Goal: Task Accomplishment & Management: Manage account settings

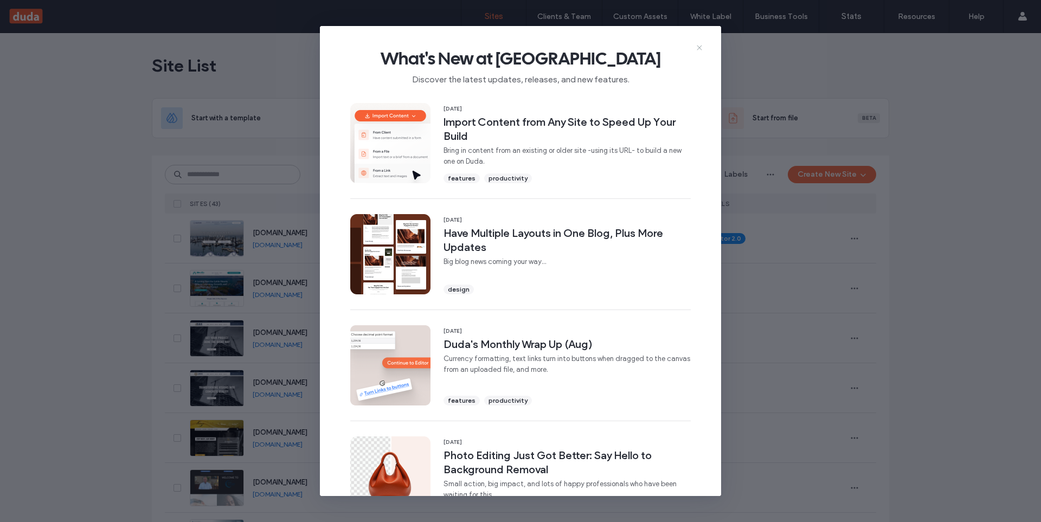
click at [697, 46] on icon at bounding box center [699, 47] width 9 height 9
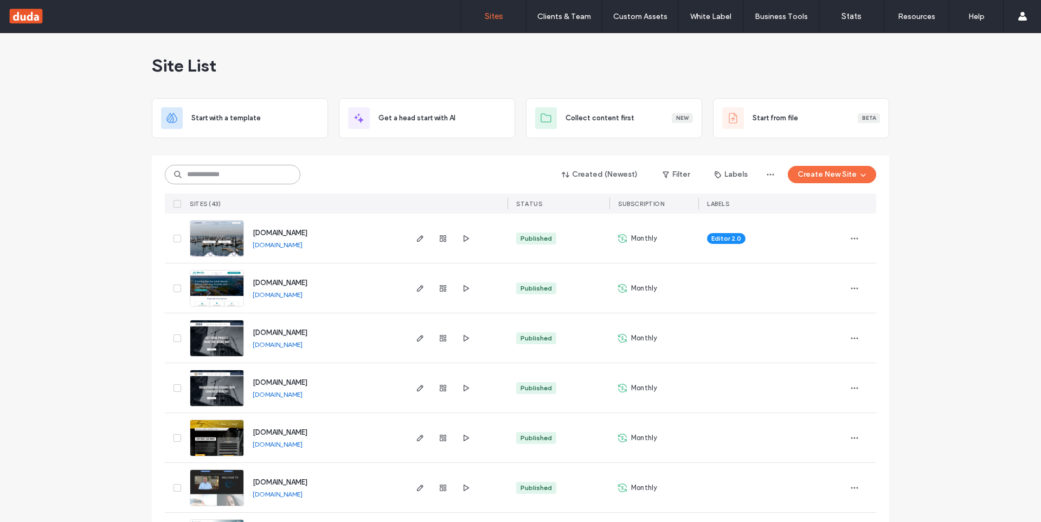
click at [224, 178] on input at bounding box center [232, 175] width 135 height 20
paste input "**********"
type input "**********"
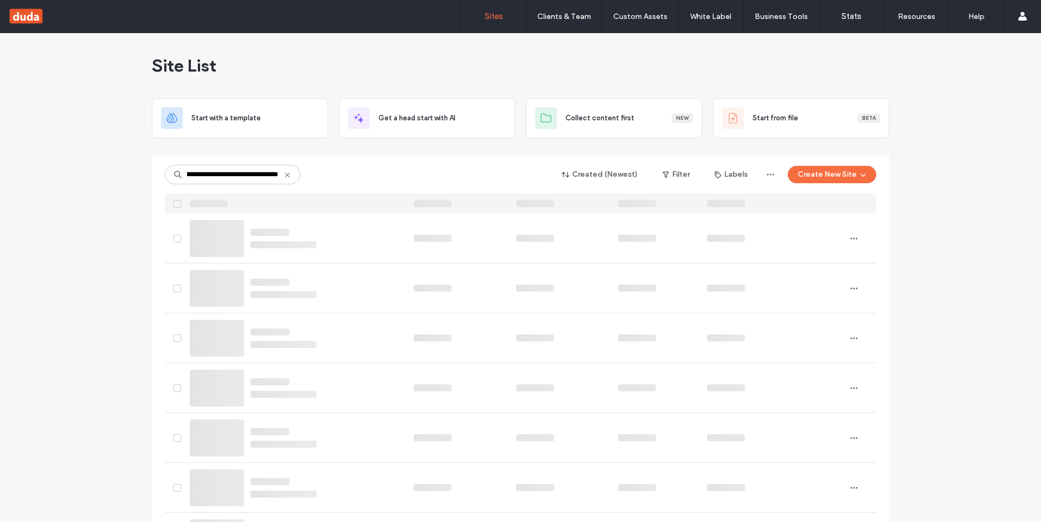
scroll to position [0, 0]
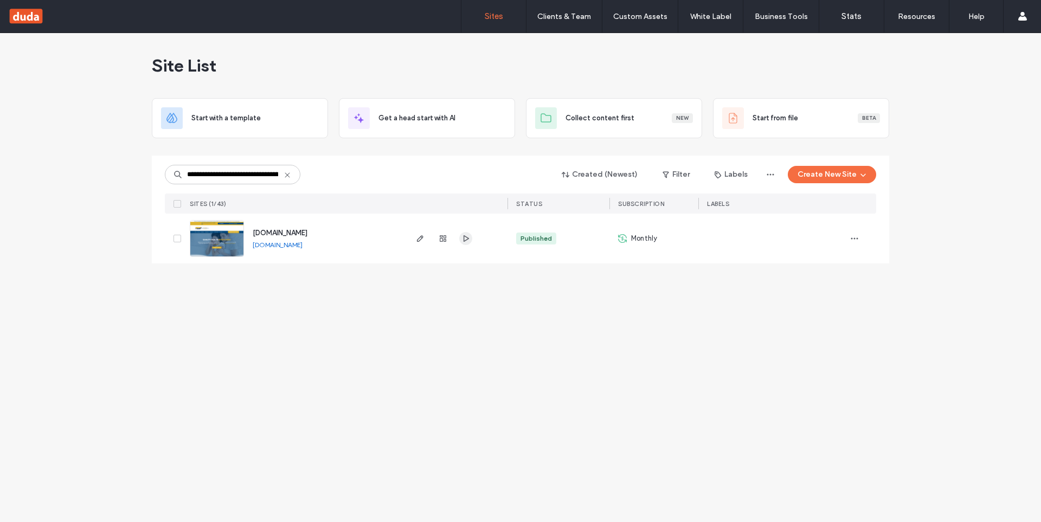
click at [470, 242] on span "button" at bounding box center [465, 238] width 13 height 13
click at [211, 243] on img at bounding box center [216, 258] width 53 height 74
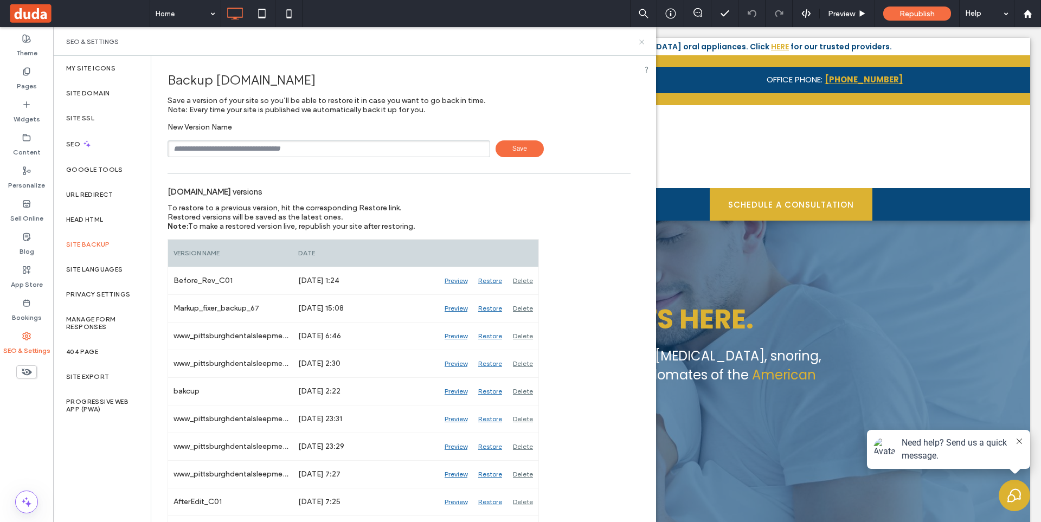
click at [639, 42] on icon at bounding box center [641, 42] width 8 height 8
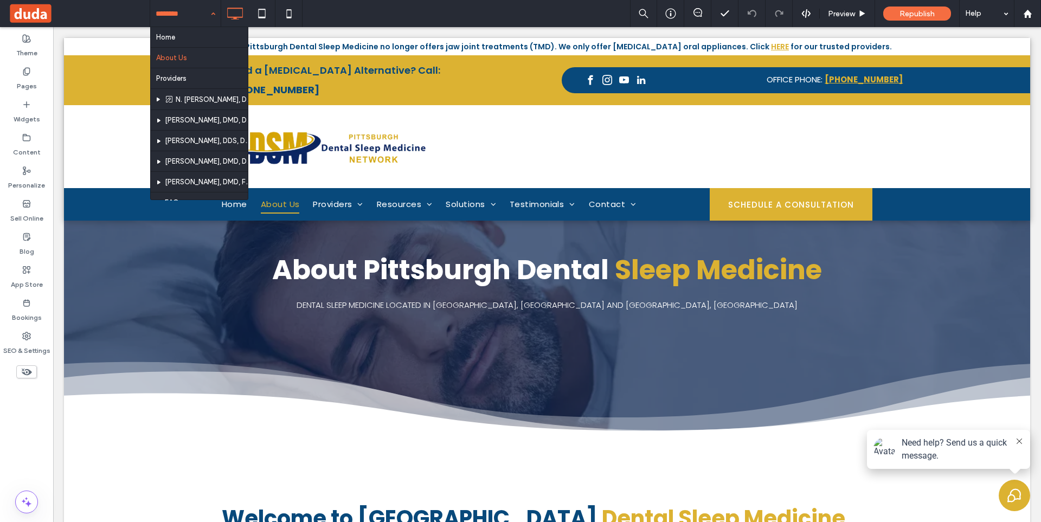
click at [30, 425] on div "Theme Pages Widgets Content Personalize Sell Online Blog App Store Bookings SEO…" at bounding box center [26, 274] width 53 height 495
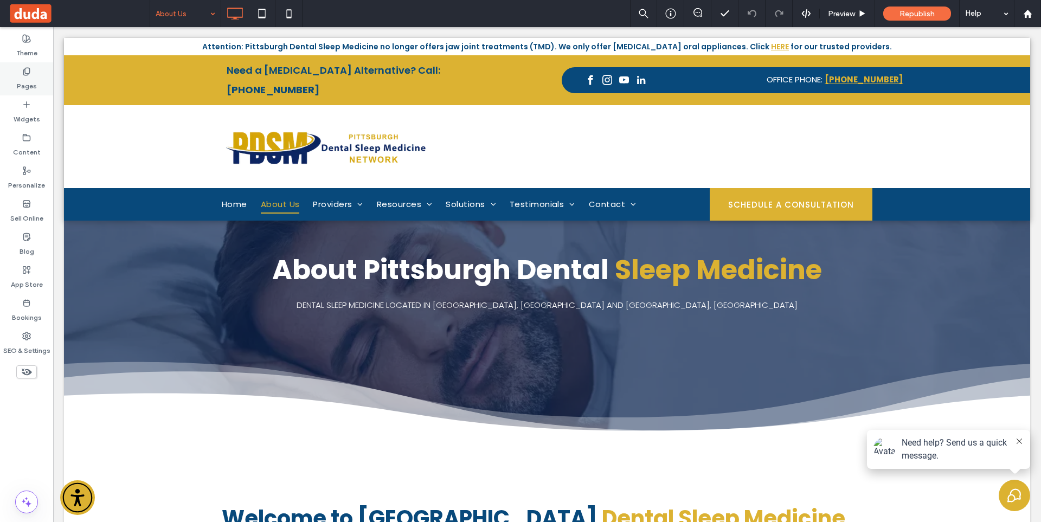
click at [25, 89] on label "Pages" at bounding box center [27, 83] width 20 height 15
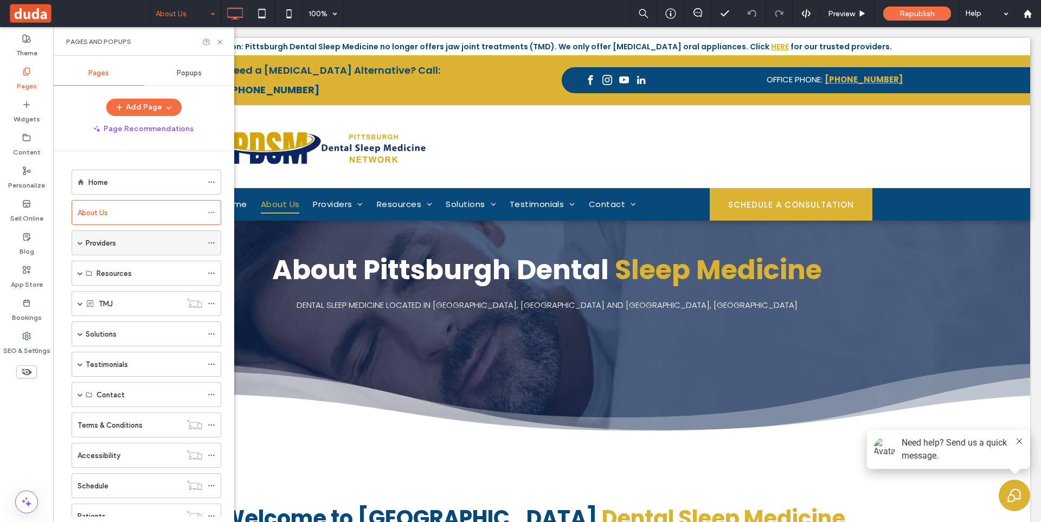
click at [81, 242] on span at bounding box center [79, 242] width 5 height 5
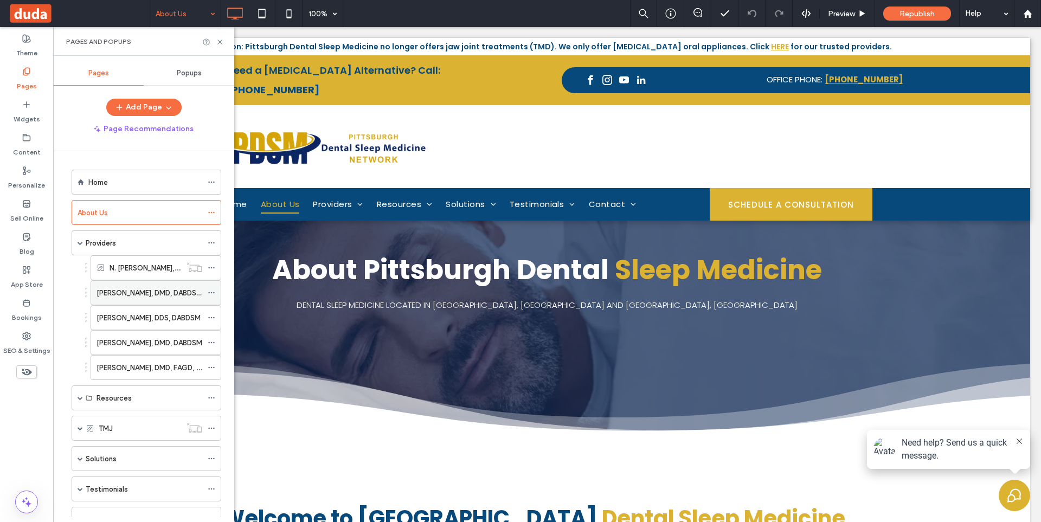
click at [127, 298] on label "Michael F. Hnat, DMD, DABDSM, DABCDSM, FAACP" at bounding box center [180, 292] width 169 height 19
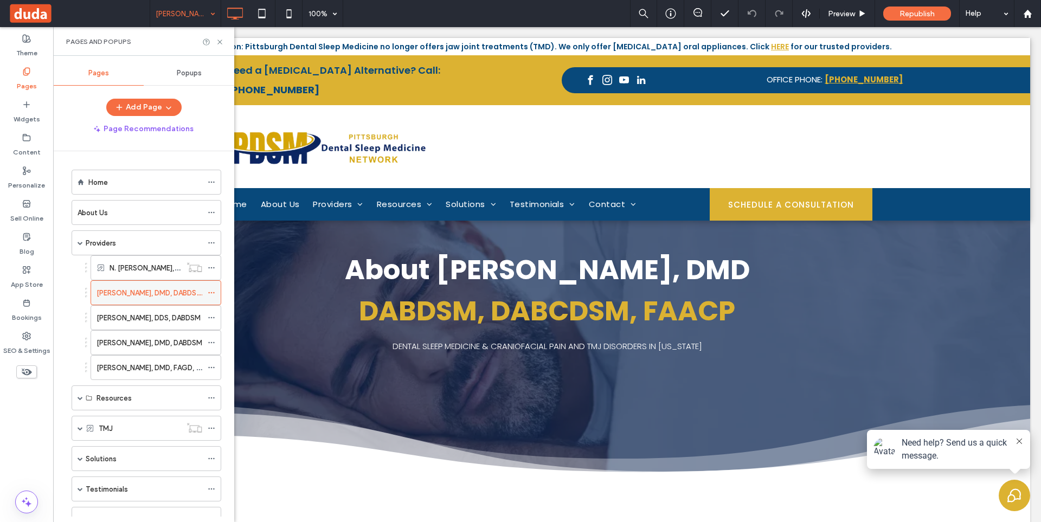
click at [210, 294] on icon at bounding box center [212, 293] width 8 height 8
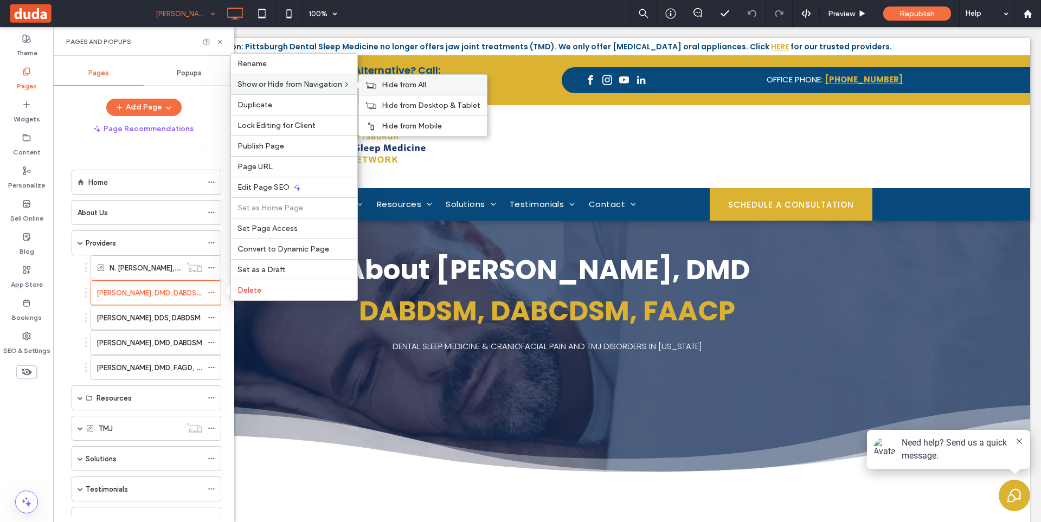
click at [388, 81] on span "Hide from All" at bounding box center [404, 84] width 44 height 9
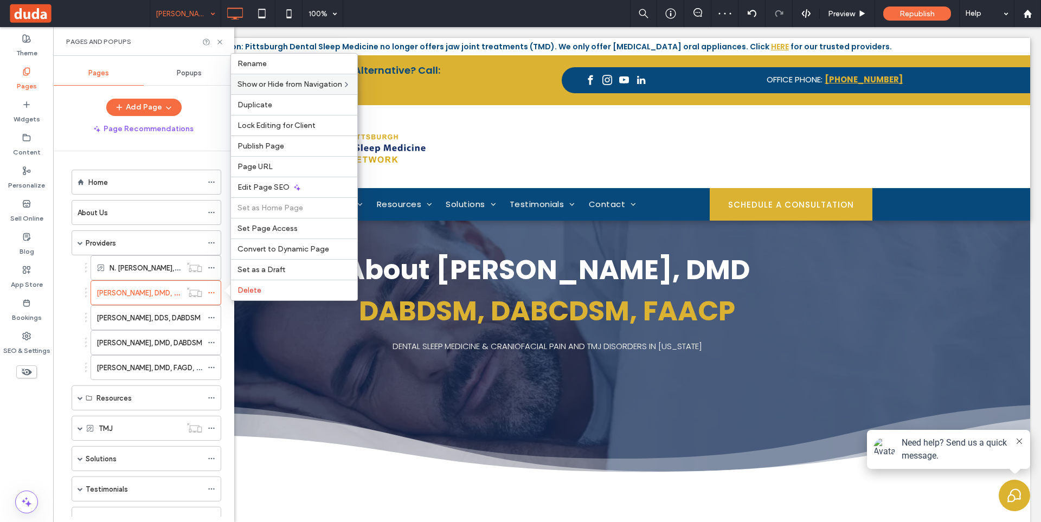
click at [38, 420] on div "Theme Pages Widgets Content Personalize Sell Online Blog App Store Bookings SEO…" at bounding box center [26, 274] width 53 height 495
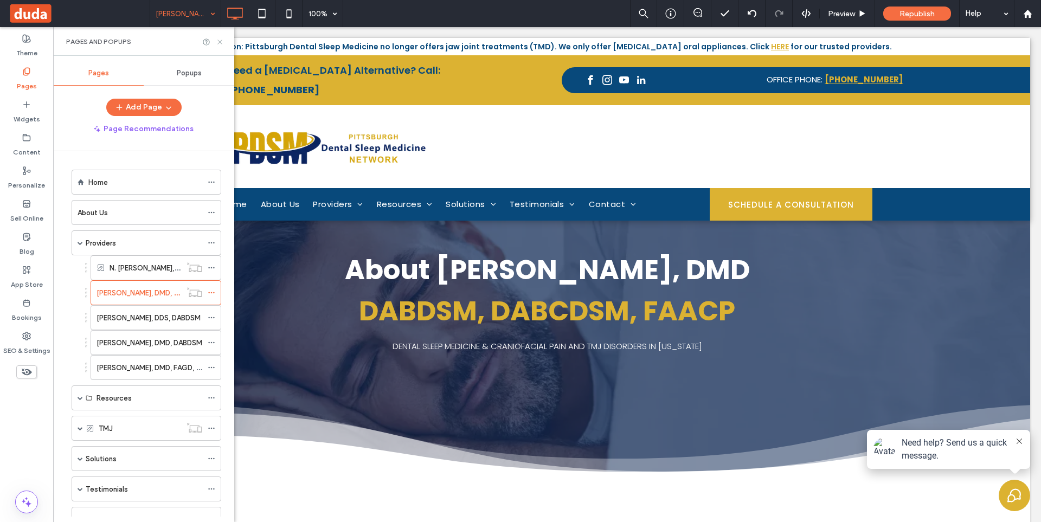
drag, startPoint x: 222, startPoint y: 40, endPoint x: 168, endPoint y: 37, distance: 53.7
click at [222, 40] on use at bounding box center [219, 42] width 4 height 4
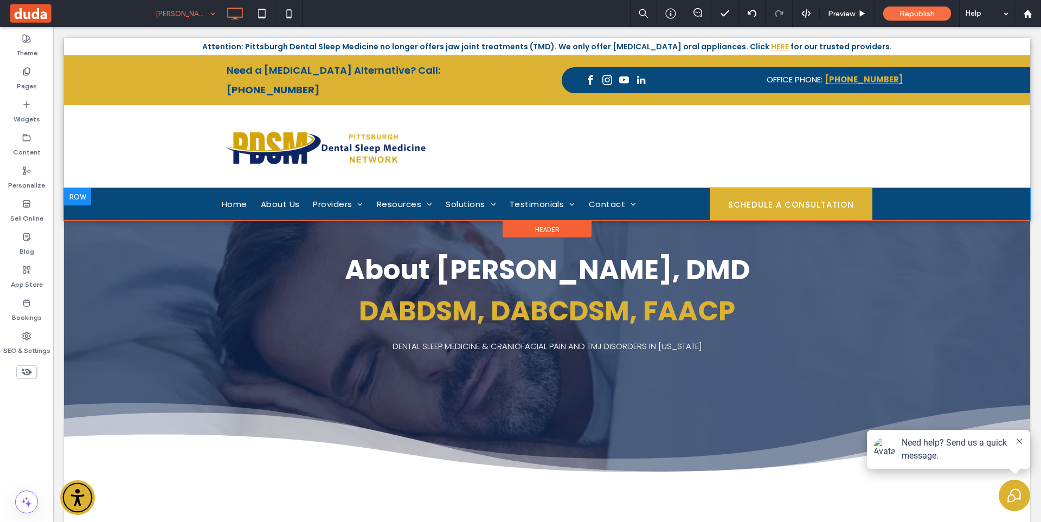
click at [76, 188] on div at bounding box center [77, 196] width 27 height 17
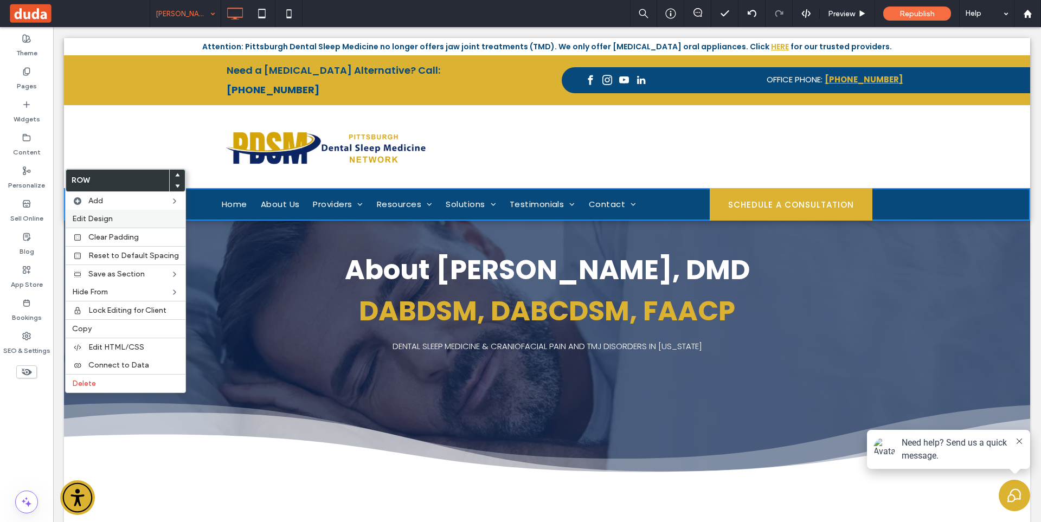
click at [98, 217] on span "Edit Design" at bounding box center [92, 218] width 41 height 9
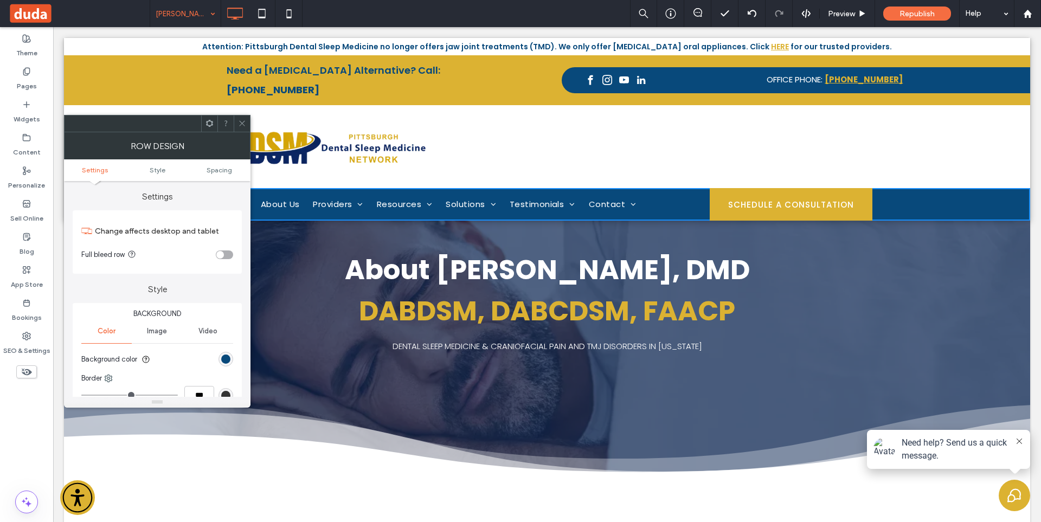
click at [230, 174] on ul "Settings Style Spacing" at bounding box center [157, 170] width 186 height 22
click at [230, 173] on span "Spacing" at bounding box center [218, 170] width 25 height 8
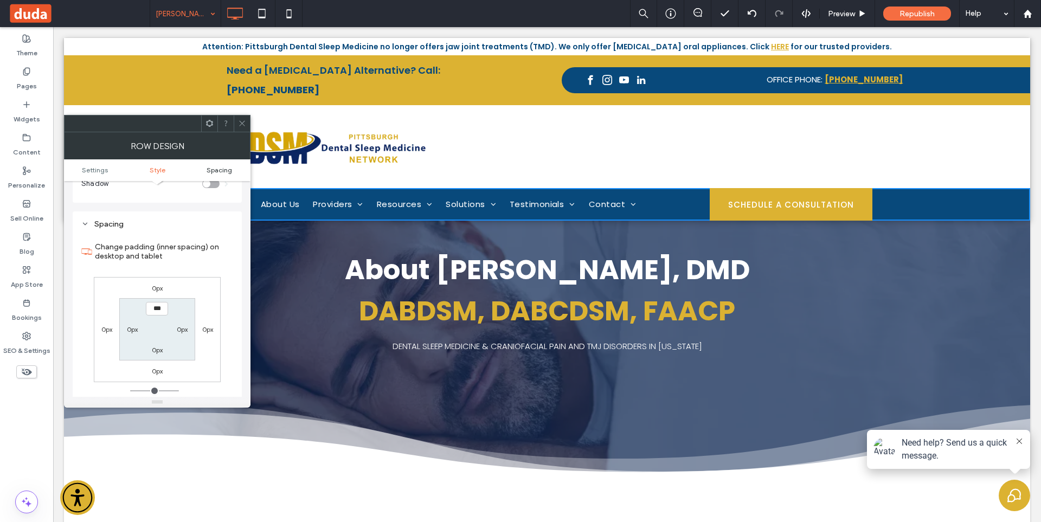
scroll to position [272, 0]
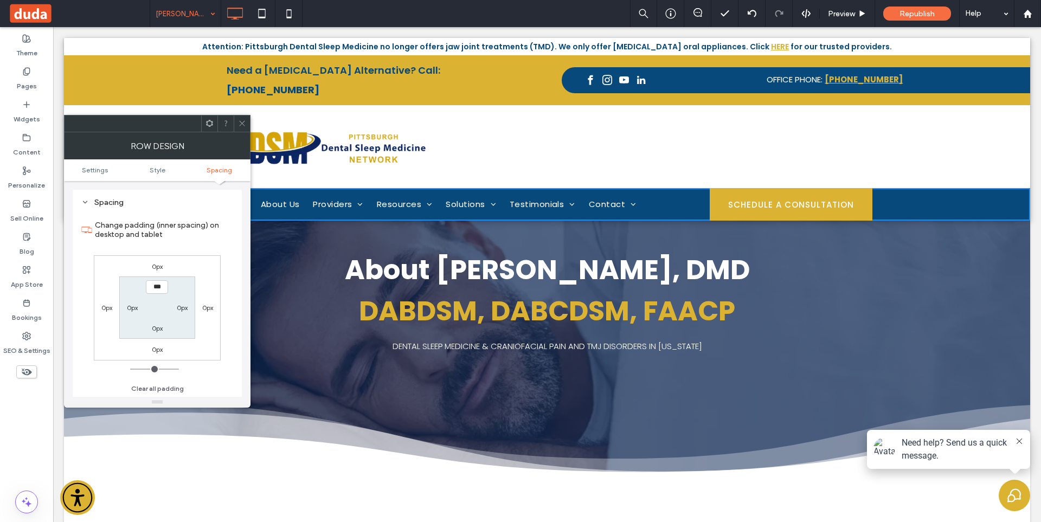
click at [246, 121] on icon at bounding box center [242, 123] width 8 height 8
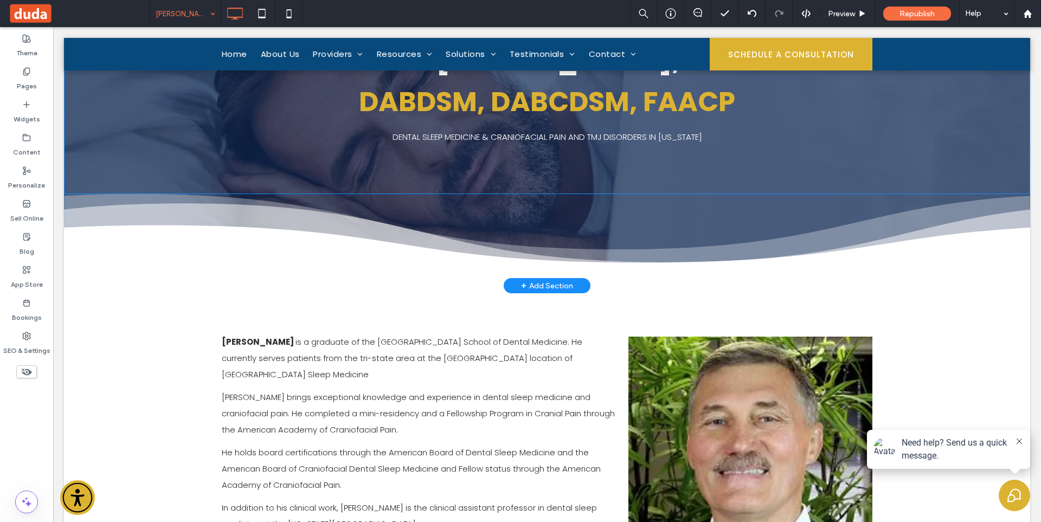
scroll to position [271, 0]
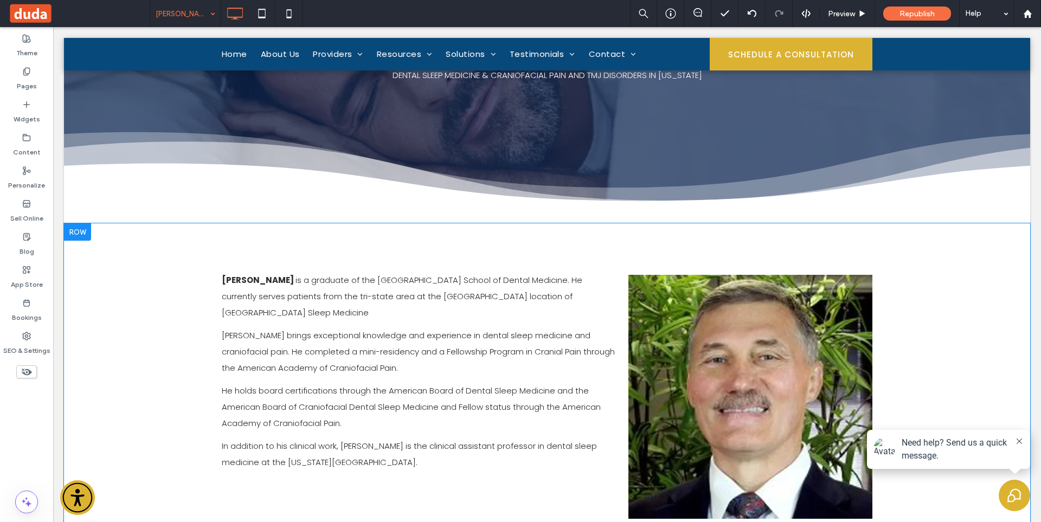
click at [73, 226] on div at bounding box center [77, 231] width 27 height 17
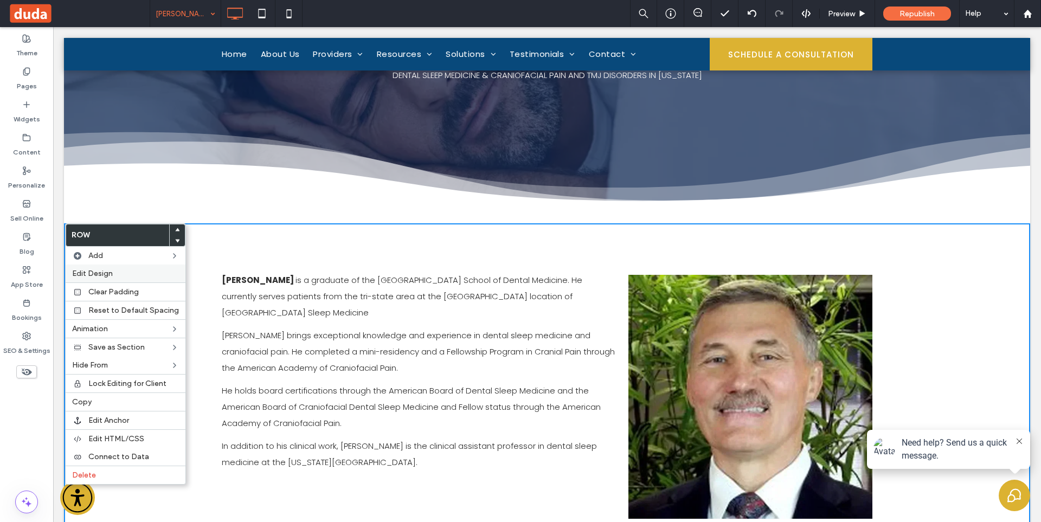
click at [118, 273] on label "Edit Design" at bounding box center [125, 273] width 107 height 9
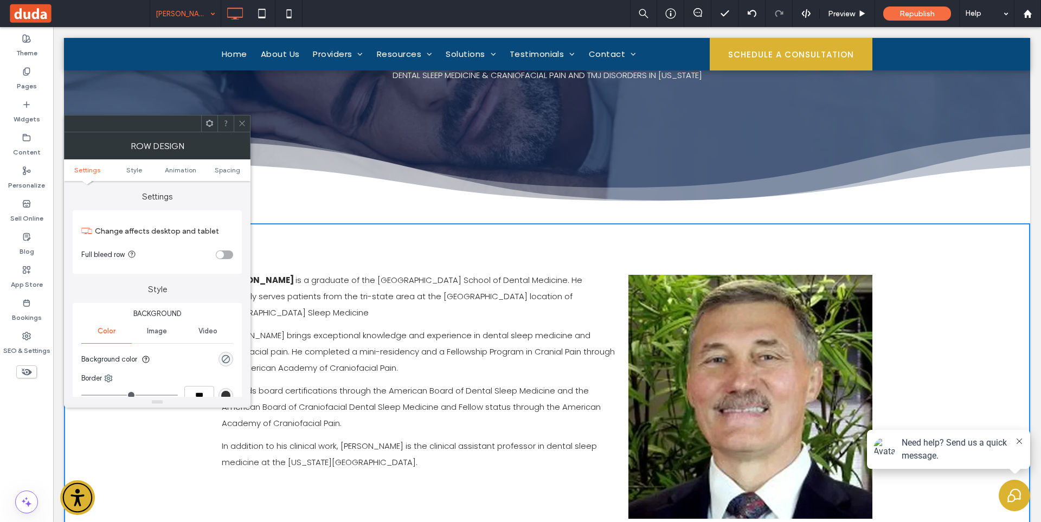
click at [233, 160] on ul "Settings Style Animation Spacing" at bounding box center [157, 170] width 186 height 22
click at [232, 166] on span "Spacing" at bounding box center [227, 170] width 25 height 8
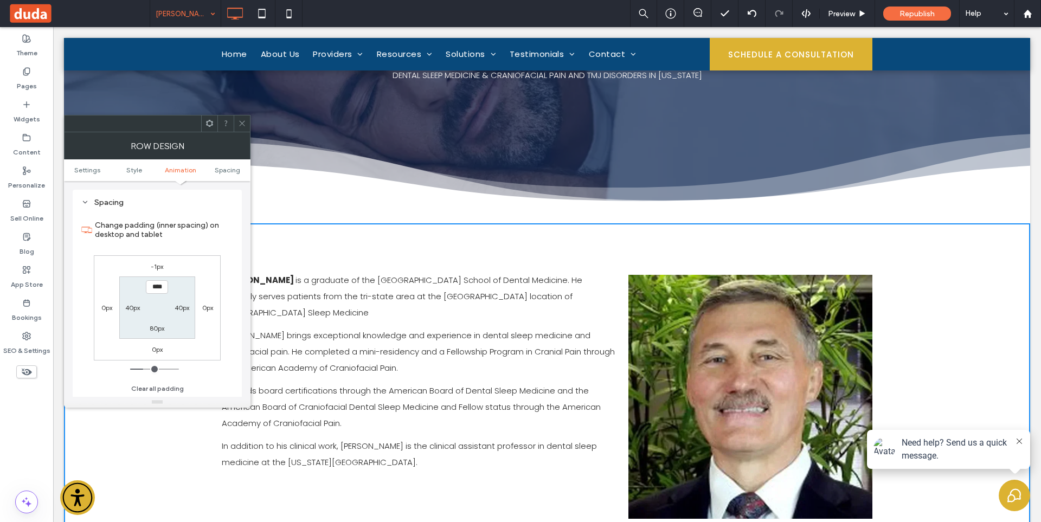
scroll to position [306, 0]
click at [242, 129] on span at bounding box center [242, 123] width 8 height 16
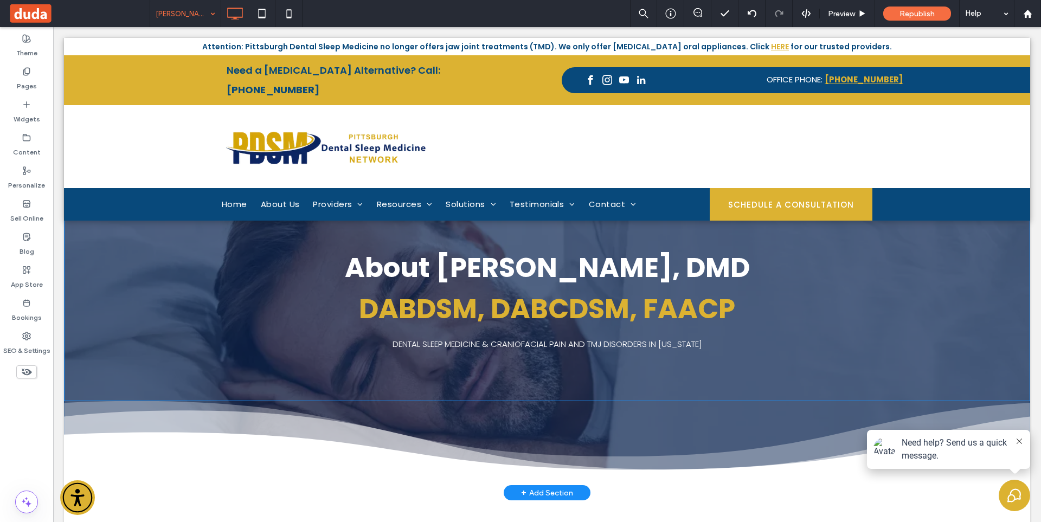
scroll to position [0, 0]
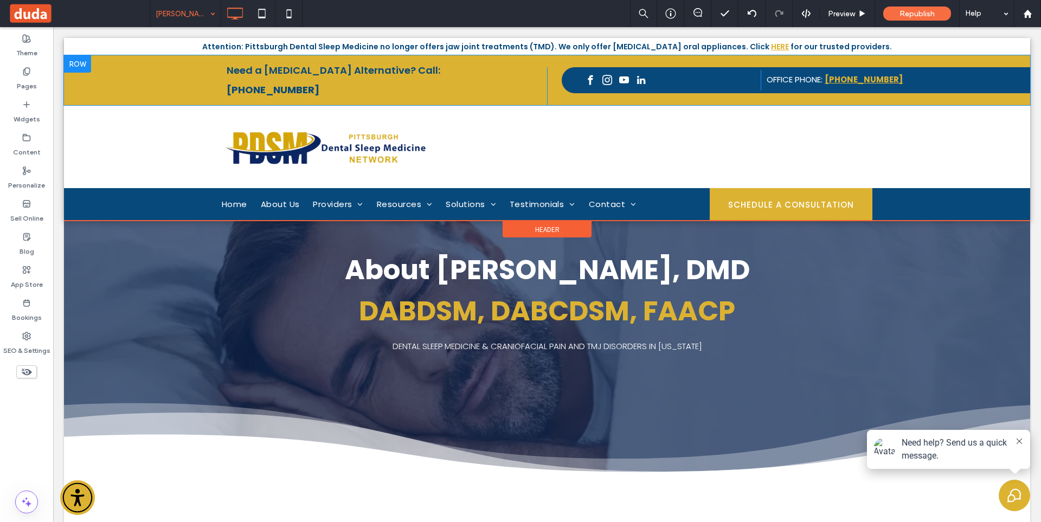
click at [73, 66] on div at bounding box center [77, 63] width 27 height 17
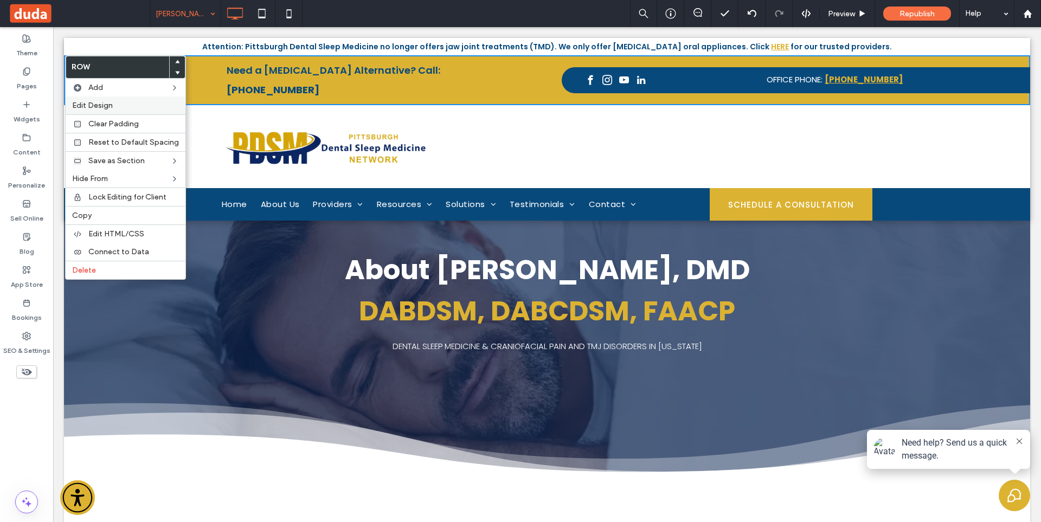
click at [93, 101] on span "Edit Design" at bounding box center [92, 105] width 41 height 9
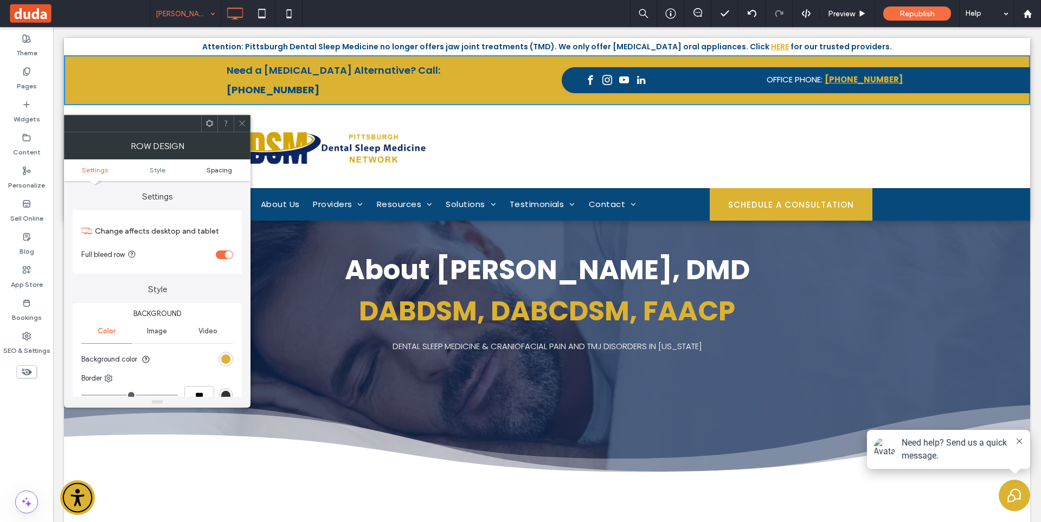
click at [221, 170] on span "Spacing" at bounding box center [218, 170] width 25 height 8
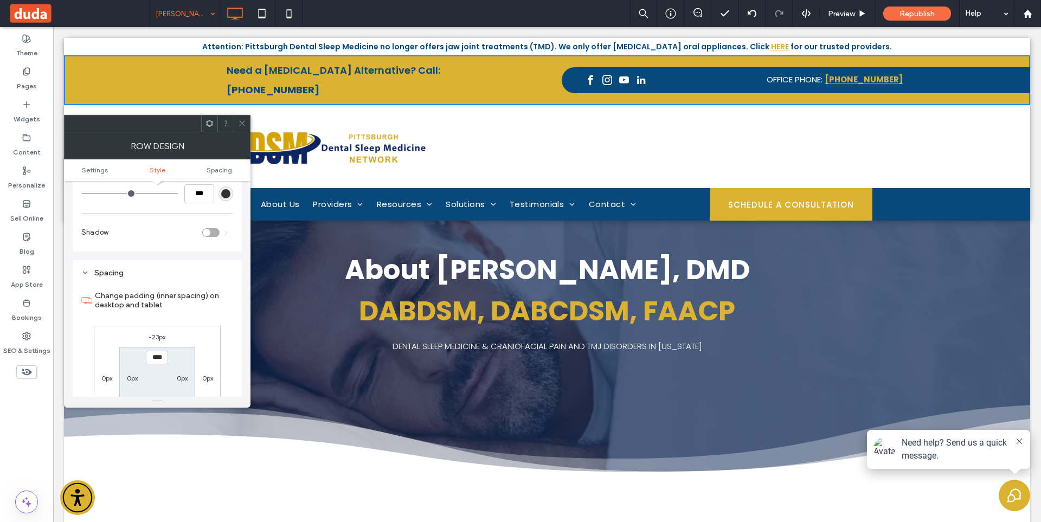
scroll to position [272, 0]
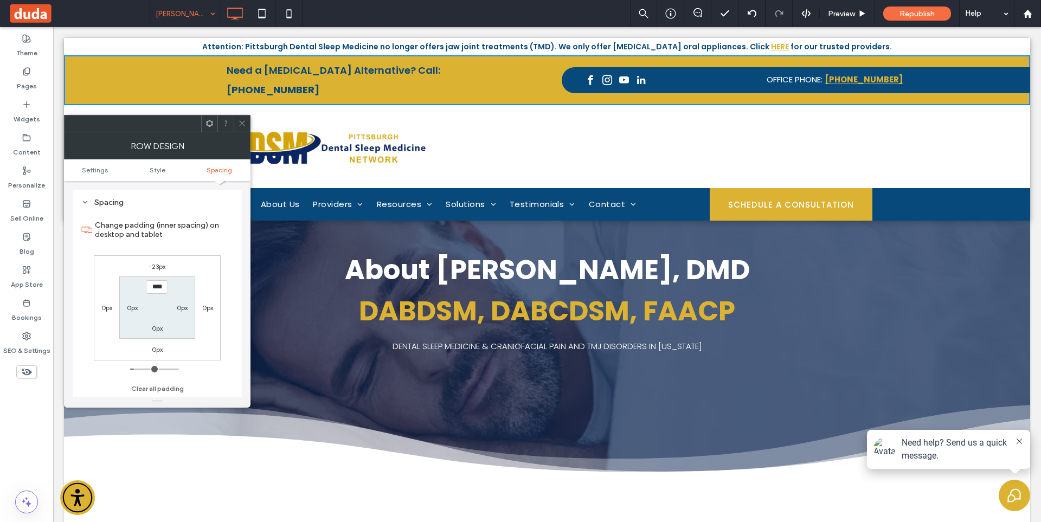
drag, startPoint x: 241, startPoint y: 128, endPoint x: 203, endPoint y: 118, distance: 39.7
click at [241, 128] on span at bounding box center [242, 123] width 8 height 16
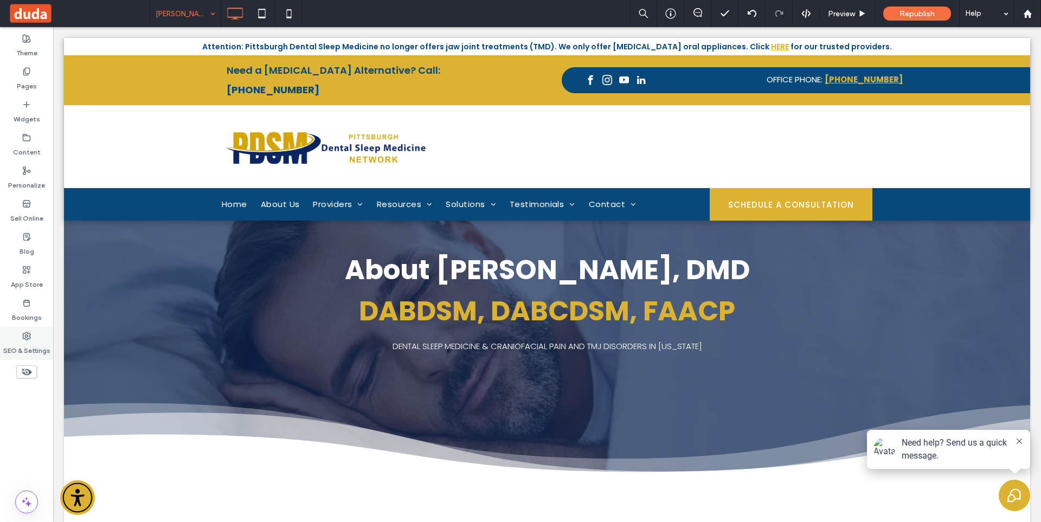
click at [27, 338] on icon at bounding box center [26, 336] width 9 height 9
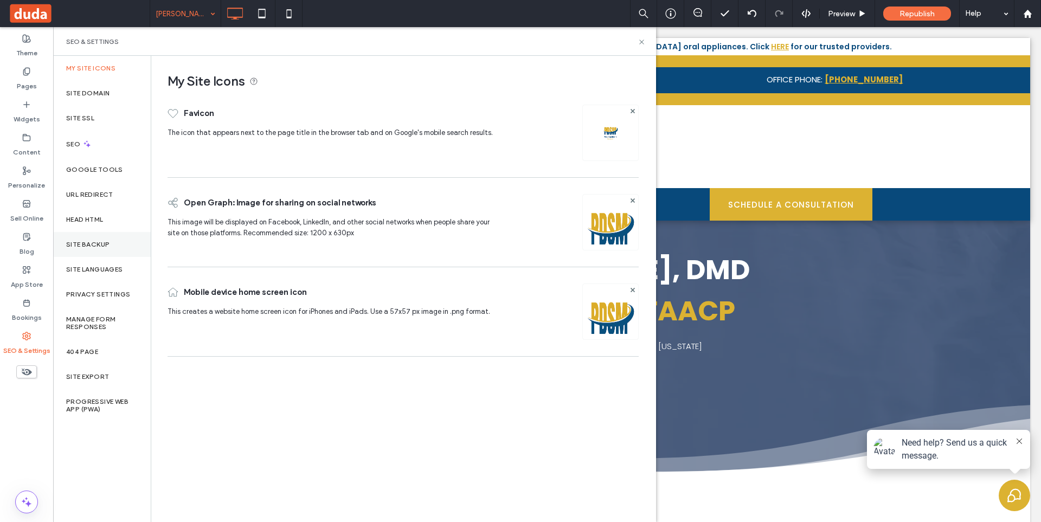
click at [122, 244] on div "Site Backup" at bounding box center [102, 244] width 98 height 25
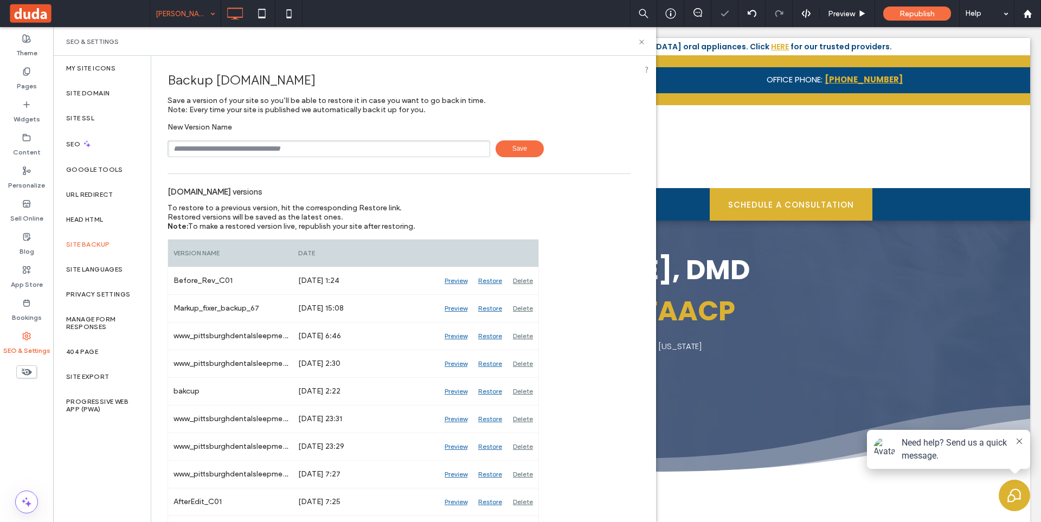
click at [291, 143] on input "text" at bounding box center [328, 148] width 322 height 17
drag, startPoint x: 194, startPoint y: 150, endPoint x: 143, endPoint y: 147, distance: 51.0
click at [143, 147] on div "**********" at bounding box center [354, 289] width 603 height 466
type input "**********"
click at [947, 258] on div "About Dr. Michael F. Hnat, DMD ﻿ DABDSM, DABCDSM, FAACP DENTAL SLEEP MEDICINE &…" at bounding box center [547, 302] width 966 height 203
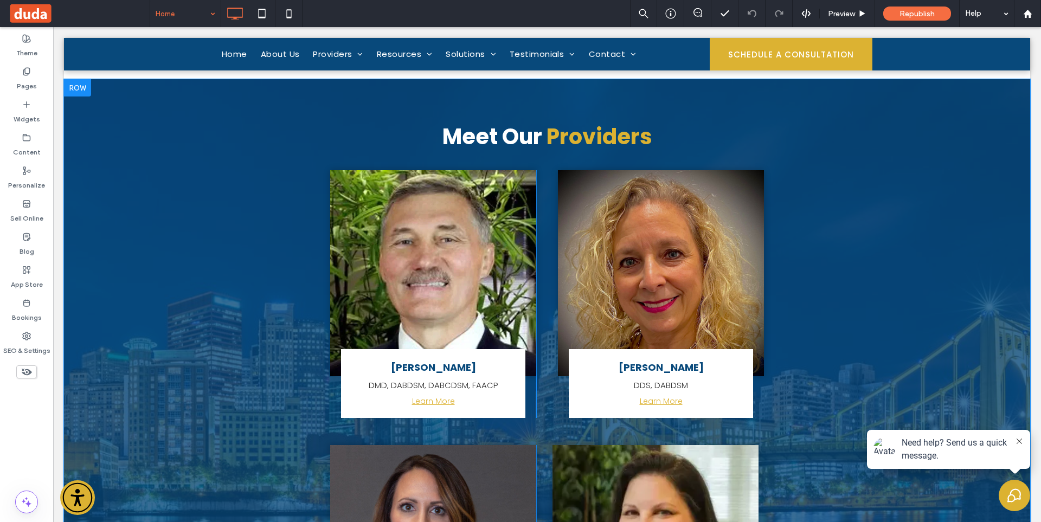
scroll to position [3767, 0]
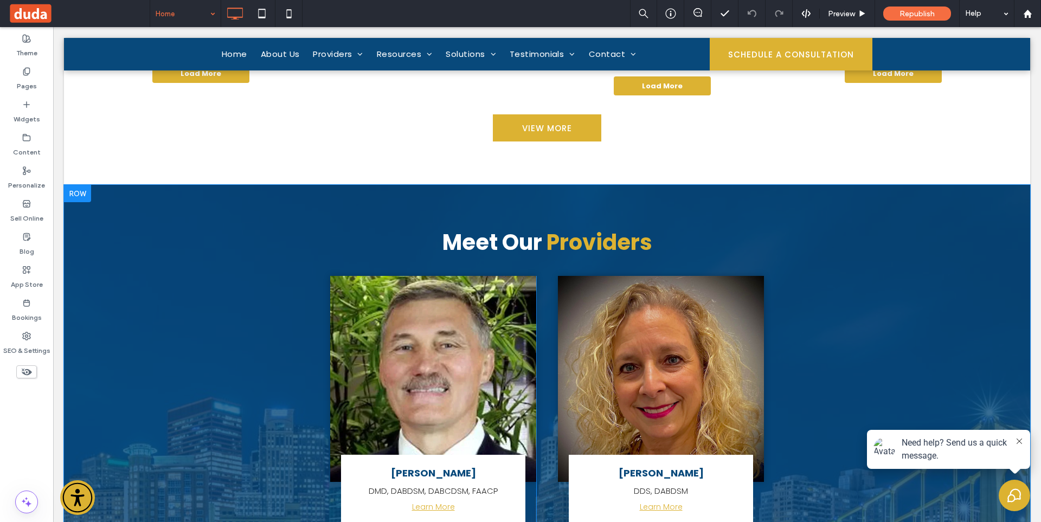
click at [79, 185] on div at bounding box center [77, 193] width 27 height 17
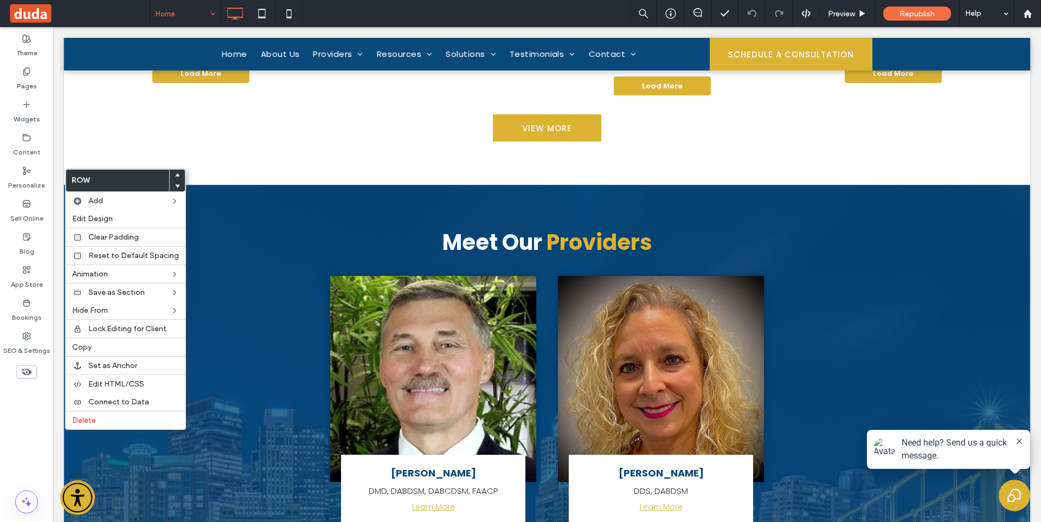
click at [33, 379] on div at bounding box center [26, 372] width 53 height 24
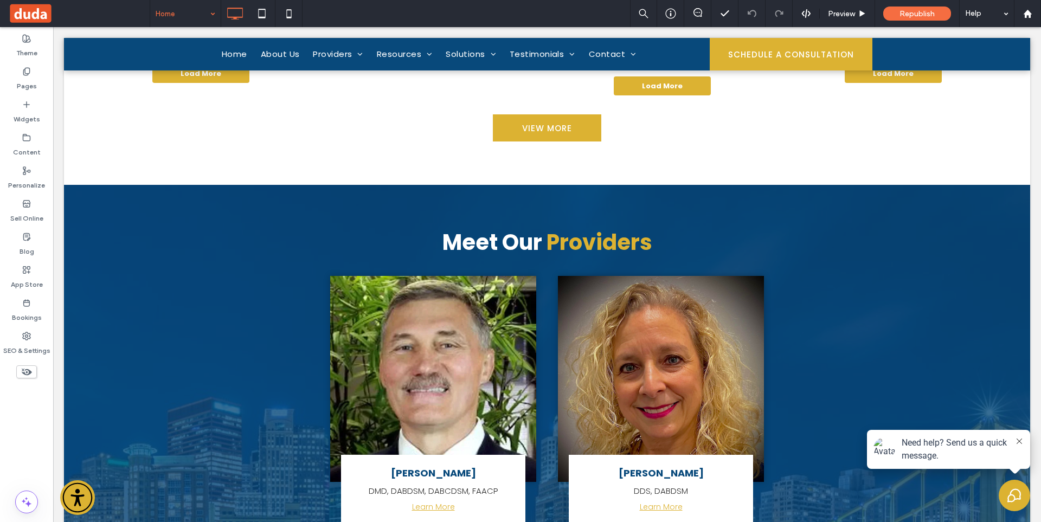
click at [29, 372] on use at bounding box center [27, 372] width 10 height 7
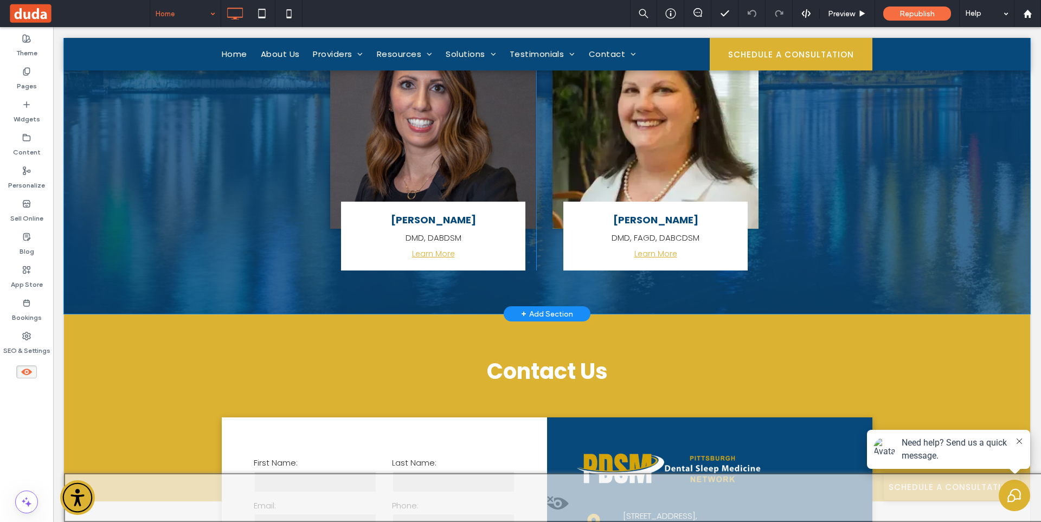
scroll to position [4486, 0]
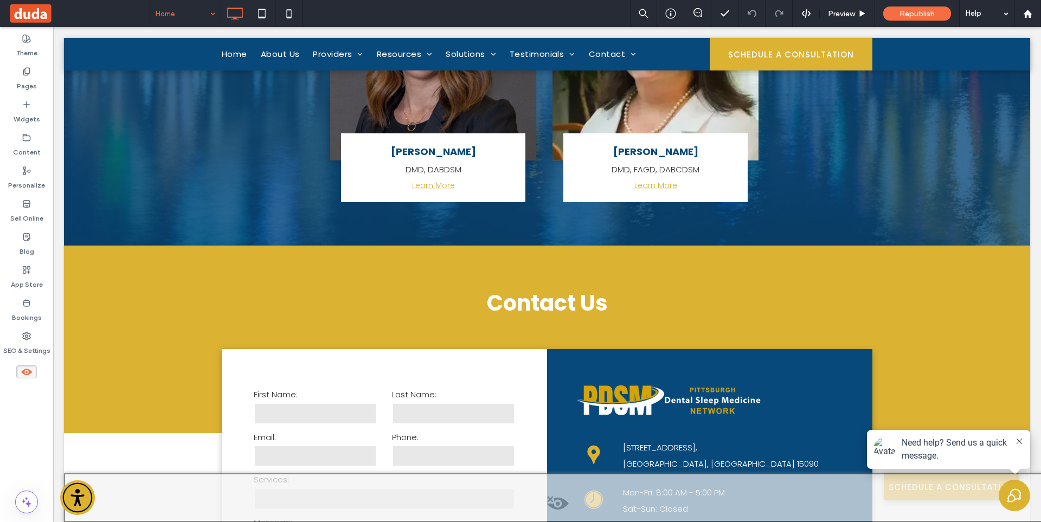
drag, startPoint x: 28, startPoint y: 372, endPoint x: 84, endPoint y: 353, distance: 59.0
click at [28, 372] on icon at bounding box center [27, 372] width 12 height 12
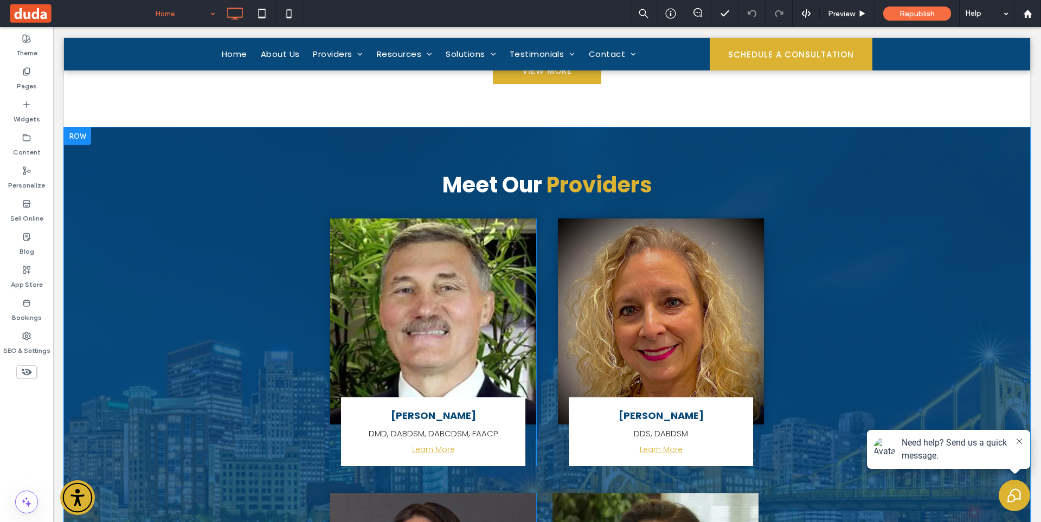
scroll to position [3767, 0]
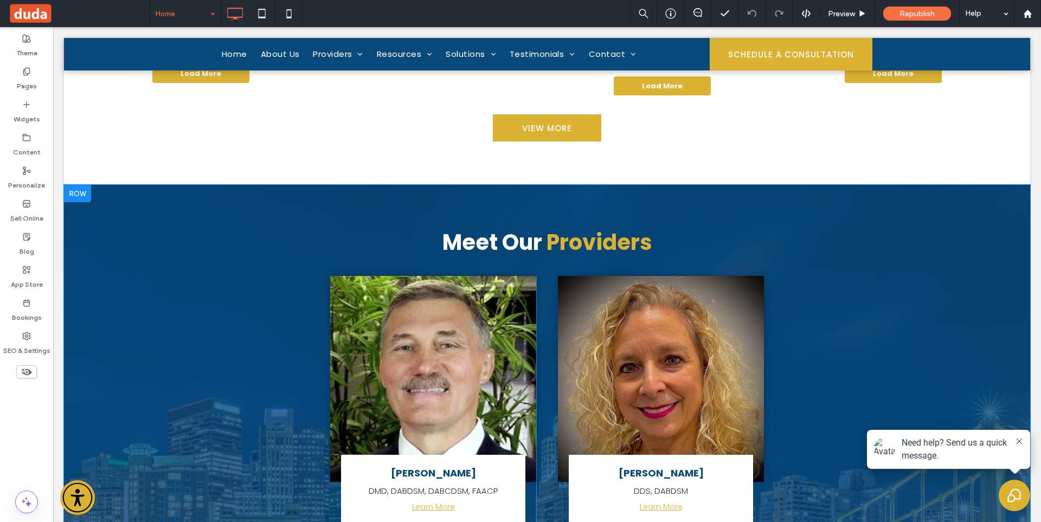
click at [80, 185] on div at bounding box center [77, 193] width 27 height 17
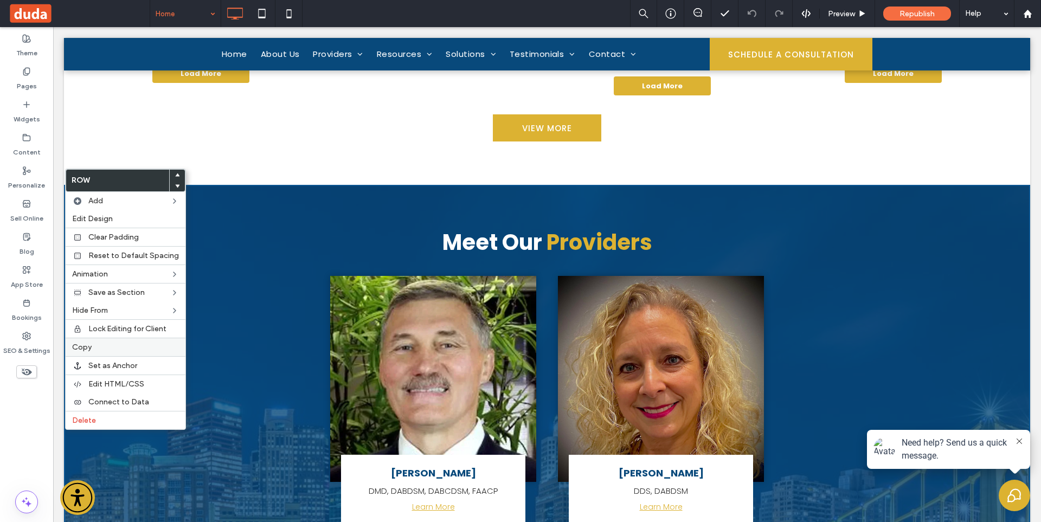
click at [113, 348] on label "Copy" at bounding box center [125, 347] width 107 height 9
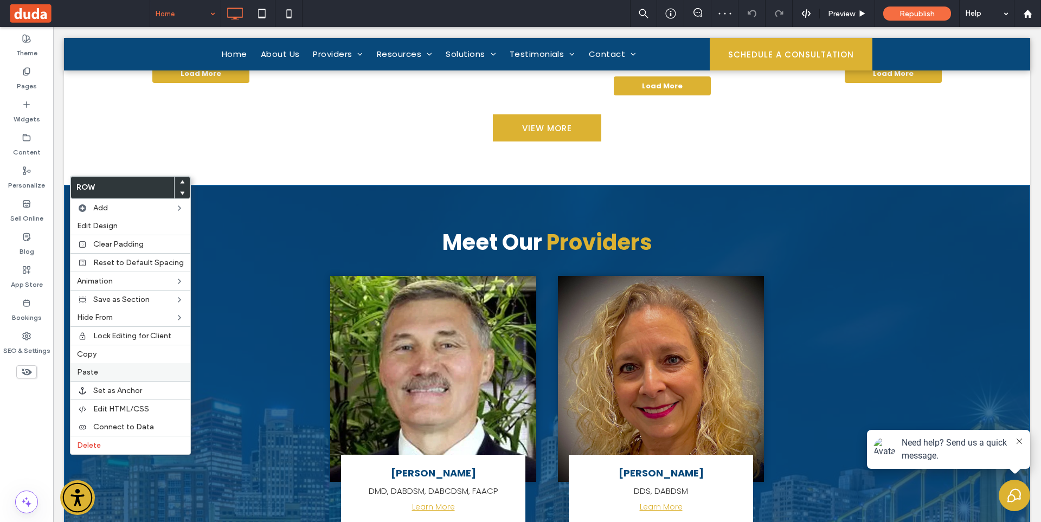
click at [113, 371] on label "Paste" at bounding box center [130, 371] width 107 height 9
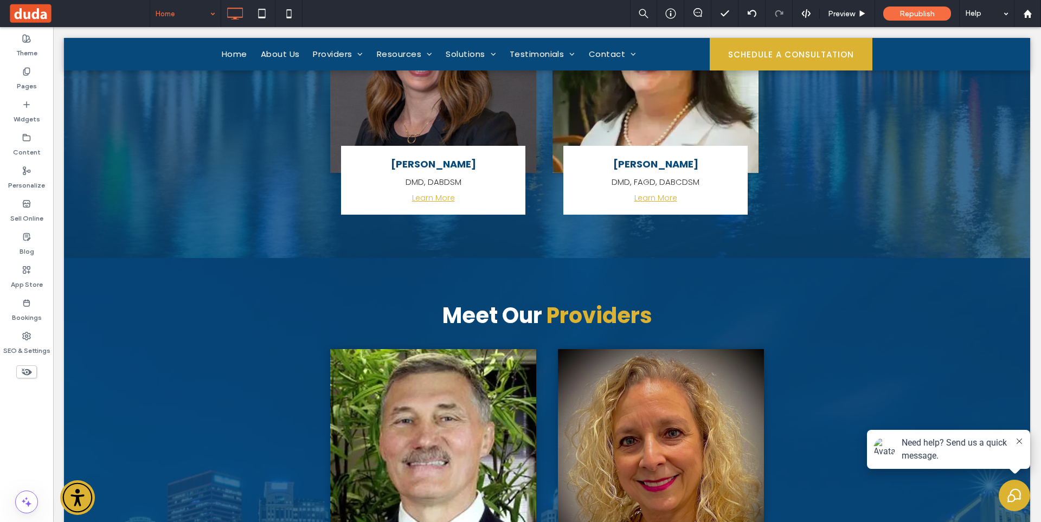
scroll to position [4525, 0]
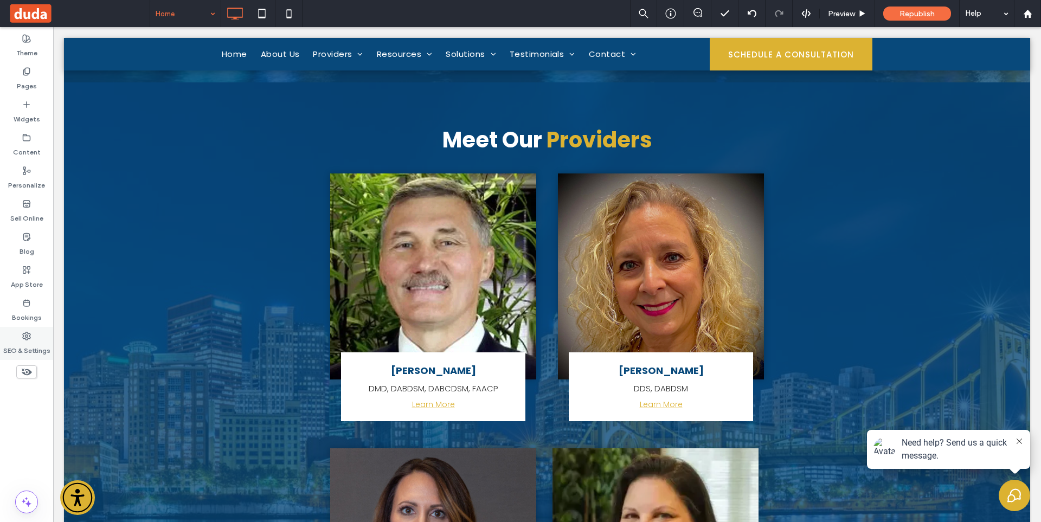
click at [28, 340] on label "SEO & Settings" at bounding box center [26, 347] width 47 height 15
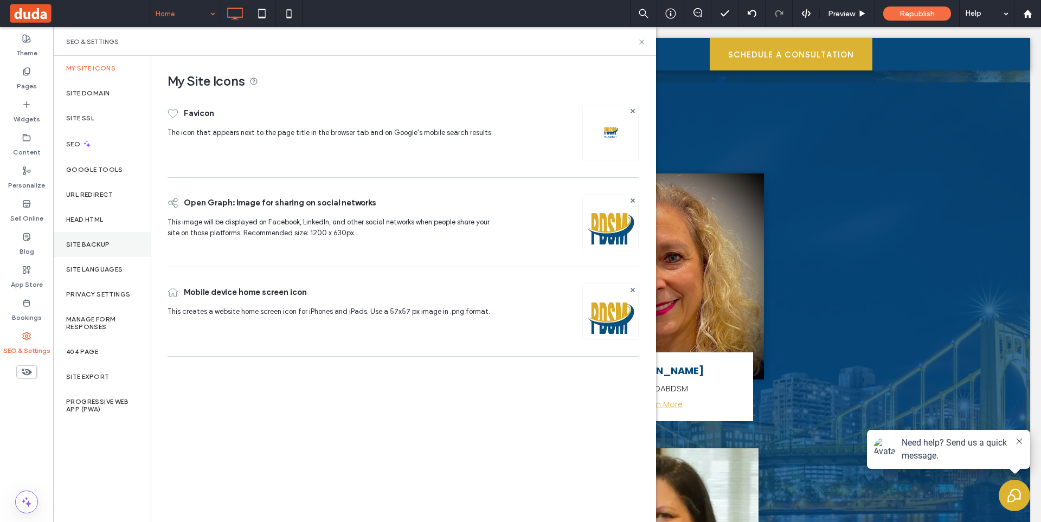
click at [118, 238] on div "Site Backup" at bounding box center [102, 244] width 98 height 25
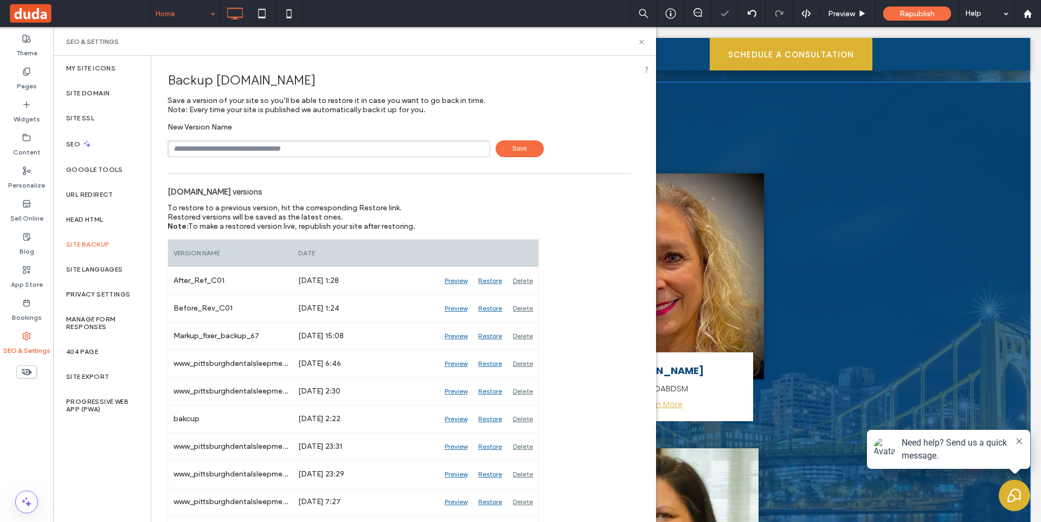
click at [941, 229] on div "Meet Our Providers Michael F. Hnat DMD, DABDSM, DABCDSM, FAACP Learn More Click…" at bounding box center [547, 410] width 966 height 657
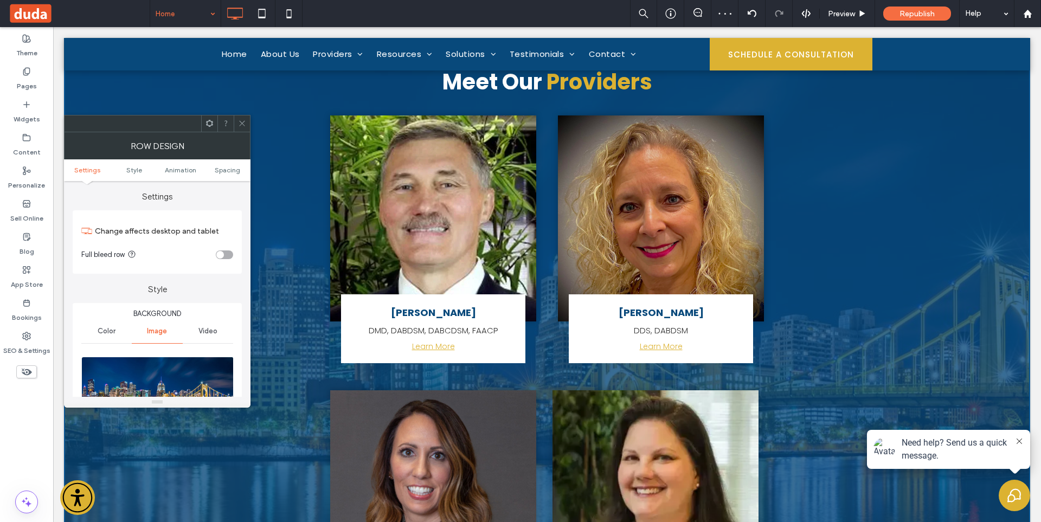
scroll to position [4471, 0]
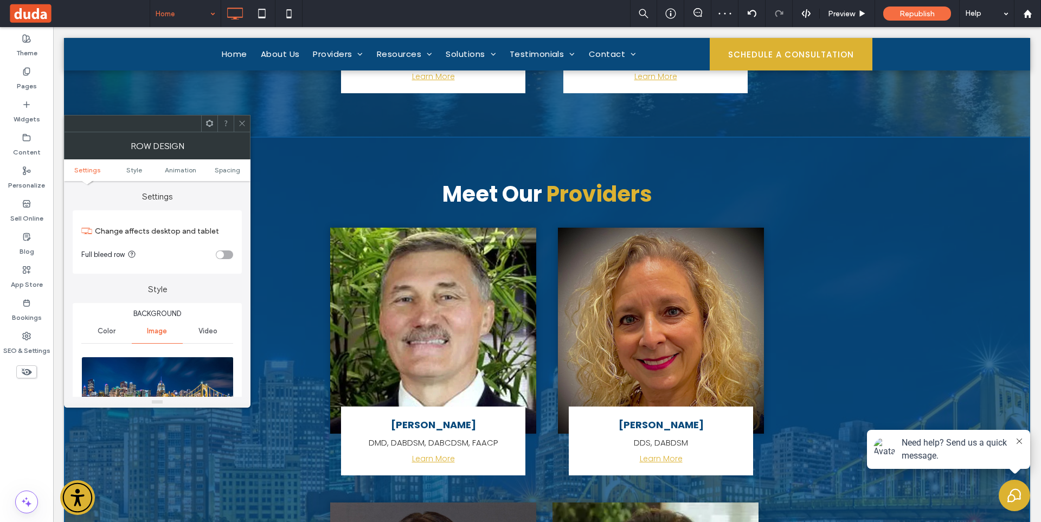
click at [238, 123] on icon at bounding box center [242, 123] width 8 height 8
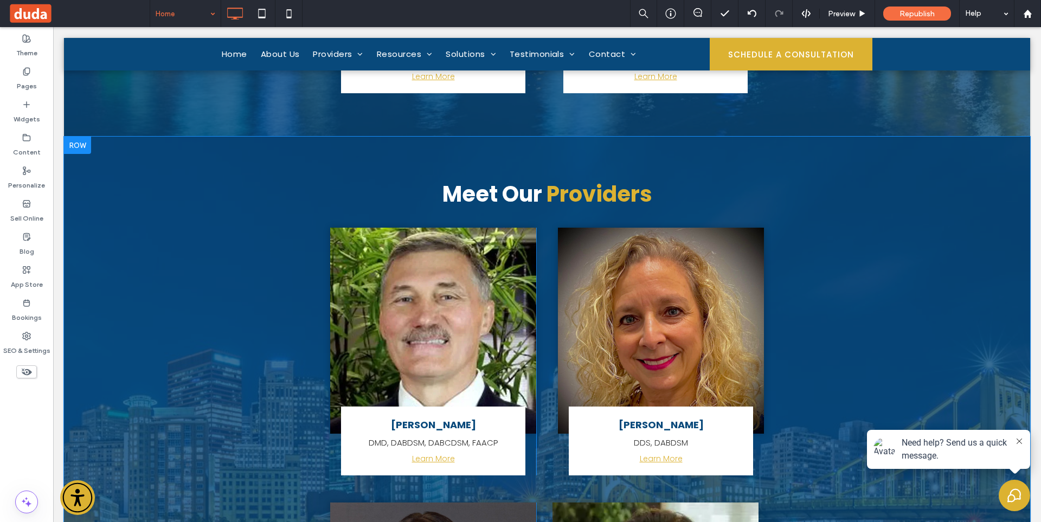
click at [91, 137] on div at bounding box center [77, 145] width 27 height 17
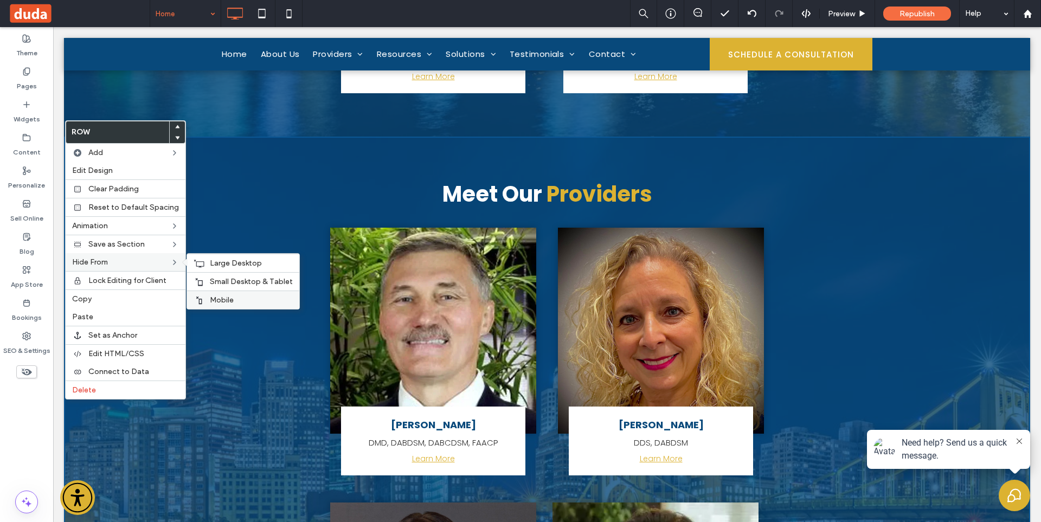
click at [216, 298] on span "Mobile" at bounding box center [222, 299] width 24 height 9
click at [223, 280] on span "Small Desktop & Tablet" at bounding box center [251, 281] width 83 height 9
click at [203, 263] on div "Large Desktop" at bounding box center [243, 263] width 112 height 18
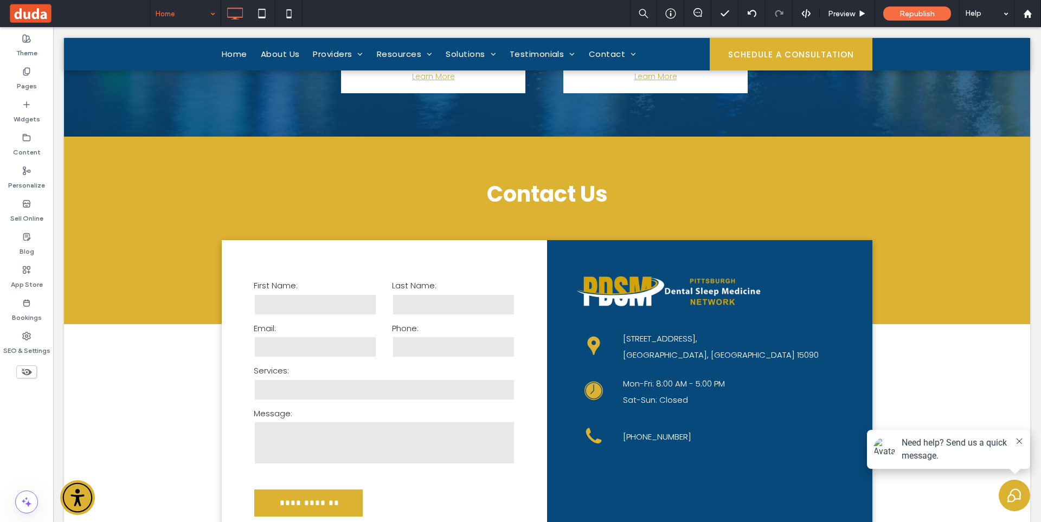
click at [30, 373] on use at bounding box center [27, 372] width 10 height 7
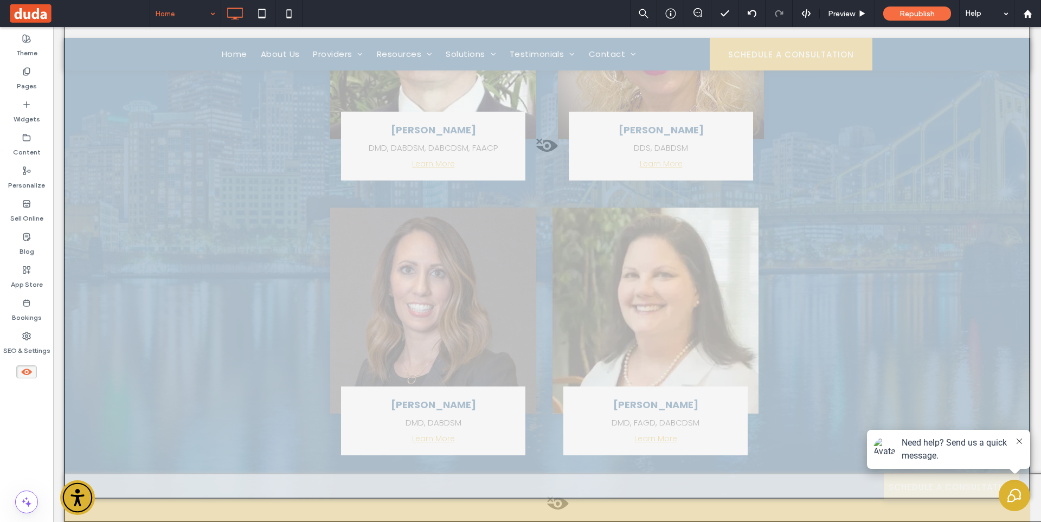
scroll to position [5028, 0]
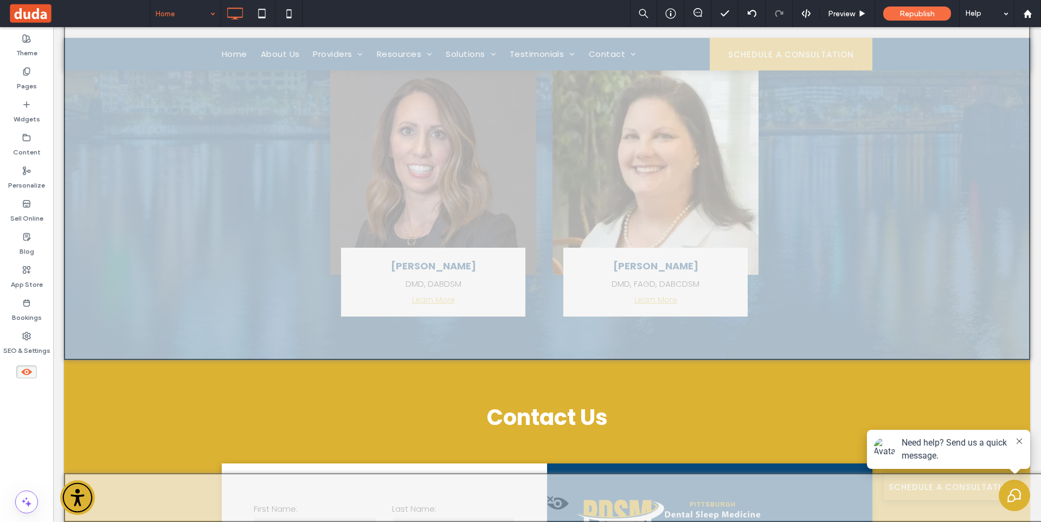
click at [29, 373] on use at bounding box center [26, 372] width 11 height 7
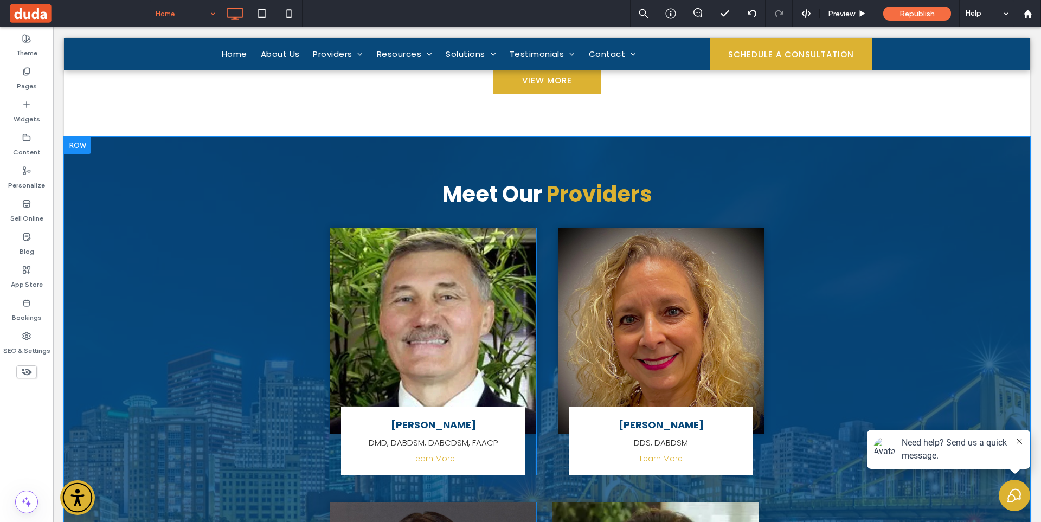
scroll to position [3923, 0]
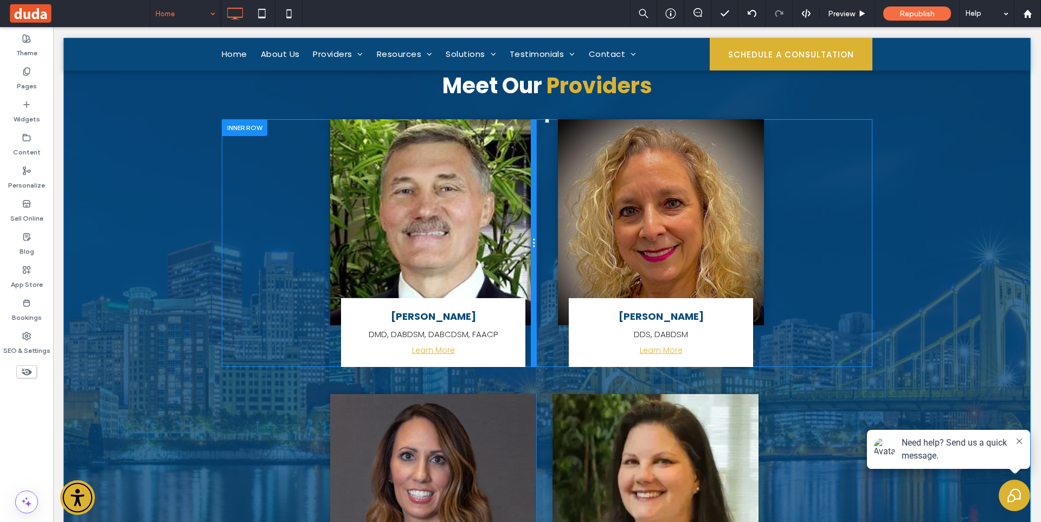
click at [531, 157] on div at bounding box center [533, 243] width 5 height 248
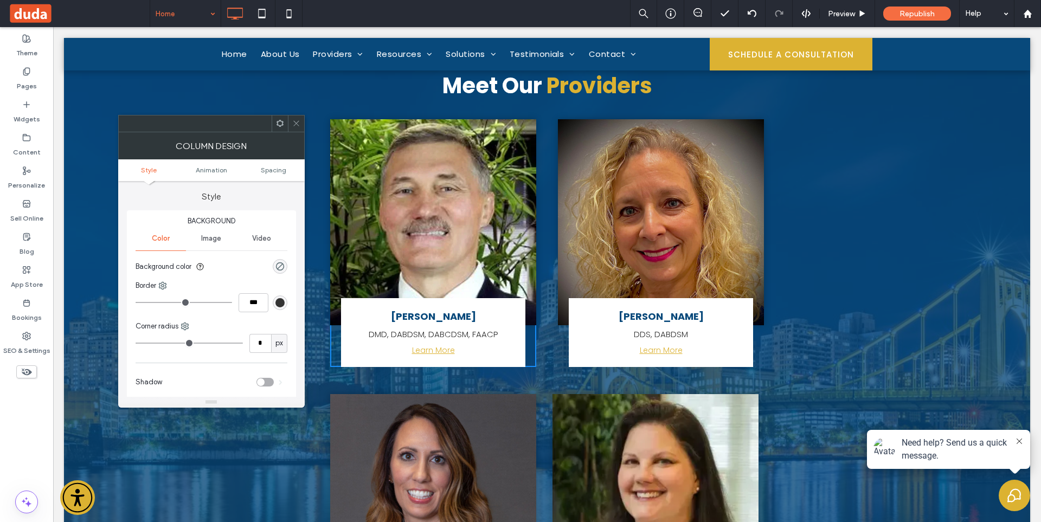
click at [294, 123] on icon at bounding box center [296, 123] width 8 height 8
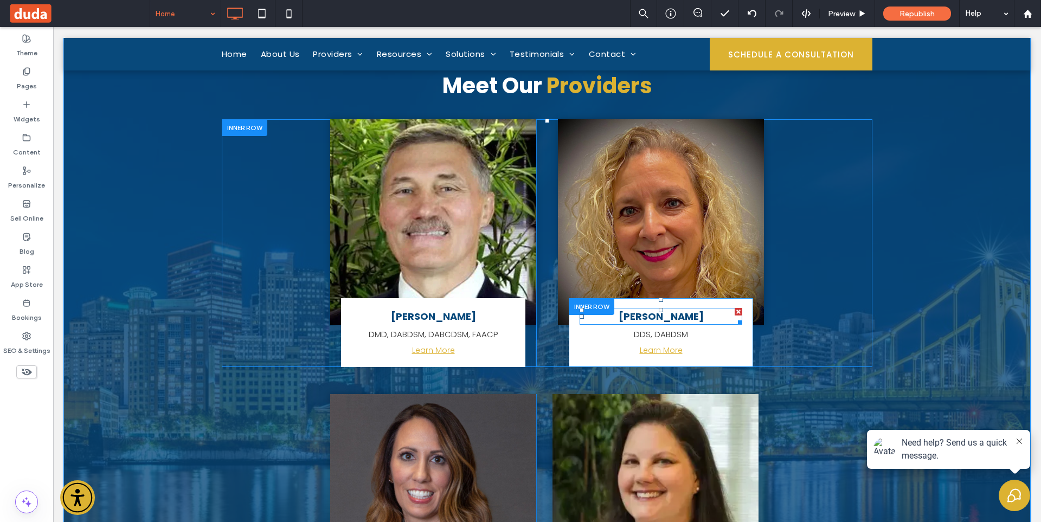
click at [662, 309] on span "Chiarina Iregui" at bounding box center [660, 316] width 85 height 14
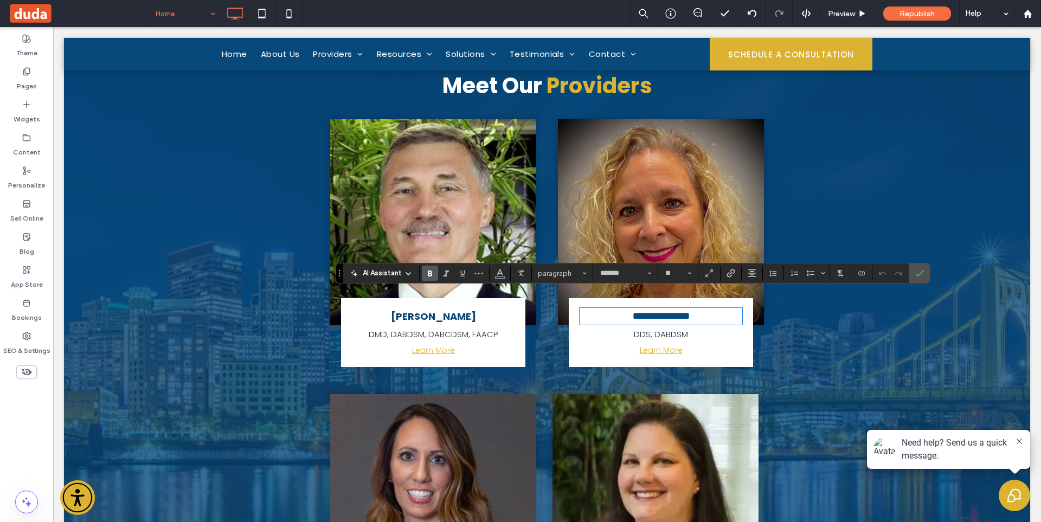
type input "*******"
type input "**"
copy strong "**********"
click at [461, 309] on span "[PERSON_NAME]" at bounding box center [433, 316] width 85 height 14
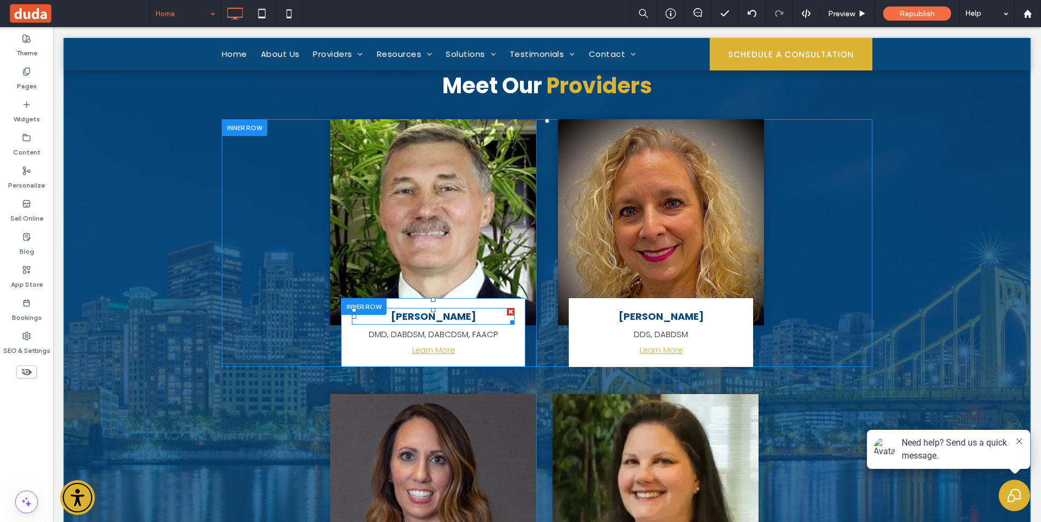
click at [476, 309] on p "[PERSON_NAME]" at bounding box center [433, 316] width 163 height 15
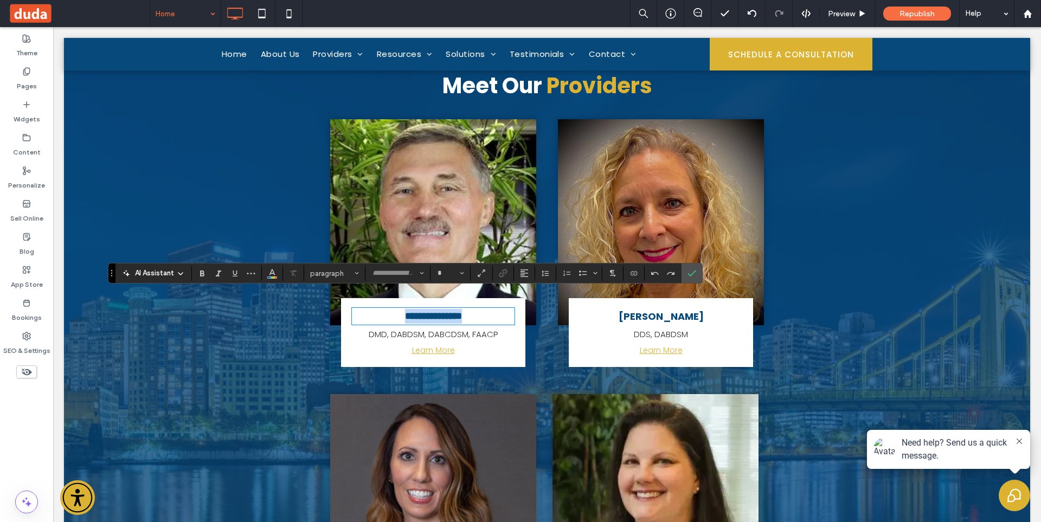
type input "*******"
click at [478, 309] on p "**********" at bounding box center [433, 316] width 163 height 15
type input "**"
click at [695, 325] on div "Chiarina Iregui DDS, DABDSM Learn More Click To Paste Click To Paste" at bounding box center [660, 332] width 163 height 58
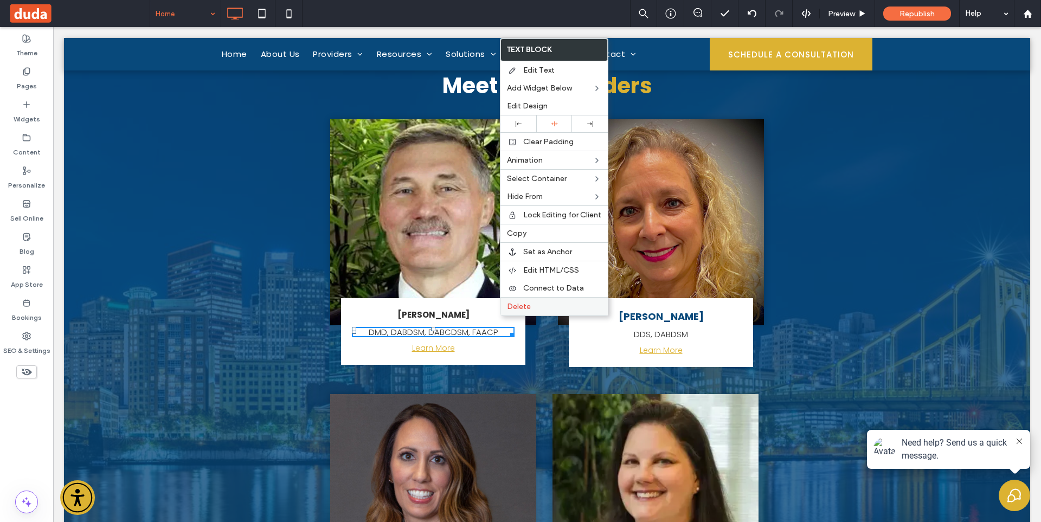
click at [524, 311] on span "Delete" at bounding box center [519, 306] width 24 height 9
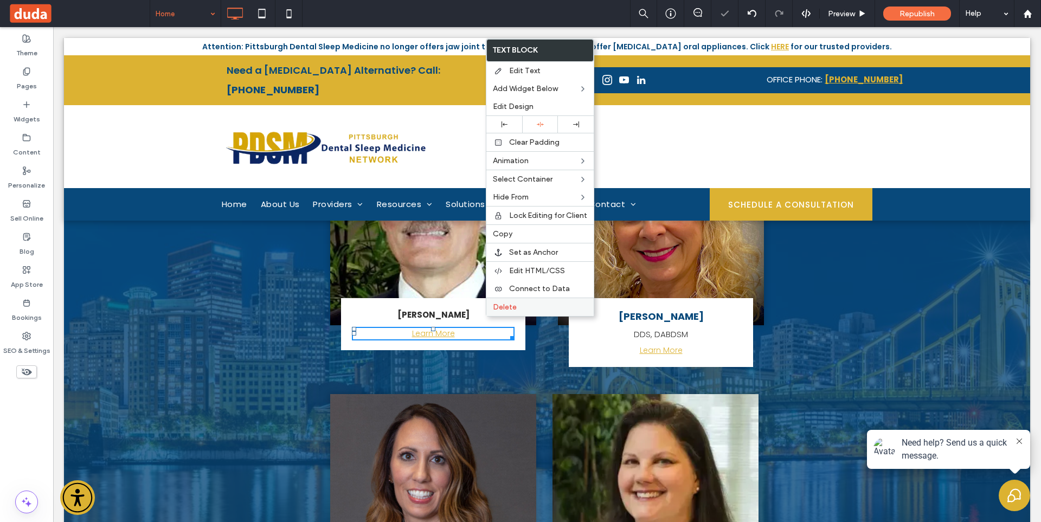
click at [514, 306] on span "Delete" at bounding box center [505, 306] width 24 height 9
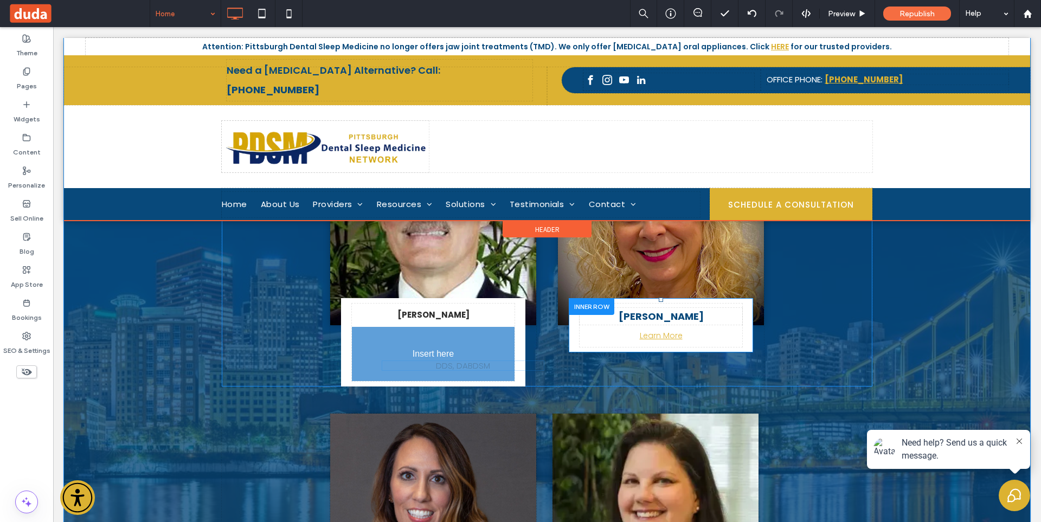
drag, startPoint x: 439, startPoint y: 298, endPoint x: 423, endPoint y: 344, distance: 48.7
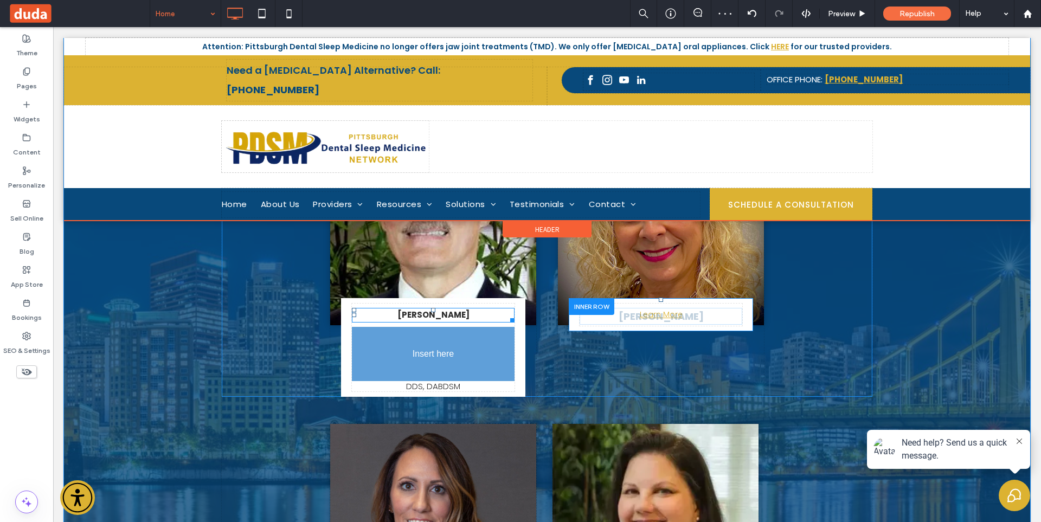
drag, startPoint x: 490, startPoint y: 299, endPoint x: 423, endPoint y: 349, distance: 83.7
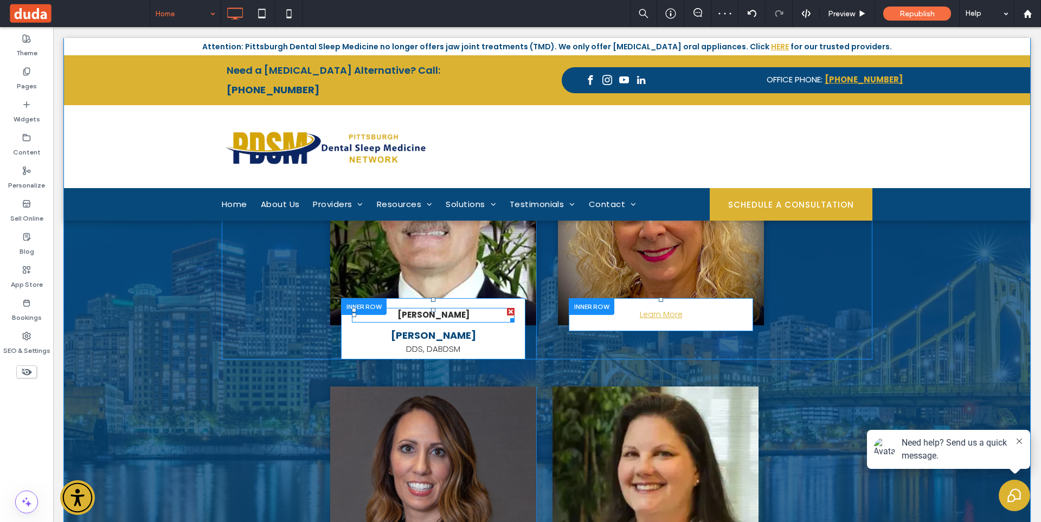
click at [507, 308] on div at bounding box center [511, 312] width 8 height 8
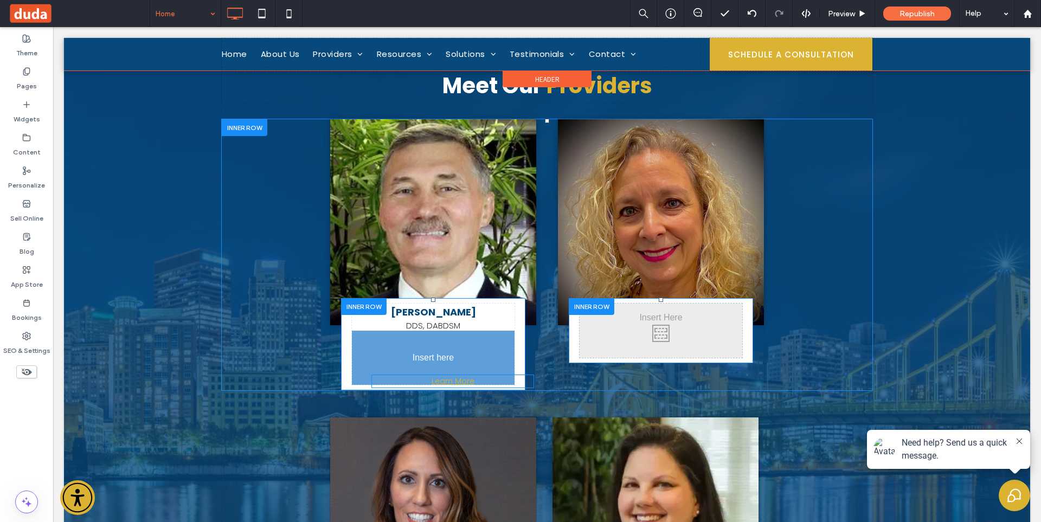
drag, startPoint x: 690, startPoint y: 300, endPoint x: 424, endPoint y: 345, distance: 270.5
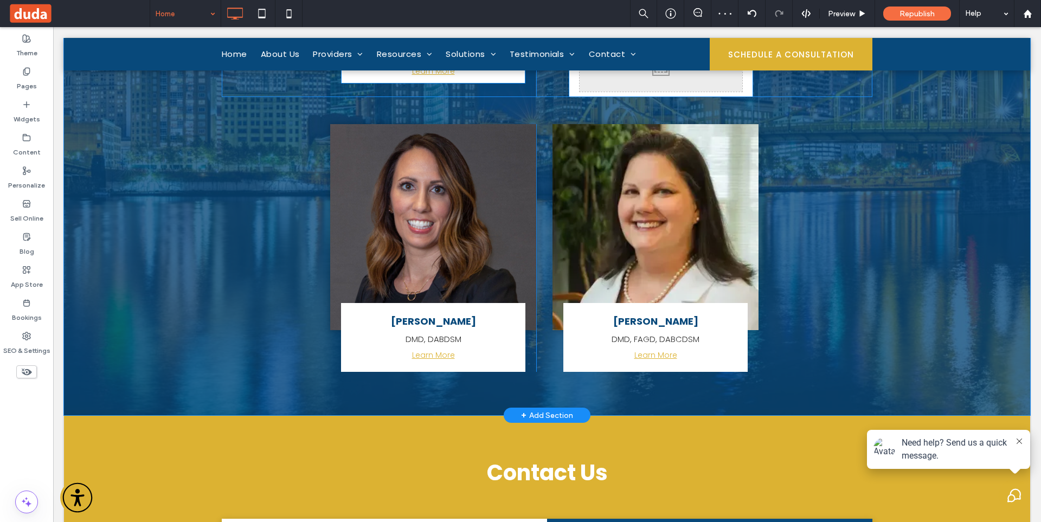
scroll to position [4194, 0]
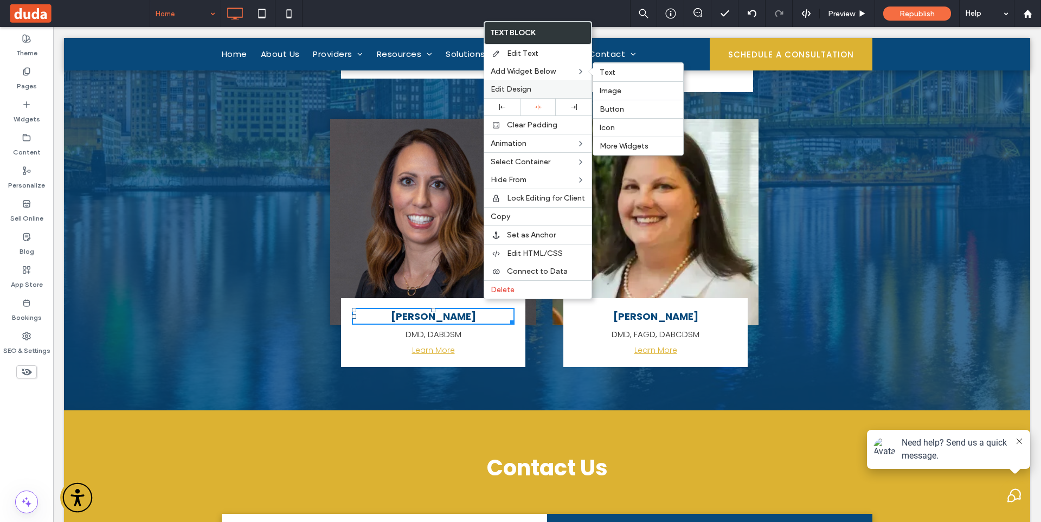
click at [524, 88] on span "Edit Design" at bounding box center [510, 89] width 41 height 9
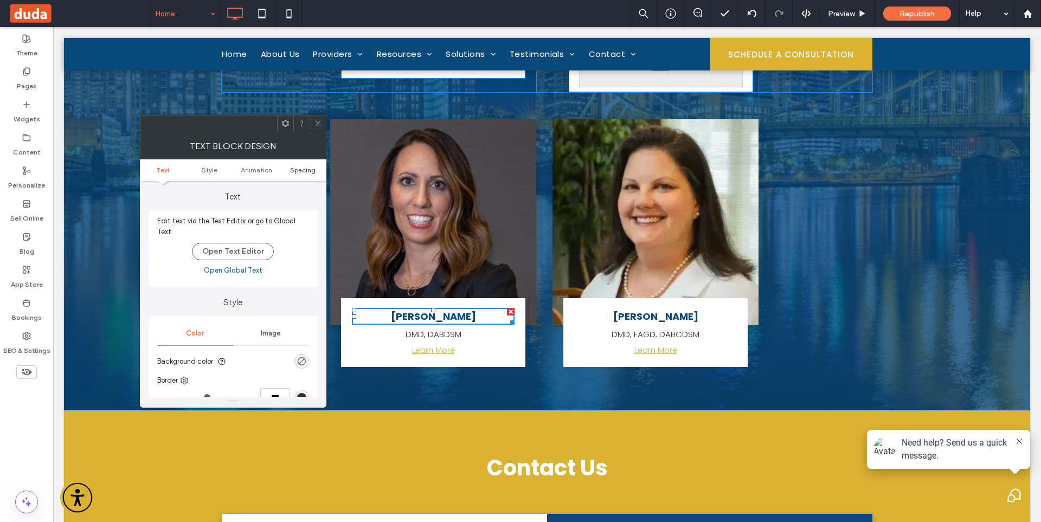
click at [307, 173] on ul "Text Style Animation Spacing" at bounding box center [233, 170] width 186 height 22
click at [307, 170] on span "Spacing" at bounding box center [302, 170] width 25 height 8
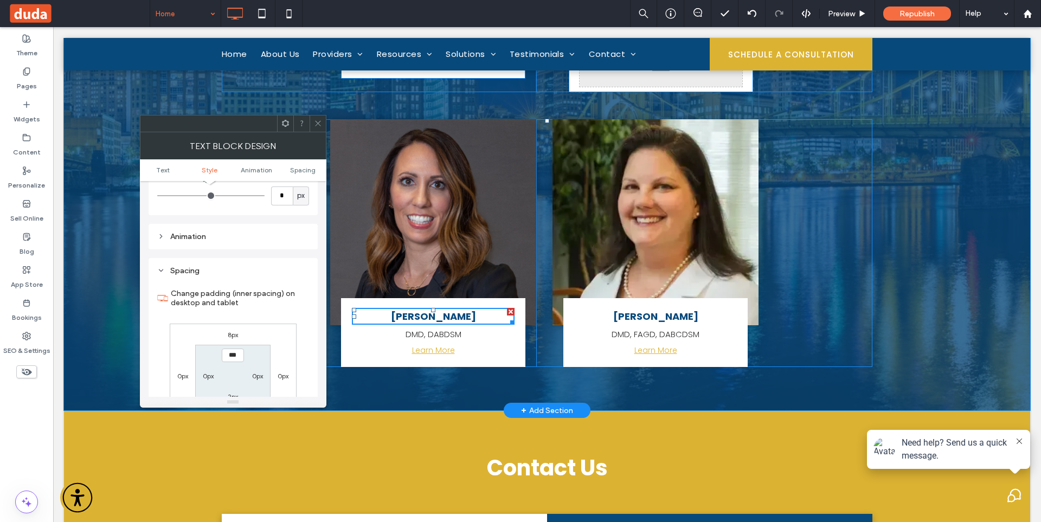
scroll to position [305, 0]
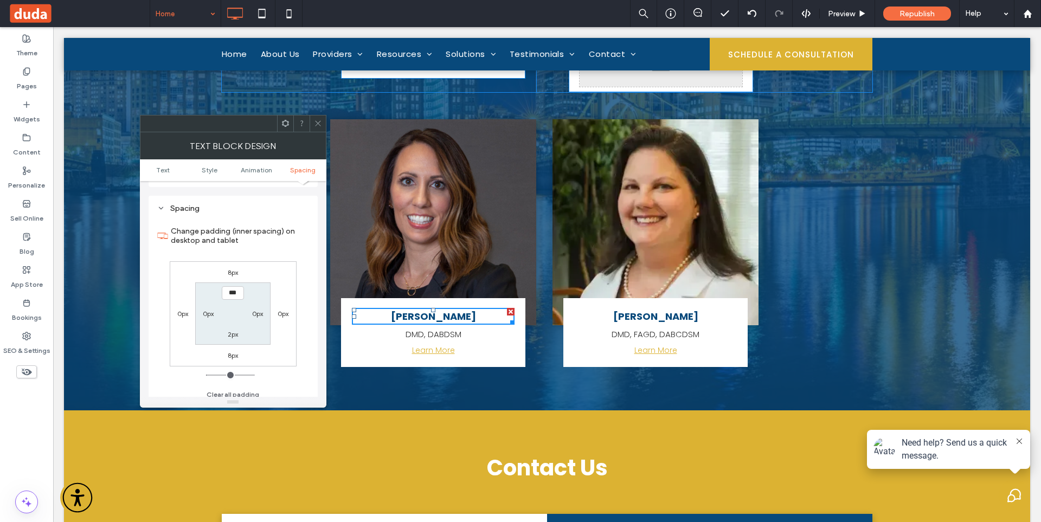
click at [317, 123] on icon at bounding box center [318, 123] width 8 height 8
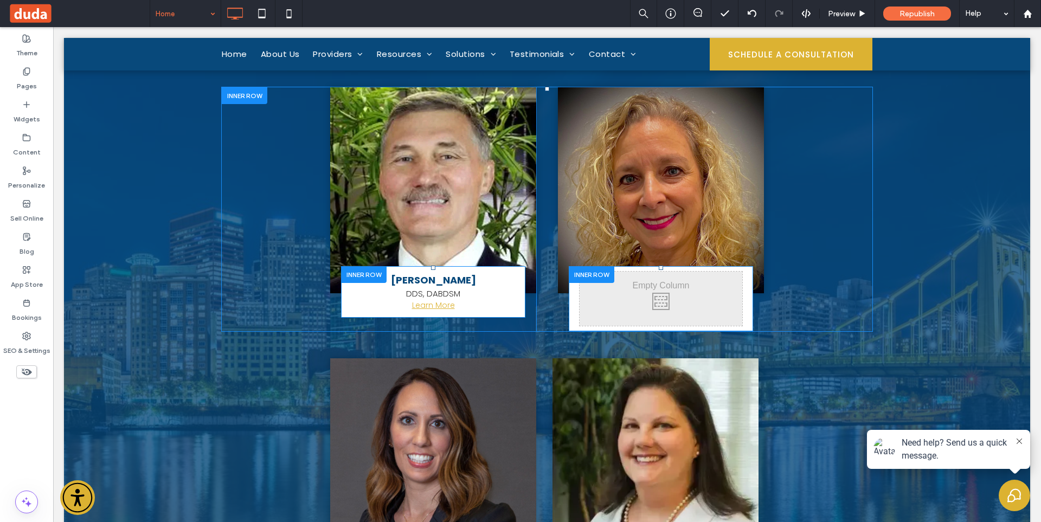
scroll to position [3977, 0]
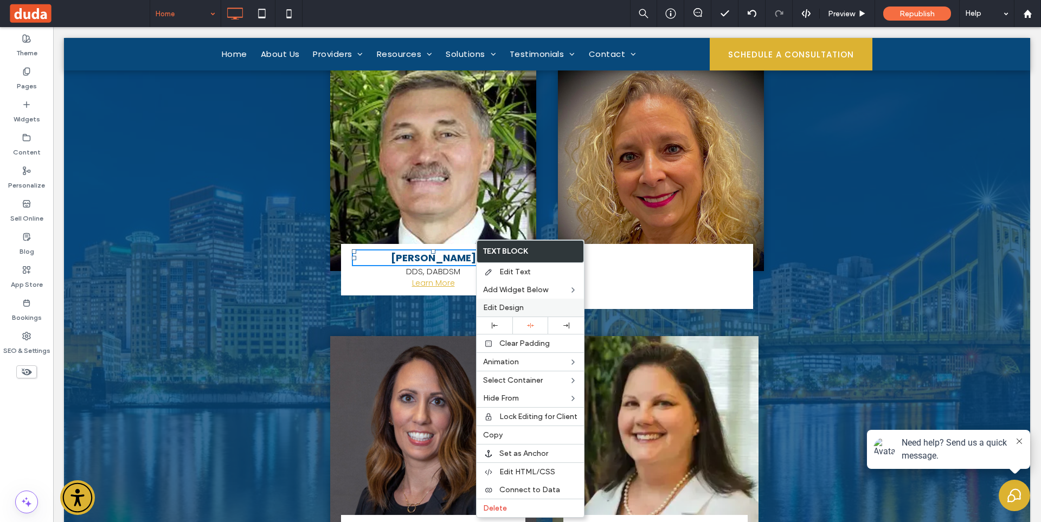
click at [512, 303] on div "Edit Design" at bounding box center [529, 308] width 107 height 18
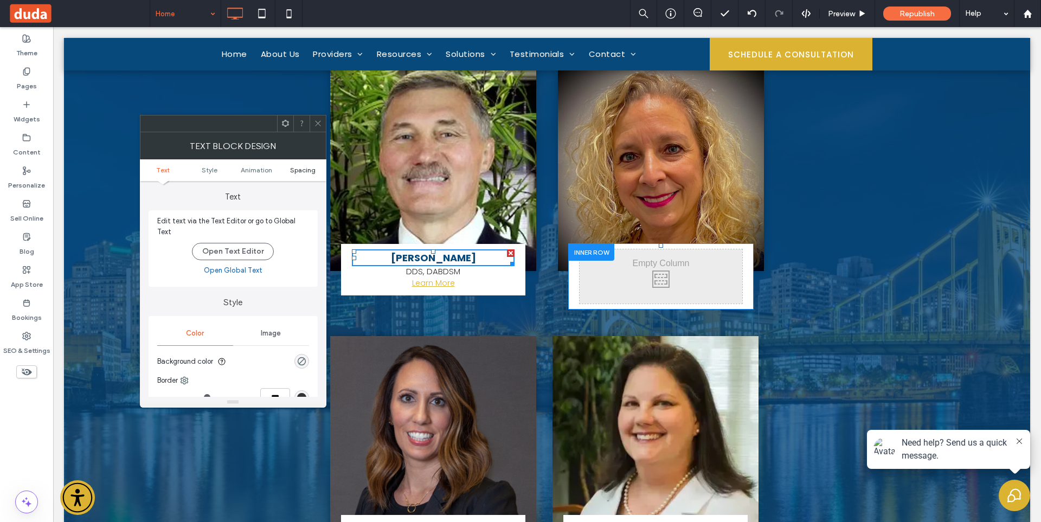
click at [308, 170] on span "Spacing" at bounding box center [302, 170] width 25 height 8
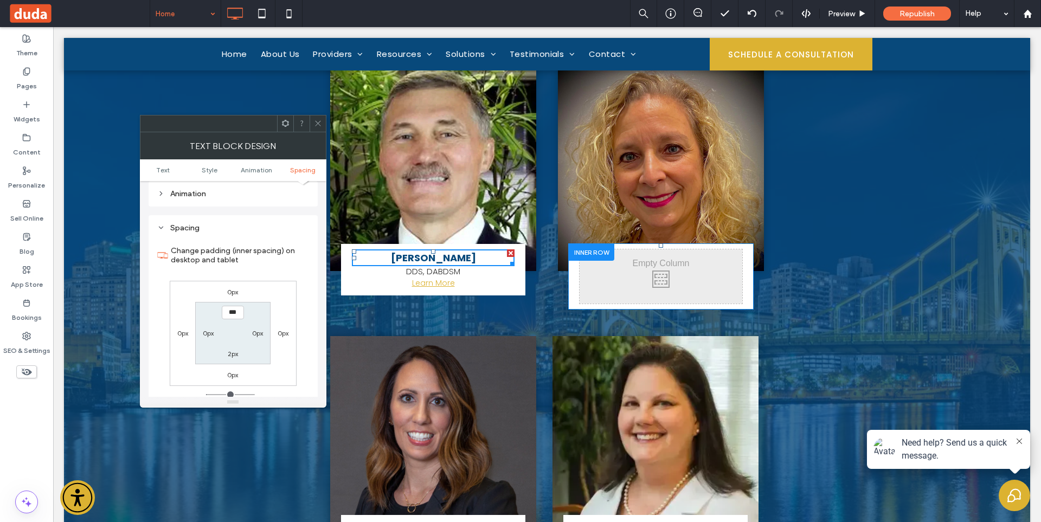
scroll to position [305, 0]
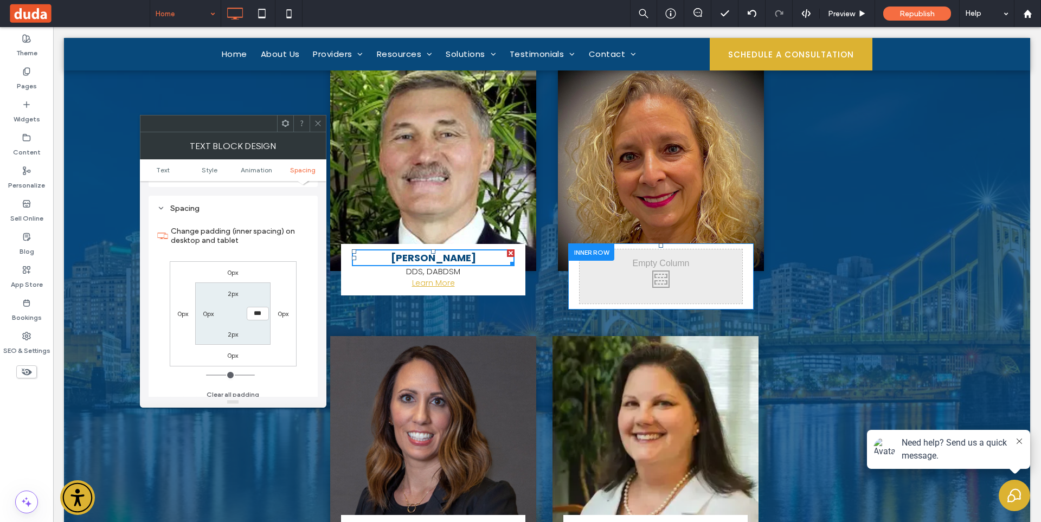
type input "*"
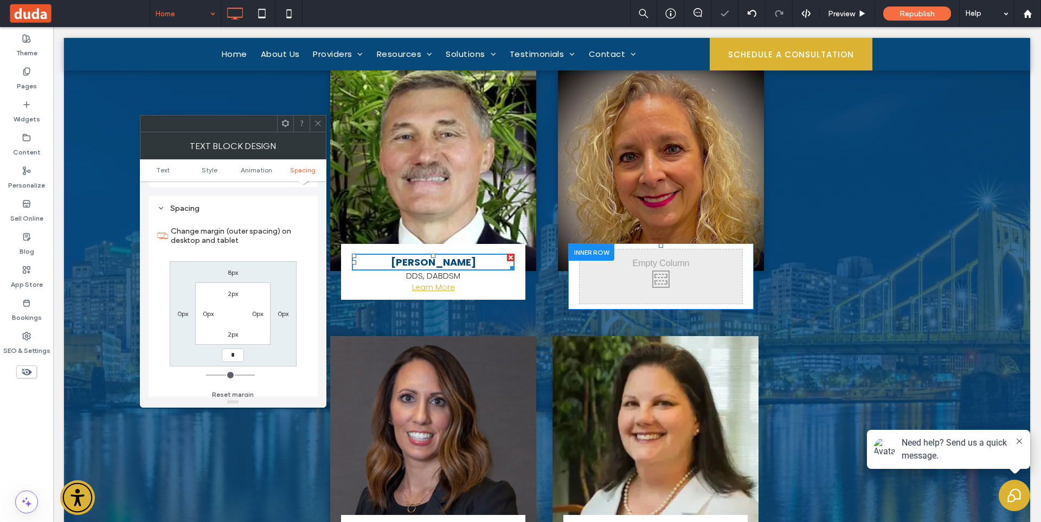
type input "*"
type input "***"
click at [320, 121] on icon at bounding box center [318, 123] width 8 height 8
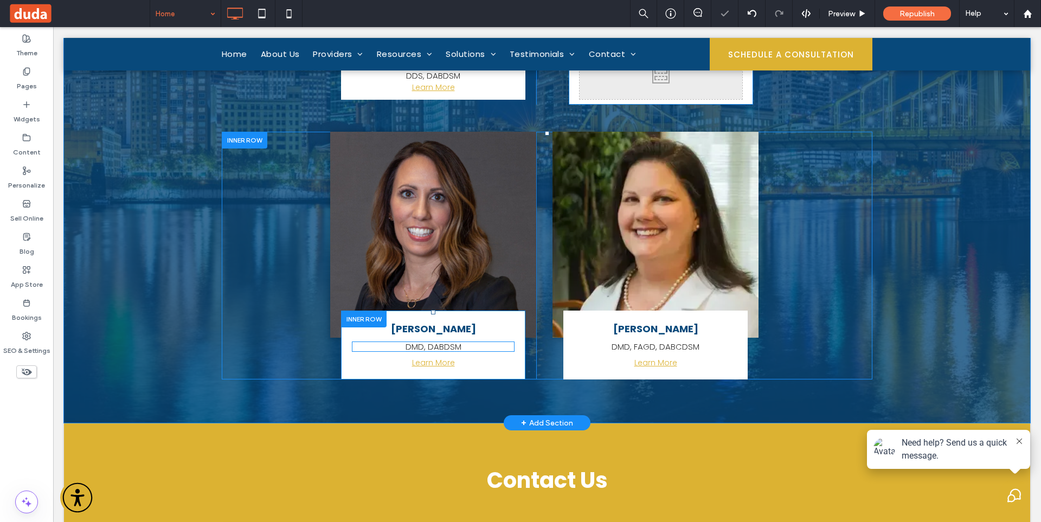
scroll to position [4194, 0]
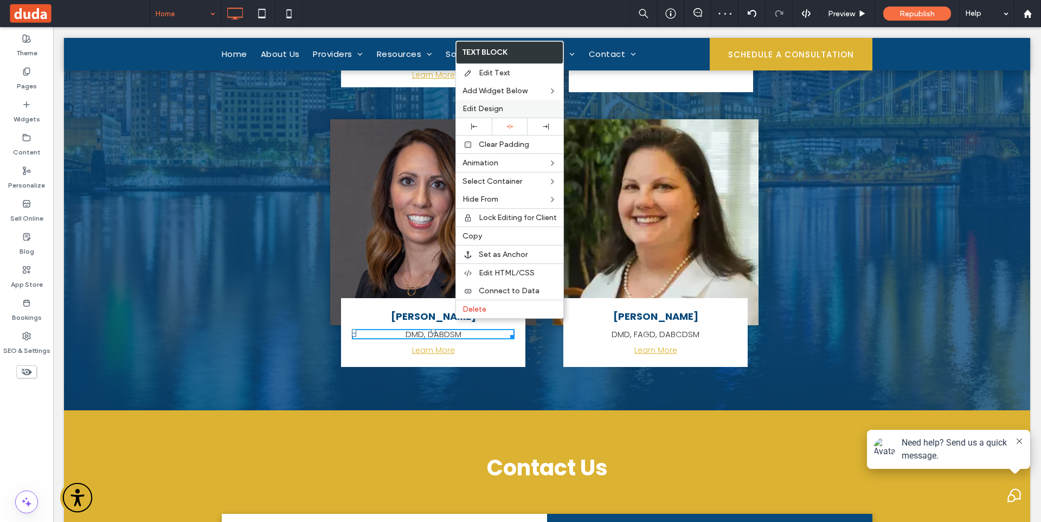
click at [495, 108] on span "Edit Design" at bounding box center [482, 108] width 41 height 9
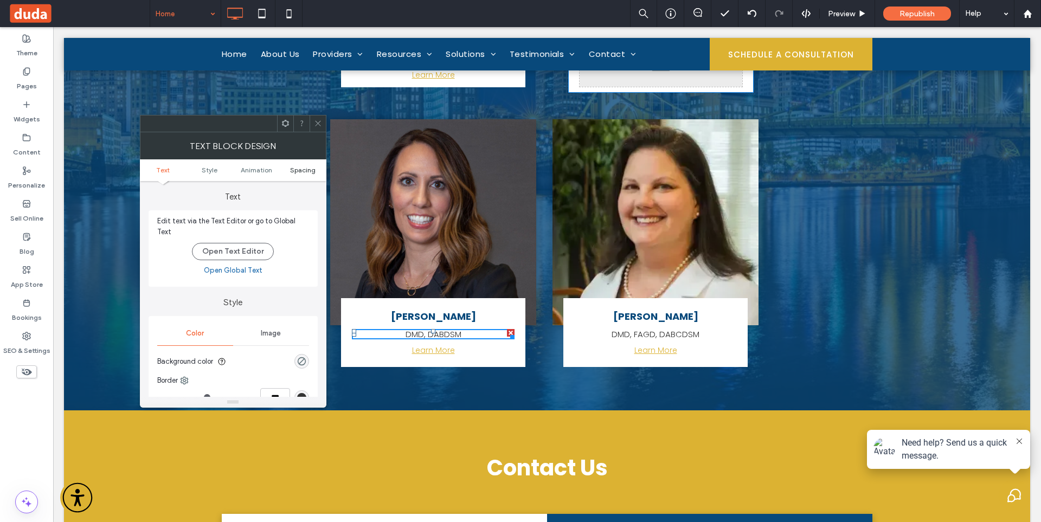
click at [306, 170] on span "Spacing" at bounding box center [302, 170] width 25 height 8
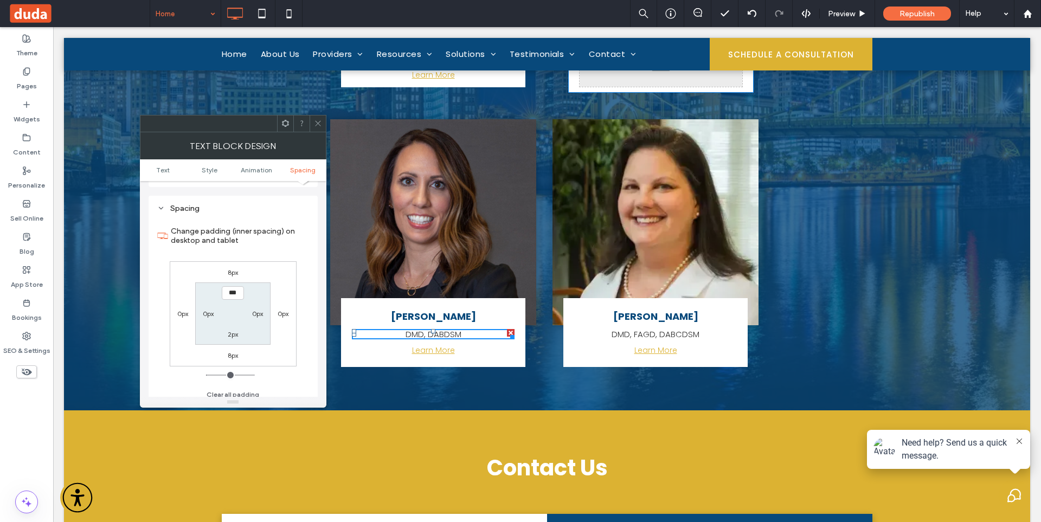
scroll to position [305, 0]
click at [318, 127] on span at bounding box center [318, 123] width 8 height 16
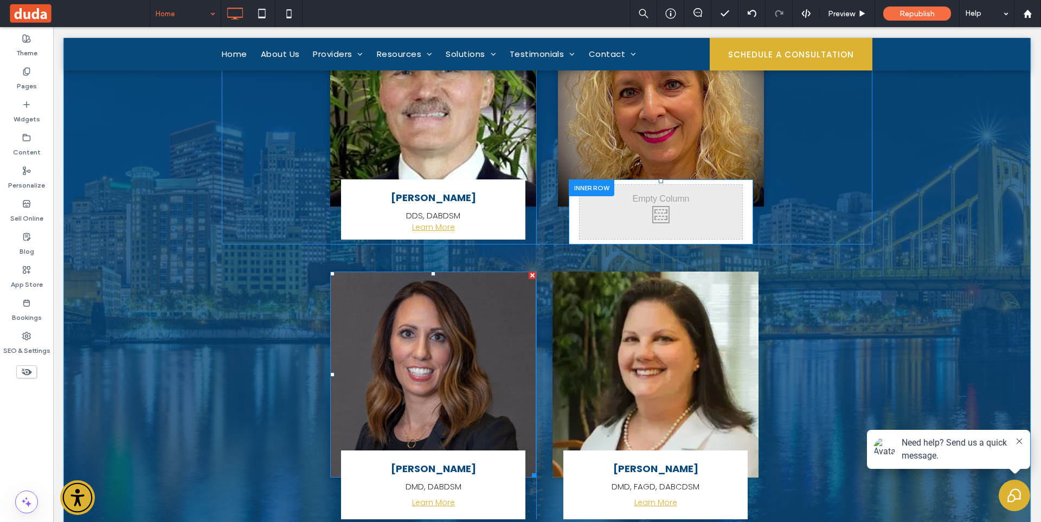
scroll to position [4031, 0]
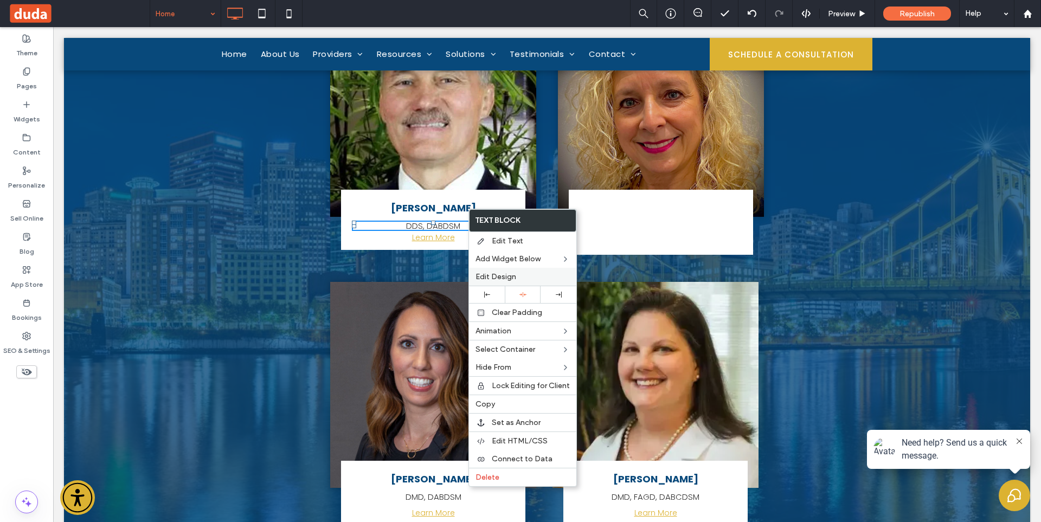
click at [505, 274] on span "Edit Design" at bounding box center [495, 276] width 41 height 9
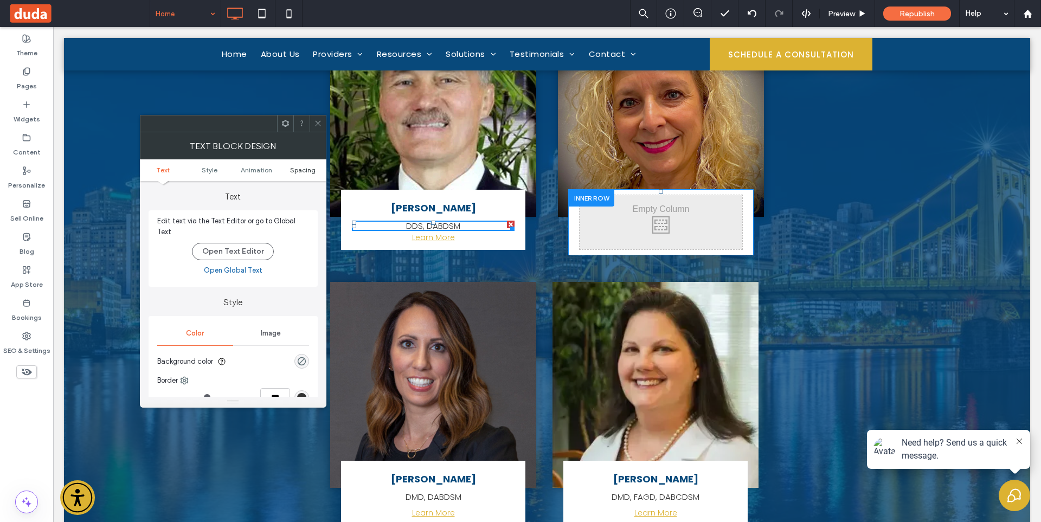
click at [313, 168] on span "Spacing" at bounding box center [302, 170] width 25 height 8
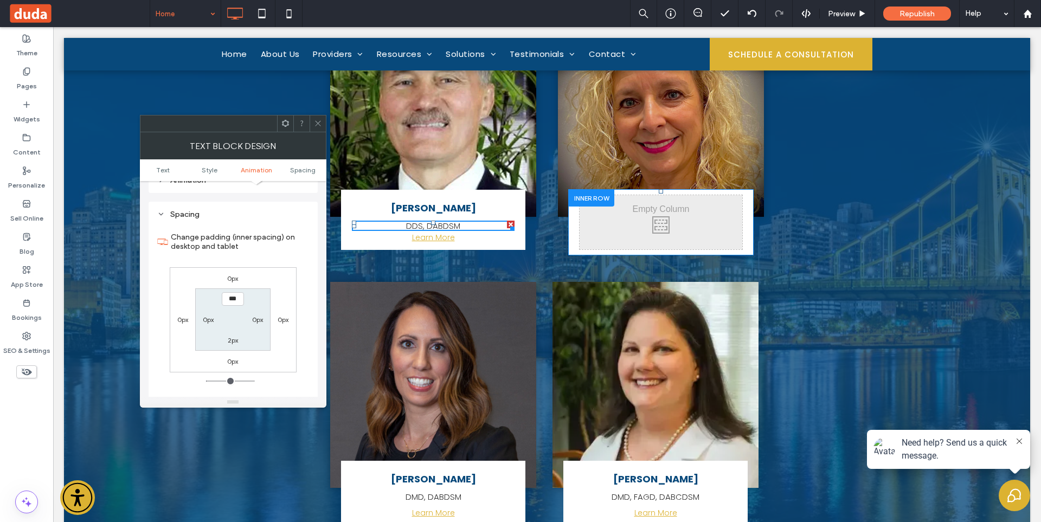
scroll to position [305, 0]
type input "*"
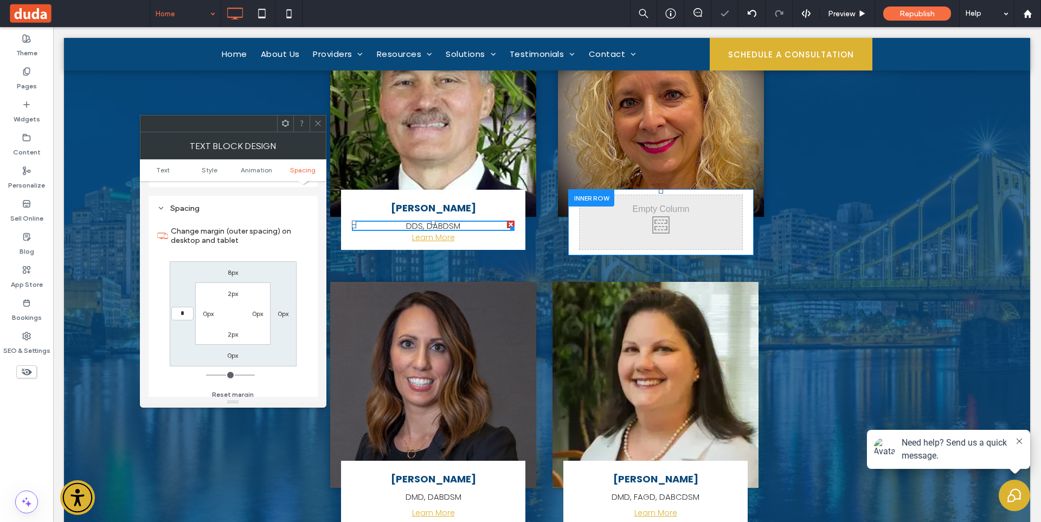
type input "*"
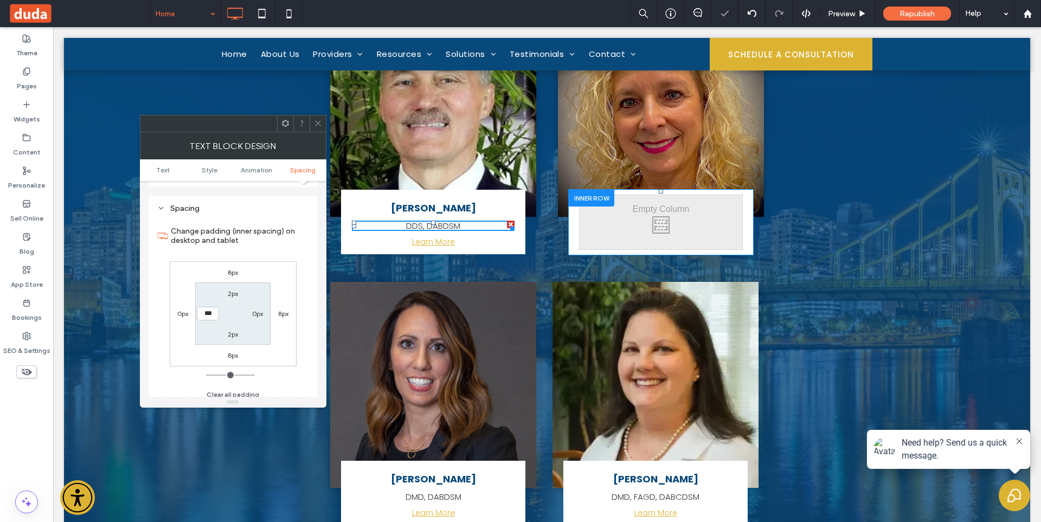
type input "*"
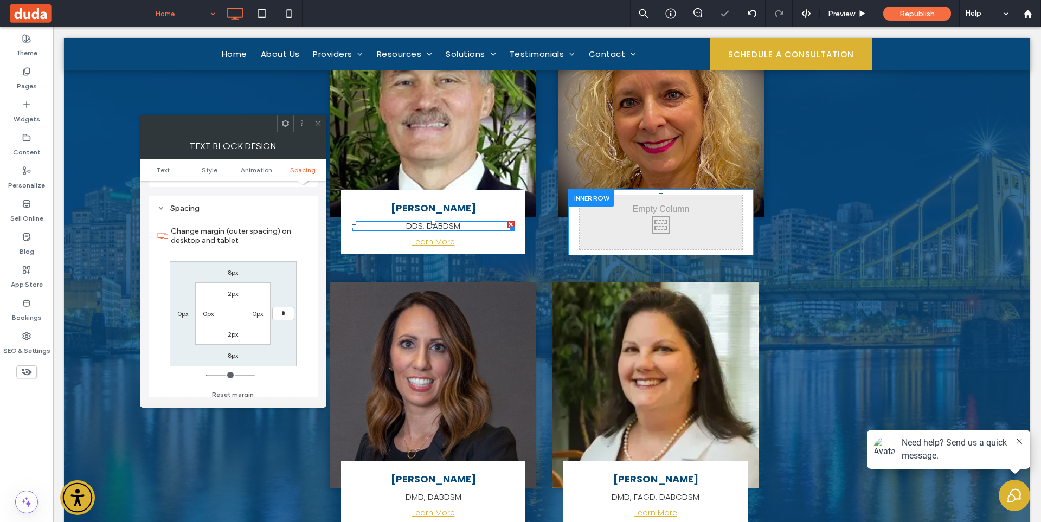
type input "*"
type input "***"
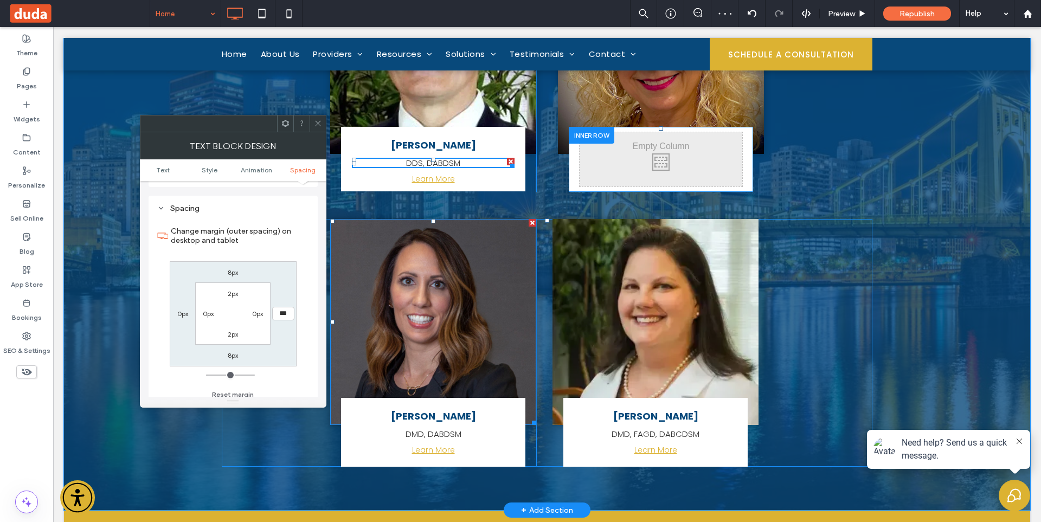
scroll to position [4085, 0]
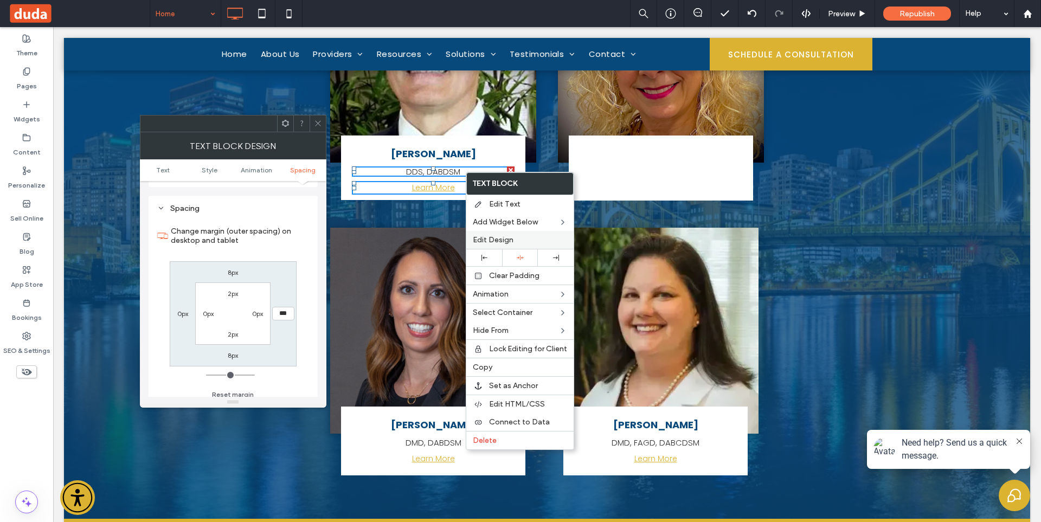
drag, startPoint x: 300, startPoint y: 210, endPoint x: 506, endPoint y: 237, distance: 207.7
click at [506, 237] on span "Edit Design" at bounding box center [493, 239] width 41 height 9
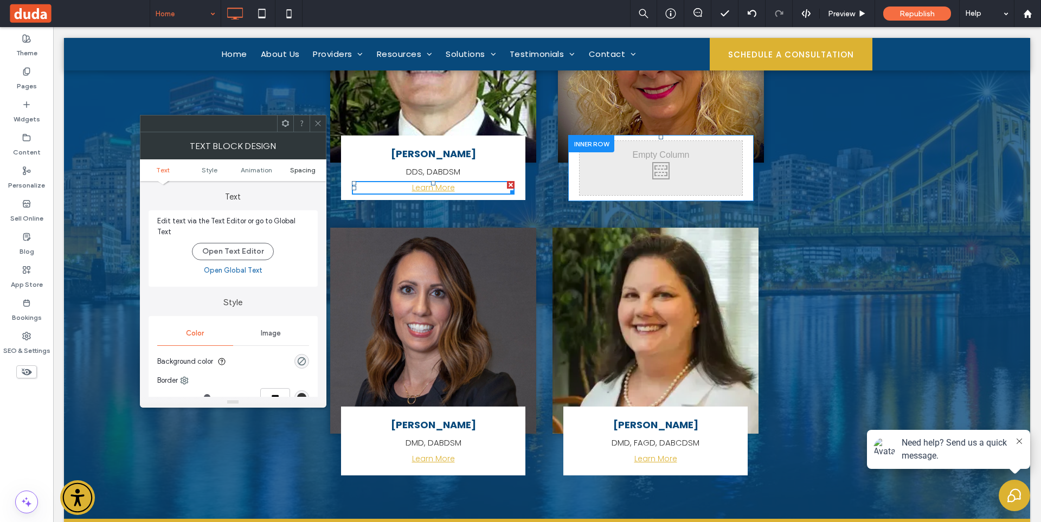
click at [303, 171] on span "Spacing" at bounding box center [302, 170] width 25 height 8
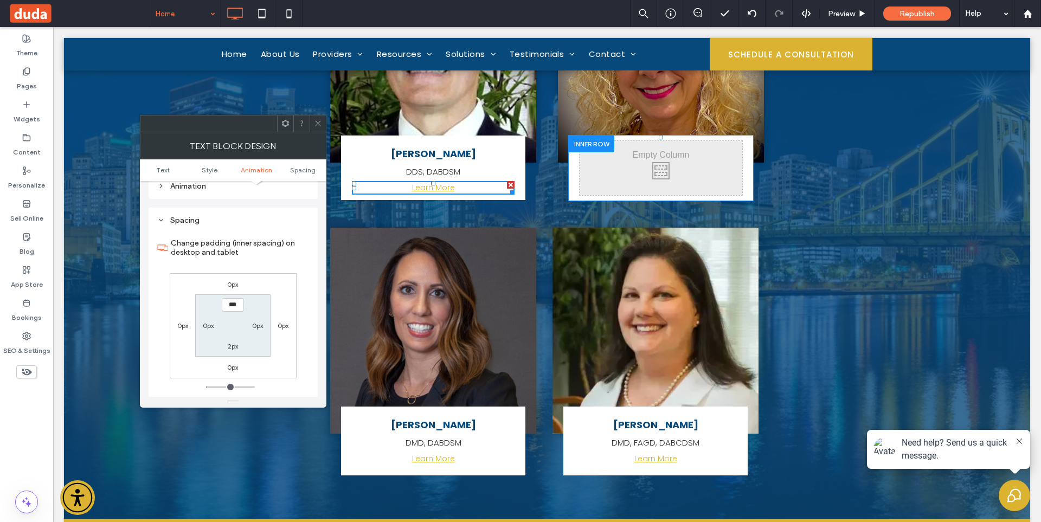
scroll to position [305, 0]
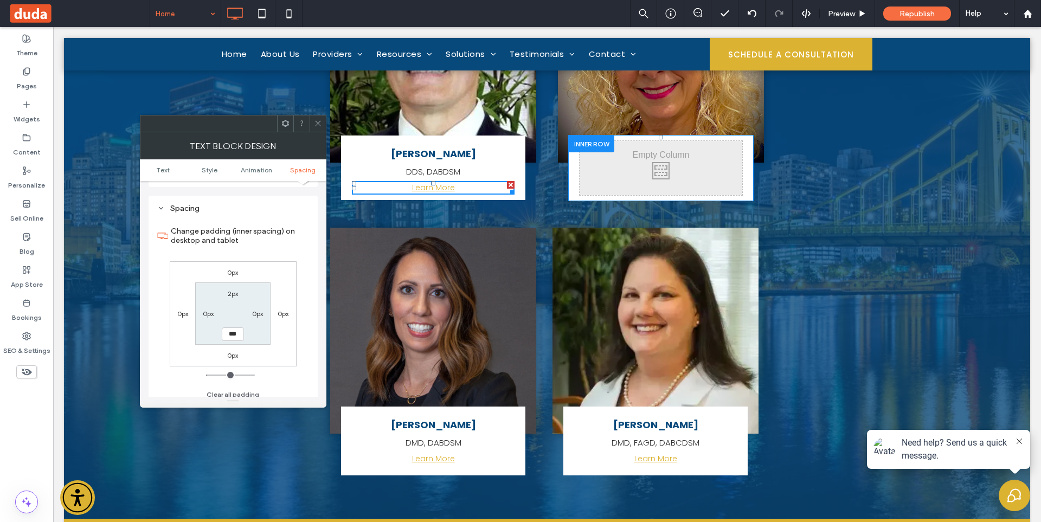
type input "*"
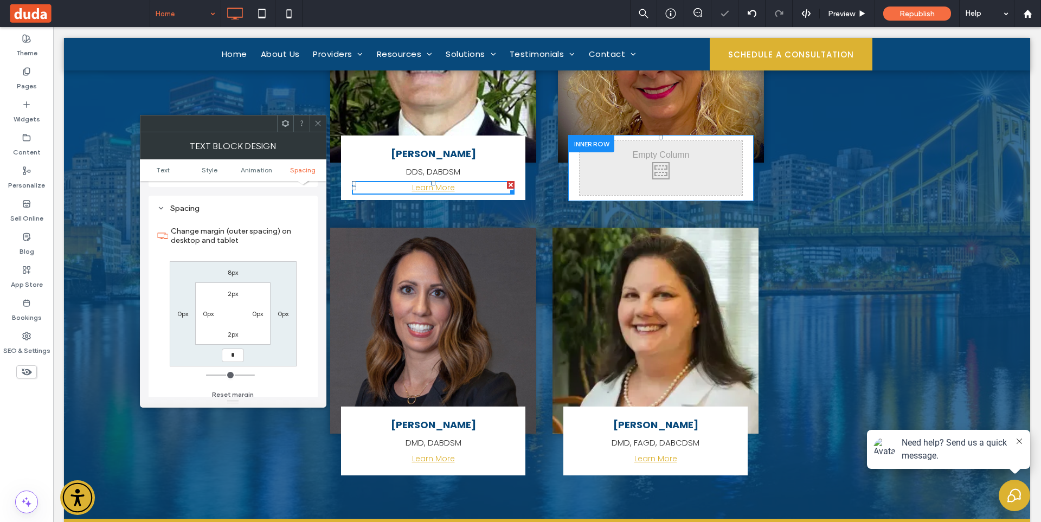
type input "*"
type input "***"
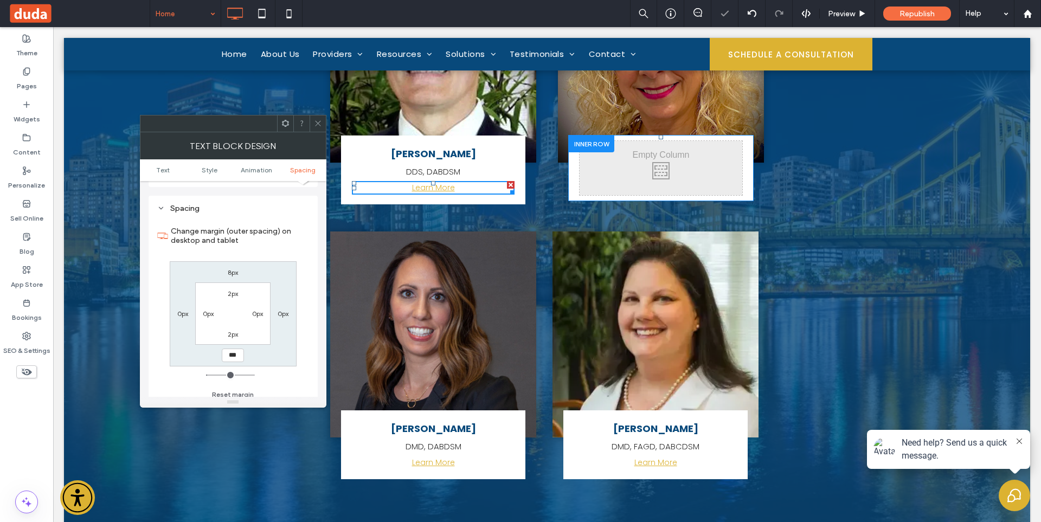
click at [318, 126] on icon at bounding box center [318, 123] width 8 height 8
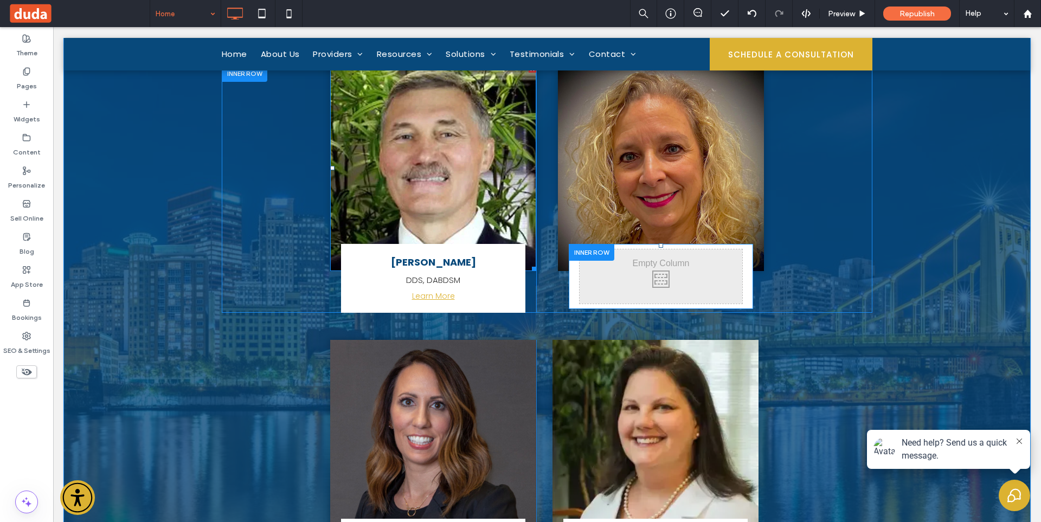
scroll to position [3923, 0]
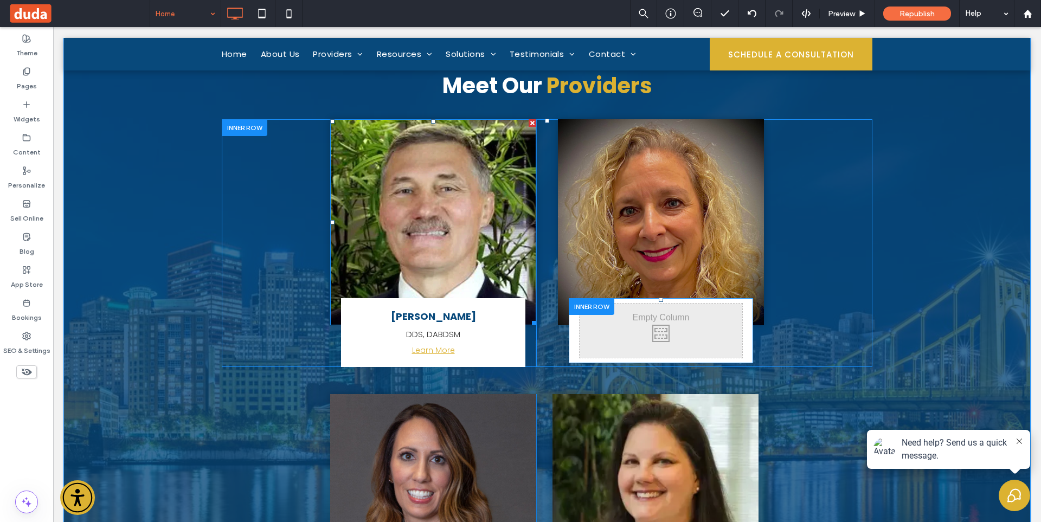
click at [414, 160] on img at bounding box center [433, 222] width 206 height 206
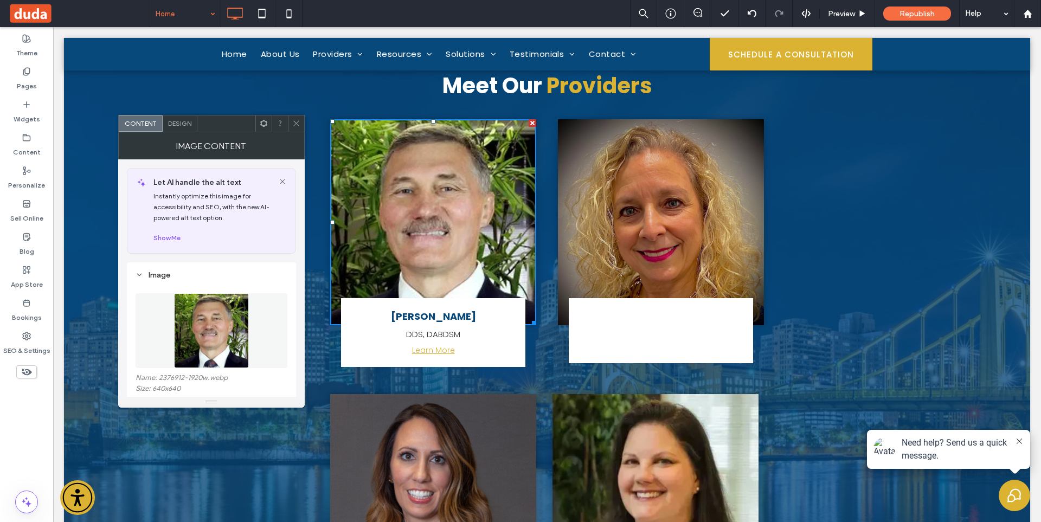
click at [204, 325] on img at bounding box center [211, 330] width 75 height 75
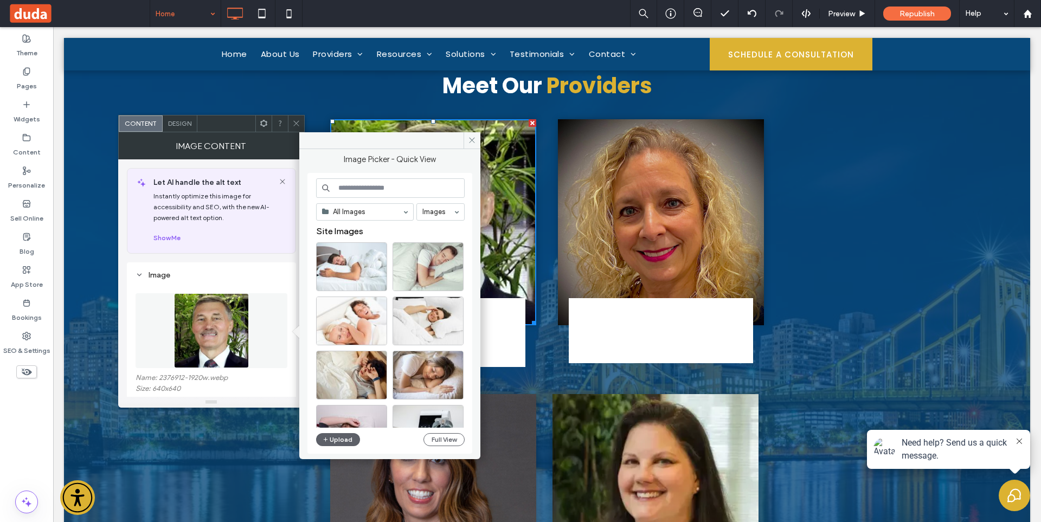
click at [669, 191] on img at bounding box center [661, 222] width 206 height 206
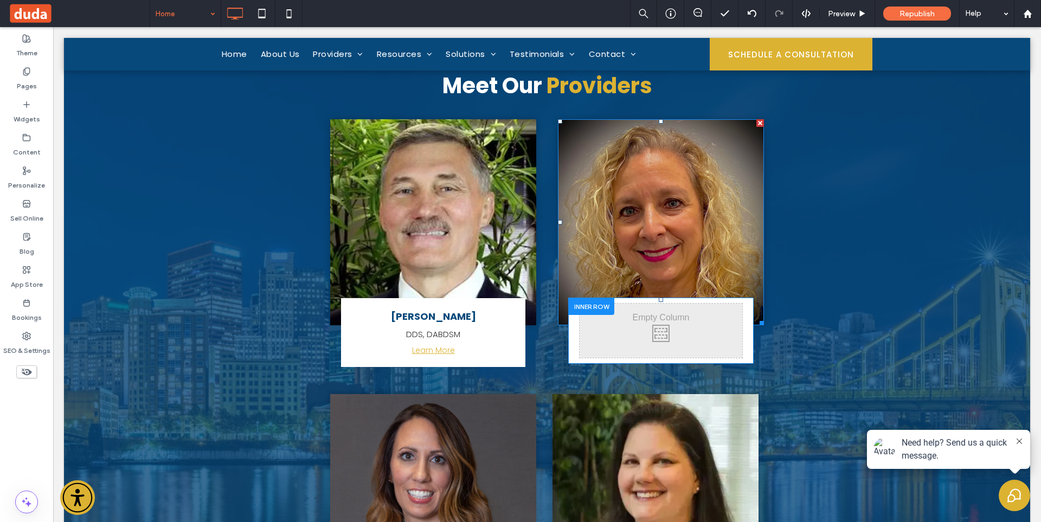
click at [652, 203] on img at bounding box center [661, 222] width 206 height 206
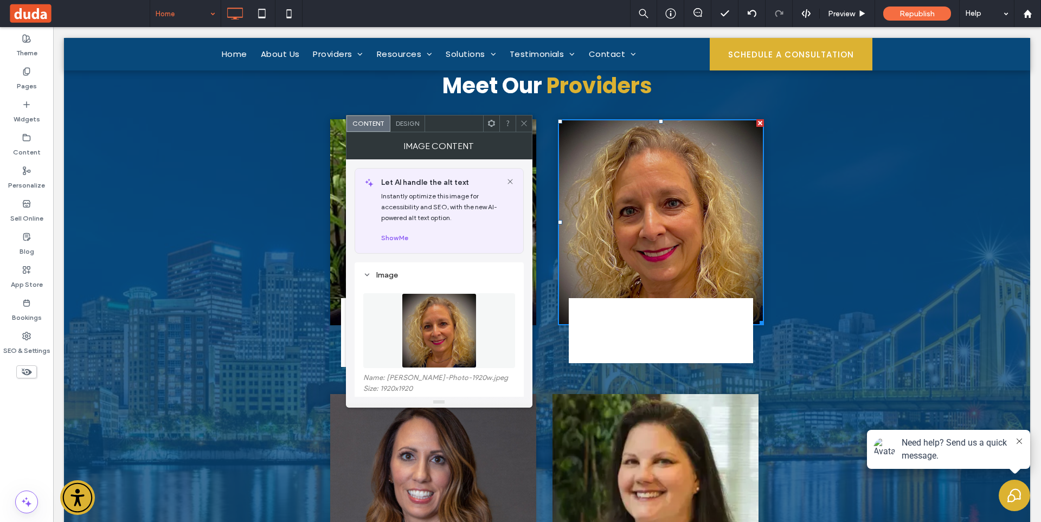
scroll to position [54, 0]
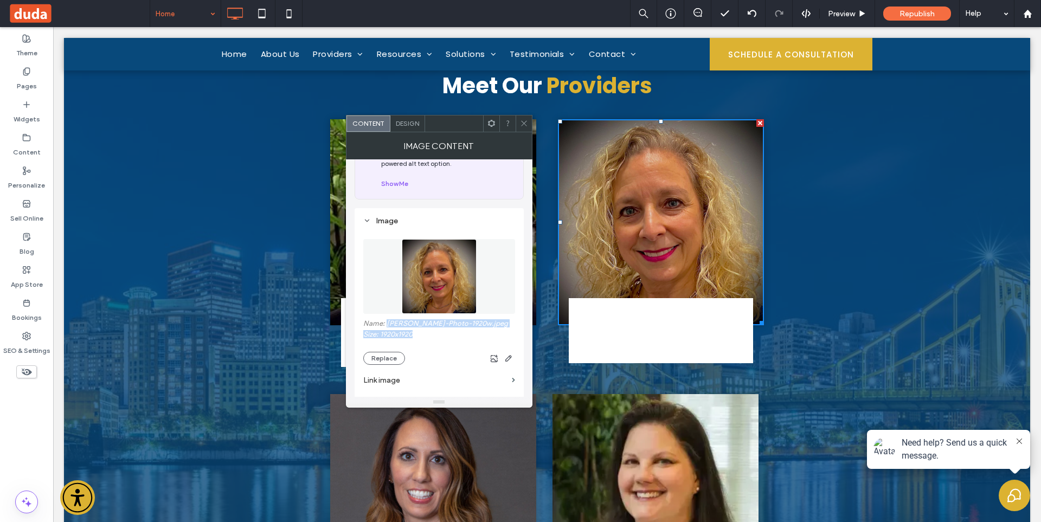
drag, startPoint x: 386, startPoint y: 323, endPoint x: 418, endPoint y: 337, distance: 34.4
click at [418, 337] on div "Name: Charina-Irregui-Photo-1920w.jpeg Size: 1920x1920 Replace" at bounding box center [439, 342] width 152 height 46
copy div "Charina-Irregui-Photo-1920w.jpeg Size: 1920x1920"
click at [526, 126] on icon at bounding box center [524, 123] width 8 height 8
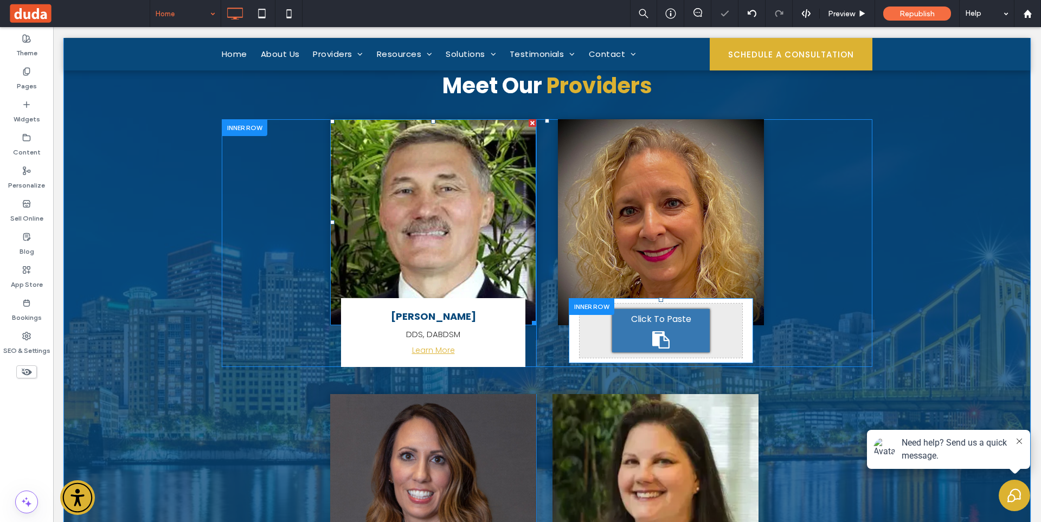
click at [395, 185] on img at bounding box center [433, 222] width 206 height 206
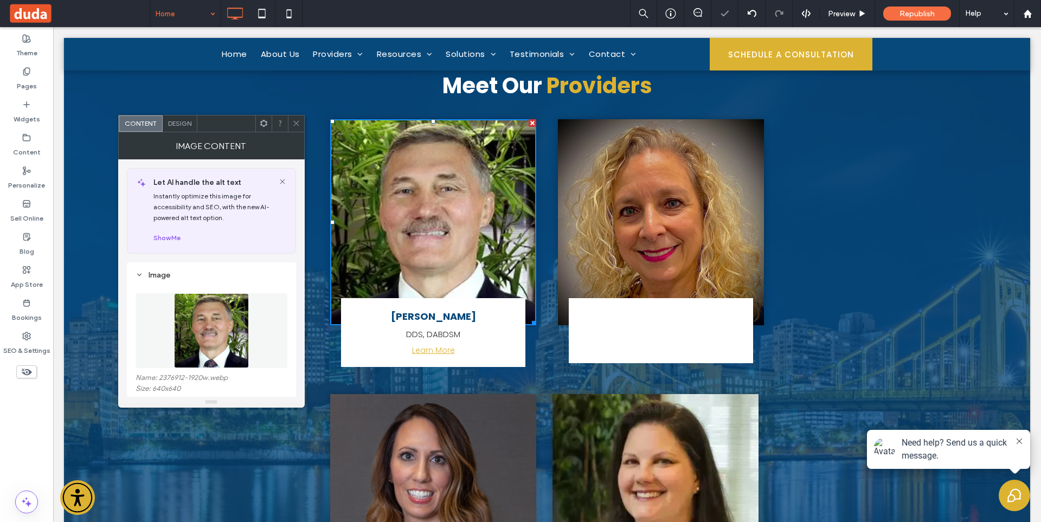
click at [243, 337] on img at bounding box center [211, 330] width 75 height 75
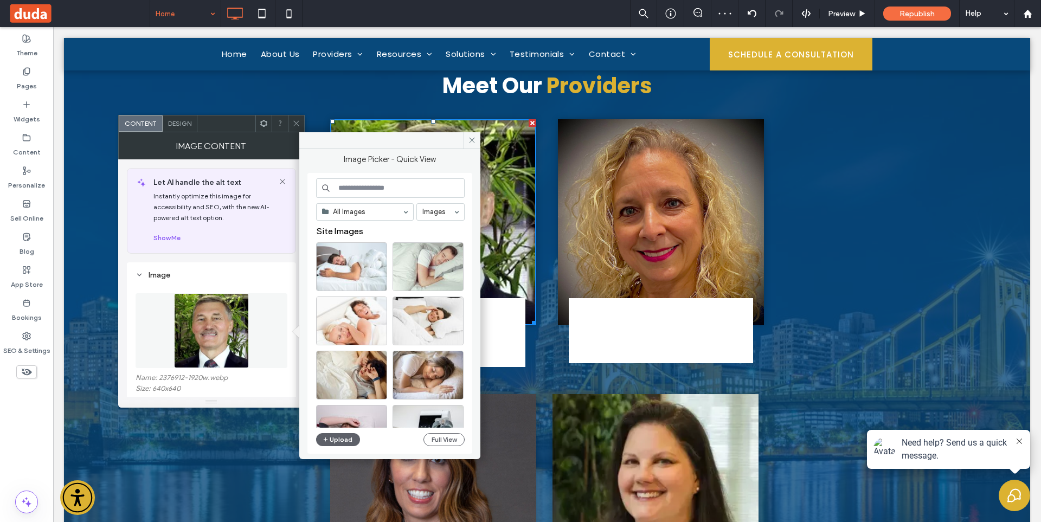
click at [387, 190] on input at bounding box center [390, 188] width 148 height 20
paste input "**********"
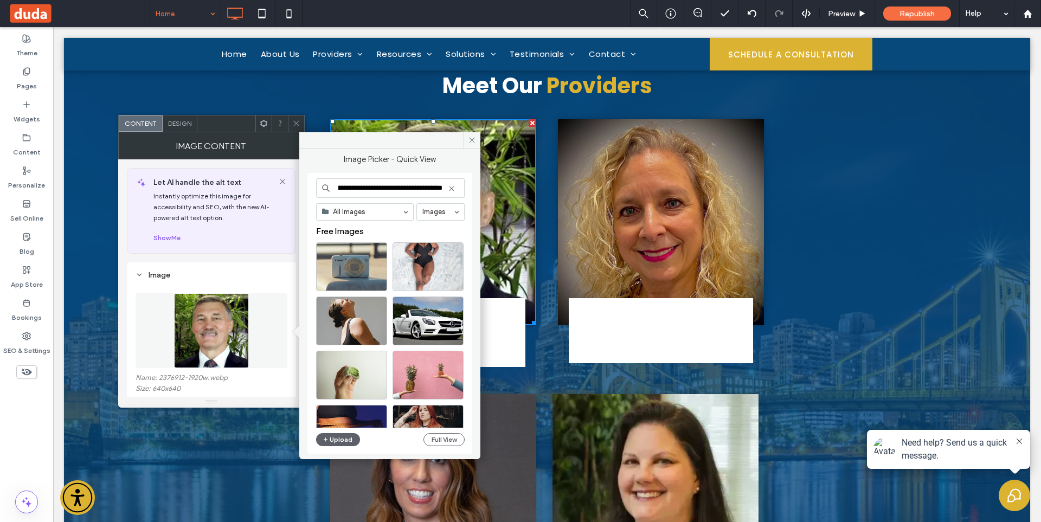
click at [377, 187] on input "**********" at bounding box center [390, 188] width 148 height 20
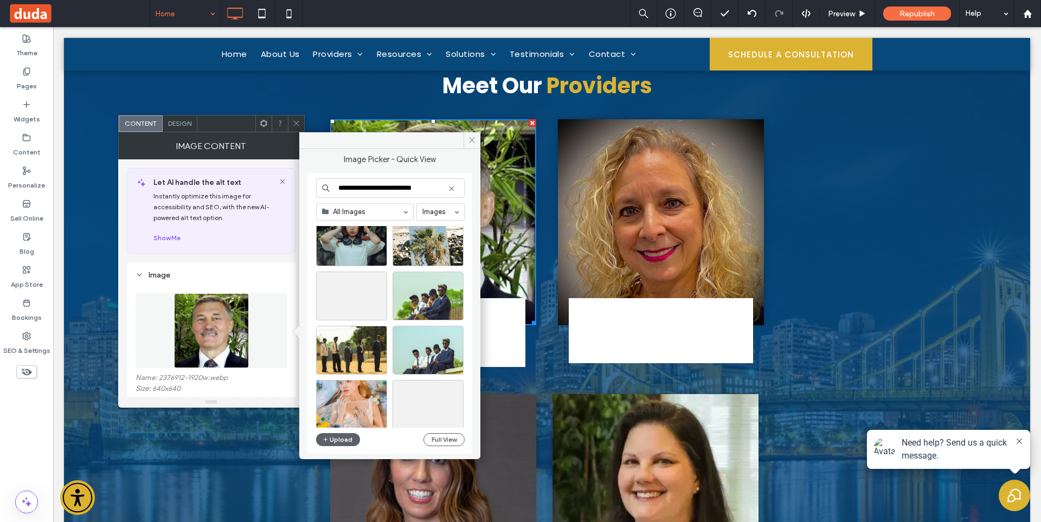
scroll to position [217, 0]
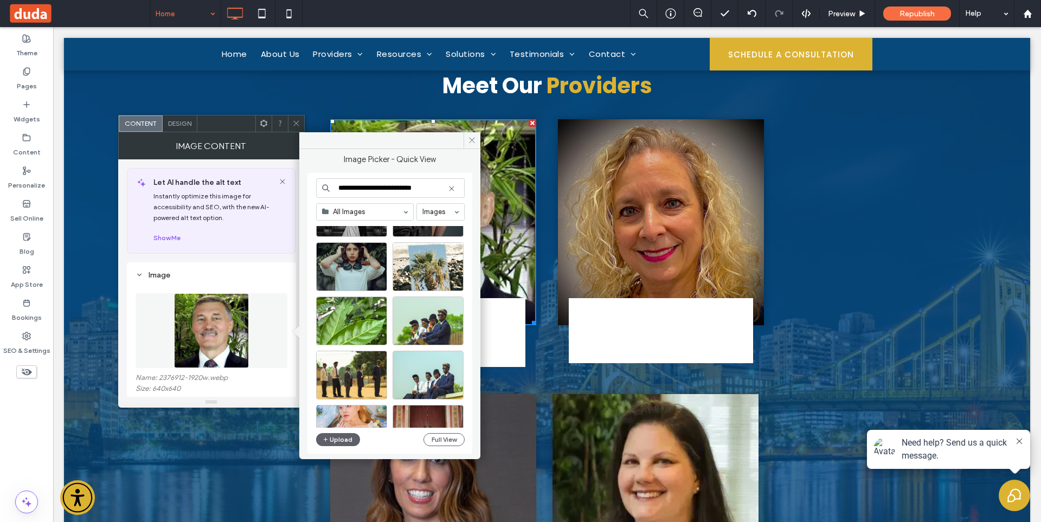
drag, startPoint x: 440, startPoint y: 187, endPoint x: 389, endPoint y: 187, distance: 50.9
click at [389, 187] on input "**********" at bounding box center [390, 188] width 148 height 20
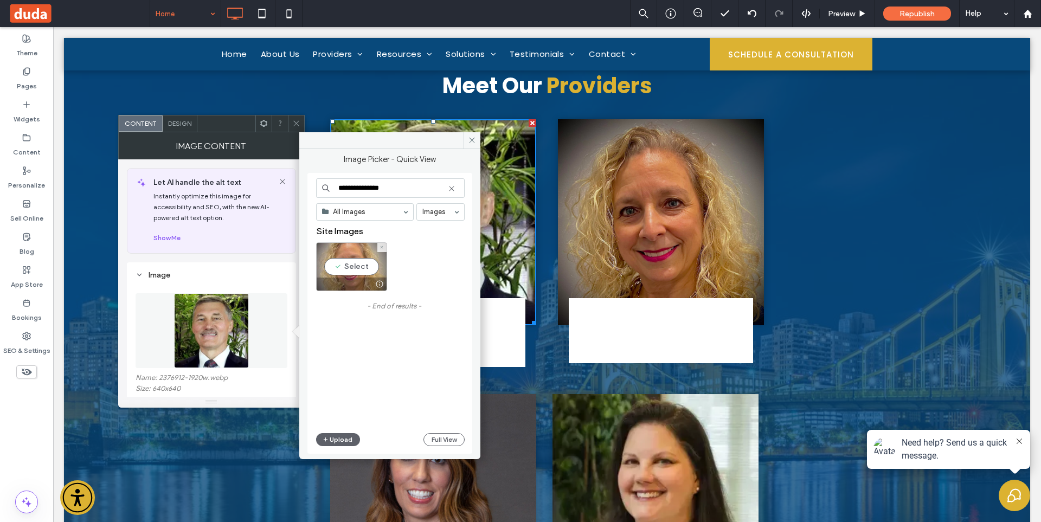
type input "**********"
drag, startPoint x: 359, startPoint y: 276, endPoint x: 306, endPoint y: 250, distance: 59.1
click at [359, 276] on div "Select" at bounding box center [351, 266] width 71 height 49
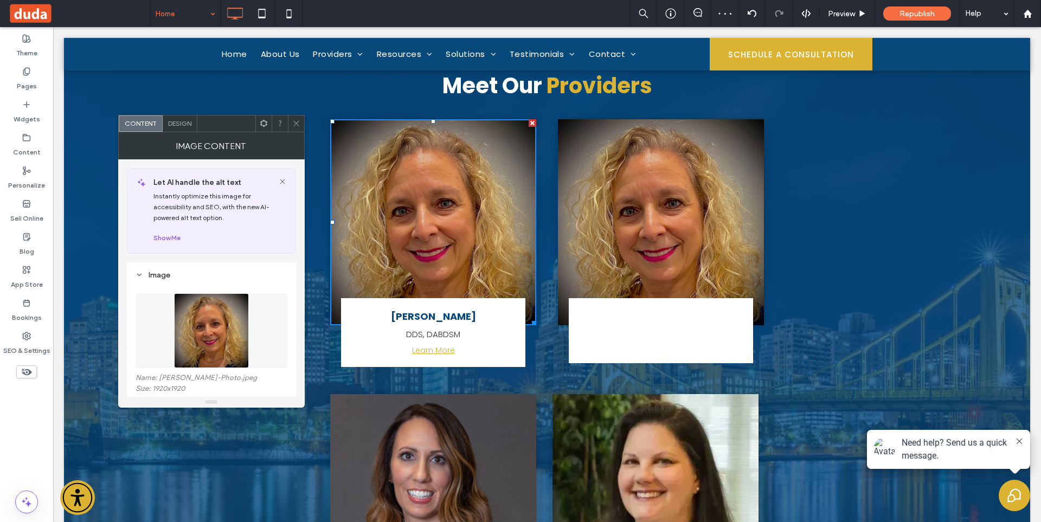
click at [298, 121] on use at bounding box center [295, 123] width 5 height 5
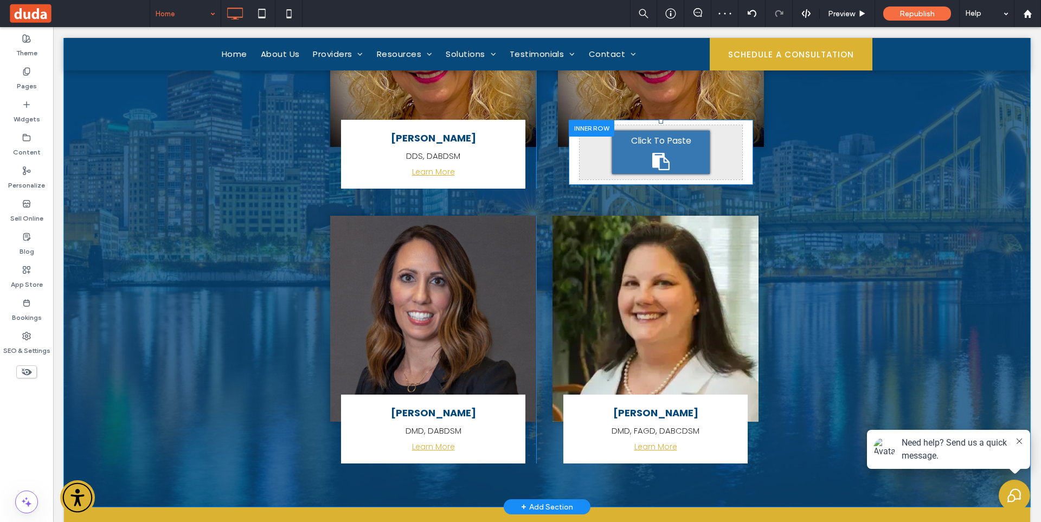
scroll to position [4139, 0]
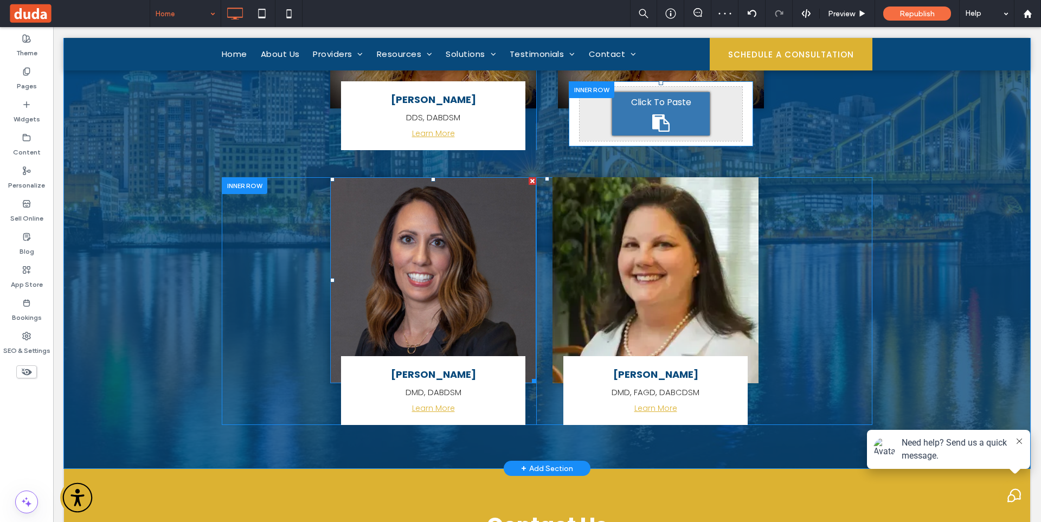
click at [443, 276] on img at bounding box center [433, 280] width 206 height 206
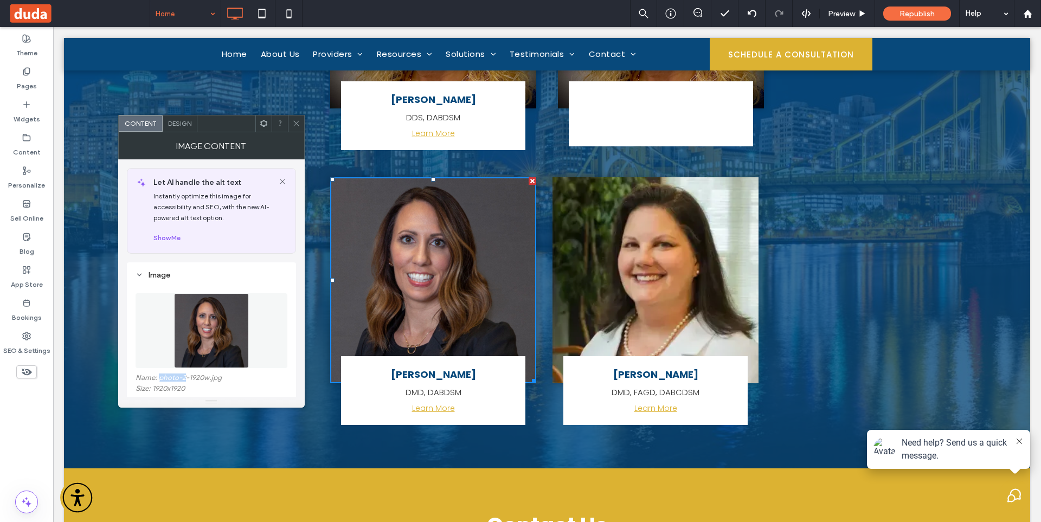
drag, startPoint x: 158, startPoint y: 379, endPoint x: 186, endPoint y: 382, distance: 28.4
click at [186, 382] on label "Name: photo-2-1920w.jpg" at bounding box center [211, 378] width 152 height 11
copy label "photo-2"
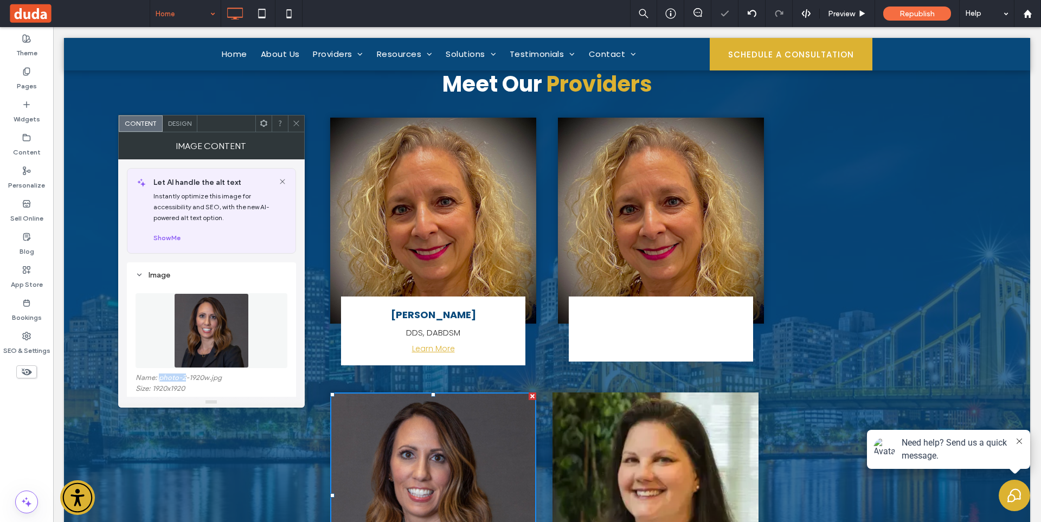
scroll to position [3923, 0]
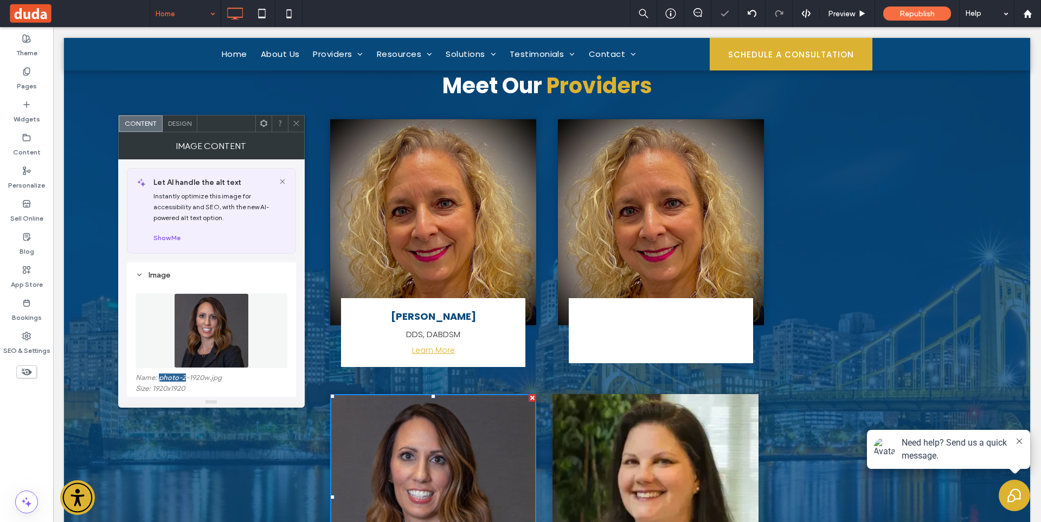
click at [610, 189] on img at bounding box center [661, 222] width 206 height 206
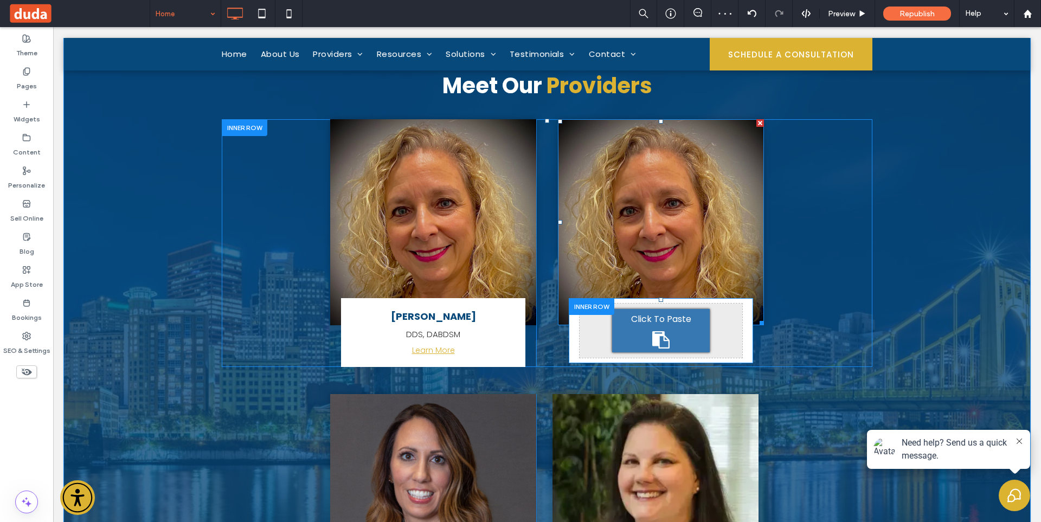
click at [631, 232] on img at bounding box center [661, 222] width 206 height 206
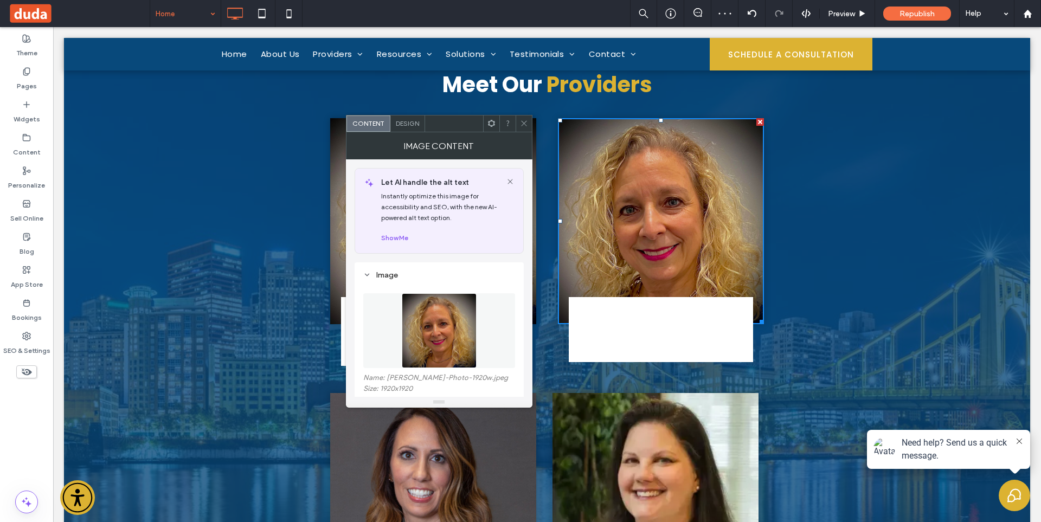
scroll to position [3977, 0]
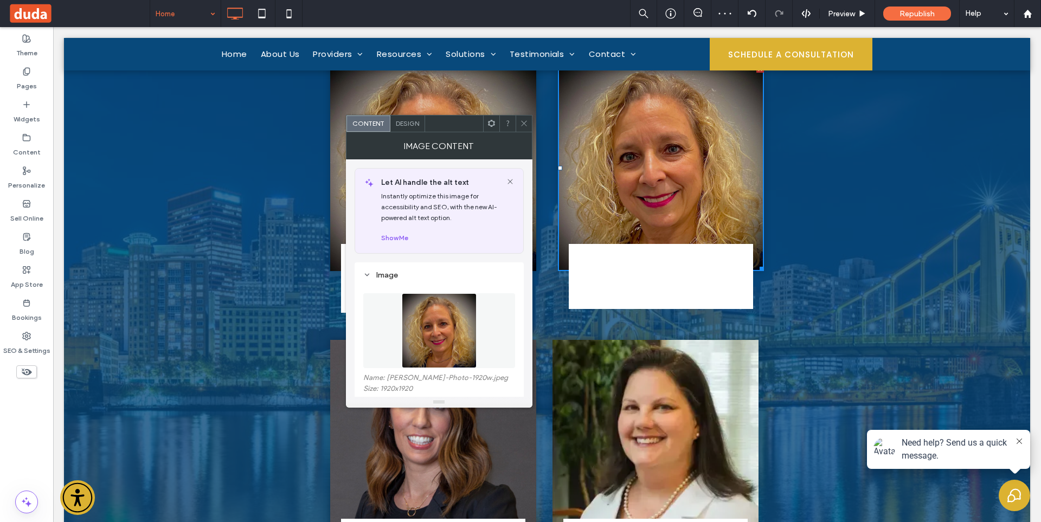
click at [434, 320] on img at bounding box center [439, 330] width 75 height 75
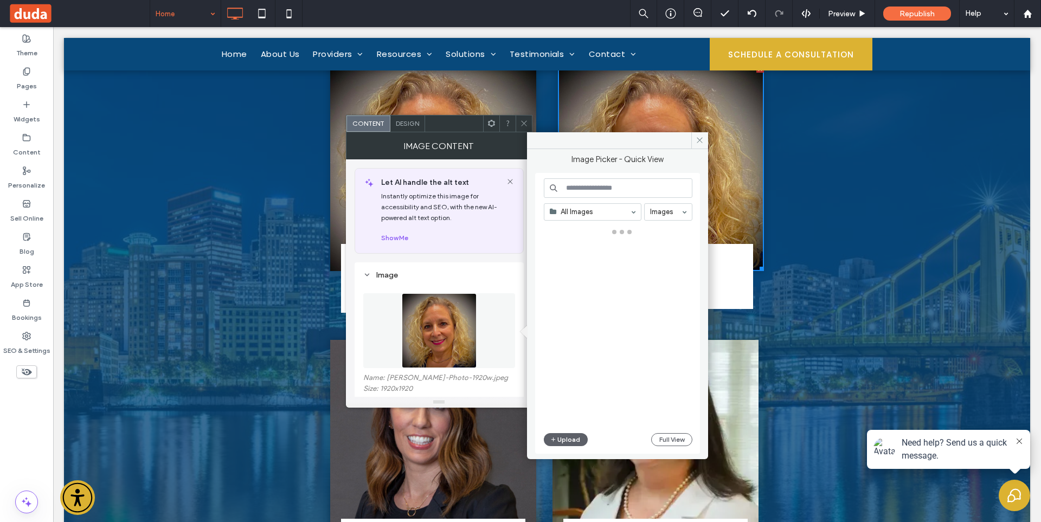
click at [631, 189] on input at bounding box center [618, 188] width 148 height 20
paste input "*******"
type input "*******"
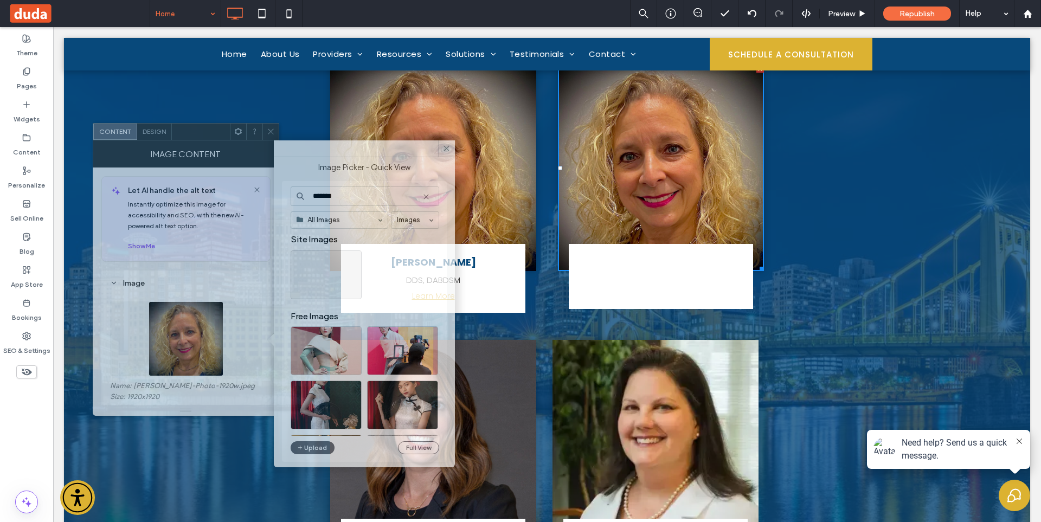
drag, startPoint x: 439, startPoint y: 124, endPoint x: 189, endPoint y: 132, distance: 250.0
click at [189, 132] on div at bounding box center [201, 132] width 58 height 16
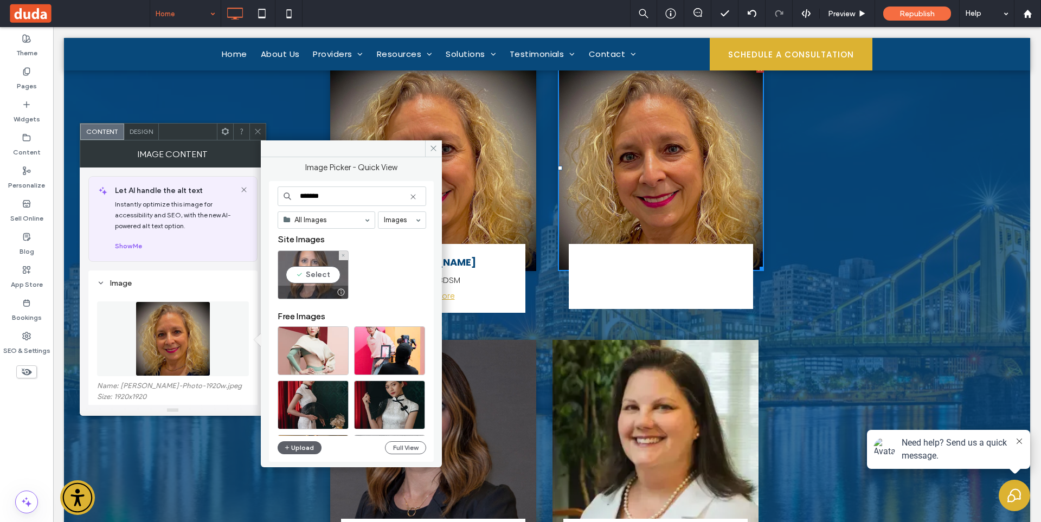
drag, startPoint x: 320, startPoint y: 268, endPoint x: 259, endPoint y: 229, distance: 73.1
click at [320, 268] on div "Select" at bounding box center [312, 274] width 71 height 49
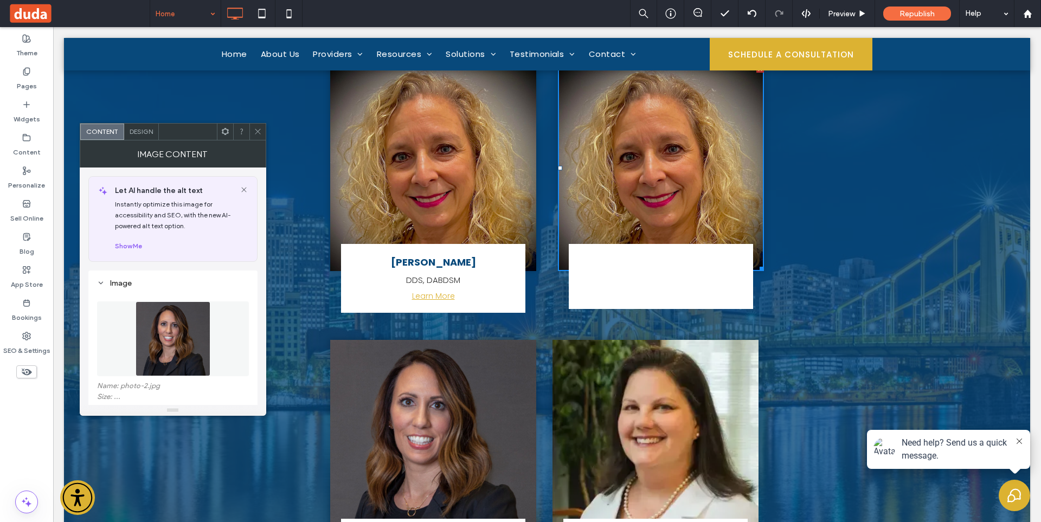
drag, startPoint x: 255, startPoint y: 130, endPoint x: 263, endPoint y: 131, distance: 8.2
click at [256, 130] on icon at bounding box center [258, 131] width 8 height 8
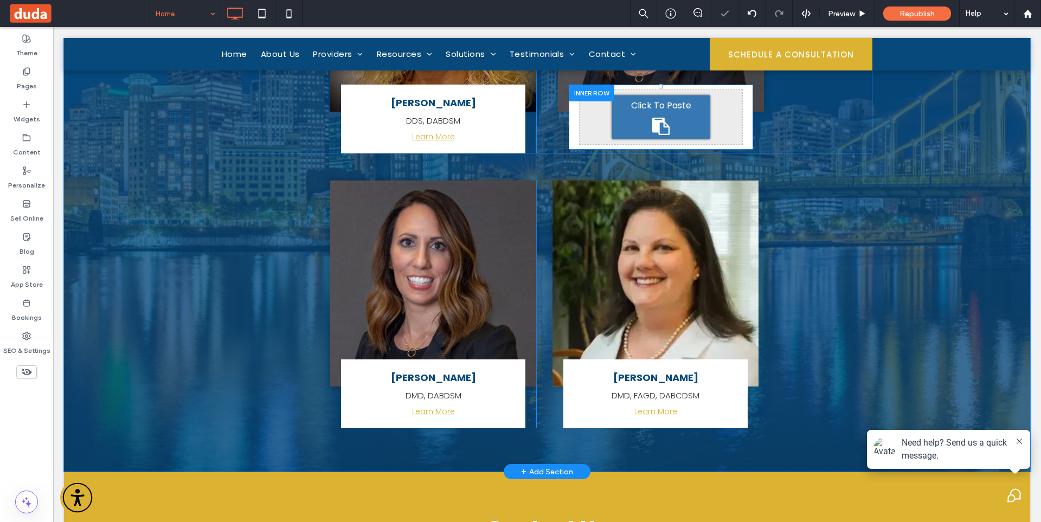
scroll to position [4085, 0]
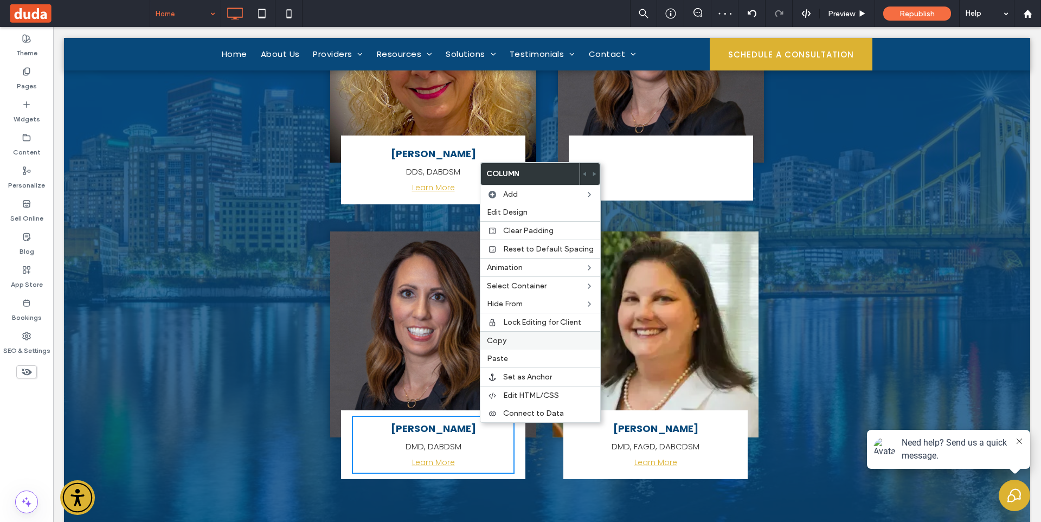
click at [513, 343] on label "Copy" at bounding box center [540, 340] width 107 height 9
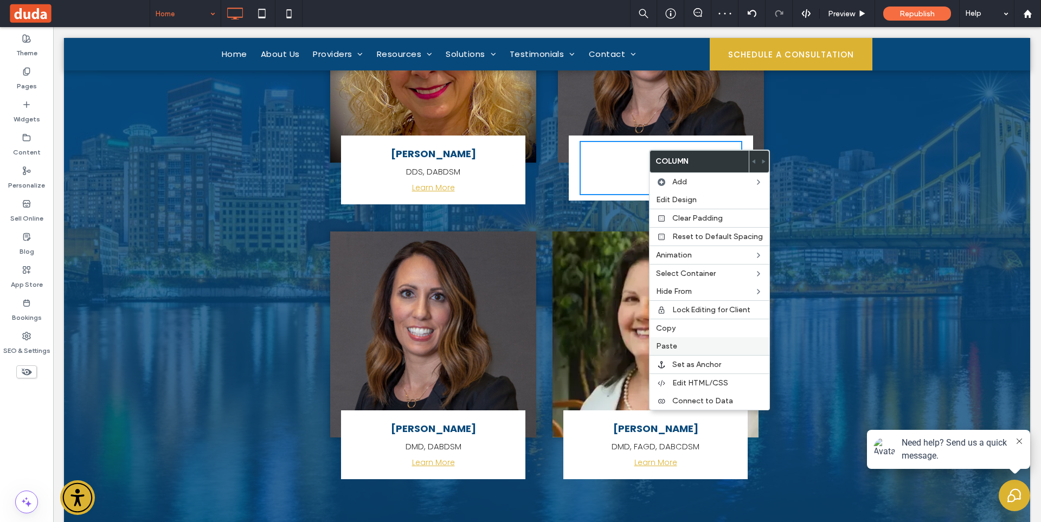
click at [684, 344] on label "Paste" at bounding box center [709, 345] width 107 height 9
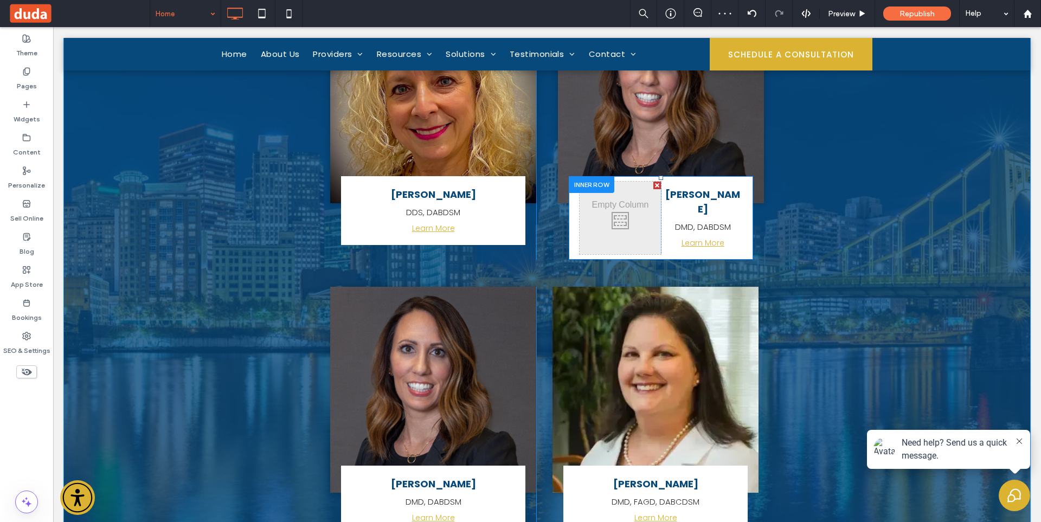
scroll to position [4031, 0]
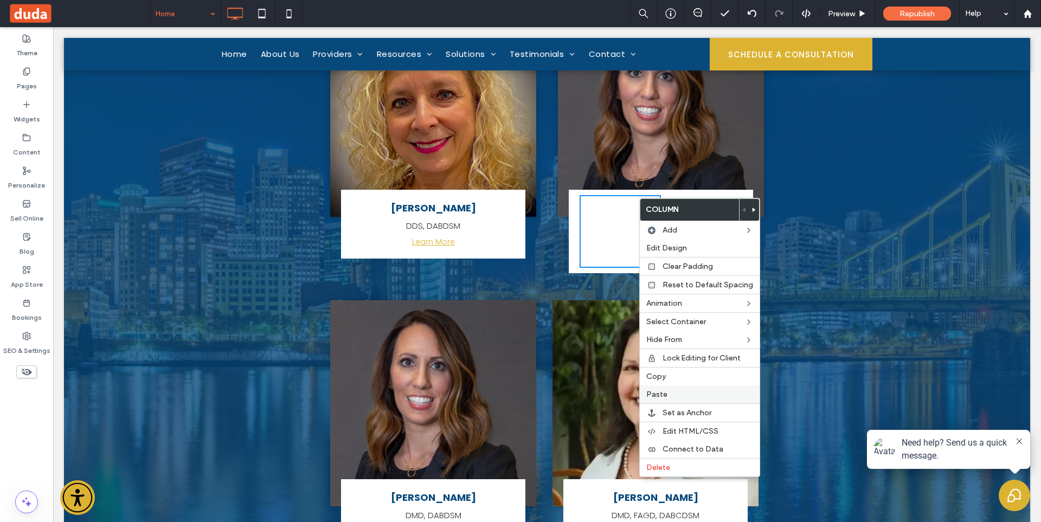
drag, startPoint x: 673, startPoint y: 462, endPoint x: 747, endPoint y: 402, distance: 95.6
click at [673, 463] on div "Delete" at bounding box center [700, 467] width 120 height 18
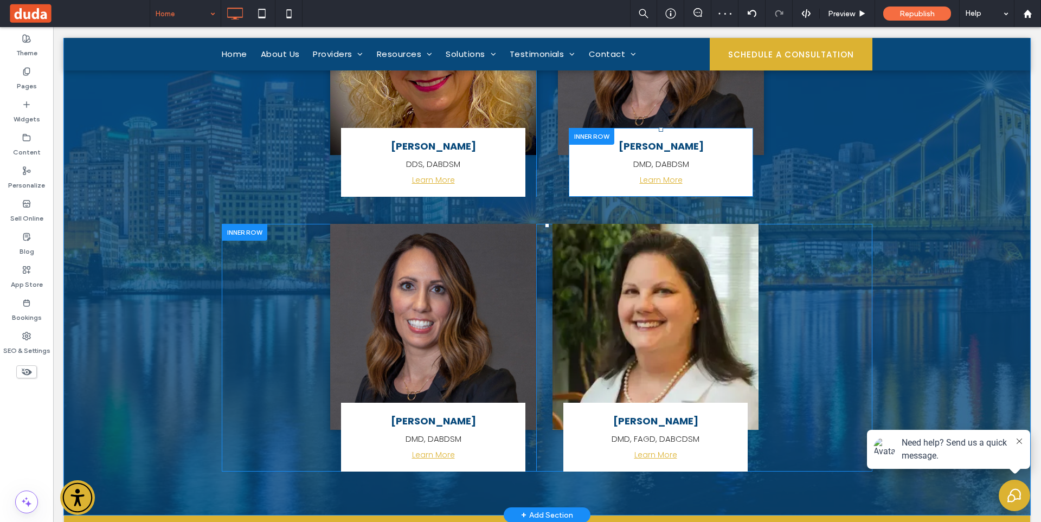
scroll to position [4194, 0]
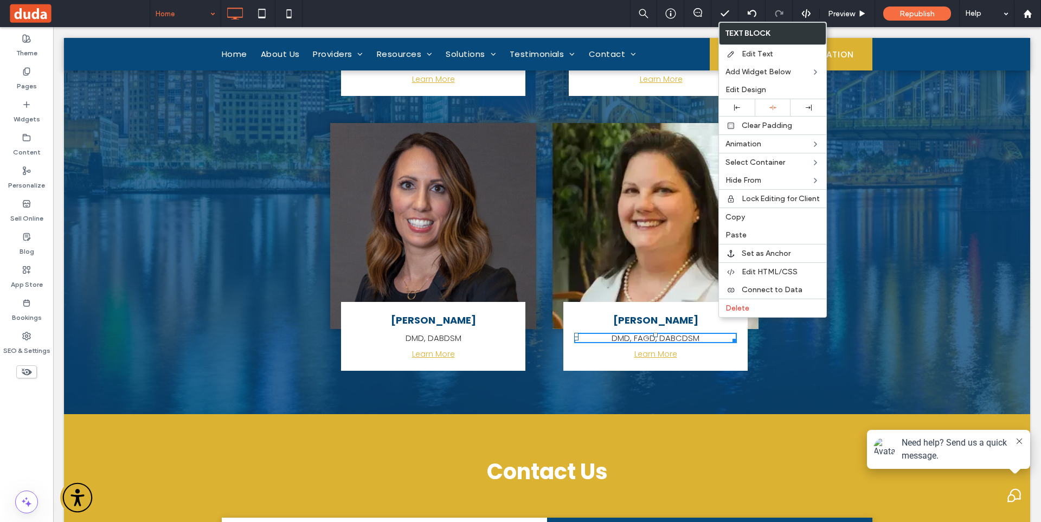
click at [609, 313] on div "Becky Fox DMD, FAGD, DABCDSM Learn More Click To Paste Click To Paste" at bounding box center [655, 336] width 163 height 58
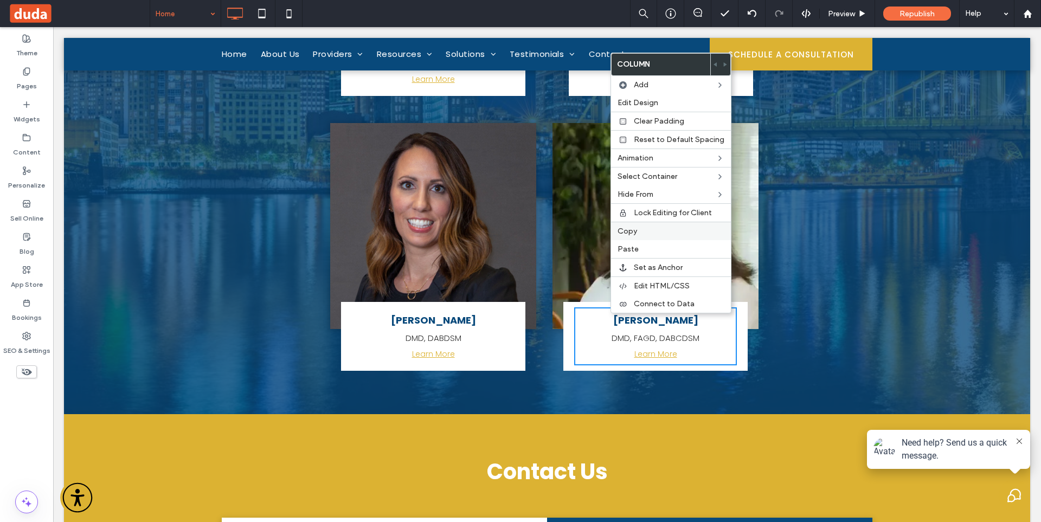
click at [637, 227] on label "Copy" at bounding box center [670, 231] width 107 height 9
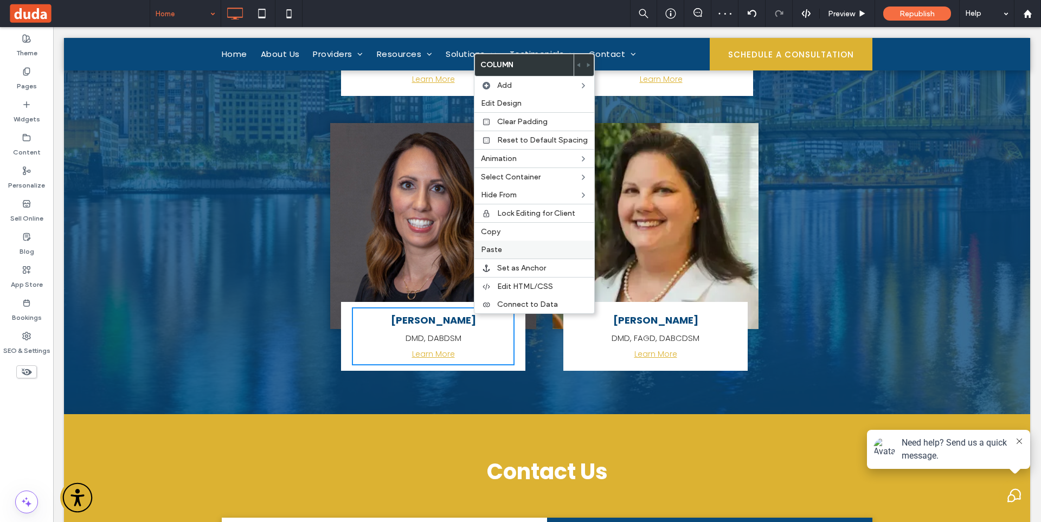
click at [500, 250] on span "Paste" at bounding box center [491, 249] width 21 height 9
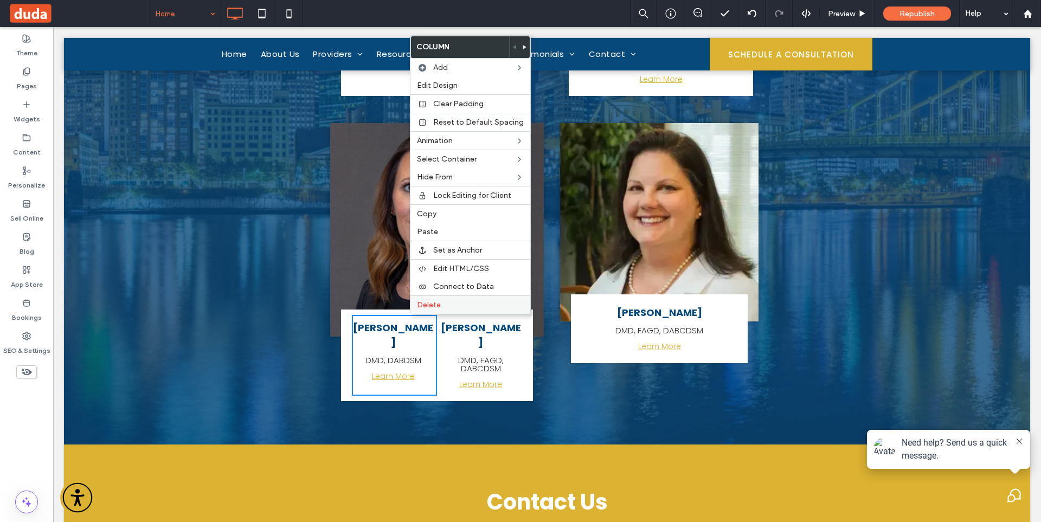
click at [441, 303] on label "Delete" at bounding box center [470, 304] width 107 height 9
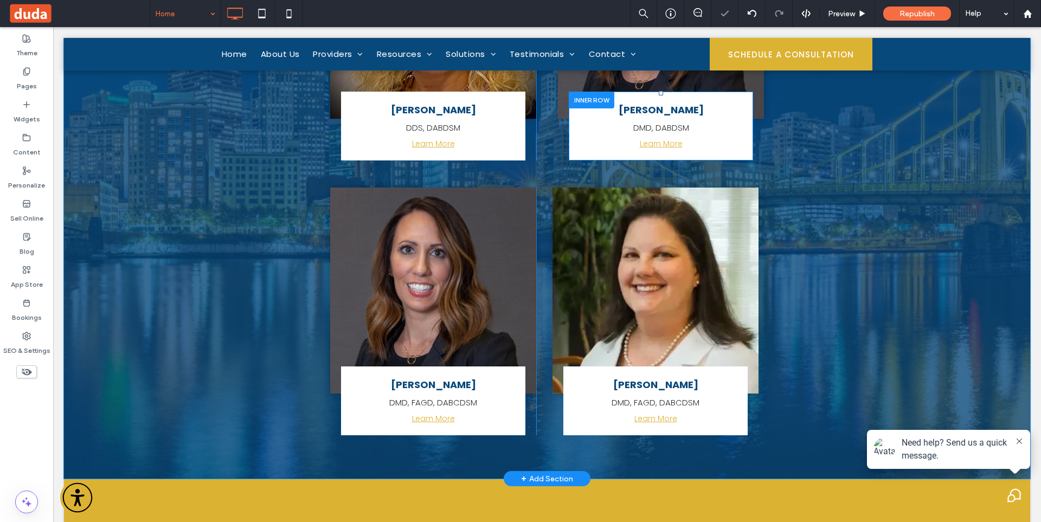
scroll to position [4085, 0]
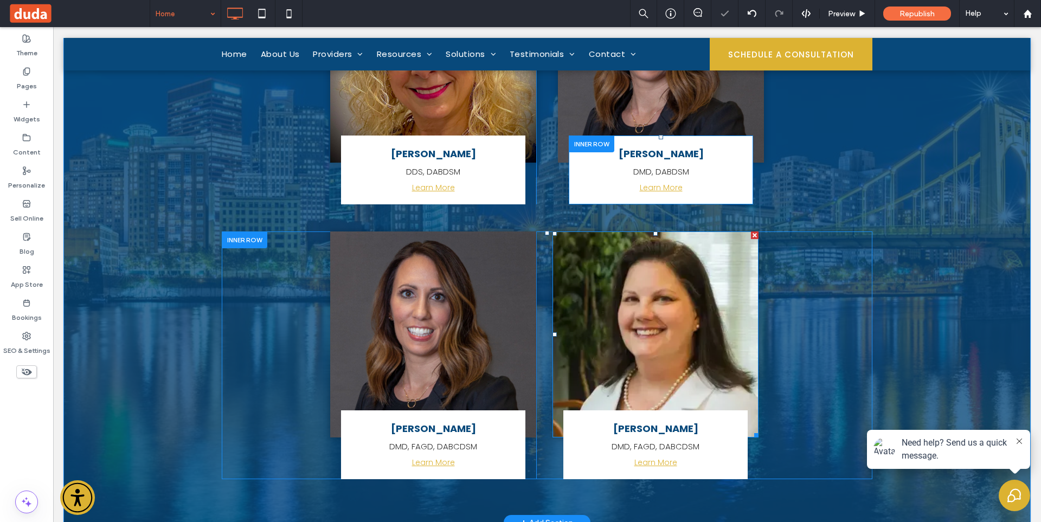
click at [705, 305] on img at bounding box center [655, 334] width 206 height 206
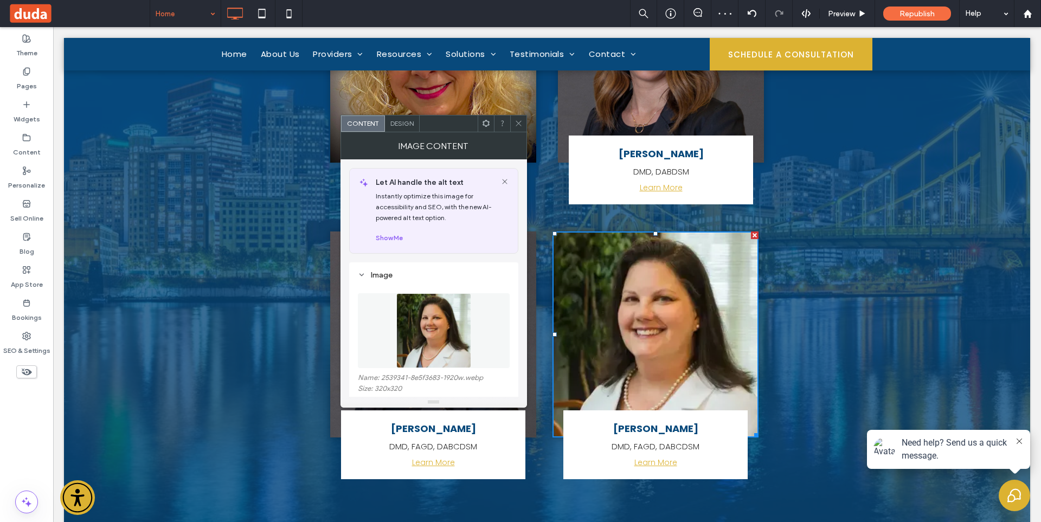
click at [518, 127] on icon at bounding box center [518, 123] width 8 height 8
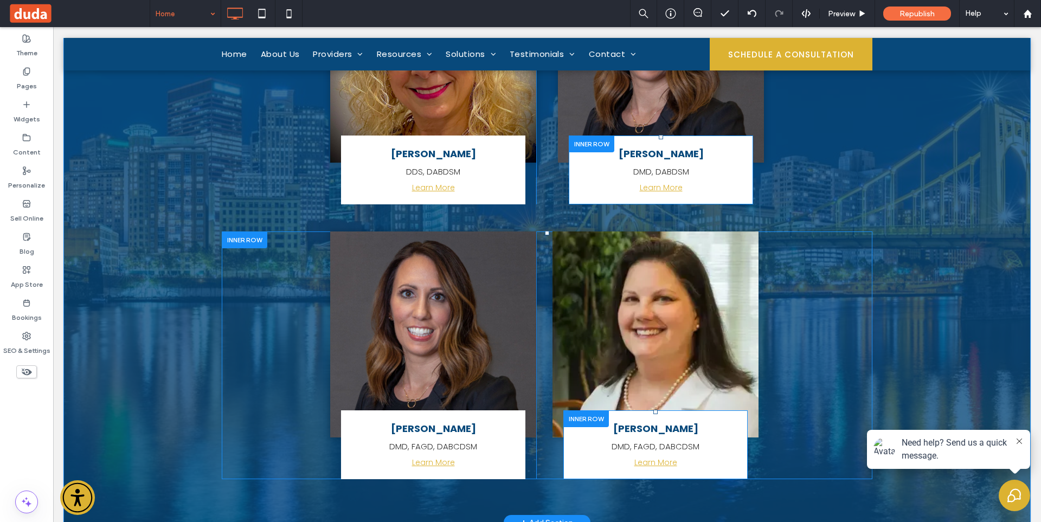
click at [593, 410] on div at bounding box center [586, 418] width 46 height 17
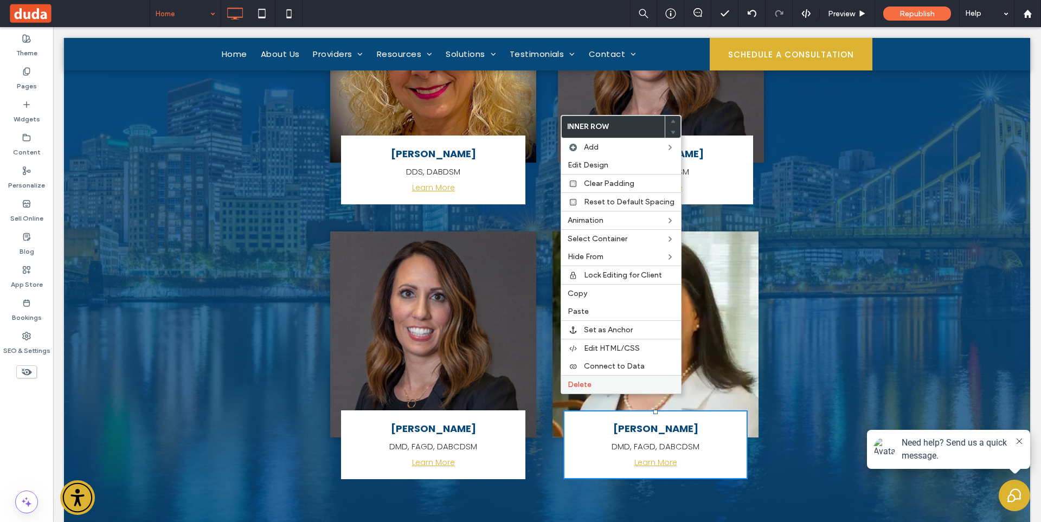
drag, startPoint x: 596, startPoint y: 384, endPoint x: 677, endPoint y: 379, distance: 81.5
click at [596, 384] on label "Delete" at bounding box center [620, 384] width 107 height 9
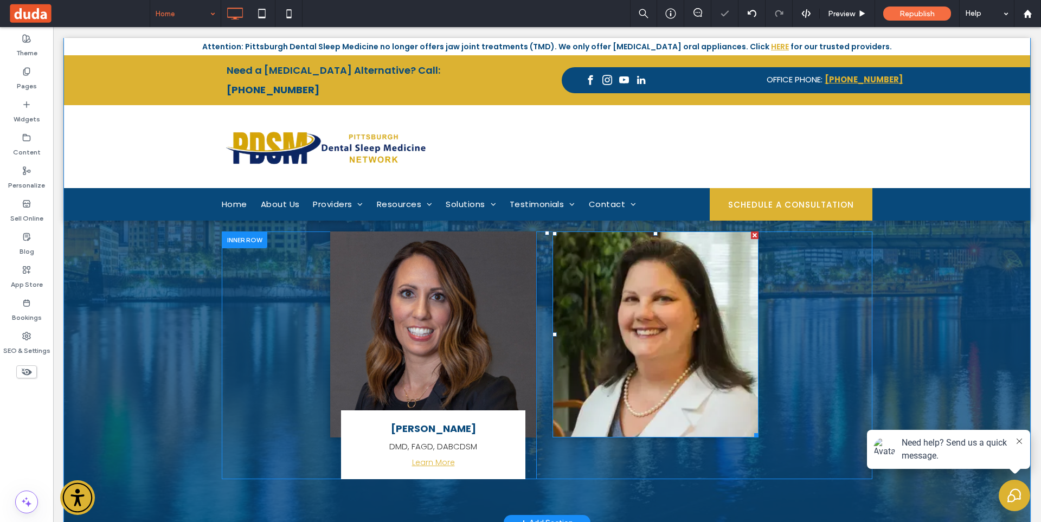
click at [751, 231] on div at bounding box center [755, 235] width 8 height 8
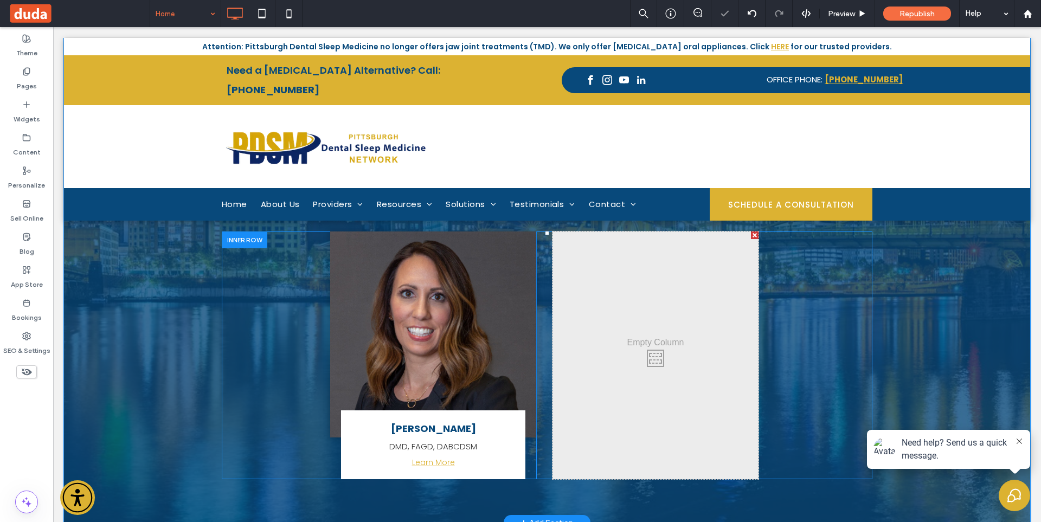
click at [781, 342] on div "Becky Fox DMD, FAGD, DABCDSM Learn More Click To Paste Click To Paste Click To …" at bounding box center [547, 355] width 650 height 248
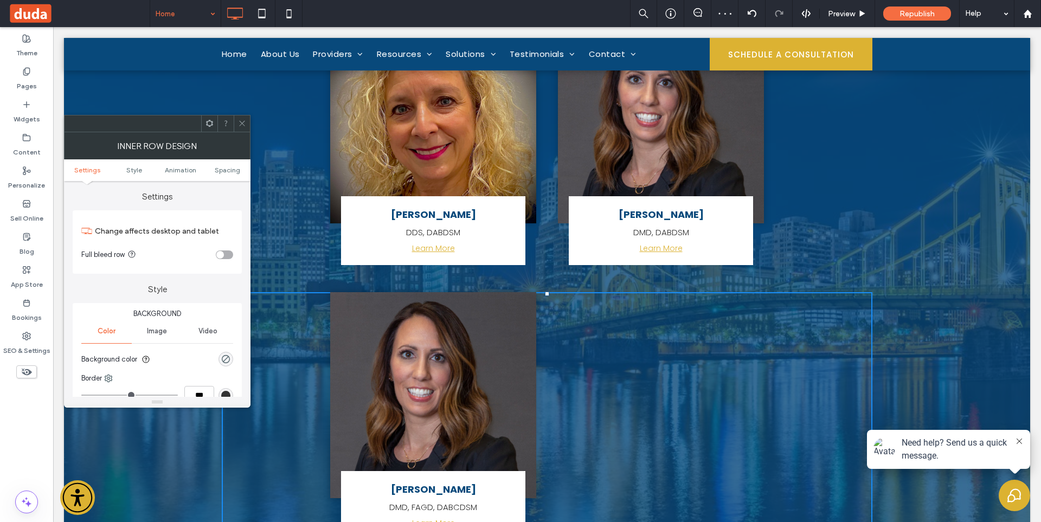
scroll to position [3977, 0]
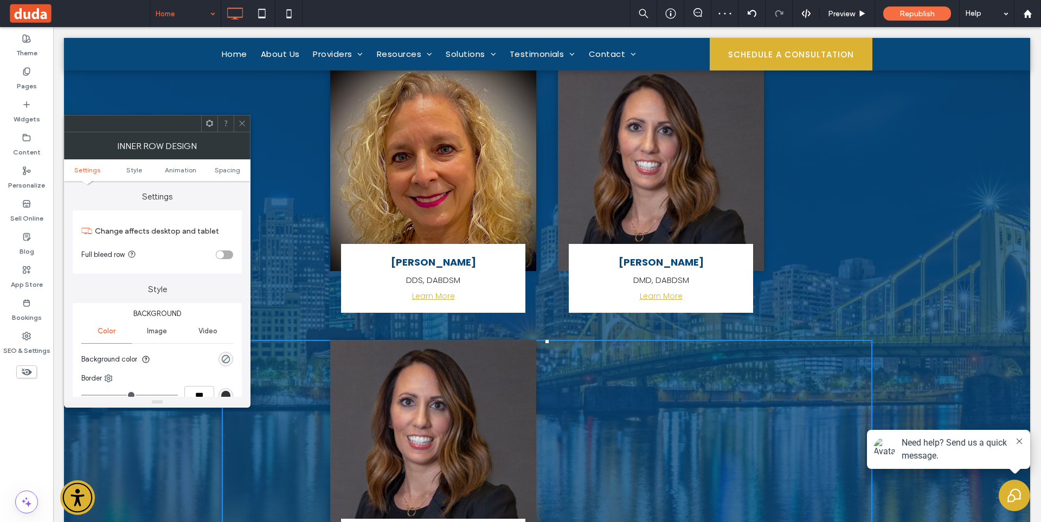
click at [242, 125] on icon at bounding box center [242, 123] width 8 height 8
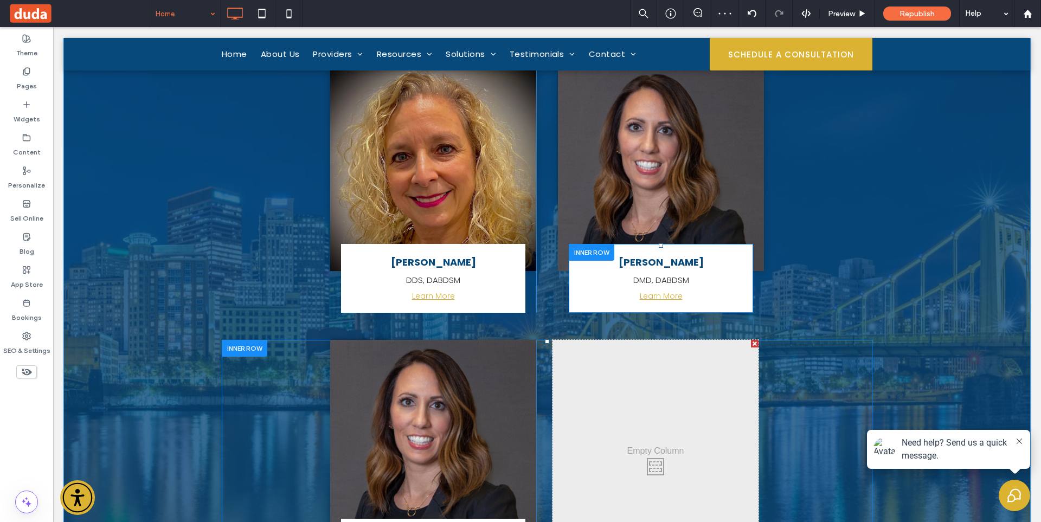
scroll to position [4031, 0]
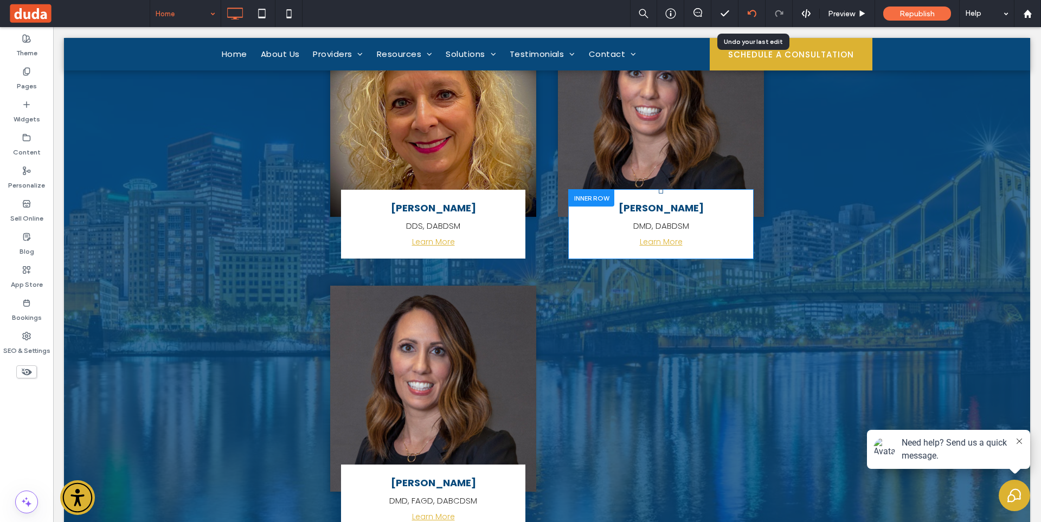
click at [750, 11] on use at bounding box center [751, 13] width 9 height 7
click at [751, 12] on icon at bounding box center [751, 13] width 9 height 9
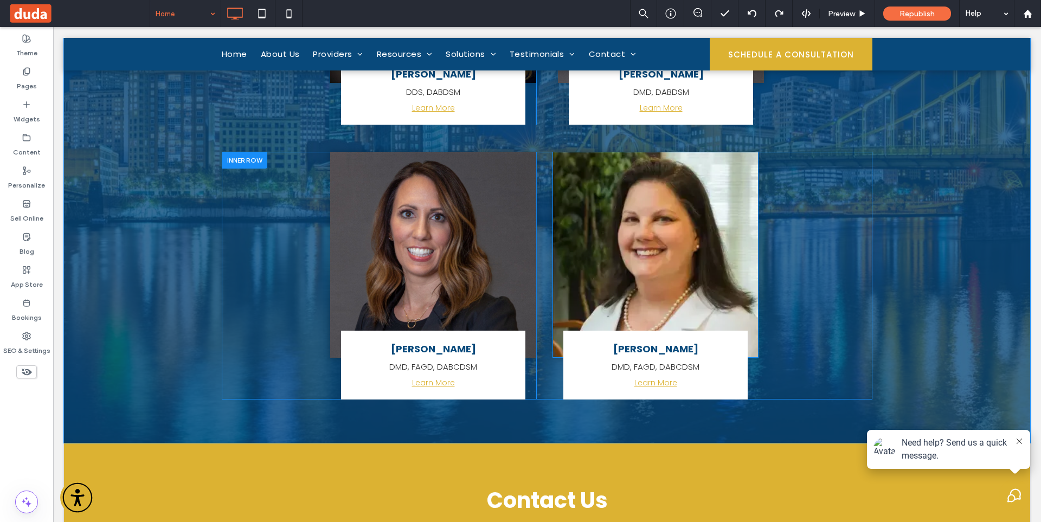
scroll to position [4120, 0]
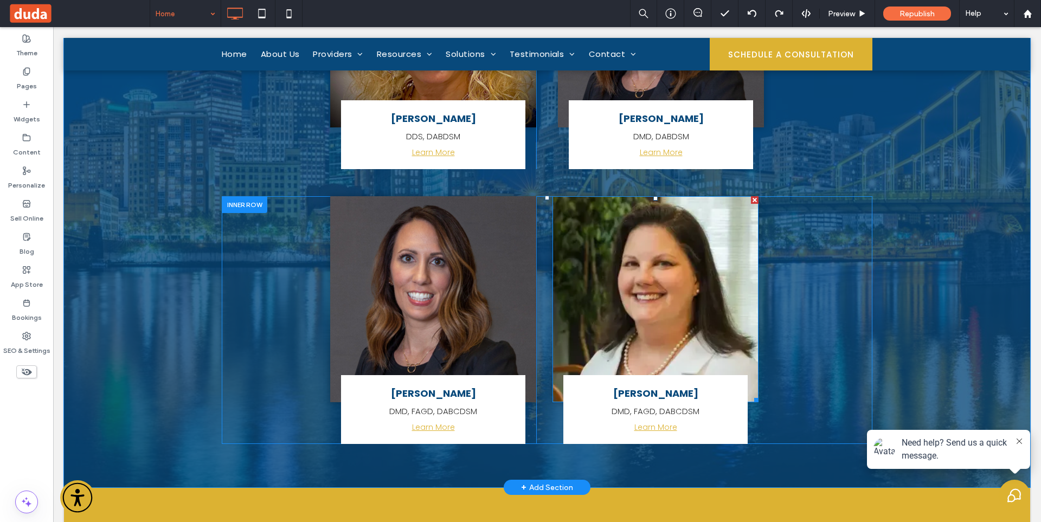
click at [689, 278] on img at bounding box center [655, 299] width 206 height 206
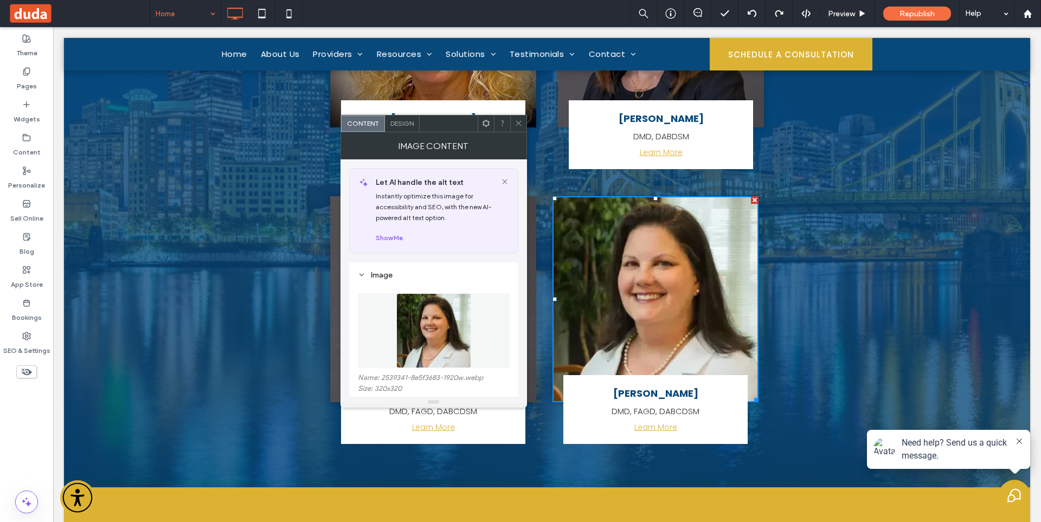
scroll to position [54, 0]
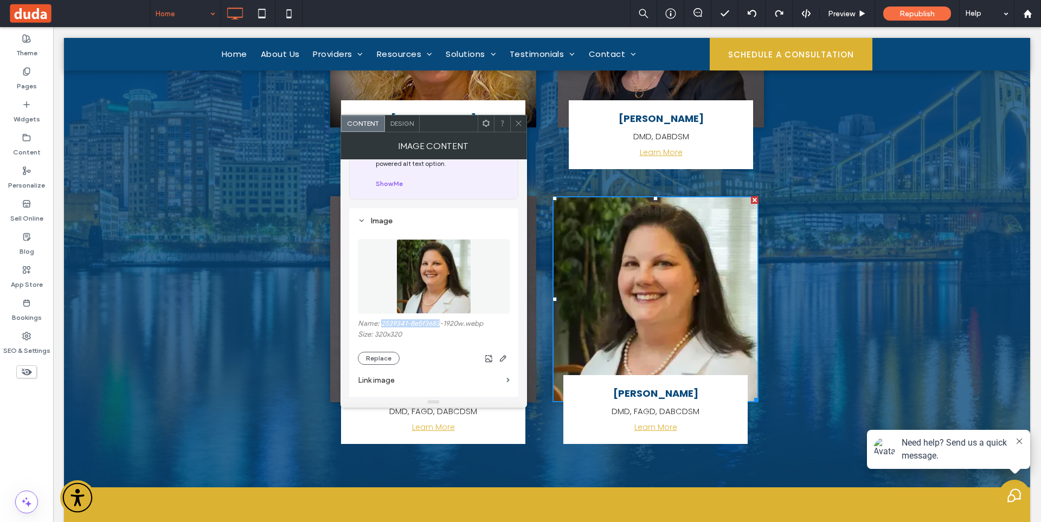
drag, startPoint x: 380, startPoint y: 325, endPoint x: 441, endPoint y: 326, distance: 60.7
click at [441, 326] on label "Name: 2539341-8e5f3683-1920w.webp" at bounding box center [434, 324] width 152 height 11
copy label "2539341-8e5f3683"
click at [519, 124] on icon at bounding box center [518, 123] width 8 height 8
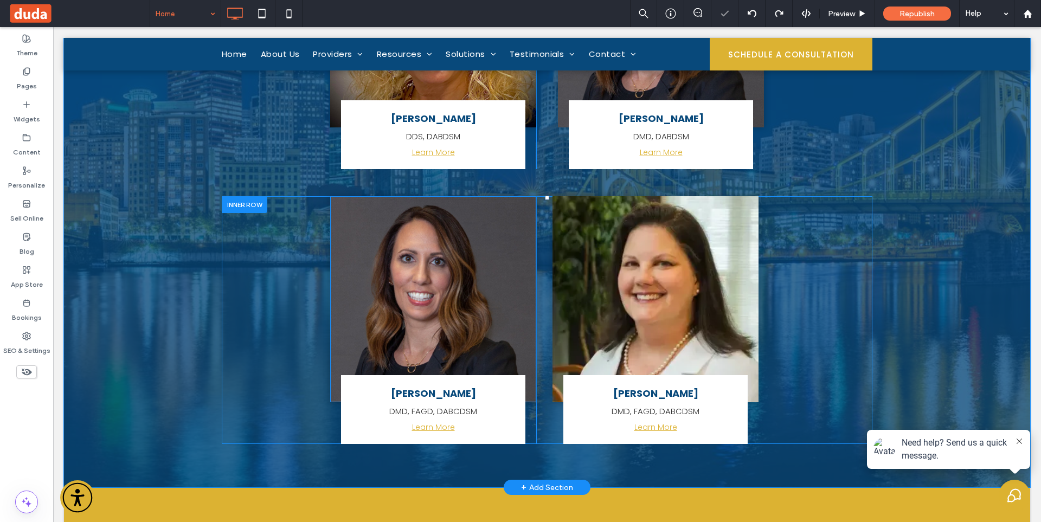
click at [451, 278] on img at bounding box center [433, 299] width 206 height 206
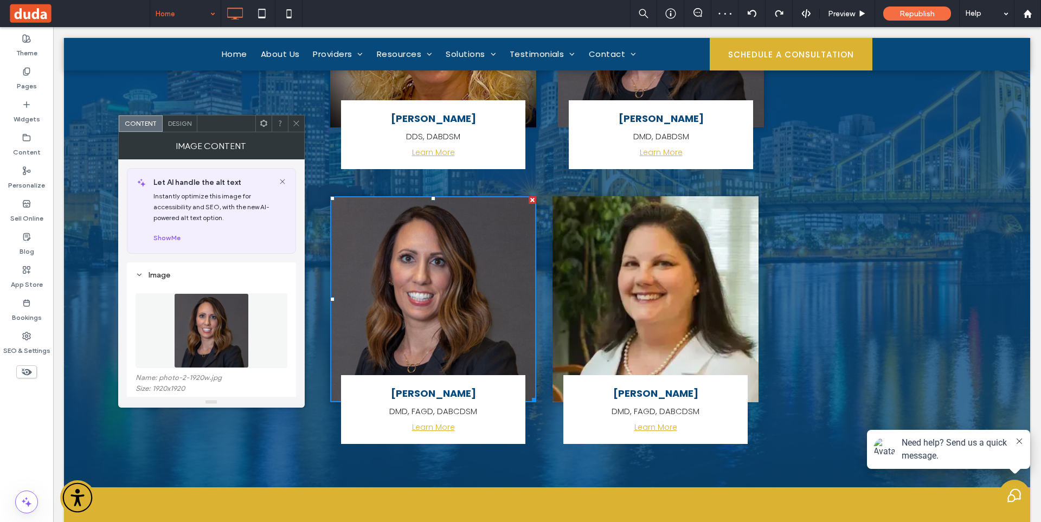
click at [197, 318] on img at bounding box center [211, 330] width 75 height 75
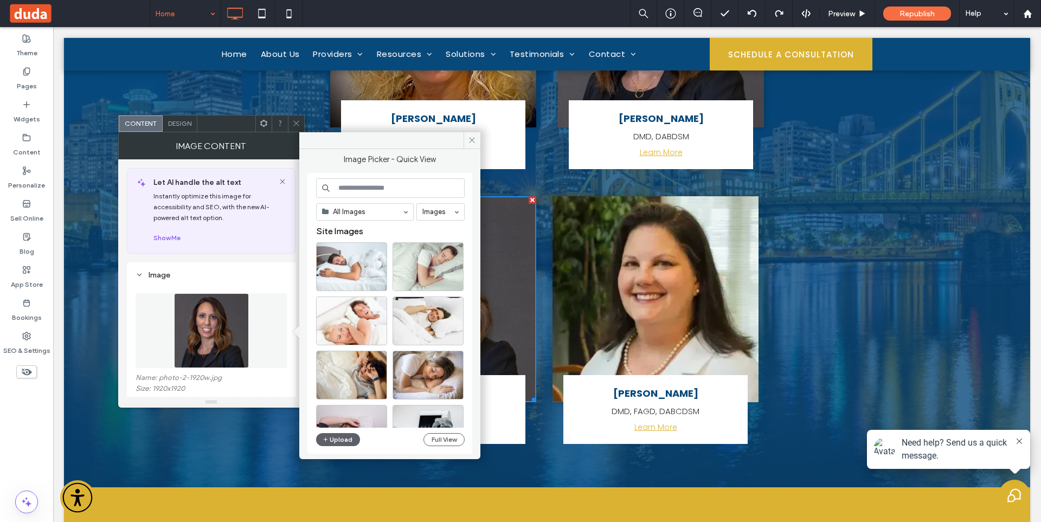
click at [374, 185] on input at bounding box center [390, 188] width 148 height 20
paste input "**********"
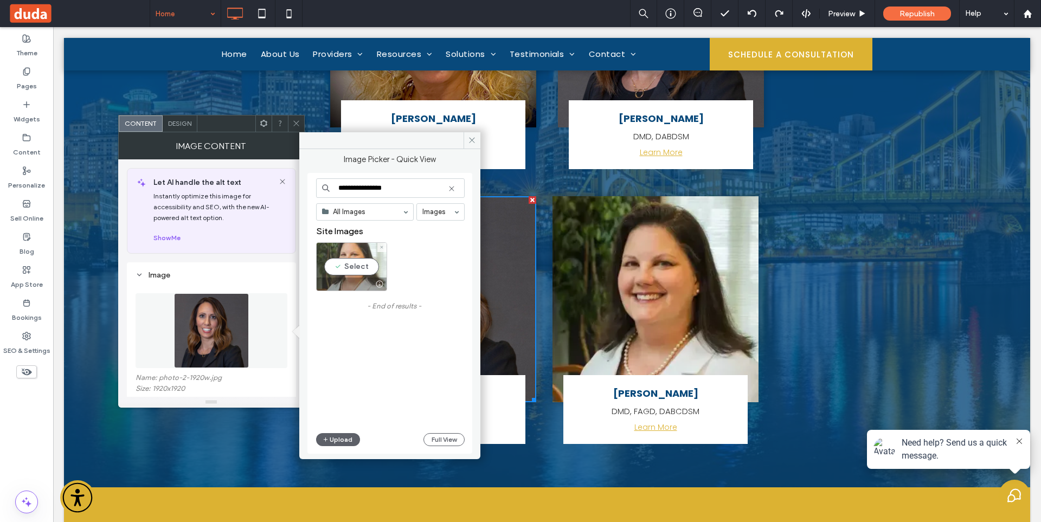
type input "**********"
click at [350, 266] on div "Select" at bounding box center [351, 266] width 71 height 49
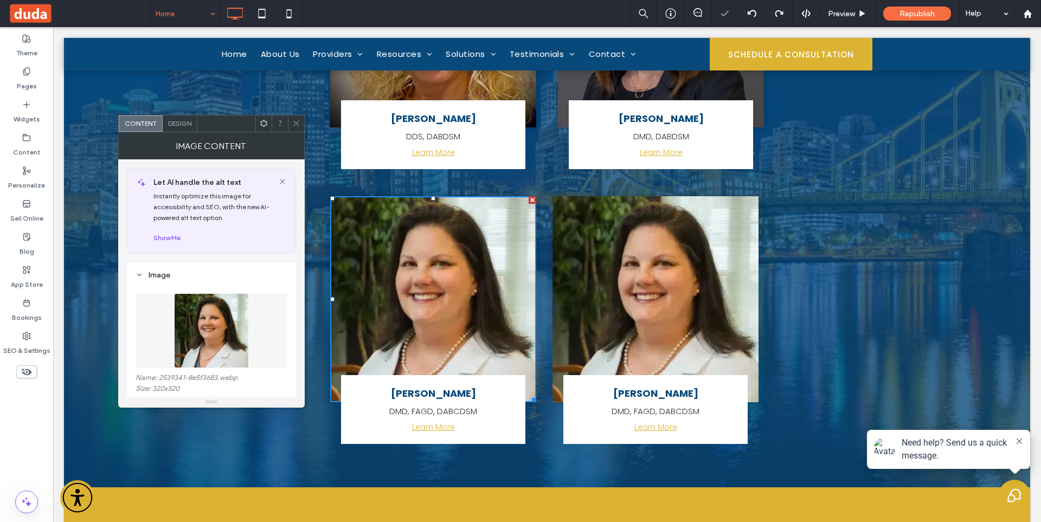
click at [294, 121] on icon at bounding box center [296, 123] width 8 height 8
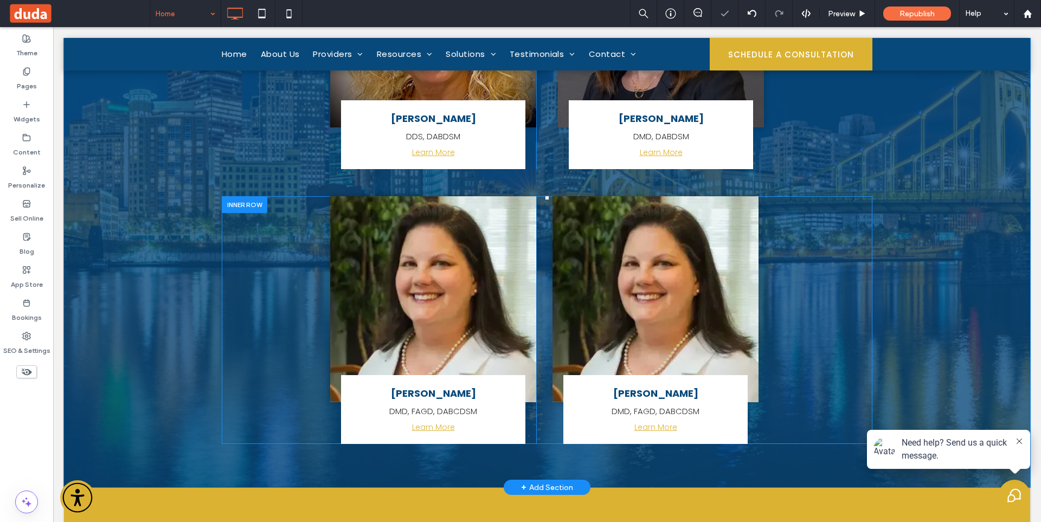
scroll to position [4066, 0]
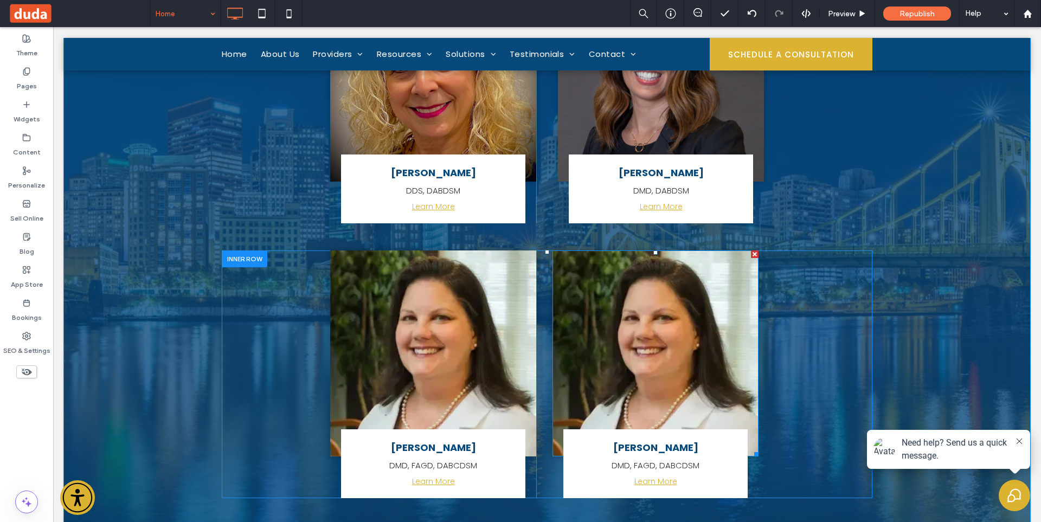
click at [711, 282] on img at bounding box center [655, 353] width 206 height 206
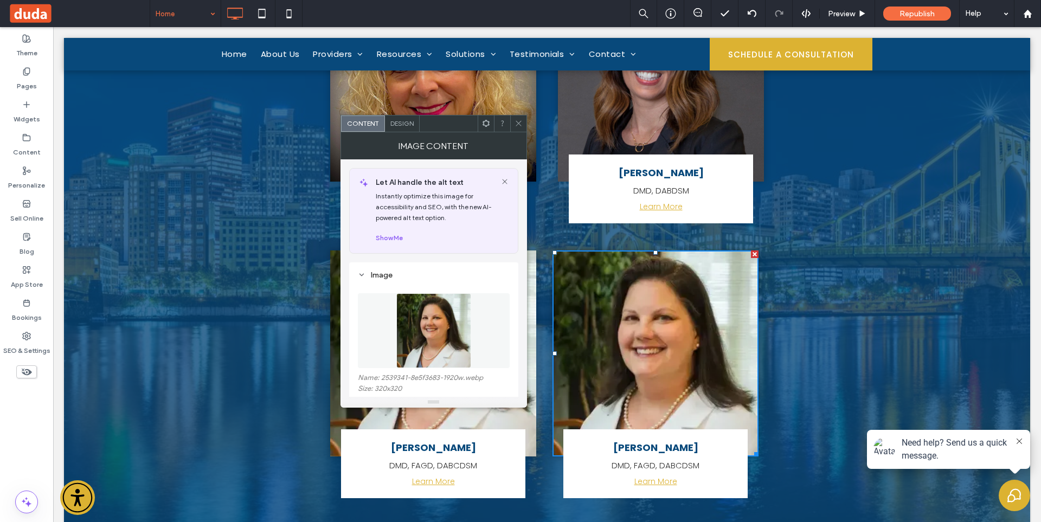
click at [482, 121] on icon at bounding box center [486, 123] width 8 height 8
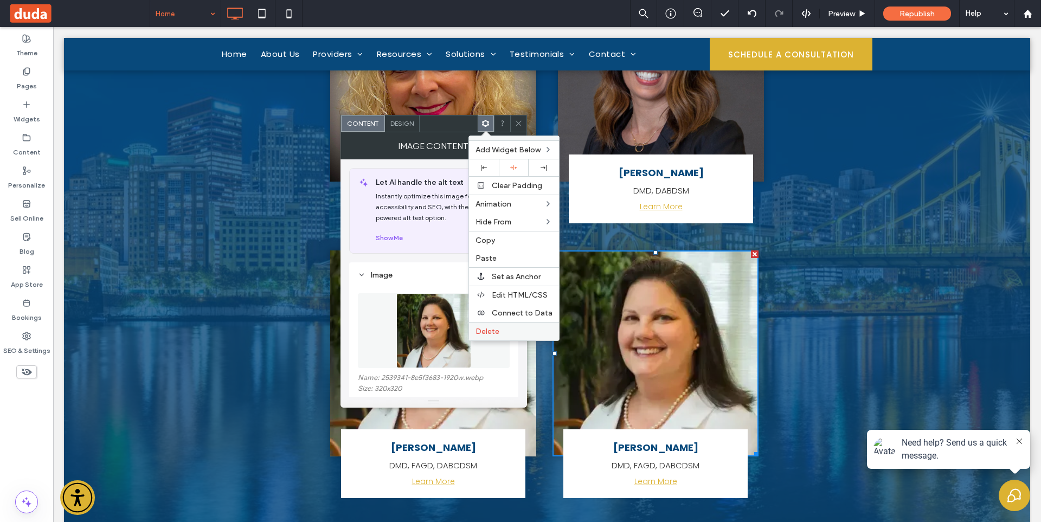
click at [505, 330] on label "Delete" at bounding box center [513, 331] width 77 height 9
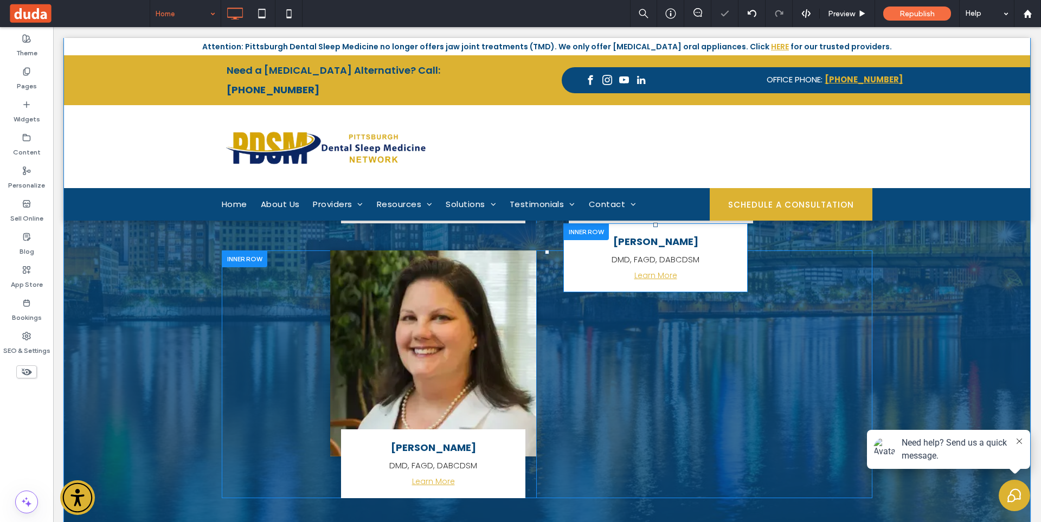
click at [584, 223] on div at bounding box center [586, 231] width 46 height 17
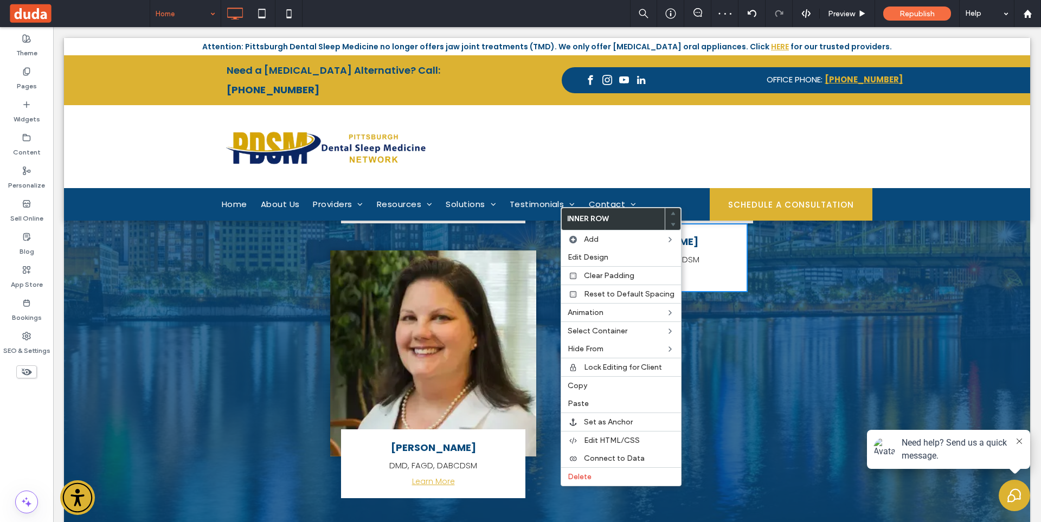
click at [603, 473] on label "Delete" at bounding box center [620, 476] width 107 height 9
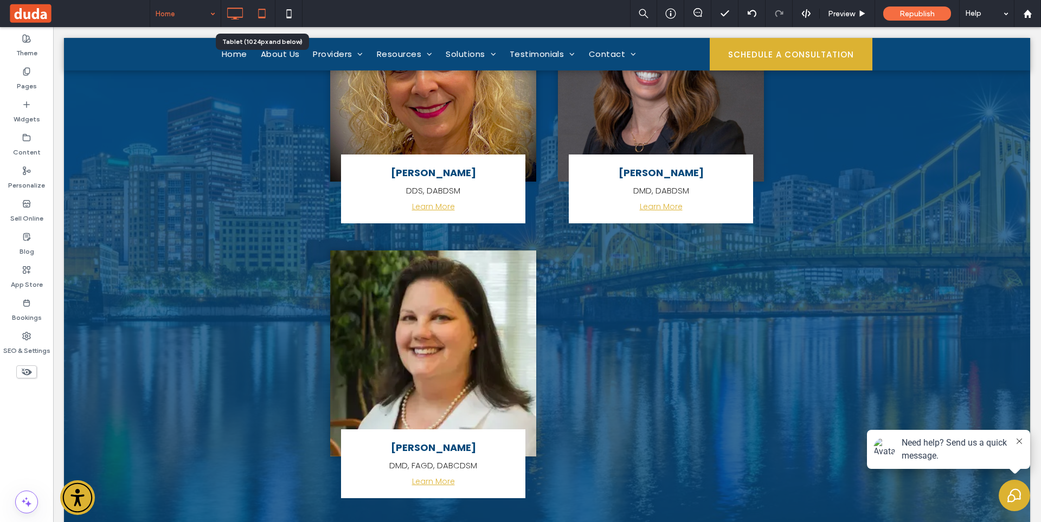
click at [257, 14] on icon at bounding box center [262, 14] width 22 height 22
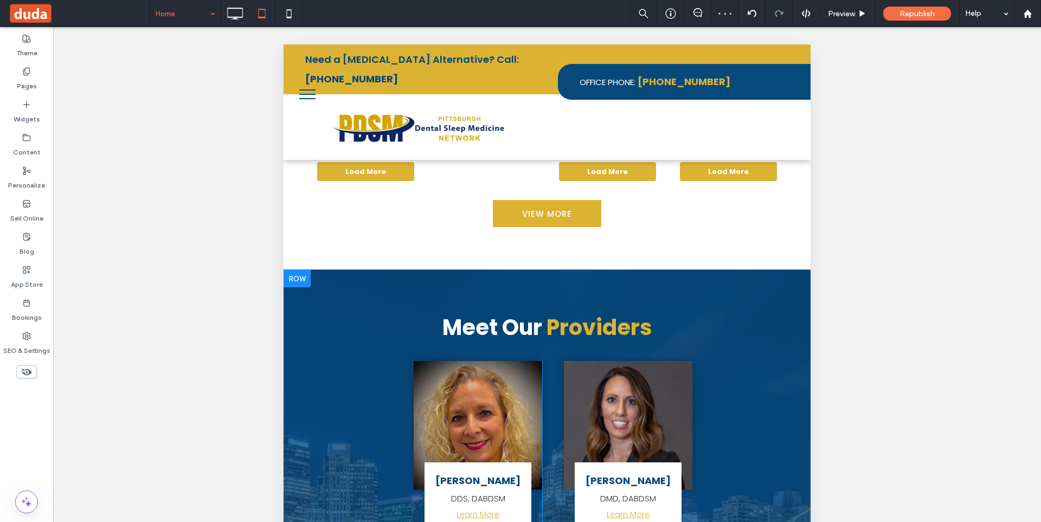
scroll to position [3916, 0]
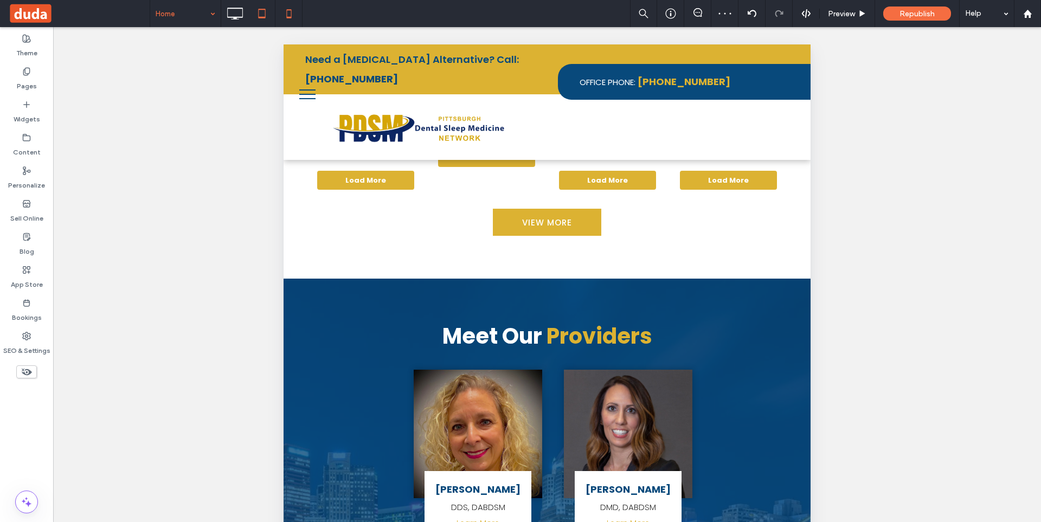
click at [282, 10] on icon at bounding box center [289, 14] width 22 height 22
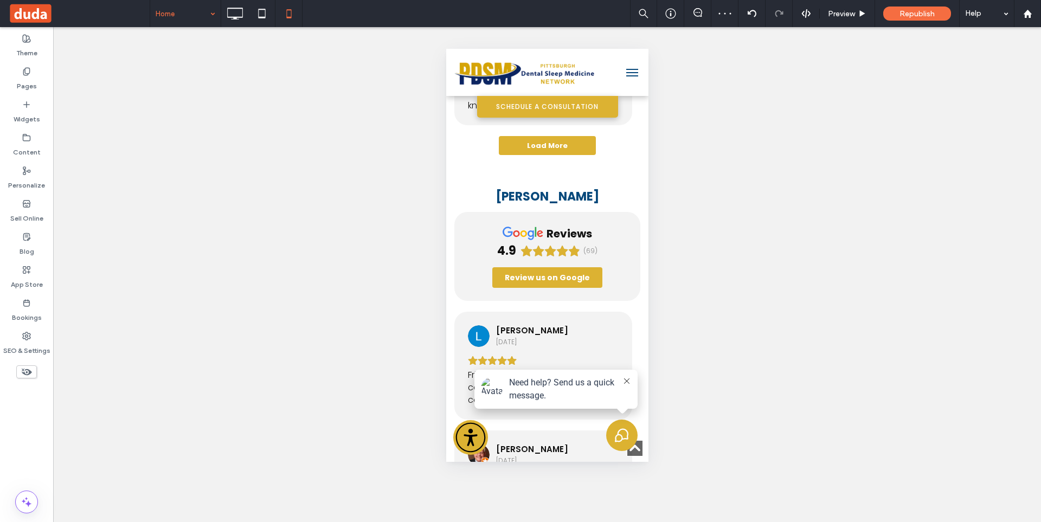
scroll to position [6200, 0]
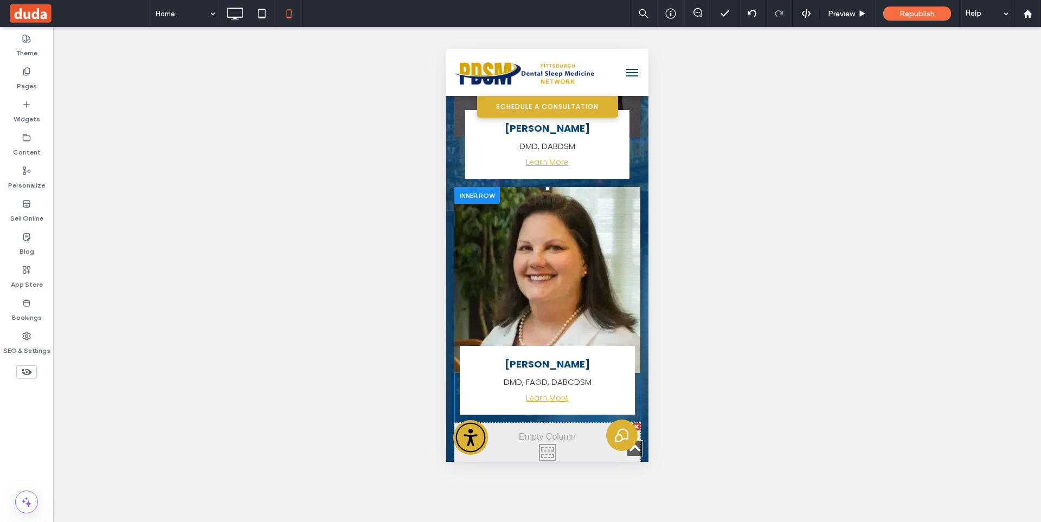
scroll to position [8165, 0]
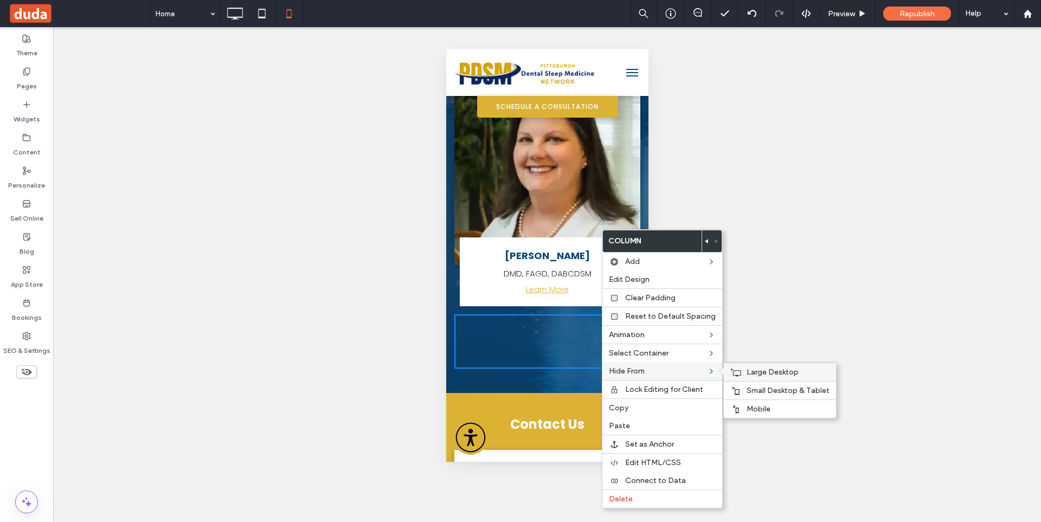
click at [761, 406] on span "Mobile" at bounding box center [758, 408] width 24 height 9
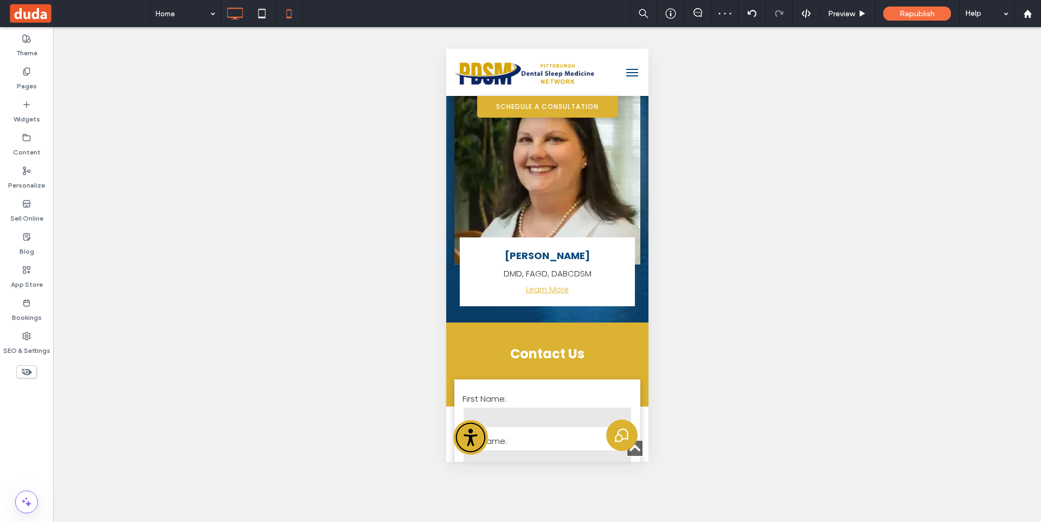
click at [228, 25] on div at bounding box center [234, 13] width 27 height 27
click at [231, 15] on icon at bounding box center [235, 14] width 22 height 22
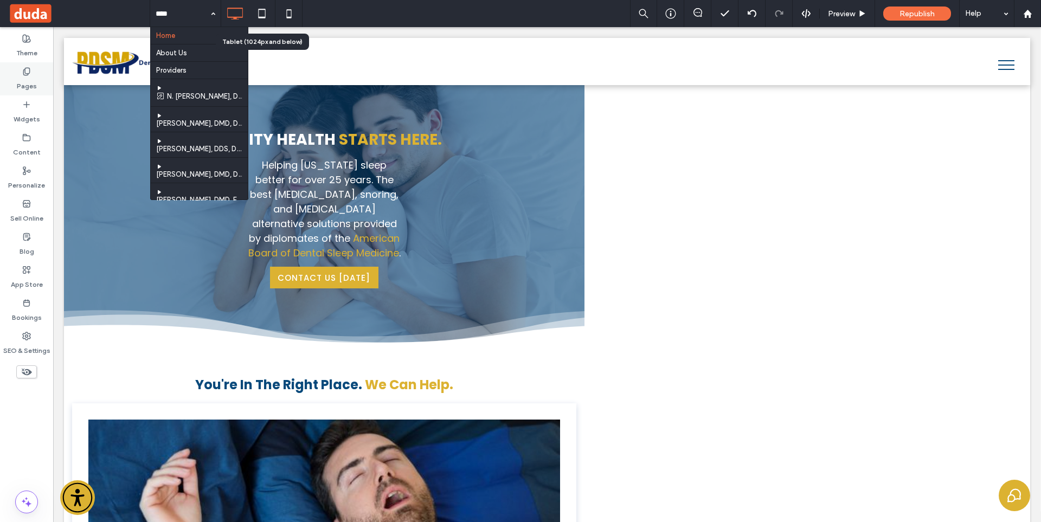
click at [33, 67] on div "Pages" at bounding box center [26, 78] width 53 height 33
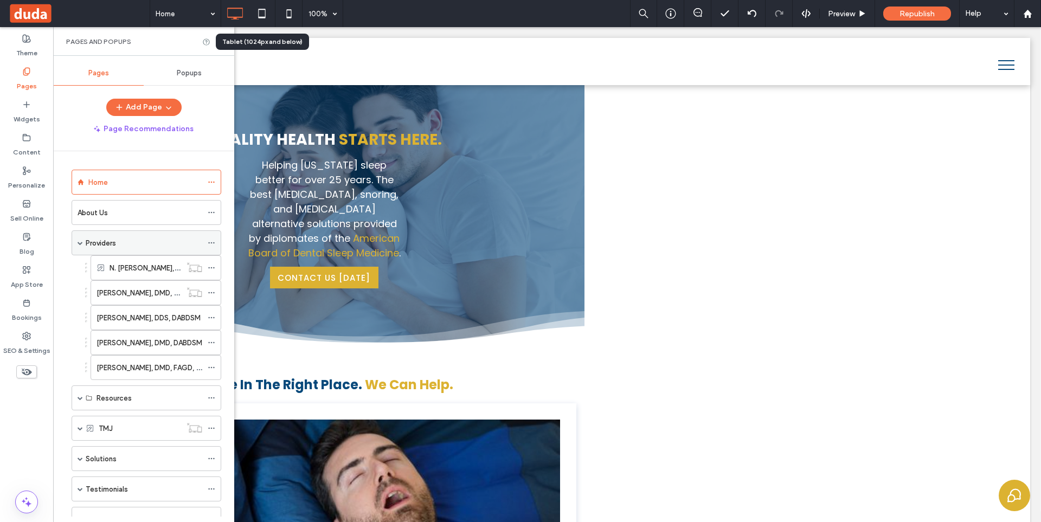
click at [176, 244] on div "Providers" at bounding box center [144, 242] width 117 height 11
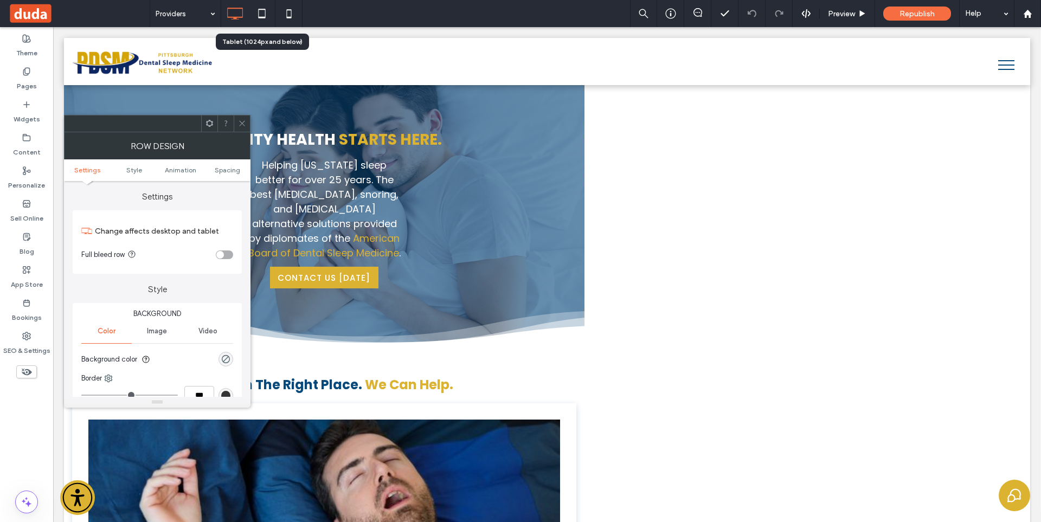
click at [241, 121] on icon at bounding box center [242, 123] width 8 height 8
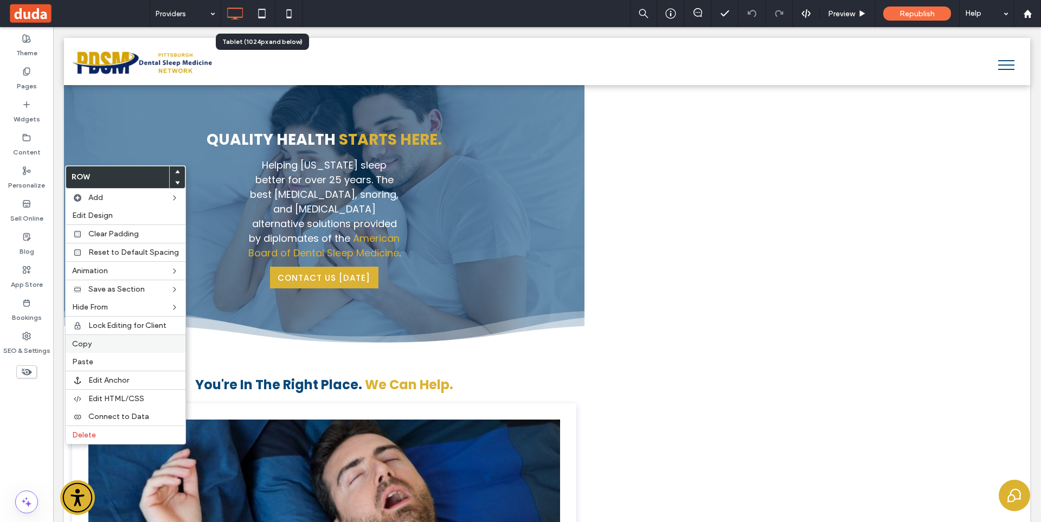
click at [107, 350] on div "Copy" at bounding box center [126, 343] width 120 height 18
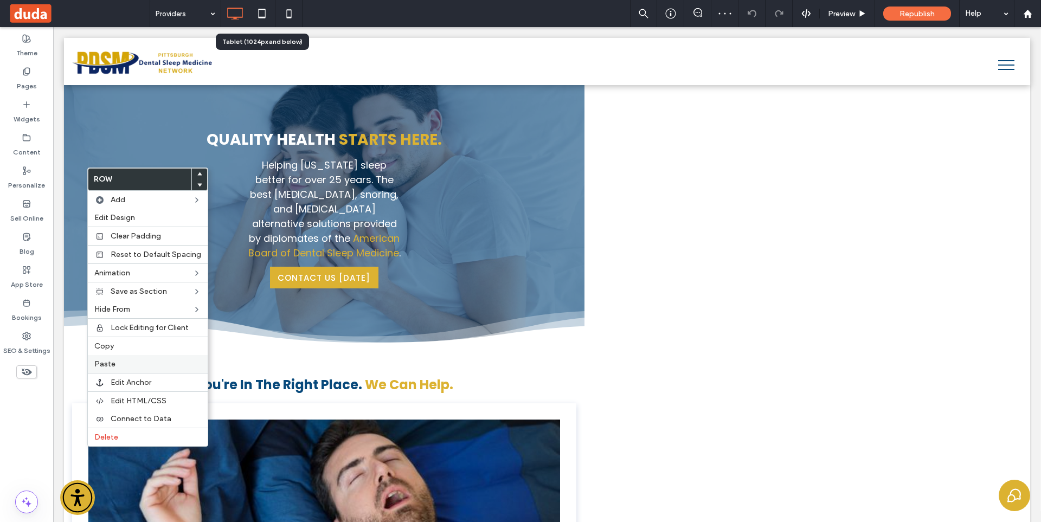
click at [134, 363] on label "Paste" at bounding box center [147, 363] width 107 height 9
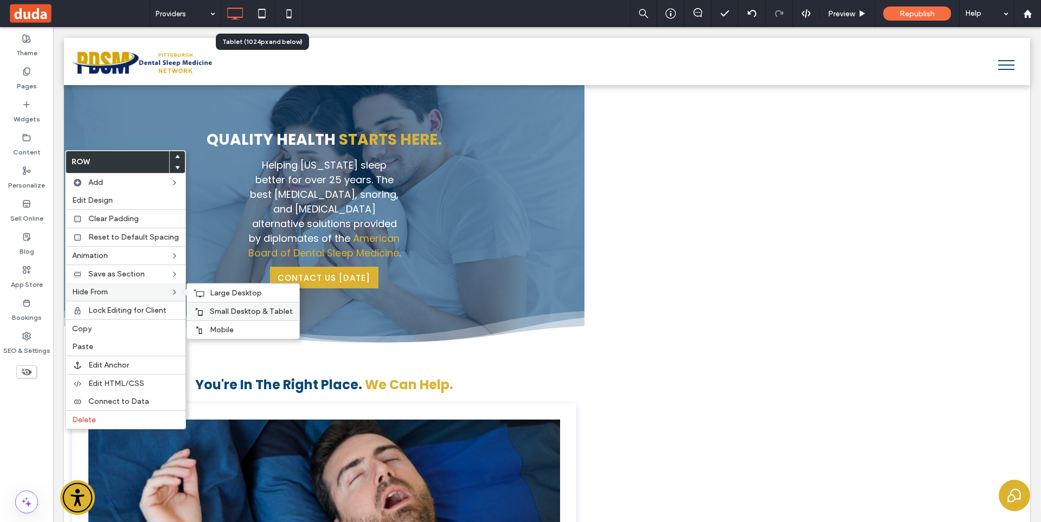
click at [237, 326] on label "Mobile" at bounding box center [251, 329] width 83 height 9
click at [230, 314] on span "Small Desktop & Tablet" at bounding box center [251, 311] width 83 height 9
click at [213, 292] on span "Large Desktop" at bounding box center [236, 292] width 52 height 9
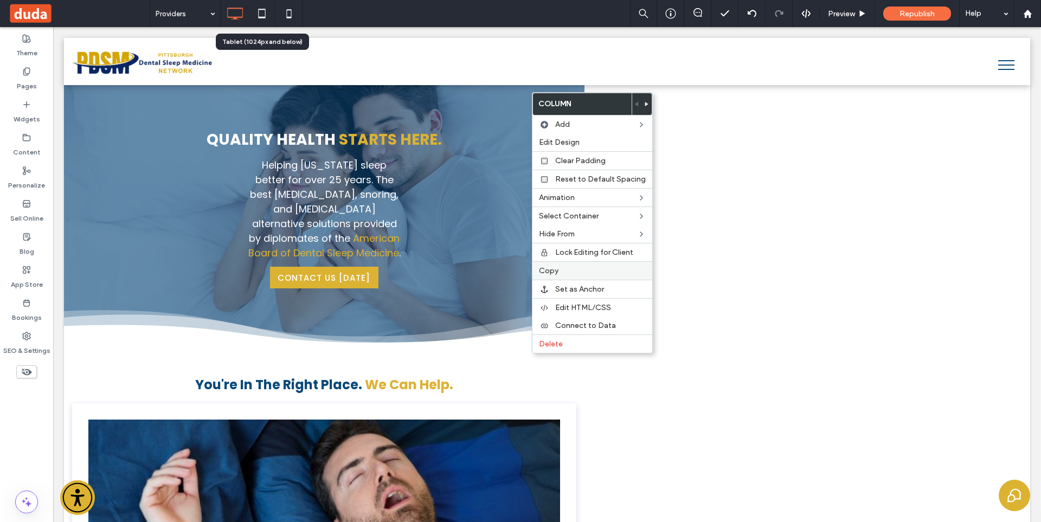
click at [572, 272] on label "Copy" at bounding box center [592, 270] width 107 height 9
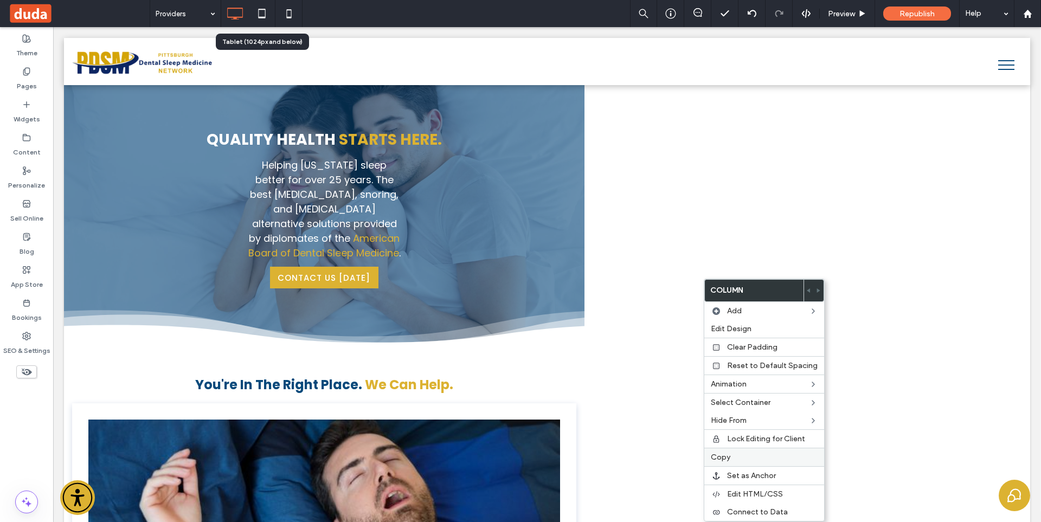
click at [730, 462] on div "Copy" at bounding box center [764, 457] width 120 height 18
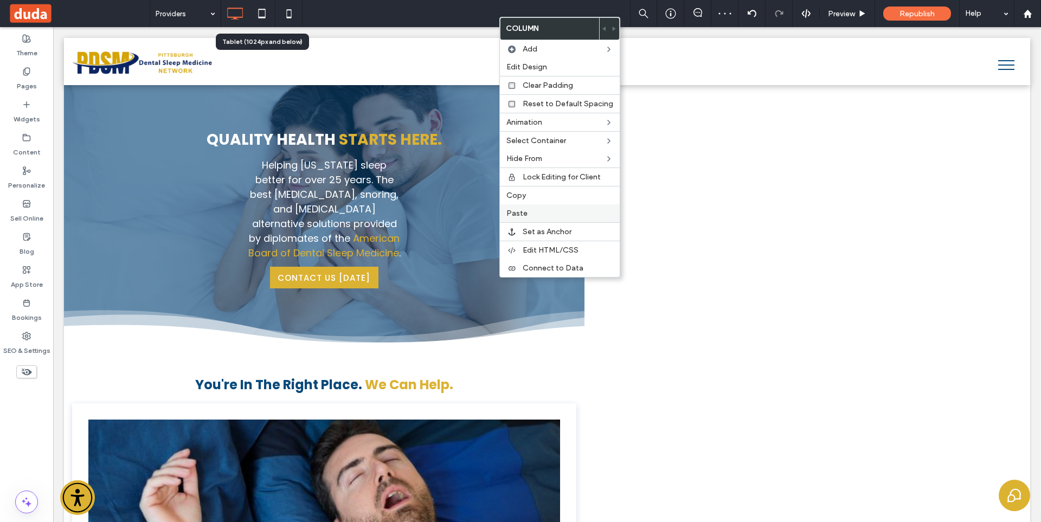
click at [539, 210] on label "Paste" at bounding box center [559, 213] width 107 height 9
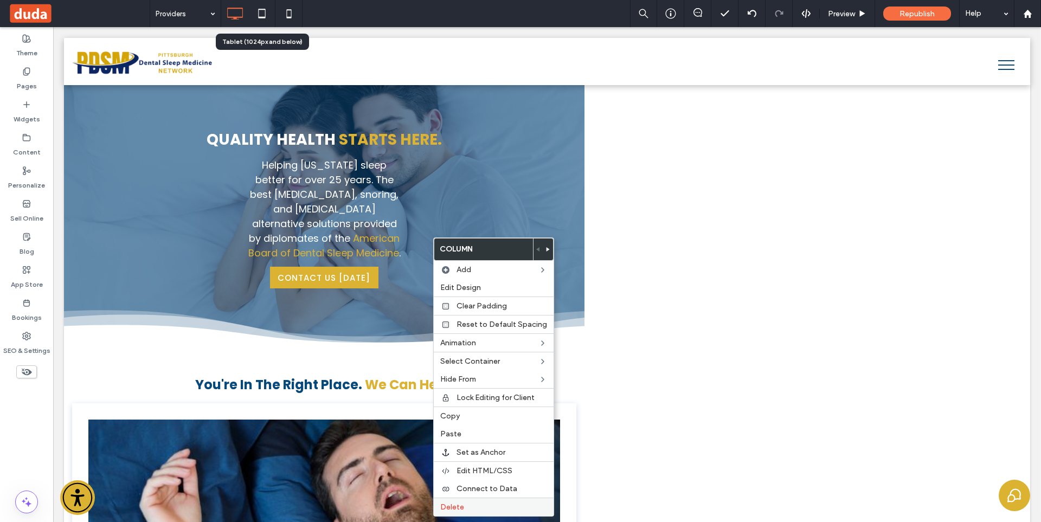
click at [473, 503] on label "Delete" at bounding box center [493, 506] width 107 height 9
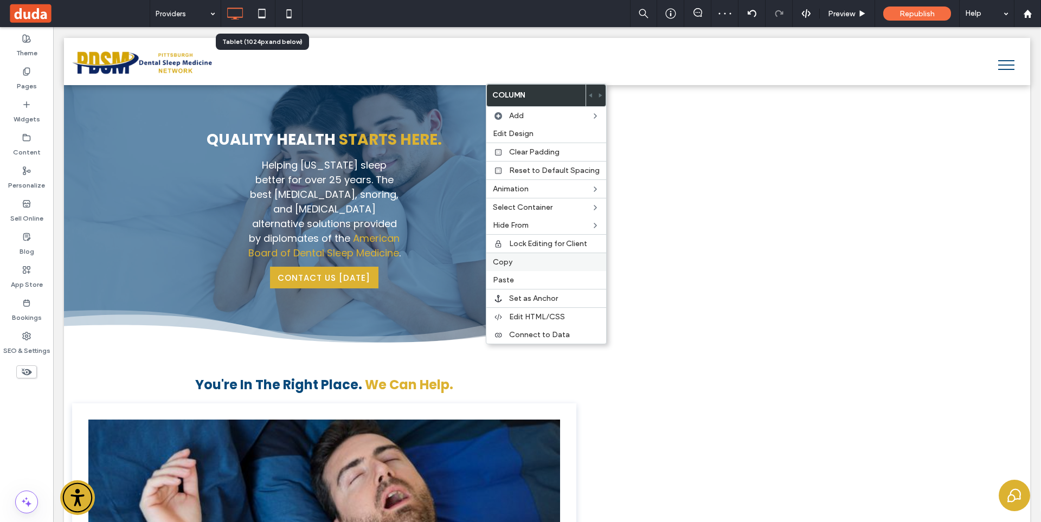
click at [524, 261] on label "Copy" at bounding box center [546, 261] width 107 height 9
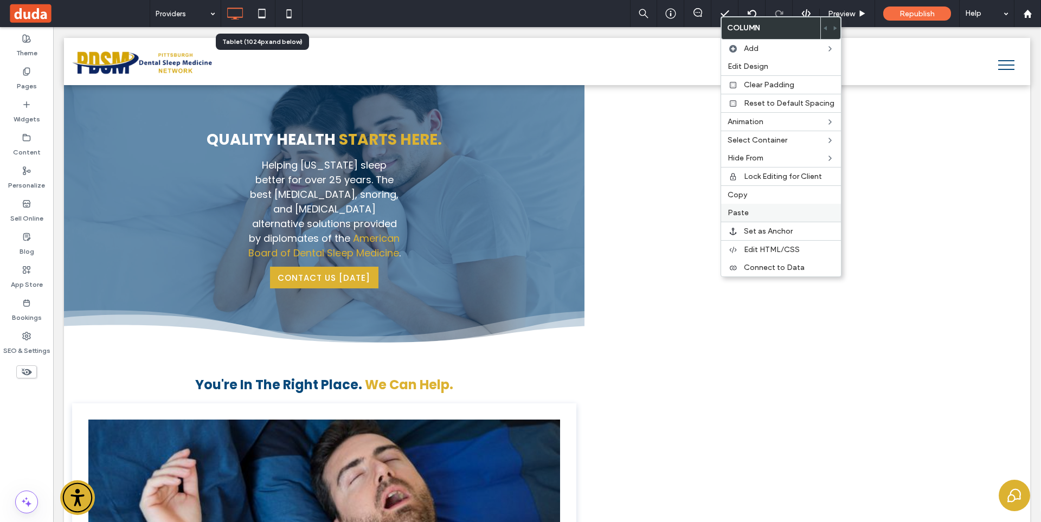
click at [760, 210] on label "Paste" at bounding box center [780, 212] width 107 height 9
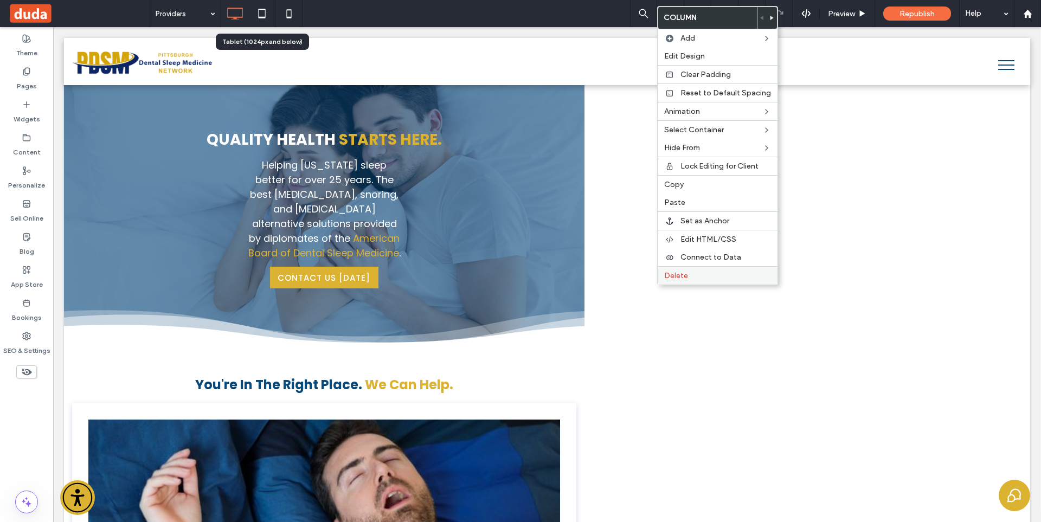
click at [694, 273] on label "Delete" at bounding box center [717, 275] width 107 height 9
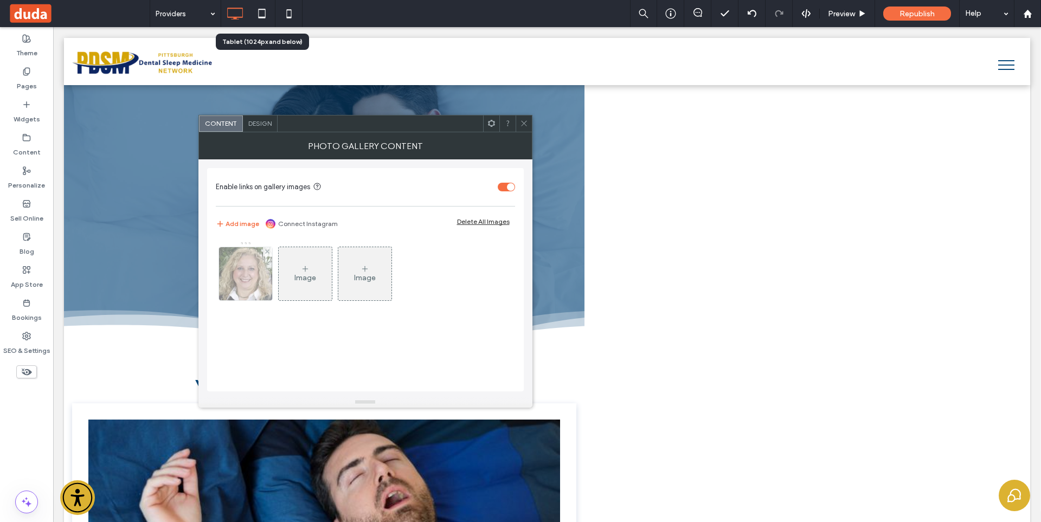
click at [256, 283] on div at bounding box center [245, 273] width 53 height 53
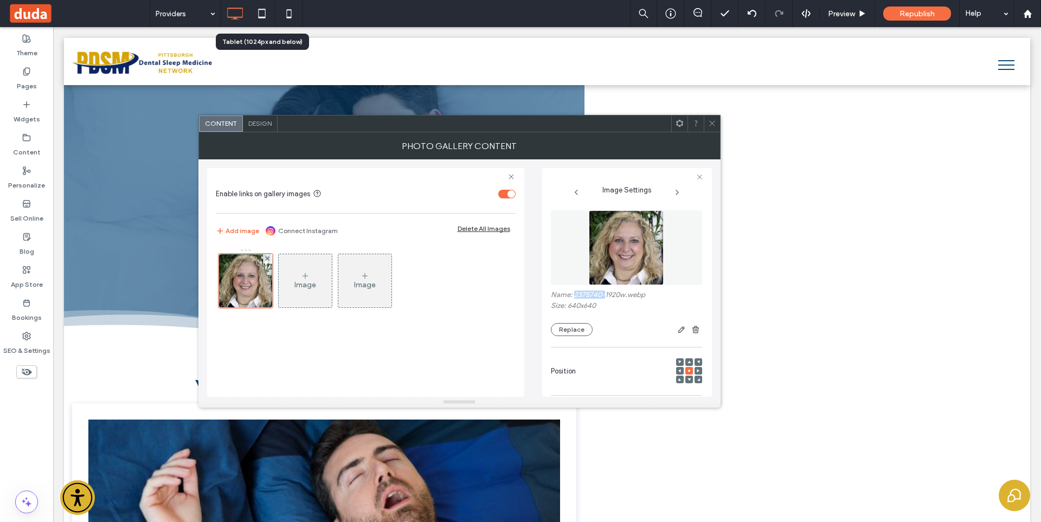
drag, startPoint x: 573, startPoint y: 295, endPoint x: 603, endPoint y: 298, distance: 29.4
click at [603, 298] on label "Name: 2375740-1920w.webp" at bounding box center [626, 295] width 151 height 11
copy label "2375740-"
click at [713, 117] on span at bounding box center [712, 123] width 8 height 16
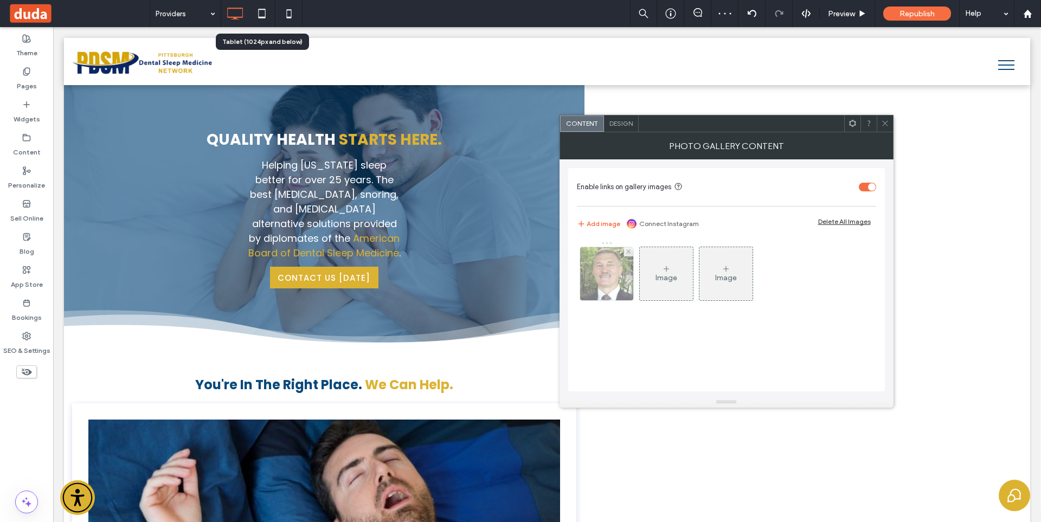
click at [590, 287] on div at bounding box center [606, 273] width 53 height 53
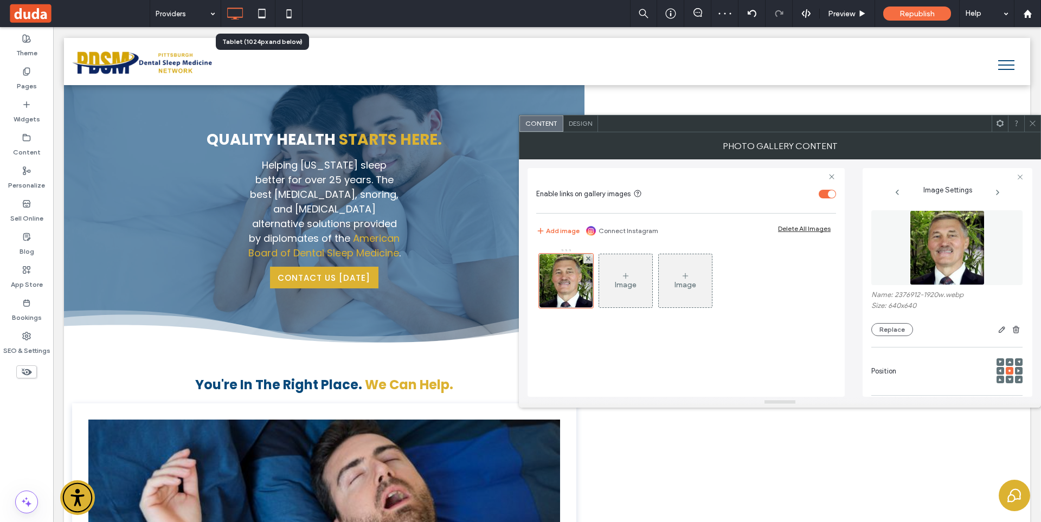
click at [923, 243] on img at bounding box center [946, 247] width 75 height 75
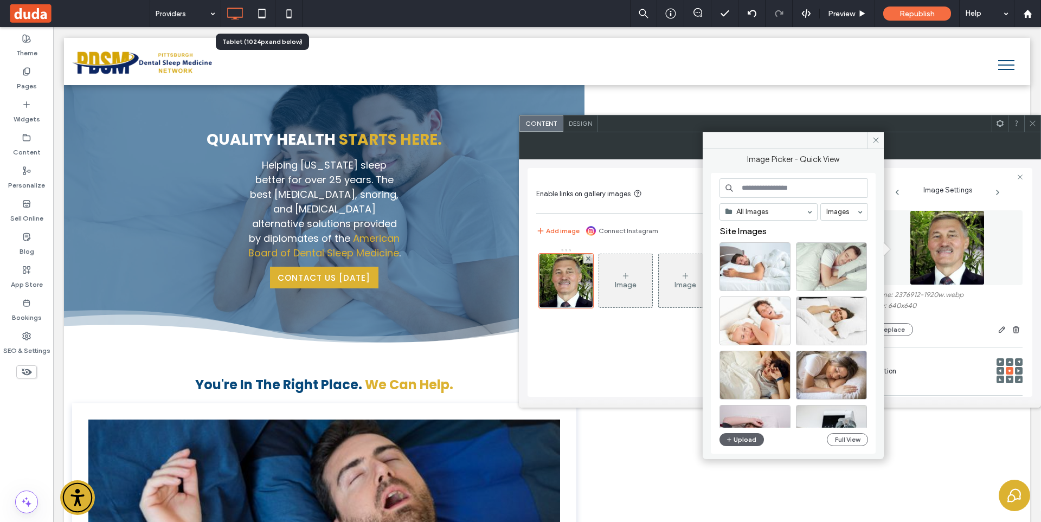
click at [773, 190] on input at bounding box center [793, 188] width 148 height 20
paste input "********"
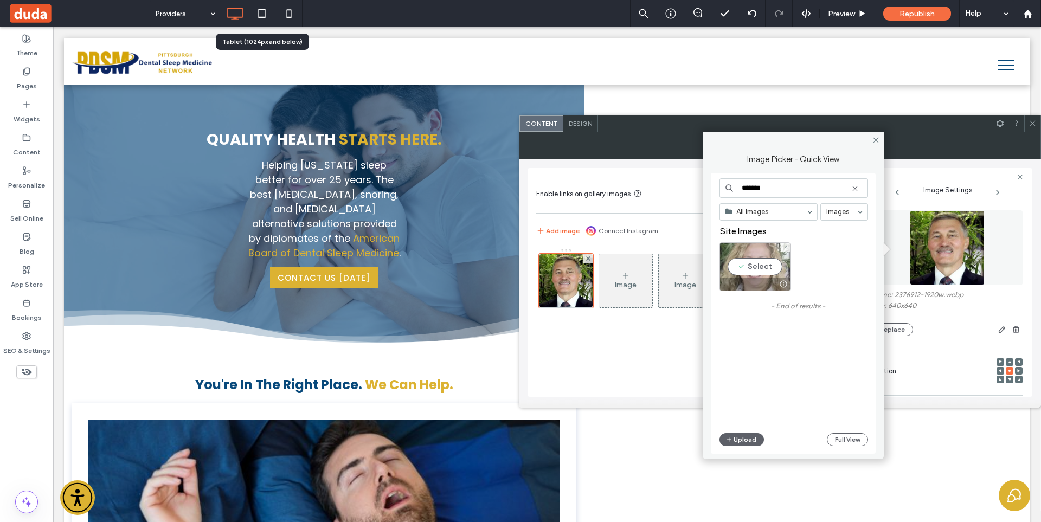
type input "*******"
click at [757, 263] on div "Select" at bounding box center [754, 266] width 71 height 49
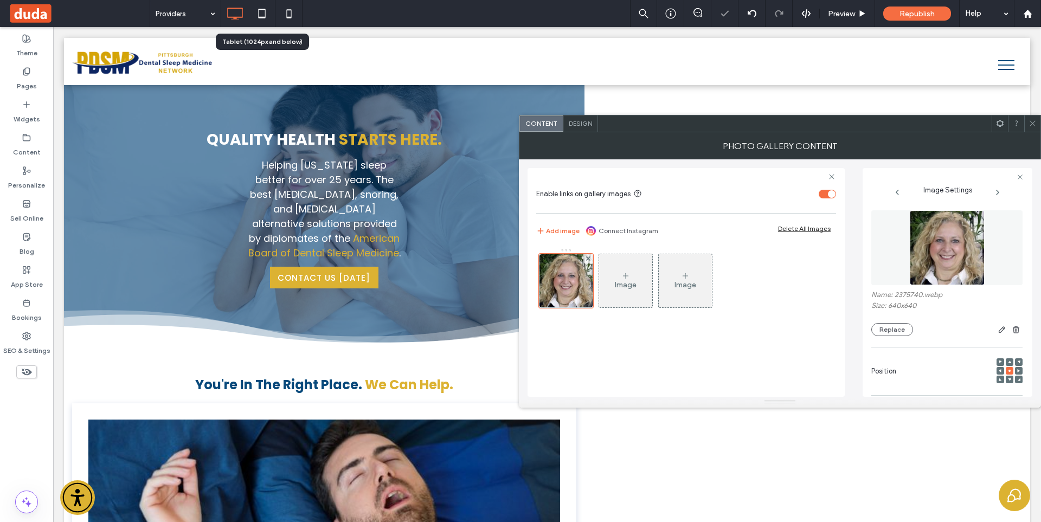
click at [1034, 125] on icon at bounding box center [1032, 123] width 8 height 8
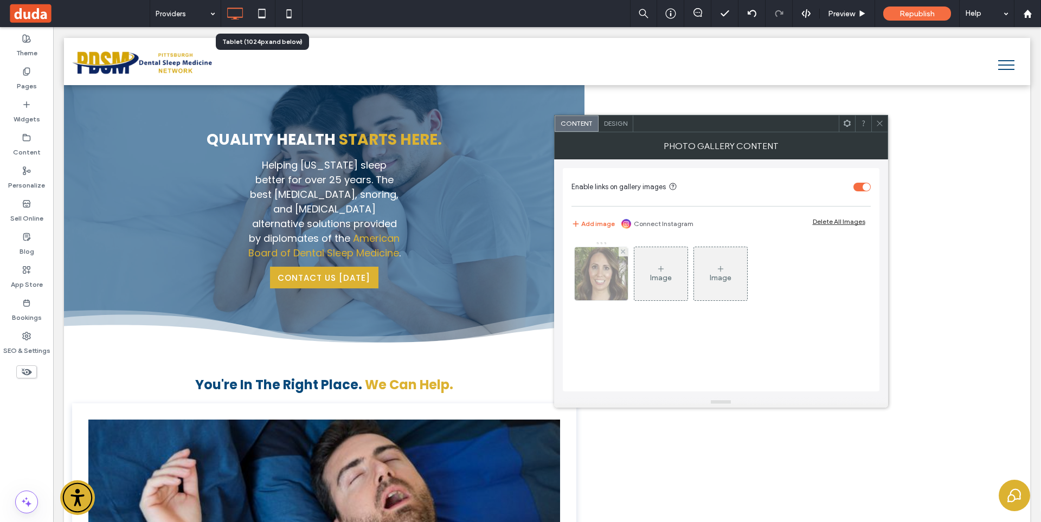
click at [617, 277] on div at bounding box center [600, 273] width 53 height 53
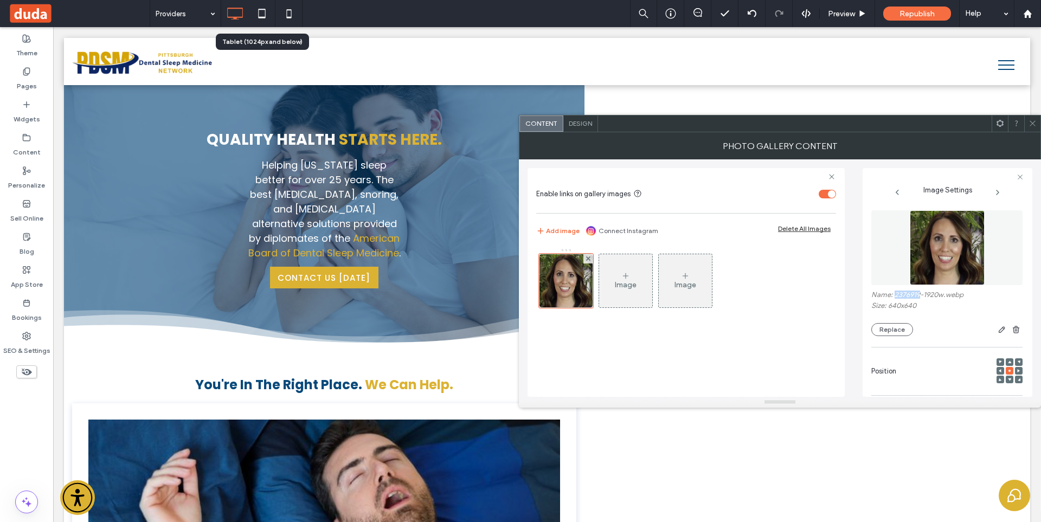
drag, startPoint x: 894, startPoint y: 298, endPoint x: 920, endPoint y: 295, distance: 26.2
click at [920, 295] on label "Name: 2376919-1920w.webp" at bounding box center [946, 295] width 151 height 11
copy label "2376919"
click at [1032, 124] on icon at bounding box center [1032, 123] width 8 height 8
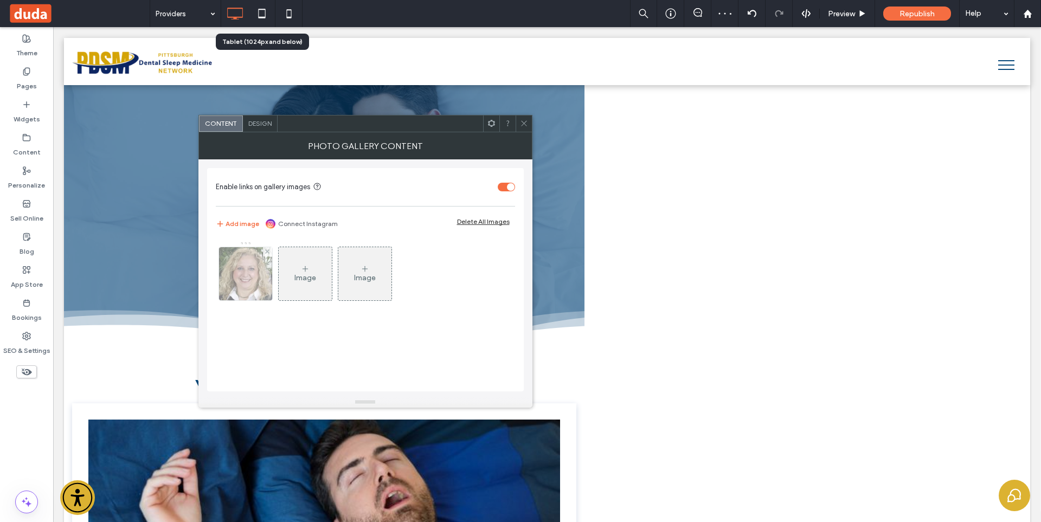
click at [243, 275] on img at bounding box center [245, 273] width 53 height 53
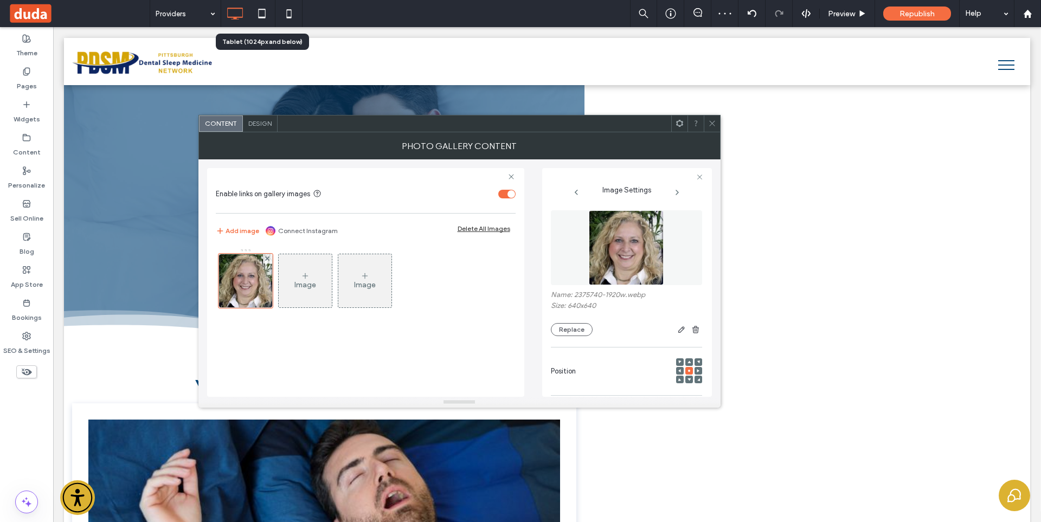
drag, startPoint x: 632, startPoint y: 240, endPoint x: 711, endPoint y: 217, distance: 81.8
click at [632, 241] on img at bounding box center [626, 247] width 75 height 75
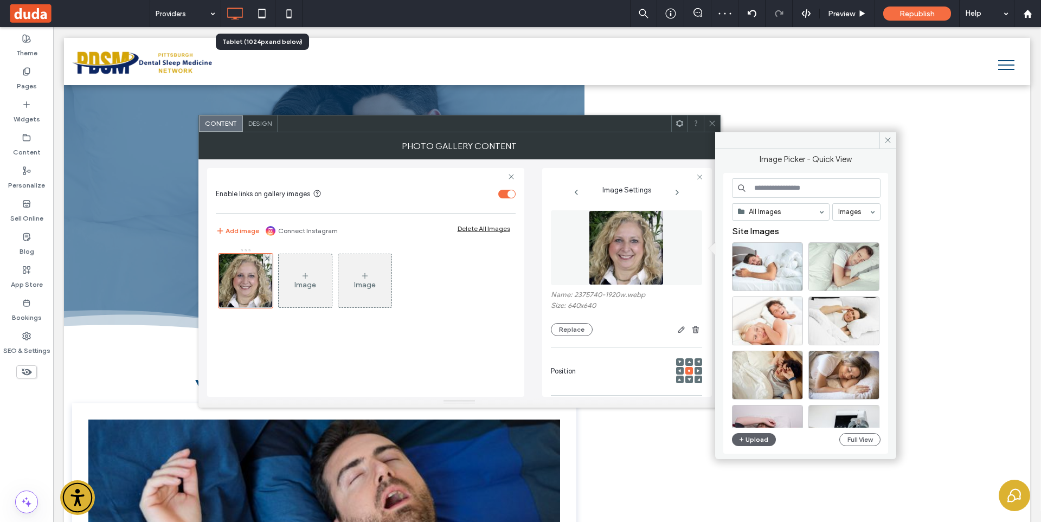
click at [804, 183] on input at bounding box center [806, 188] width 148 height 20
paste input "*******"
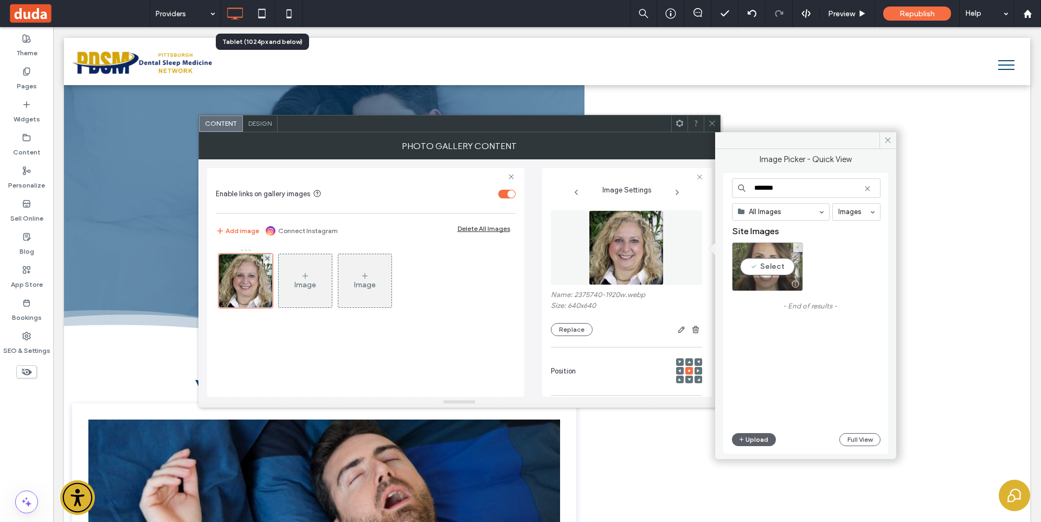
type input "*******"
click at [758, 272] on div "Select" at bounding box center [767, 266] width 71 height 49
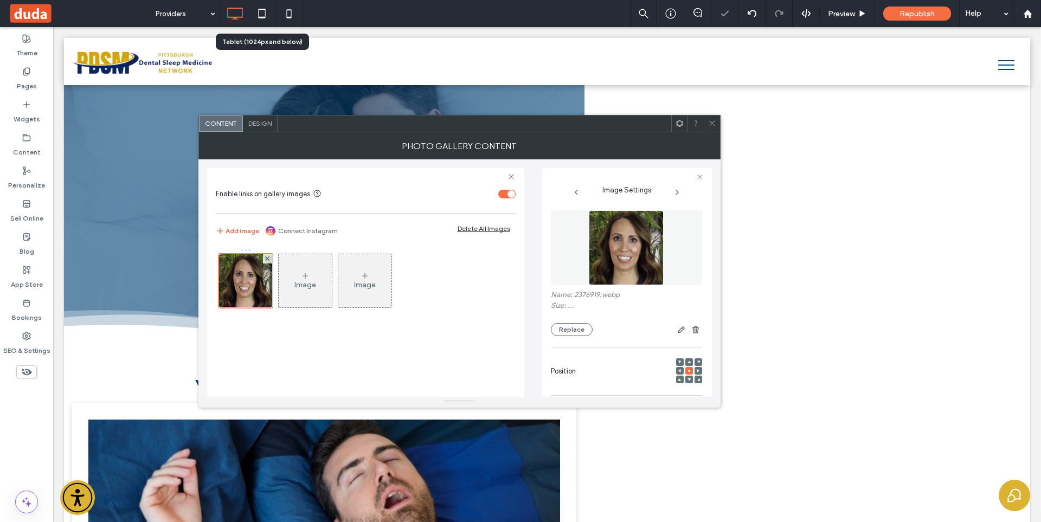
click at [714, 132] on div "Photo Gallery Content" at bounding box center [459, 145] width 522 height 27
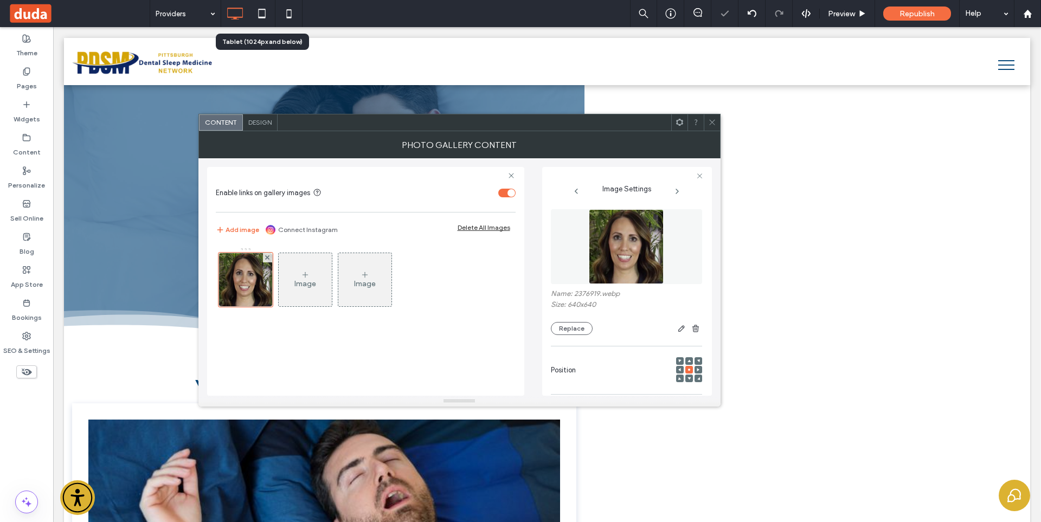
click at [712, 128] on span at bounding box center [712, 122] width 8 height 16
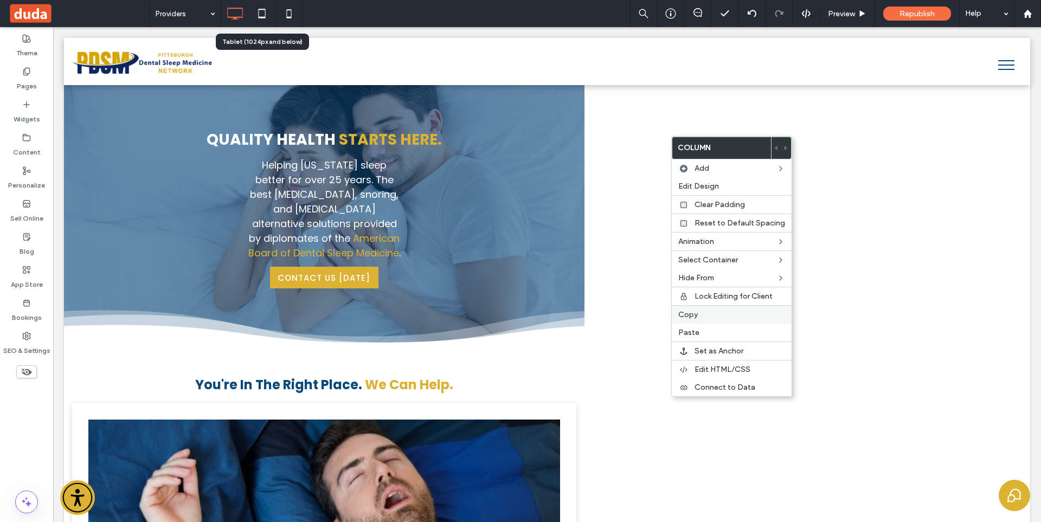
click at [704, 314] on label "Copy" at bounding box center [731, 314] width 107 height 9
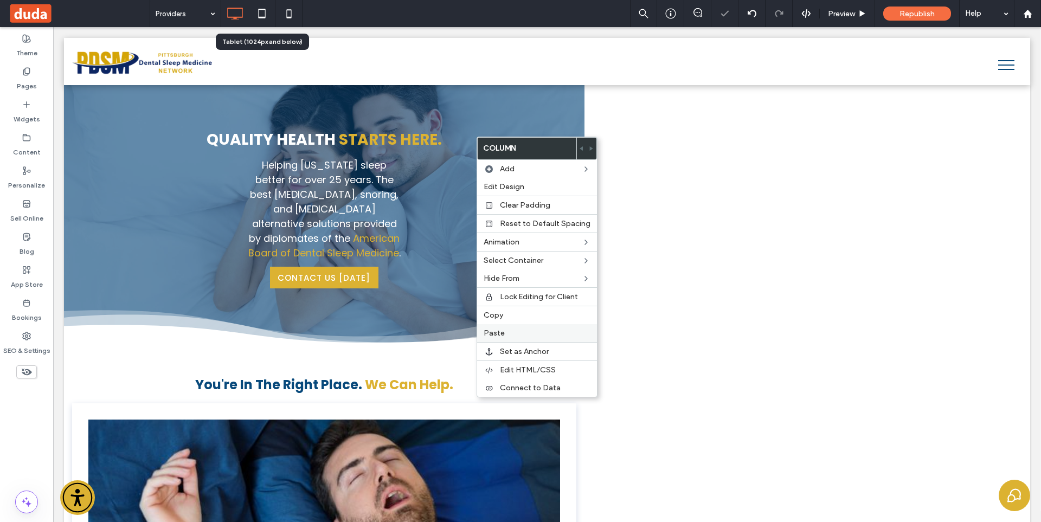
click at [519, 330] on label "Paste" at bounding box center [536, 332] width 107 height 9
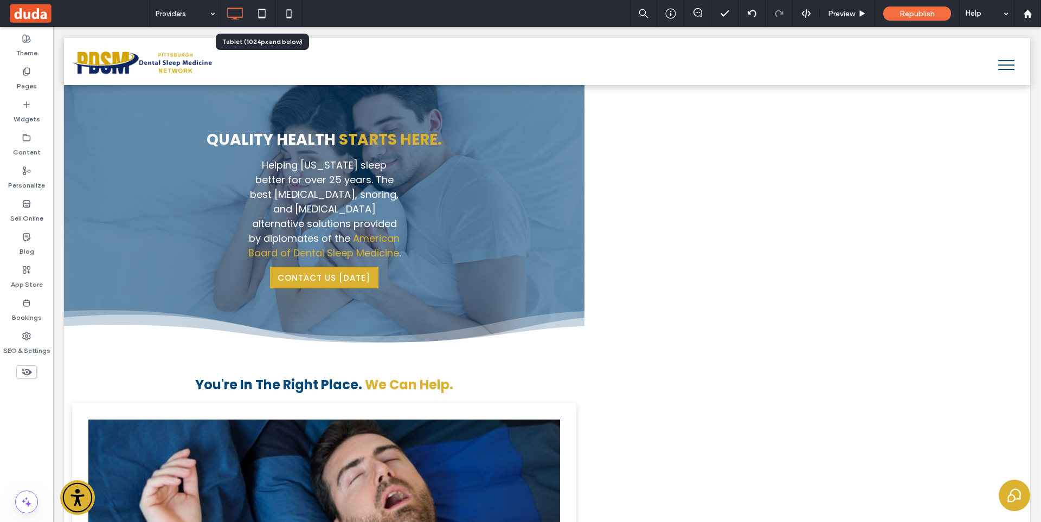
drag, startPoint x: 23, startPoint y: 429, endPoint x: 43, endPoint y: 425, distance: 20.5
click at [27, 428] on div "Theme Pages Widgets Content Personalize Sell Online Blog App Store Bookings SEO…" at bounding box center [26, 274] width 53 height 495
click at [36, 369] on span at bounding box center [26, 371] width 21 height 13
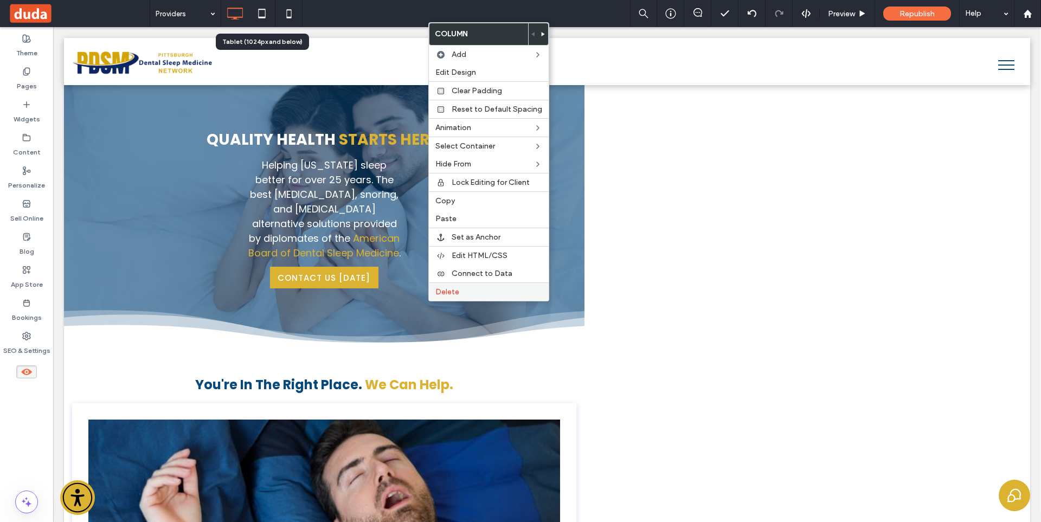
click at [488, 286] on div "Delete" at bounding box center [489, 291] width 120 height 18
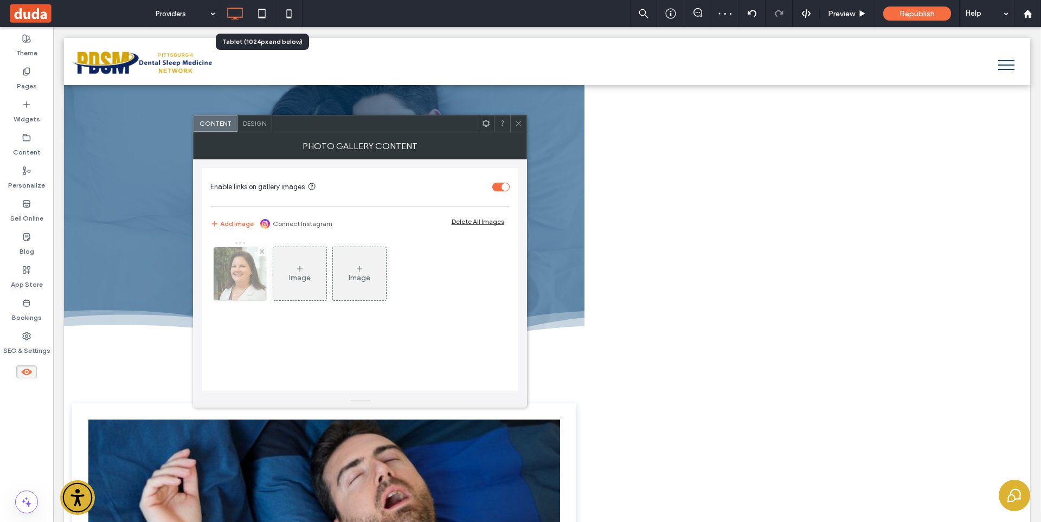
click at [245, 279] on div at bounding box center [240, 273] width 53 height 53
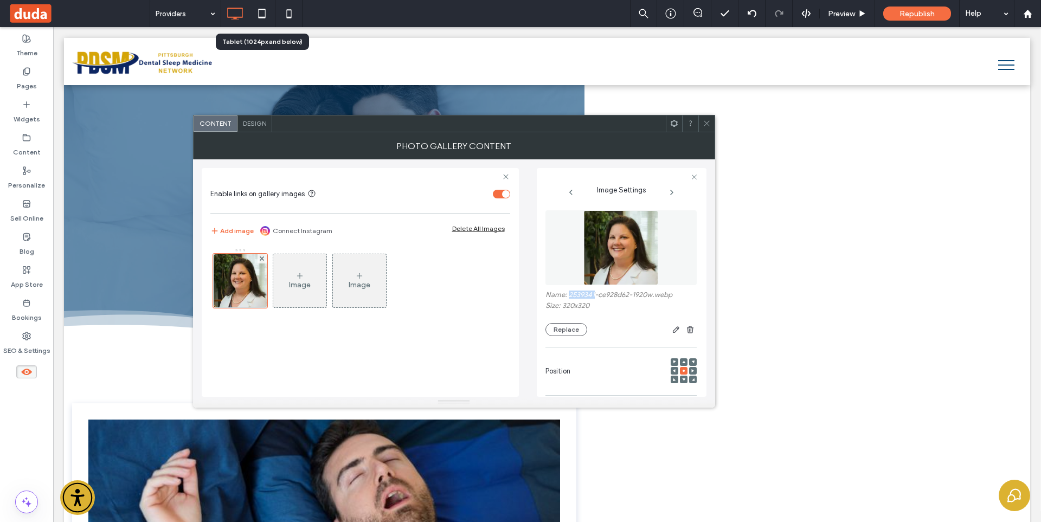
drag, startPoint x: 568, startPoint y: 295, endPoint x: 594, endPoint y: 300, distance: 26.5
click at [594, 300] on label "Name: 2539341-ce928d62-1920w.webp" at bounding box center [620, 295] width 151 height 11
copy label "2539341"
click at [704, 121] on use at bounding box center [705, 123] width 5 height 5
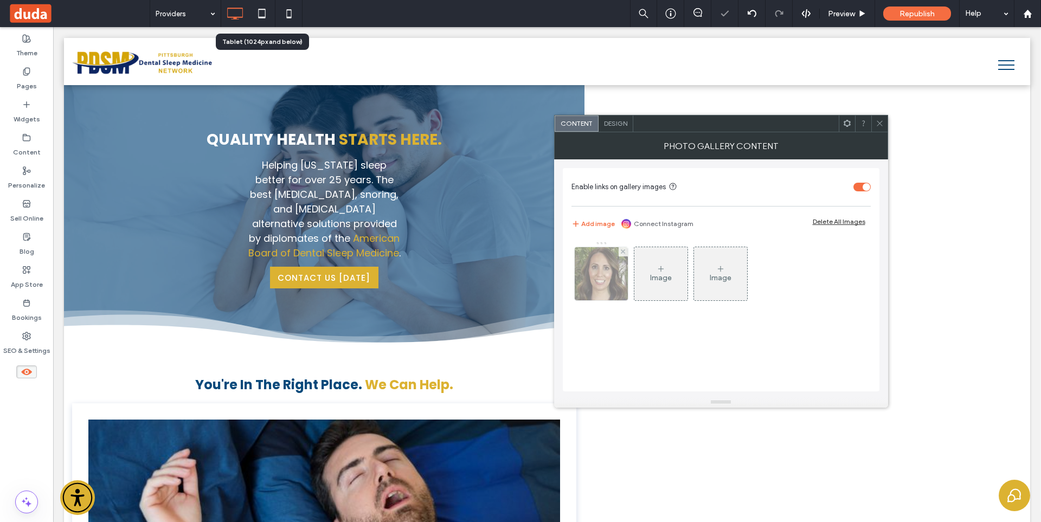
click at [591, 277] on img at bounding box center [600, 273] width 53 height 53
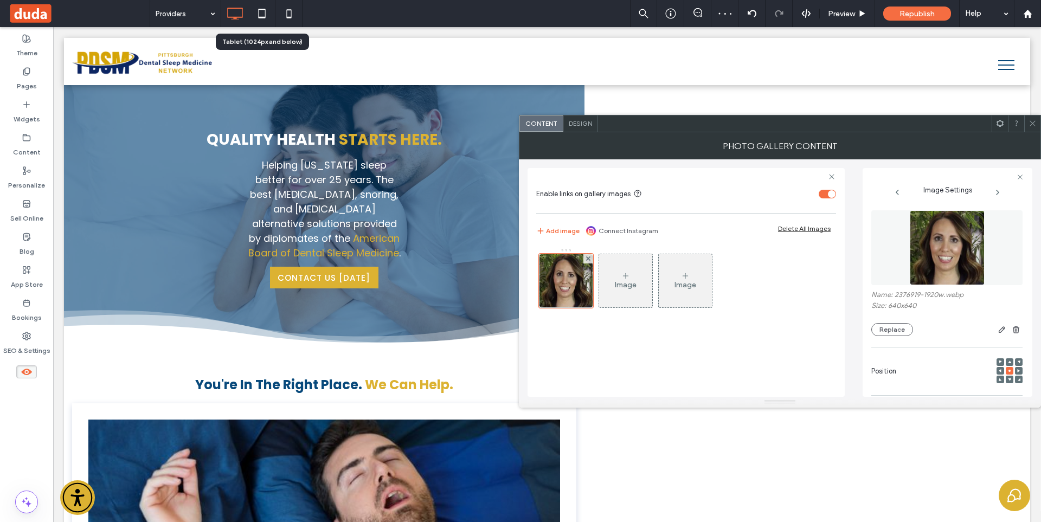
click at [935, 250] on img at bounding box center [946, 247] width 75 height 75
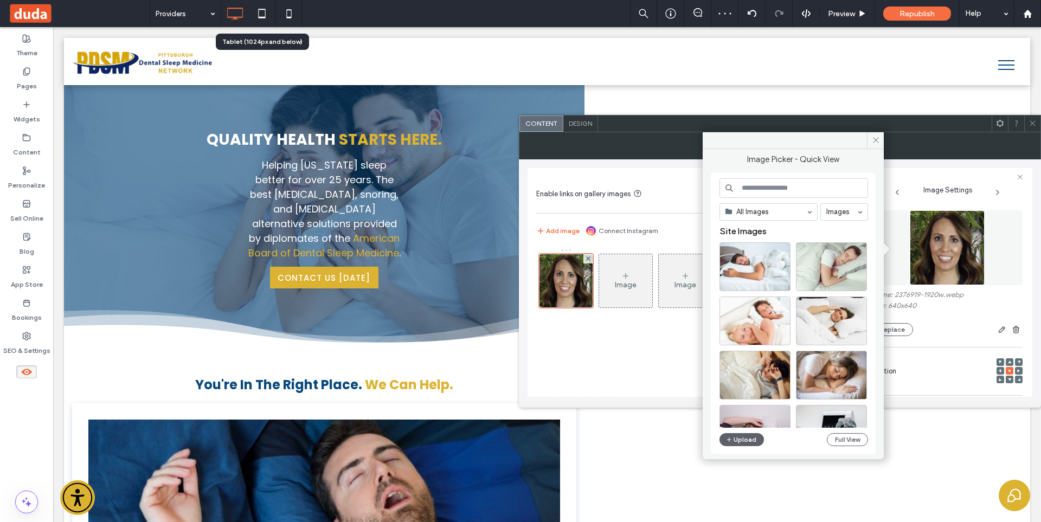
click at [790, 190] on input at bounding box center [793, 188] width 148 height 20
paste input "*******"
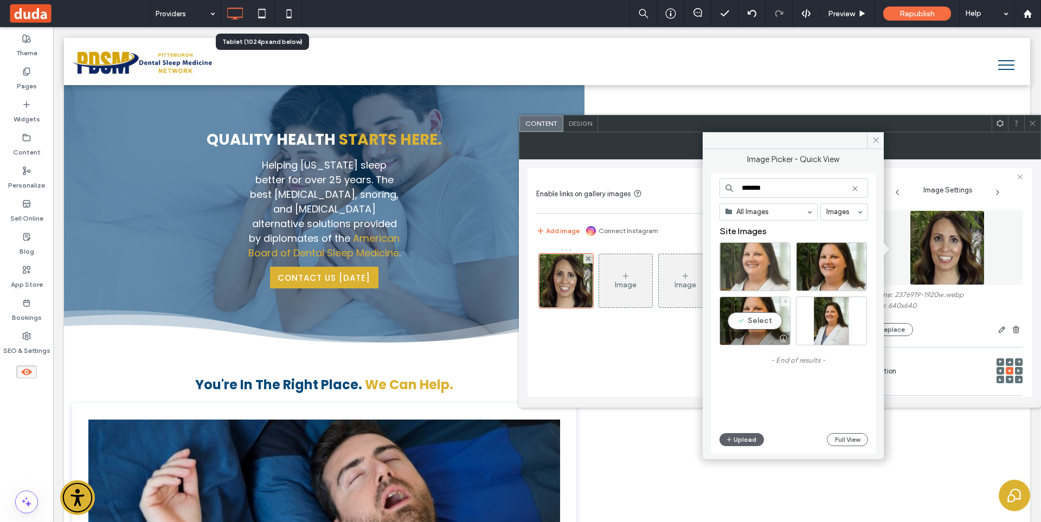
type input "*******"
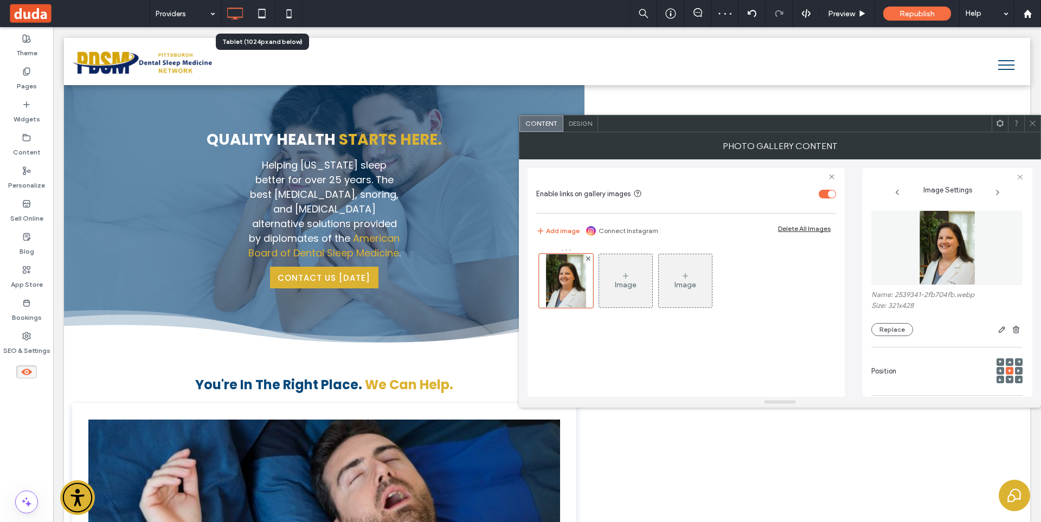
click at [1034, 127] on icon at bounding box center [1032, 123] width 8 height 8
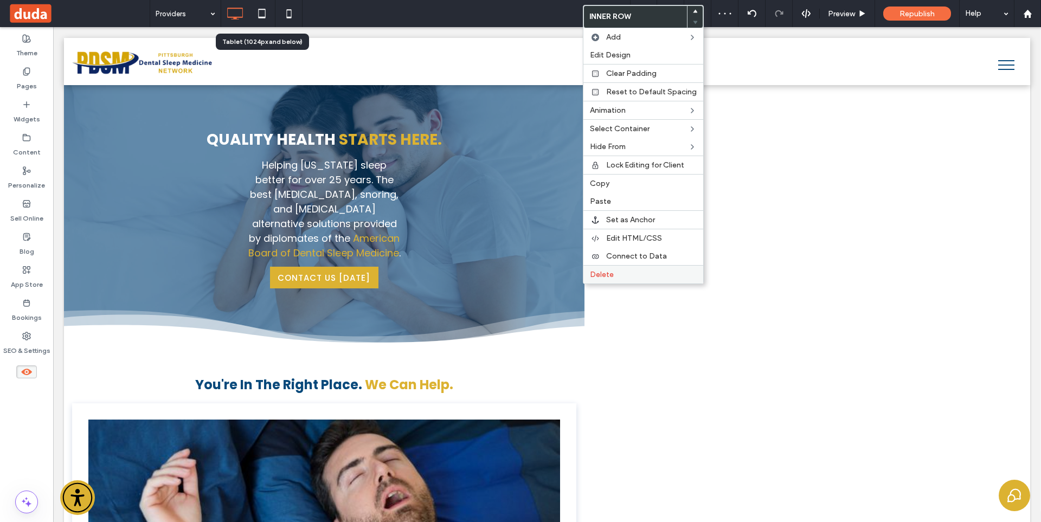
click at [605, 274] on span "Delete" at bounding box center [602, 274] width 24 height 9
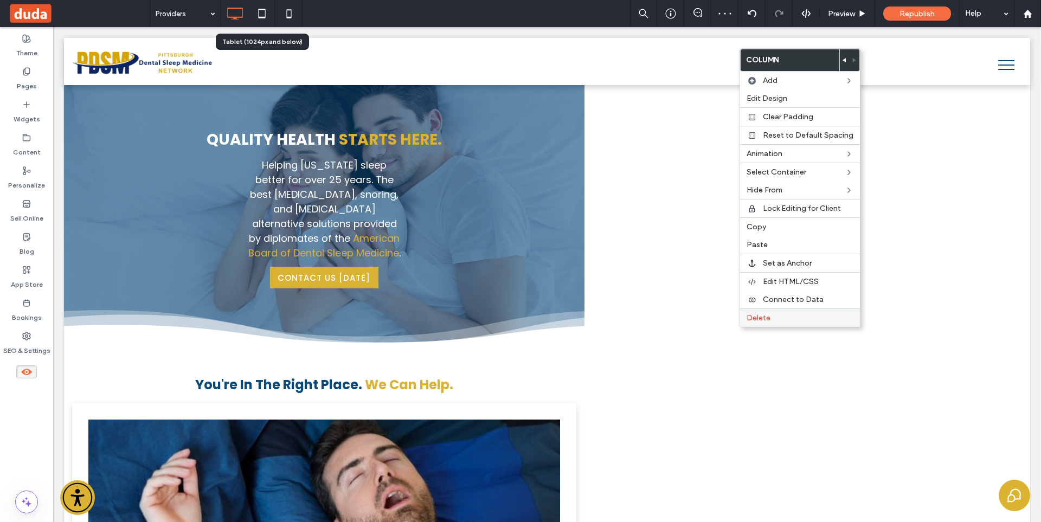
click at [753, 315] on span "Delete" at bounding box center [758, 317] width 24 height 9
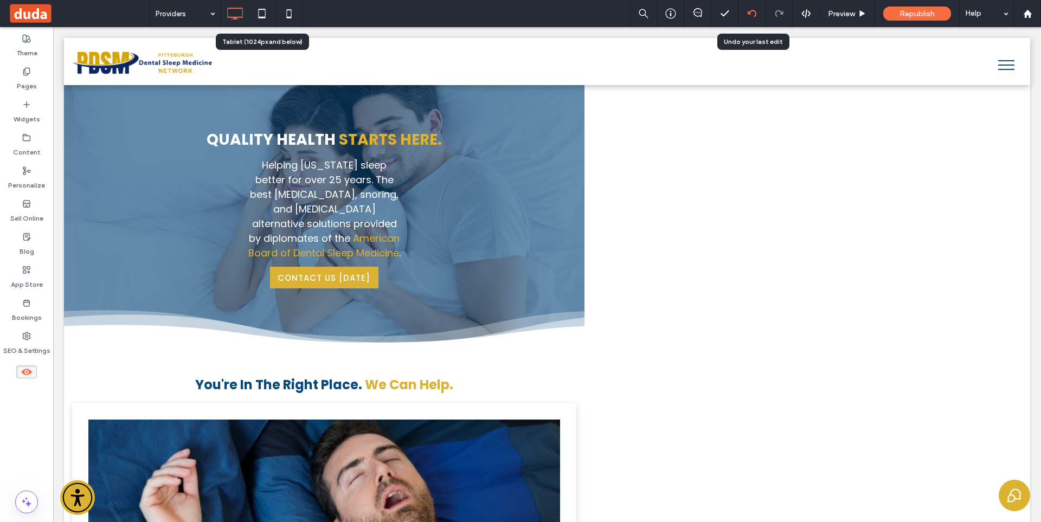
click at [756, 14] on div at bounding box center [751, 13] width 27 height 9
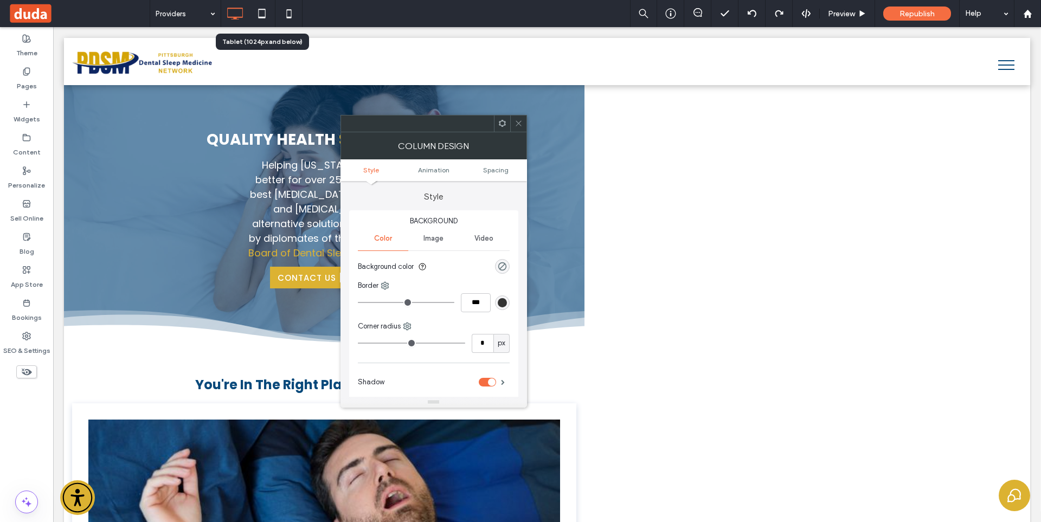
click at [525, 123] on div at bounding box center [518, 123] width 16 height 16
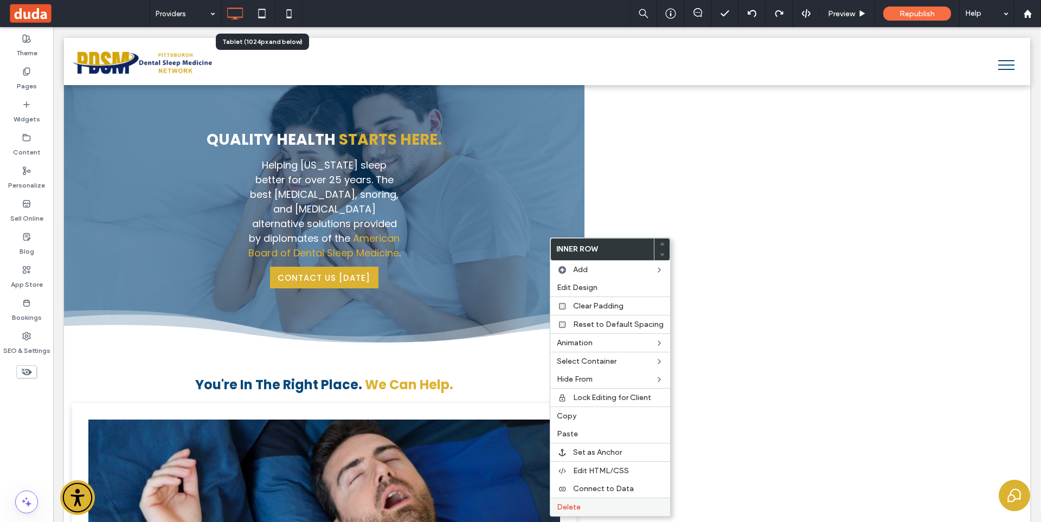
click at [591, 503] on div "Delete" at bounding box center [610, 507] width 120 height 18
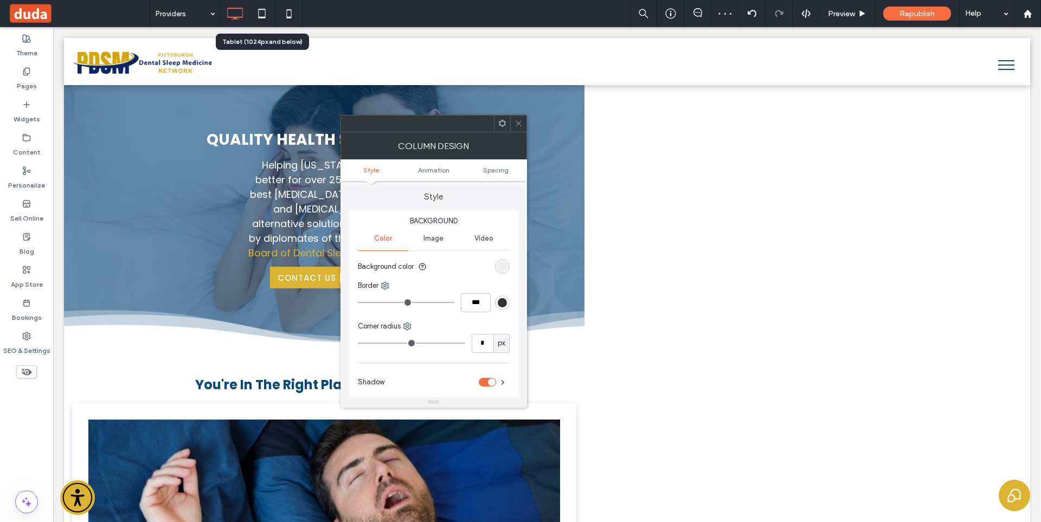
click at [441, 241] on span "Image" at bounding box center [433, 238] width 20 height 9
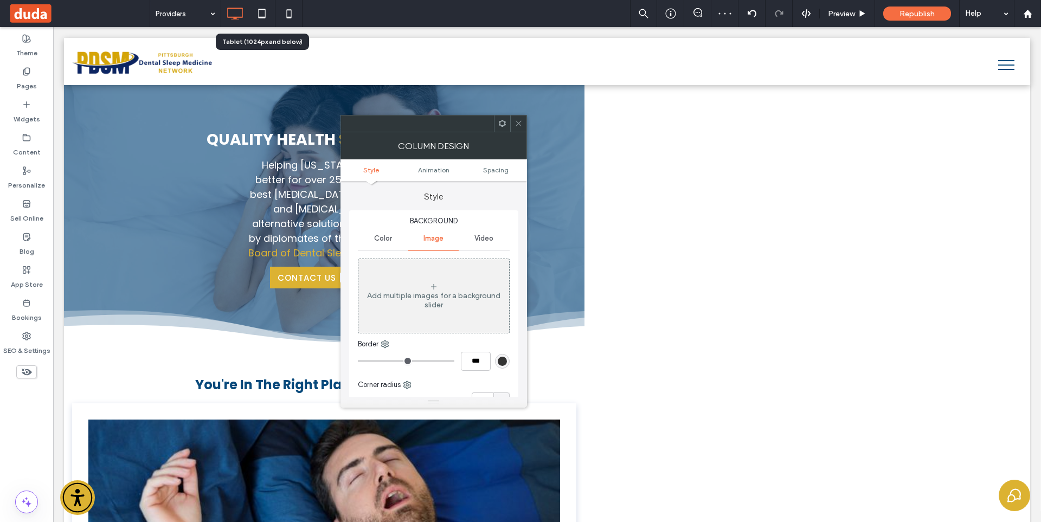
click at [387, 239] on span "Color" at bounding box center [383, 238] width 18 height 9
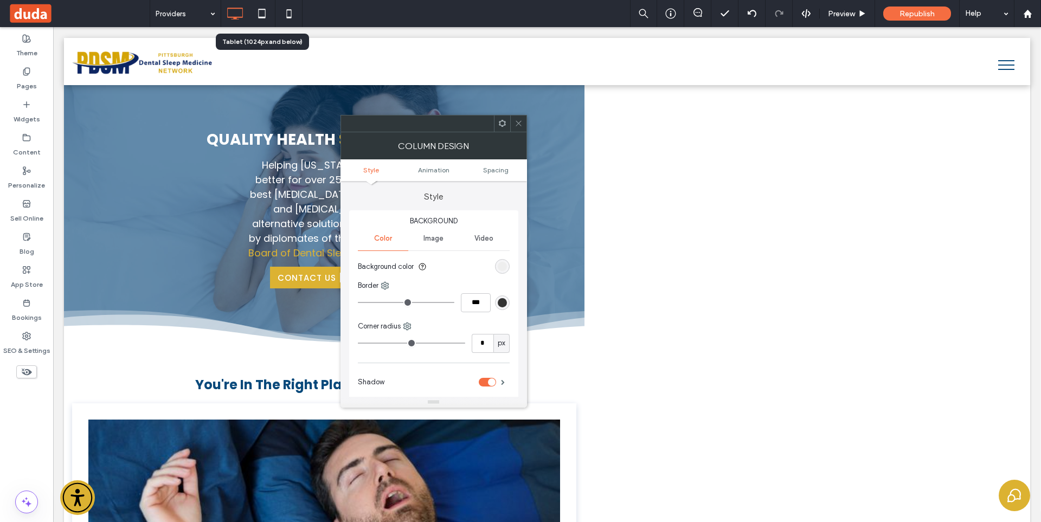
click at [505, 264] on div "rgb(236, 236, 236)" at bounding box center [502, 266] width 9 height 9
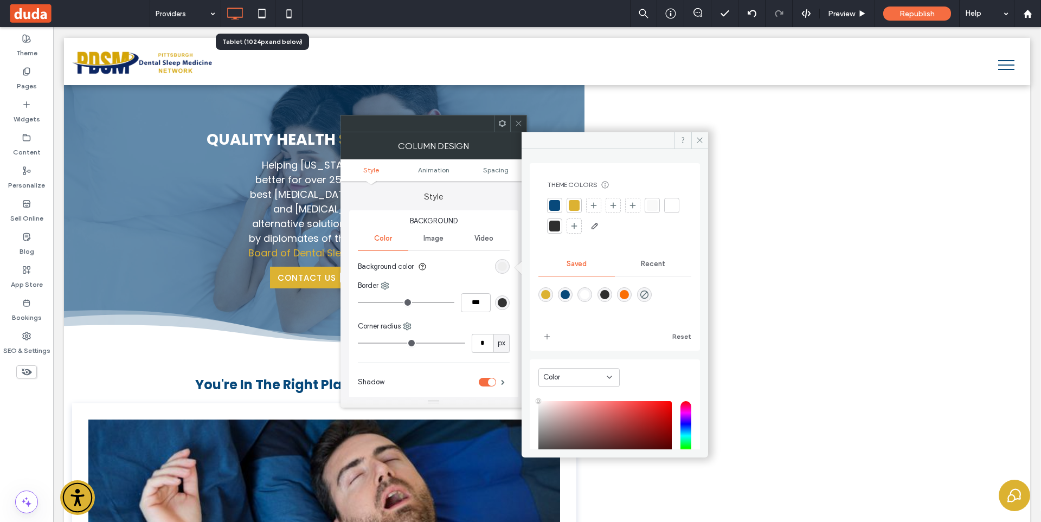
type input "****"
click at [648, 294] on use "rgba(0,0,0,0)" at bounding box center [644, 294] width 8 height 8
type input "*******"
type input "*"
type input "**"
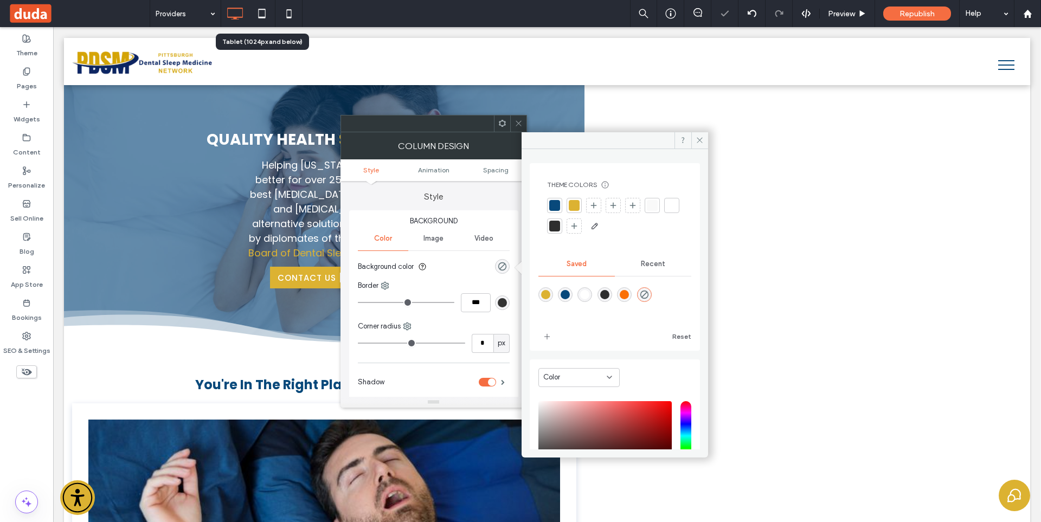
click at [486, 381] on div "toggle" at bounding box center [487, 382] width 17 height 9
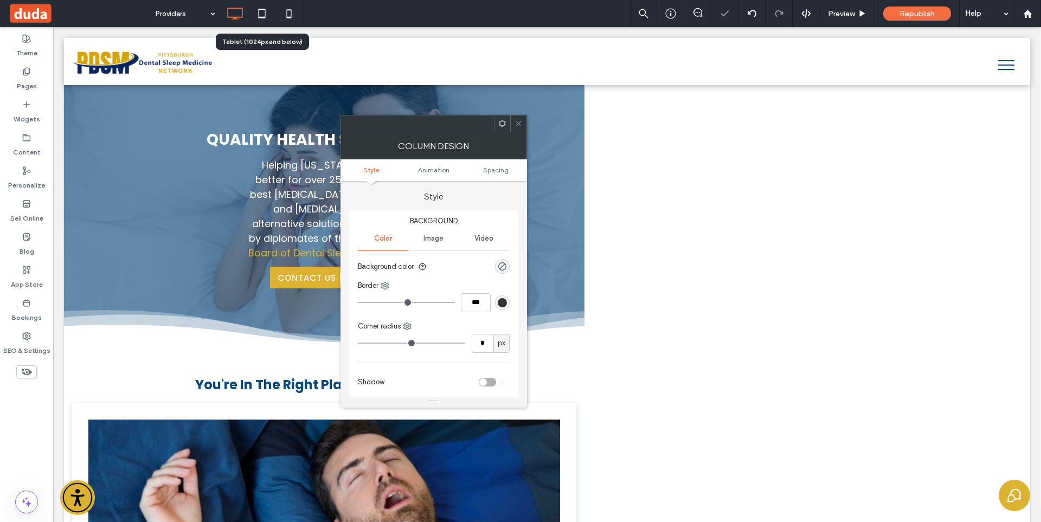
click at [516, 122] on icon at bounding box center [518, 123] width 8 height 8
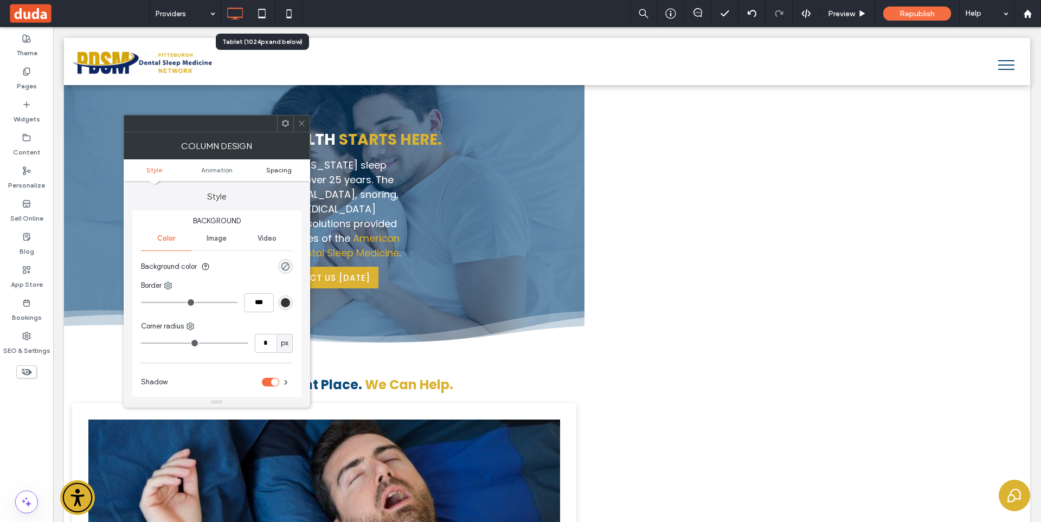
click at [292, 171] on link "Spacing" at bounding box center [279, 170] width 62 height 8
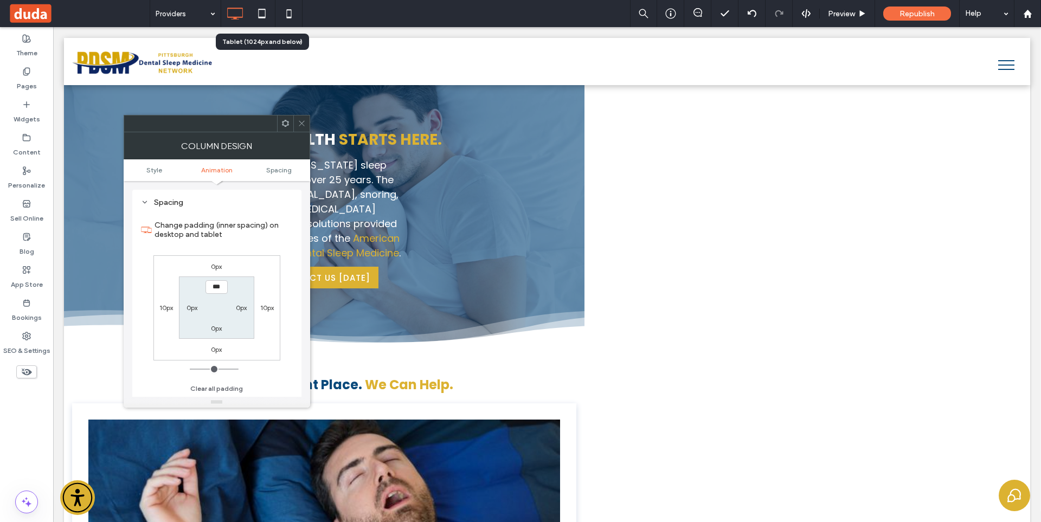
scroll to position [254, 0]
click at [305, 118] on span at bounding box center [302, 123] width 8 height 16
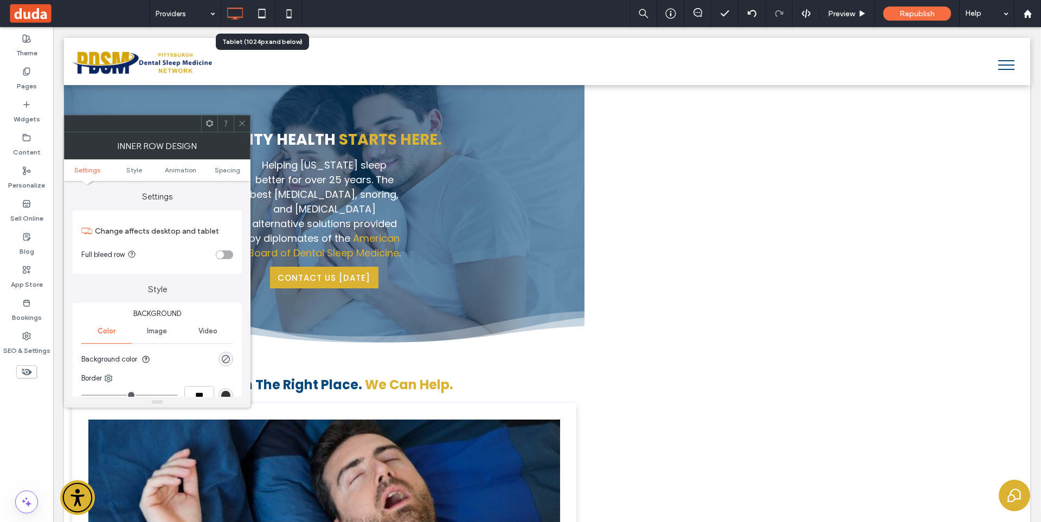
click at [230, 164] on ul "Settings Style Animation Spacing" at bounding box center [157, 170] width 186 height 22
click at [232, 165] on ul "Settings Style Animation Spacing" at bounding box center [157, 170] width 186 height 22
click at [232, 170] on span "Spacing" at bounding box center [227, 170] width 25 height 8
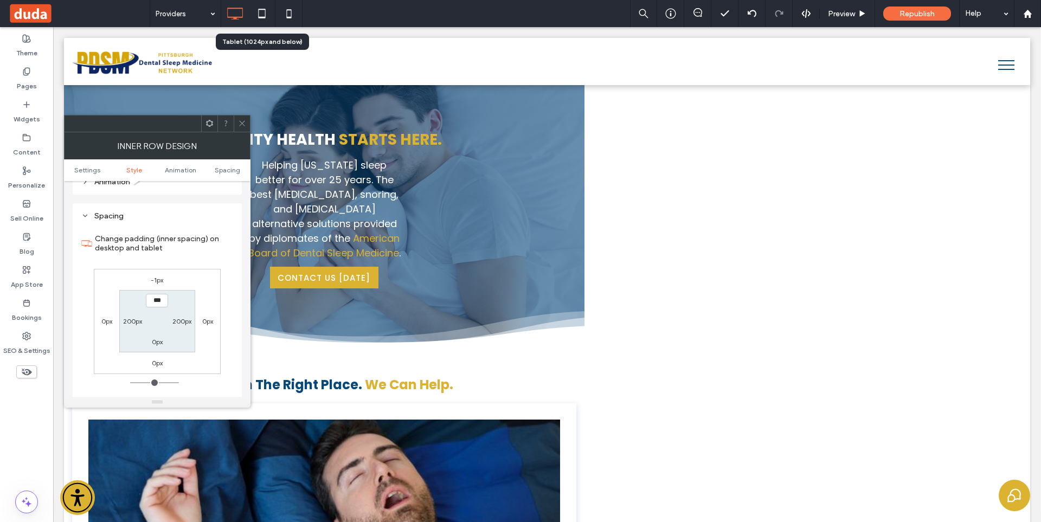
scroll to position [347, 0]
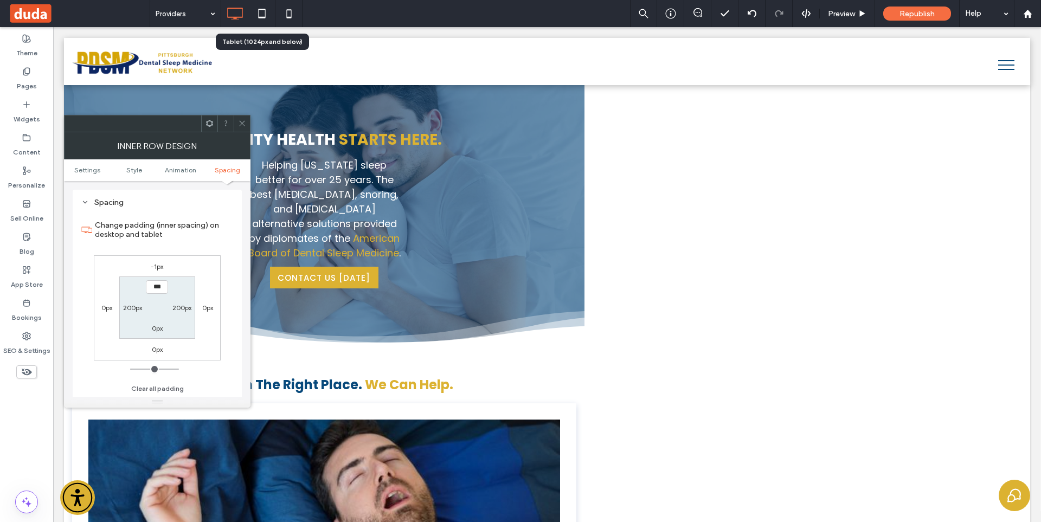
click at [240, 125] on icon at bounding box center [242, 123] width 8 height 8
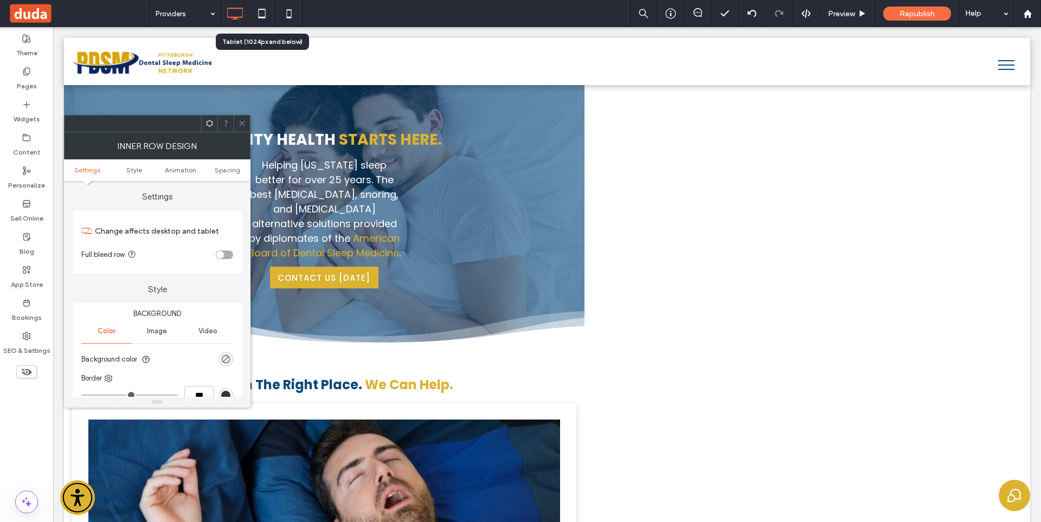
click at [229, 163] on ul "Settings Style Animation Spacing" at bounding box center [157, 170] width 186 height 22
click at [230, 164] on ul "Settings Style Animation Spacing" at bounding box center [157, 170] width 186 height 22
click at [231, 172] on span "Spacing" at bounding box center [227, 170] width 25 height 8
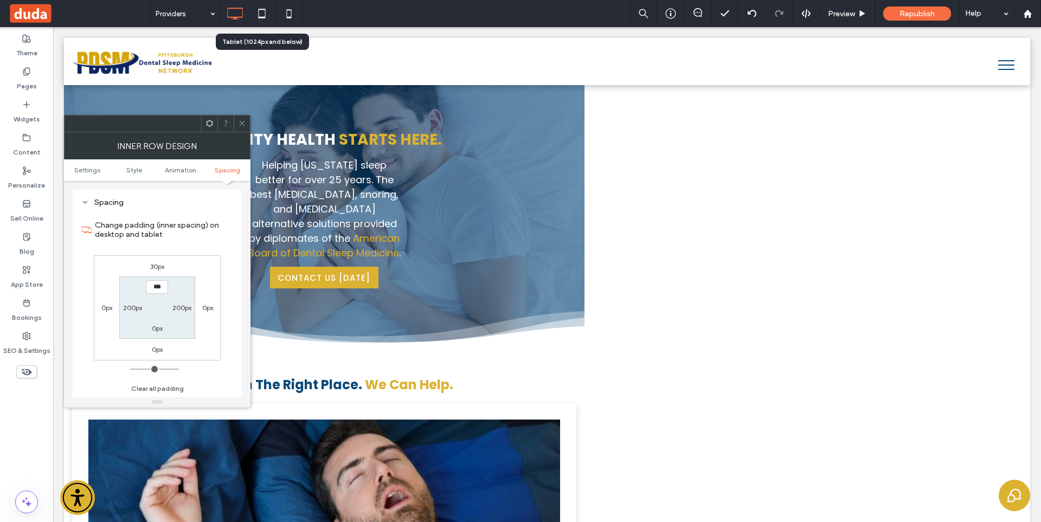
click at [243, 116] on span at bounding box center [242, 123] width 8 height 16
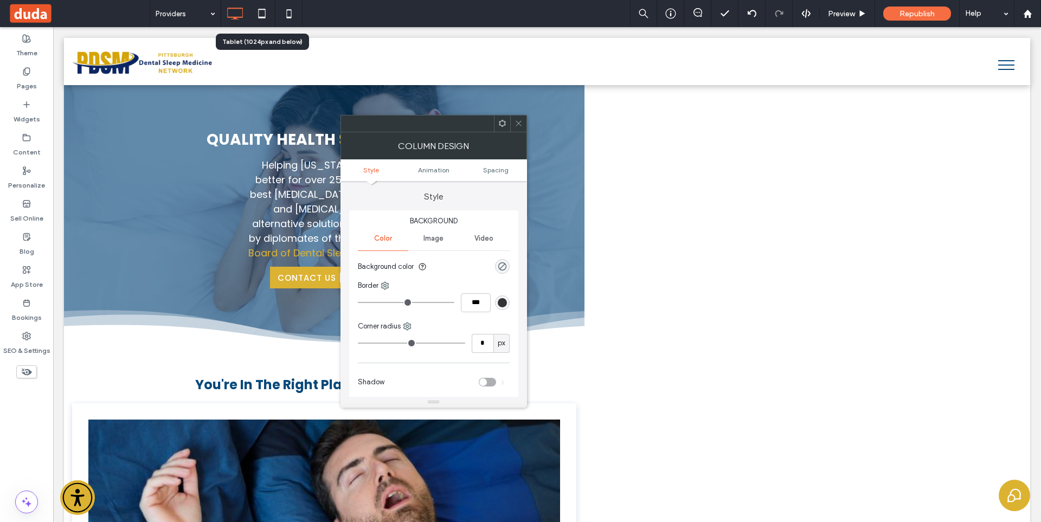
click at [512, 131] on div at bounding box center [518, 123] width 16 height 16
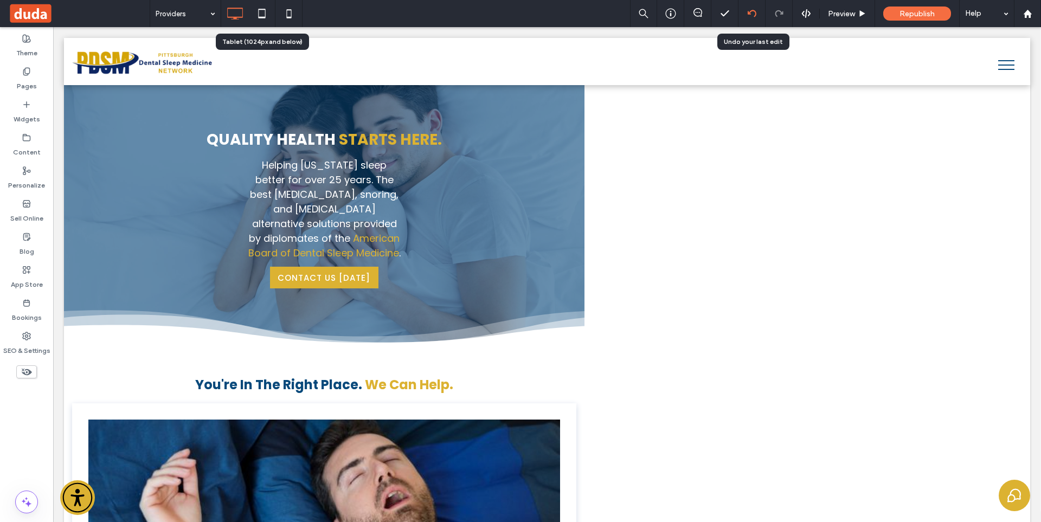
click at [753, 8] on div at bounding box center [751, 13] width 27 height 27
click at [750, 12] on use at bounding box center [751, 13] width 9 height 7
click at [750, 14] on use at bounding box center [751, 13] width 9 height 7
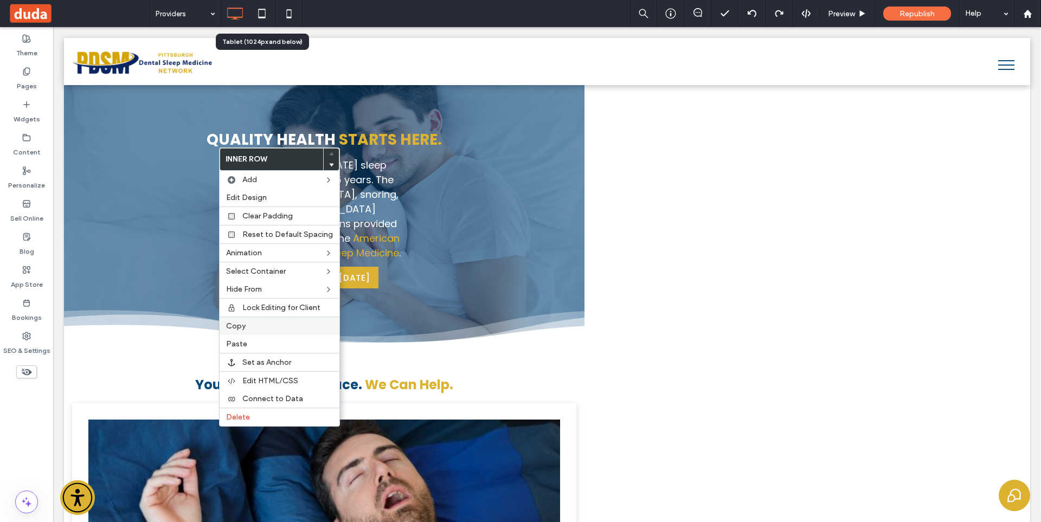
click at [268, 324] on label "Copy" at bounding box center [279, 325] width 107 height 9
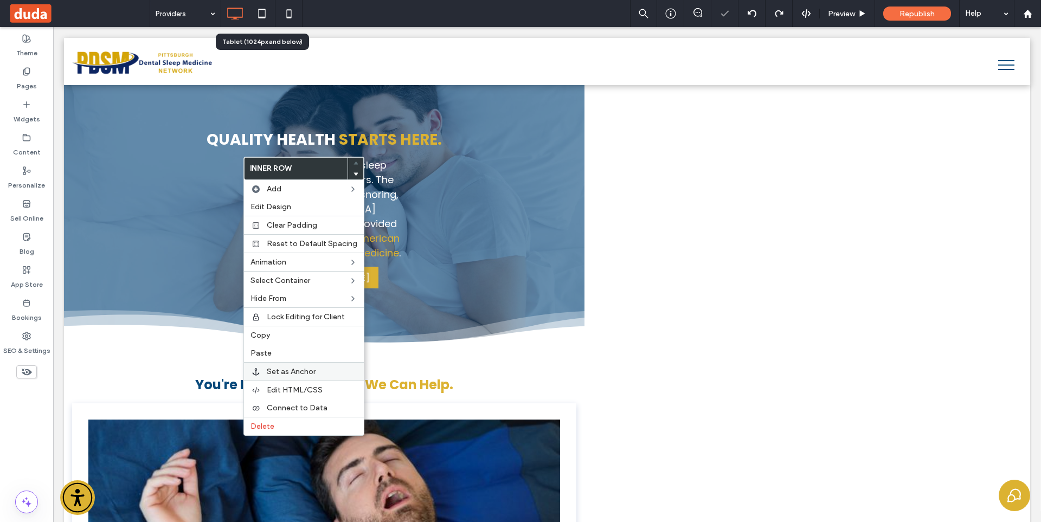
click at [272, 353] on label "Paste" at bounding box center [303, 352] width 107 height 9
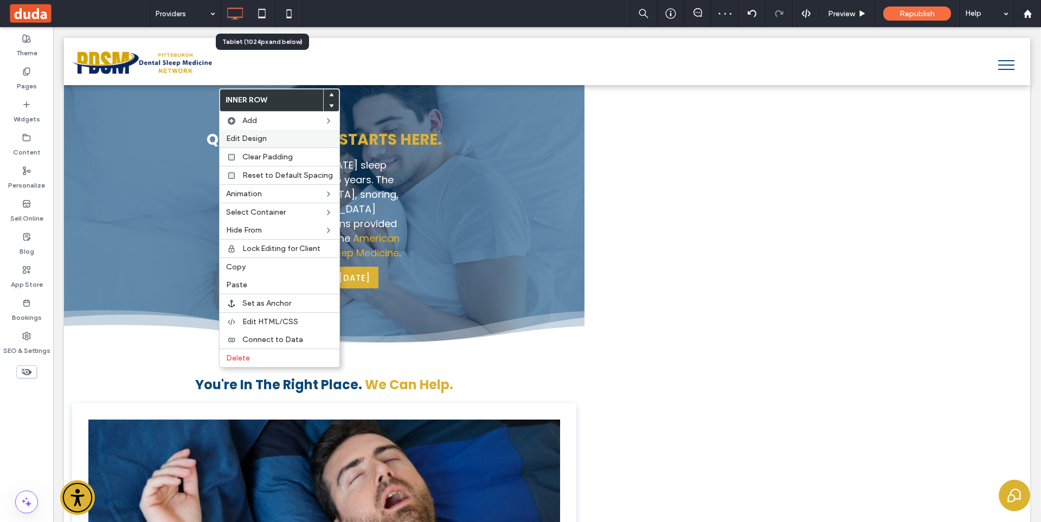
click at [286, 141] on label "Edit Design" at bounding box center [279, 138] width 107 height 9
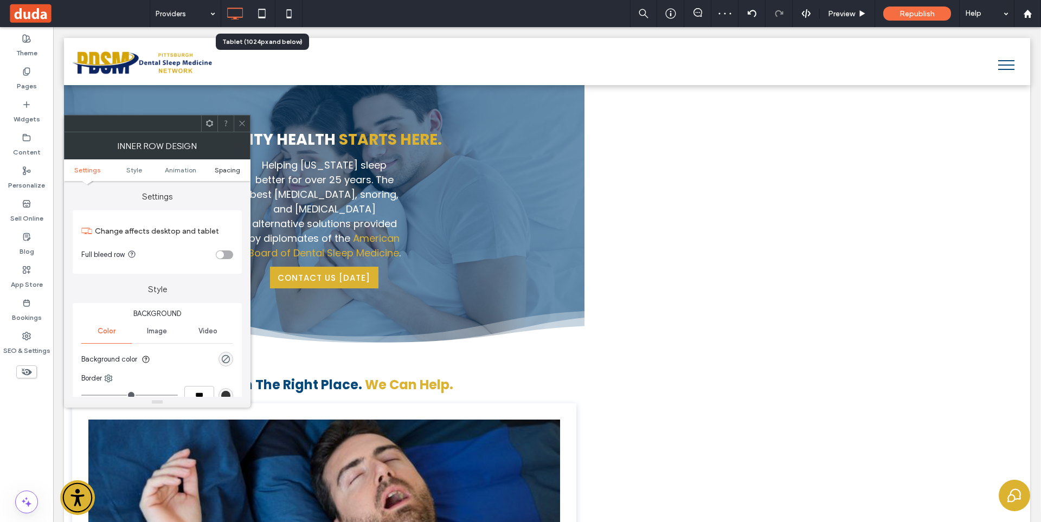
click at [232, 166] on span "Spacing" at bounding box center [227, 170] width 25 height 8
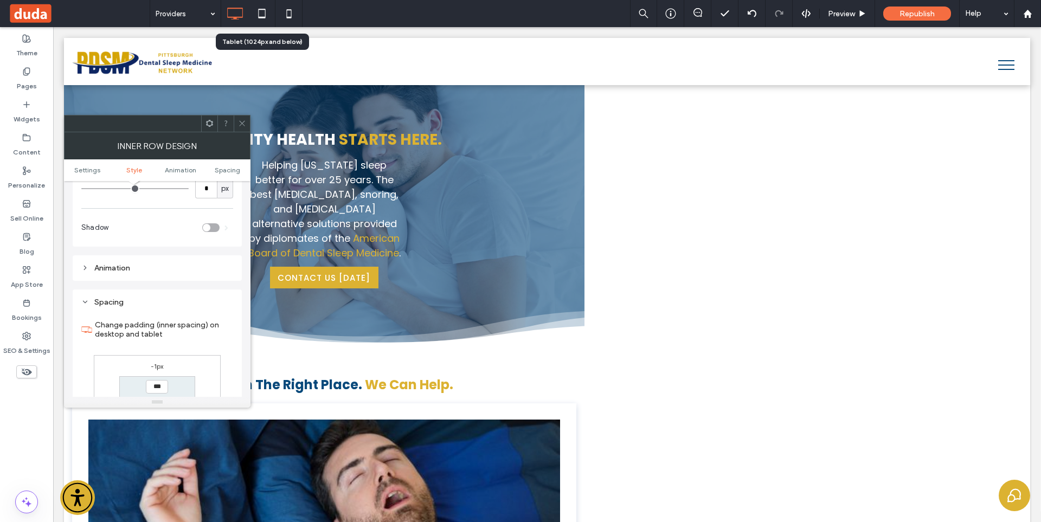
scroll to position [340, 0]
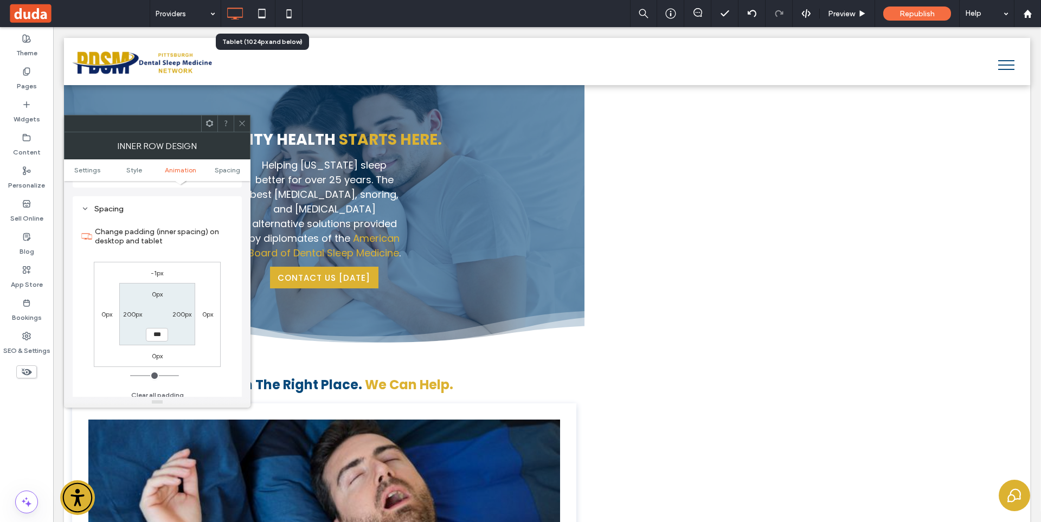
type input "*"
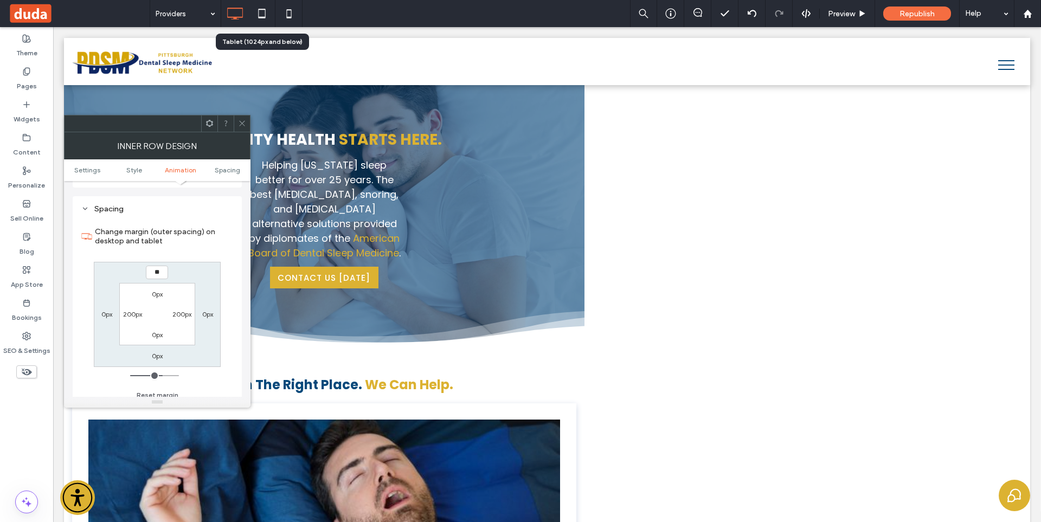
type input "**"
type input "****"
click at [239, 128] on span at bounding box center [242, 123] width 8 height 16
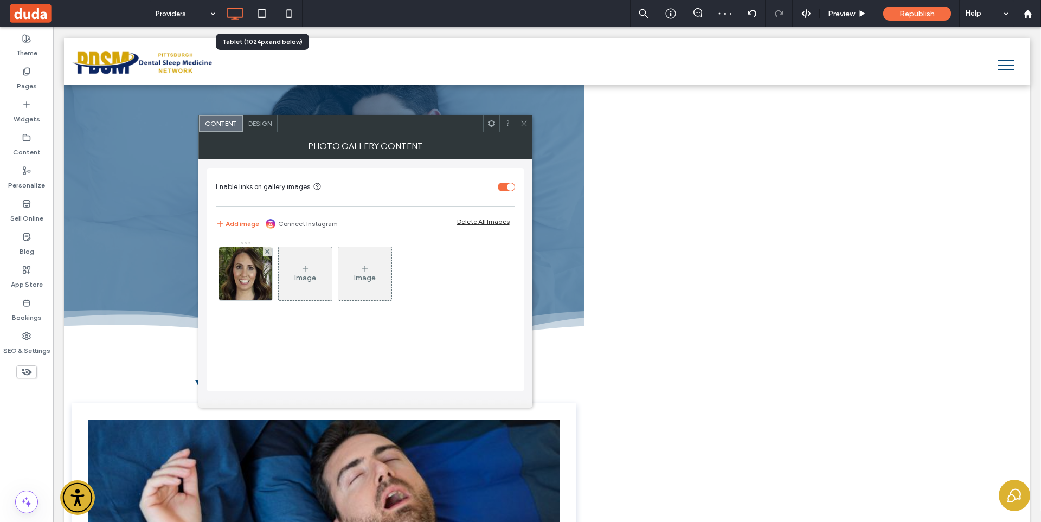
drag, startPoint x: 531, startPoint y: 124, endPoint x: 531, endPoint y: 134, distance: 9.8
click at [531, 125] on div at bounding box center [523, 123] width 16 height 16
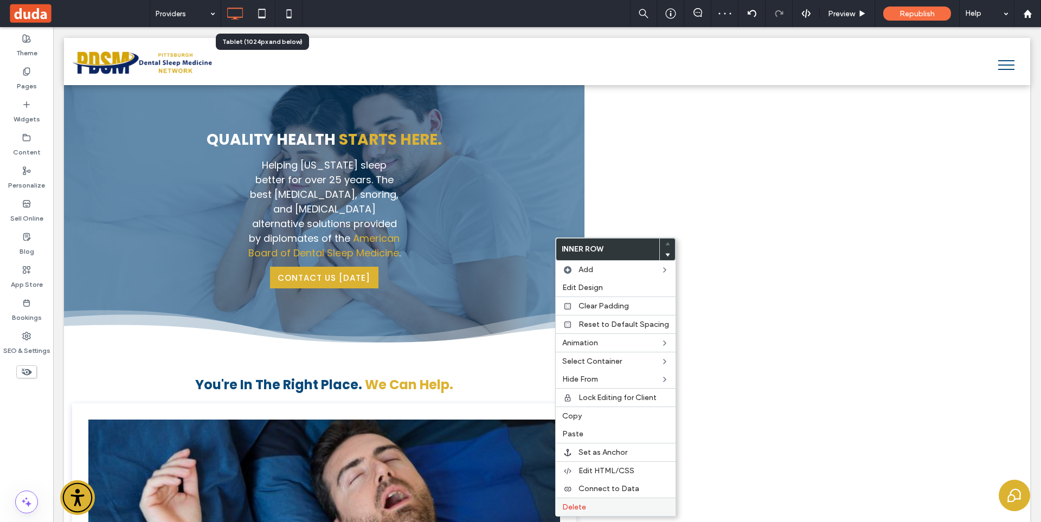
click at [593, 507] on label "Delete" at bounding box center [615, 506] width 107 height 9
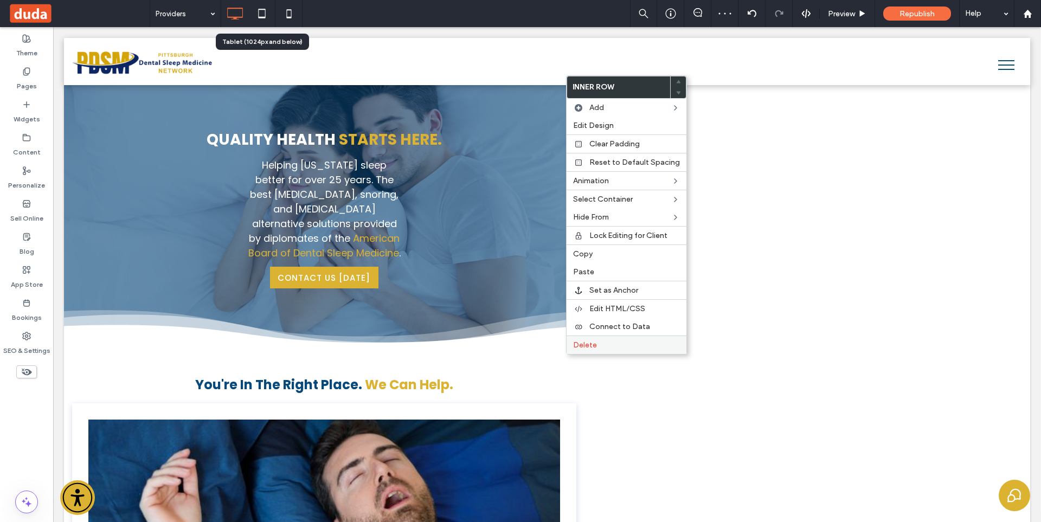
click at [615, 344] on label "Delete" at bounding box center [626, 344] width 107 height 9
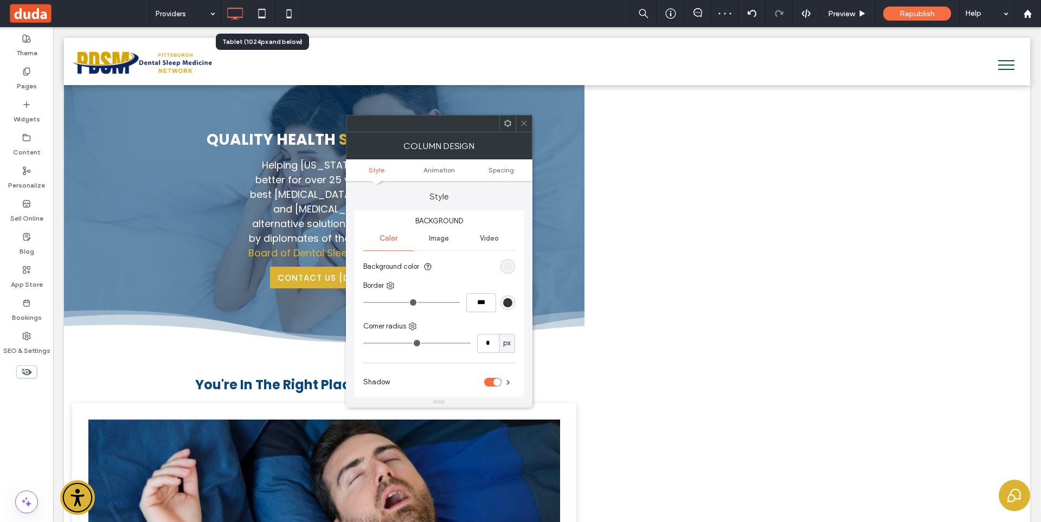
drag, startPoint x: 510, startPoint y: 267, endPoint x: 509, endPoint y: 281, distance: 13.6
click at [510, 268] on div "rgb(236, 236, 236)" at bounding box center [507, 266] width 9 height 9
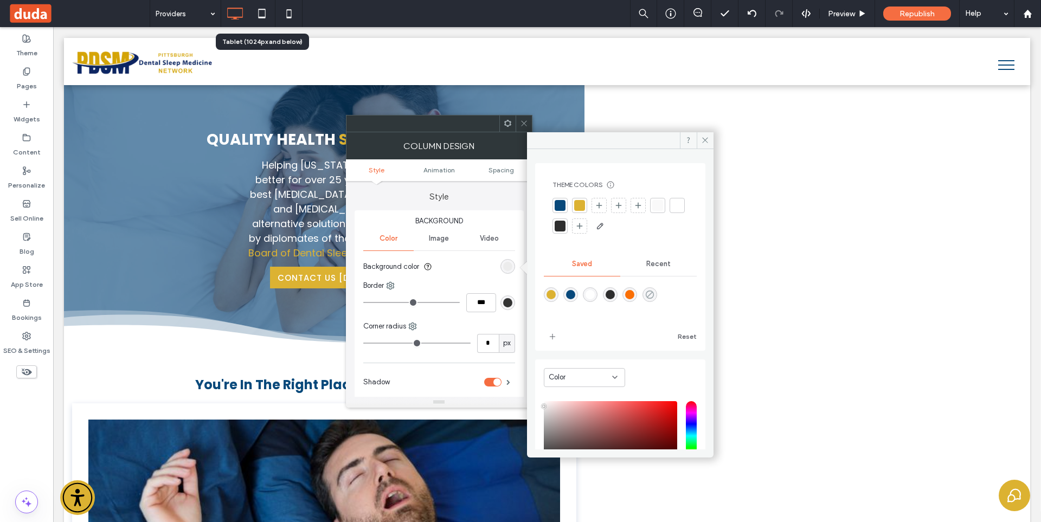
click at [654, 293] on icon "rgba(0,0,0,0)" at bounding box center [649, 294] width 9 height 9
type input "*******"
type input "*"
type input "**"
click at [492, 383] on div "toggle" at bounding box center [492, 382] width 17 height 9
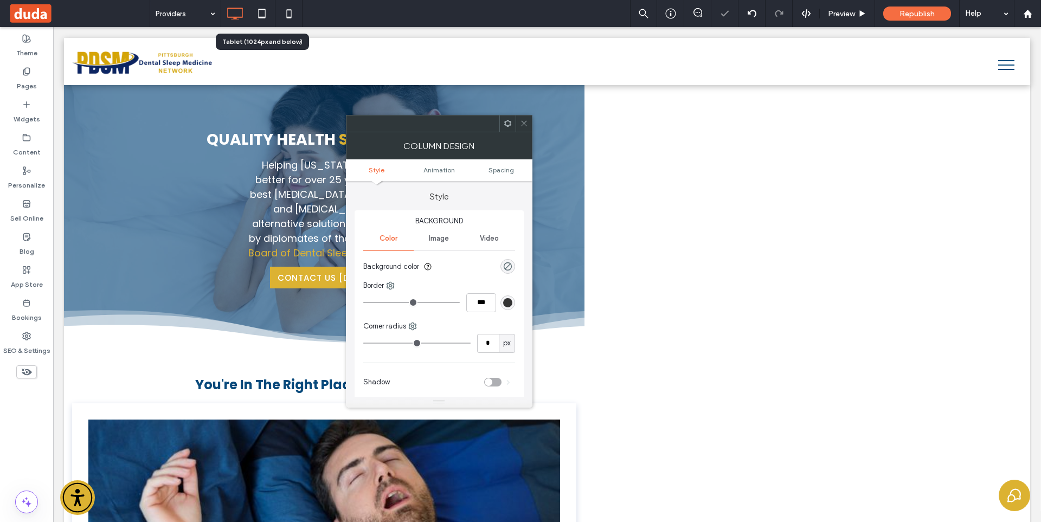
click at [526, 123] on icon at bounding box center [524, 123] width 8 height 8
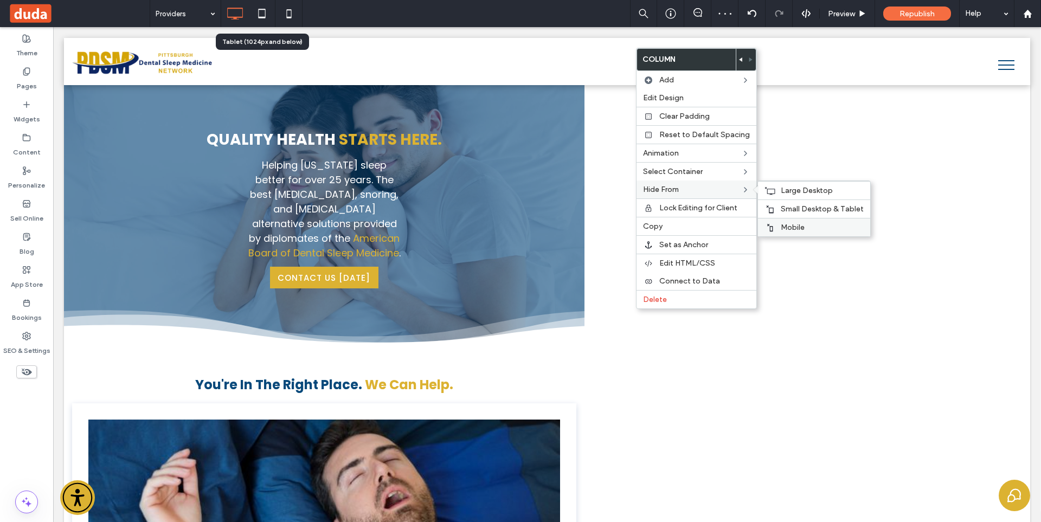
click at [795, 231] on span "Mobile" at bounding box center [792, 227] width 24 height 9
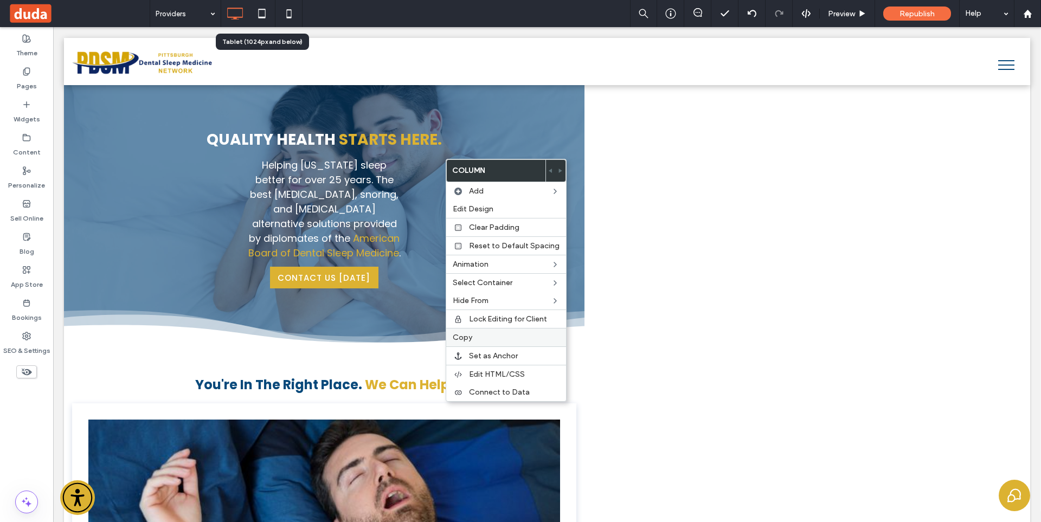
click at [481, 338] on label "Copy" at bounding box center [506, 337] width 107 height 9
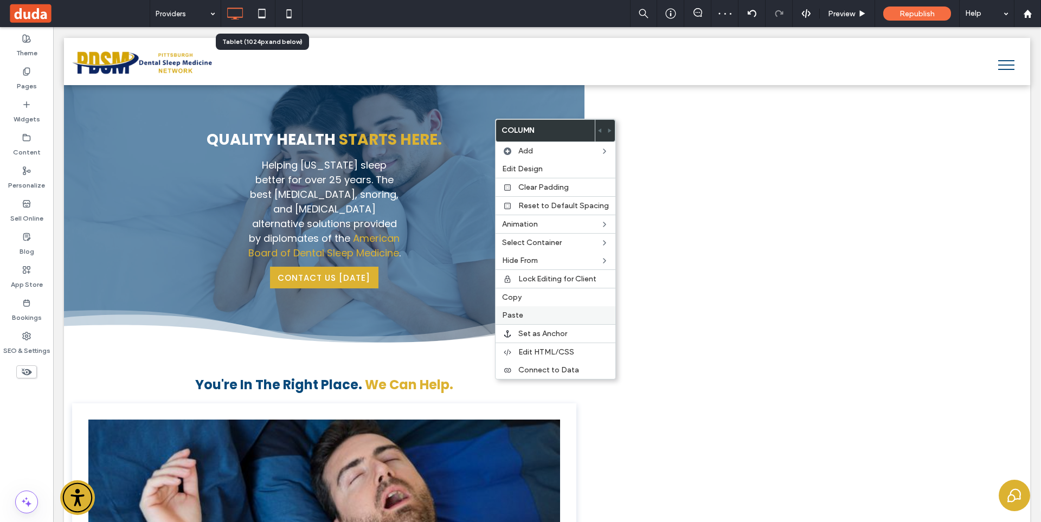
click at [529, 308] on div "Paste" at bounding box center [555, 315] width 120 height 18
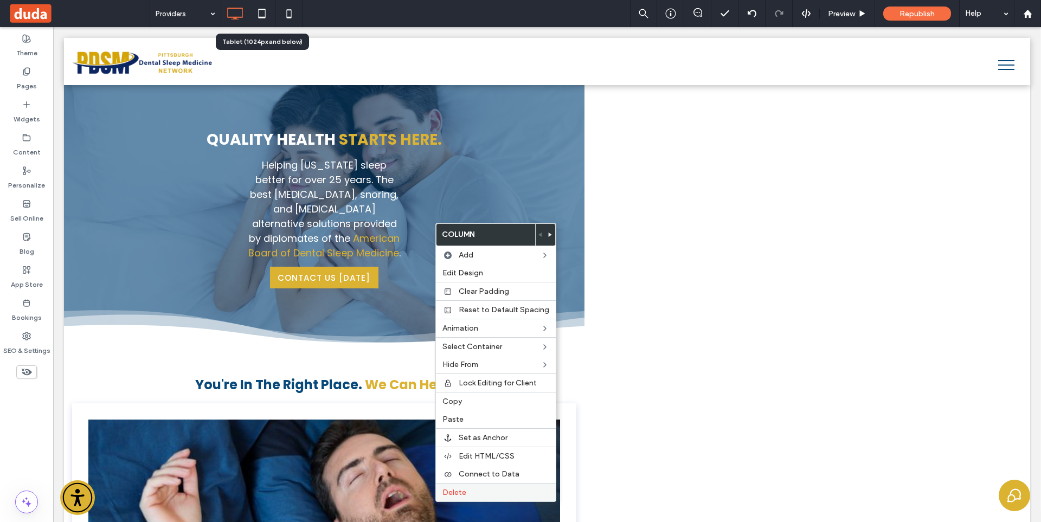
click at [463, 495] on span "Delete" at bounding box center [454, 492] width 24 height 9
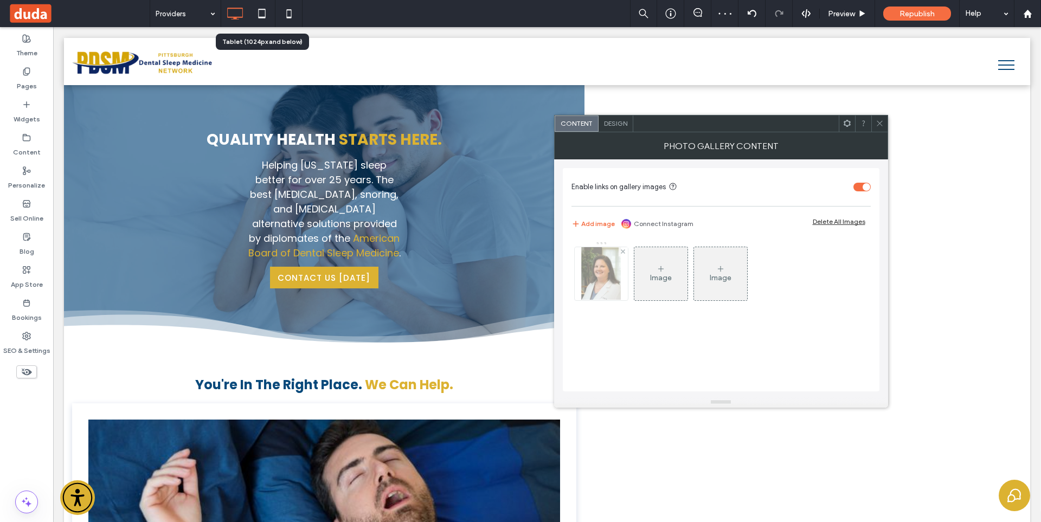
click at [615, 281] on img at bounding box center [601, 273] width 40 height 53
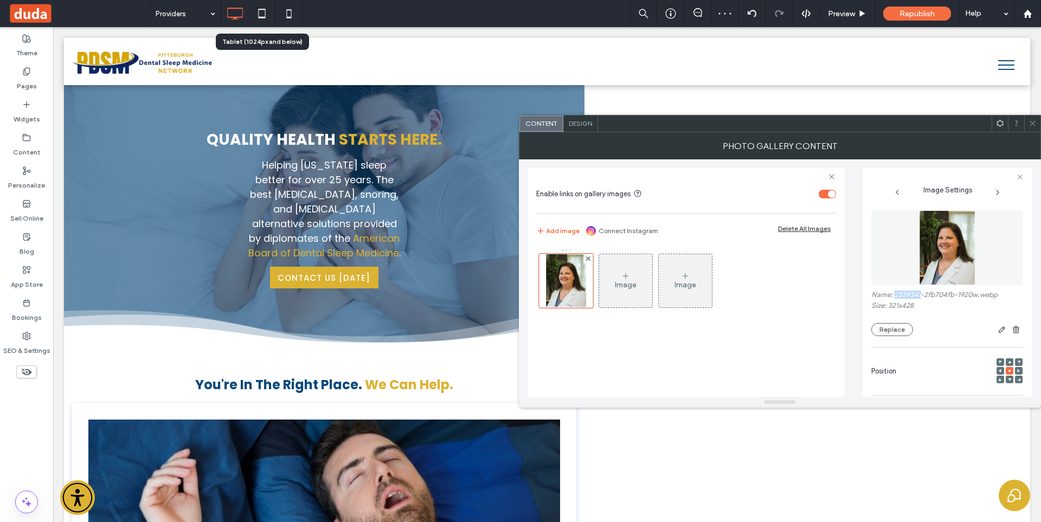
drag, startPoint x: 895, startPoint y: 295, endPoint x: 920, endPoint y: 300, distance: 24.8
click at [920, 300] on label "Name: 2539341-2fb704fb-1920w.webp" at bounding box center [946, 295] width 151 height 11
copy label "2539341"
click at [1034, 121] on icon at bounding box center [1032, 123] width 8 height 8
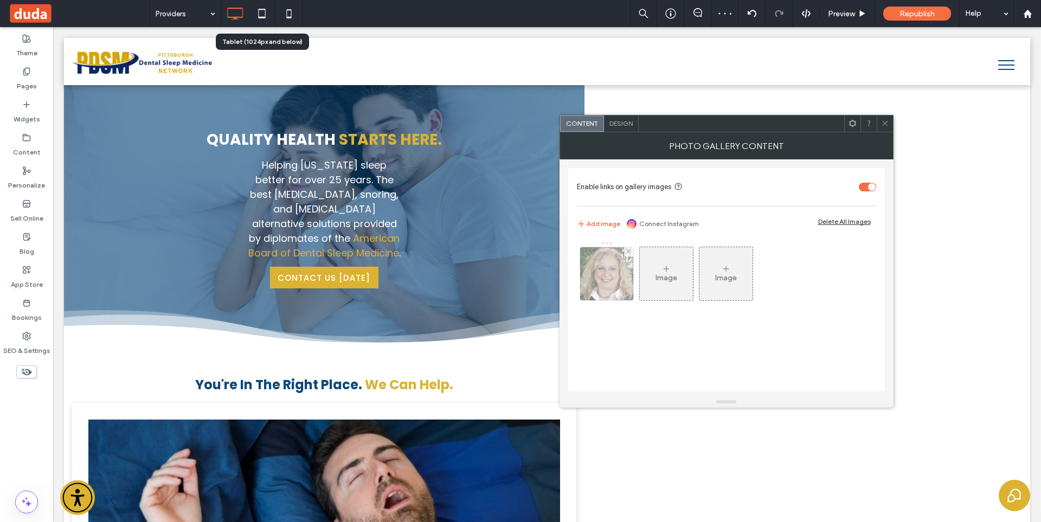
click at [592, 282] on img at bounding box center [606, 273] width 53 height 53
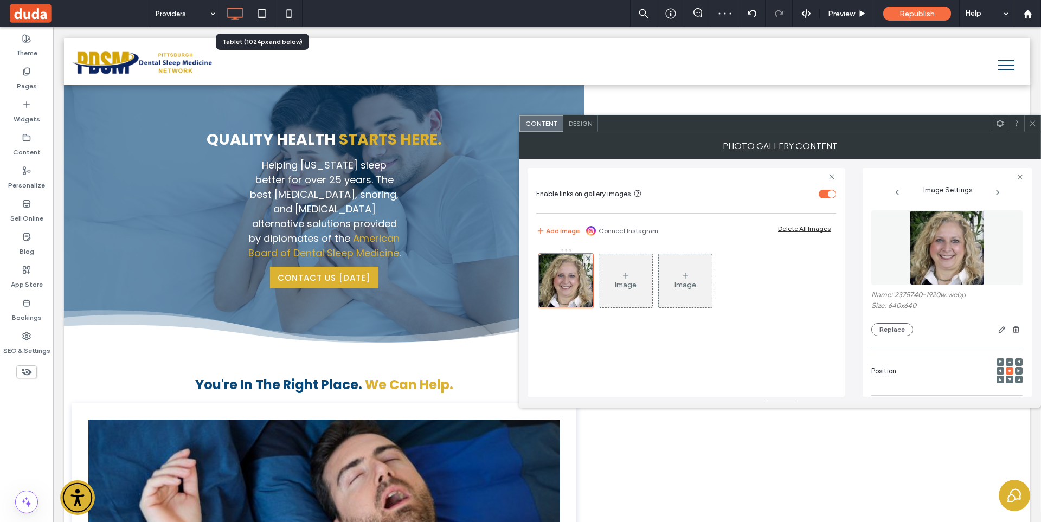
click at [923, 243] on img at bounding box center [946, 247] width 75 height 75
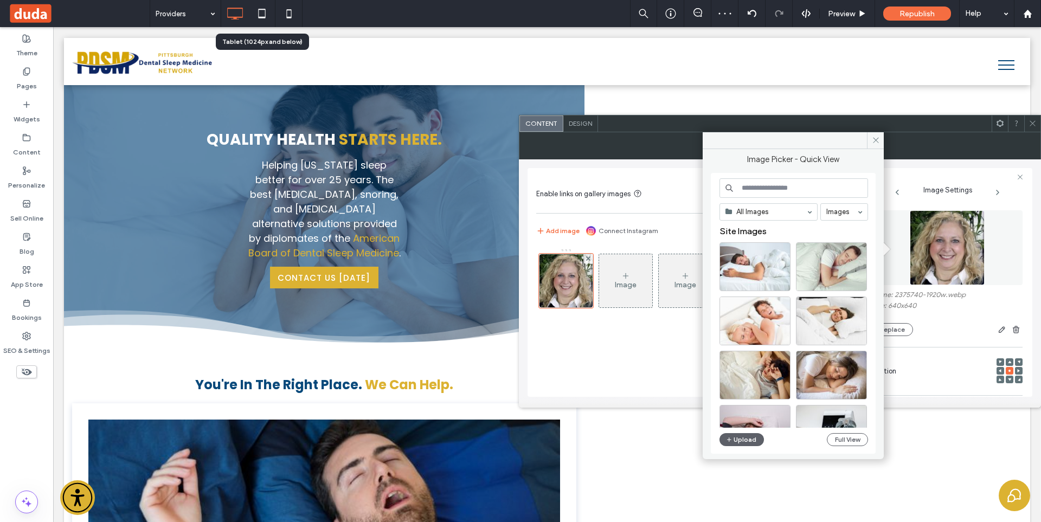
click at [765, 191] on input at bounding box center [793, 188] width 148 height 20
paste input "*******"
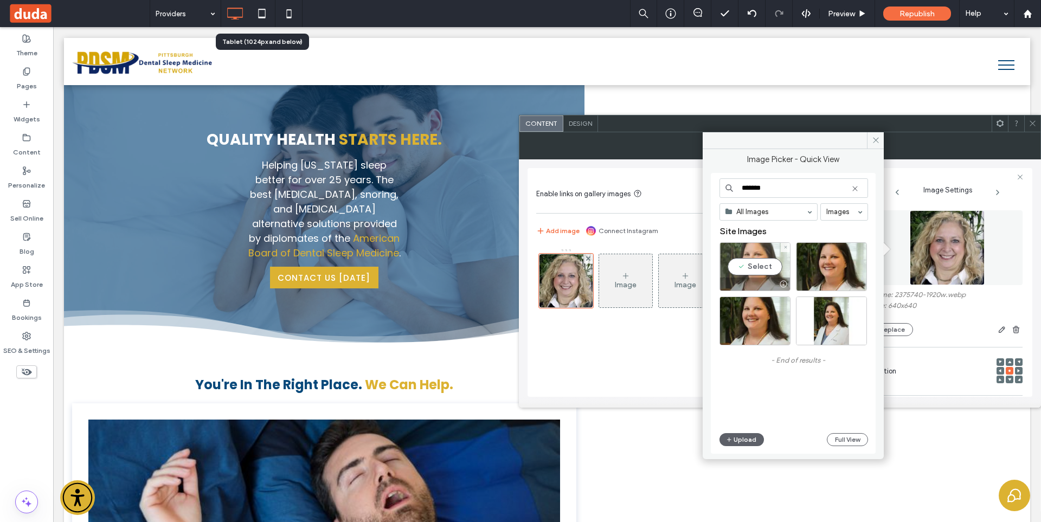
type input "*******"
click at [760, 256] on div "Select" at bounding box center [754, 266] width 71 height 49
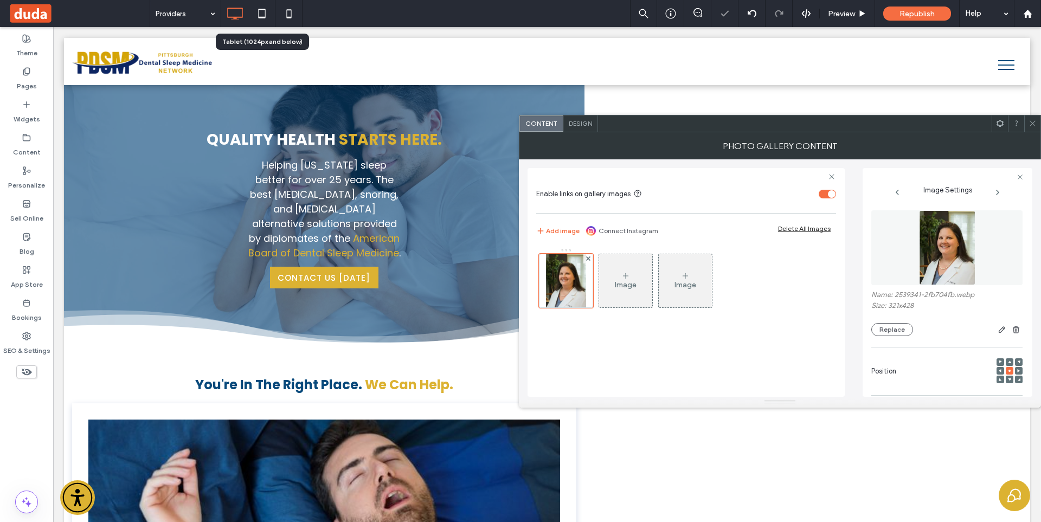
click at [1035, 125] on icon at bounding box center [1032, 123] width 8 height 8
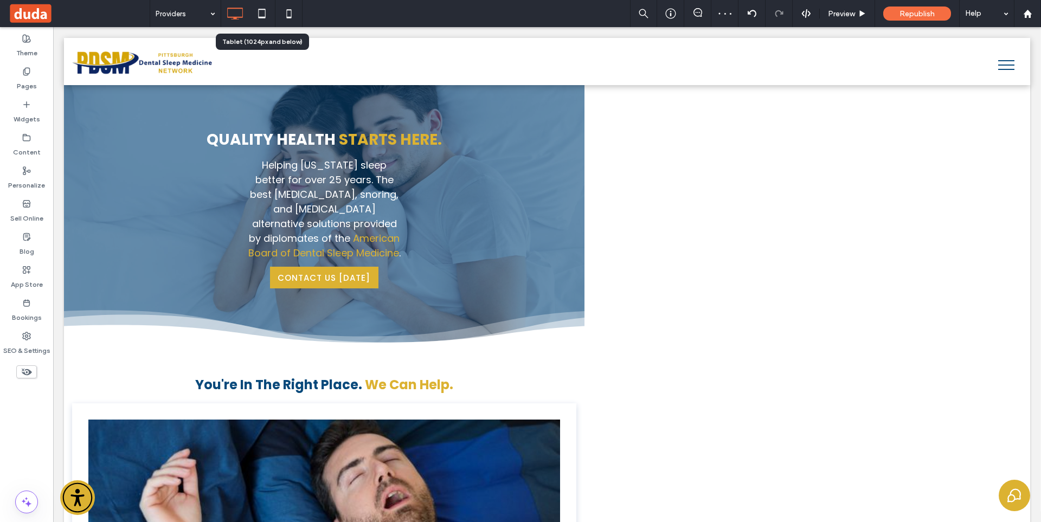
click at [24, 370] on icon at bounding box center [27, 372] width 12 height 12
click at [22, 372] on use at bounding box center [26, 372] width 11 height 7
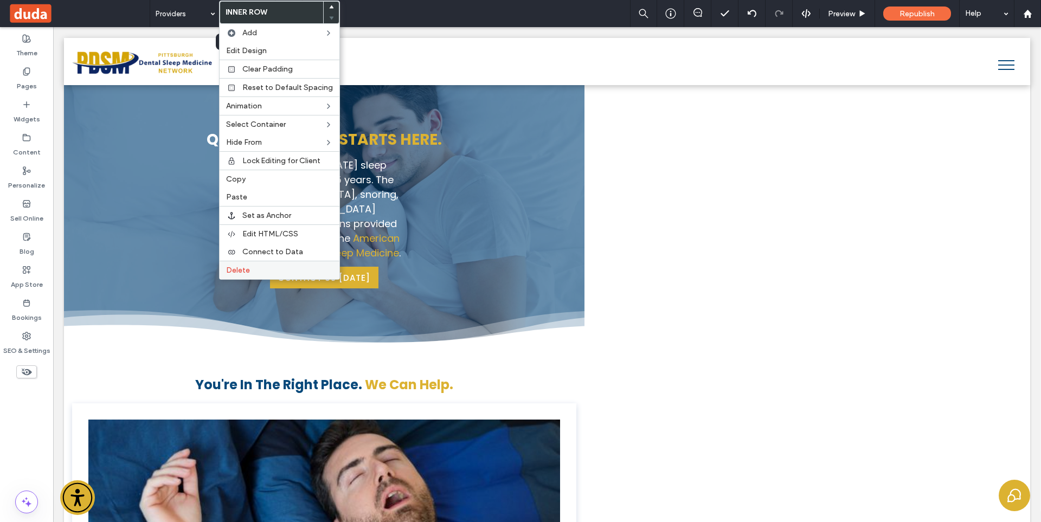
click at [270, 270] on label "Delete" at bounding box center [279, 270] width 107 height 9
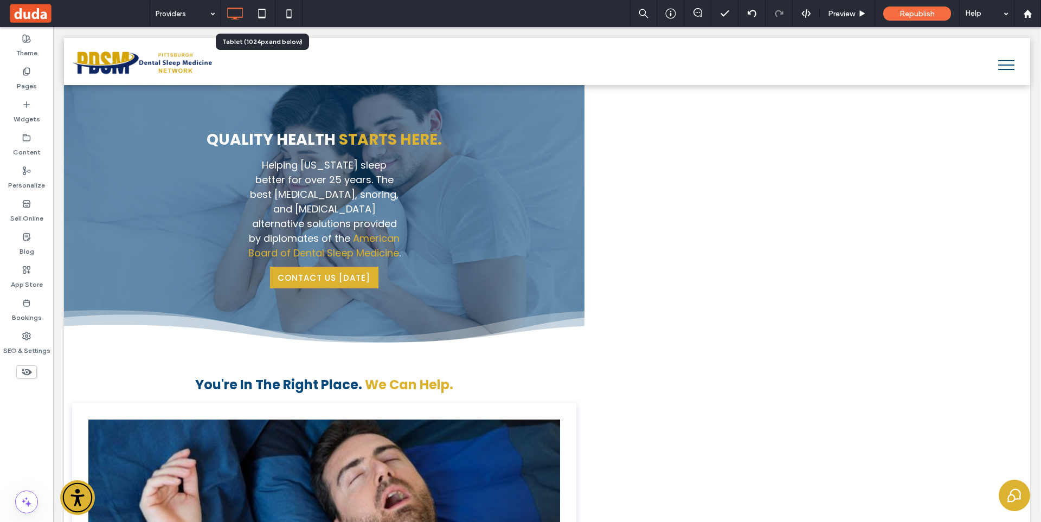
click at [25, 376] on icon at bounding box center [27, 372] width 12 height 12
click at [268, 16] on icon at bounding box center [262, 14] width 22 height 22
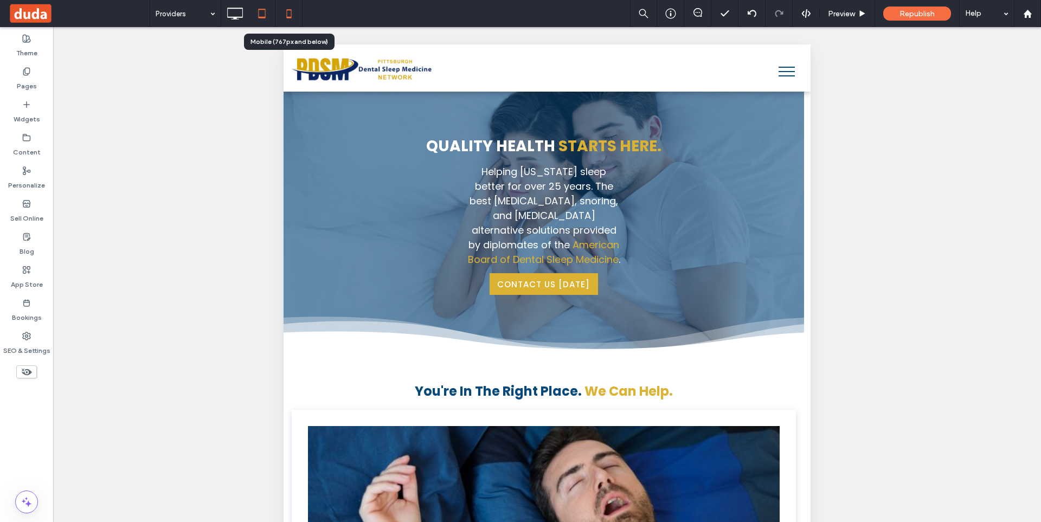
click at [286, 25] on div at bounding box center [288, 13] width 27 height 27
click at [285, 18] on icon at bounding box center [289, 14] width 22 height 22
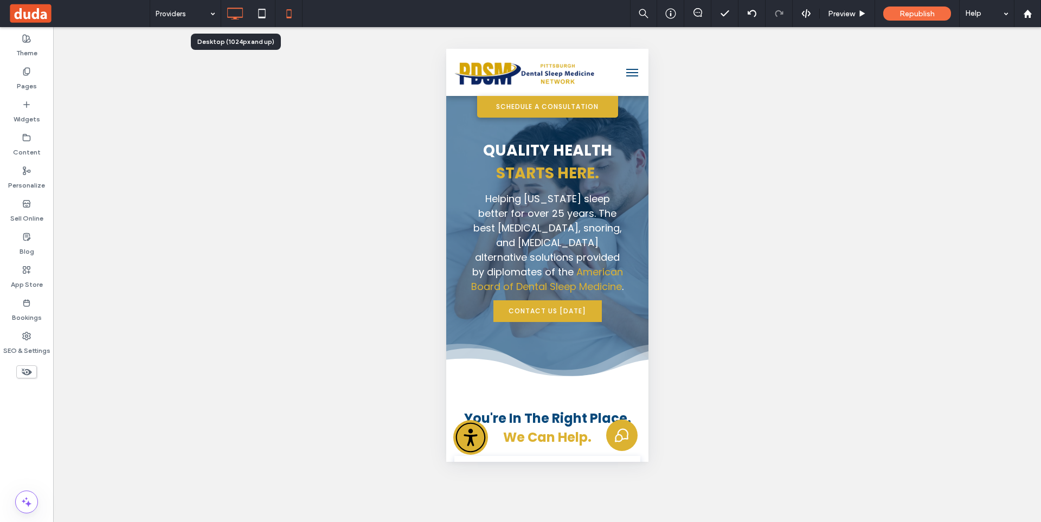
click at [236, 14] on icon at bounding box center [235, 14] width 22 height 22
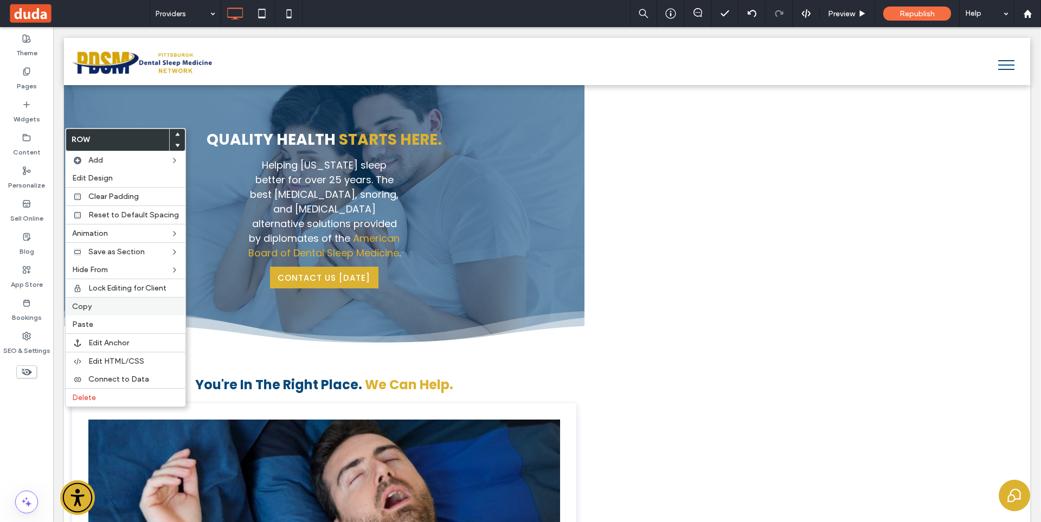
click at [110, 314] on div "Copy" at bounding box center [126, 306] width 120 height 18
click at [104, 325] on label "Paste" at bounding box center [125, 324] width 107 height 9
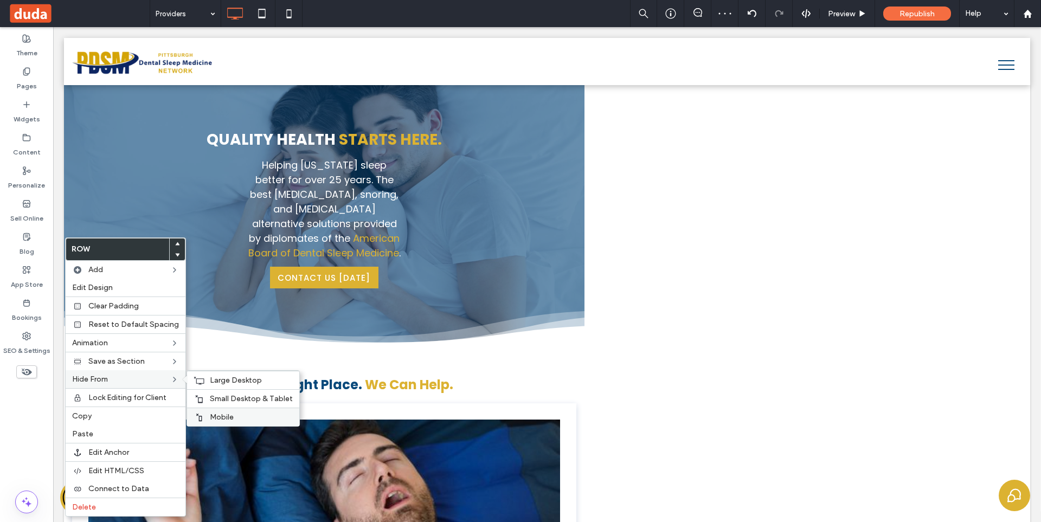
click at [242, 412] on div "Mobile" at bounding box center [243, 417] width 112 height 18
click at [225, 394] on span "Small Desktop & Tablet" at bounding box center [251, 398] width 83 height 9
click at [218, 383] on span "Large Desktop" at bounding box center [236, 380] width 52 height 9
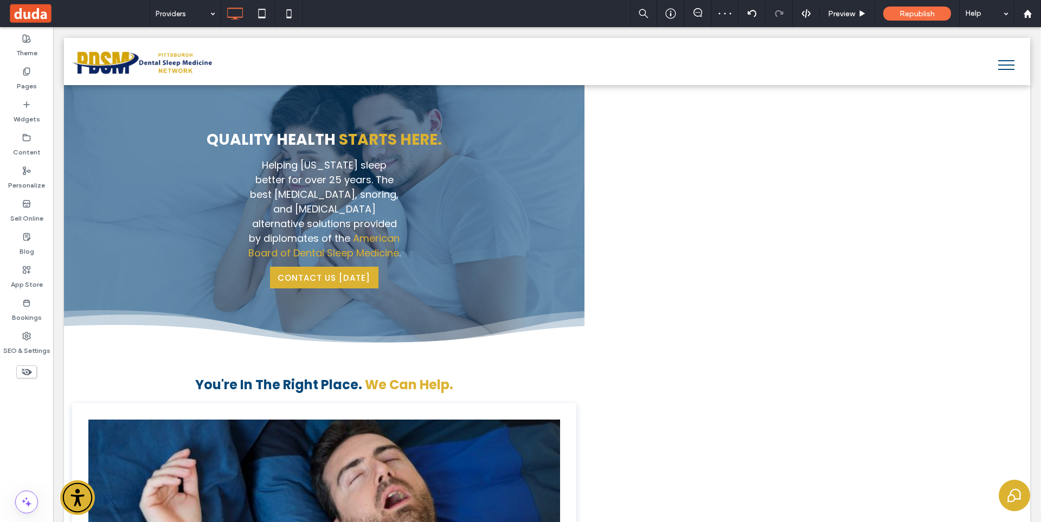
click at [33, 378] on span at bounding box center [26, 371] width 21 height 13
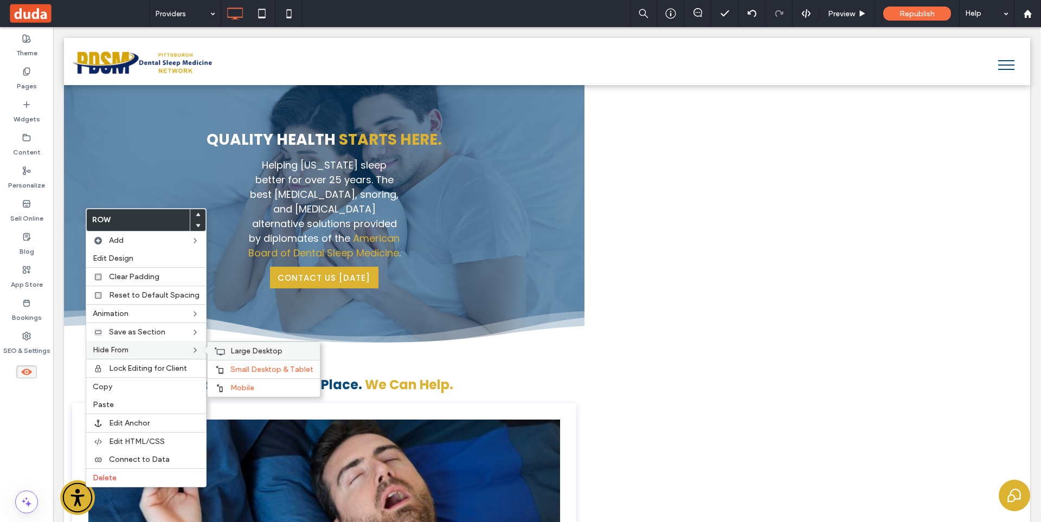
click at [249, 355] on span "Large Desktop" at bounding box center [256, 350] width 52 height 9
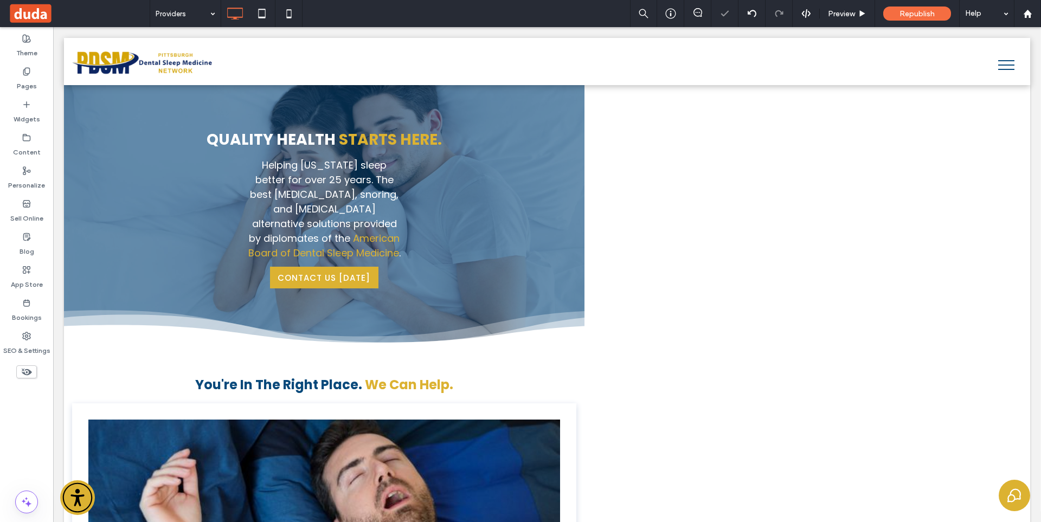
click at [25, 370] on icon at bounding box center [27, 372] width 12 height 12
click at [20, 375] on span at bounding box center [26, 371] width 21 height 13
click at [29, 370] on use at bounding box center [26, 372] width 11 height 7
type input "*******"
type input "**"
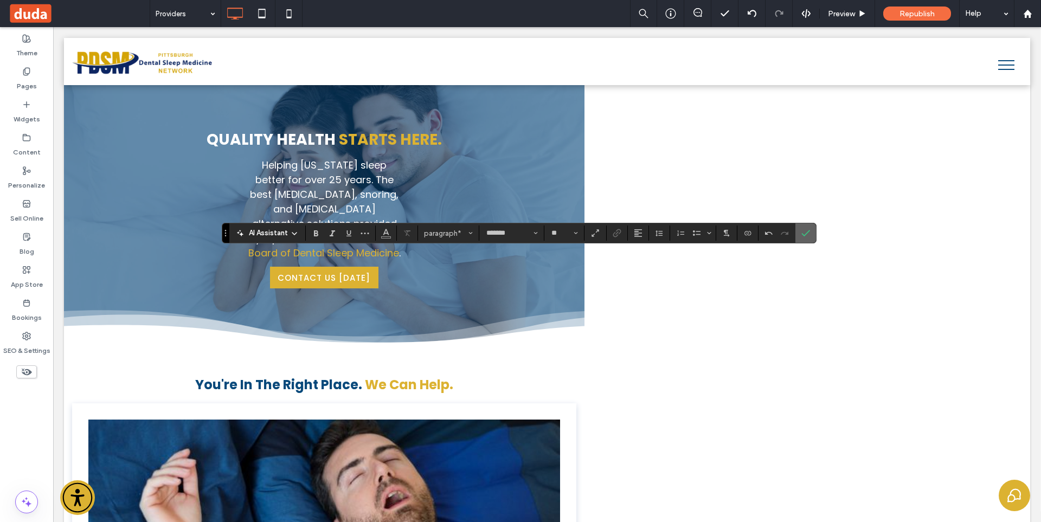
click at [803, 240] on span "Confirm" at bounding box center [803, 233] width 5 height 20
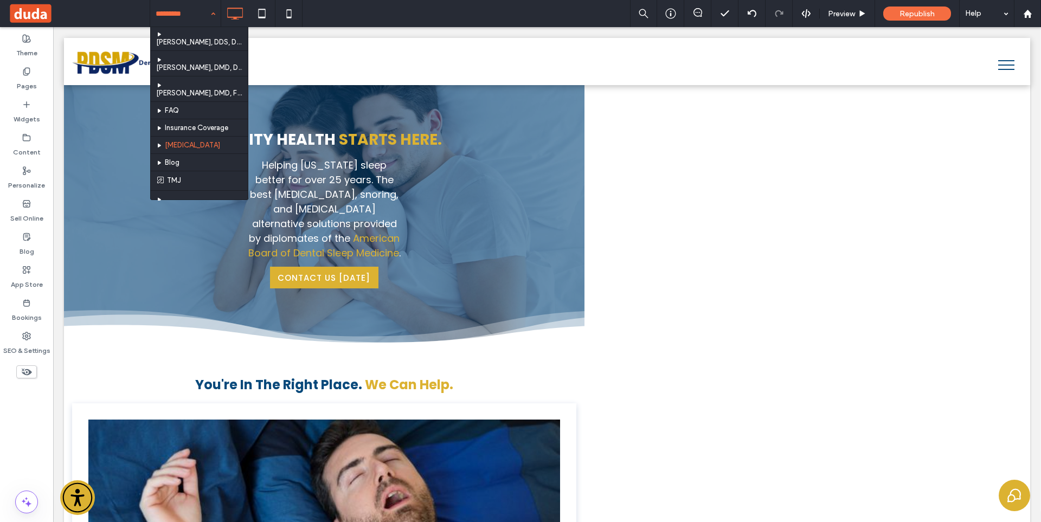
scroll to position [108, 0]
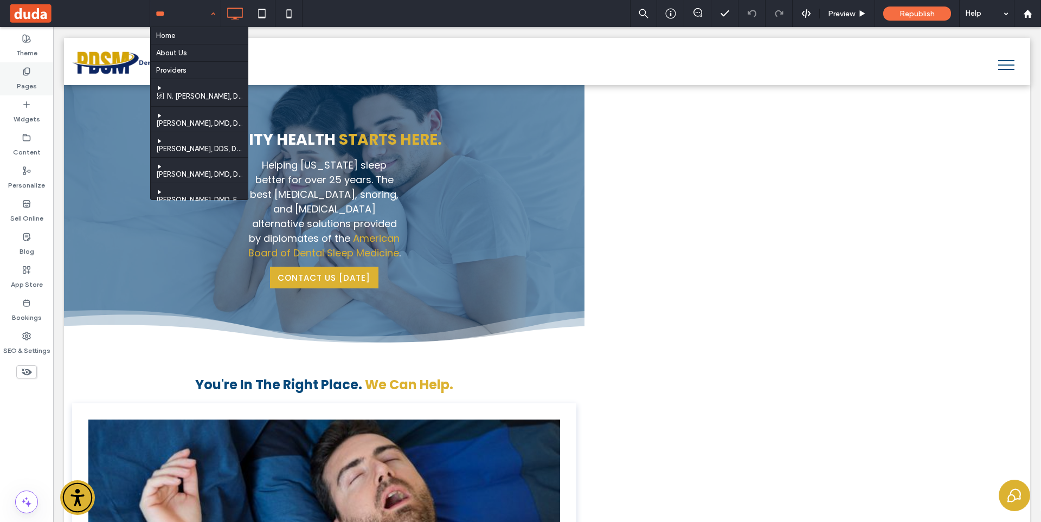
click at [37, 81] on div "Pages" at bounding box center [26, 78] width 53 height 33
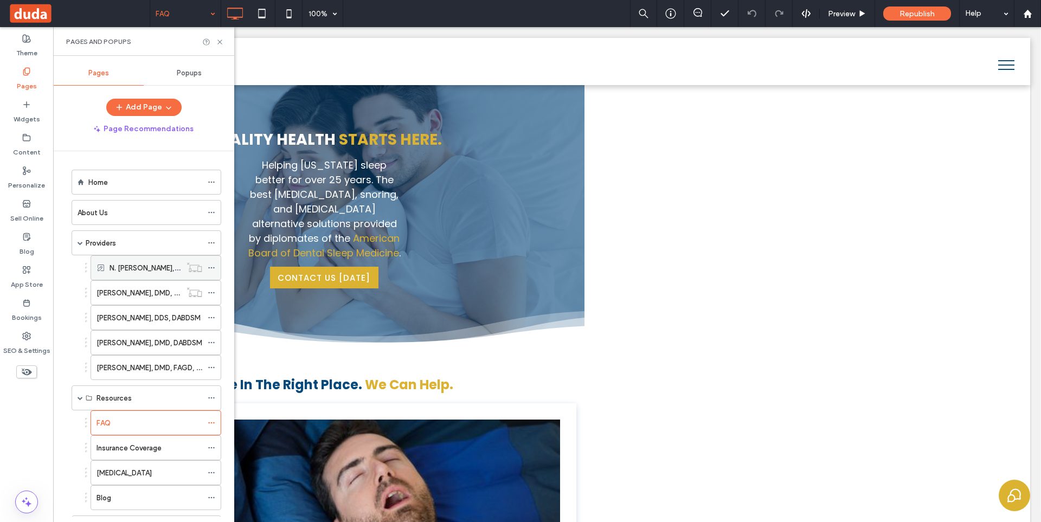
click at [213, 268] on icon at bounding box center [212, 268] width 8 height 8
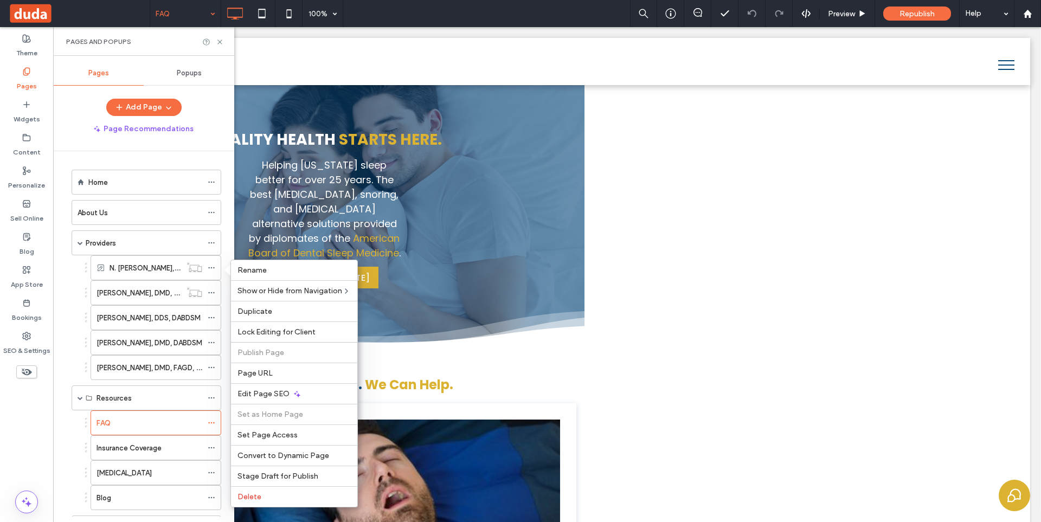
click at [34, 422] on div "Theme Pages Widgets Content Personalize Sell Online Blog App Store Bookings SEO…" at bounding box center [26, 274] width 53 height 495
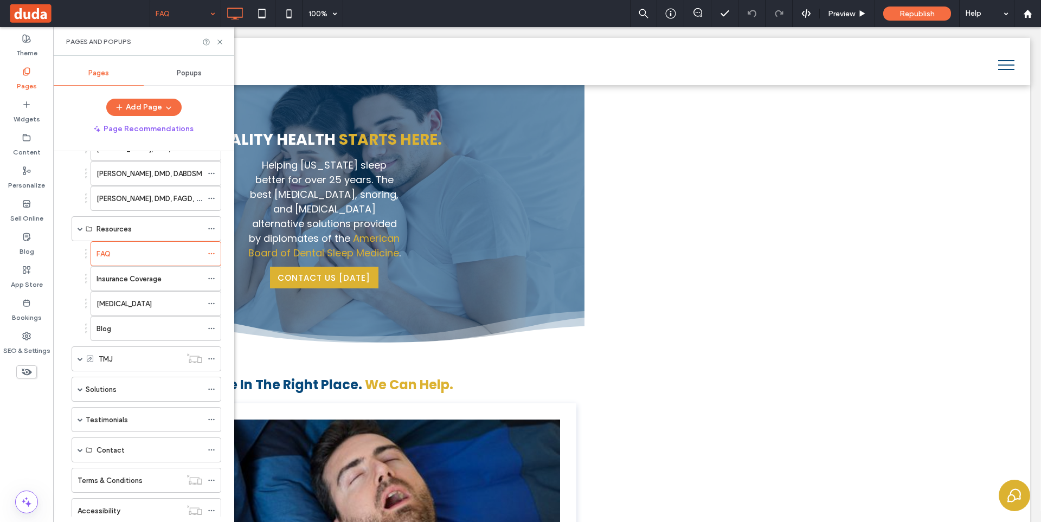
scroll to position [217, 0]
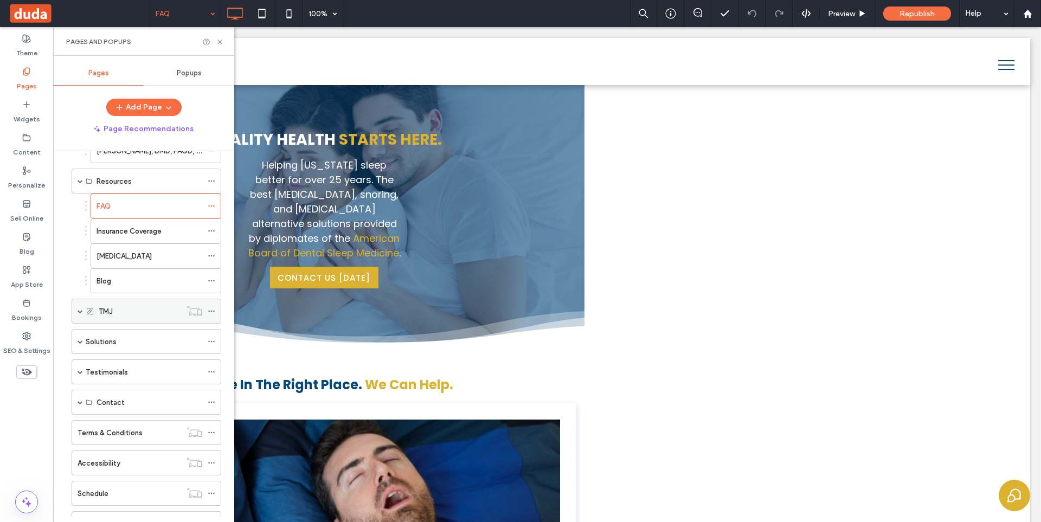
click at [80, 311] on span at bounding box center [79, 310] width 5 height 5
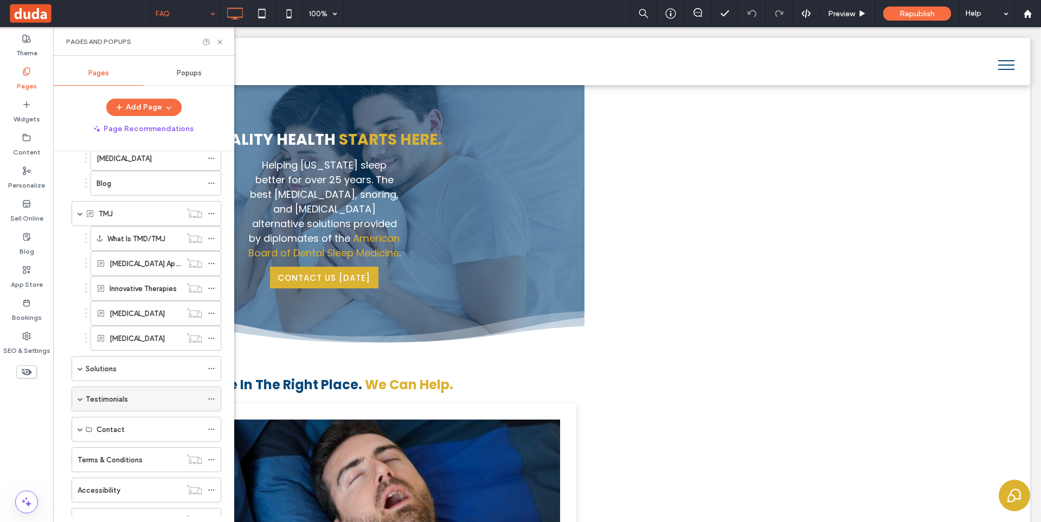
scroll to position [325, 0]
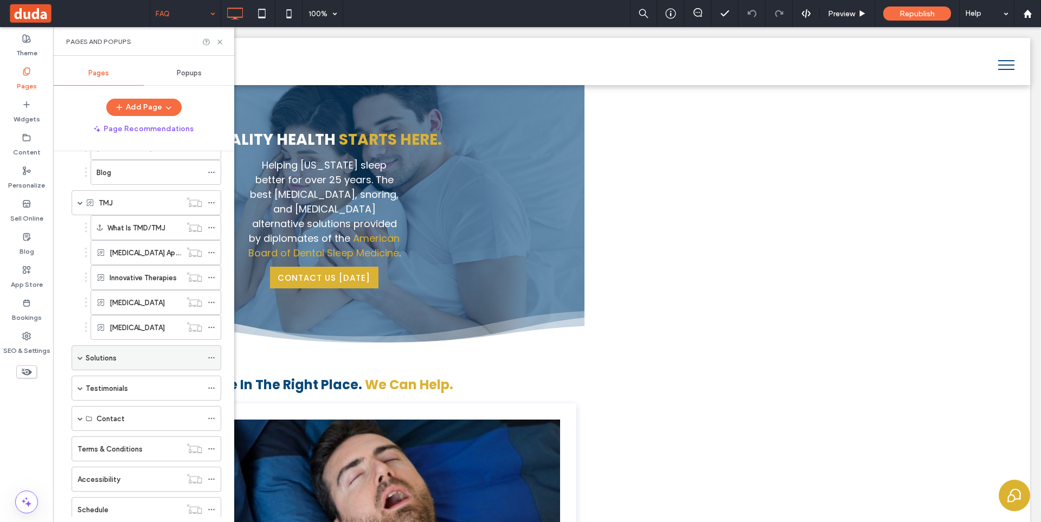
click at [80, 359] on span at bounding box center [79, 357] width 5 height 5
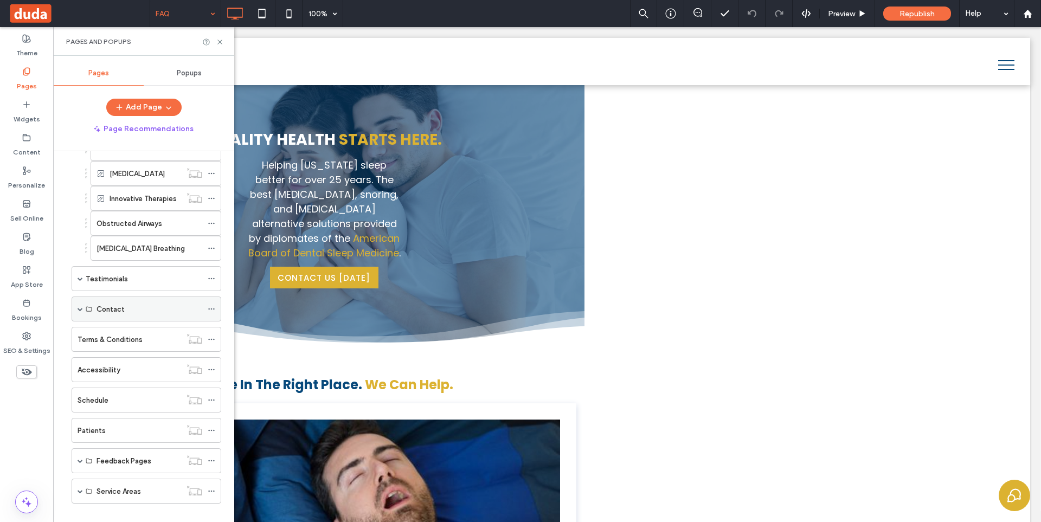
scroll to position [748, 0]
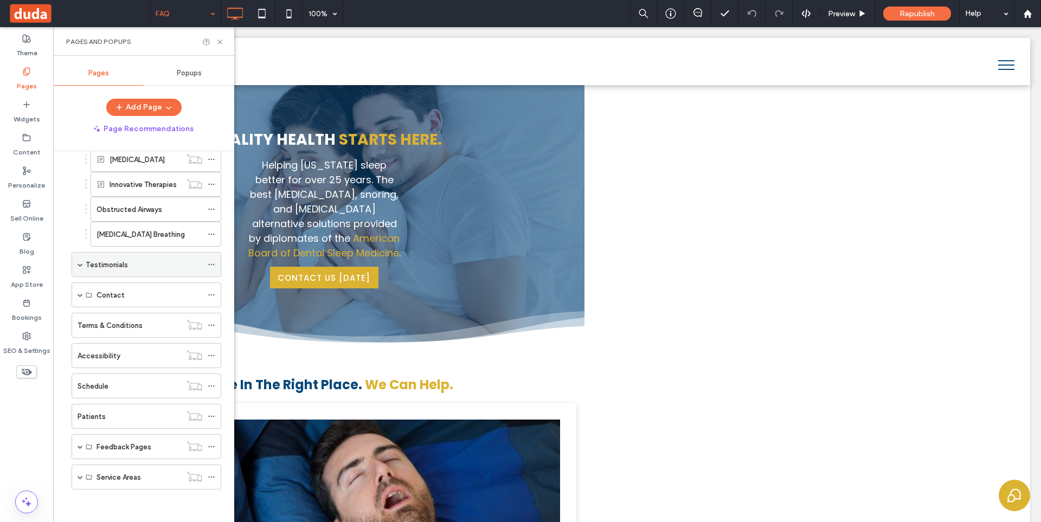
click at [82, 264] on span at bounding box center [79, 264] width 5 height 5
click at [78, 320] on span at bounding box center [79, 319] width 5 height 5
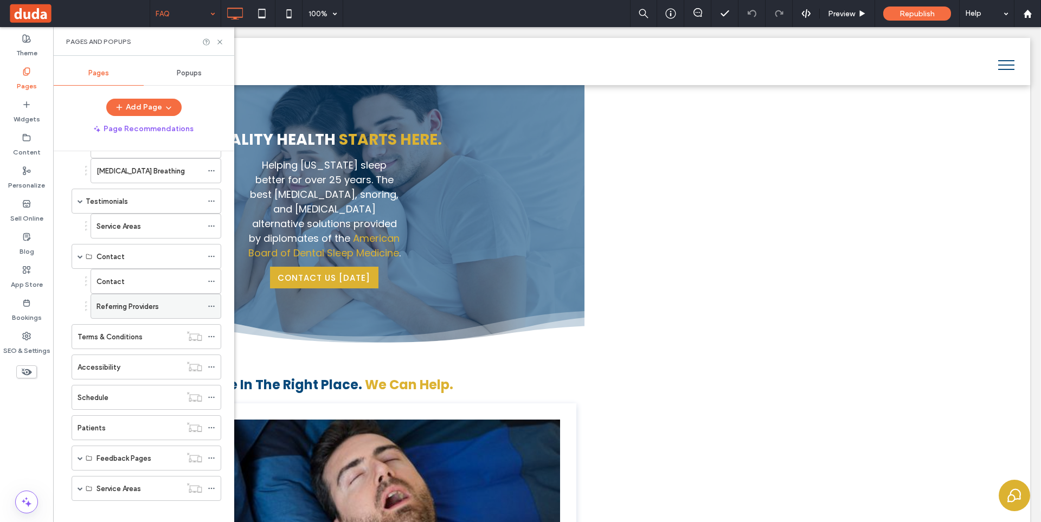
scroll to position [823, 0]
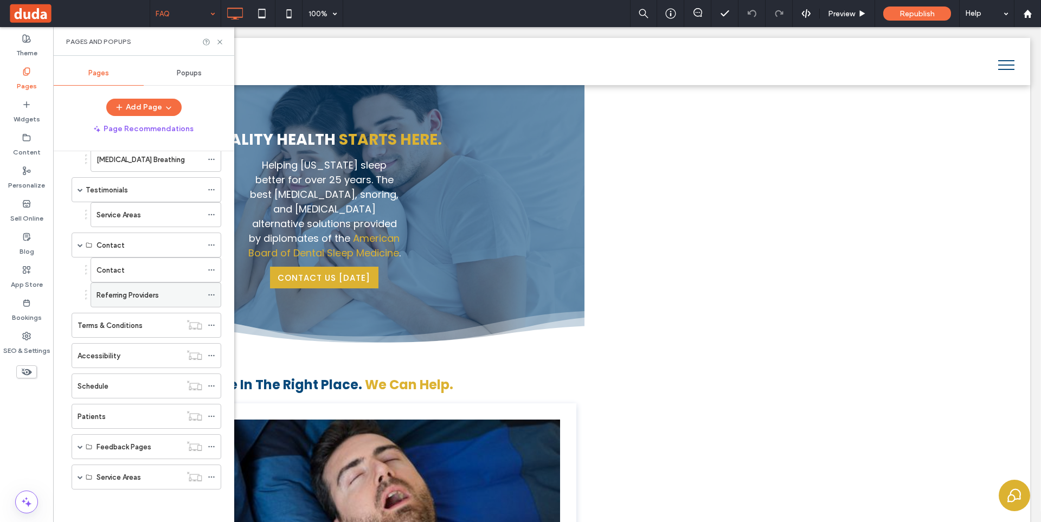
click at [160, 285] on div "Referring Providers" at bounding box center [149, 295] width 106 height 24
click at [132, 326] on label "Terms & Conditions" at bounding box center [109, 325] width 65 height 19
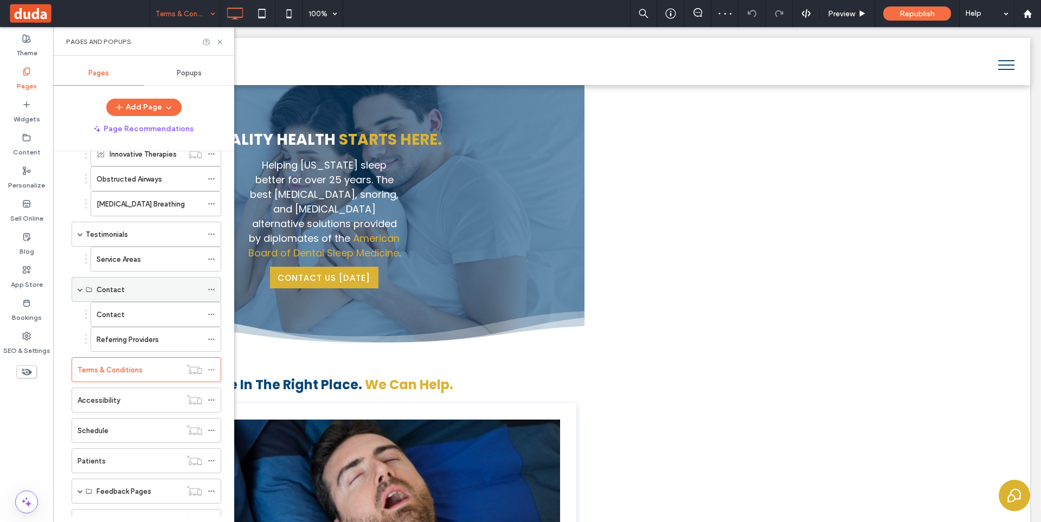
scroll to position [823, 0]
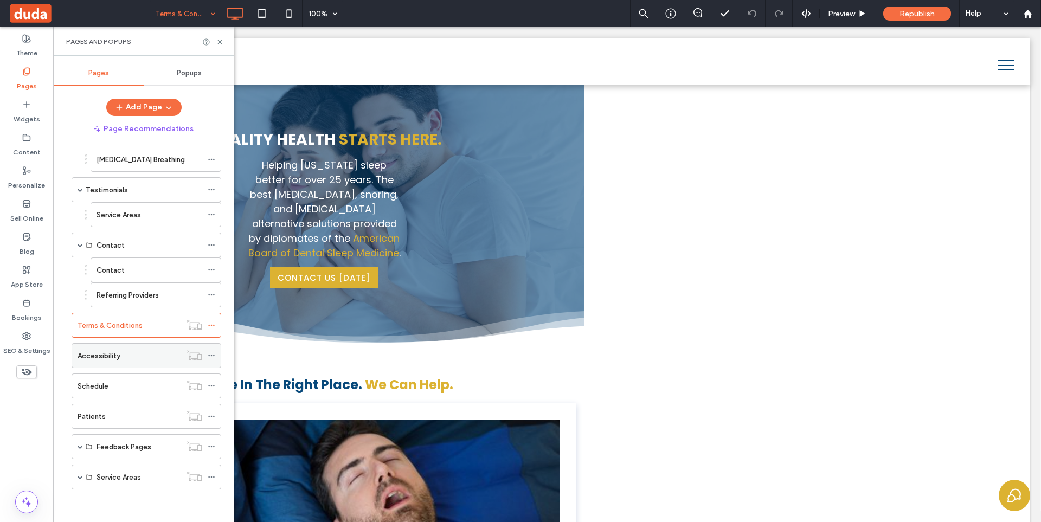
click at [118, 361] on label "Accessibility" at bounding box center [98, 355] width 43 height 19
click at [127, 392] on div "Schedule" at bounding box center [129, 386] width 104 height 24
click at [98, 419] on label "Patients" at bounding box center [91, 416] width 28 height 19
click at [77, 446] on span at bounding box center [79, 446] width 5 height 5
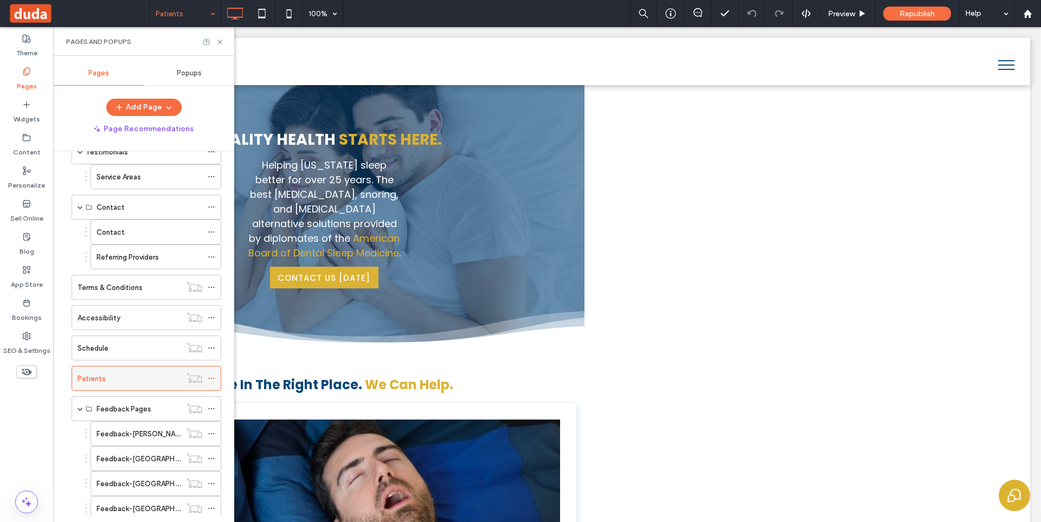
scroll to position [922, 0]
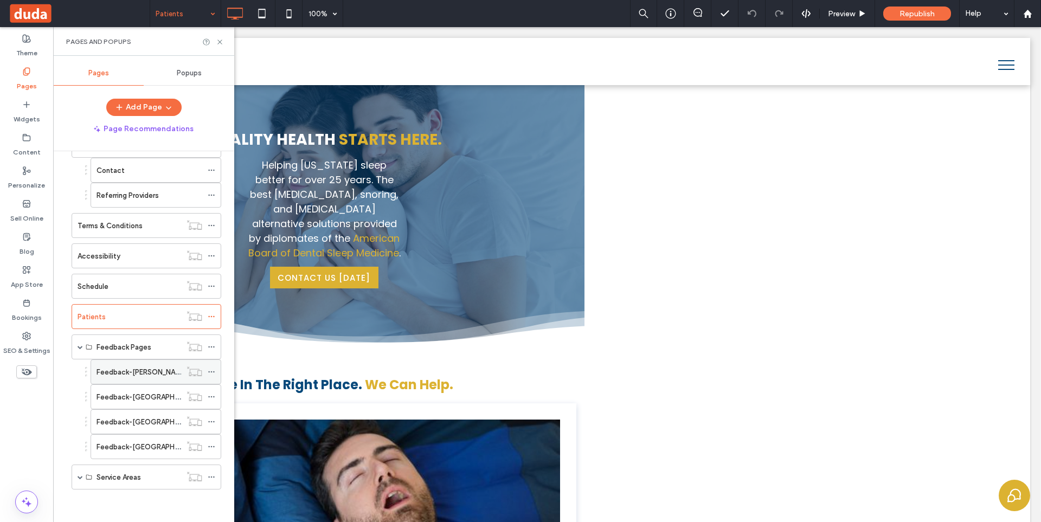
click at [141, 372] on label "Feedback-McMurray" at bounding box center [141, 372] width 91 height 19
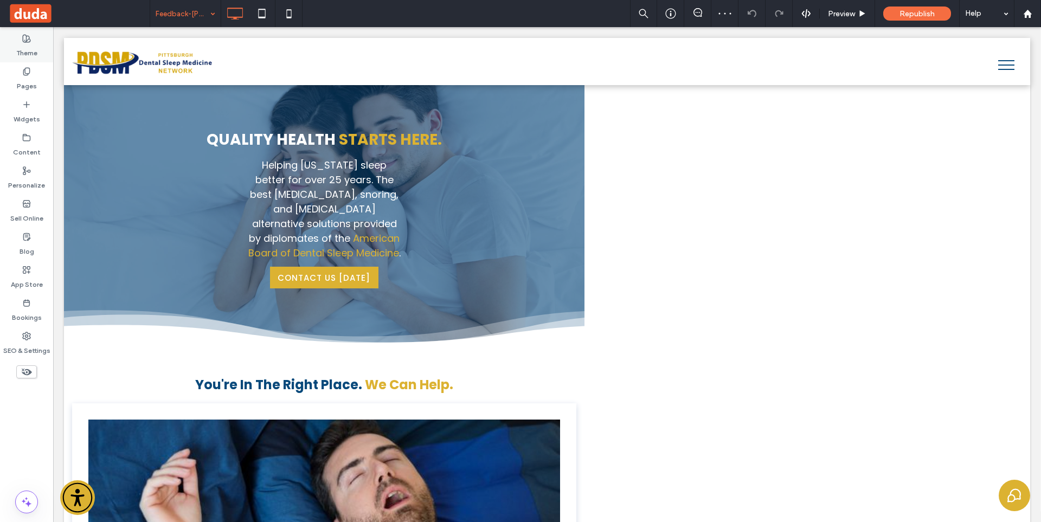
click at [36, 46] on label "Theme" at bounding box center [26, 50] width 21 height 15
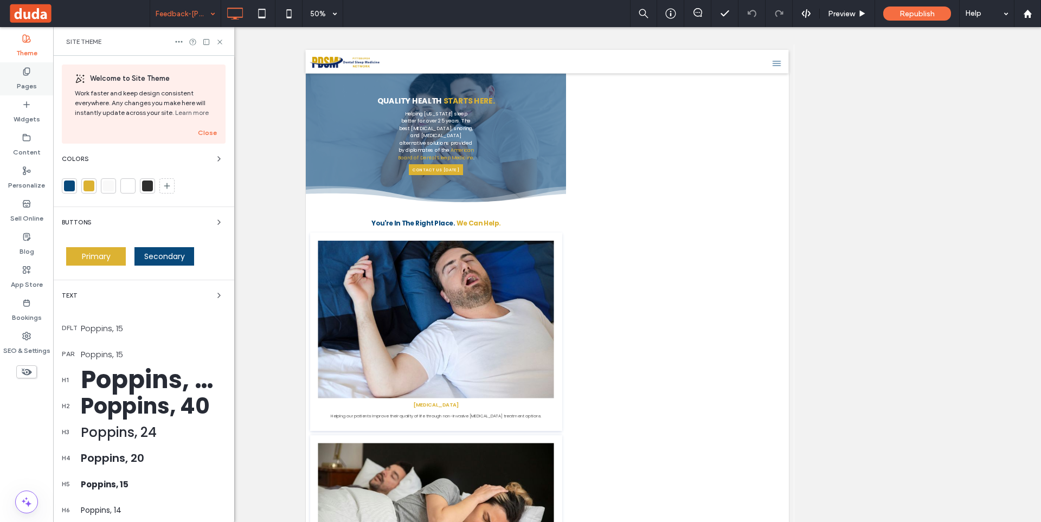
click at [21, 79] on label "Pages" at bounding box center [27, 83] width 20 height 15
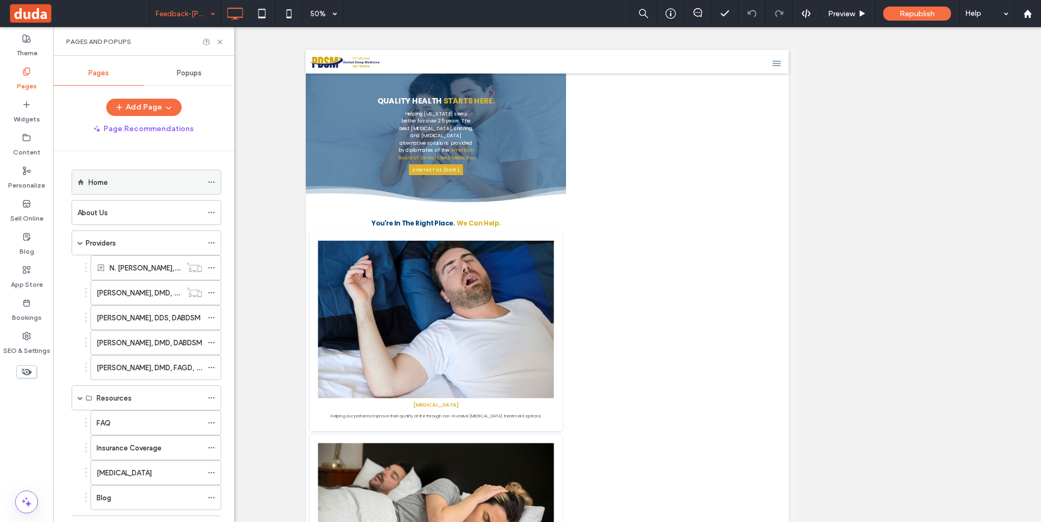
click at [170, 172] on div "Home" at bounding box center [145, 182] width 114 height 24
click at [217, 42] on icon at bounding box center [220, 42] width 8 height 8
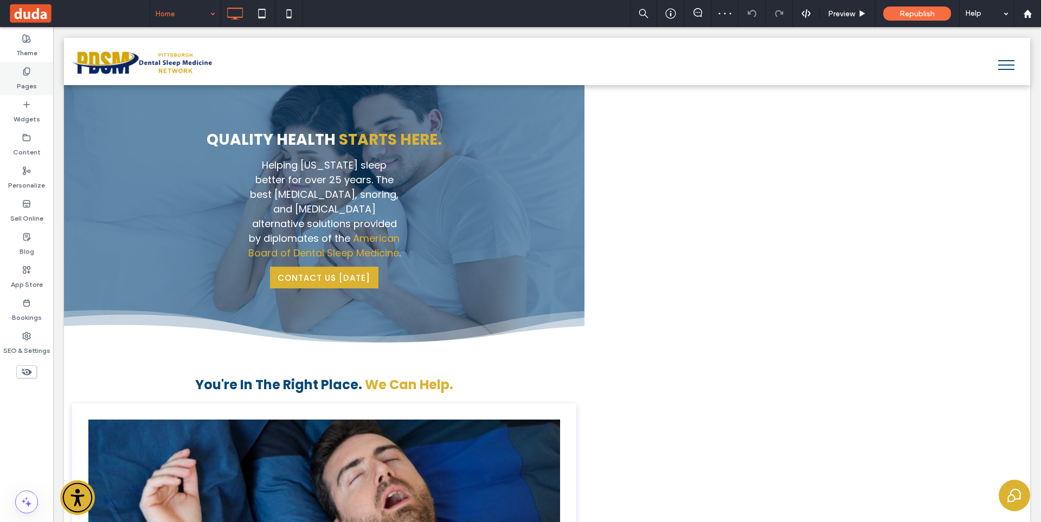
click at [35, 75] on div "Pages" at bounding box center [26, 78] width 53 height 33
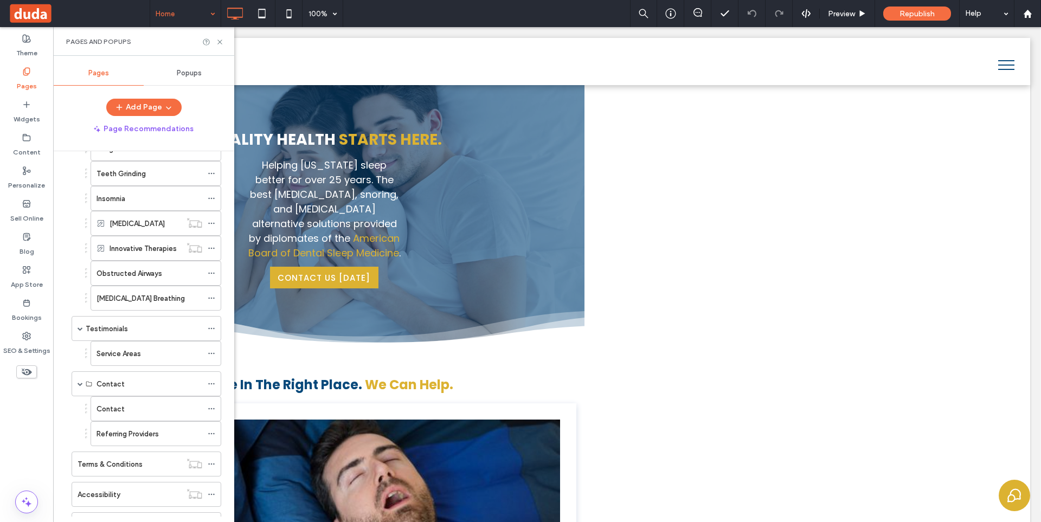
scroll to position [922, 0]
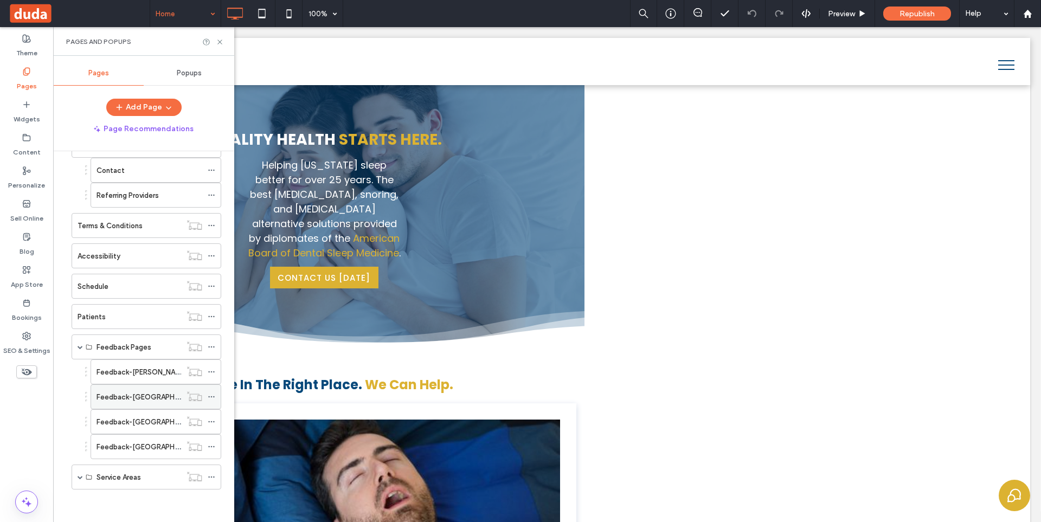
click at [129, 401] on label "Feedback-Wexford" at bounding box center [150, 396] width 108 height 19
click at [114, 419] on label "Feedback-Monroeville" at bounding box center [150, 421] width 108 height 19
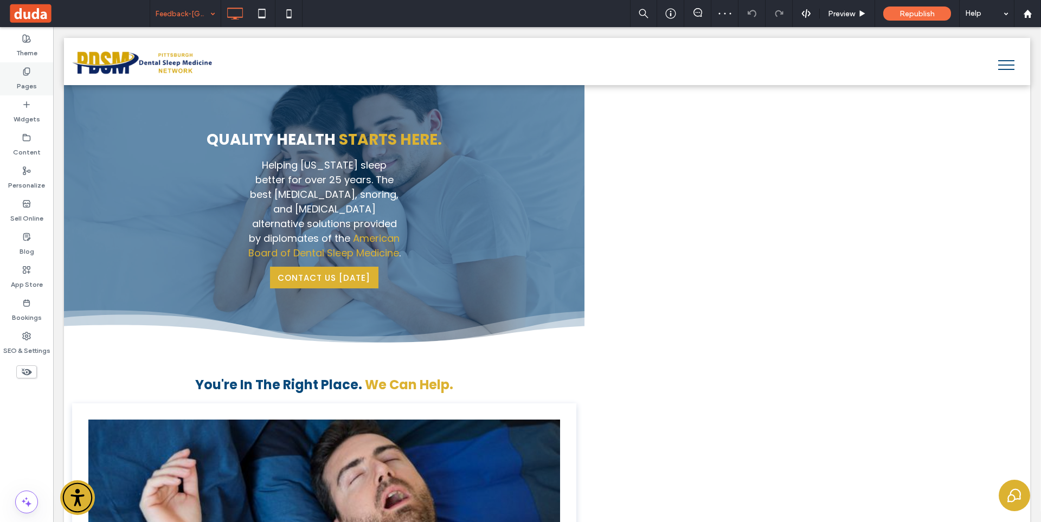
click at [36, 71] on div "Pages" at bounding box center [26, 78] width 53 height 33
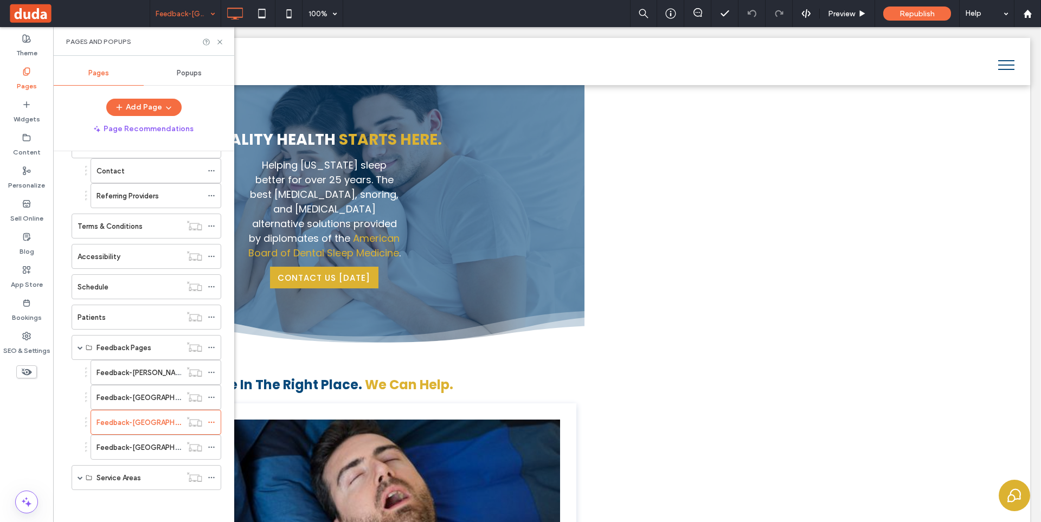
scroll to position [922, 0]
click at [159, 444] on label "Feedback-Harrisburg" at bounding box center [150, 446] width 108 height 19
click at [80, 480] on span at bounding box center [79, 477] width 5 height 24
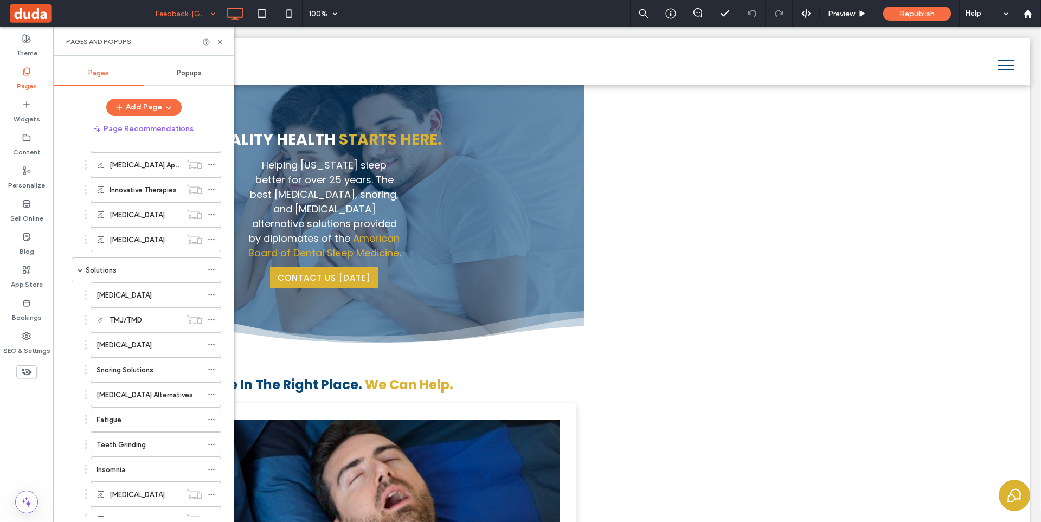
scroll to position [400, 0]
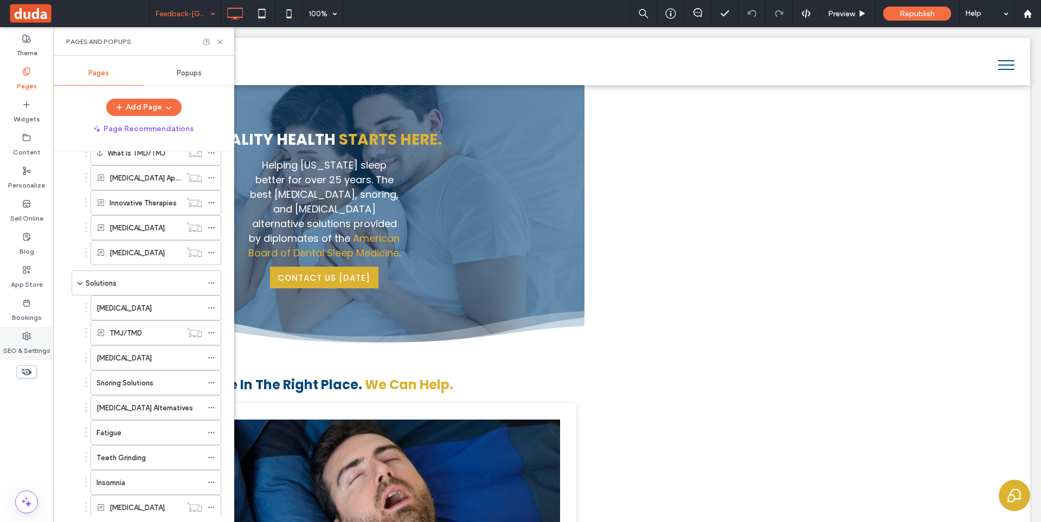
click at [31, 345] on label "SEO & Settings" at bounding box center [26, 347] width 47 height 15
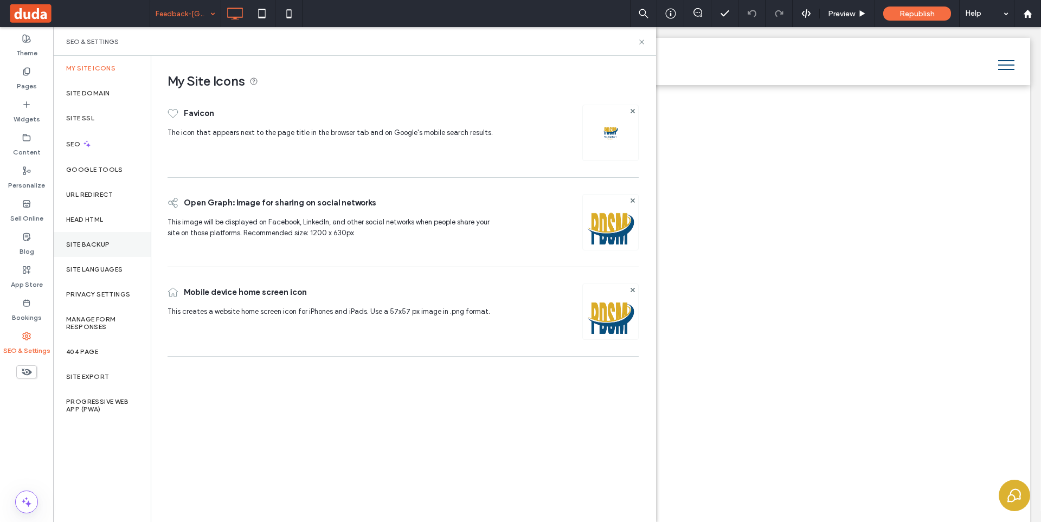
click at [108, 244] on label "Site Backup" at bounding box center [87, 245] width 43 height 8
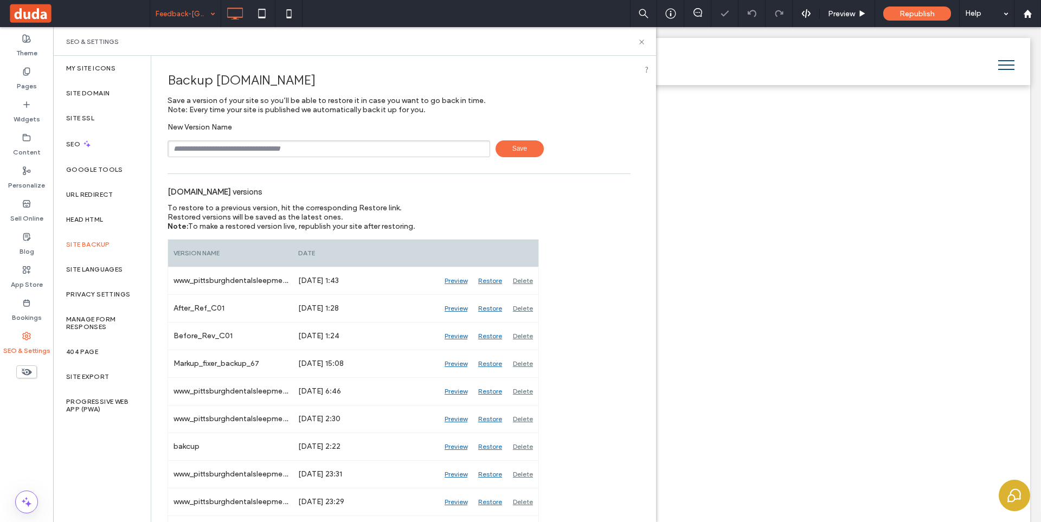
click at [268, 147] on input "text" at bounding box center [328, 148] width 322 height 17
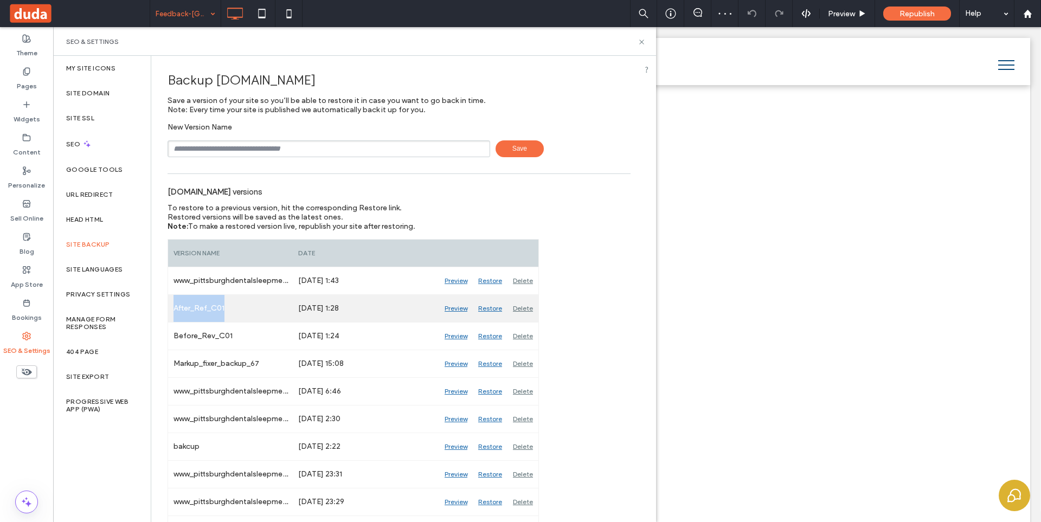
drag, startPoint x: 228, startPoint y: 306, endPoint x: 173, endPoint y: 306, distance: 54.2
click at [173, 306] on div "After_Ref_C01" at bounding box center [230, 308] width 125 height 27
copy div "After_Ref_C01"
click at [250, 148] on input "text" at bounding box center [328, 148] width 322 height 17
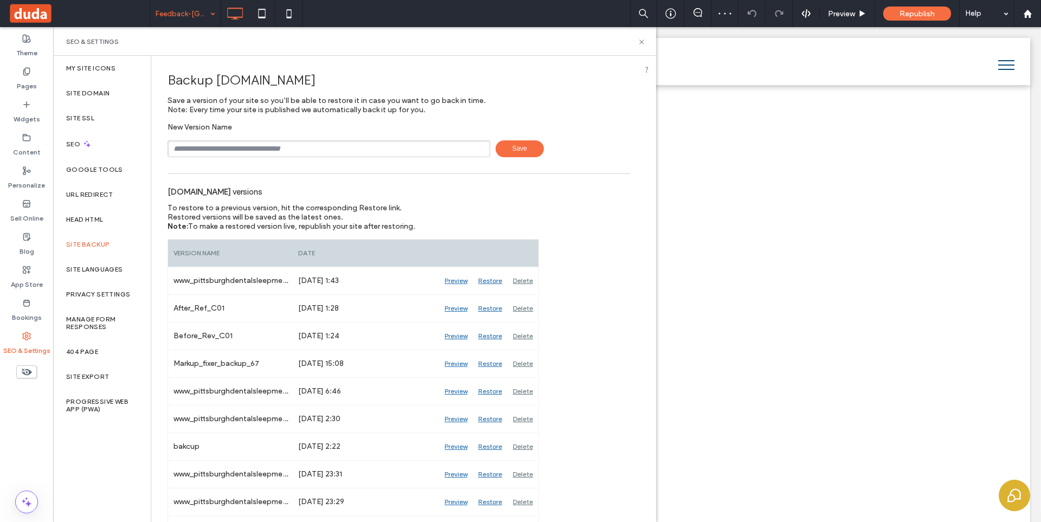
paste input "**********"
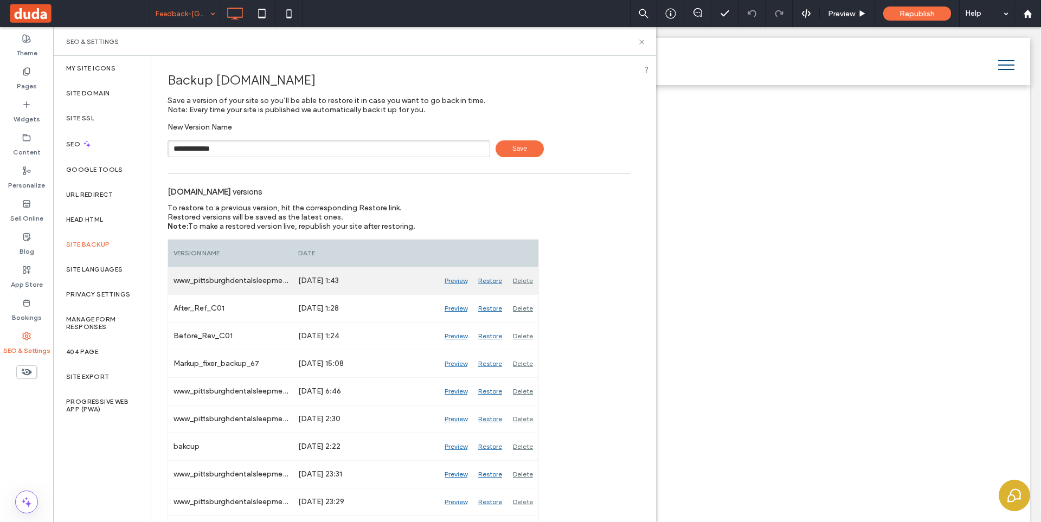
type input "**********"
click at [522, 284] on div "Delete" at bounding box center [522, 280] width 31 height 27
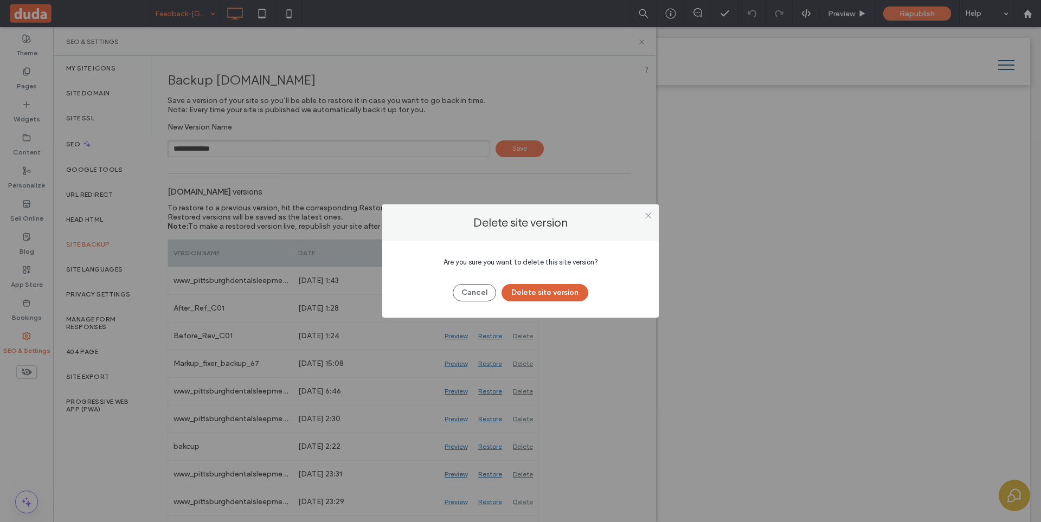
click at [539, 292] on button "Delete site version" at bounding box center [544, 292] width 87 height 17
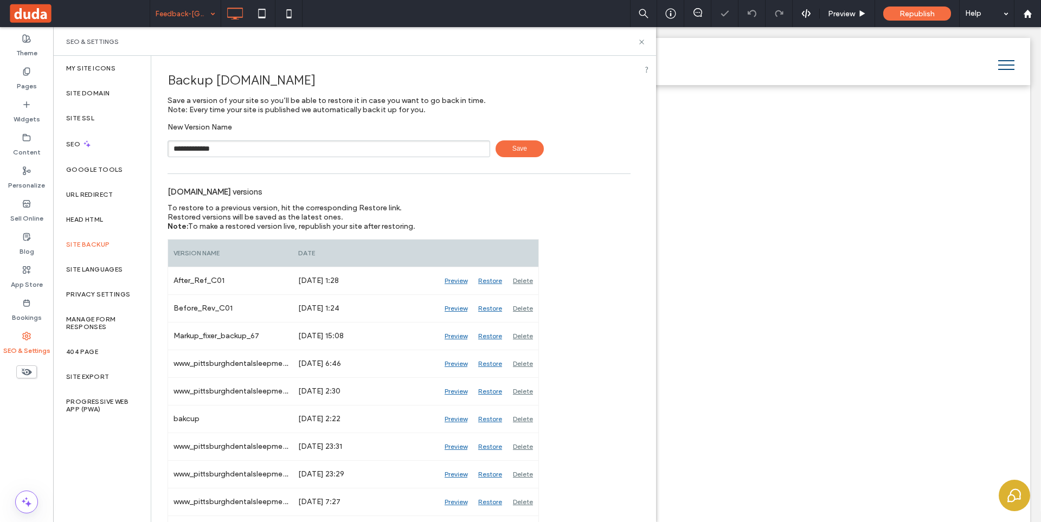
click at [529, 281] on div "Delete" at bounding box center [522, 280] width 31 height 27
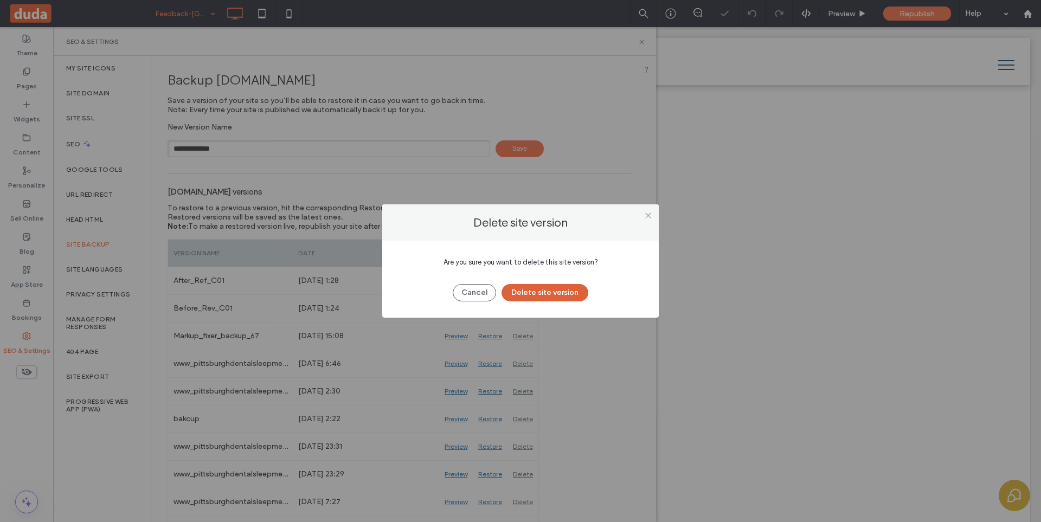
click at [532, 296] on button "Delete site version" at bounding box center [544, 292] width 87 height 17
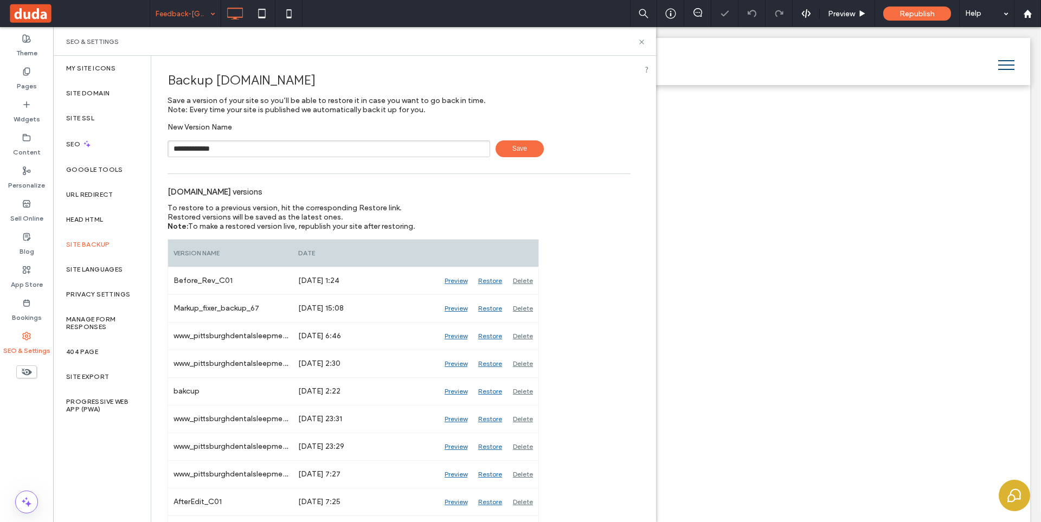
click at [518, 144] on span "Save" at bounding box center [519, 148] width 48 height 17
click at [637, 38] on icon at bounding box center [641, 42] width 8 height 8
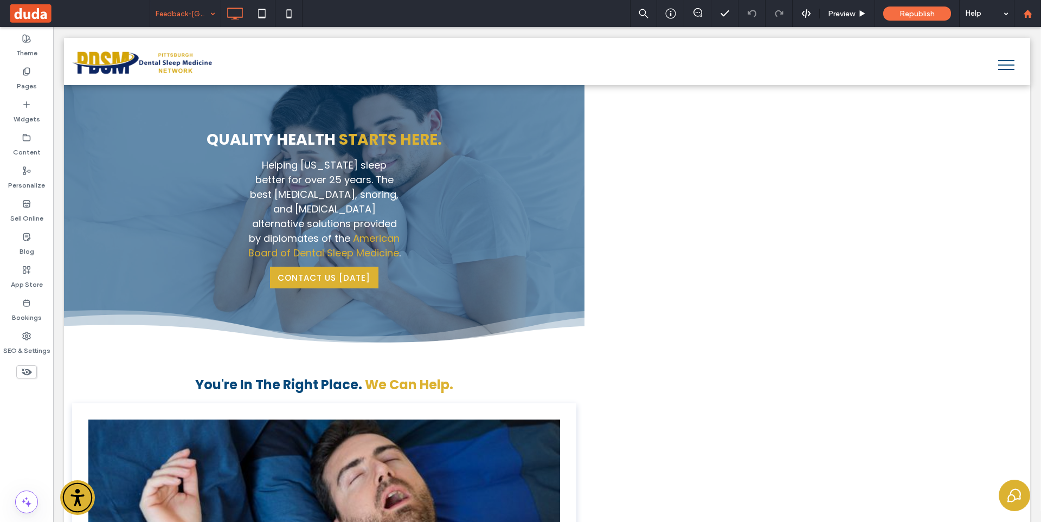
click at [1032, 12] on div at bounding box center [1027, 13] width 26 height 9
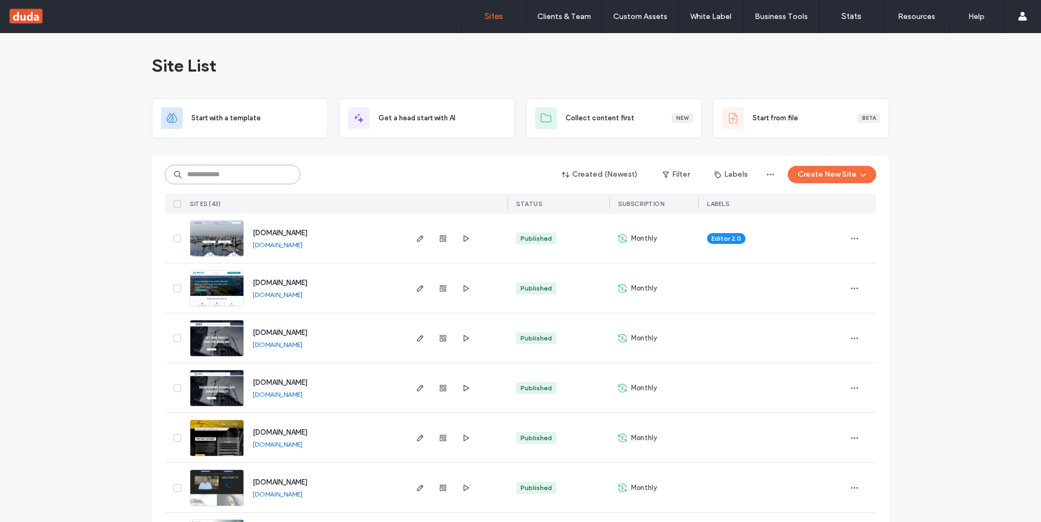
click at [255, 170] on input at bounding box center [232, 175] width 135 height 20
paste input "********"
type input "********"
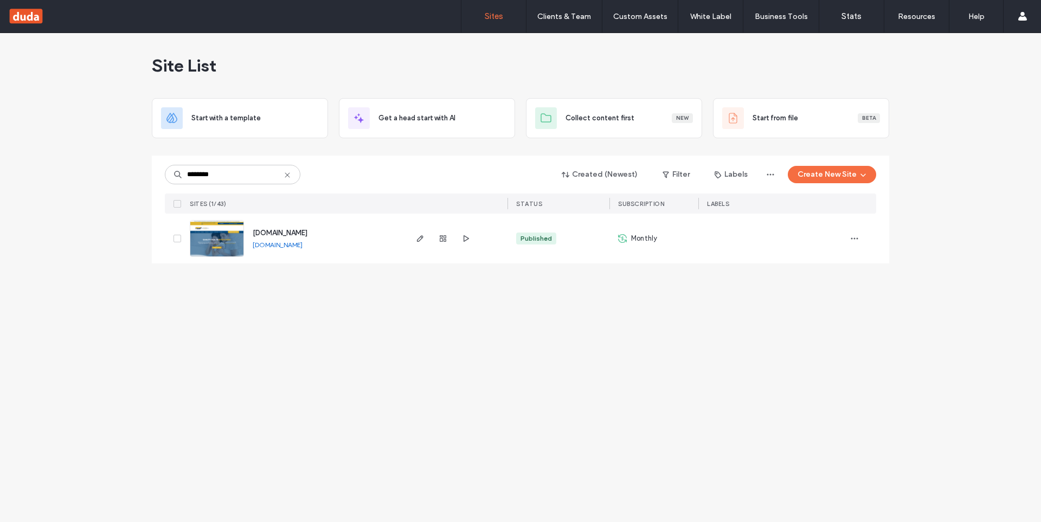
click at [216, 247] on img at bounding box center [216, 258] width 53 height 74
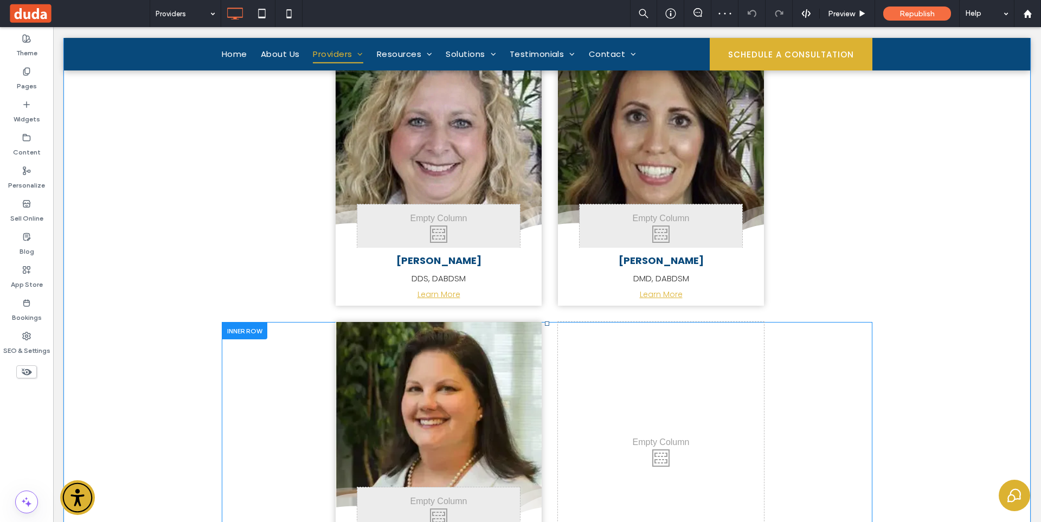
scroll to position [542, 0]
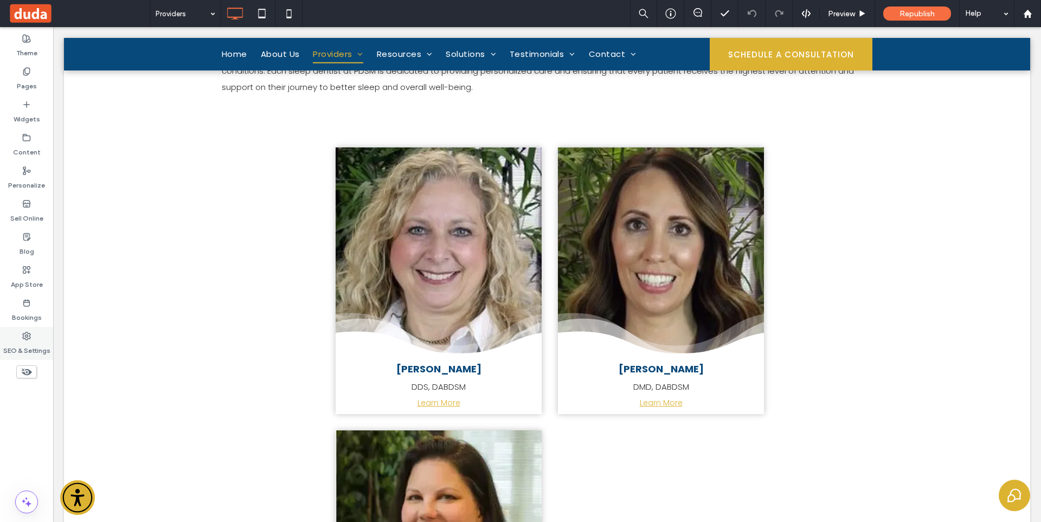
click at [25, 350] on label "SEO & Settings" at bounding box center [26, 347] width 47 height 15
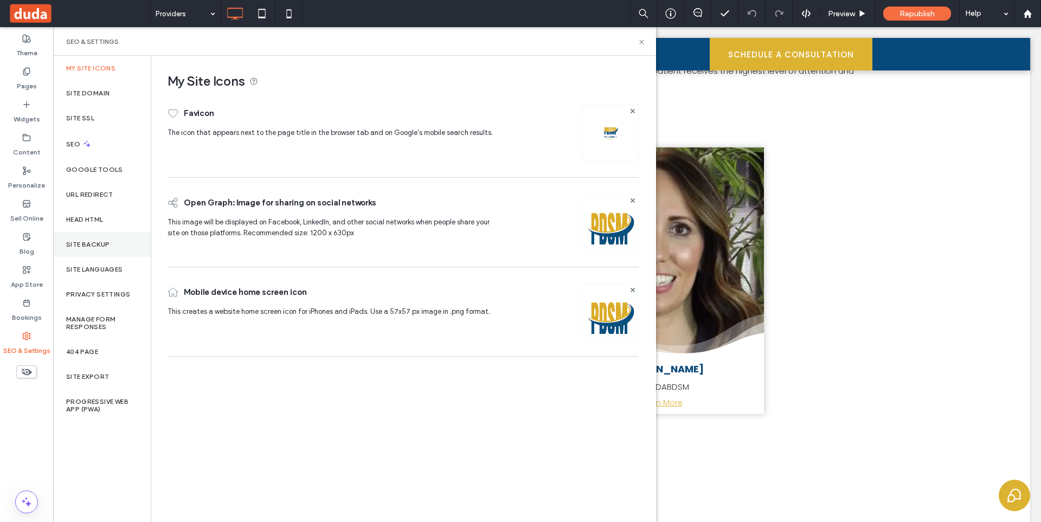
click at [108, 243] on label "Site Backup" at bounding box center [87, 245] width 43 height 8
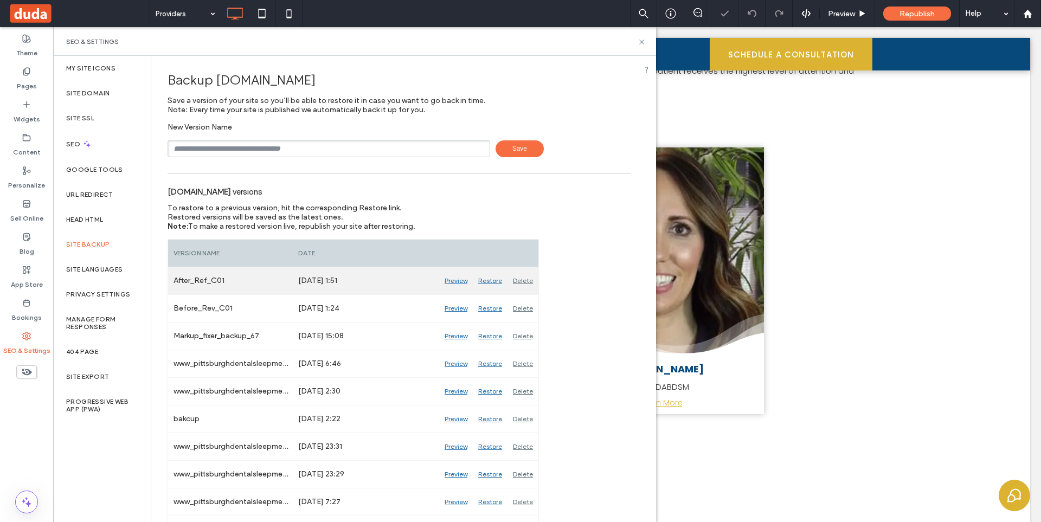
click at [215, 285] on div "After_Ref_C01" at bounding box center [230, 280] width 125 height 27
copy div "After_Ref_C01"
click at [256, 151] on input "text" at bounding box center [328, 148] width 322 height 17
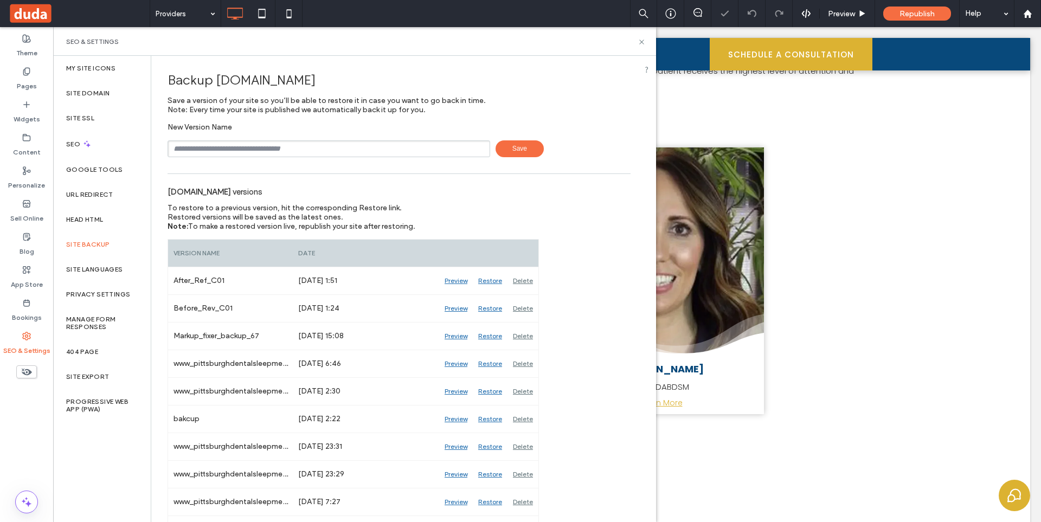
paste input "**********"
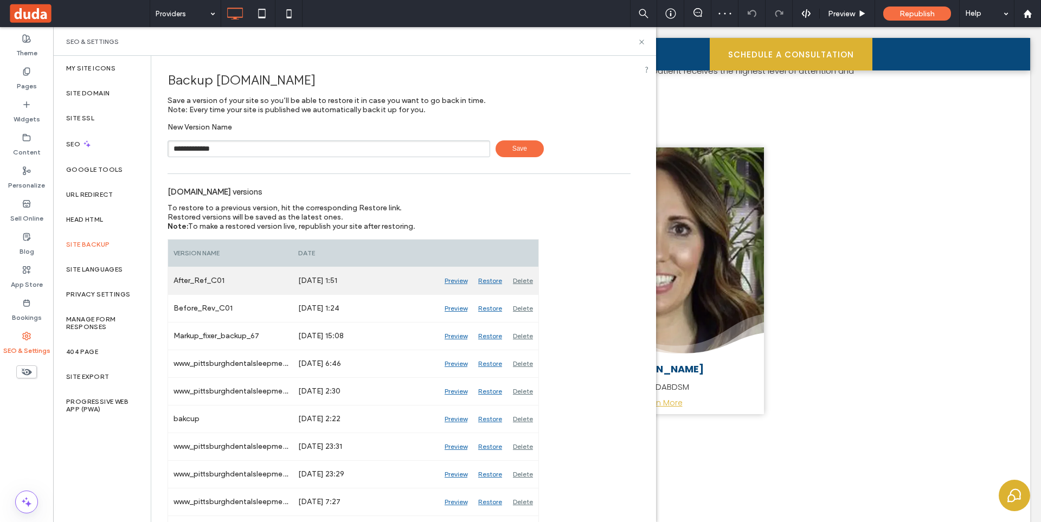
type input "**********"
click at [531, 277] on div "Delete" at bounding box center [522, 280] width 31 height 27
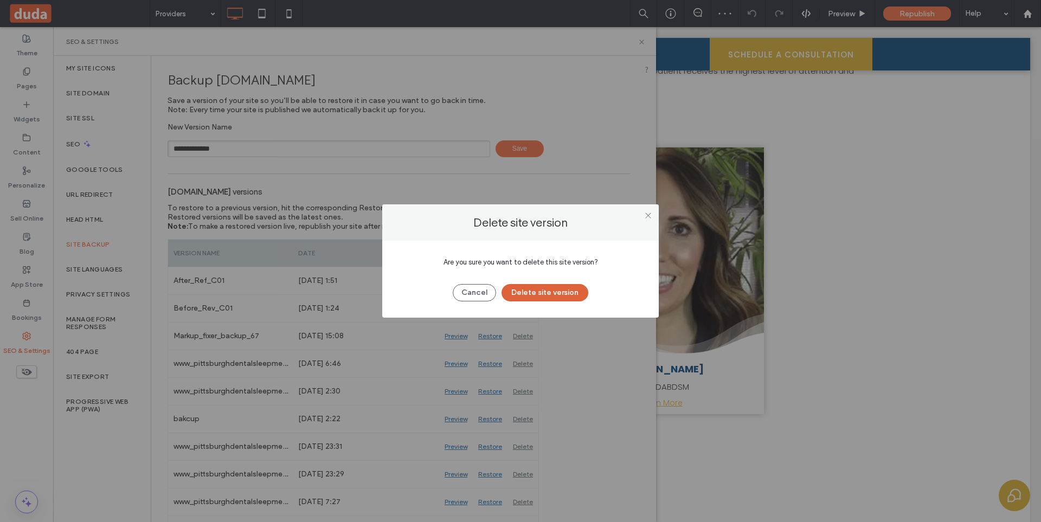
click at [550, 286] on button "Delete site version" at bounding box center [544, 292] width 87 height 17
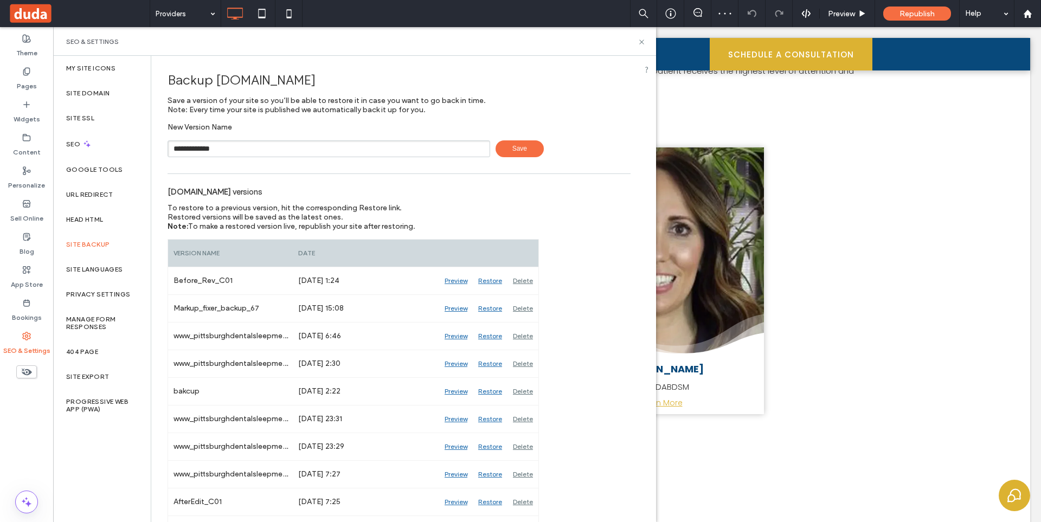
click at [514, 151] on span "Save" at bounding box center [519, 148] width 48 height 17
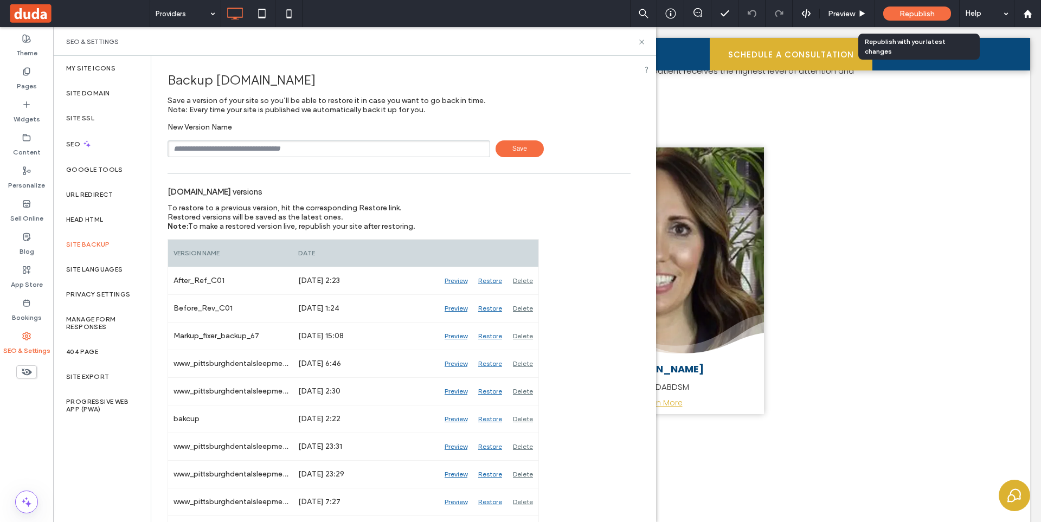
click at [902, 12] on span "Republish" at bounding box center [916, 13] width 35 height 9
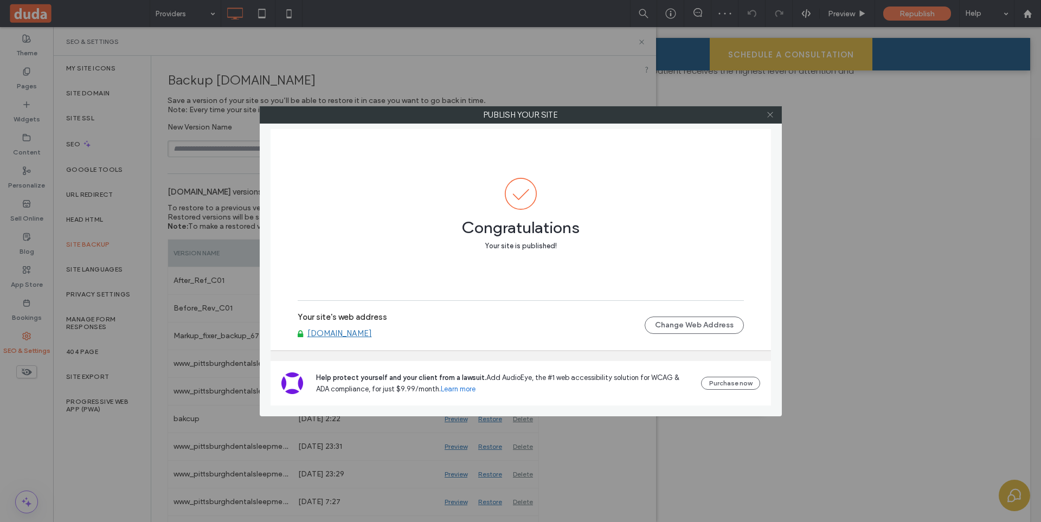
click at [768, 114] on icon at bounding box center [770, 115] width 8 height 8
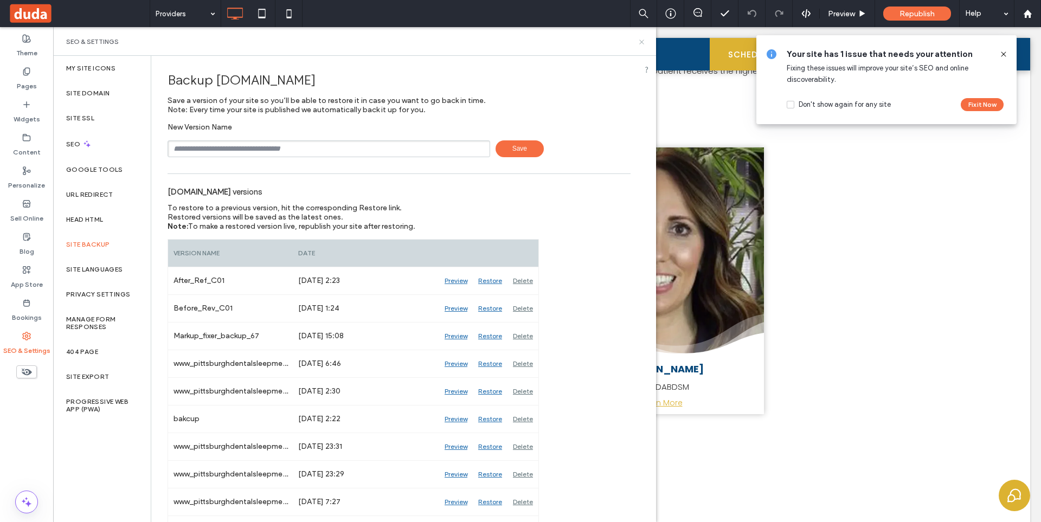
click at [639, 38] on icon at bounding box center [641, 42] width 8 height 8
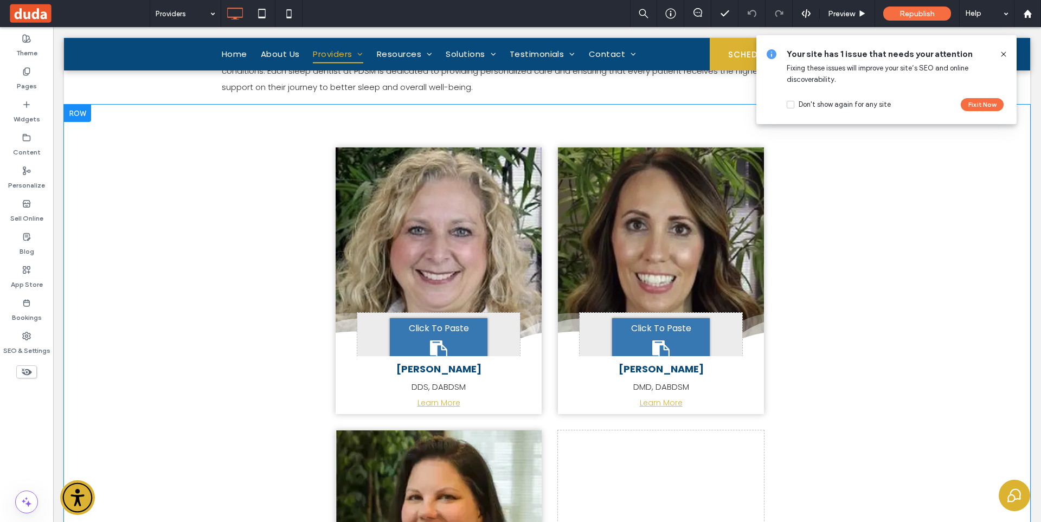
click at [938, 322] on div "City skyline Photo By: John Doe Button Click To Paste Chiarina Iregui DDS, DABD…" at bounding box center [547, 423] width 966 height 636
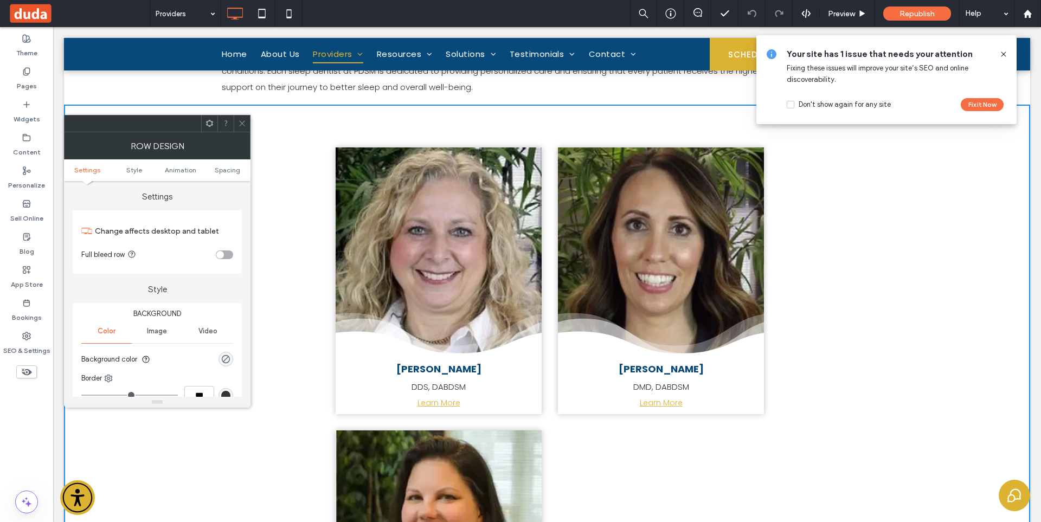
click at [242, 130] on span at bounding box center [242, 123] width 8 height 16
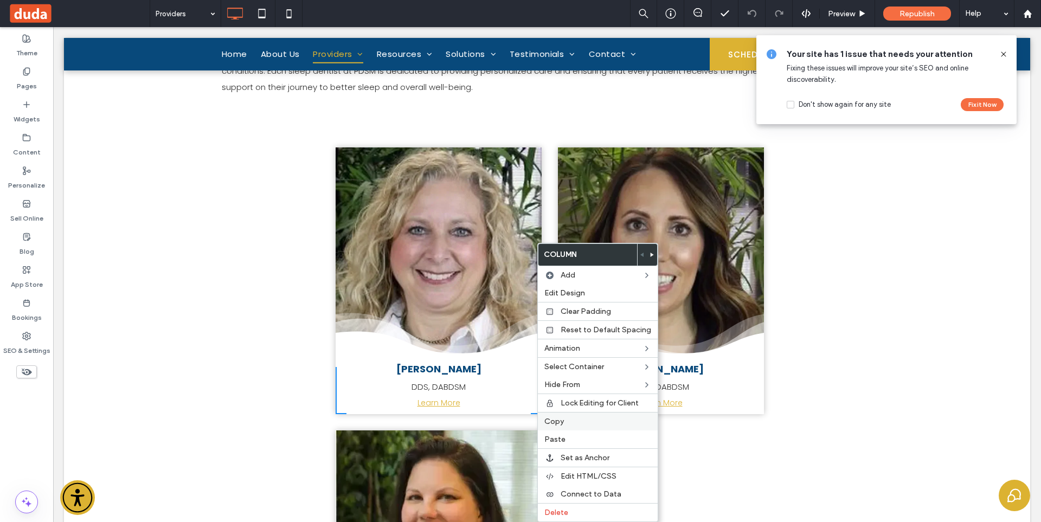
click at [570, 418] on label "Copy" at bounding box center [597, 421] width 107 height 9
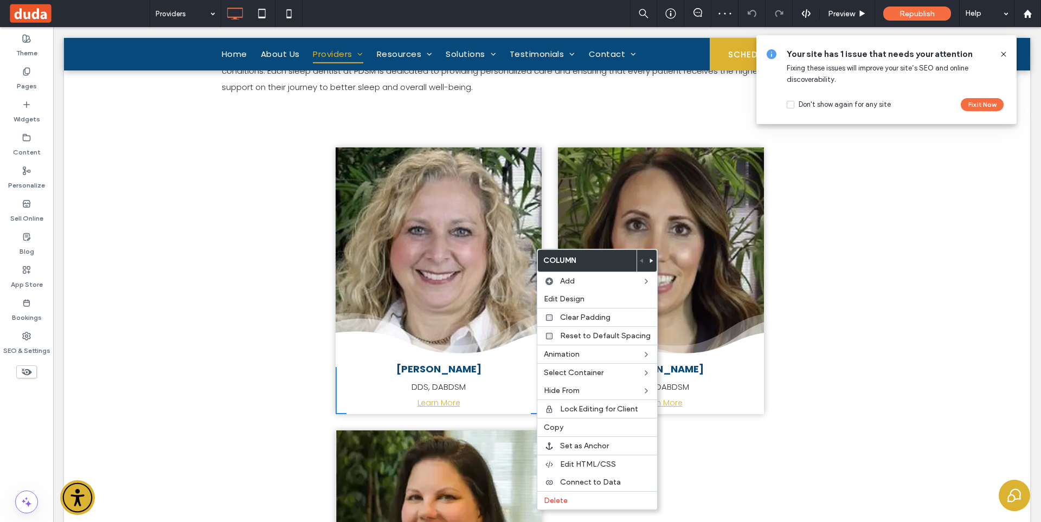
click at [540, 227] on div "City skyline Photo By: John Doe Button Click To Paste Chiarina Iregui DDS, DABD…" at bounding box center [547, 280] width 434 height 267
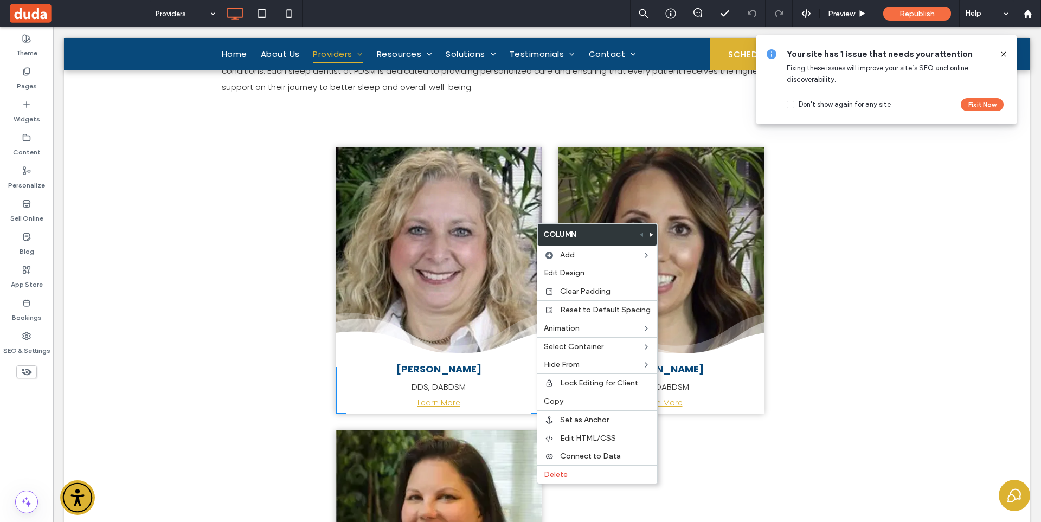
click at [789, 277] on div "City skyline Photo By: John Doe Button Click To Paste Chiarina Iregui DDS, DABD…" at bounding box center [547, 280] width 650 height 267
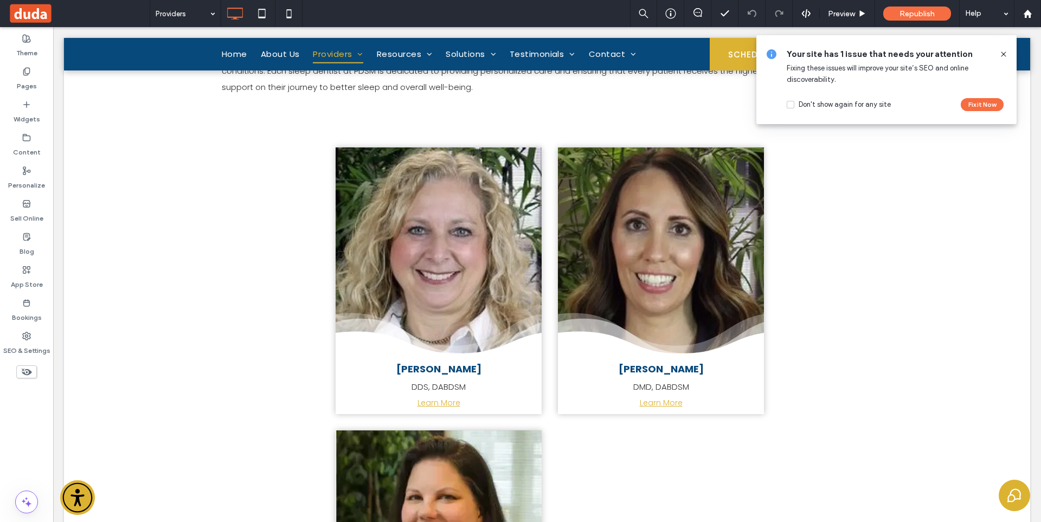
click at [1005, 51] on icon at bounding box center [1003, 54] width 9 height 9
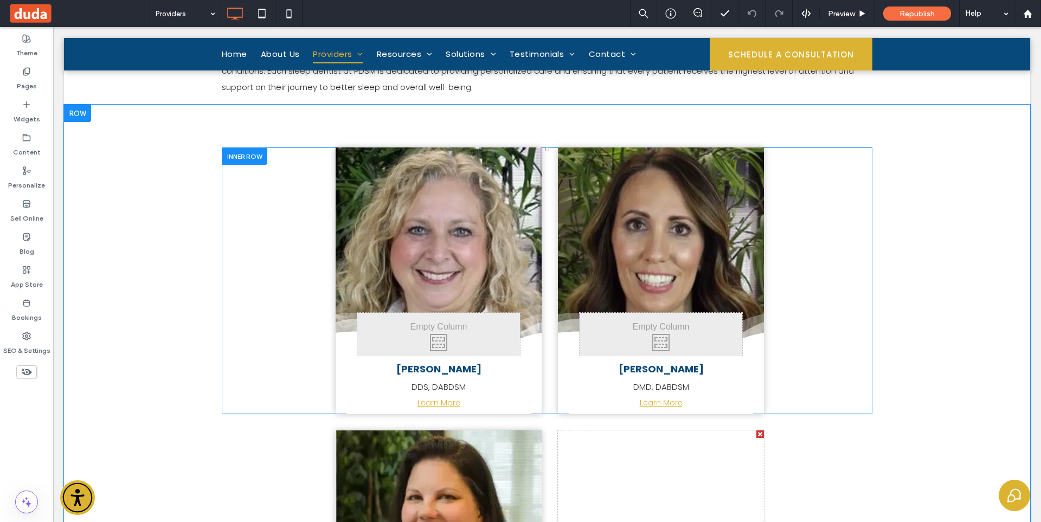
click at [754, 382] on div "City skyline Photo By: John Doe Button Click To Paste Lindsay Jodon DMD, DABDSM…" at bounding box center [661, 280] width 206 height 267
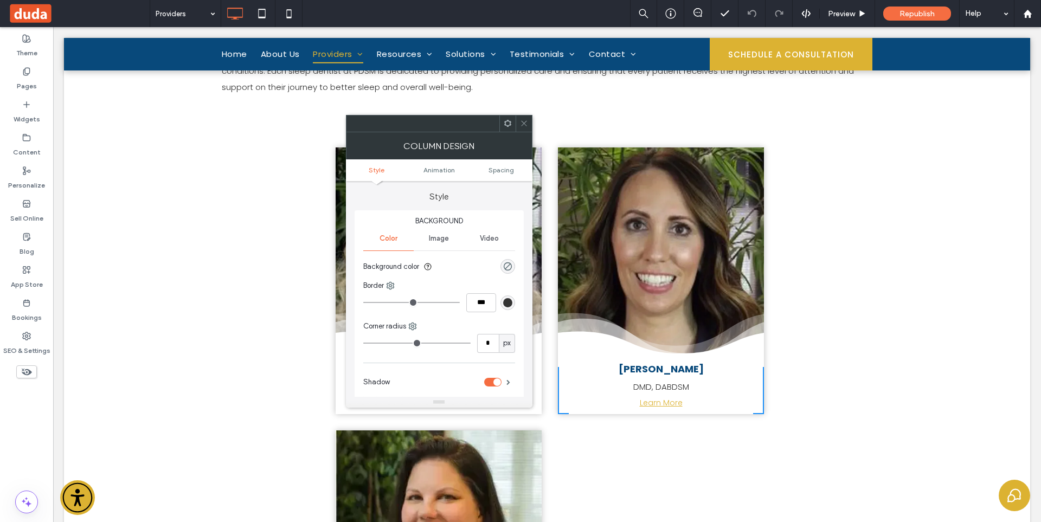
click at [503, 127] on span at bounding box center [507, 123] width 8 height 16
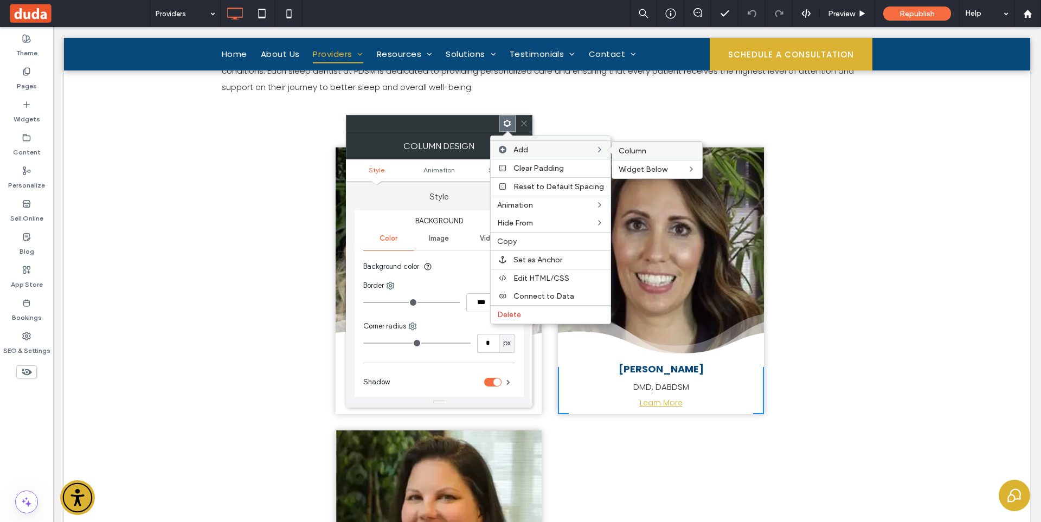
click at [640, 151] on span "Column" at bounding box center [632, 150] width 28 height 9
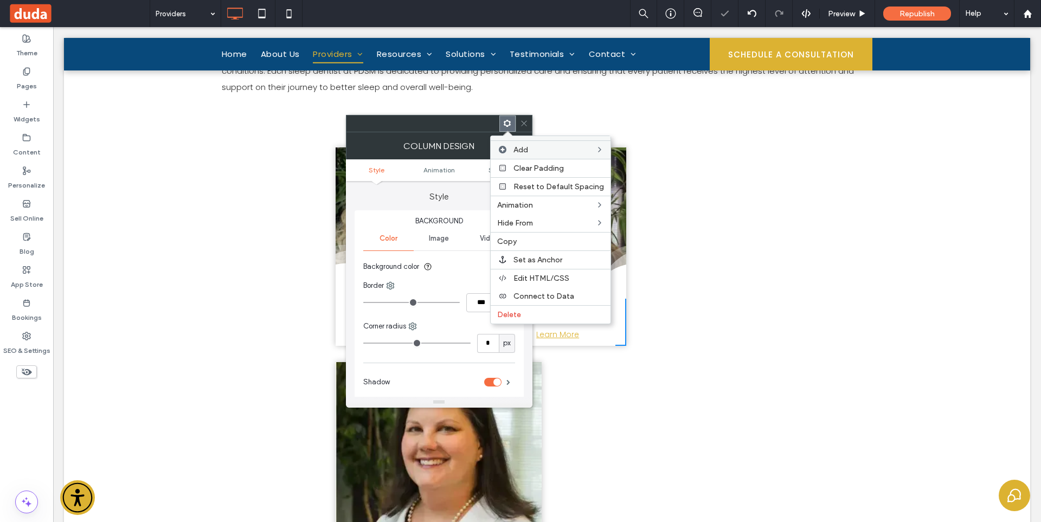
click at [915, 267] on div "City skyline Photo By: John Doe Button Click To Paste Chiarina Iregui DDS, DABD…" at bounding box center [547, 388] width 966 height 567
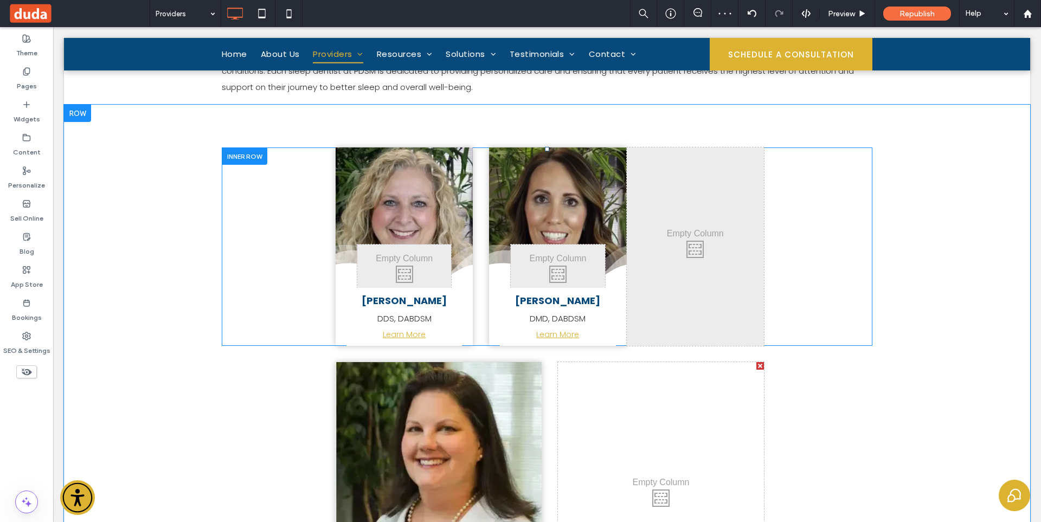
click at [241, 154] on div at bounding box center [245, 155] width 46 height 17
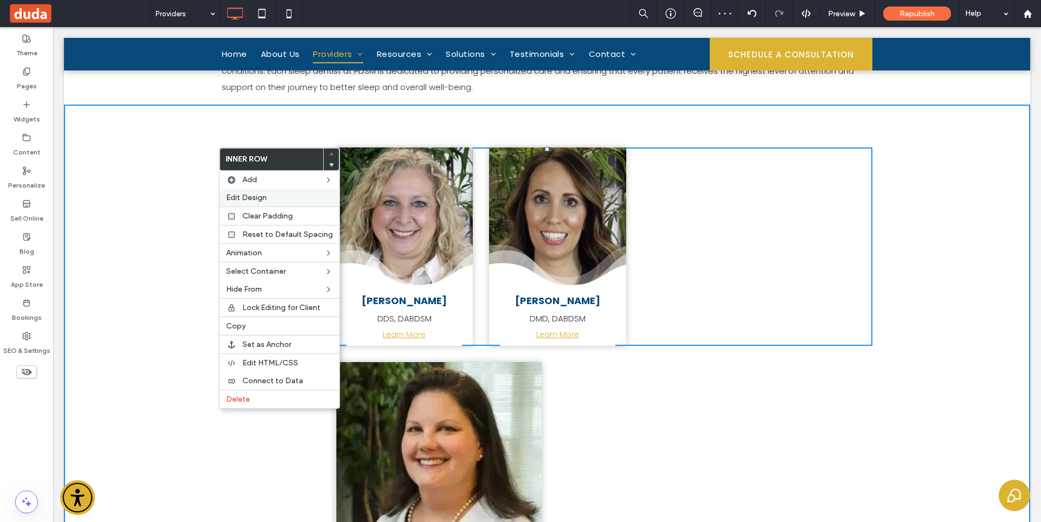
click at [254, 199] on span "Edit Design" at bounding box center [246, 197] width 41 height 9
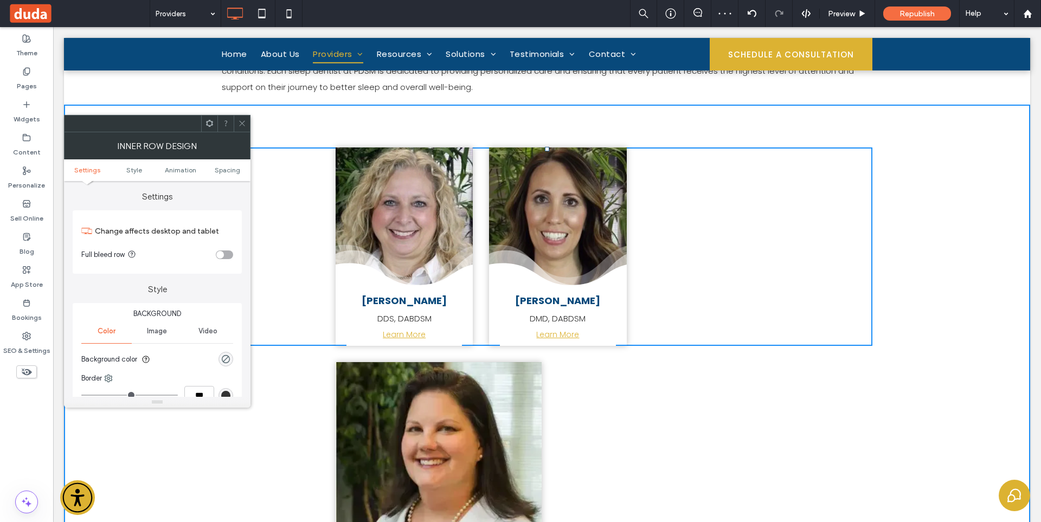
click at [220, 164] on ul "Settings Style Animation Spacing" at bounding box center [157, 170] width 186 height 22
click at [222, 170] on span "Spacing" at bounding box center [227, 170] width 25 height 8
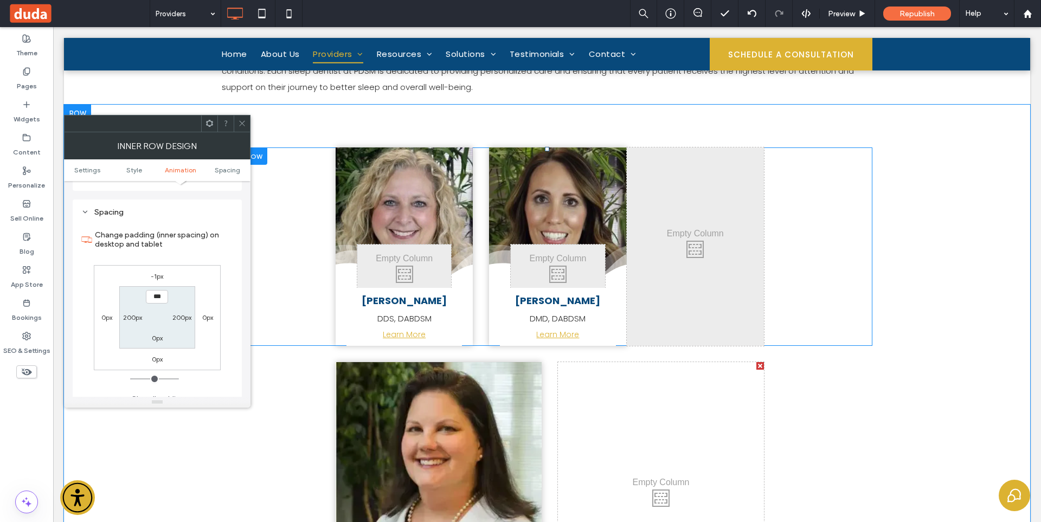
scroll to position [347, 0]
type input "***"
type input "*"
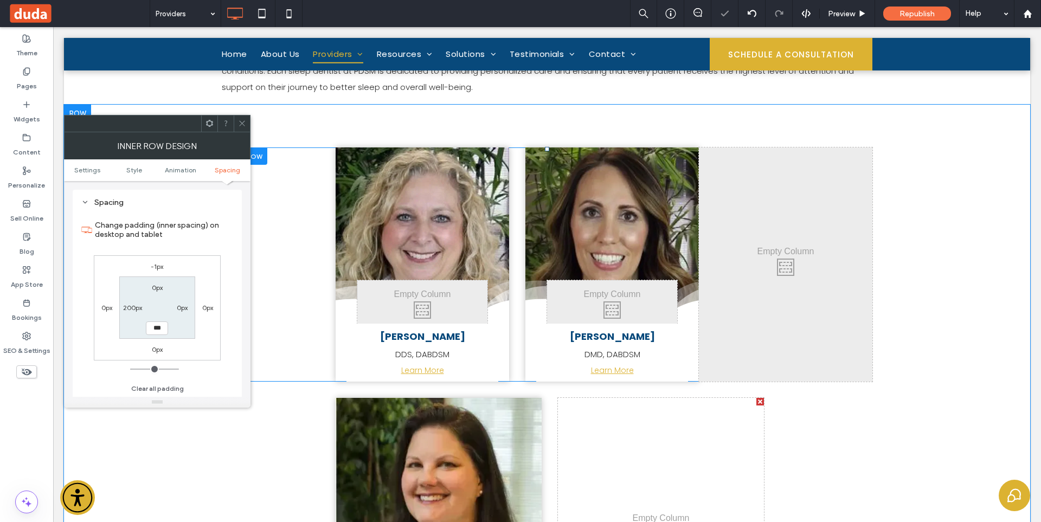
type input "***"
type input "*"
type input "***"
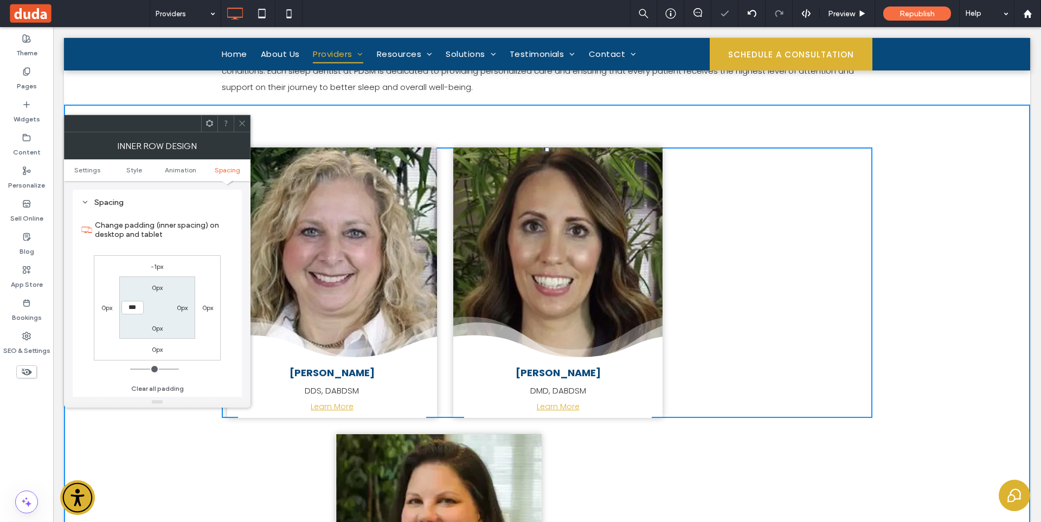
click at [242, 122] on icon at bounding box center [242, 123] width 8 height 8
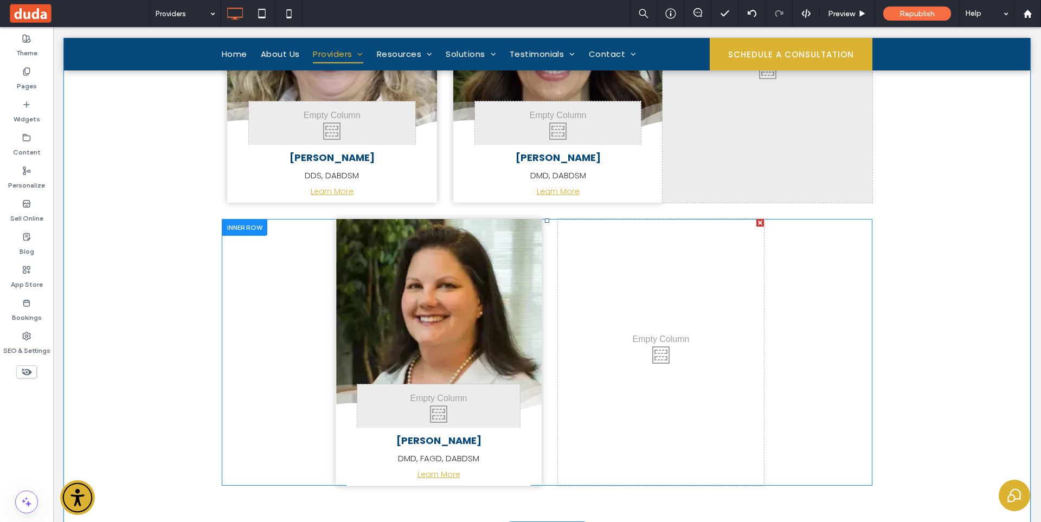
scroll to position [759, 0]
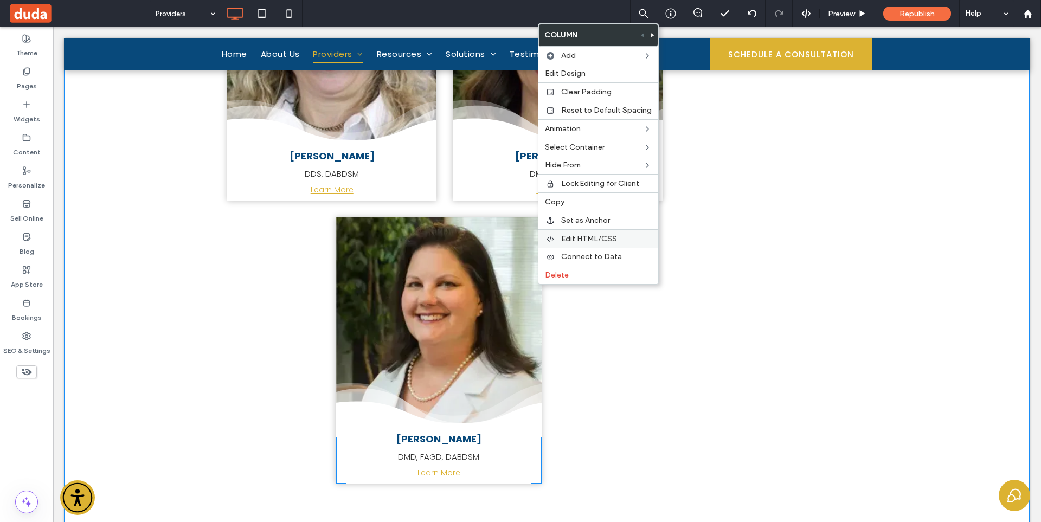
click at [576, 235] on span "Edit HTML/CSS" at bounding box center [589, 238] width 56 height 9
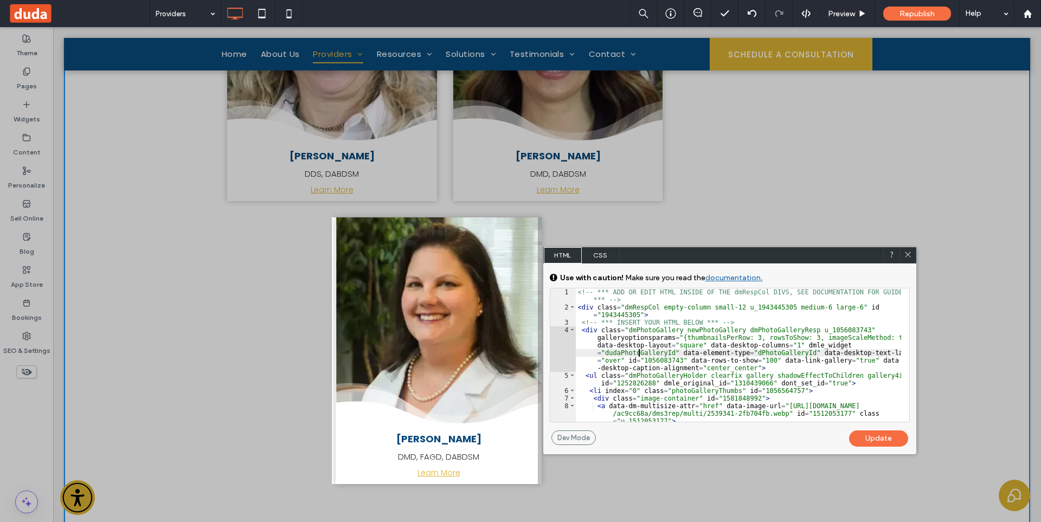
click at [639, 356] on div "<!-- *** ADD OR EDIT HTML INSIDE OF THE dmRespCol DIVS, SEE DOCUMENTATION FOR G…" at bounding box center [738, 370] width 325 height 164
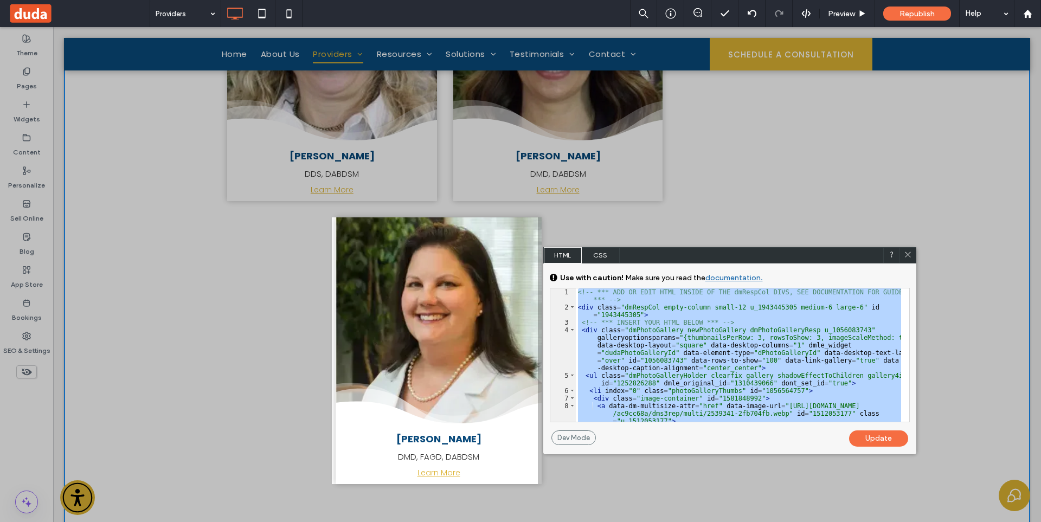
click at [910, 253] on icon at bounding box center [907, 254] width 8 height 8
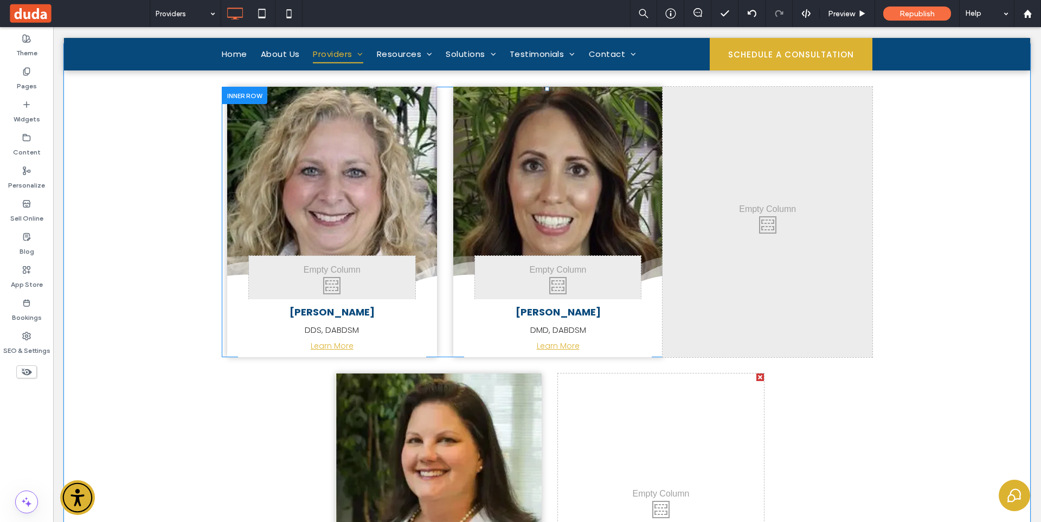
scroll to position [596, 0]
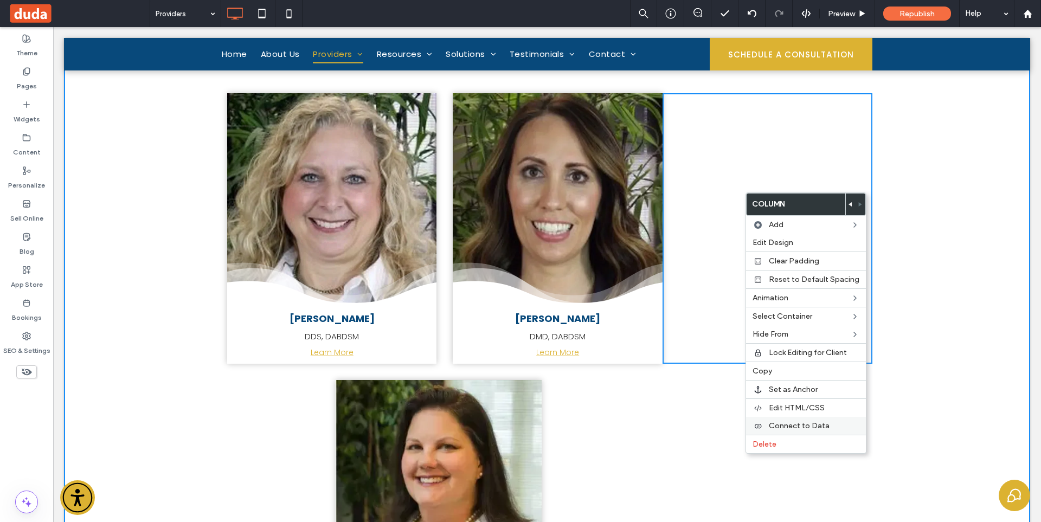
click at [796, 422] on span "Connect to Data" at bounding box center [798, 425] width 61 height 9
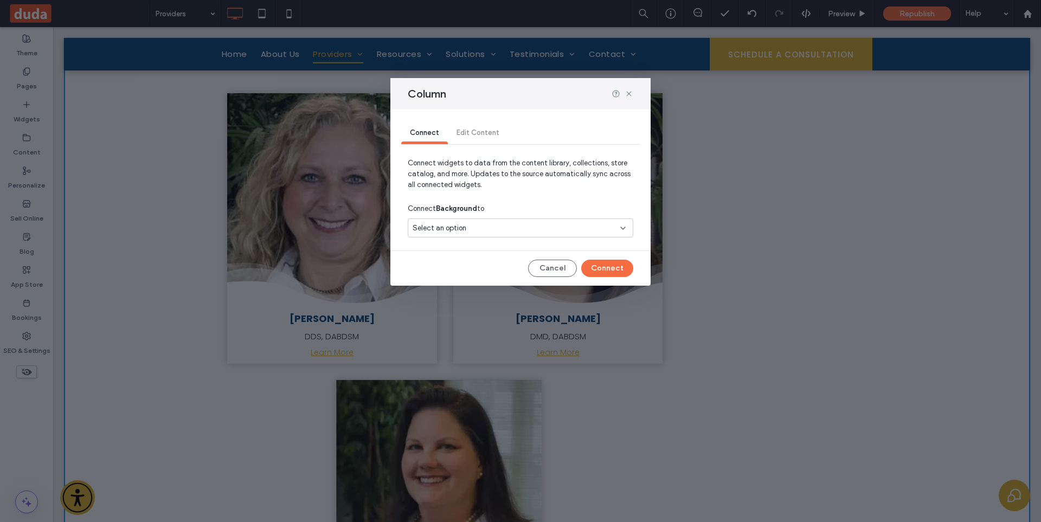
click at [633, 94] on div "Column" at bounding box center [520, 93] width 260 height 31
click at [631, 93] on icon at bounding box center [628, 93] width 9 height 9
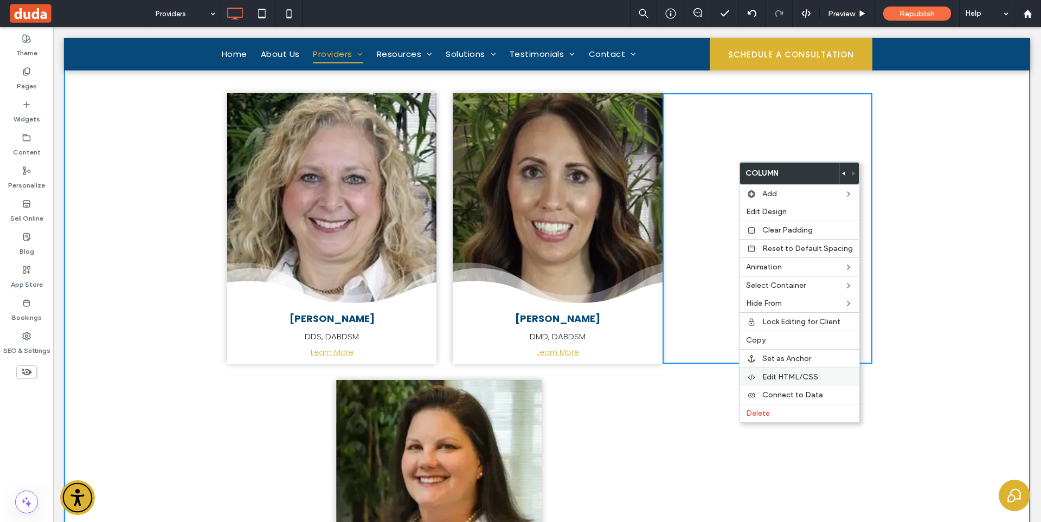
drag, startPoint x: 782, startPoint y: 377, endPoint x: 755, endPoint y: 351, distance: 37.6
click at [783, 377] on span "Edit HTML/CSS" at bounding box center [790, 376] width 56 height 9
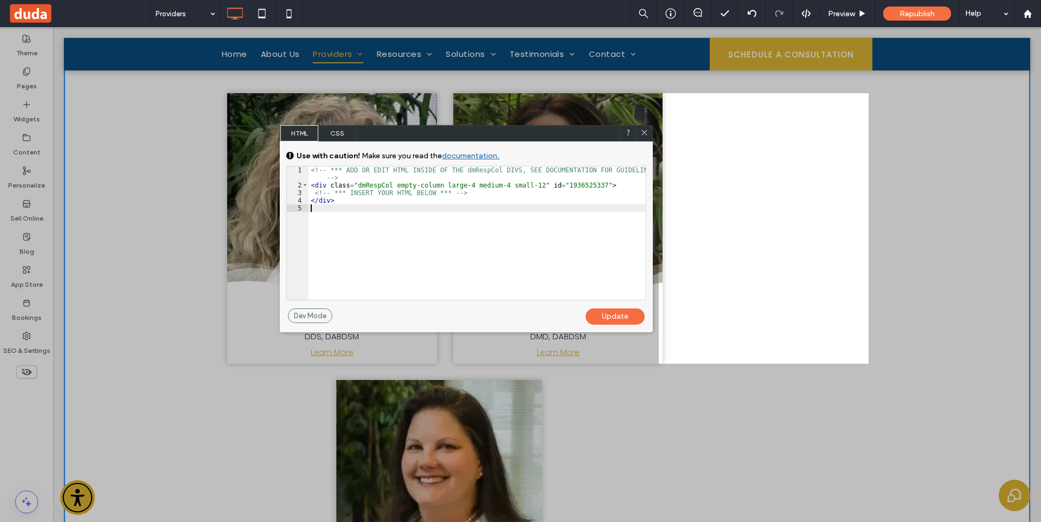
click at [435, 225] on div "<!-- *** ADD OR EDIT HTML INSIDE OF THE dmRespCol DIVS, SEE DOCUMENTATION FOR G…" at bounding box center [476, 244] width 337 height 156
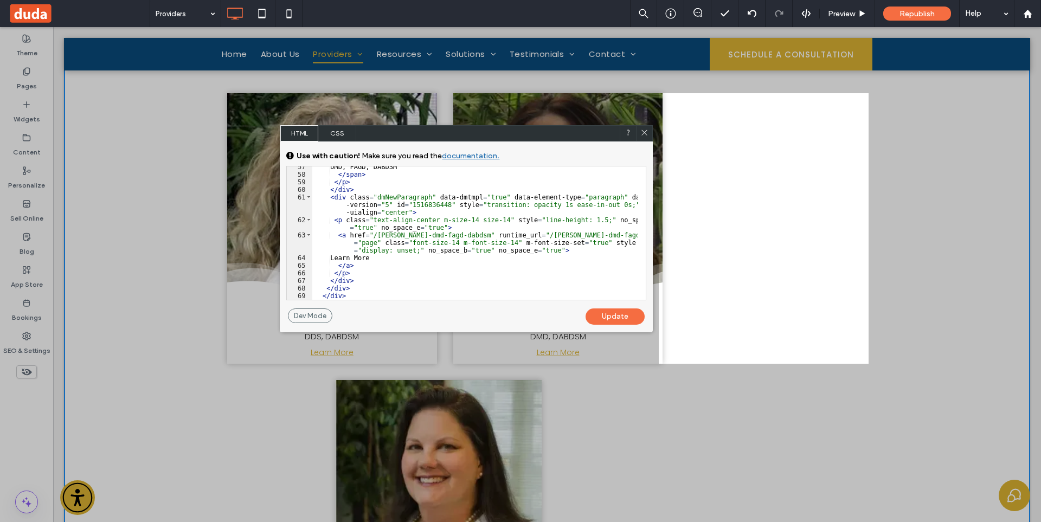
scroll to position [595, 0]
click at [618, 319] on div "Update" at bounding box center [614, 316] width 59 height 16
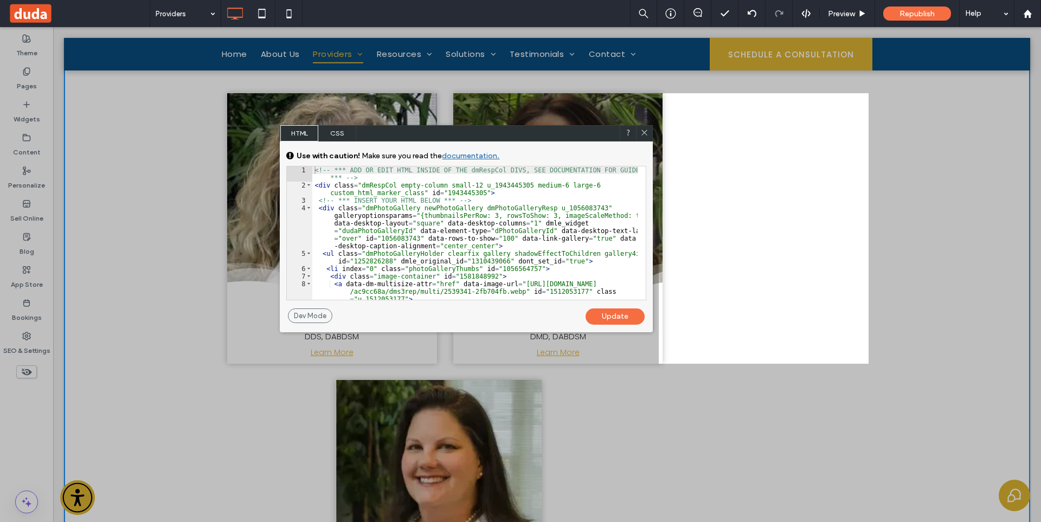
click at [613, 317] on div "Update" at bounding box center [614, 316] width 59 height 16
click at [644, 128] on icon at bounding box center [644, 132] width 8 height 8
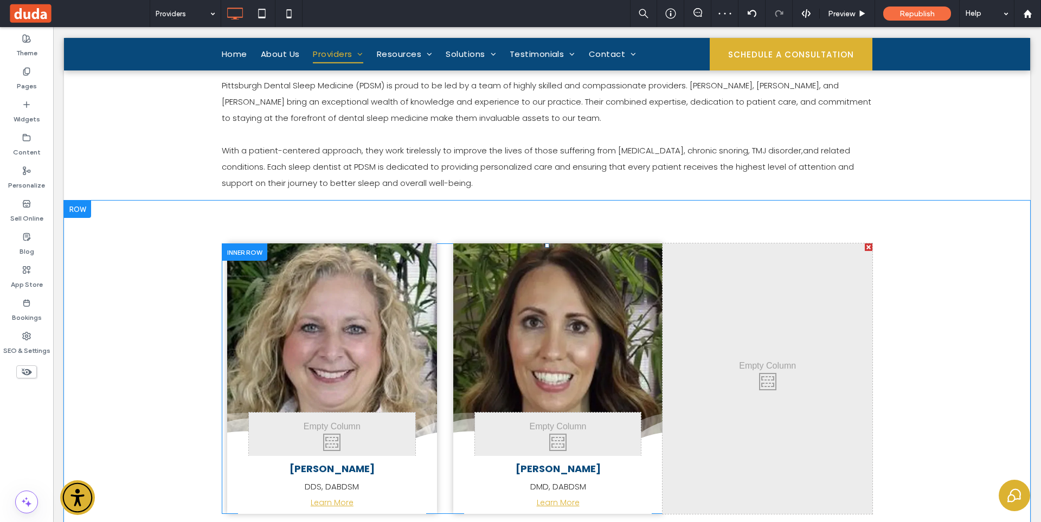
scroll to position [434, 0]
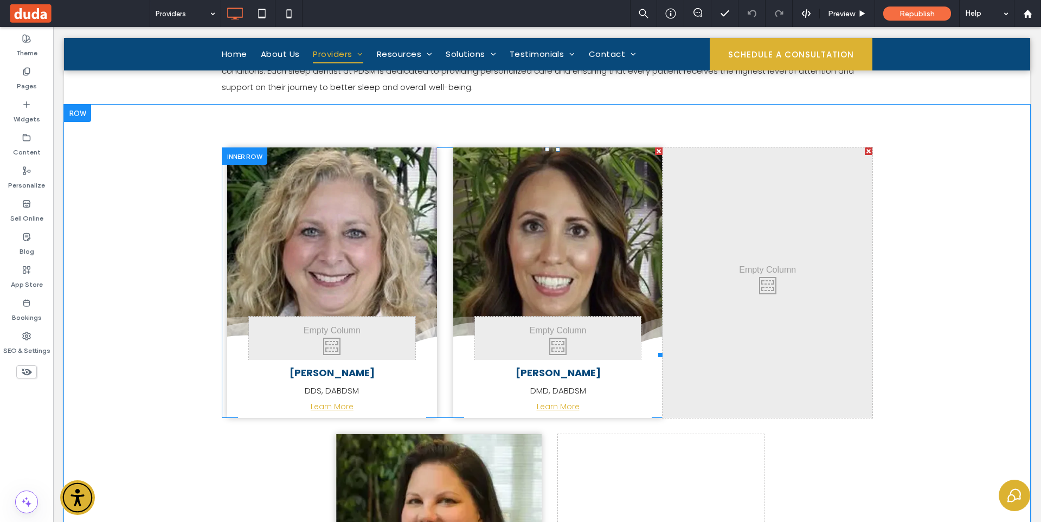
click at [622, 191] on link at bounding box center [558, 252] width 210 height 210
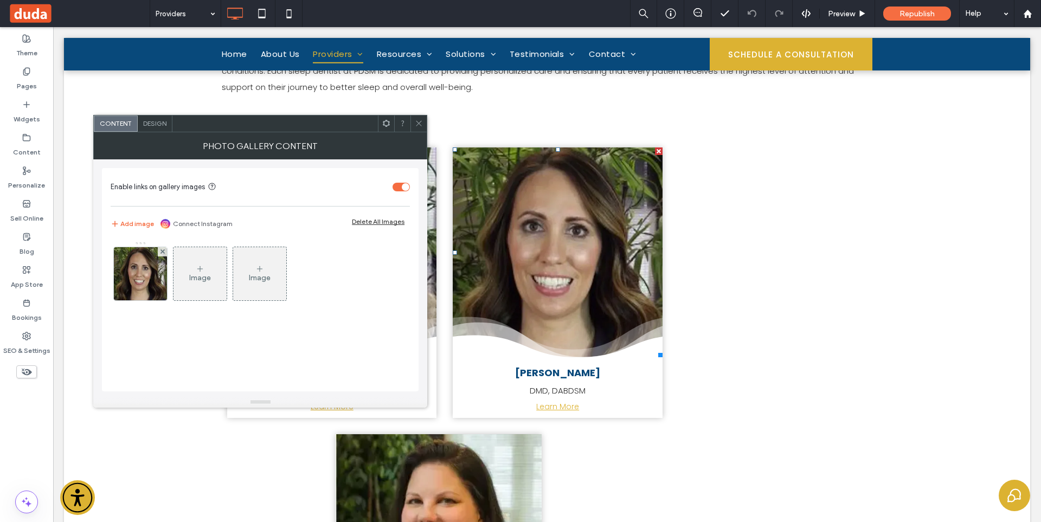
click at [415, 126] on icon at bounding box center [419, 123] width 8 height 8
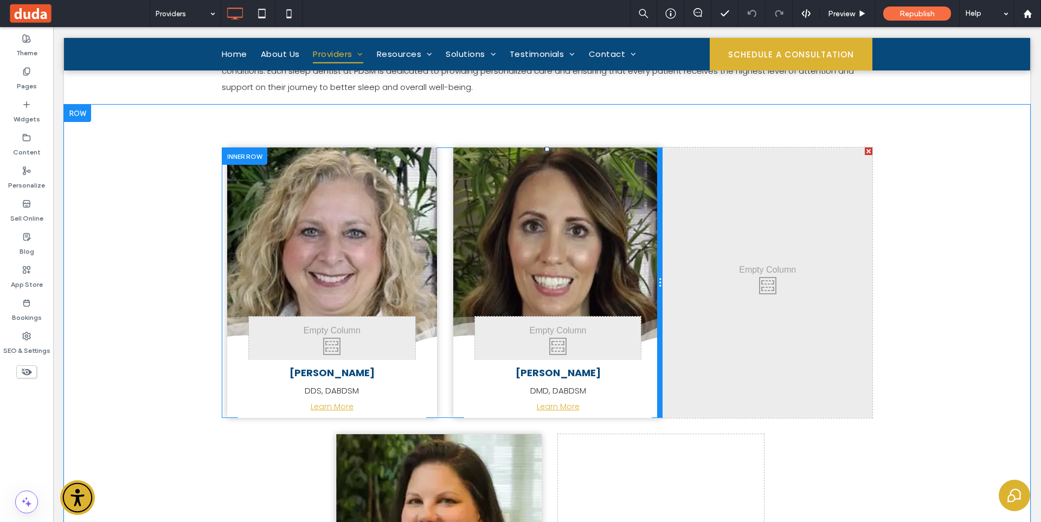
click at [658, 388] on div at bounding box center [659, 282] width 5 height 270
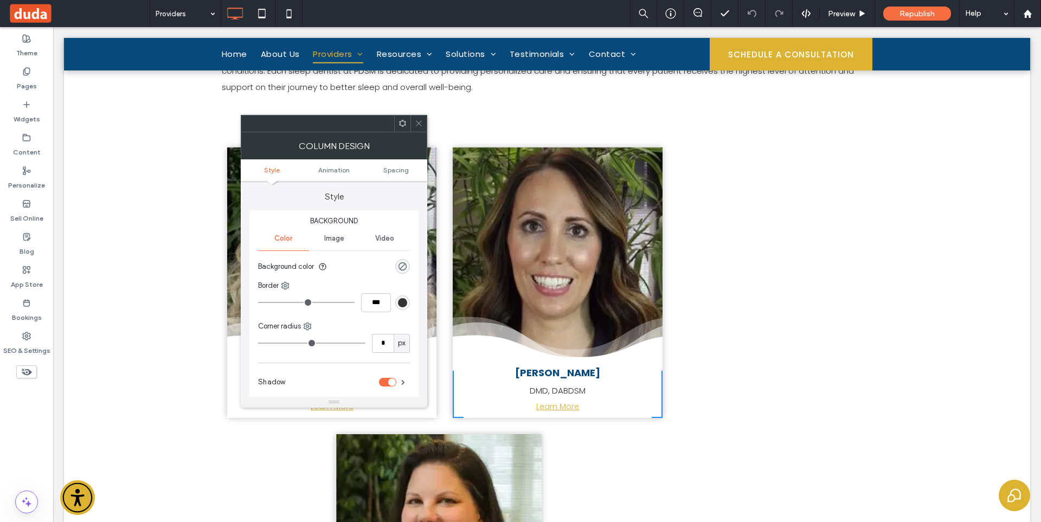
click at [406, 123] on icon at bounding box center [402, 123] width 8 height 8
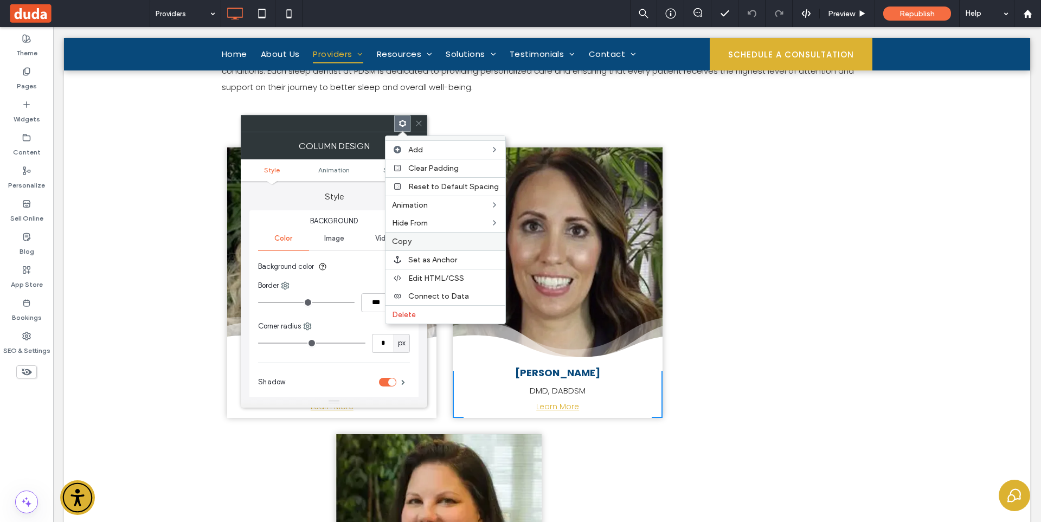
click at [437, 243] on label "Copy" at bounding box center [445, 241] width 107 height 9
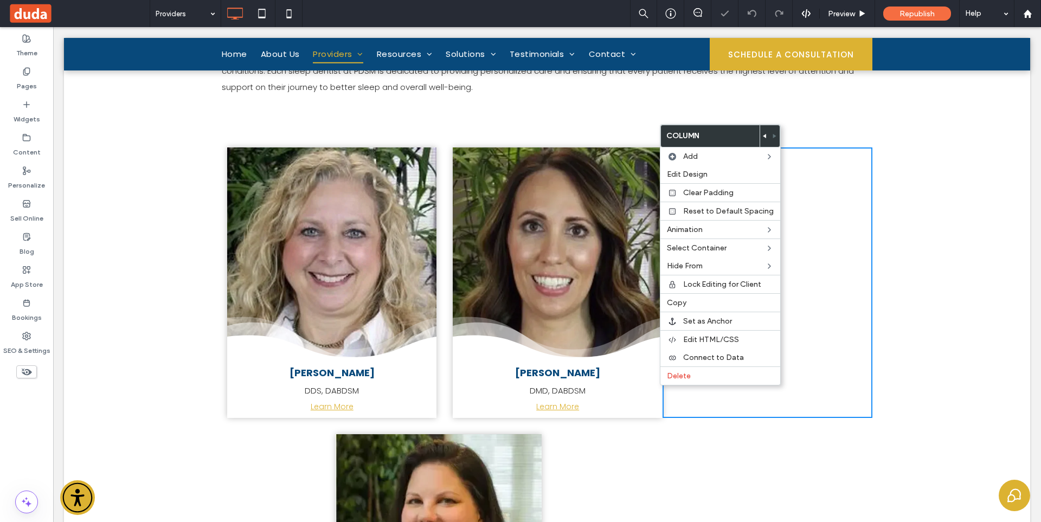
click at [656, 384] on div "City skyline Photo By: [PERSON_NAME] Button Click To Paste [PERSON_NAME] DMD, D…" at bounding box center [557, 282] width 209 height 270
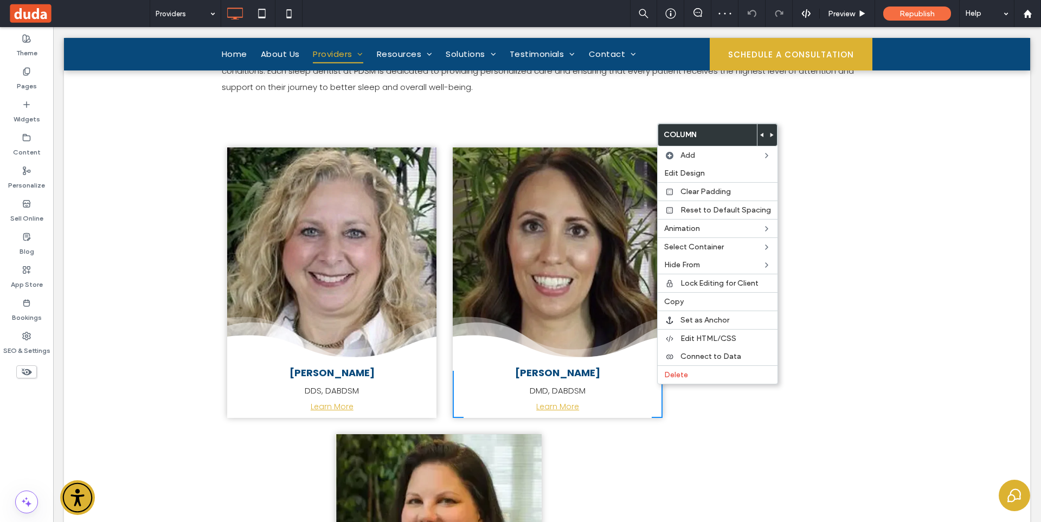
drag, startPoint x: 706, startPoint y: 412, endPoint x: 710, endPoint y: 404, distance: 9.2
click at [706, 411] on div "Click To Paste" at bounding box center [767, 282] width 210 height 270
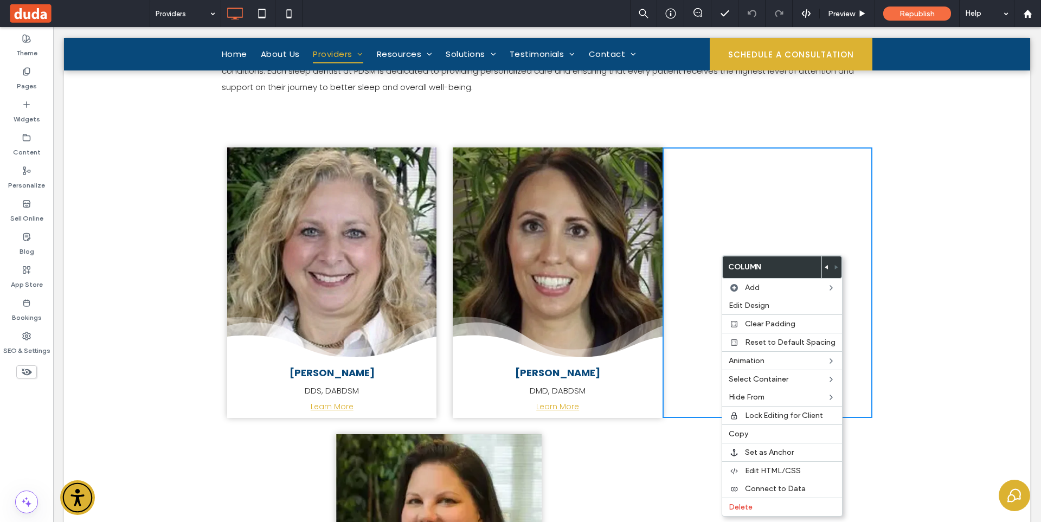
click at [702, 242] on div "Click To Paste" at bounding box center [767, 282] width 210 height 270
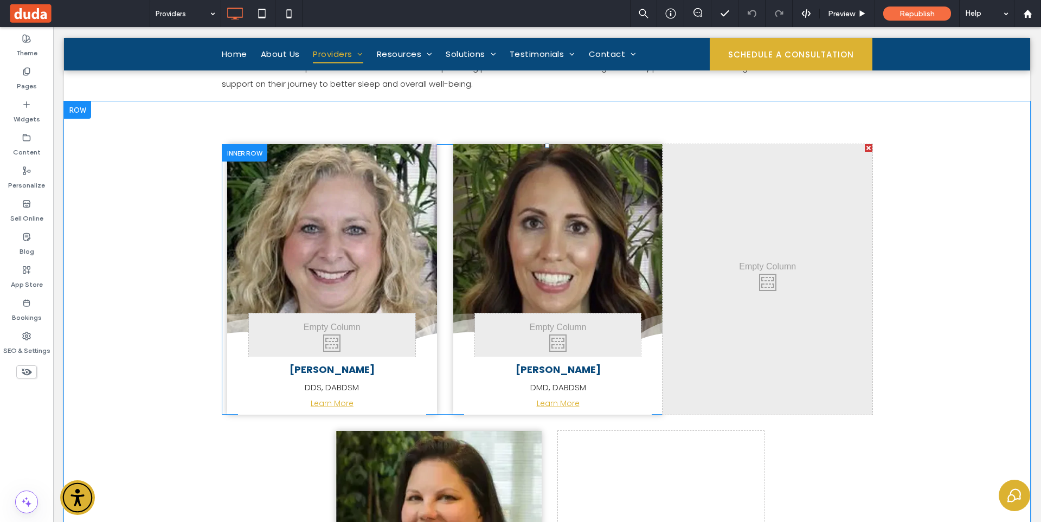
scroll to position [542, 0]
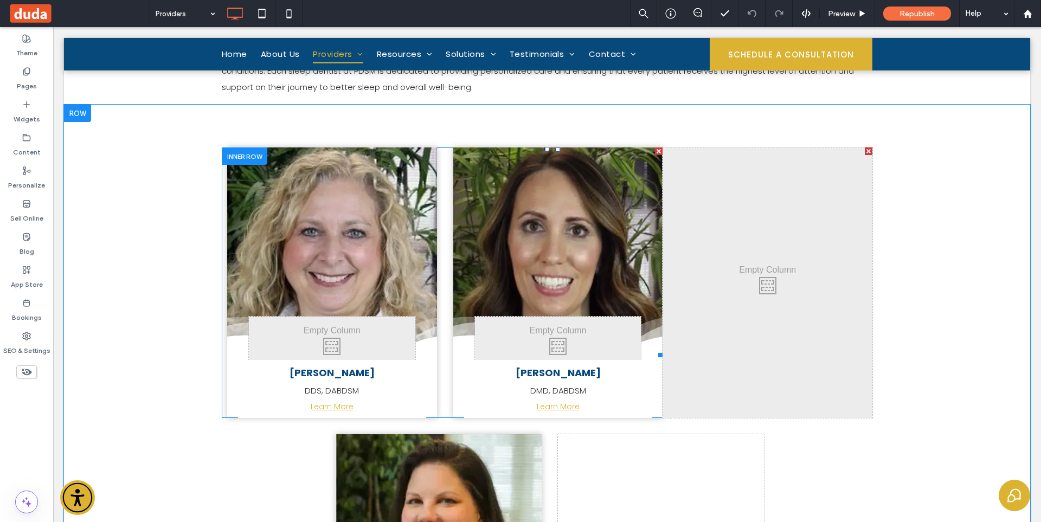
click at [612, 280] on link at bounding box center [558, 252] width 210 height 210
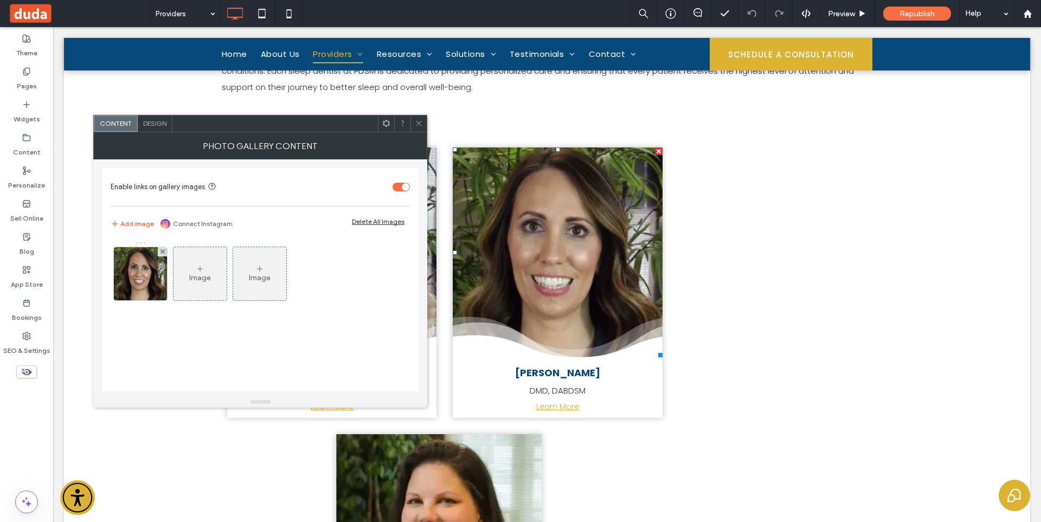
click at [416, 123] on icon at bounding box center [419, 123] width 8 height 8
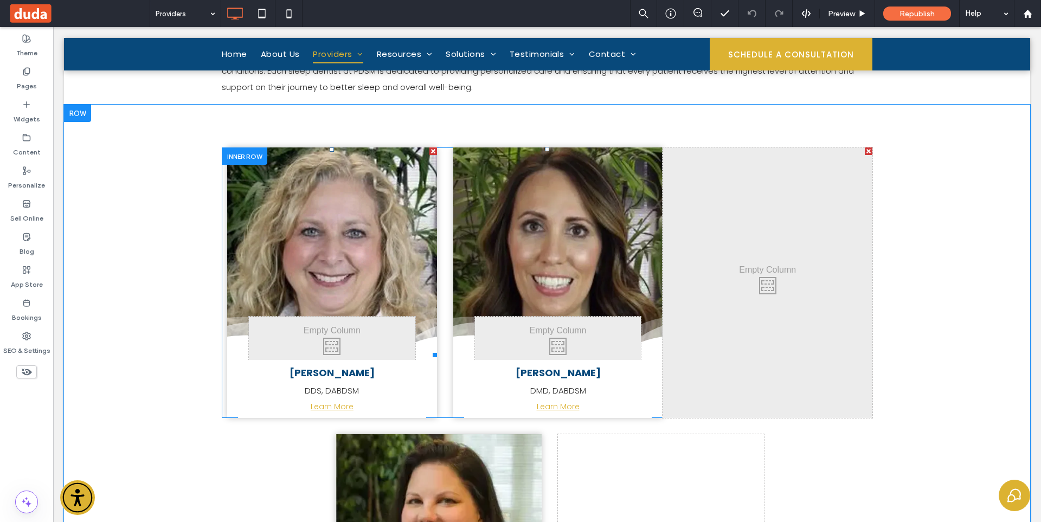
click at [425, 180] on link at bounding box center [332, 252] width 210 height 210
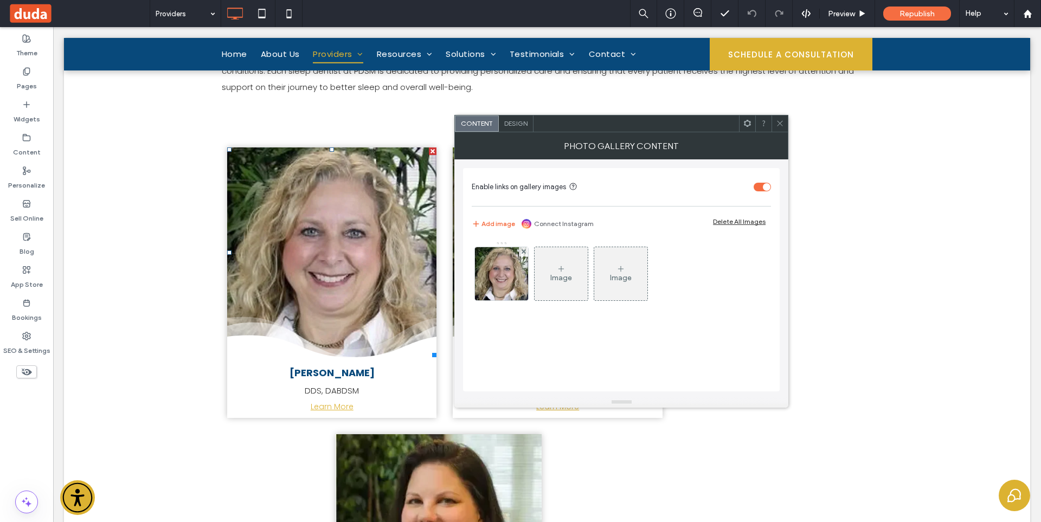
drag, startPoint x: 780, startPoint y: 121, endPoint x: 700, endPoint y: 166, distance: 92.4
click at [778, 121] on icon at bounding box center [780, 123] width 8 height 8
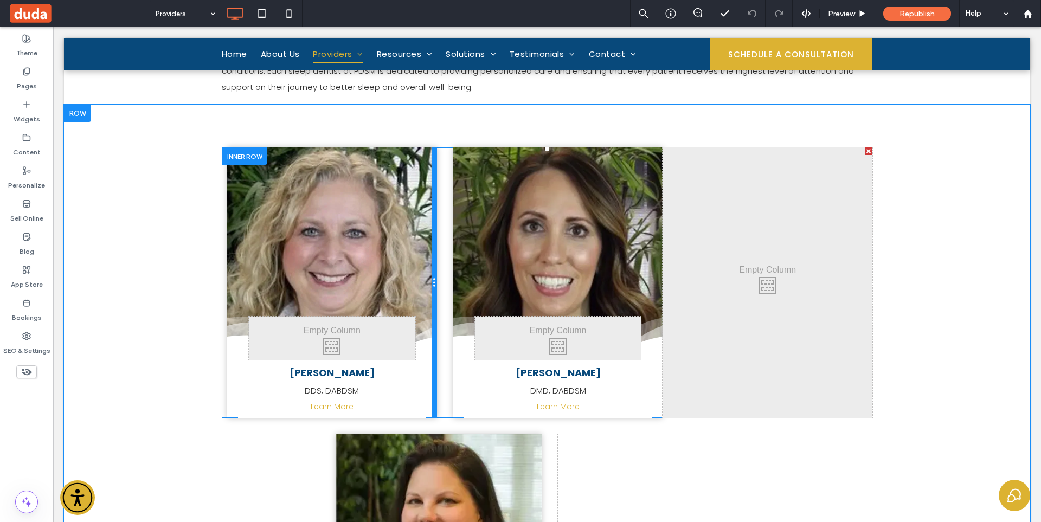
click at [431, 392] on div at bounding box center [433, 282] width 5 height 270
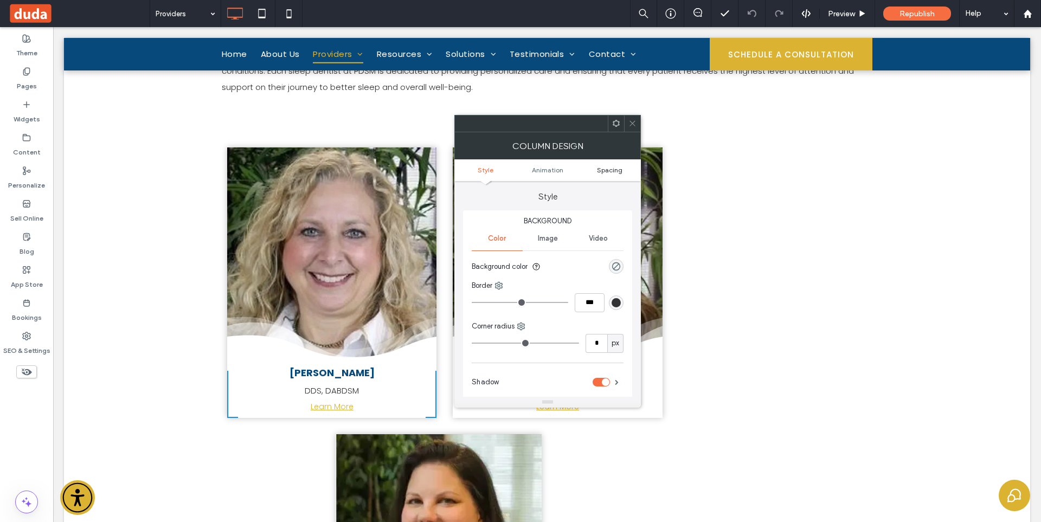
click at [604, 171] on span "Spacing" at bounding box center [609, 170] width 25 height 8
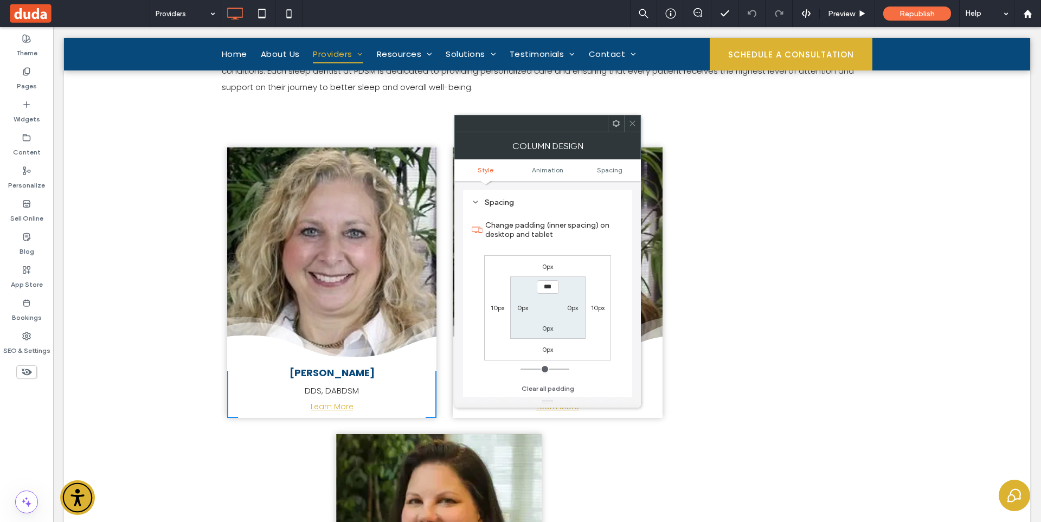
scroll to position [254, 0]
drag, startPoint x: 629, startPoint y: 117, endPoint x: 632, endPoint y: 123, distance: 6.8
click at [630, 117] on span at bounding box center [632, 123] width 8 height 16
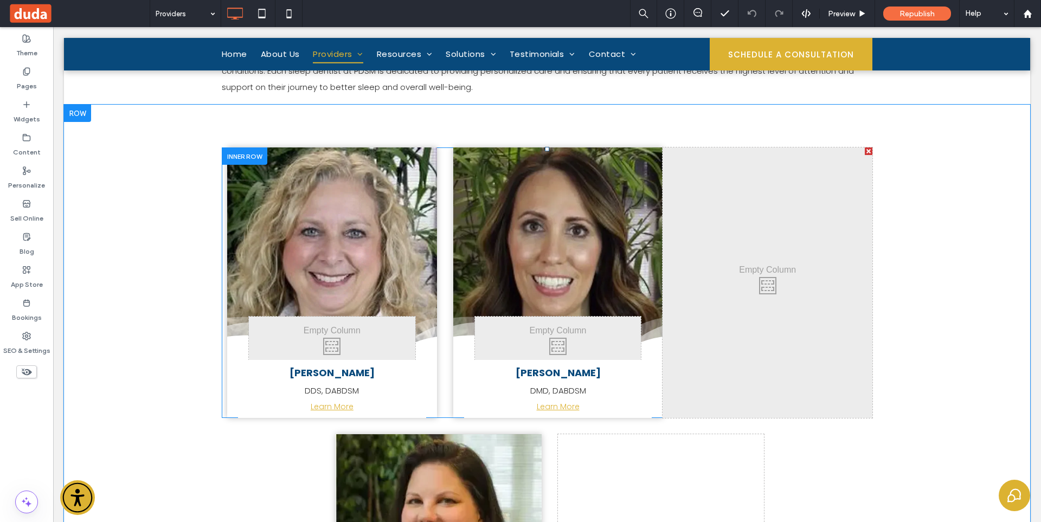
click at [756, 244] on div "Click To Paste" at bounding box center [767, 282] width 210 height 270
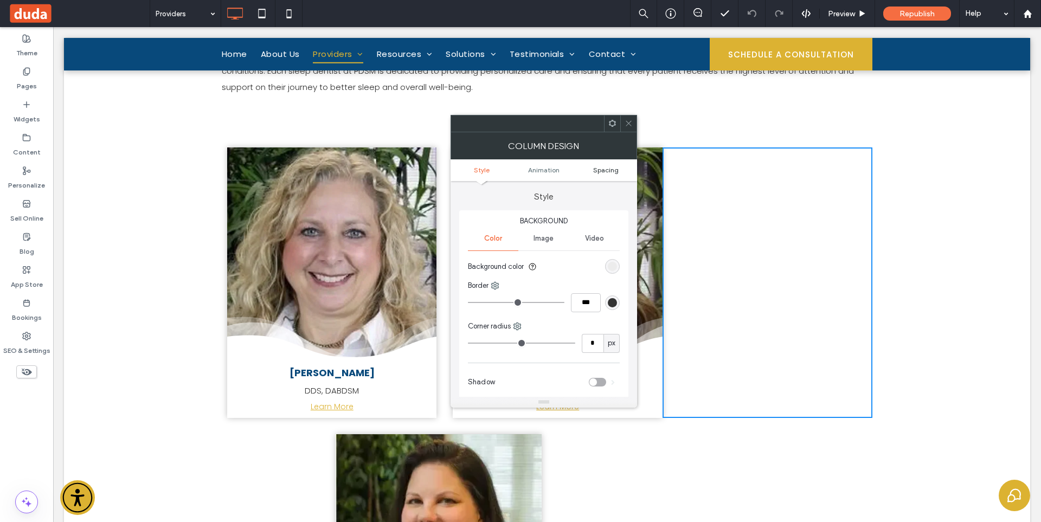
click at [593, 173] on span "Spacing" at bounding box center [605, 170] width 25 height 8
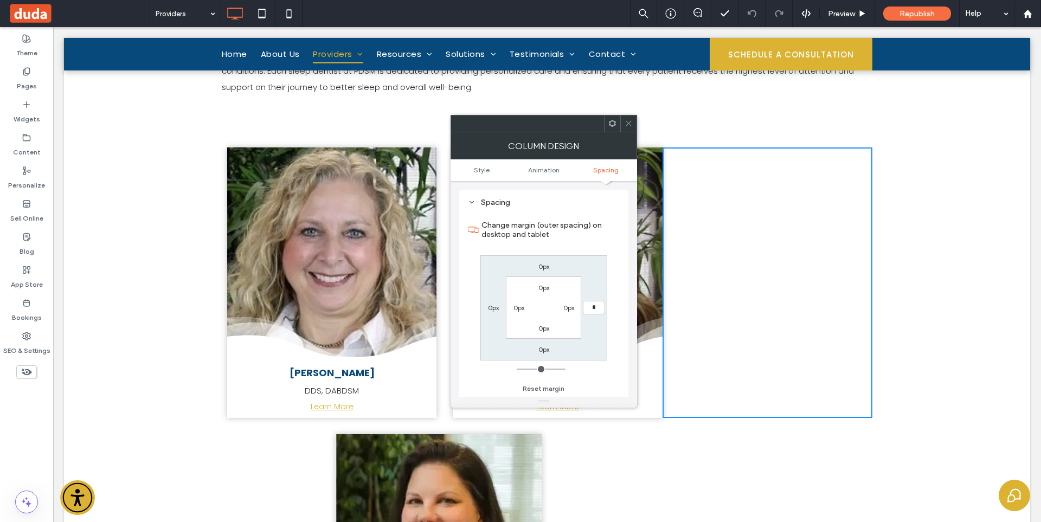
type input "**"
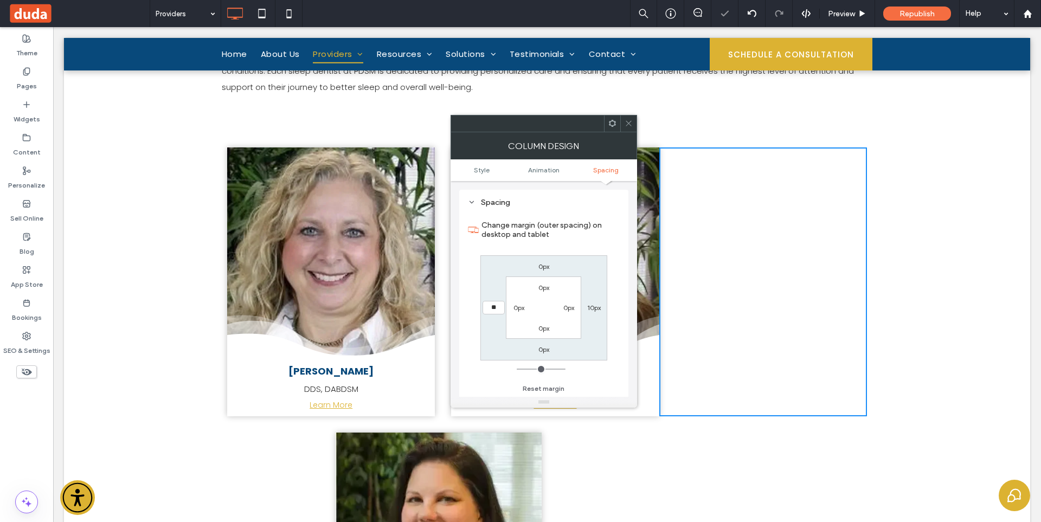
type input "**"
type input "****"
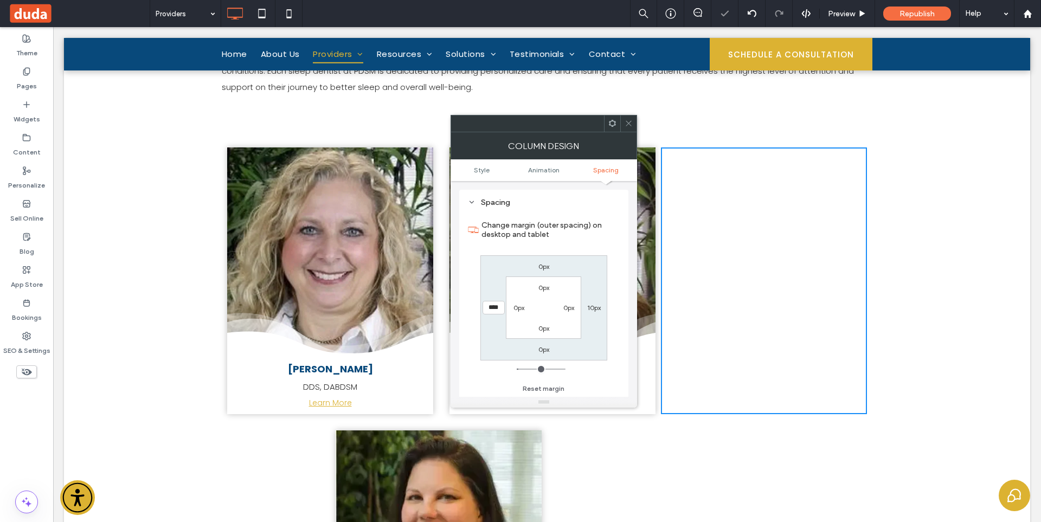
drag, startPoint x: 626, startPoint y: 118, endPoint x: 635, endPoint y: 129, distance: 13.9
click at [626, 118] on span at bounding box center [628, 123] width 8 height 16
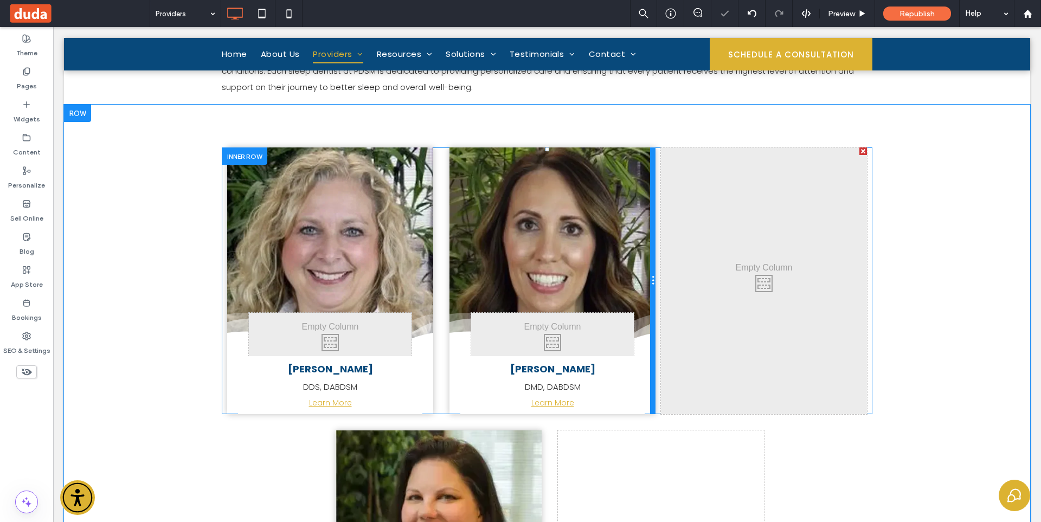
click at [650, 190] on div at bounding box center [652, 280] width 5 height 267
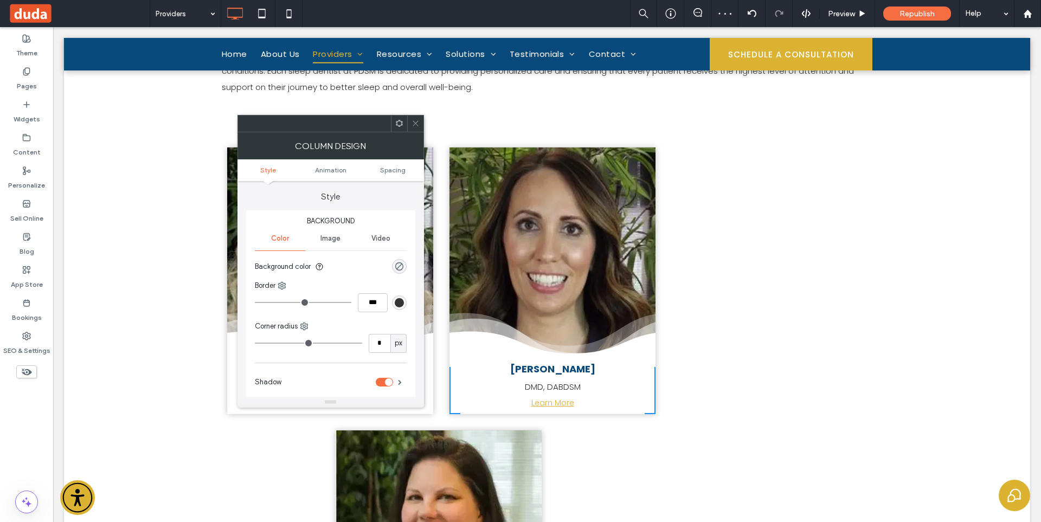
click at [394, 164] on ul "Style Animation Spacing" at bounding box center [330, 170] width 186 height 22
click at [395, 167] on span "Spacing" at bounding box center [392, 170] width 25 height 8
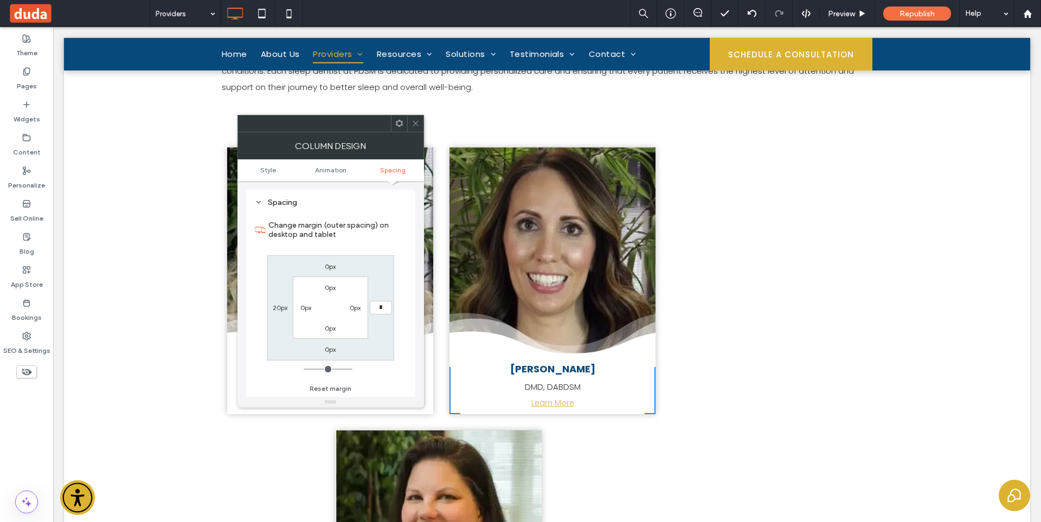
type input "**"
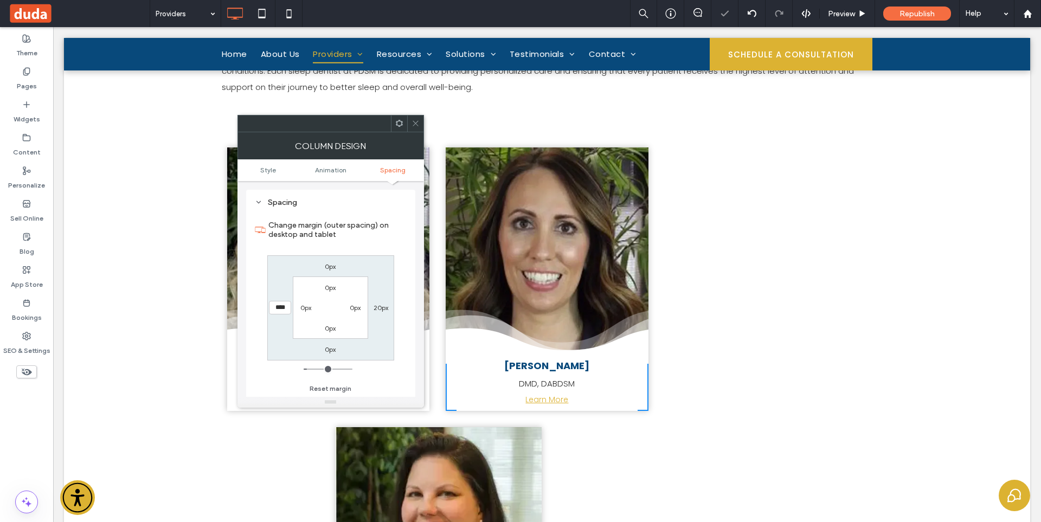
type input "*"
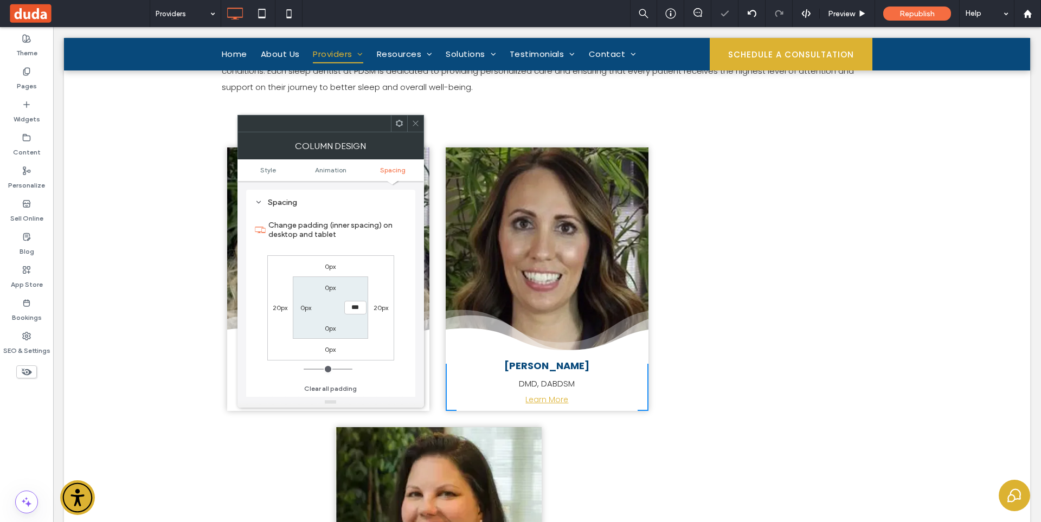
drag, startPoint x: 419, startPoint y: 118, endPoint x: 422, endPoint y: 123, distance: 6.1
click at [422, 123] on div at bounding box center [415, 123] width 16 height 16
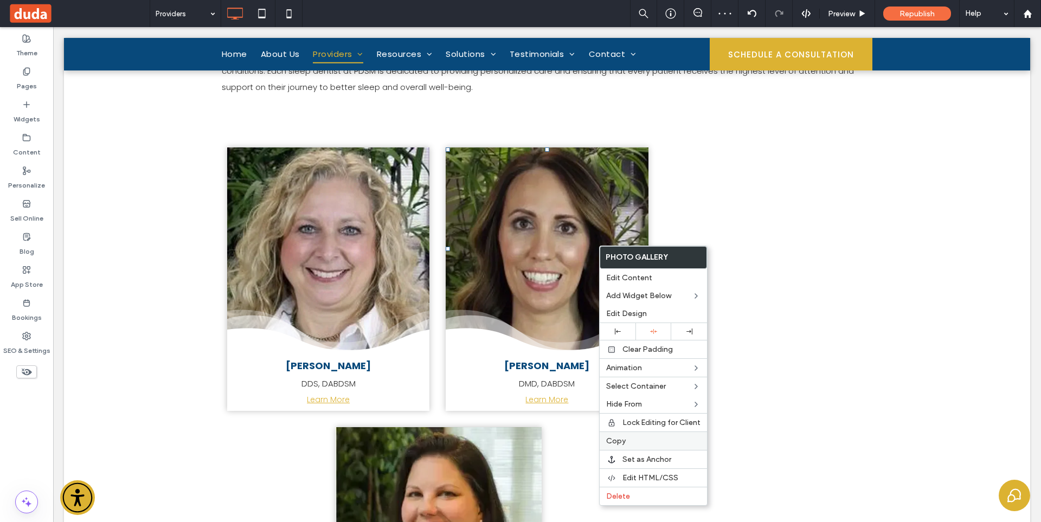
click at [647, 437] on label "Copy" at bounding box center [653, 440] width 94 height 9
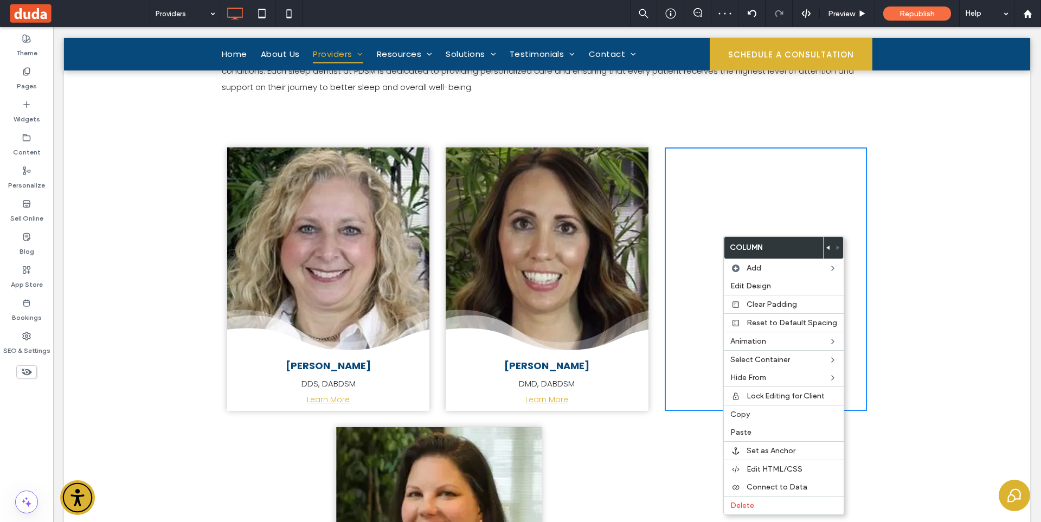
click at [704, 226] on div "Click To Paste" at bounding box center [765, 278] width 202 height 263
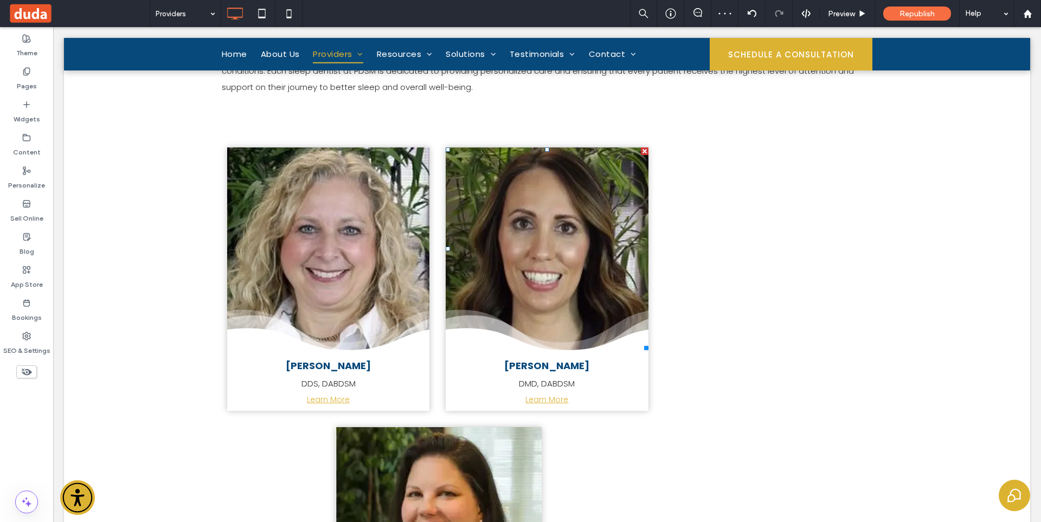
drag, startPoint x: 779, startPoint y: 293, endPoint x: 825, endPoint y: 318, distance: 52.1
click at [726, 266] on div "Click To Paste" at bounding box center [765, 279] width 98 height 54
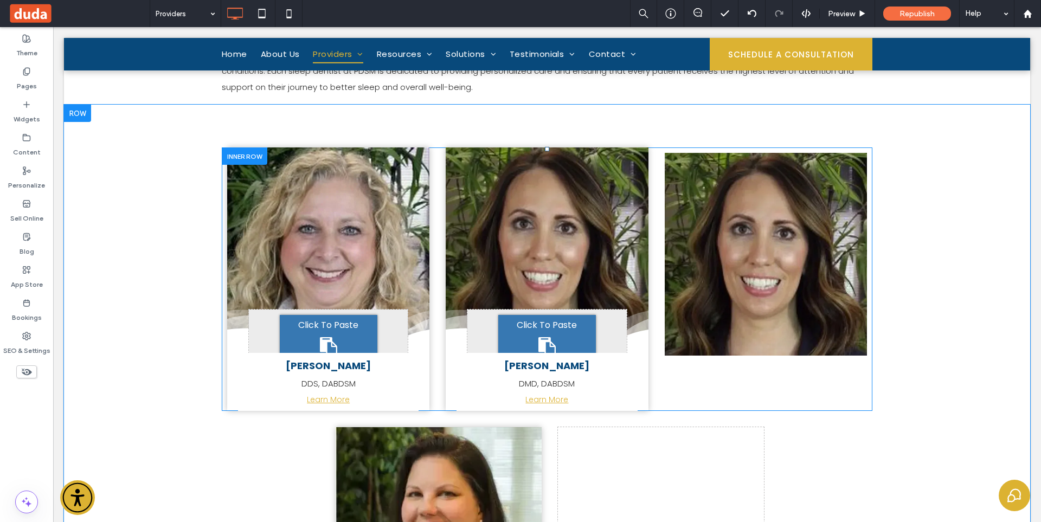
click at [793, 382] on div "Click To Paste City skyline Photo By: [PERSON_NAME] Button" at bounding box center [765, 278] width 202 height 263
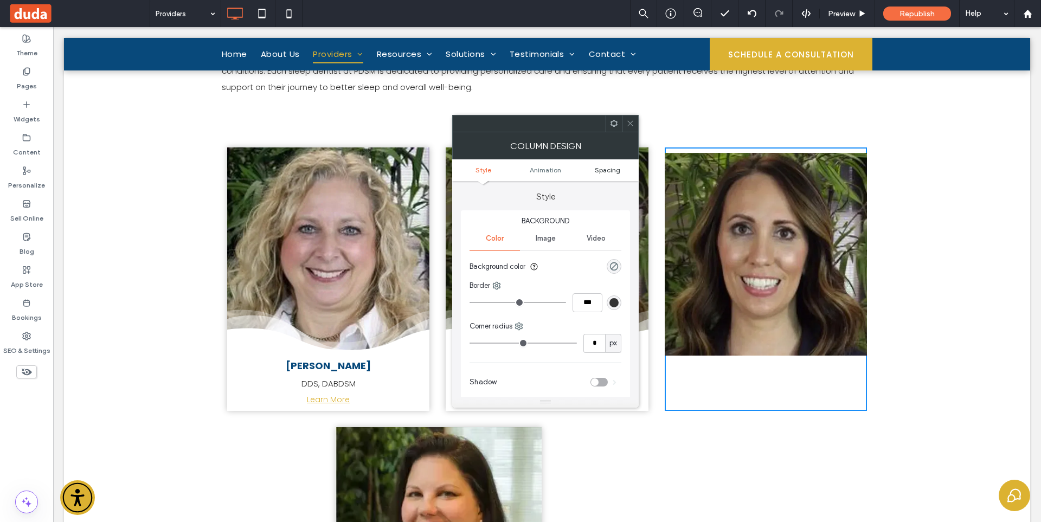
click at [611, 170] on span "Spacing" at bounding box center [607, 170] width 25 height 8
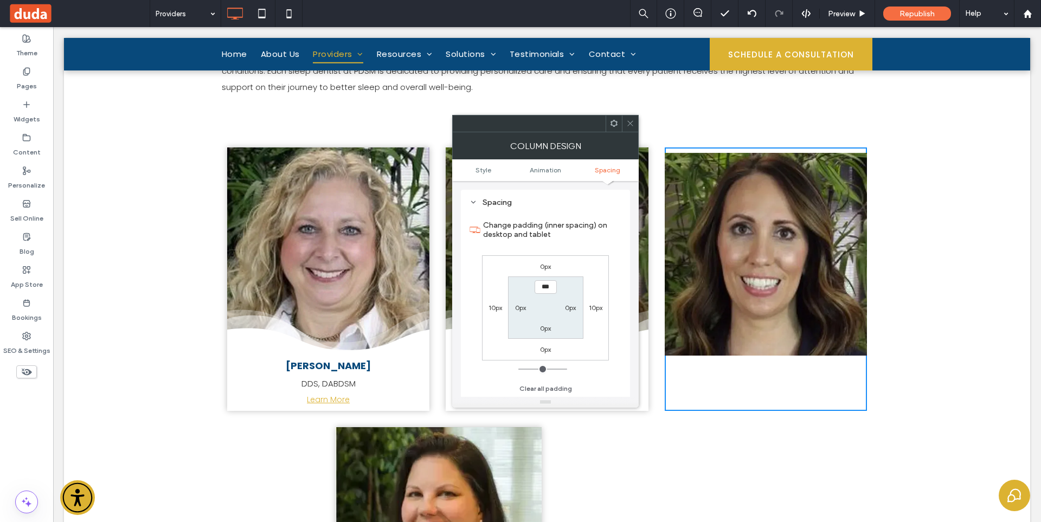
drag, startPoint x: 622, startPoint y: 121, endPoint x: 638, endPoint y: 129, distance: 17.5
click at [623, 121] on div at bounding box center [630, 123] width 16 height 16
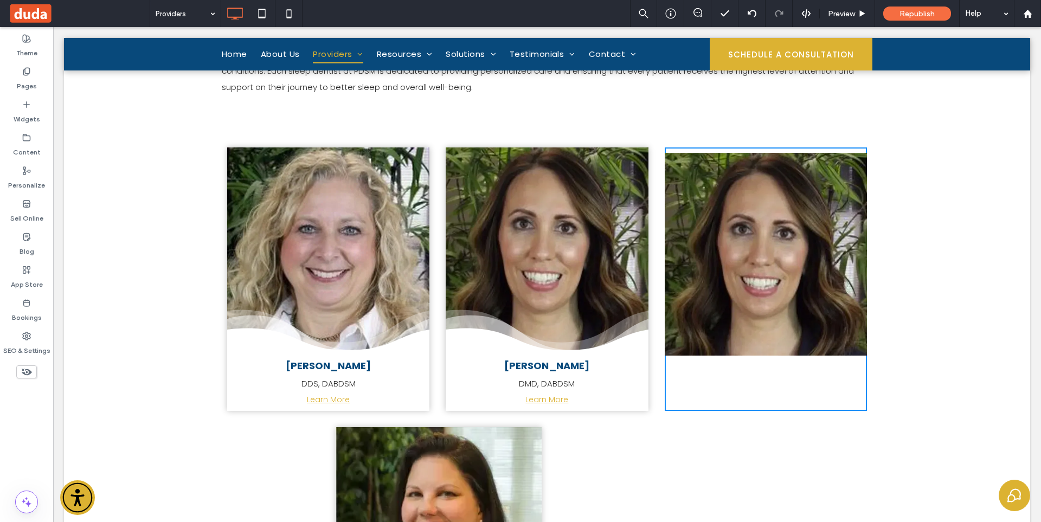
click at [705, 182] on link at bounding box center [765, 254] width 202 height 202
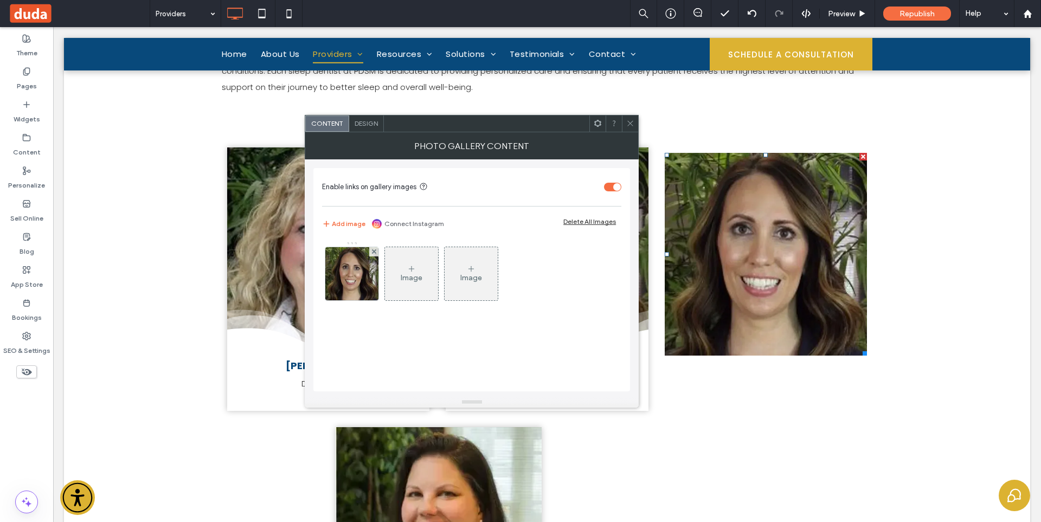
click at [365, 126] on span "Design" at bounding box center [365, 123] width 23 height 8
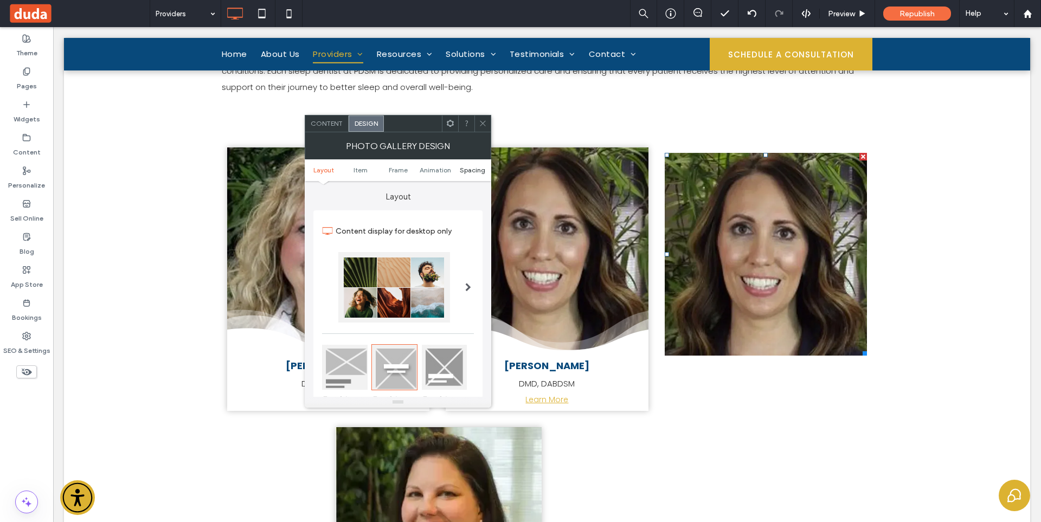
click at [486, 172] on link "Spacing" at bounding box center [472, 170] width 37 height 8
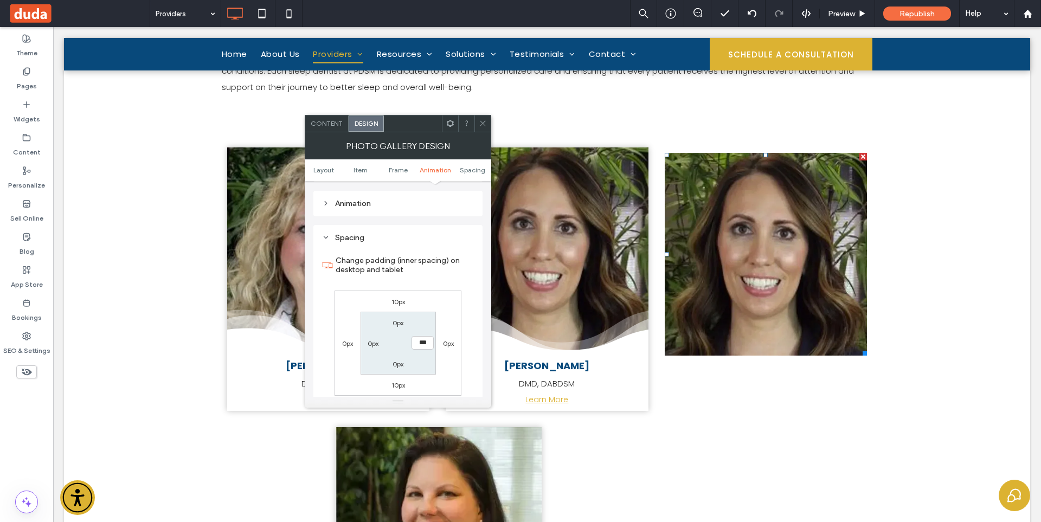
scroll to position [544, 0]
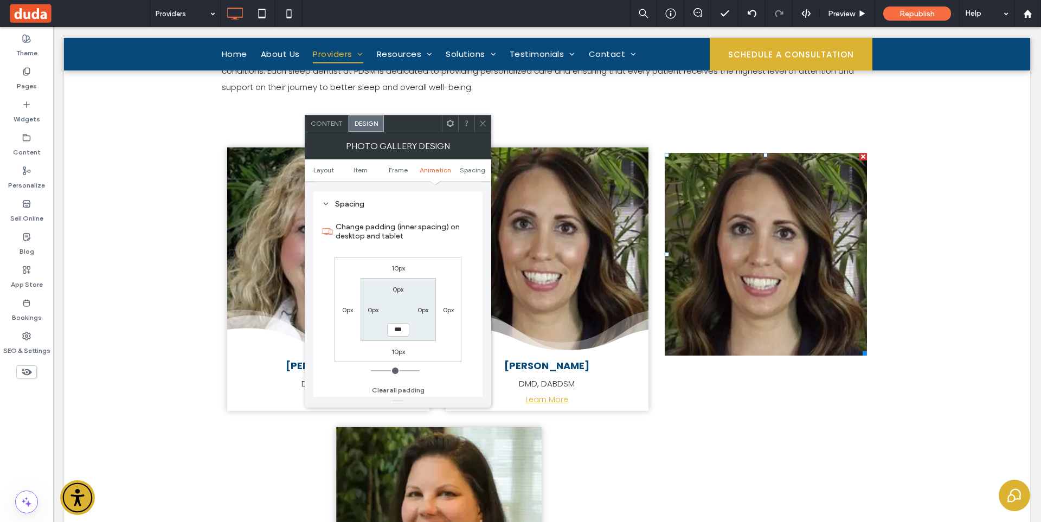
type input "**"
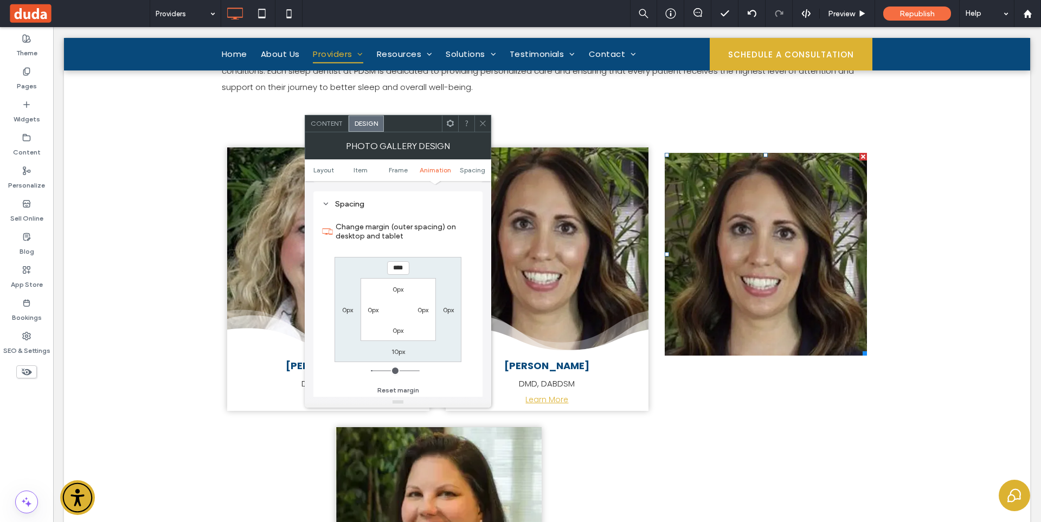
type input "*"
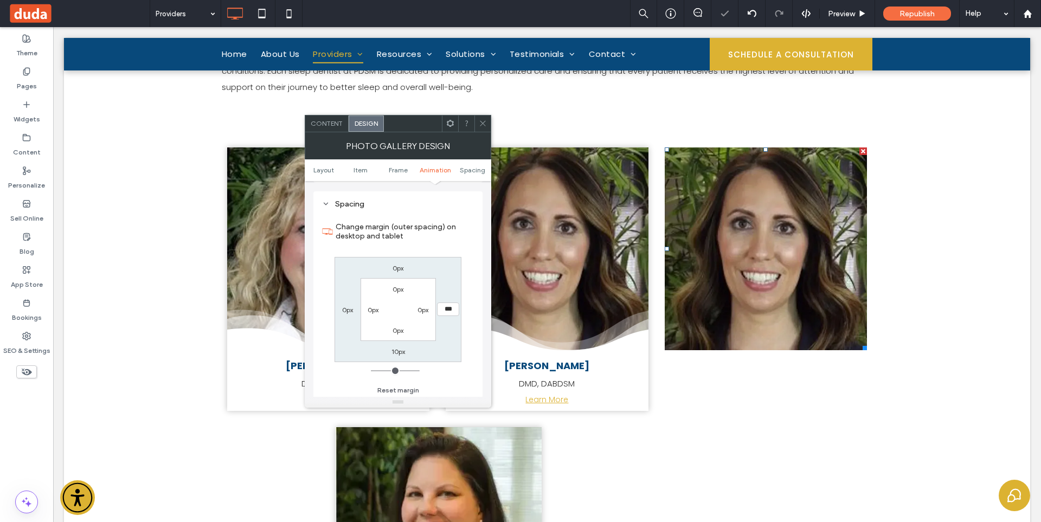
type input "**"
type input "*"
type input "***"
click at [481, 117] on span at bounding box center [483, 123] width 8 height 16
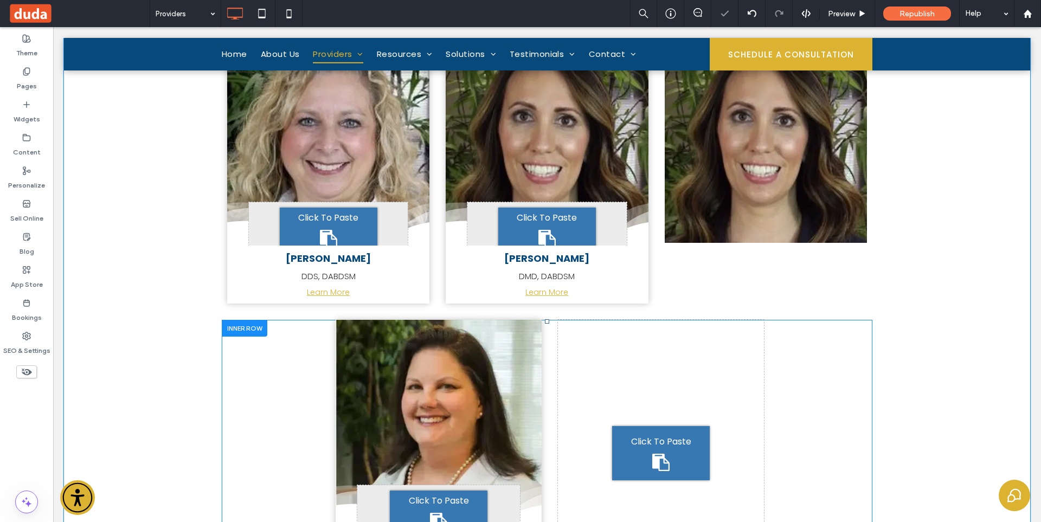
scroll to position [650, 0]
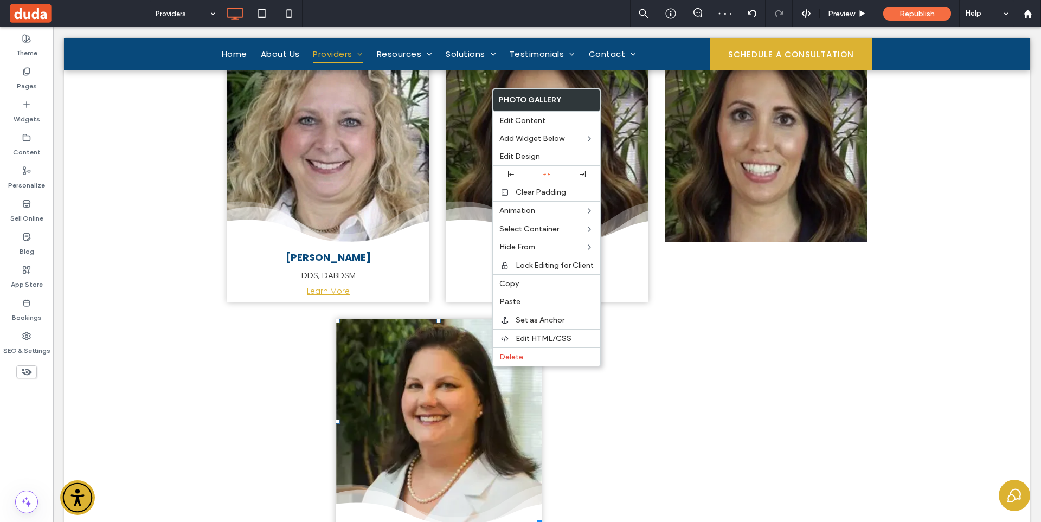
drag, startPoint x: 518, startPoint y: 290, endPoint x: 606, endPoint y: 306, distance: 90.3
click at [519, 289] on div "Copy" at bounding box center [546, 283] width 107 height 18
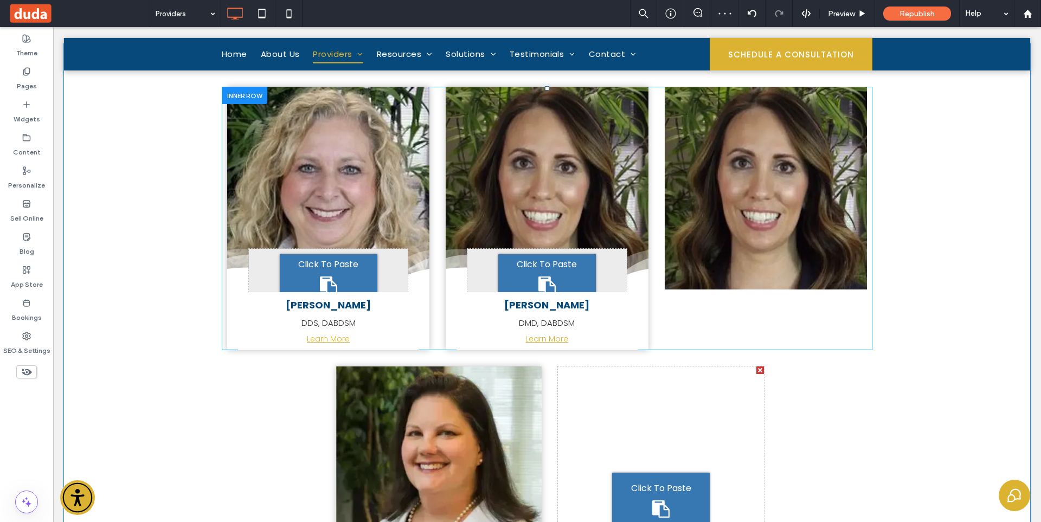
scroll to position [488, 0]
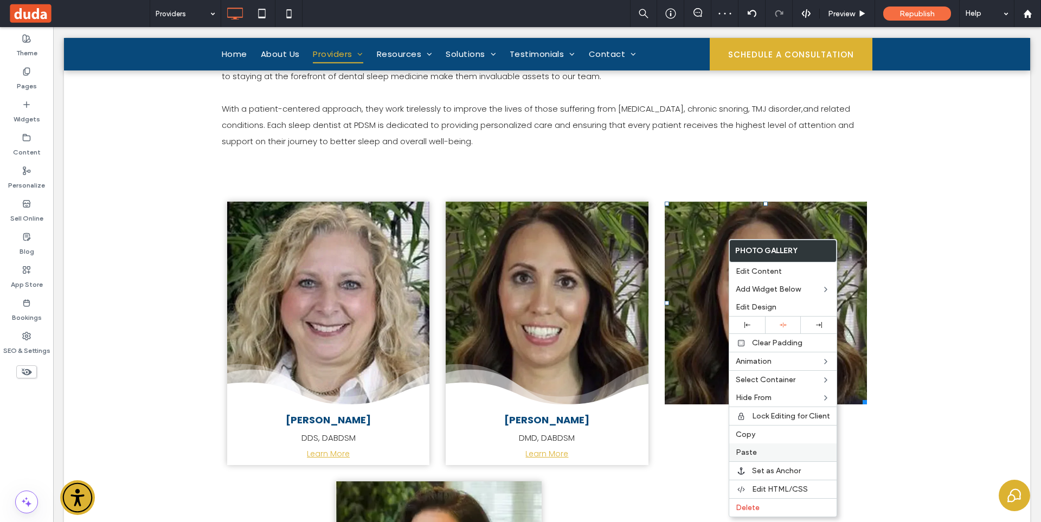
click at [761, 445] on div "Paste" at bounding box center [782, 452] width 107 height 18
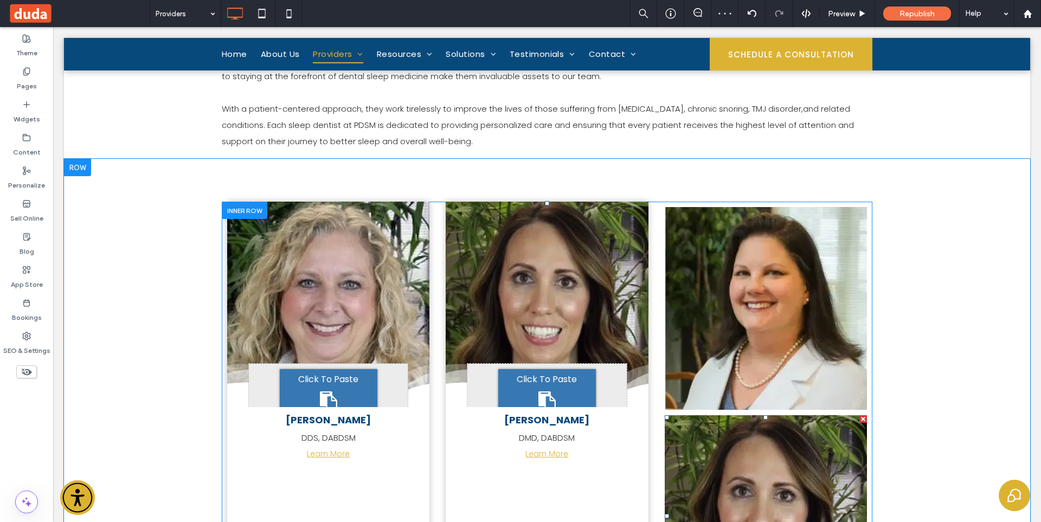
click at [855, 424] on link at bounding box center [765, 516] width 202 height 202
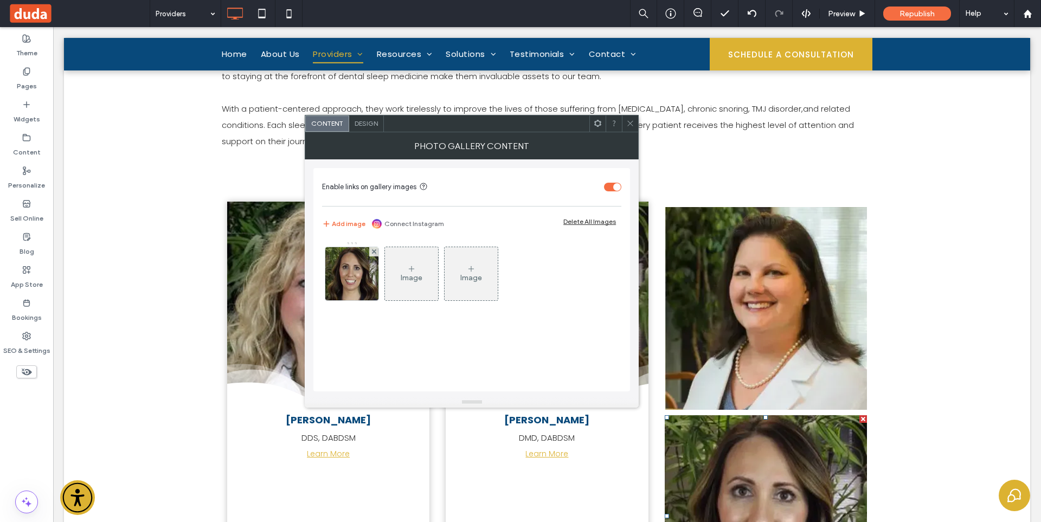
drag, startPoint x: 858, startPoint y: 421, endPoint x: 911, endPoint y: 444, distance: 58.2
click at [859, 421] on div at bounding box center [863, 419] width 8 height 8
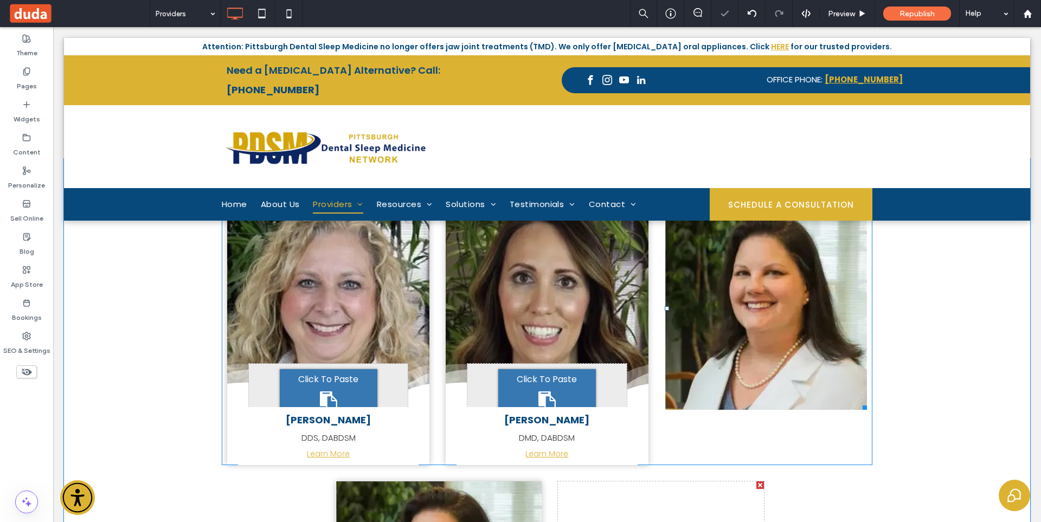
click at [808, 267] on link at bounding box center [765, 308] width 202 height 202
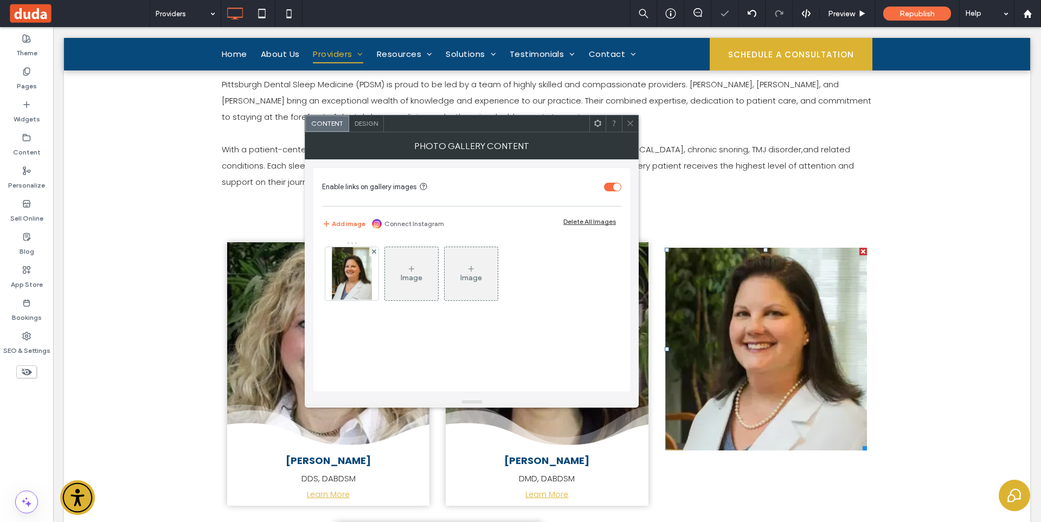
scroll to position [434, 0]
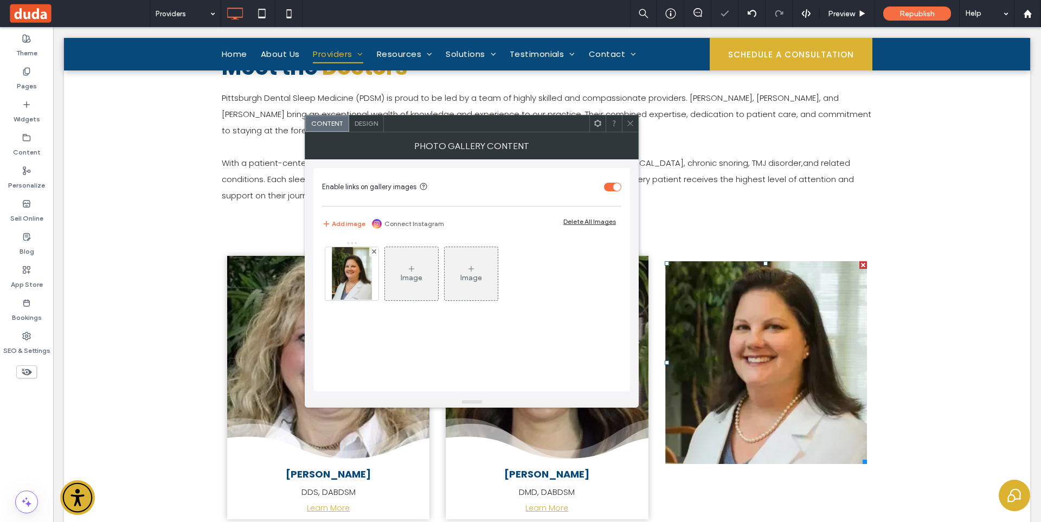
click at [369, 120] on span "Design" at bounding box center [365, 123] width 23 height 8
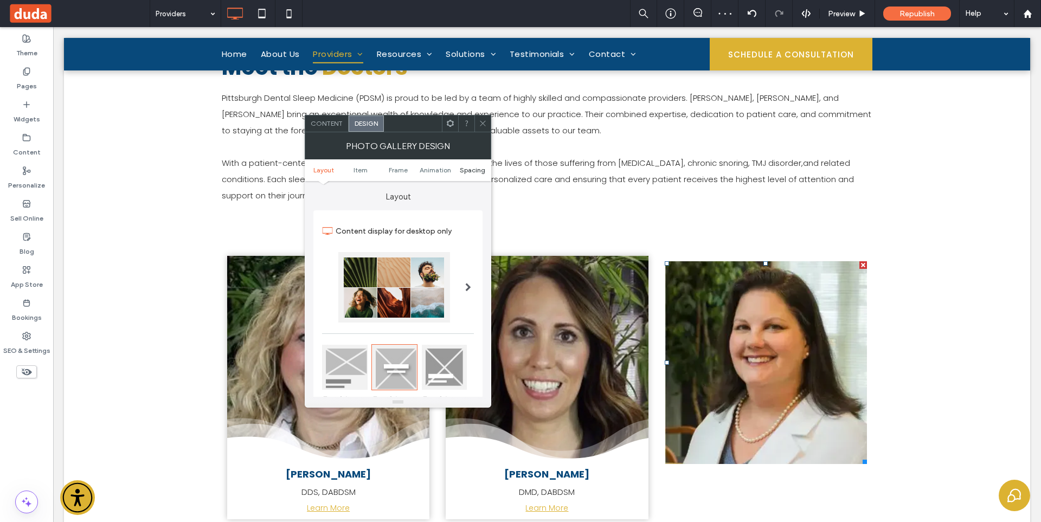
click at [468, 167] on span "Spacing" at bounding box center [472, 170] width 25 height 8
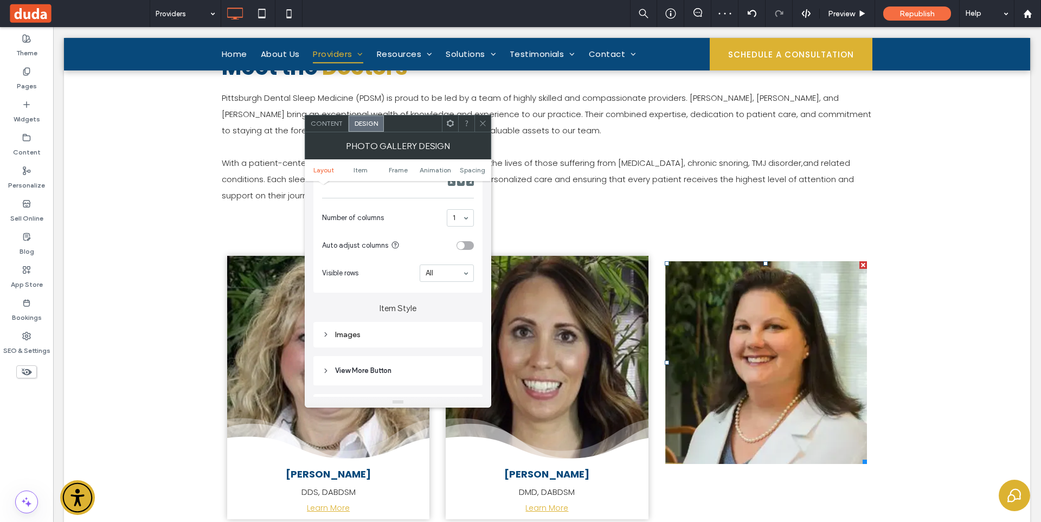
scroll to position [518, 0]
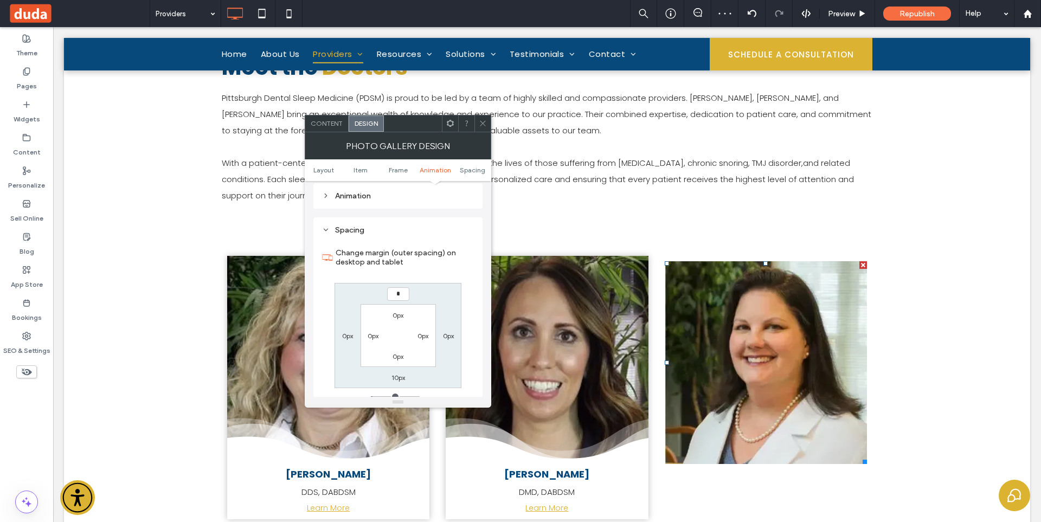
type input "**"
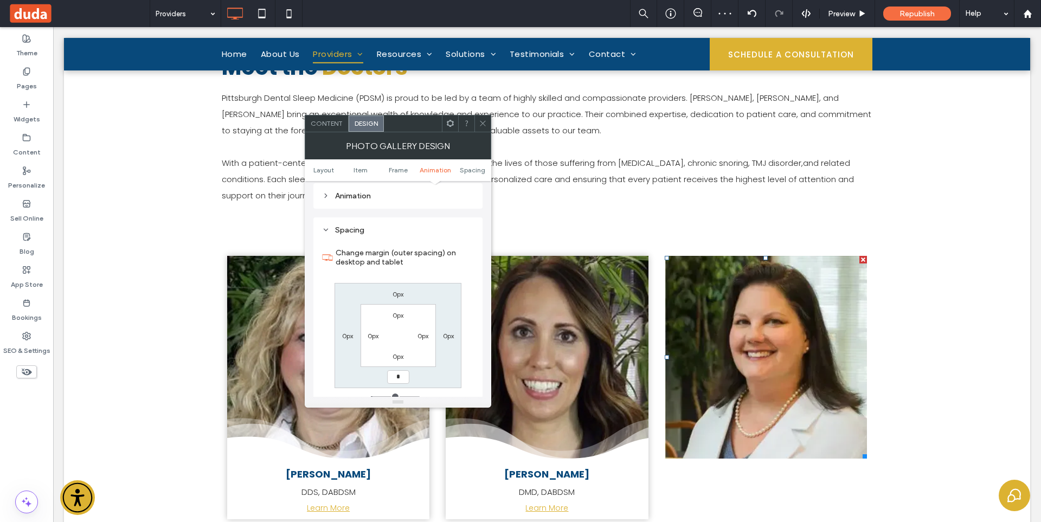
type input "*"
type input "***"
drag, startPoint x: 480, startPoint y: 120, endPoint x: 488, endPoint y: 262, distance: 141.7
click at [480, 120] on icon at bounding box center [483, 123] width 8 height 8
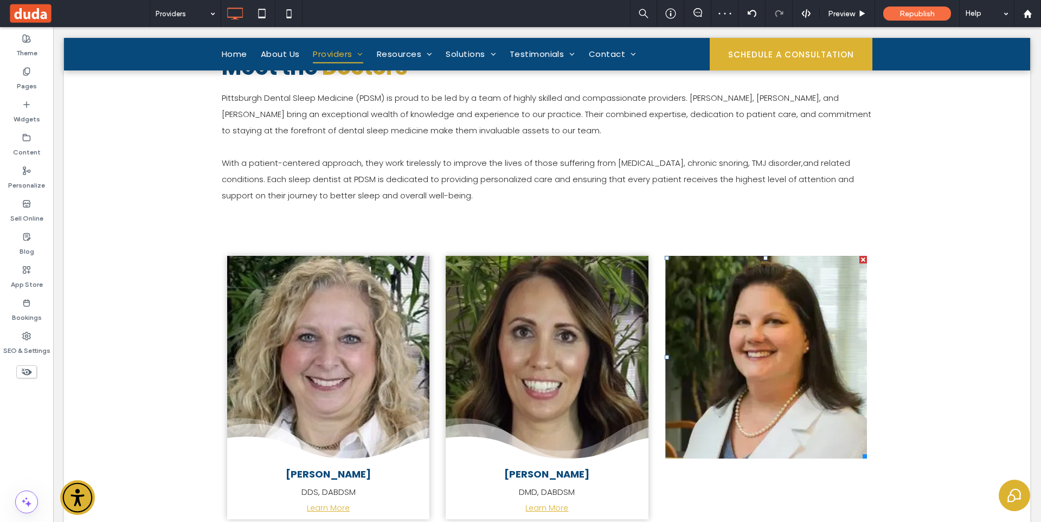
scroll to position [542, 0]
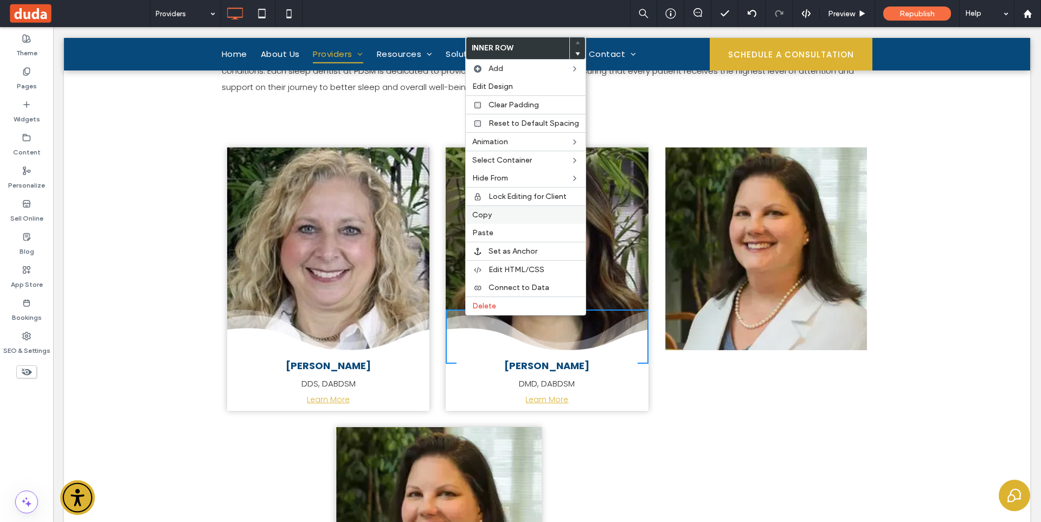
click at [490, 215] on span "Copy" at bounding box center [482, 214] width 20 height 9
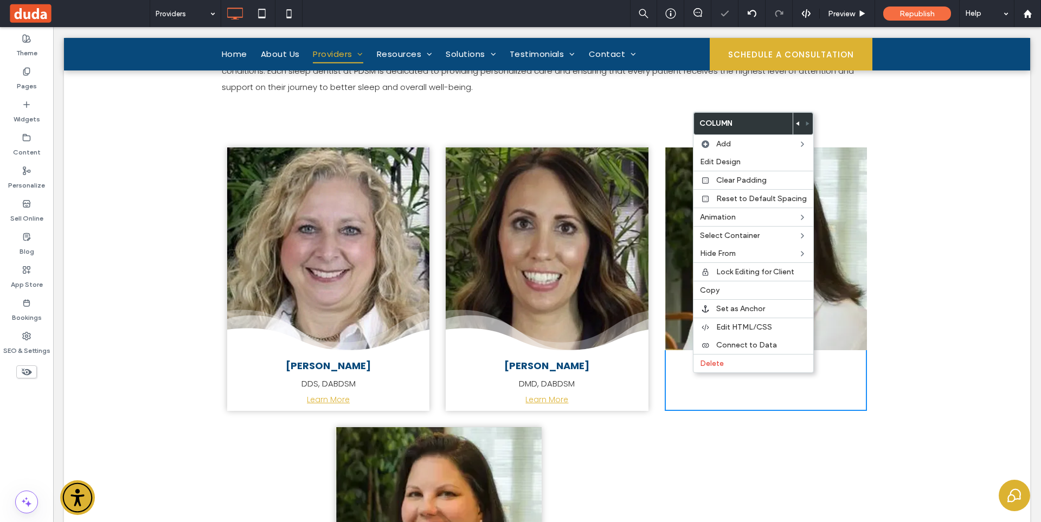
click at [706, 381] on div "Click To Paste City skyline Photo By: John Doe Button" at bounding box center [765, 278] width 202 height 263
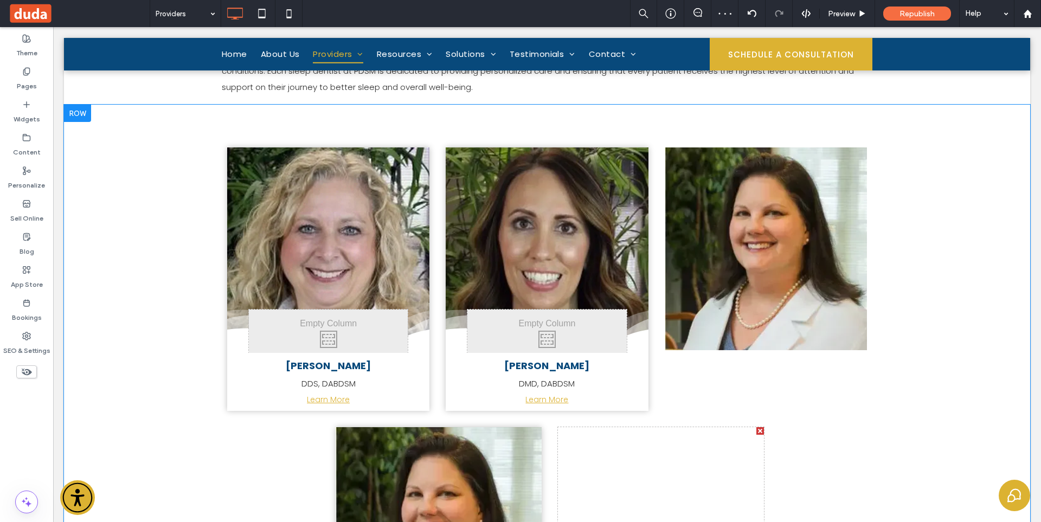
scroll to position [488, 0]
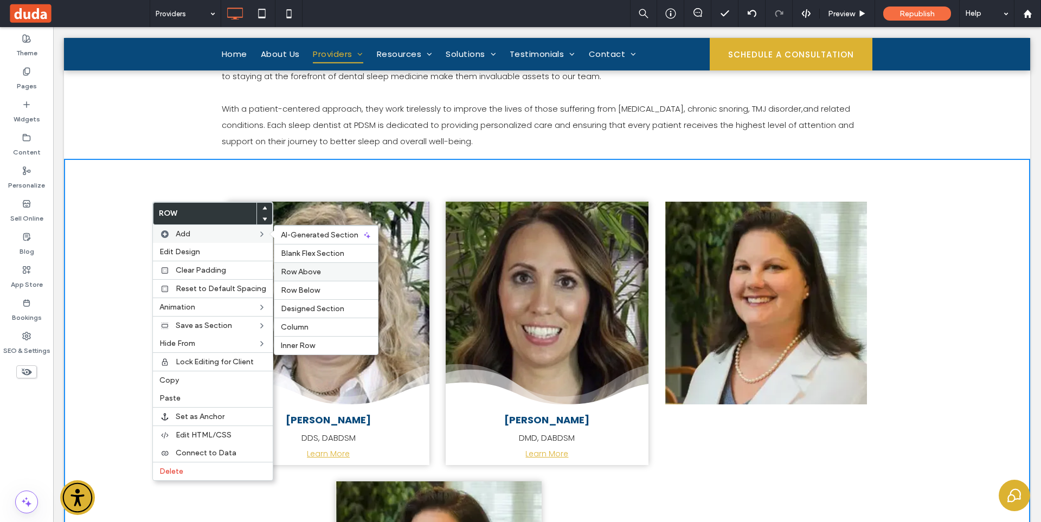
click at [330, 270] on label "Row Above" at bounding box center [326, 271] width 91 height 9
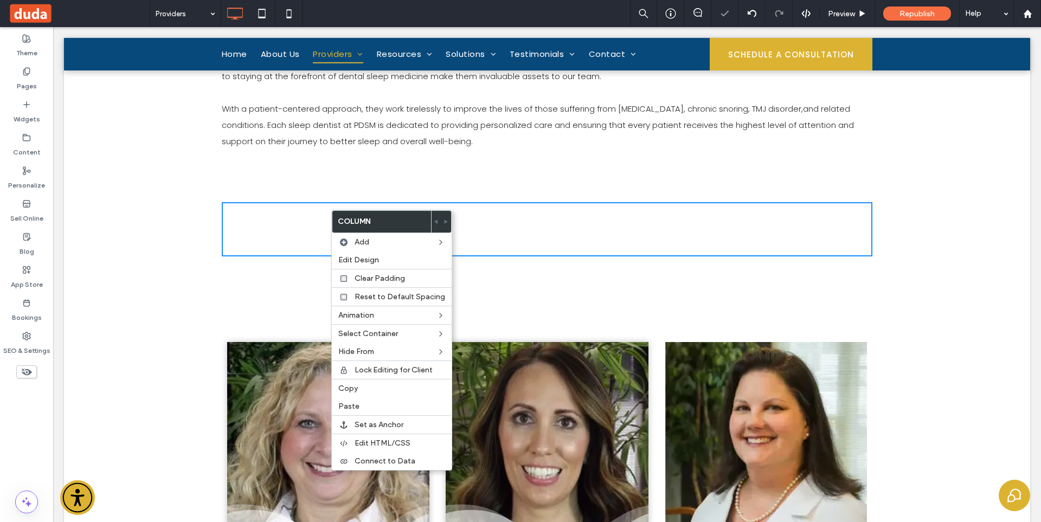
click at [147, 212] on div "Click To Paste Click To Paste Row + Add Section" at bounding box center [547, 229] width 966 height 141
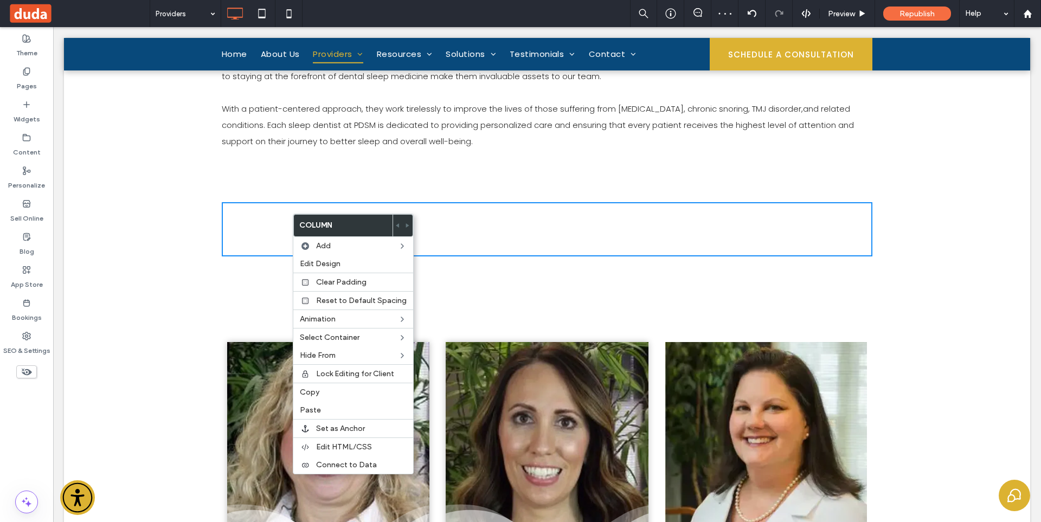
click at [153, 214] on div "Click To Paste Click To Paste Row + Add Section" at bounding box center [547, 229] width 966 height 141
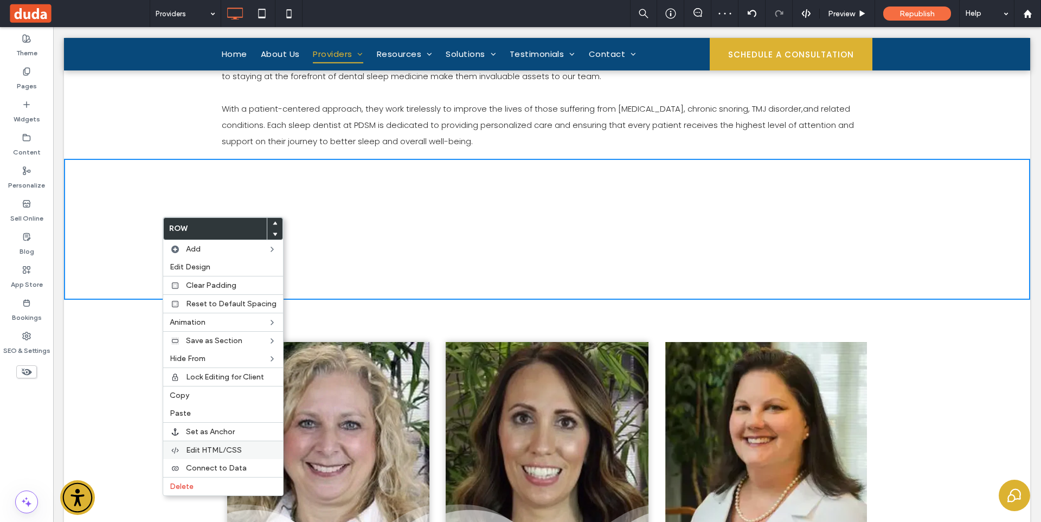
click at [219, 450] on span "Edit HTML/CSS" at bounding box center [214, 449] width 56 height 9
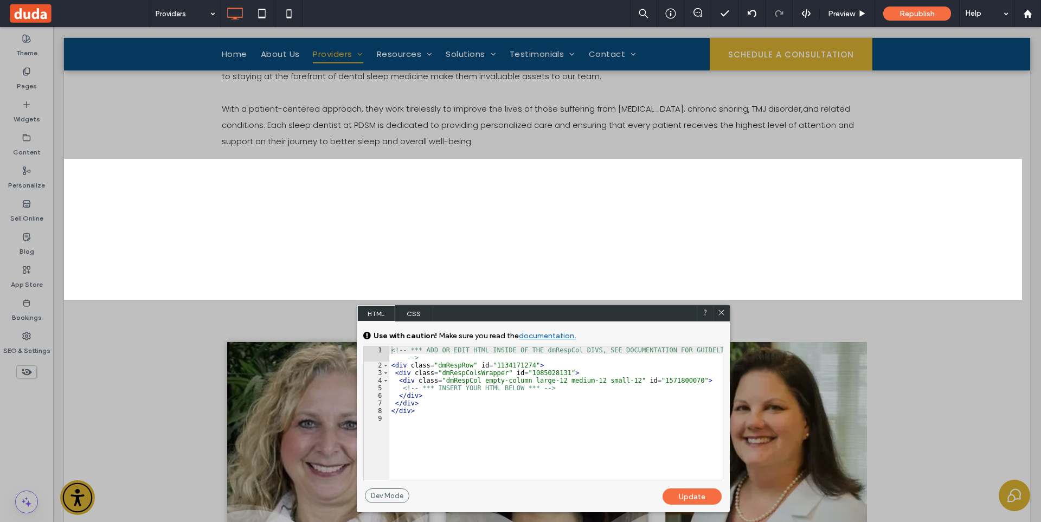
click at [437, 405] on div "<!-- *** ADD OR EDIT HTML INSIDE OF THE dmRespCol DIVS, SEE DOCUMENTATION FOR G…" at bounding box center [555, 424] width 333 height 156
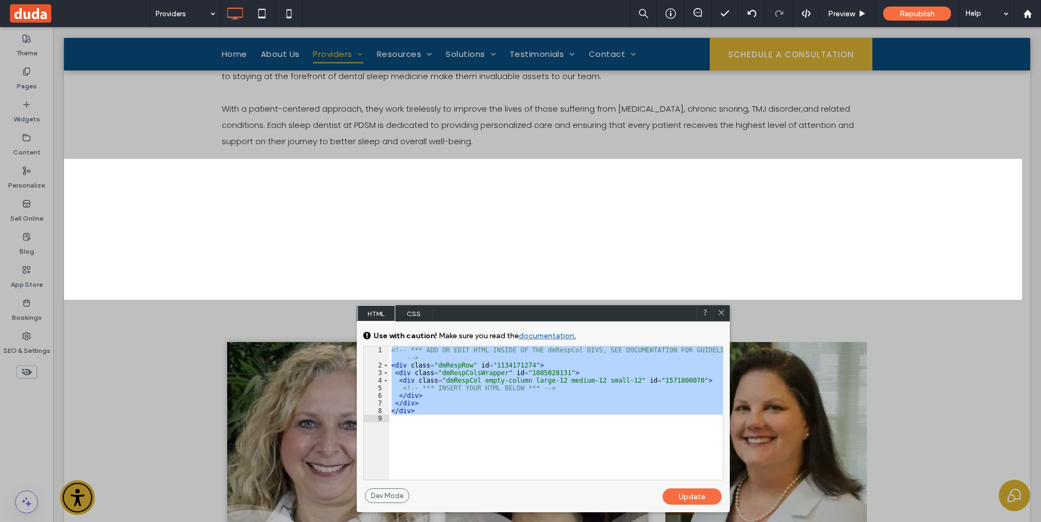
click at [718, 315] on icon at bounding box center [721, 312] width 8 height 8
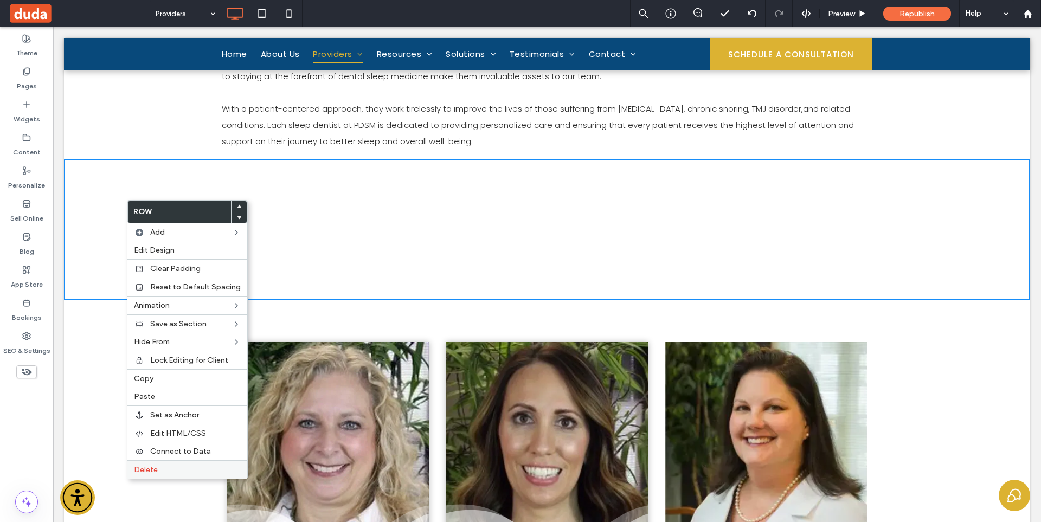
click at [178, 464] on div "Delete" at bounding box center [187, 469] width 120 height 18
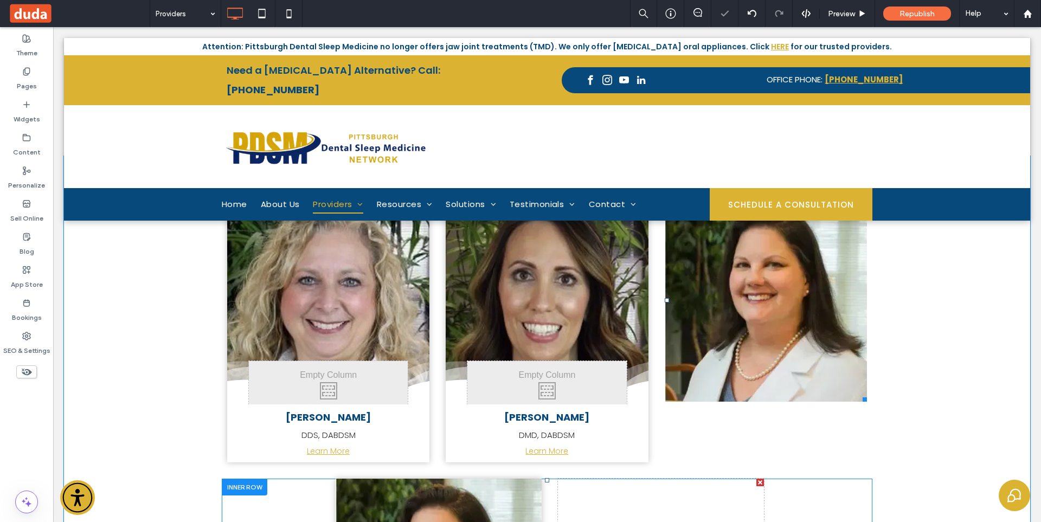
scroll to position [596, 0]
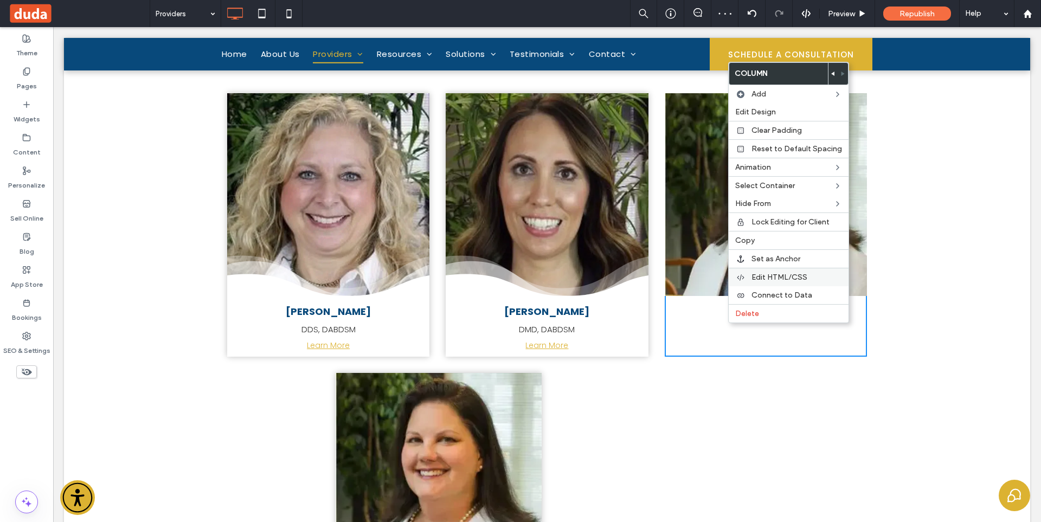
click at [773, 276] on span "Edit HTML/CSS" at bounding box center [779, 277] width 56 height 9
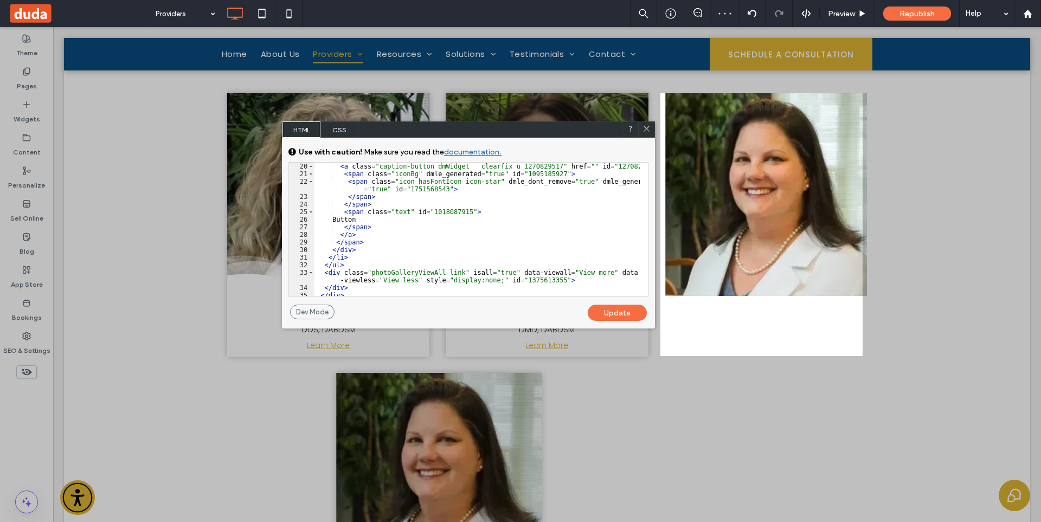
scroll to position [246, 0]
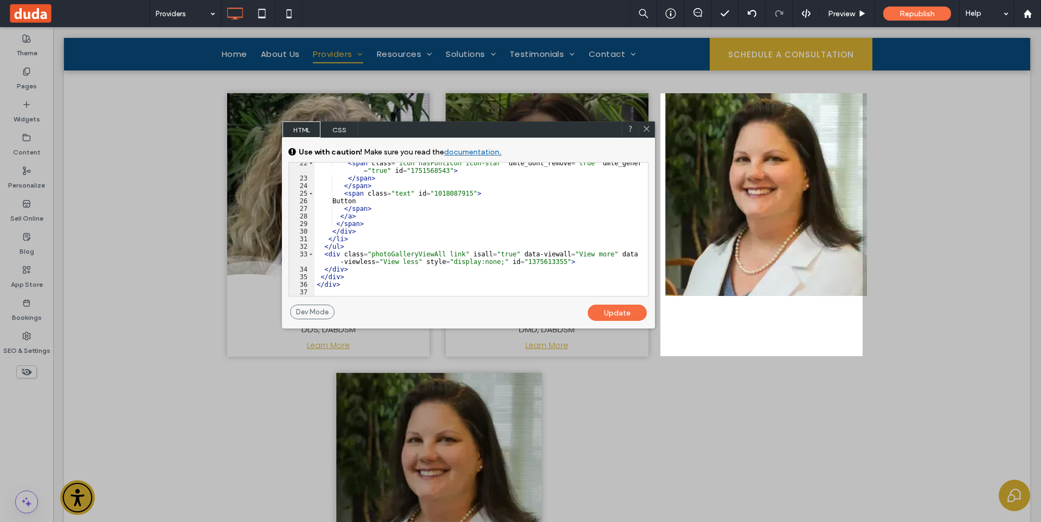
click at [363, 279] on div "< span class = "icon hasFontIcon icon-star" dmle_dont_remove = "true" dmle_gene…" at bounding box center [476, 237] width 325 height 156
type textarea "**"
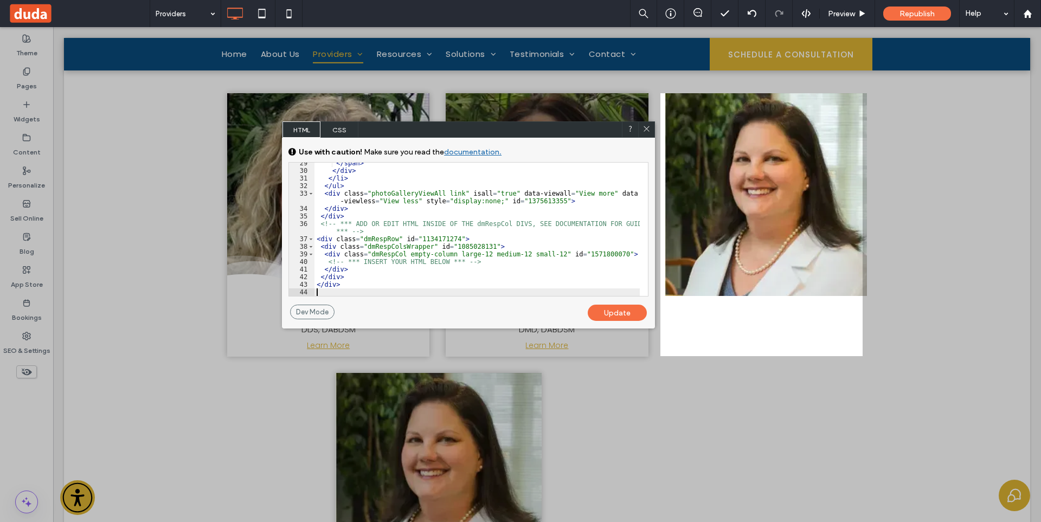
scroll to position [307, 0]
click at [612, 315] on div "Update" at bounding box center [616, 313] width 59 height 16
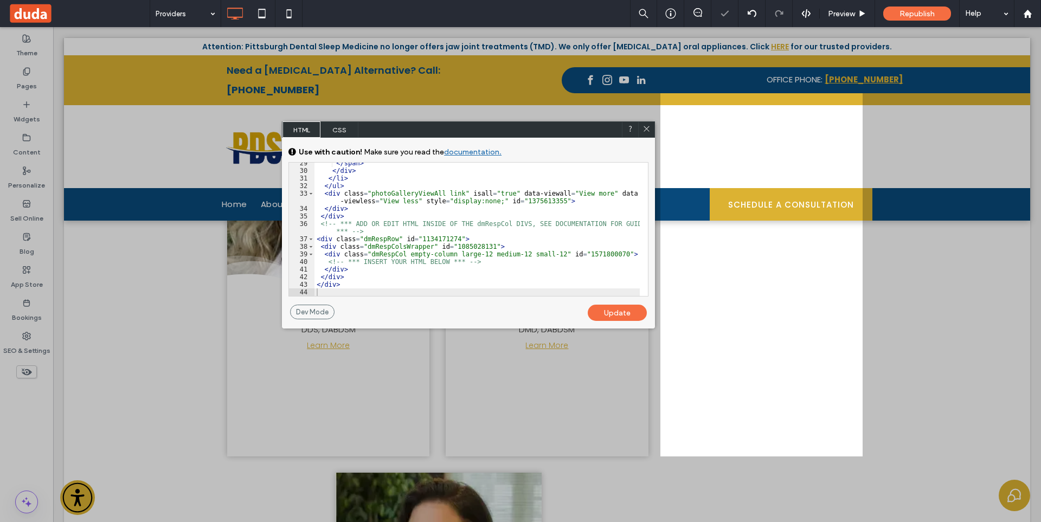
drag, startPoint x: 647, startPoint y: 126, endPoint x: 670, endPoint y: 249, distance: 124.7
click at [647, 126] on icon at bounding box center [646, 129] width 8 height 8
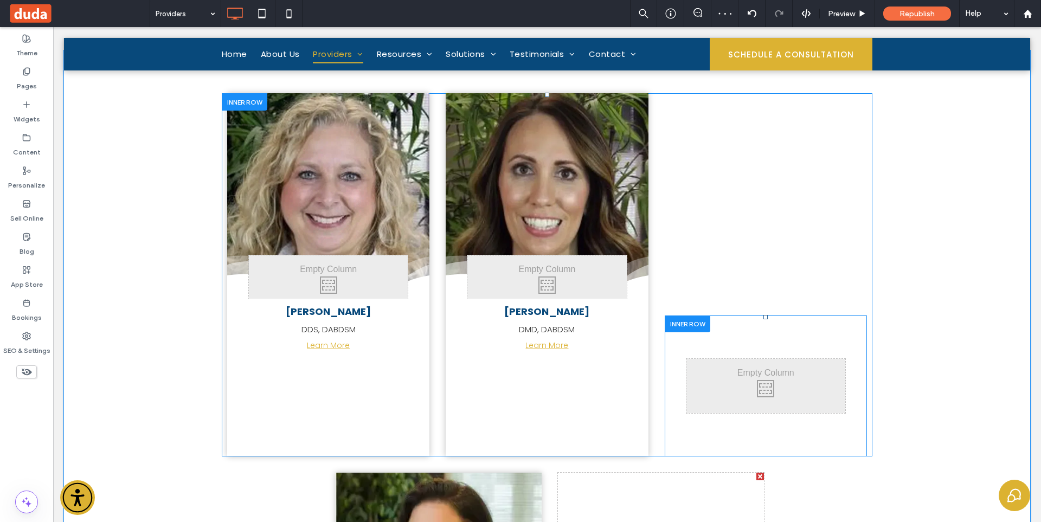
scroll to position [650, 0]
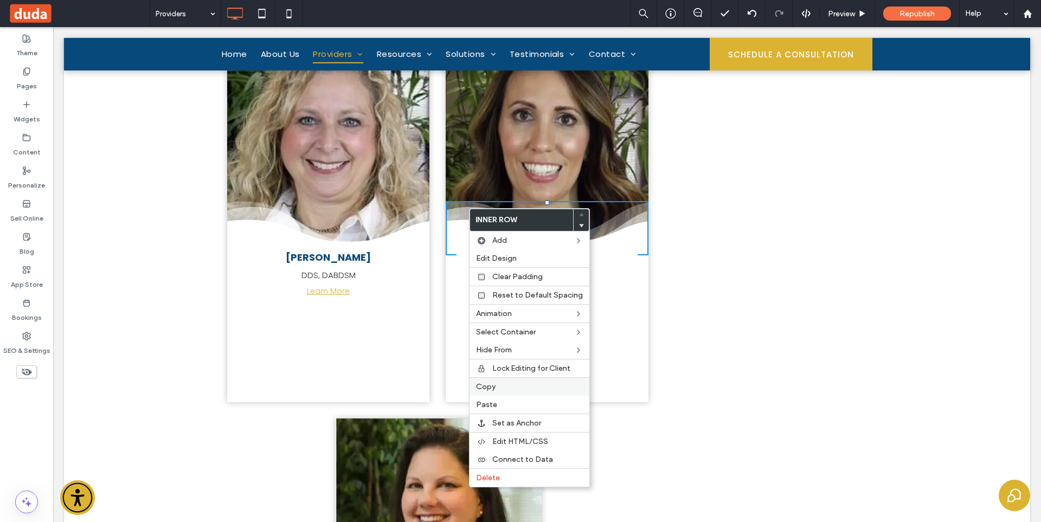
click at [496, 382] on label "Copy" at bounding box center [529, 386] width 107 height 9
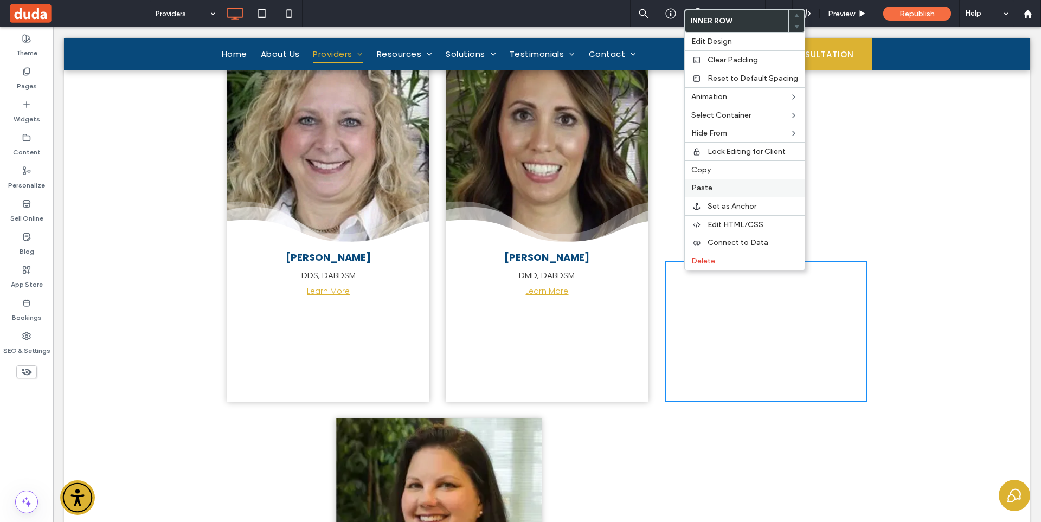
click at [718, 187] on label "Paste" at bounding box center [744, 187] width 107 height 9
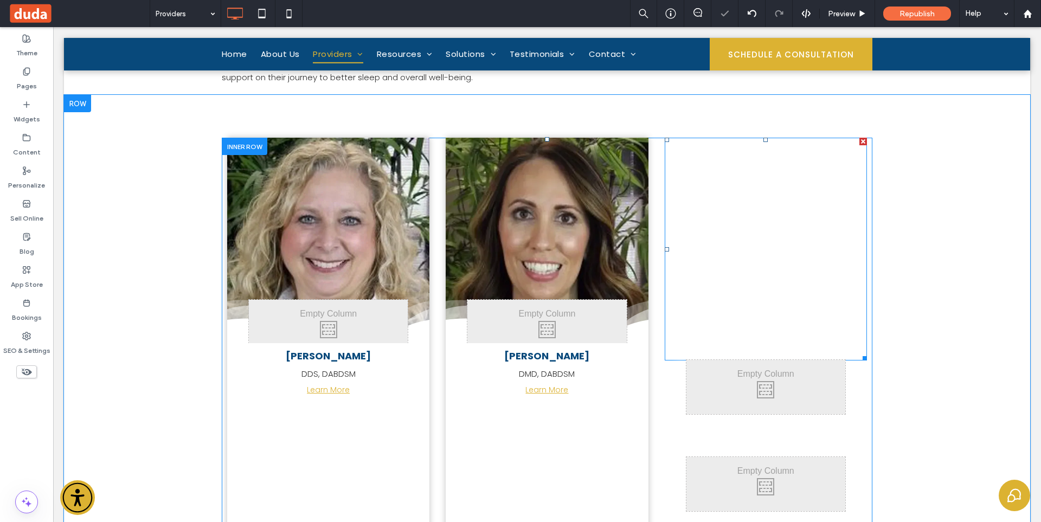
scroll to position [488, 0]
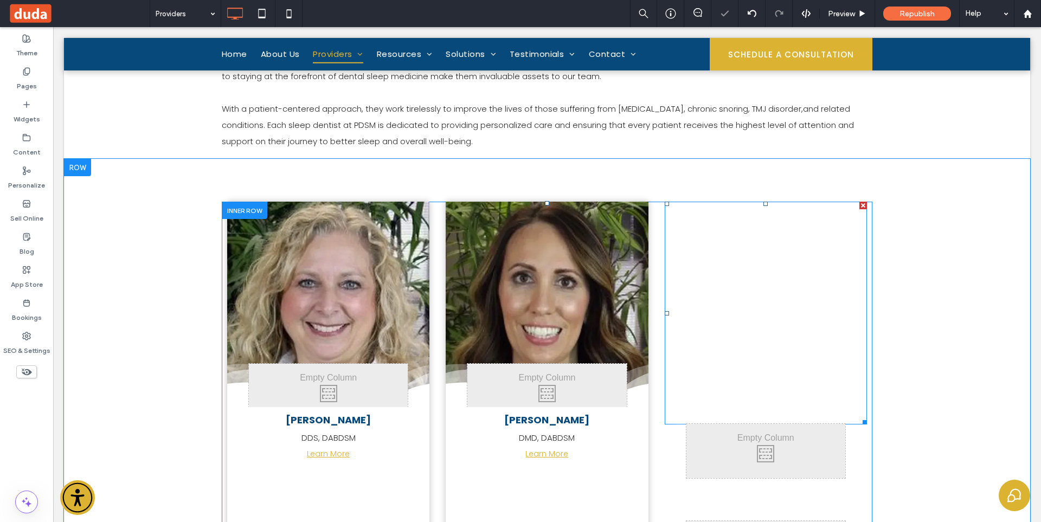
click at [750, 269] on div "City skyline Photo By: John Doe Button" at bounding box center [765, 313] width 202 height 223
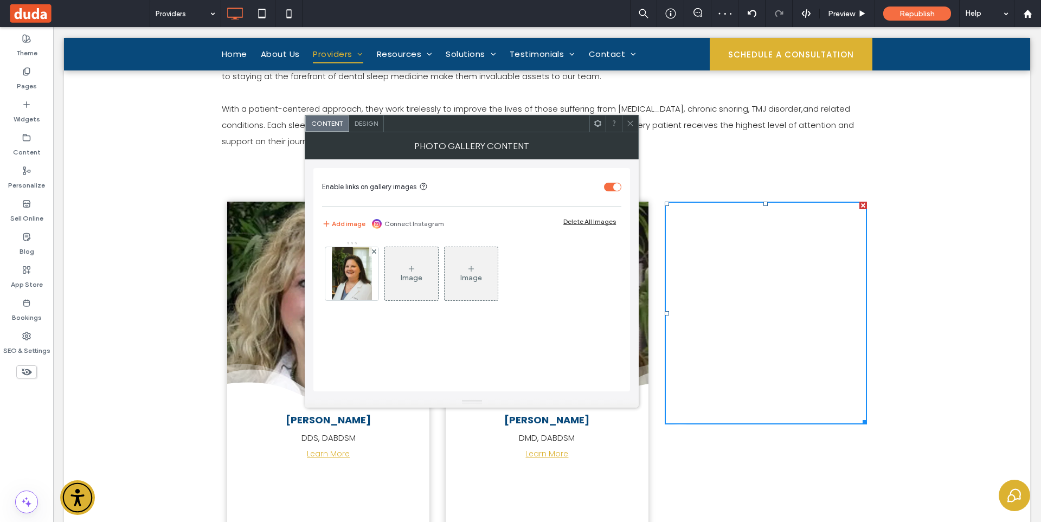
click at [631, 122] on use at bounding box center [629, 123] width 5 height 5
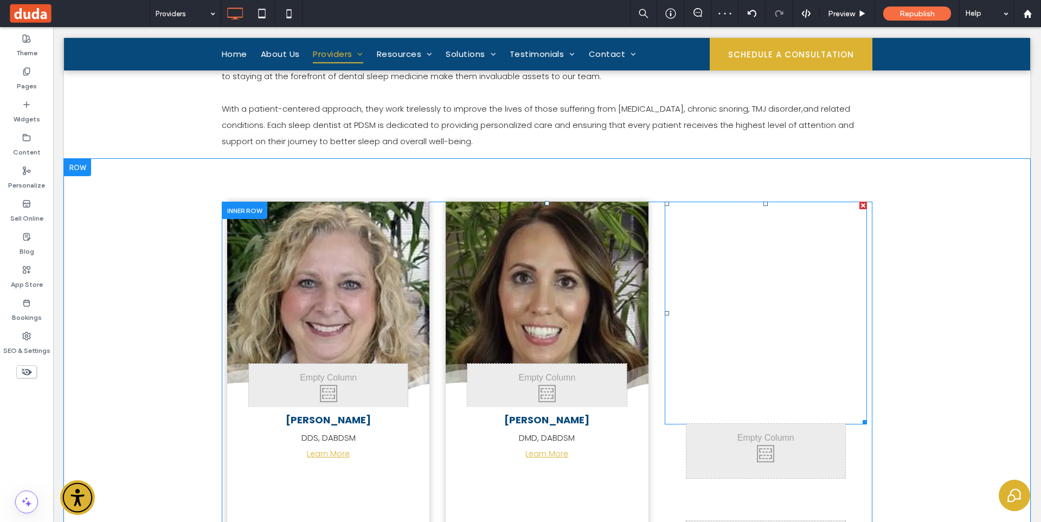
click at [859, 206] on div at bounding box center [863, 206] width 8 height 8
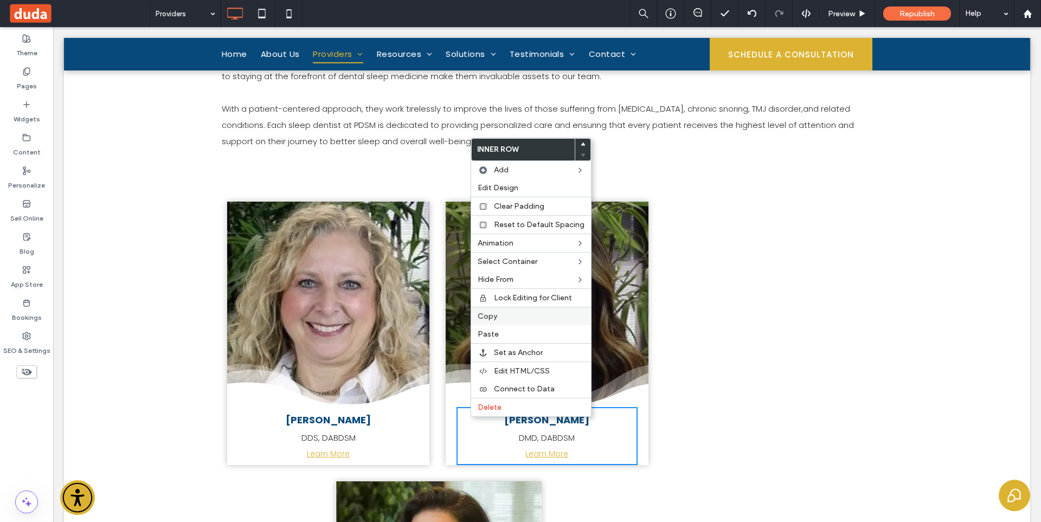
click at [499, 320] on label "Copy" at bounding box center [530, 316] width 107 height 9
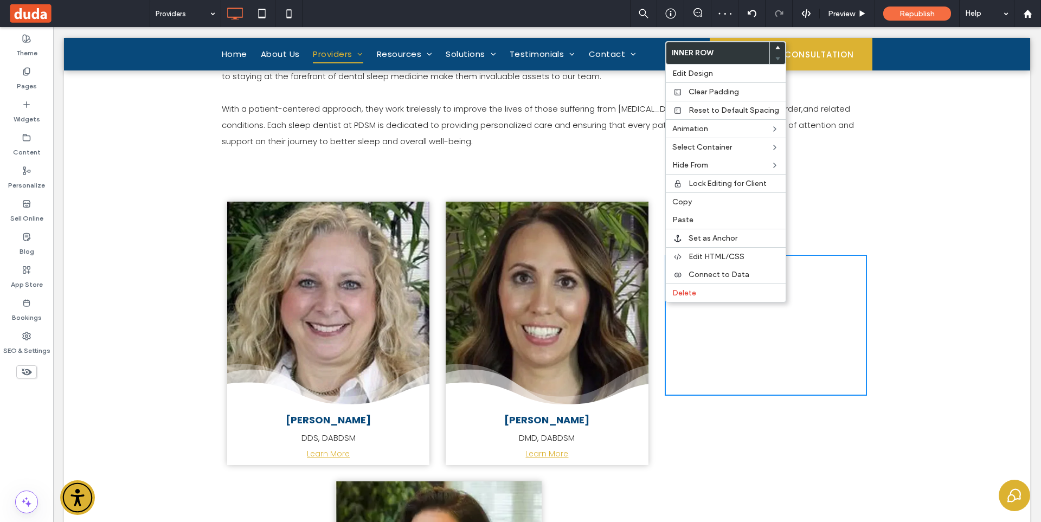
click at [664, 260] on div "Click To Paste Click To Paste" at bounding box center [765, 325] width 202 height 141
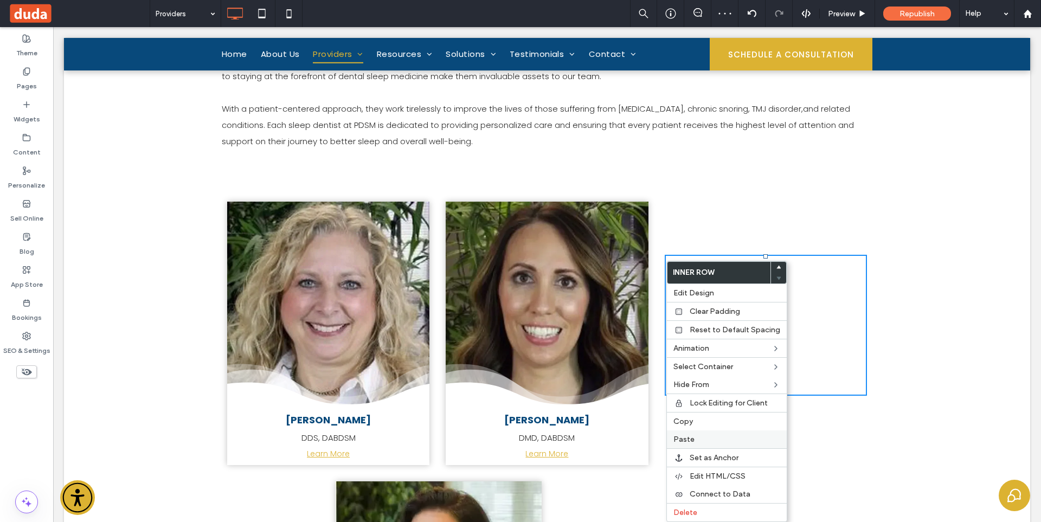
click at [707, 432] on div "Paste" at bounding box center [727, 439] width 120 height 18
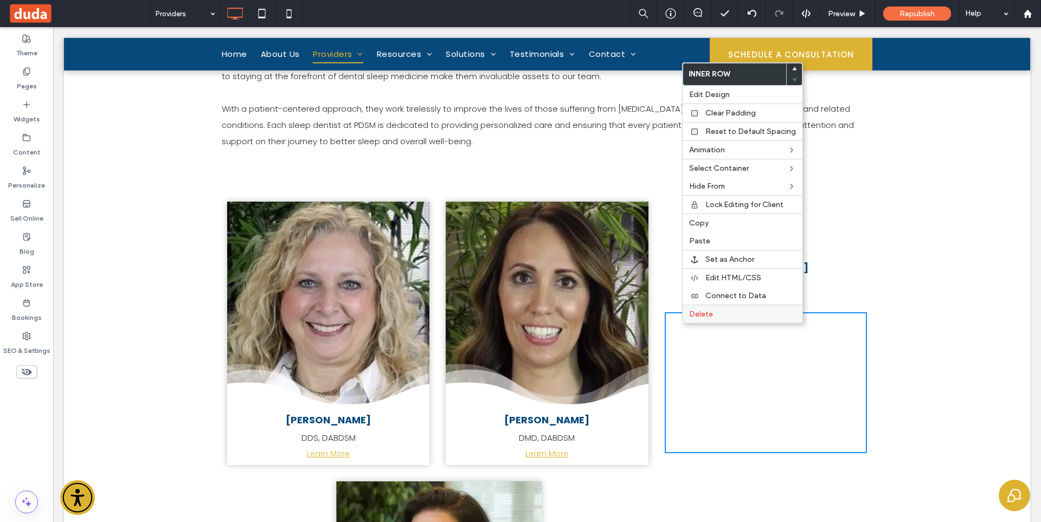
click at [709, 315] on span "Delete" at bounding box center [701, 313] width 24 height 9
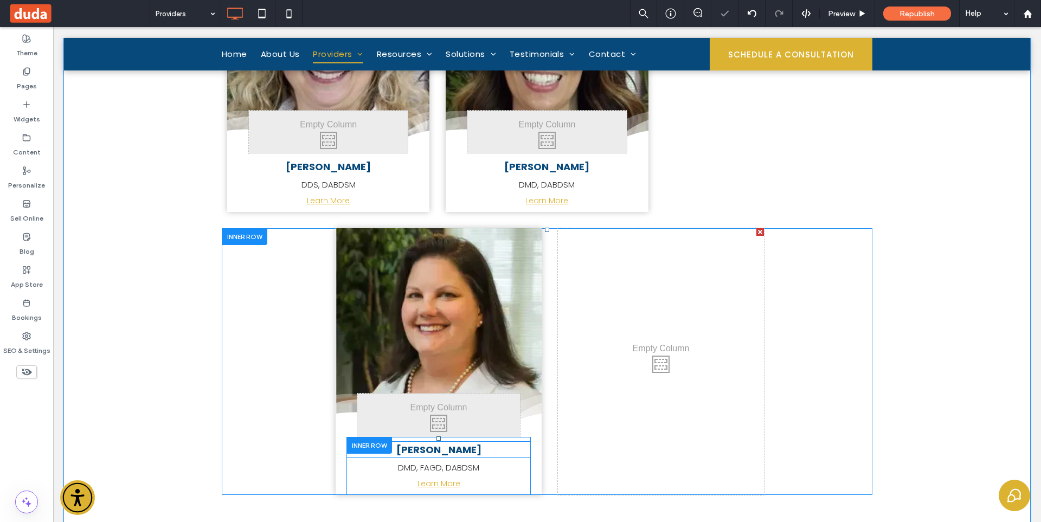
scroll to position [813, 0]
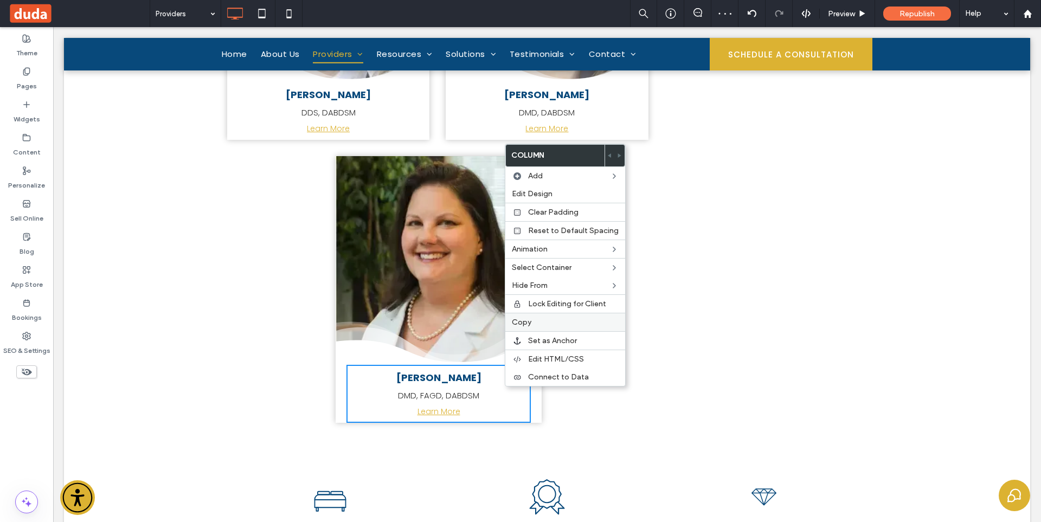
click at [545, 321] on label "Copy" at bounding box center [565, 322] width 107 height 9
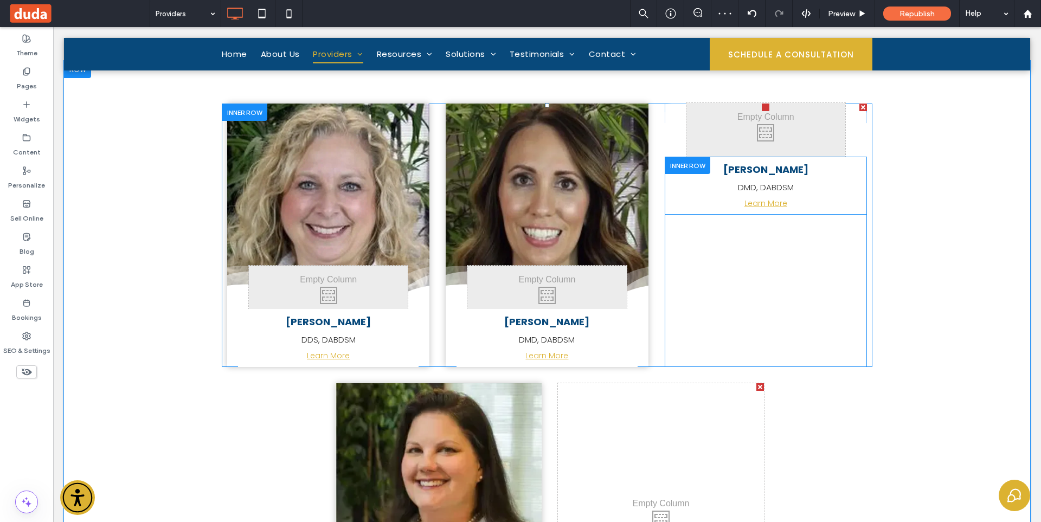
scroll to position [488, 0]
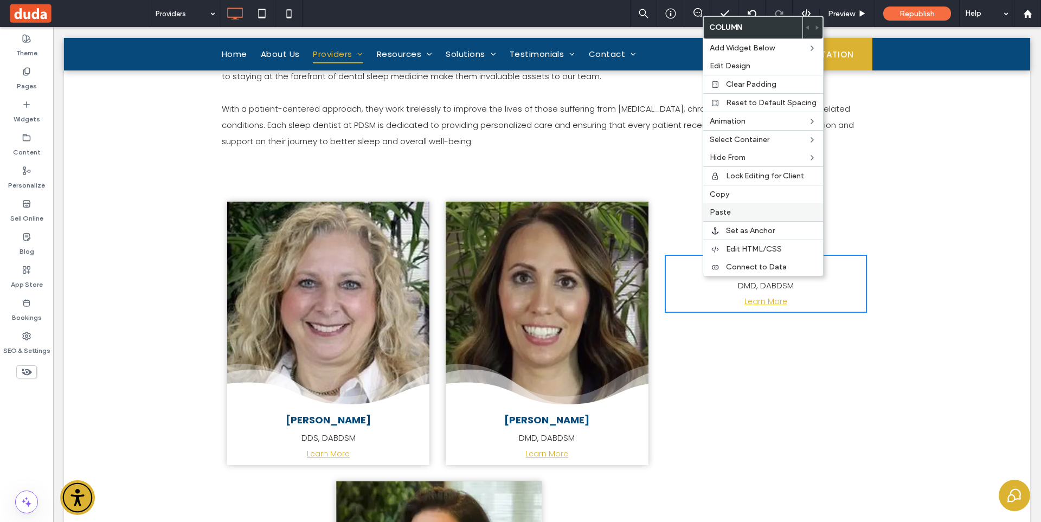
click at [737, 211] on label "Paste" at bounding box center [762, 212] width 107 height 9
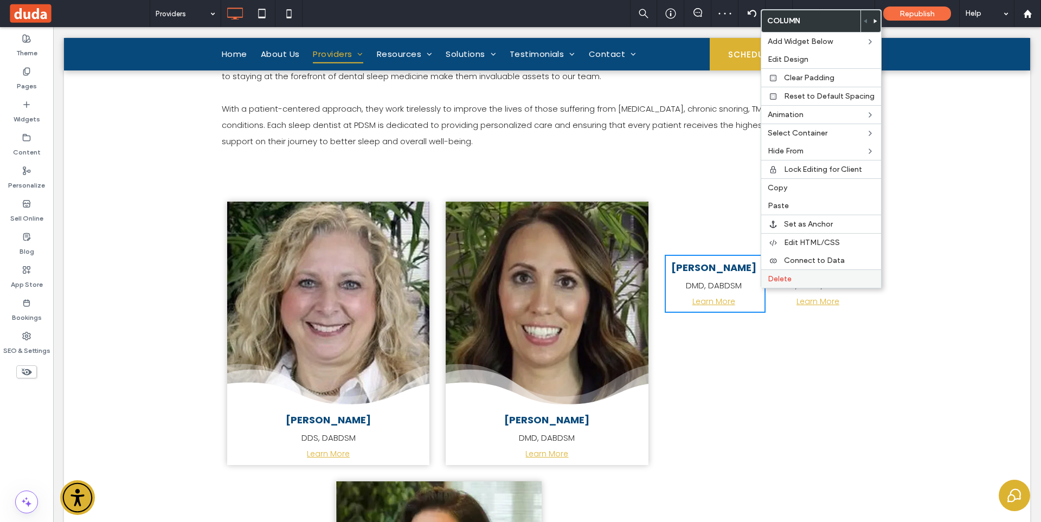
click at [796, 279] on label "Delete" at bounding box center [820, 278] width 107 height 9
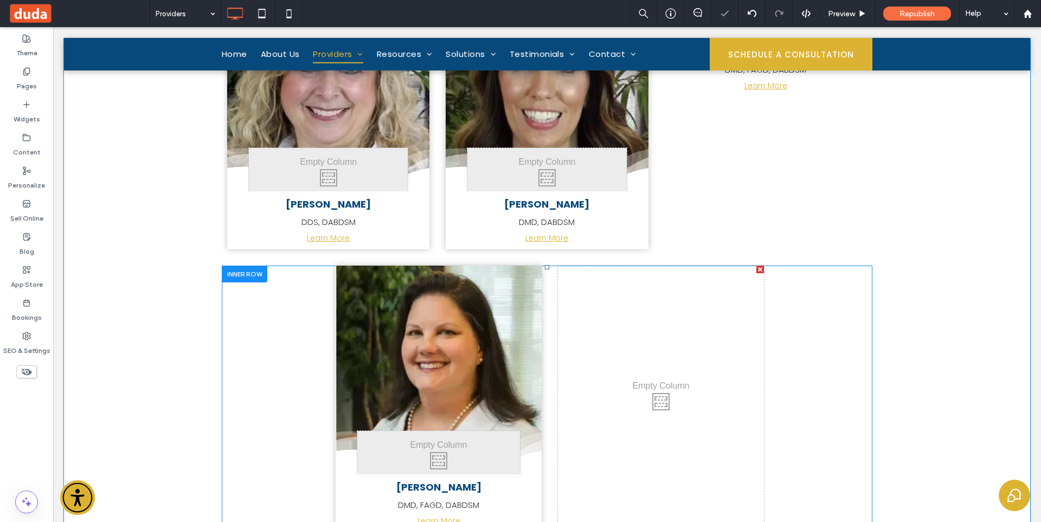
scroll to position [705, 0]
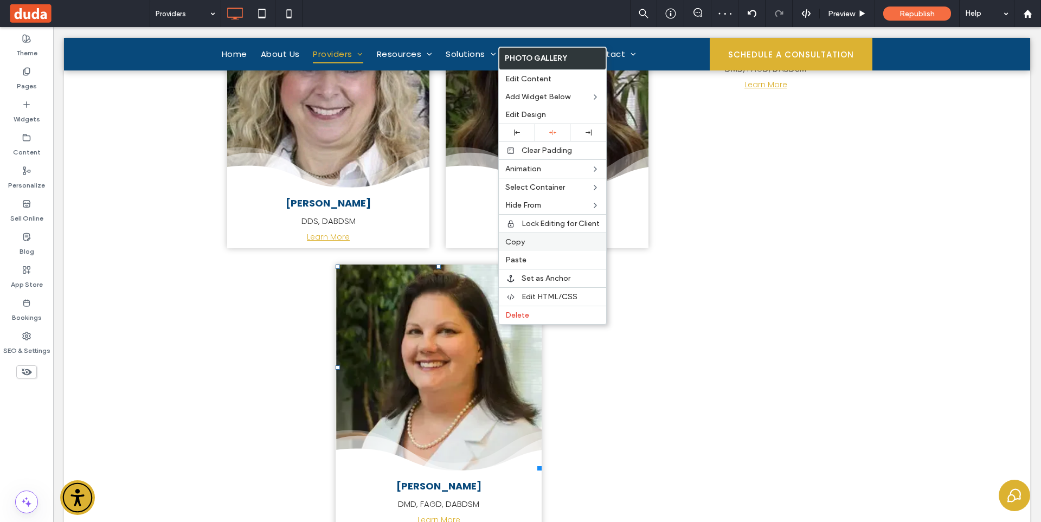
click at [537, 238] on label "Copy" at bounding box center [552, 241] width 94 height 9
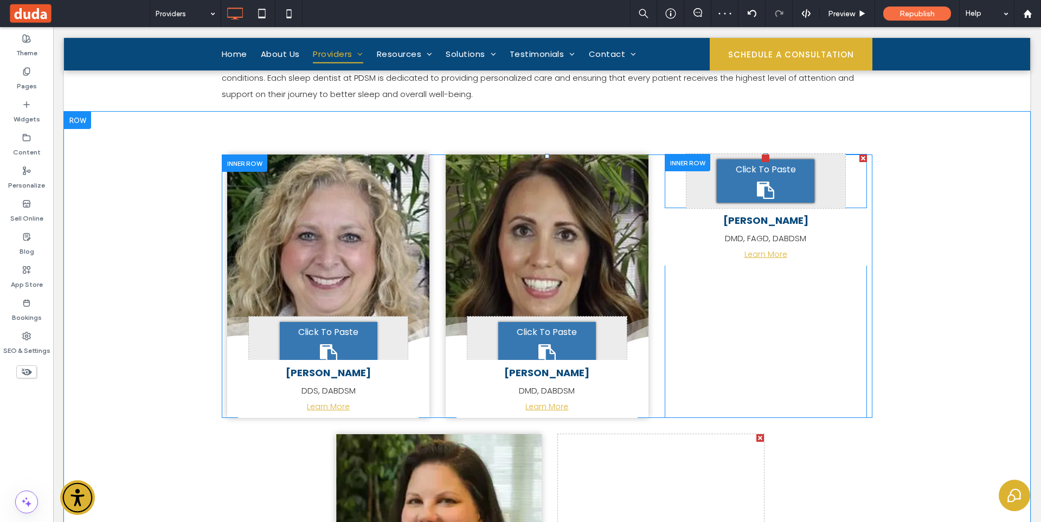
scroll to position [434, 0]
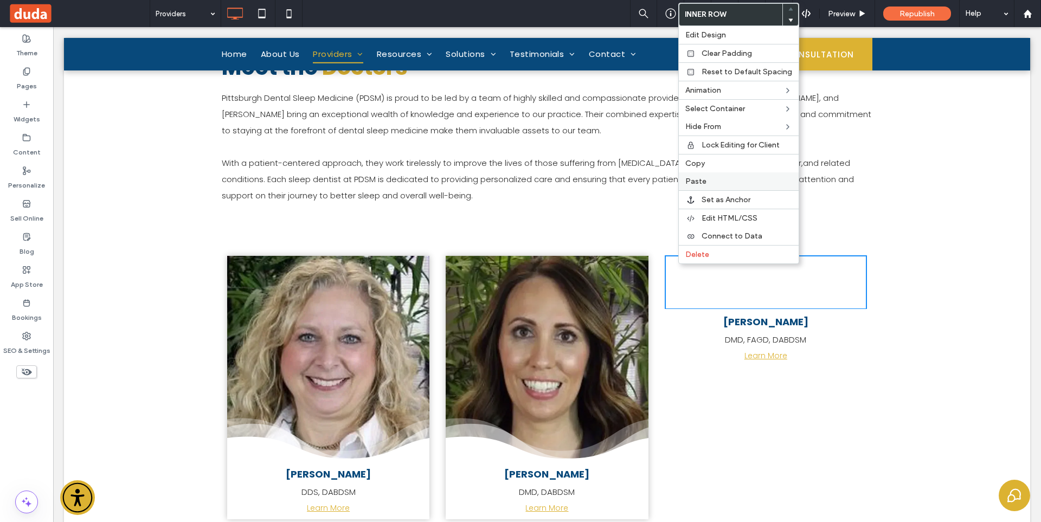
click at [708, 180] on label "Paste" at bounding box center [738, 181] width 107 height 9
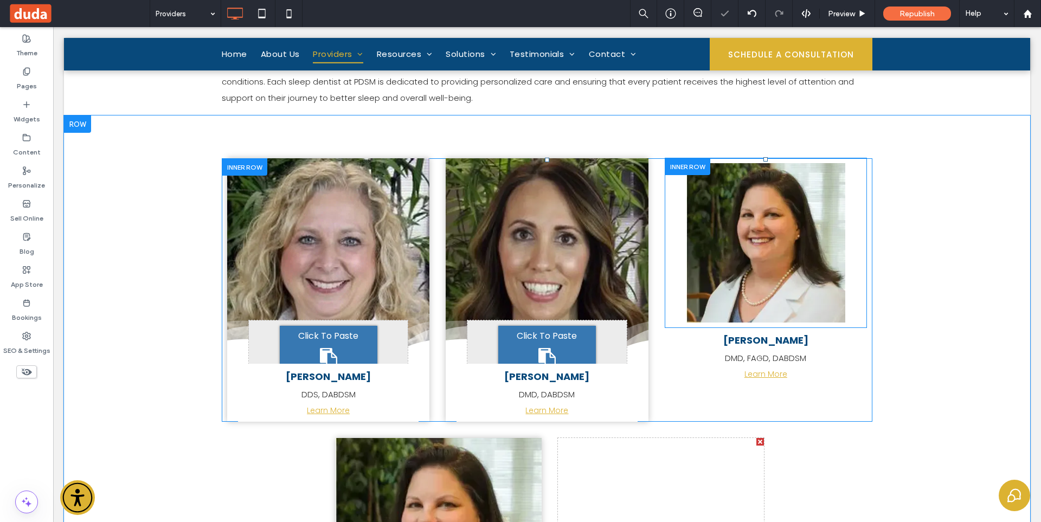
scroll to position [542, 0]
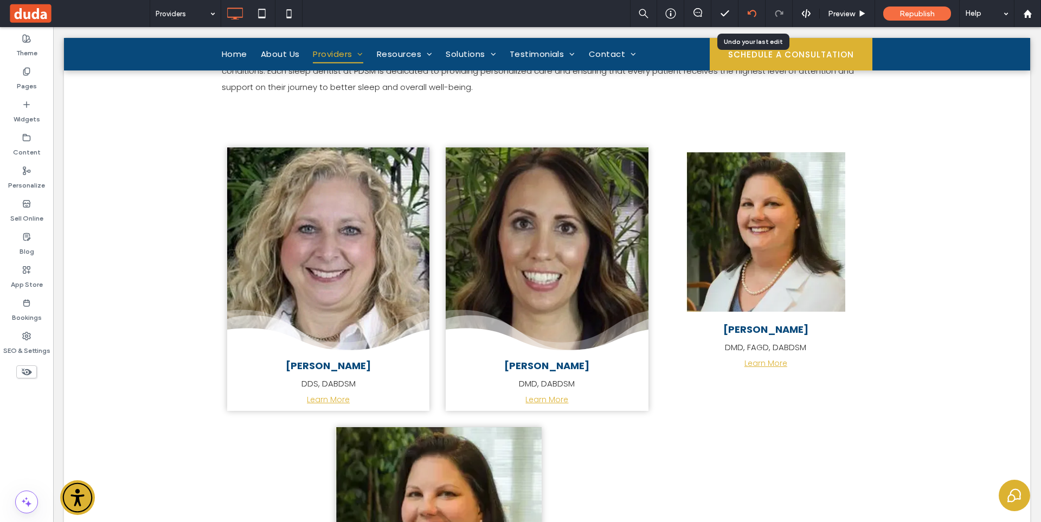
click at [743, 14] on div at bounding box center [751, 13] width 27 height 9
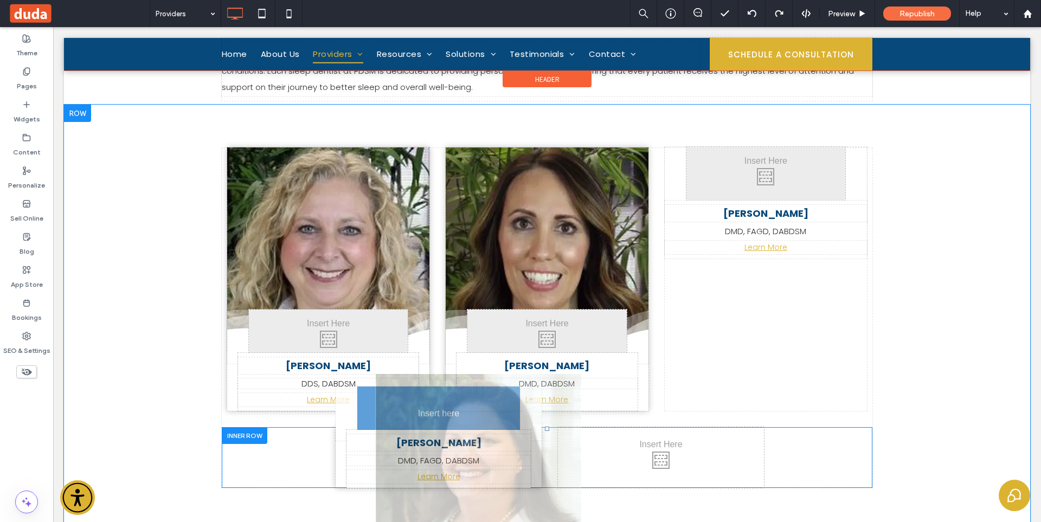
drag, startPoint x: 731, startPoint y: 216, endPoint x: 453, endPoint y: 415, distance: 342.2
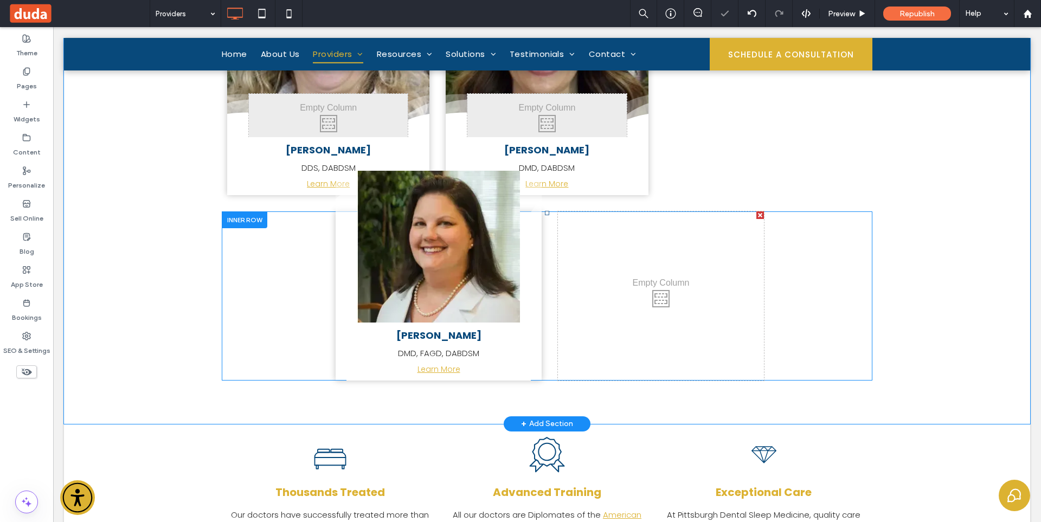
scroll to position [759, 0]
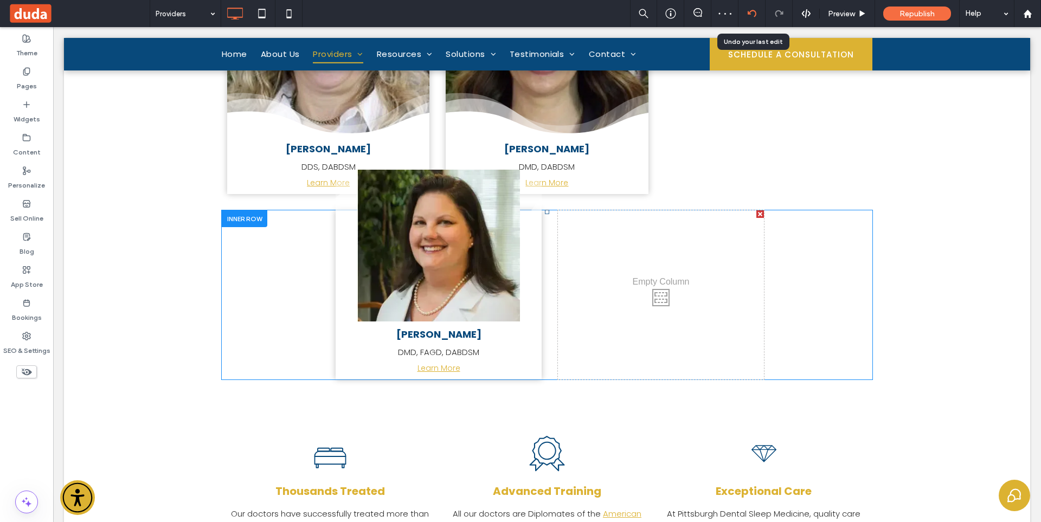
click at [751, 15] on icon at bounding box center [751, 13] width 9 height 9
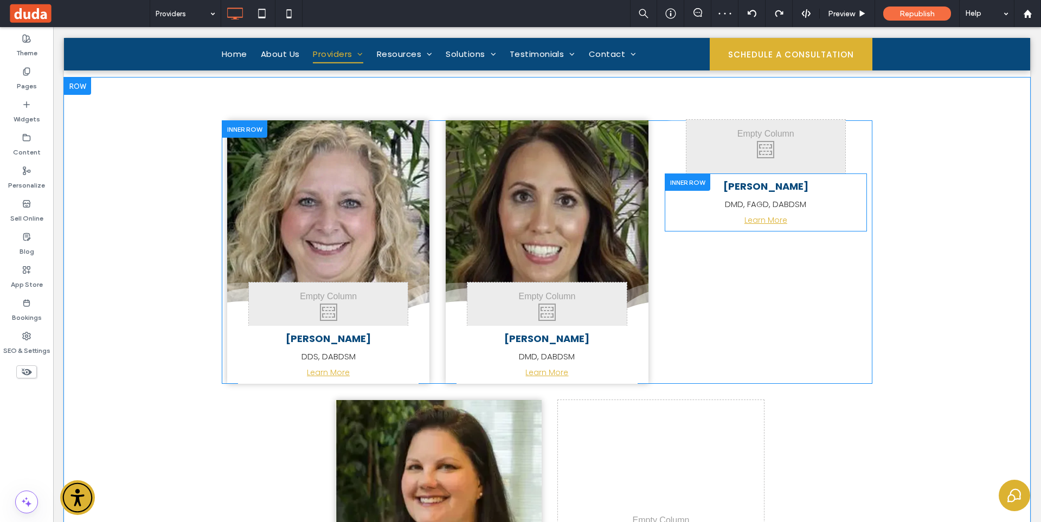
scroll to position [542, 0]
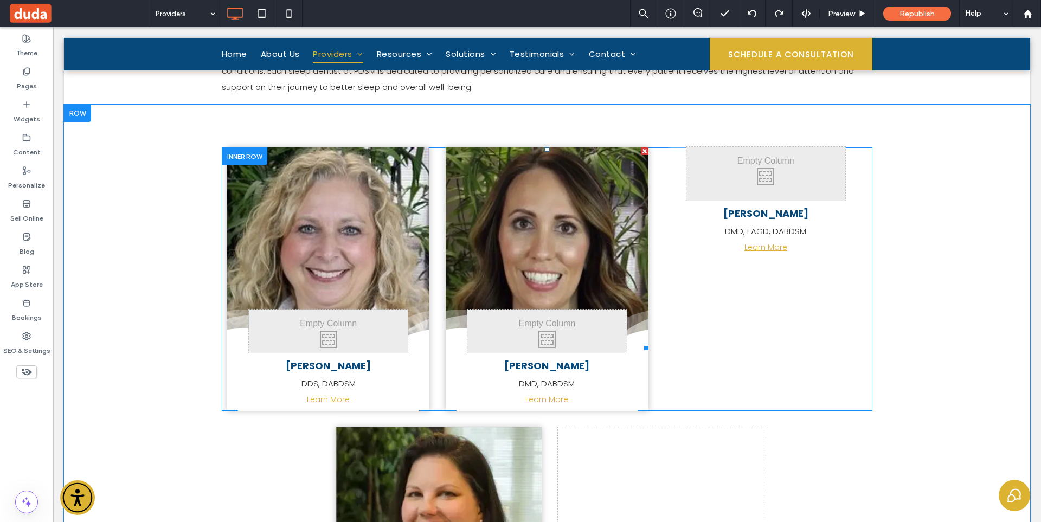
click at [599, 264] on link at bounding box center [546, 248] width 202 height 202
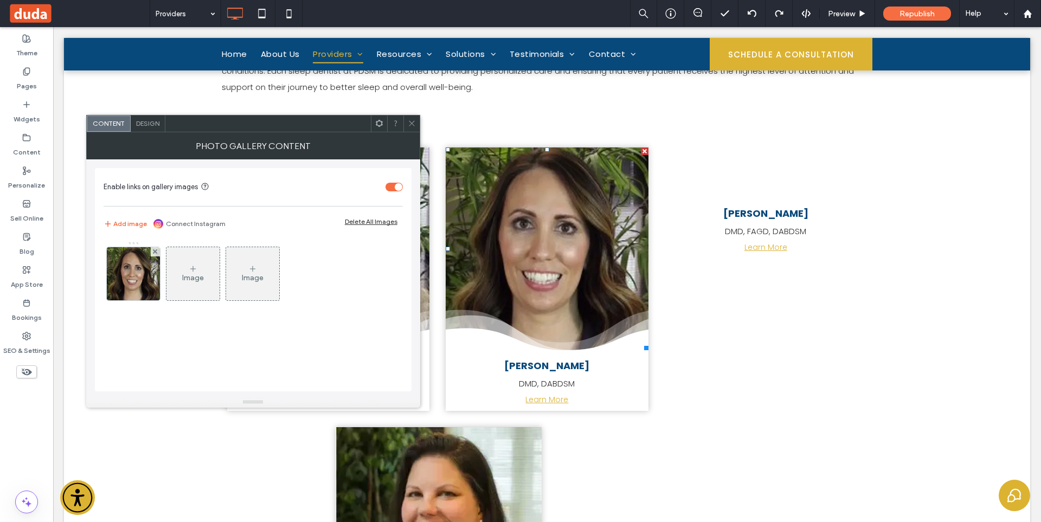
click at [411, 122] on icon at bounding box center [412, 123] width 8 height 8
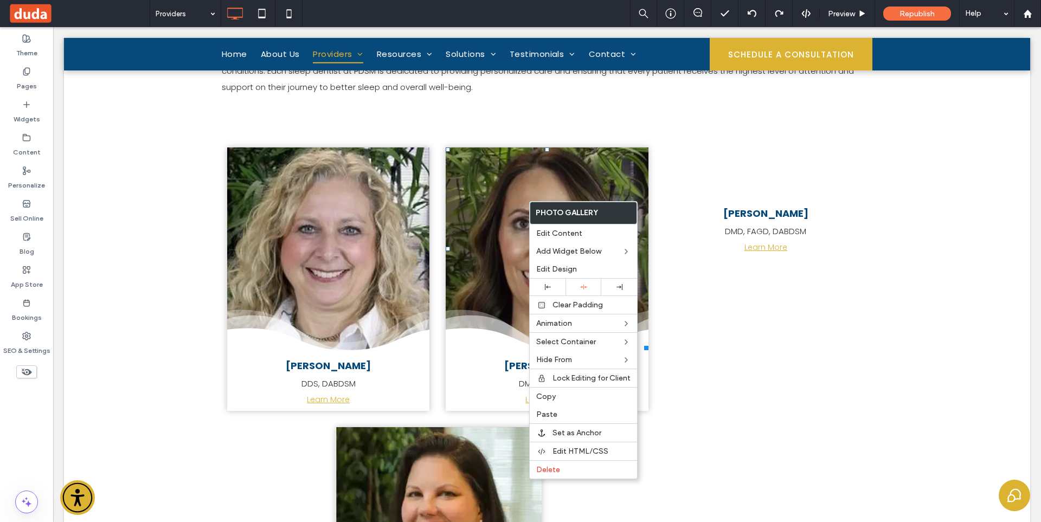
click at [692, 247] on p "Learn More" at bounding box center [765, 247] width 202 height 11
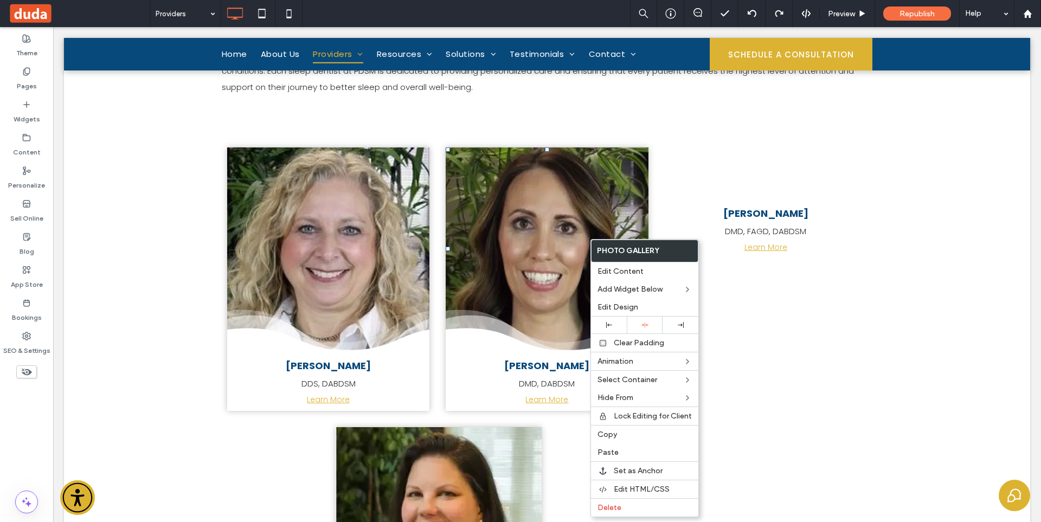
click at [786, 318] on div "Click To Paste Becky Fox DMD, FAGD, DABDSM Learn More Click To Paste Click To P…" at bounding box center [765, 278] width 202 height 263
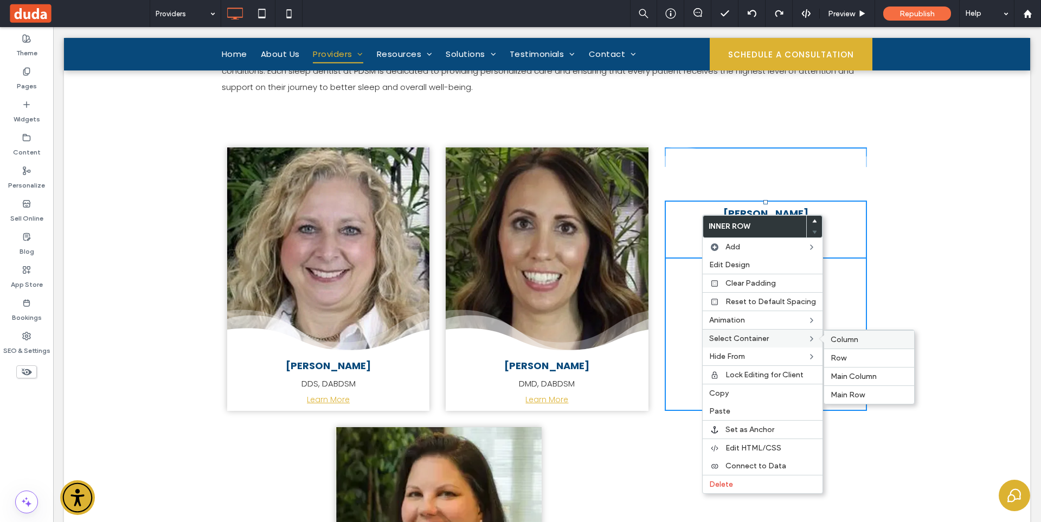
click at [841, 340] on span "Column" at bounding box center [844, 339] width 28 height 9
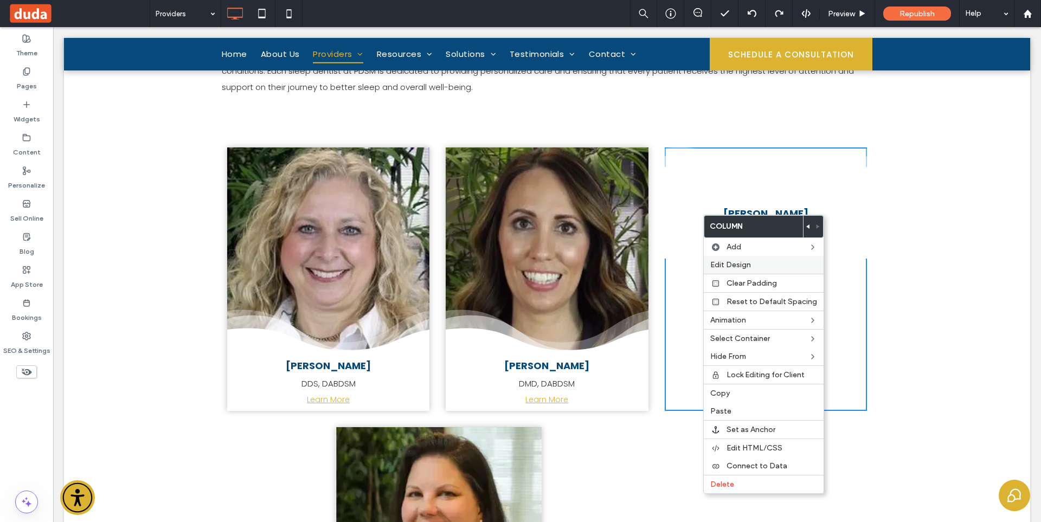
click at [753, 273] on div "Edit Design" at bounding box center [763, 265] width 120 height 18
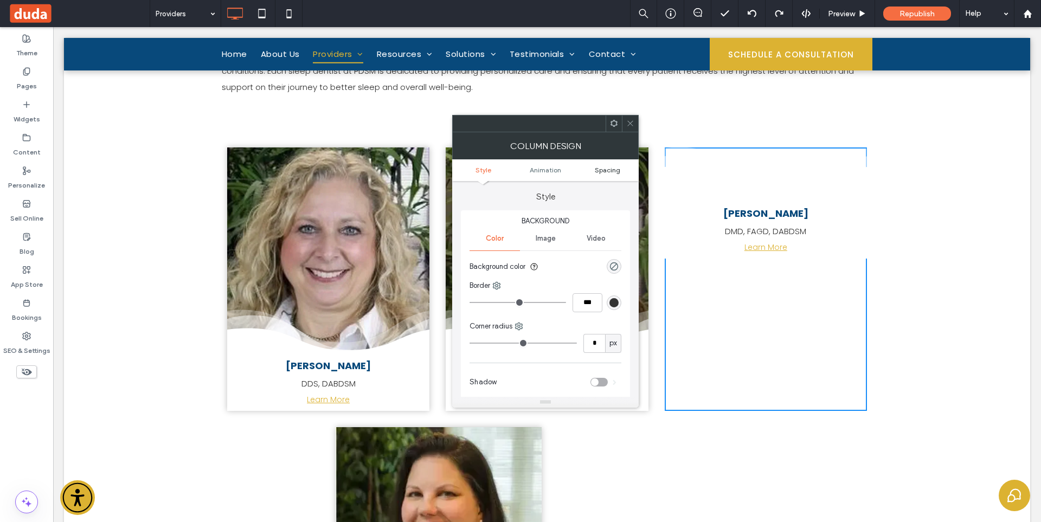
click at [612, 171] on span "Spacing" at bounding box center [607, 170] width 25 height 8
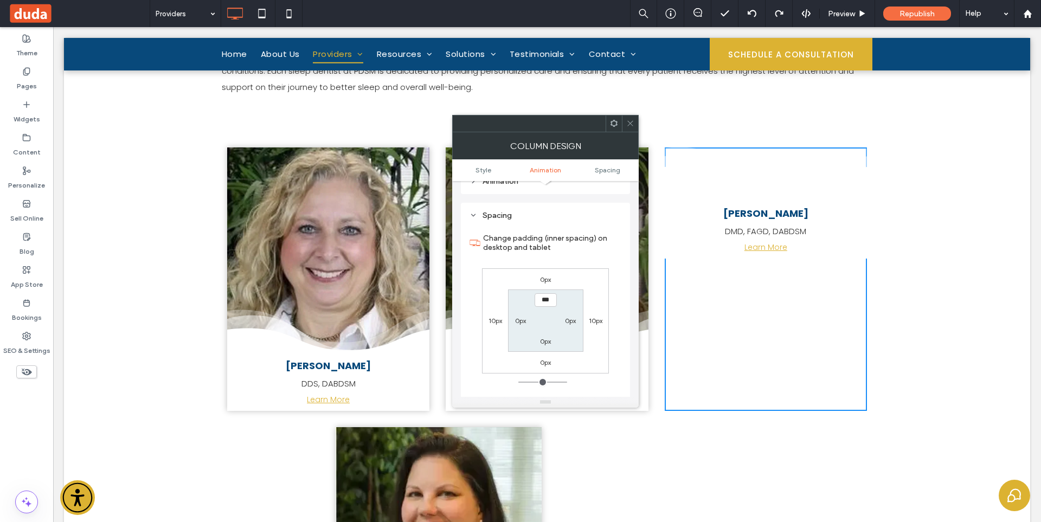
scroll to position [254, 0]
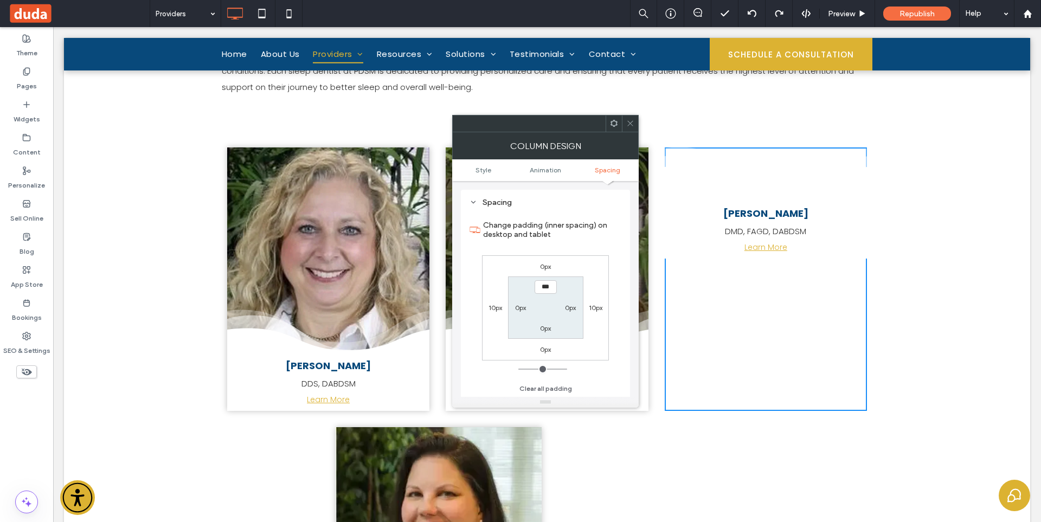
click at [548, 293] on input "***" at bounding box center [545, 287] width 22 height 14
type input "****"
type input "**"
click at [625, 120] on div at bounding box center [630, 123] width 16 height 16
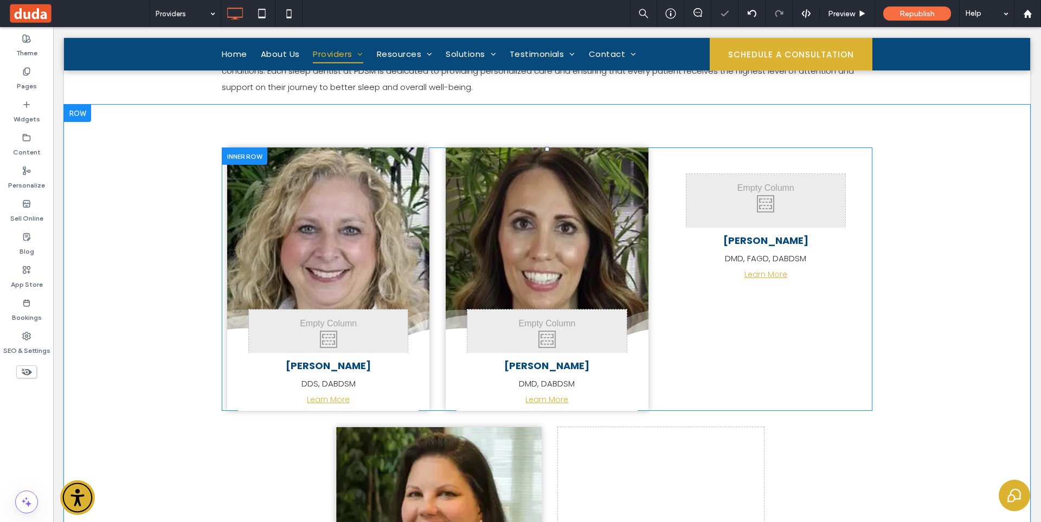
click at [731, 160] on div "Click To Paste Becky Fox DMD, FAGD, DABDSM Learn More Click To Paste Click To P…" at bounding box center [765, 278] width 202 height 263
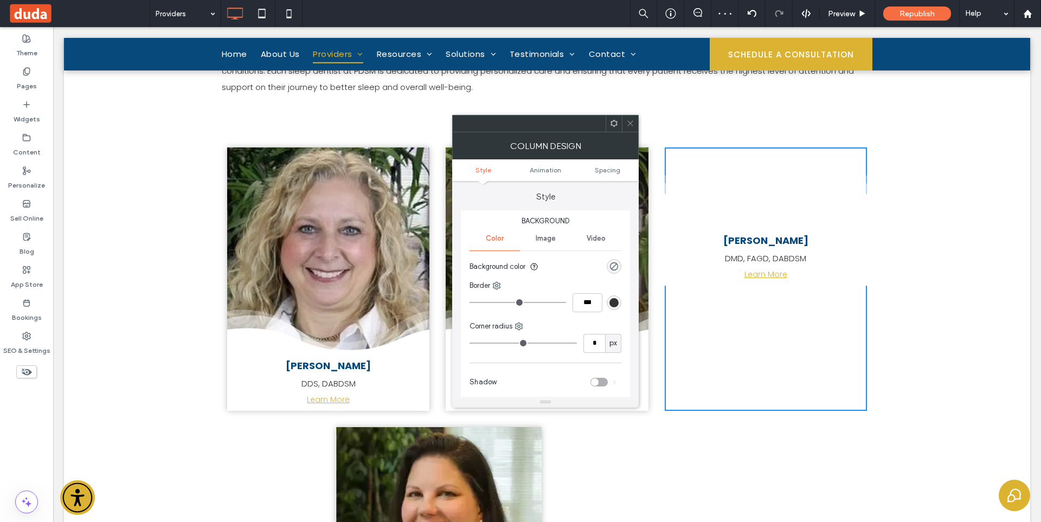
click at [632, 127] on icon at bounding box center [630, 123] width 8 height 8
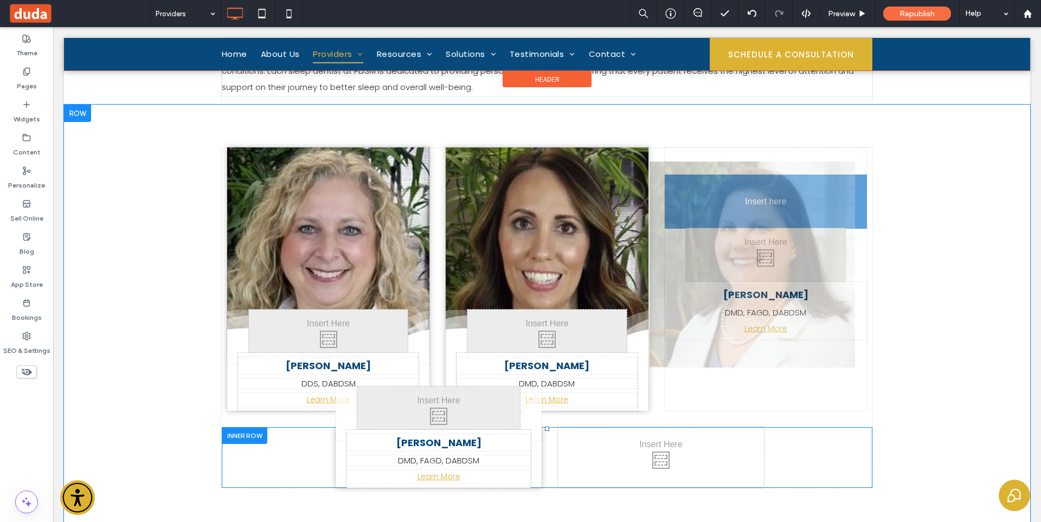
drag, startPoint x: 488, startPoint y: 446, endPoint x: 776, endPoint y: 211, distance: 370.9
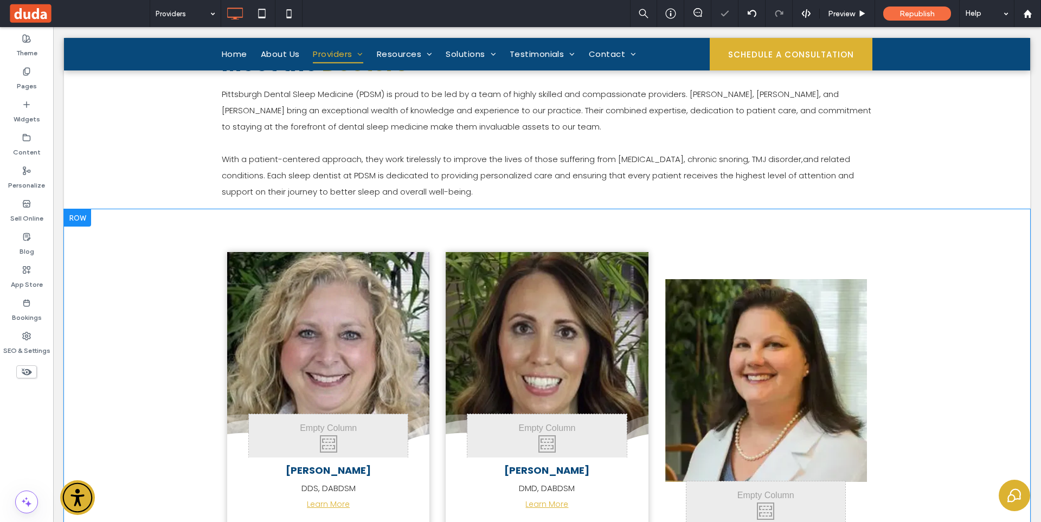
scroll to position [434, 0]
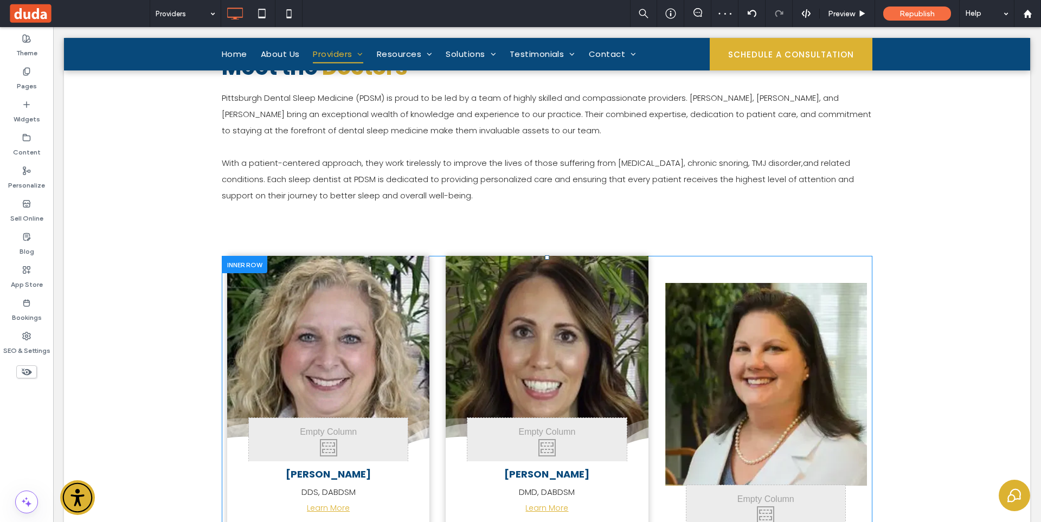
click at [721, 277] on div "City skyline Photo By: John Doe Button Click To Paste Becky Fox DMD, FAGD, DABD…" at bounding box center [765, 426] width 202 height 340
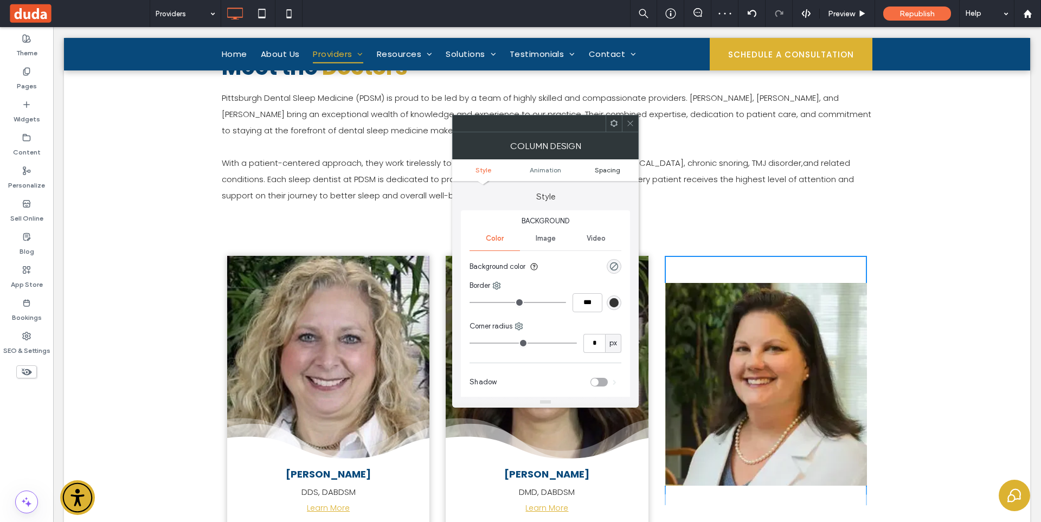
click at [613, 173] on span "Spacing" at bounding box center [607, 170] width 25 height 8
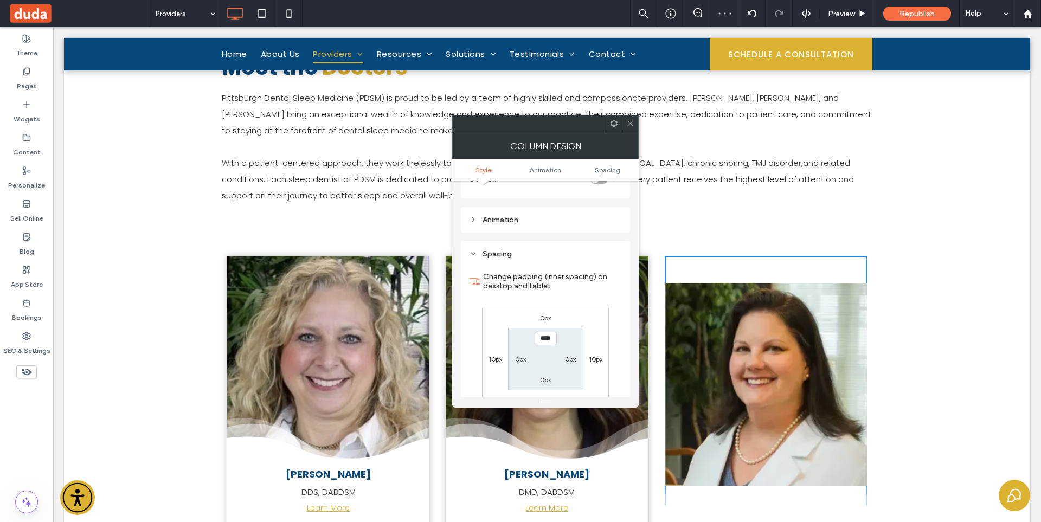
scroll to position [247, 0]
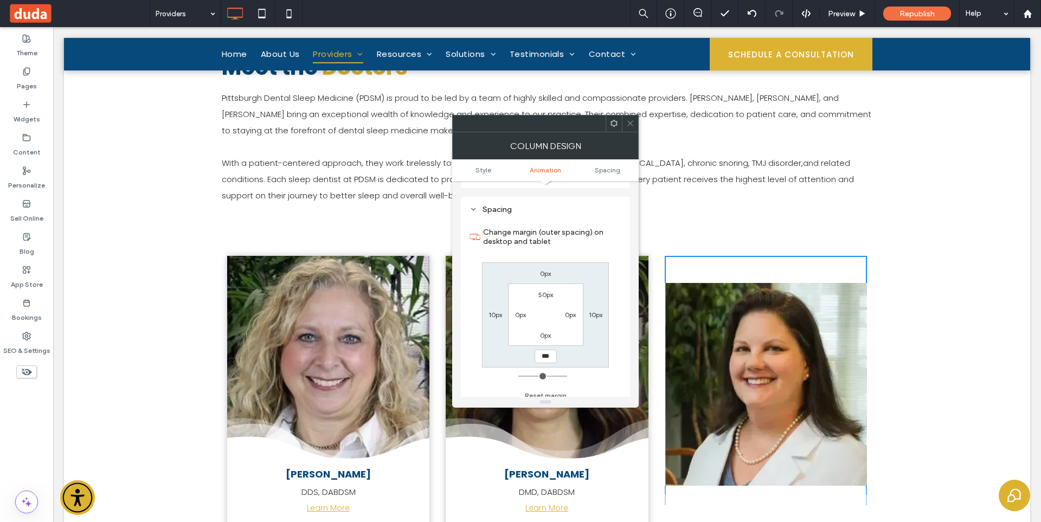
type input "**"
type input "*"
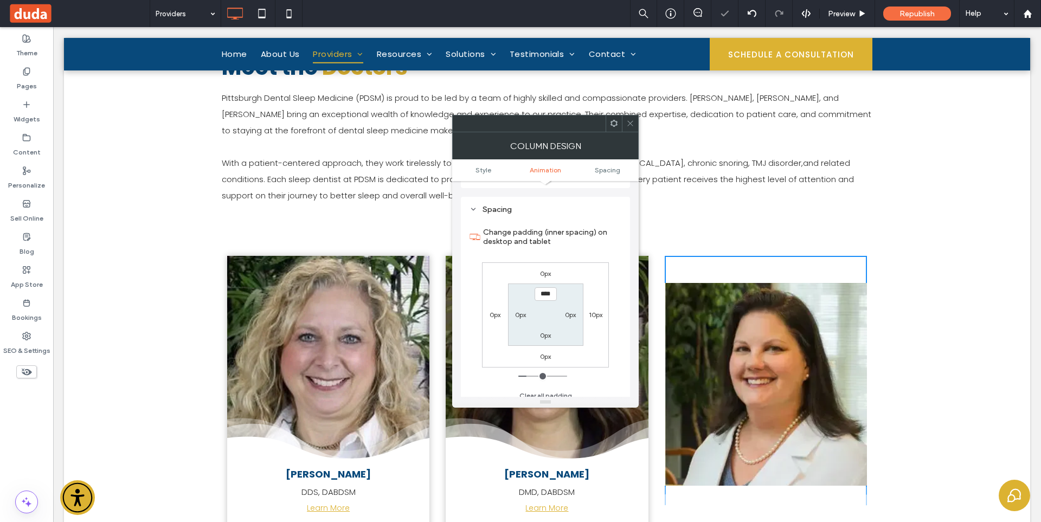
type input "**"
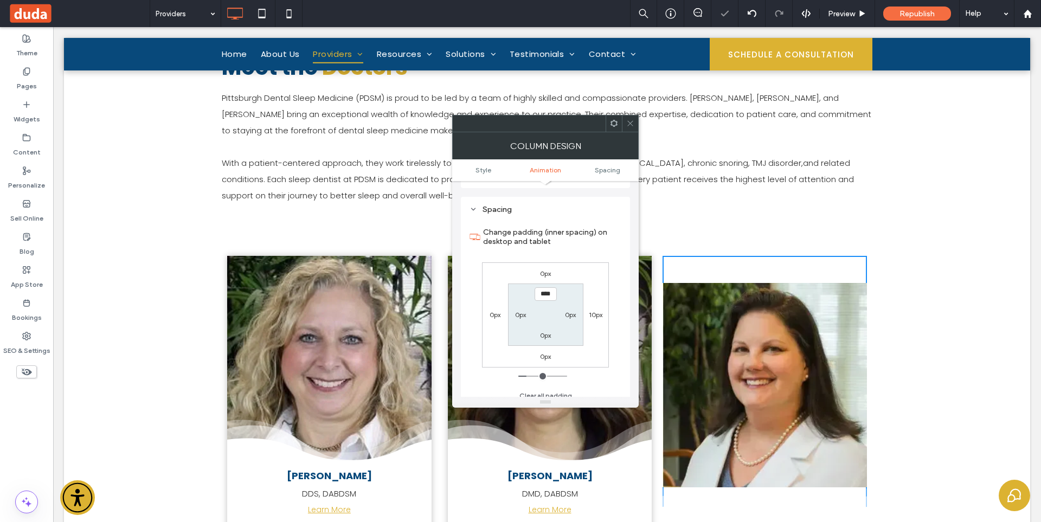
type input "*"
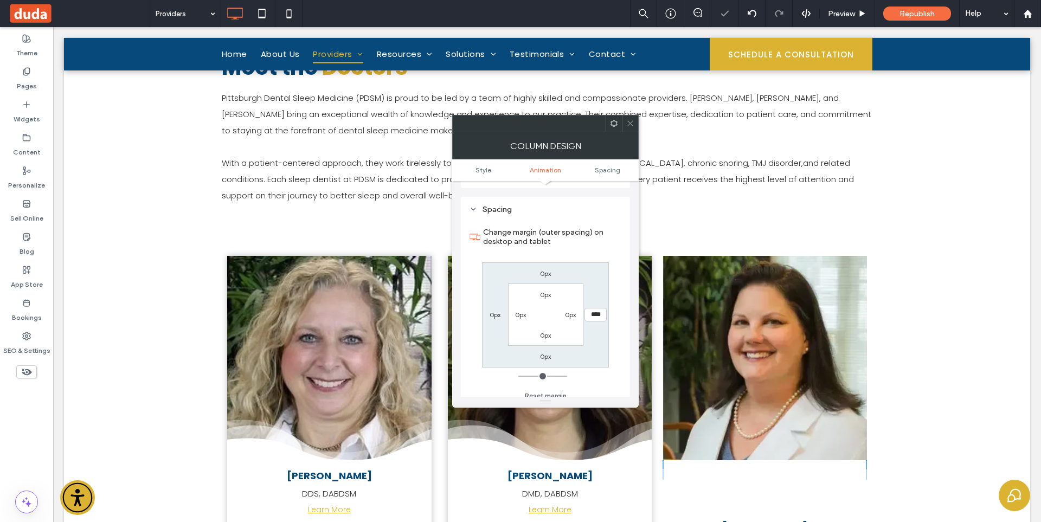
type input "*"
type input "**"
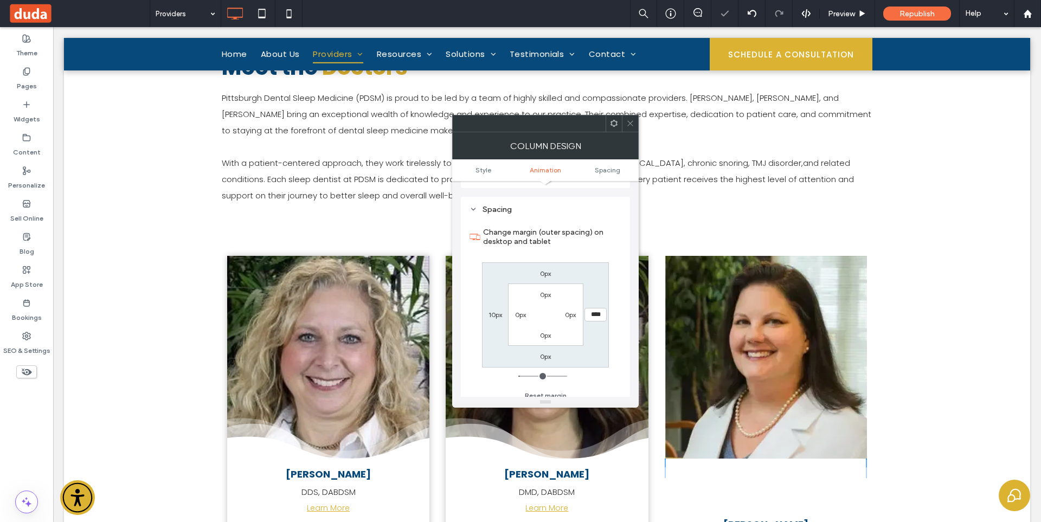
type input "*"
drag, startPoint x: 626, startPoint y: 124, endPoint x: 632, endPoint y: 141, distance: 18.3
click at [626, 124] on icon at bounding box center [630, 123] width 8 height 8
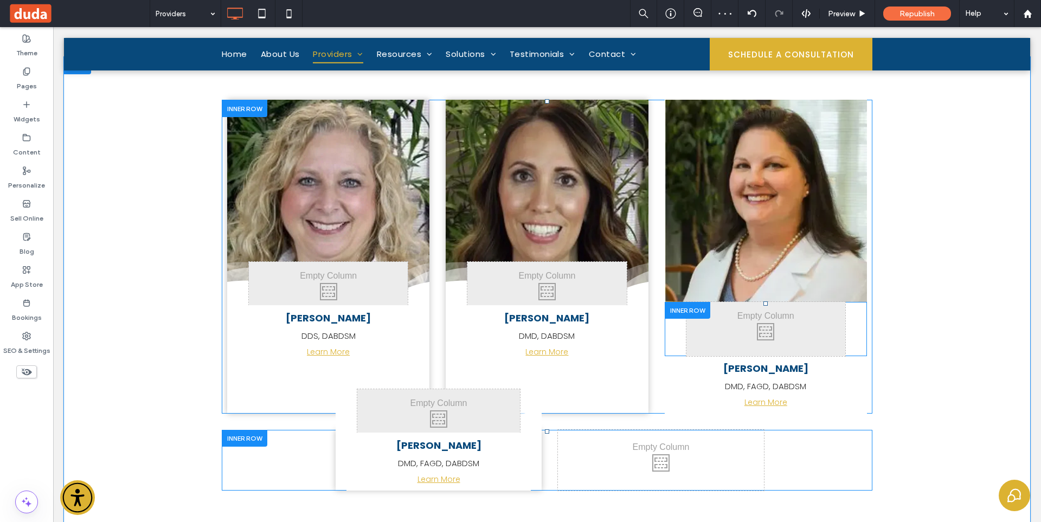
scroll to position [596, 0]
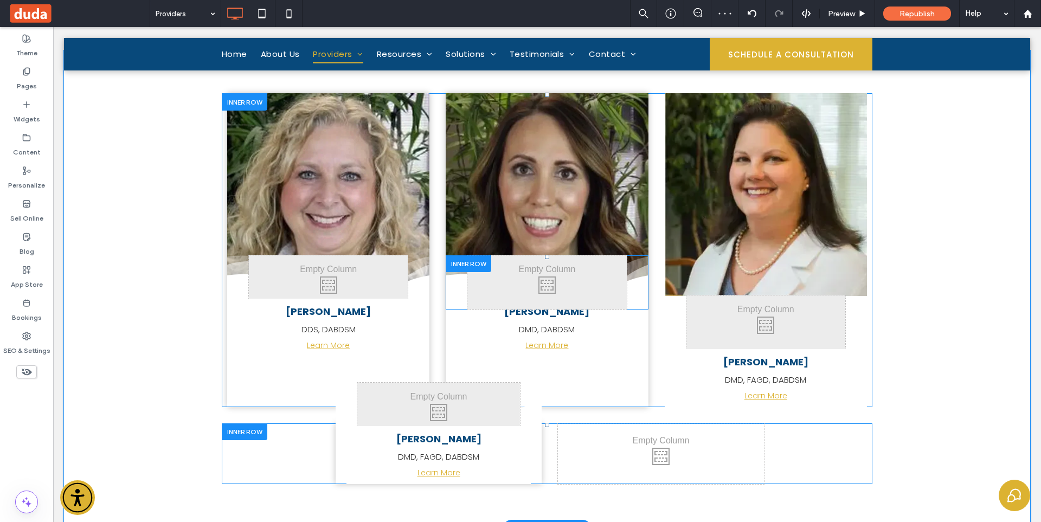
click at [462, 261] on div at bounding box center [468, 263] width 46 height 17
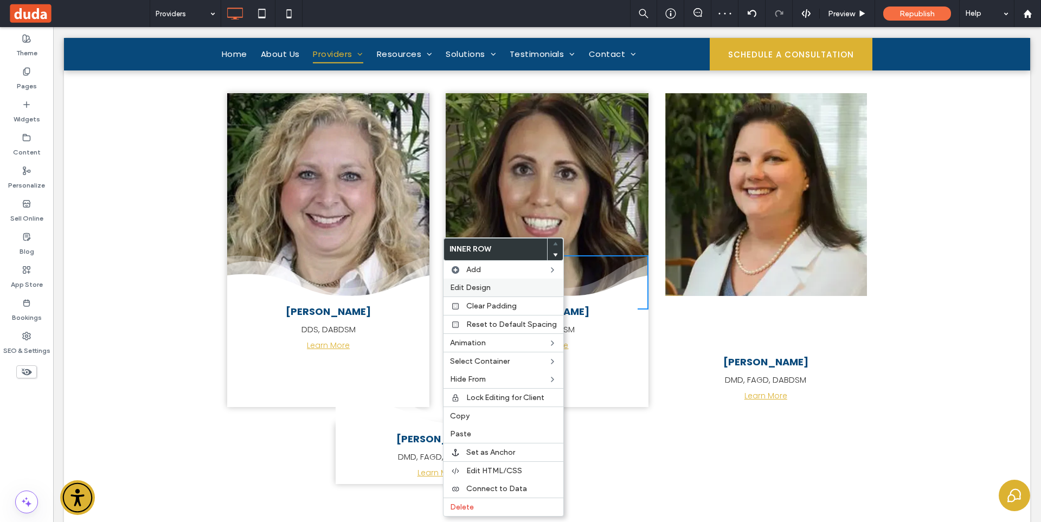
click at [470, 282] on div "Edit Design" at bounding box center [503, 288] width 120 height 18
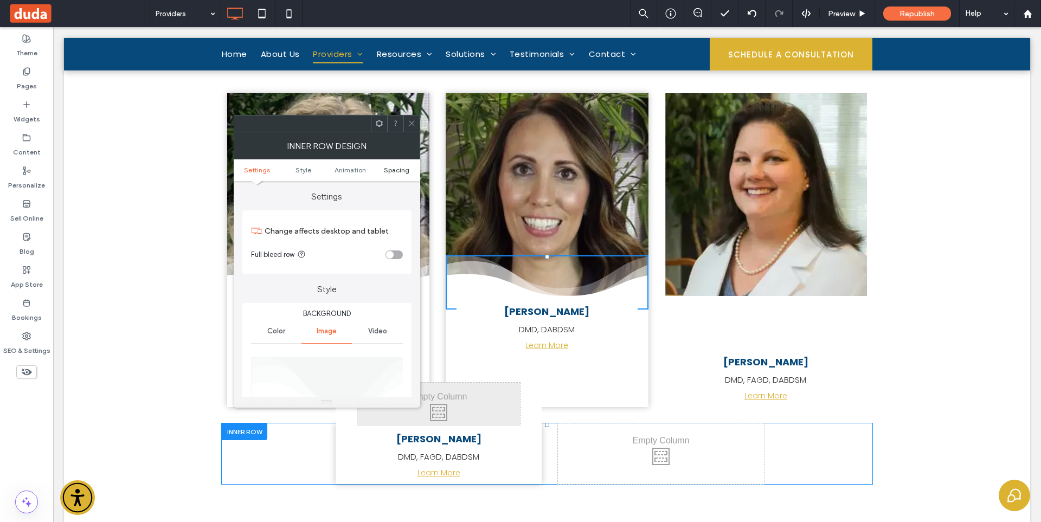
click at [401, 167] on span "Spacing" at bounding box center [396, 170] width 25 height 8
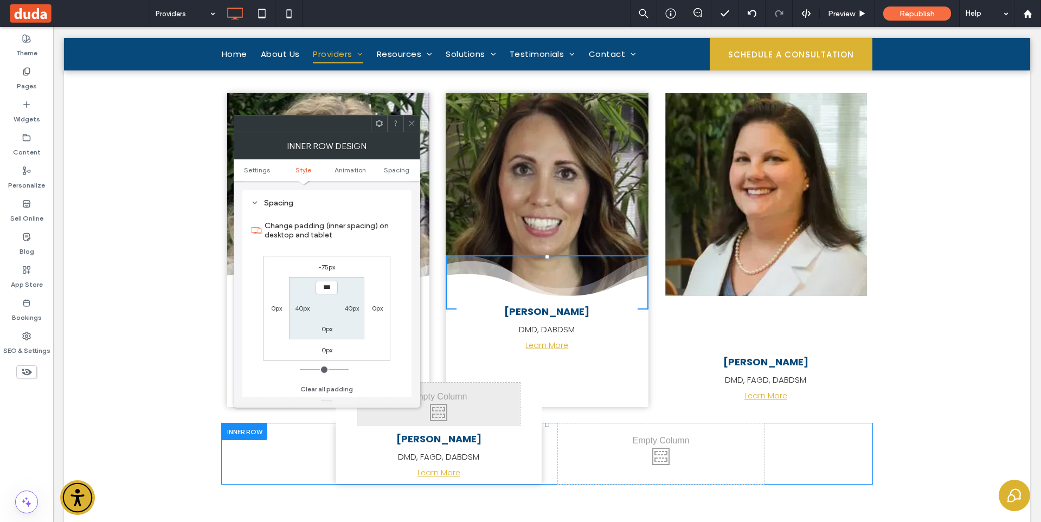
scroll to position [692, 0]
click at [411, 123] on icon at bounding box center [412, 123] width 8 height 8
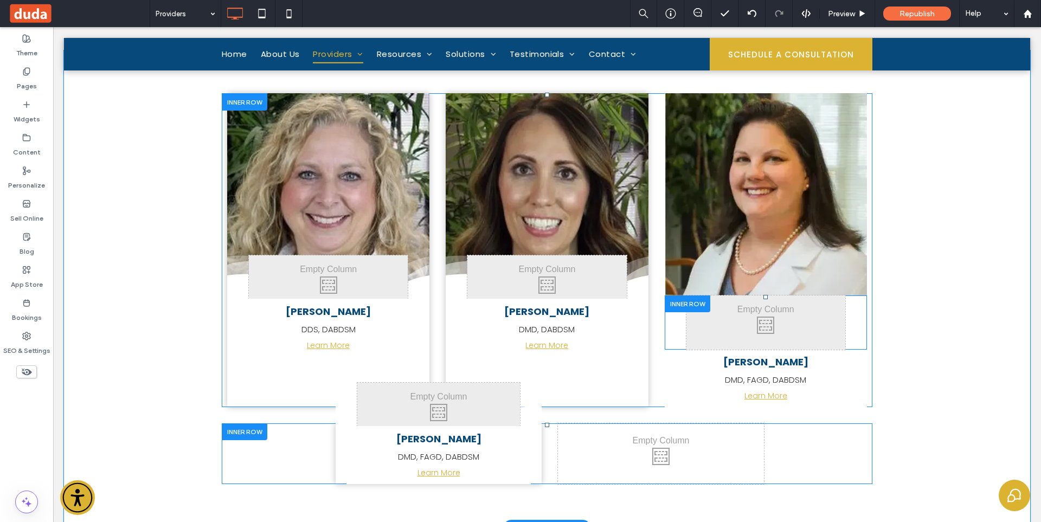
click at [692, 311] on div at bounding box center [687, 303] width 46 height 17
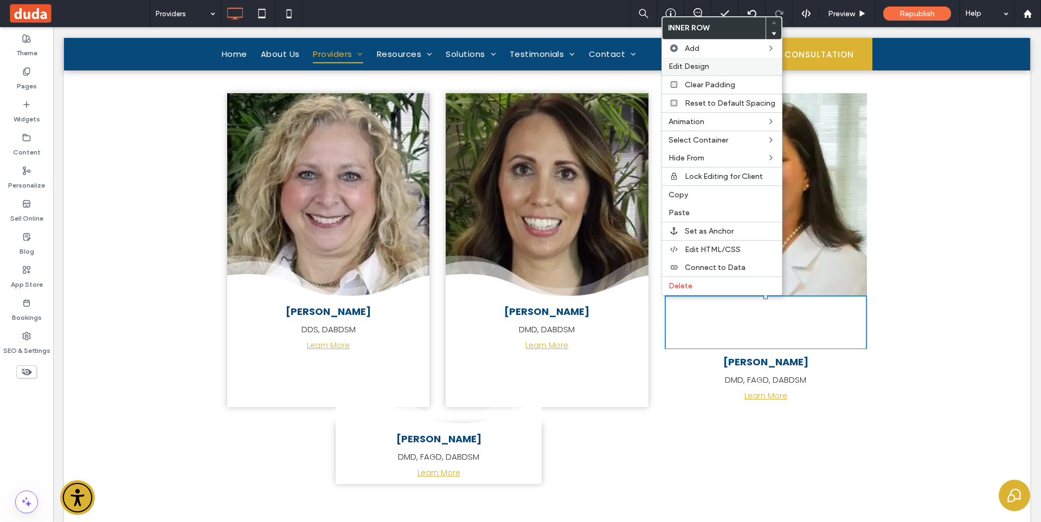
click at [695, 60] on div "Edit Design" at bounding box center [722, 66] width 120 height 18
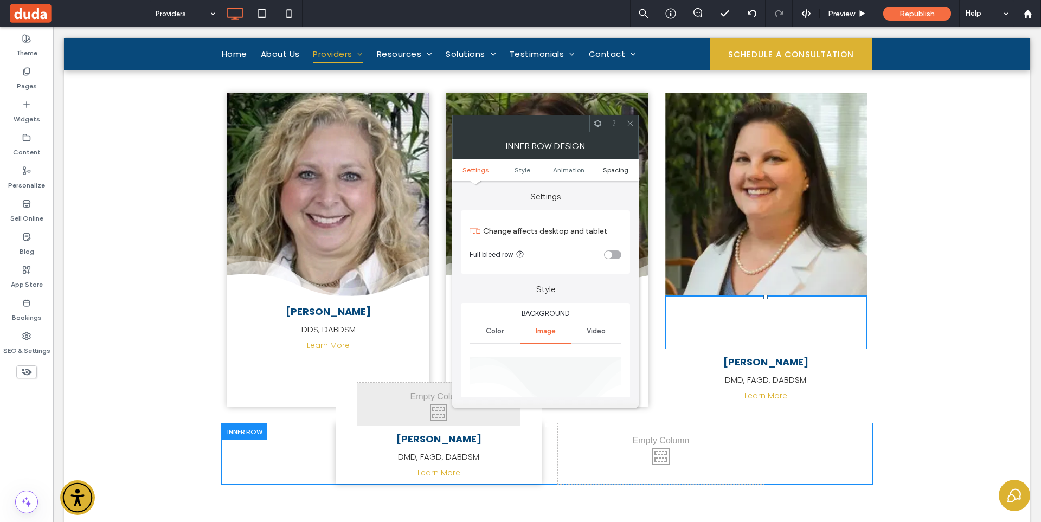
click at [610, 171] on span "Spacing" at bounding box center [615, 170] width 25 height 8
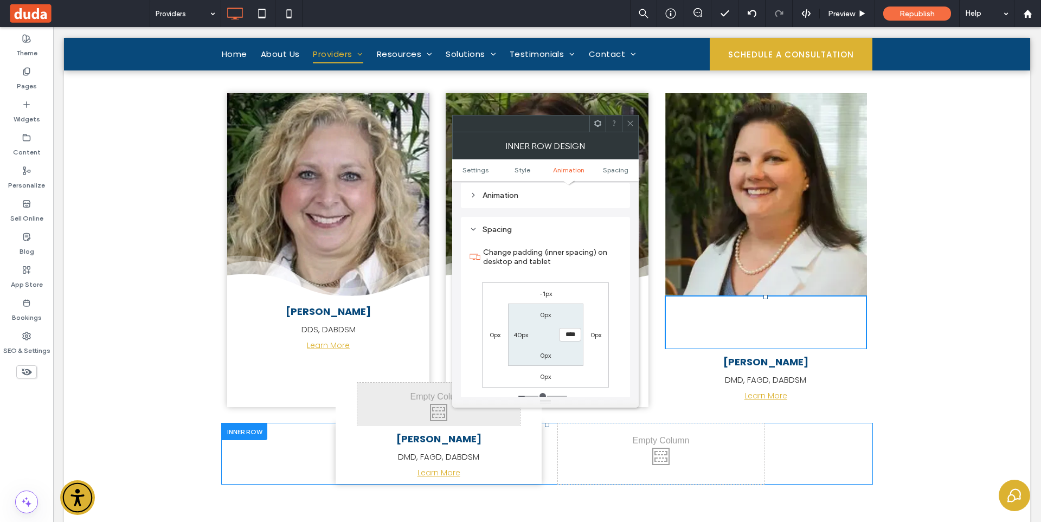
scroll to position [683, 0]
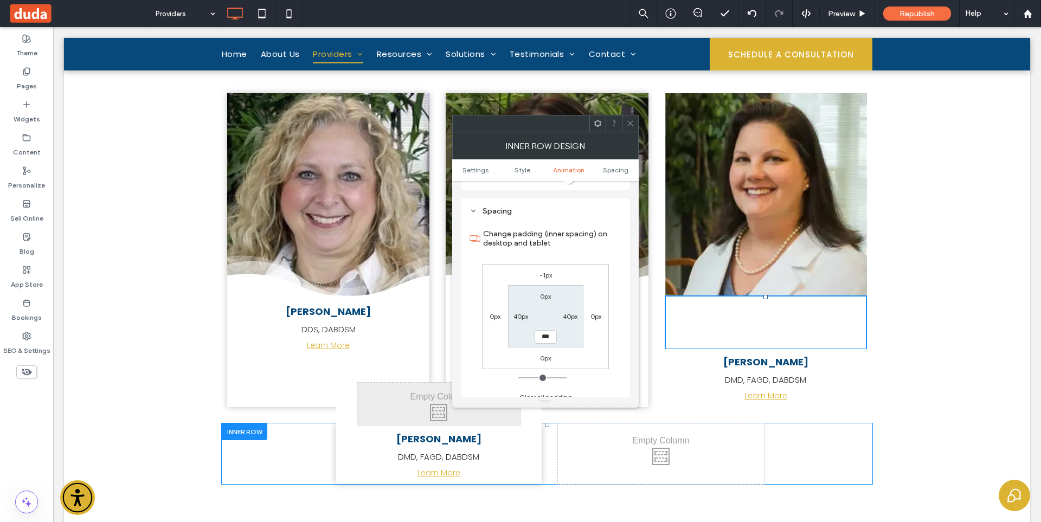
type input "*"
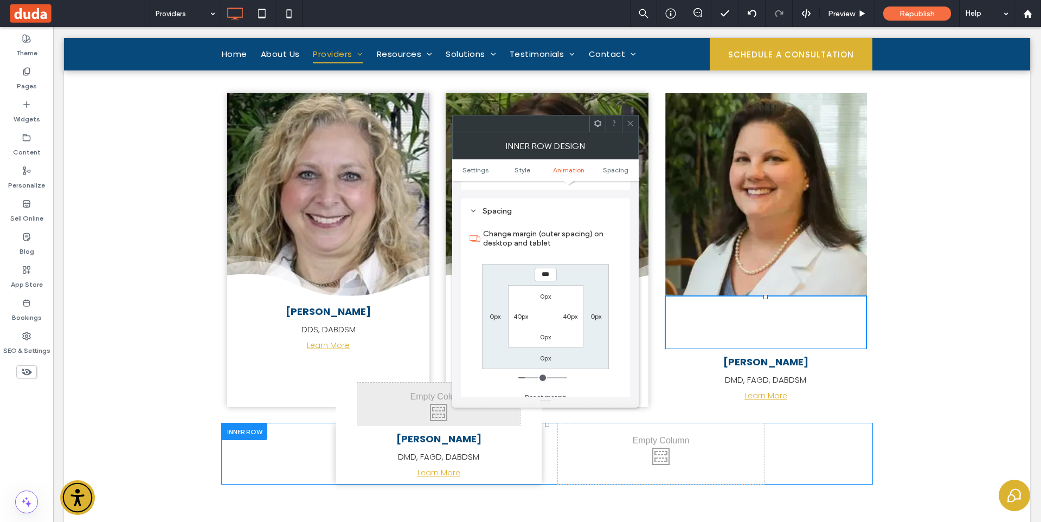
type input "***"
type input "*"
type input "*****"
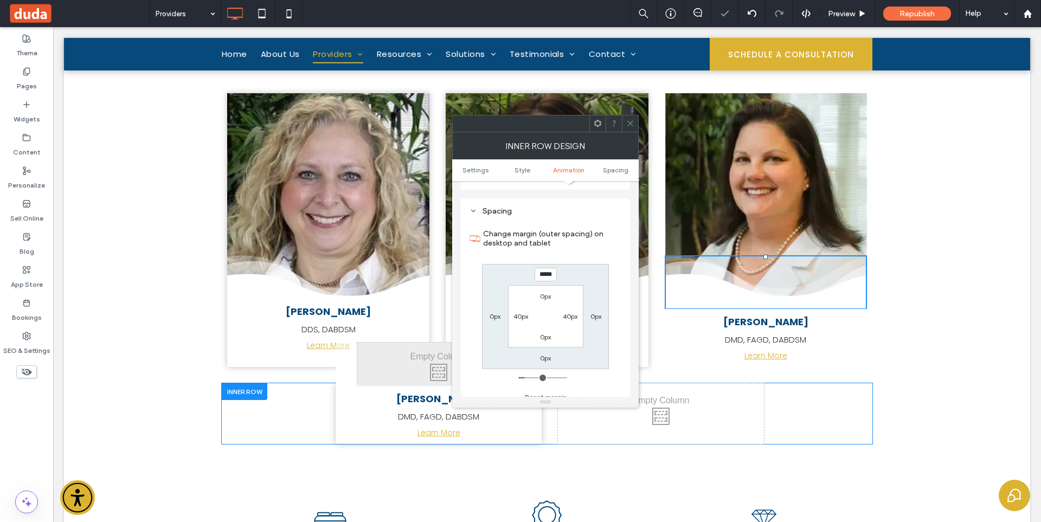
type input "*"
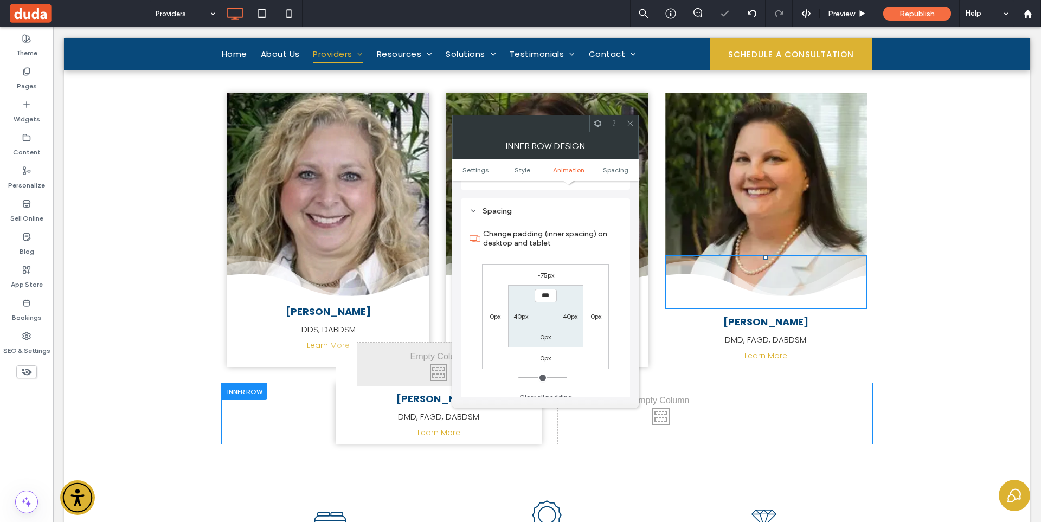
click at [636, 121] on div at bounding box center [630, 123] width 16 height 16
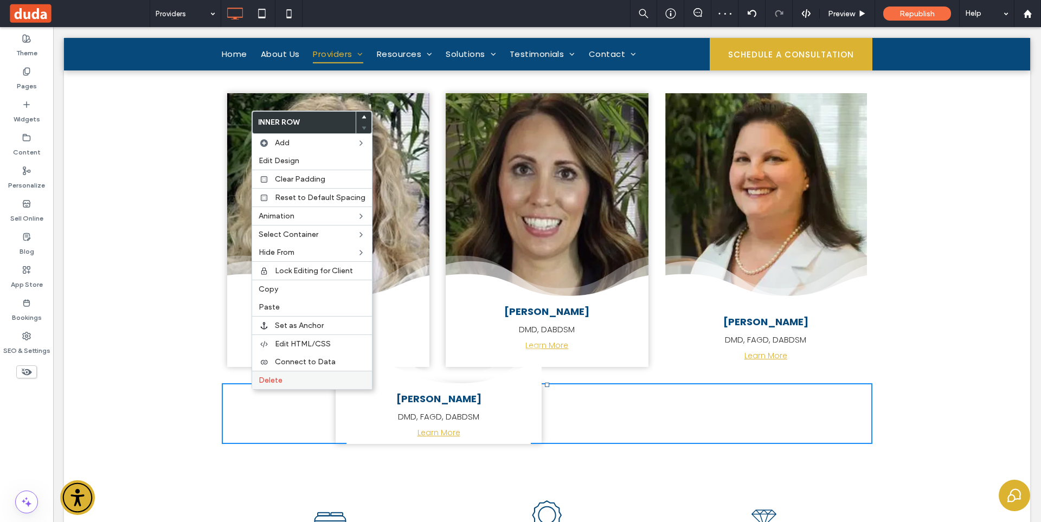
click at [272, 379] on span "Delete" at bounding box center [271, 380] width 24 height 9
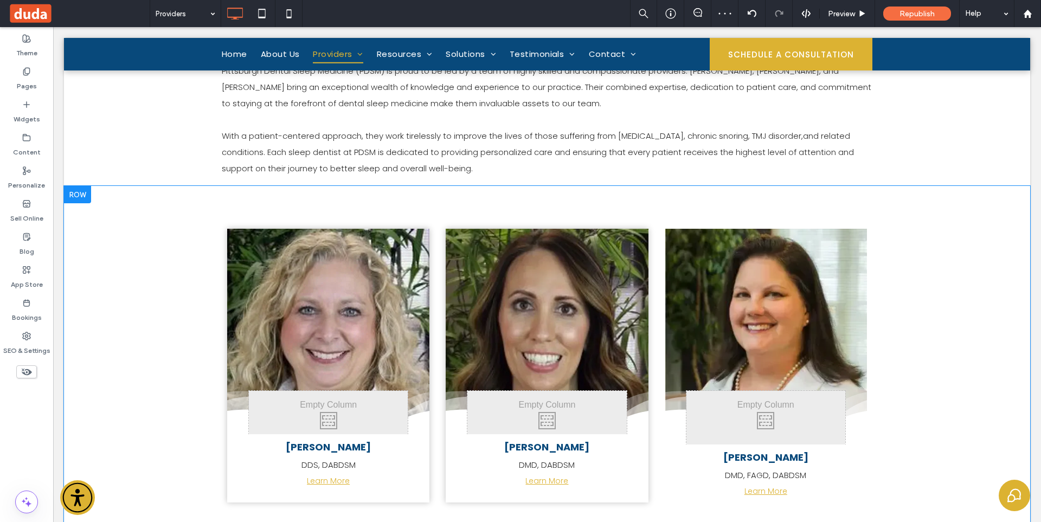
scroll to position [488, 0]
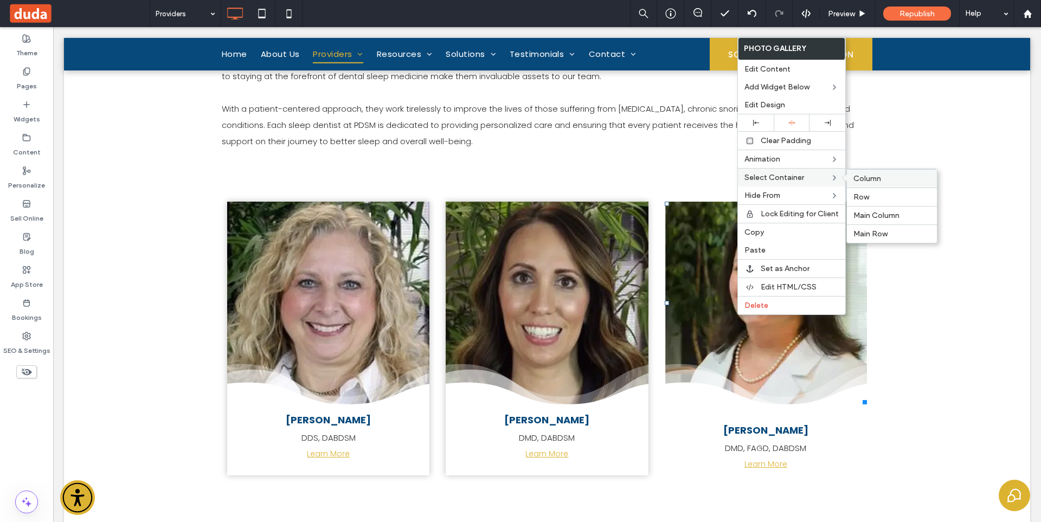
click at [866, 175] on span "Column" at bounding box center [867, 178] width 28 height 9
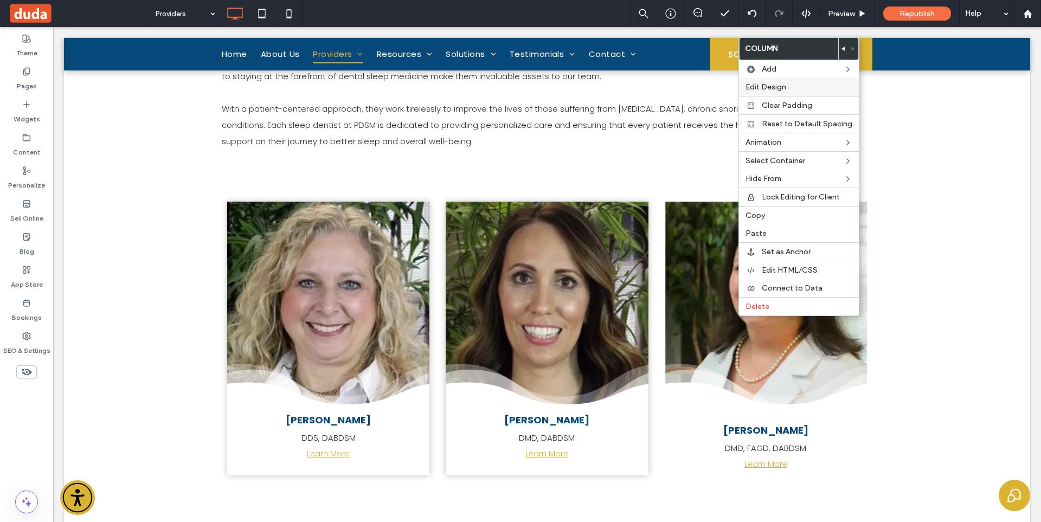
click at [776, 86] on span "Edit Design" at bounding box center [765, 86] width 41 height 9
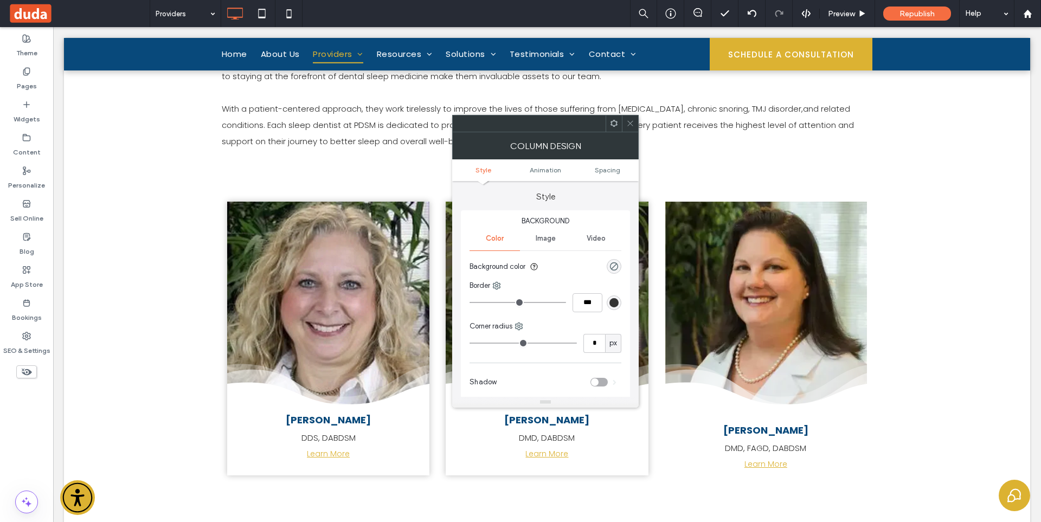
scroll to position [108, 0]
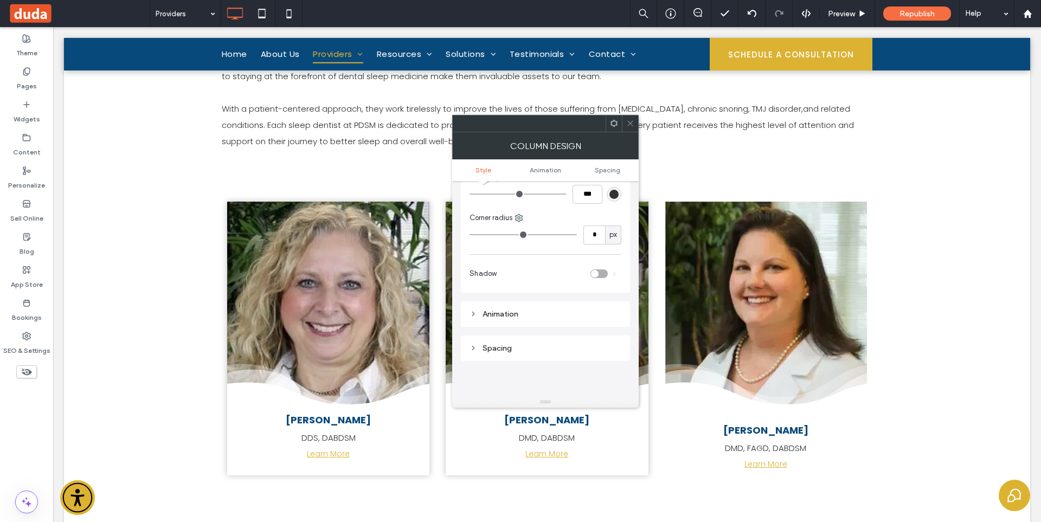
click at [597, 275] on div "toggle" at bounding box center [595, 274] width 8 height 8
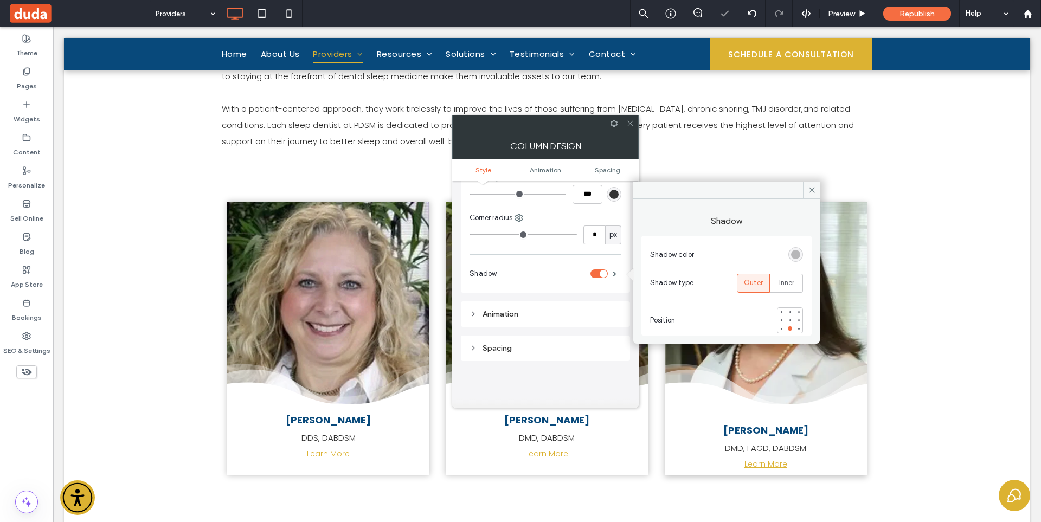
drag, startPoint x: 630, startPoint y: 124, endPoint x: 630, endPoint y: 146, distance: 22.8
click at [630, 124] on use at bounding box center [629, 123] width 5 height 5
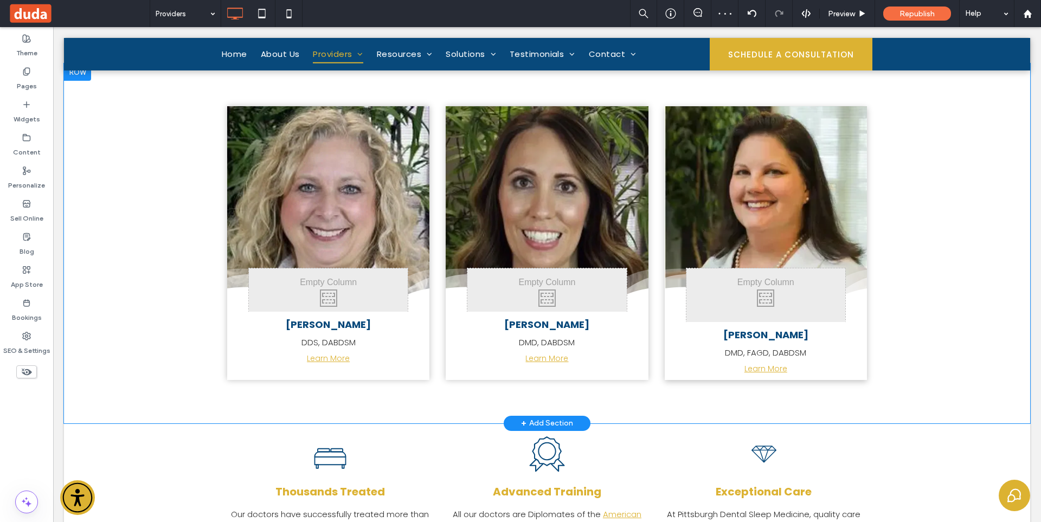
scroll to position [596, 0]
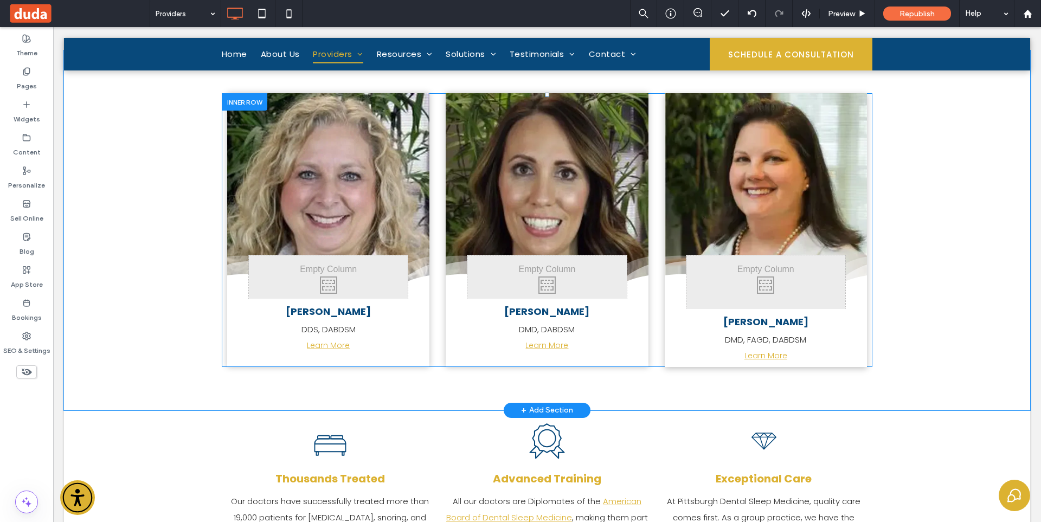
click at [449, 324] on div "City skyline Photo By: John Doe Button Click To Paste Lindsay Jodon DMD, DABDSM…" at bounding box center [546, 229] width 202 height 273
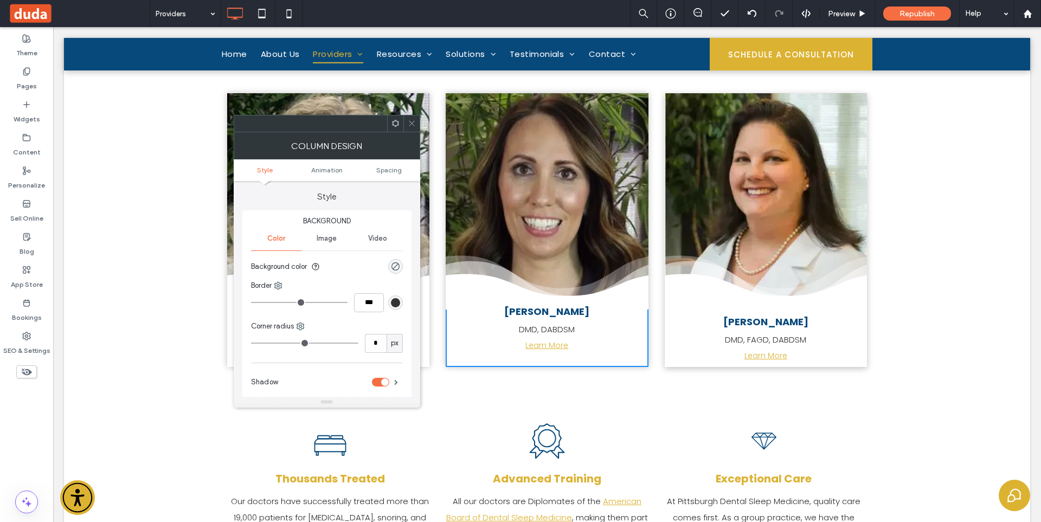
click at [386, 175] on ul "Style Animation Spacing" at bounding box center [327, 170] width 186 height 22
click at [387, 170] on span "Spacing" at bounding box center [388, 170] width 25 height 8
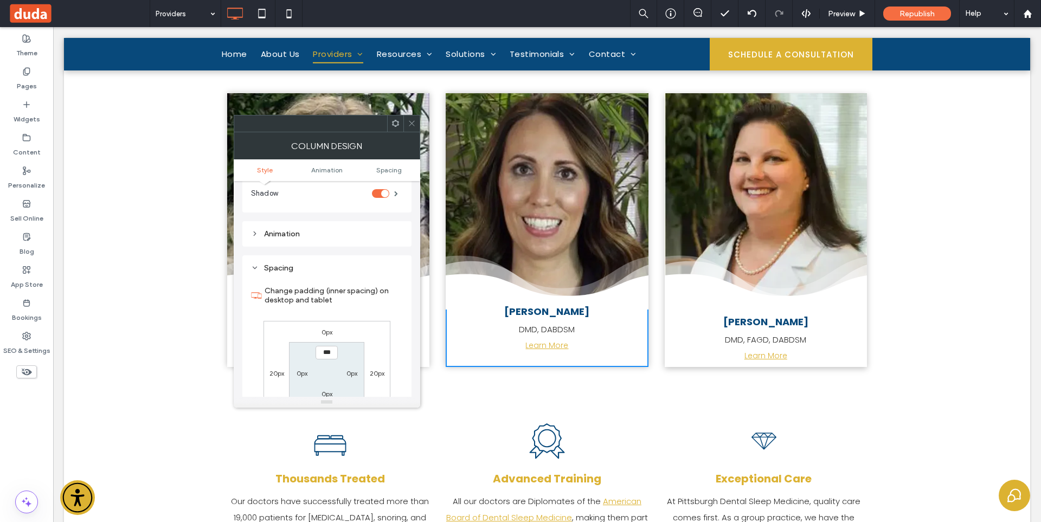
scroll to position [254, 0]
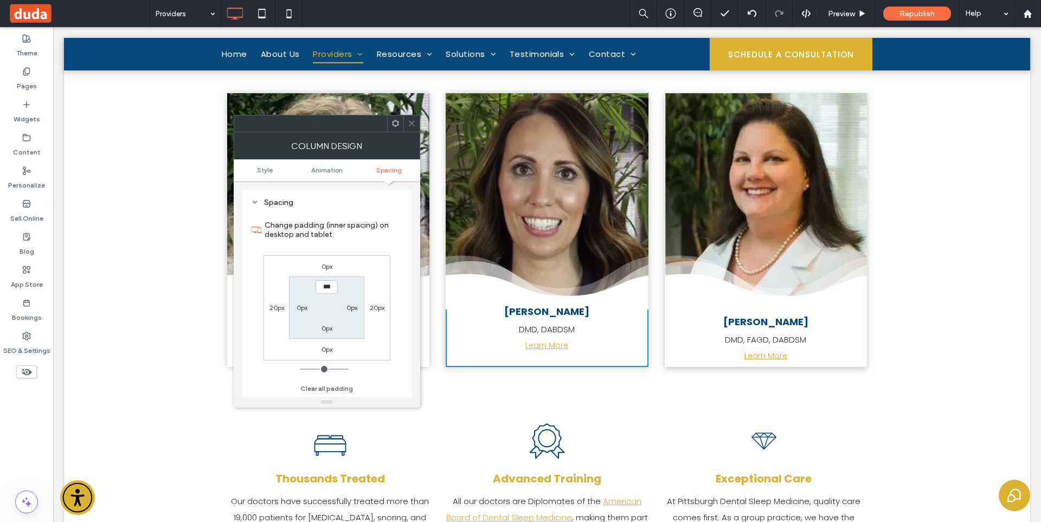
click at [409, 124] on icon at bounding box center [412, 123] width 8 height 8
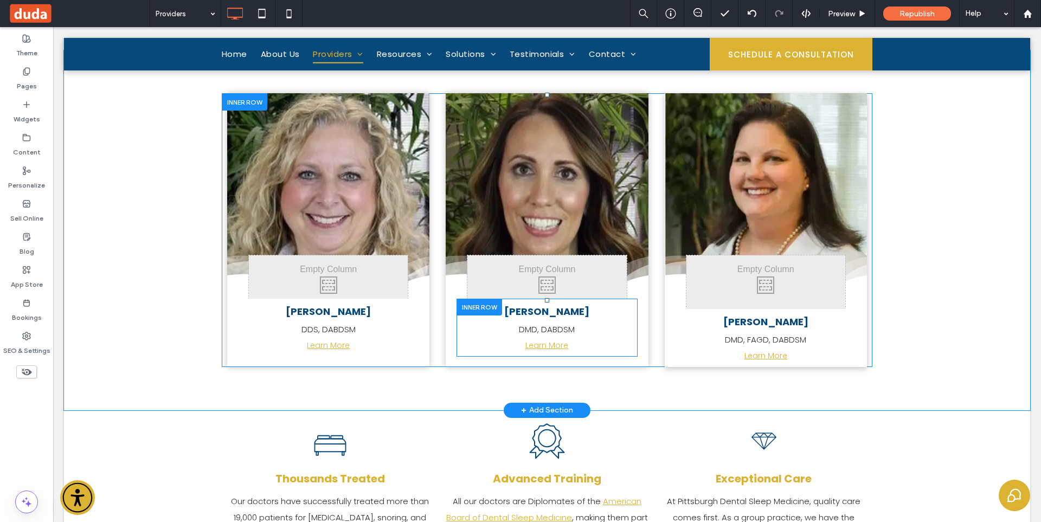
click at [462, 309] on div at bounding box center [479, 307] width 46 height 17
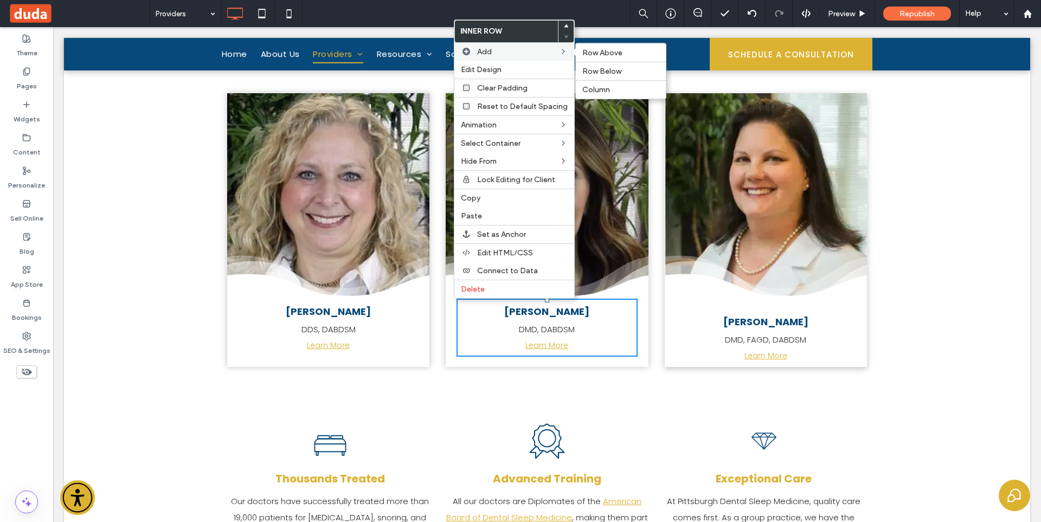
click at [487, 60] on div "Add Row Above Row Below Column" at bounding box center [514, 52] width 120 height 18
click at [476, 72] on span "Edit Design" at bounding box center [481, 69] width 41 height 9
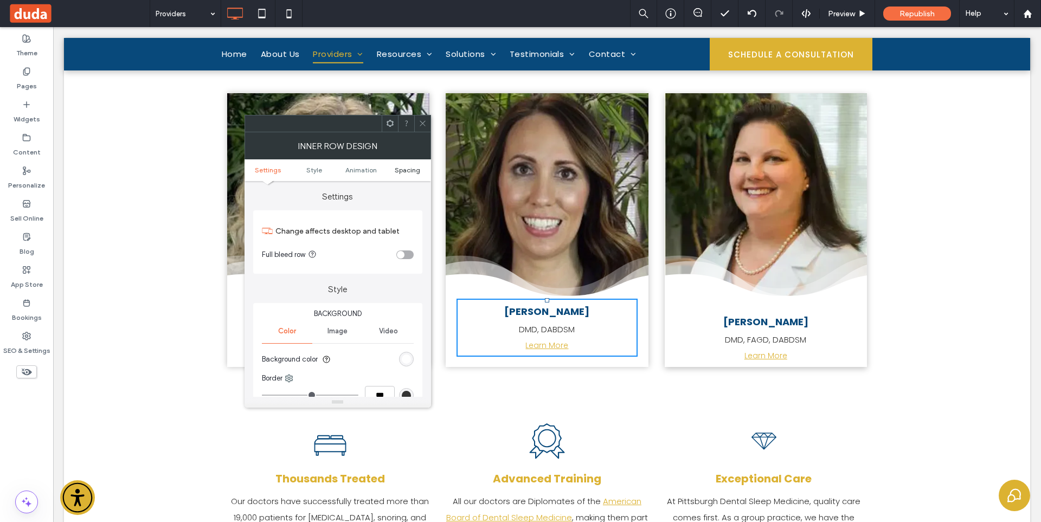
click at [401, 169] on span "Spacing" at bounding box center [407, 170] width 25 height 8
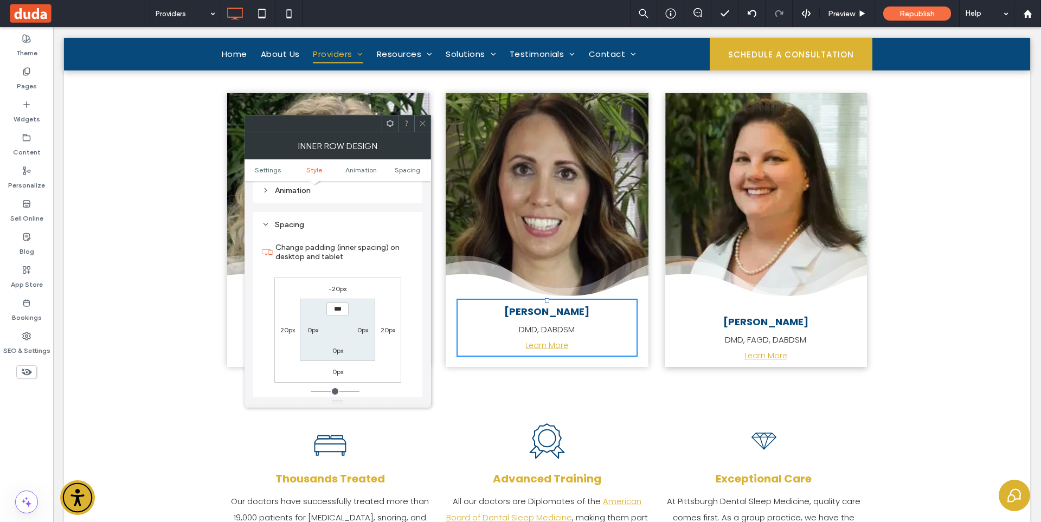
scroll to position [347, 0]
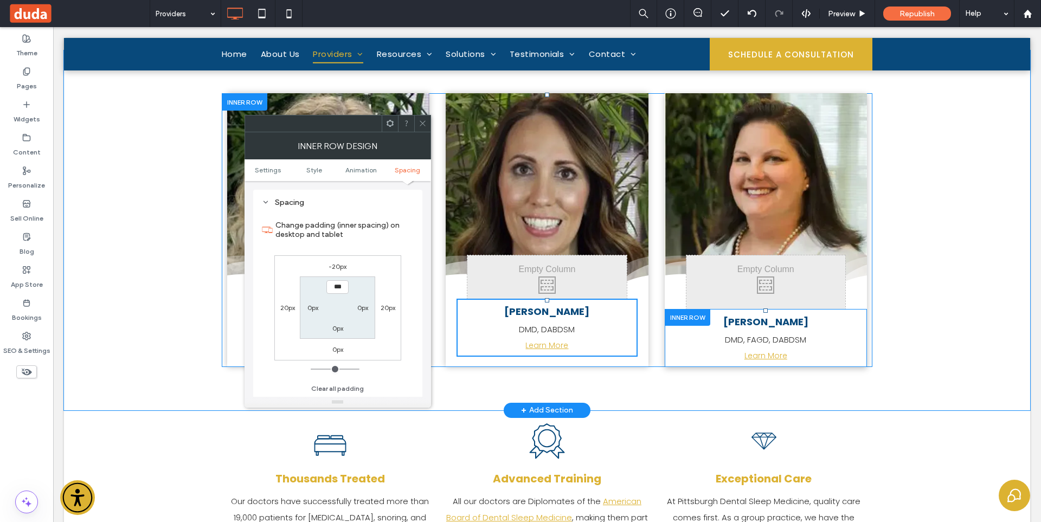
click at [680, 317] on div at bounding box center [687, 317] width 46 height 17
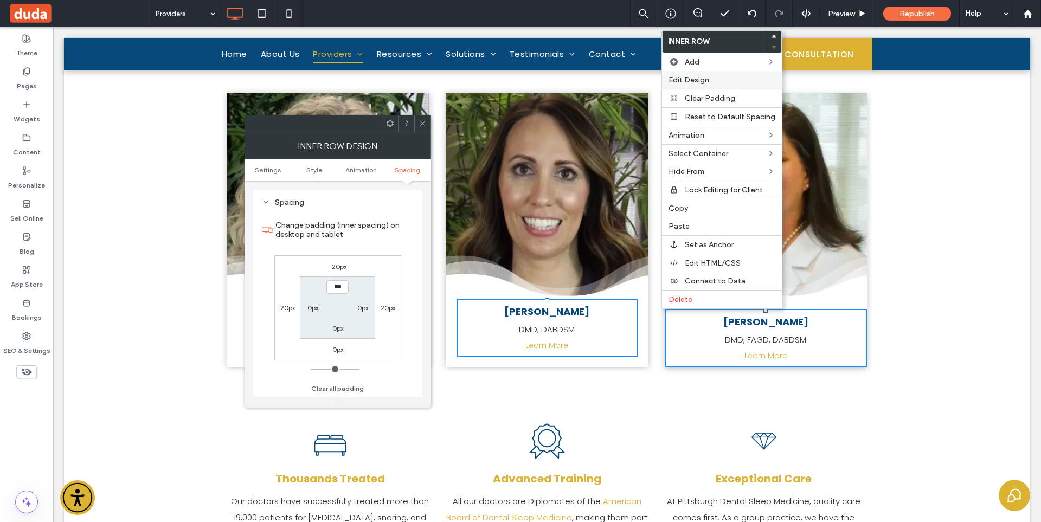
drag, startPoint x: 692, startPoint y: 76, endPoint x: 545, endPoint y: 151, distance: 164.8
click at [692, 76] on span "Edit Design" at bounding box center [688, 79] width 41 height 9
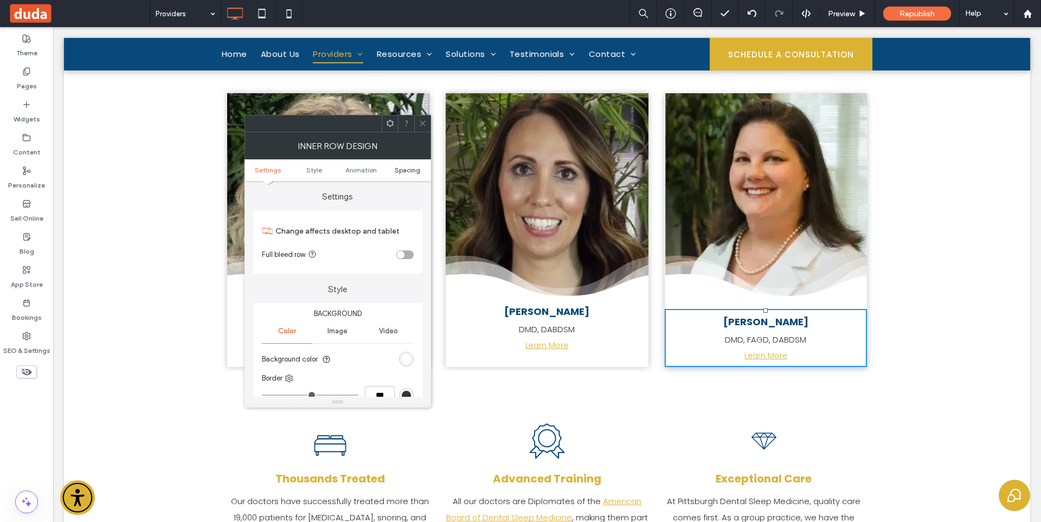
click at [409, 171] on span "Spacing" at bounding box center [407, 170] width 25 height 8
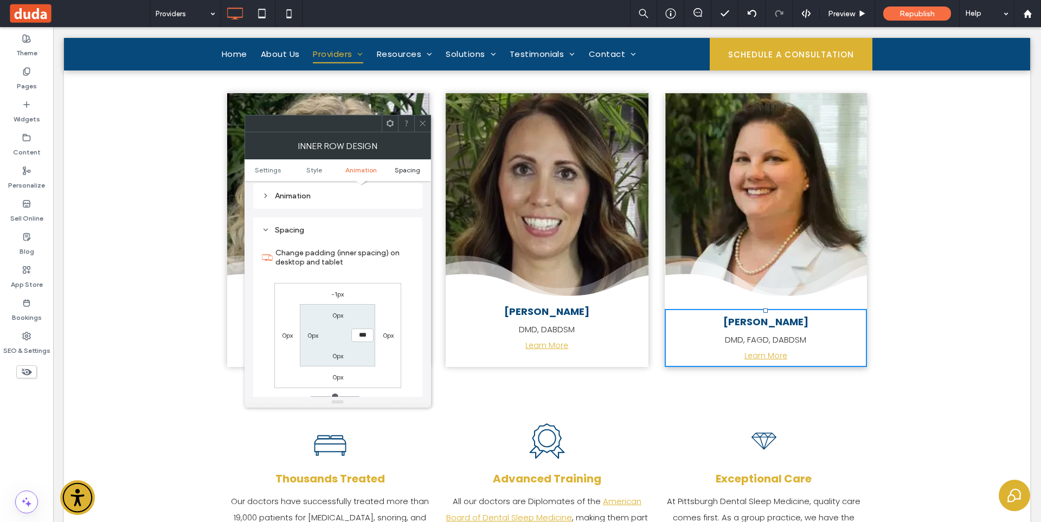
scroll to position [340, 0]
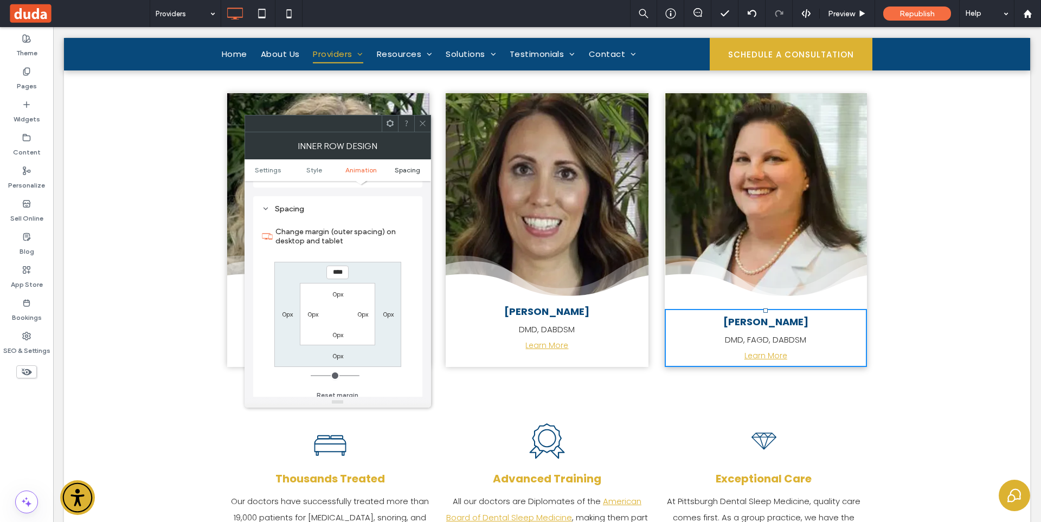
type input "*"
type input "**"
type input "****"
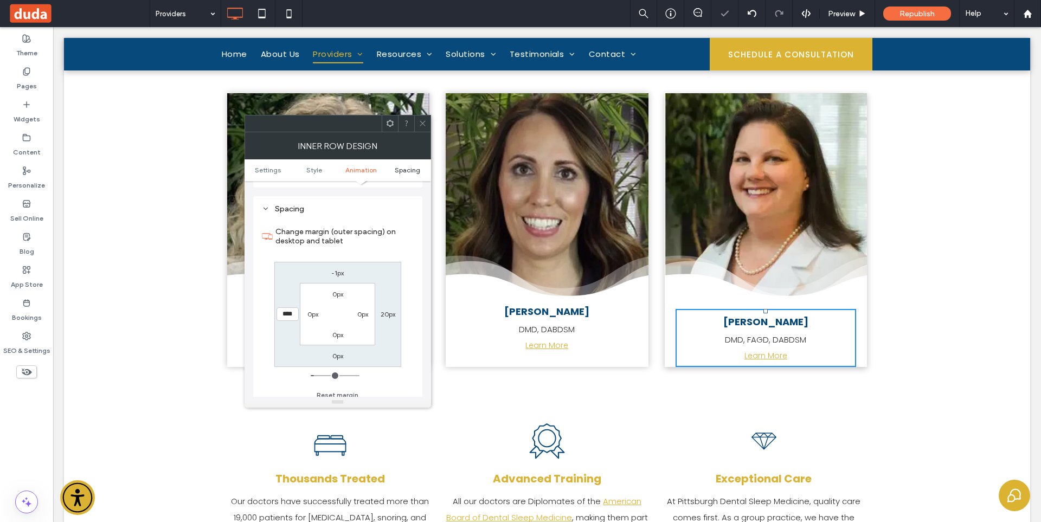
type input "*"
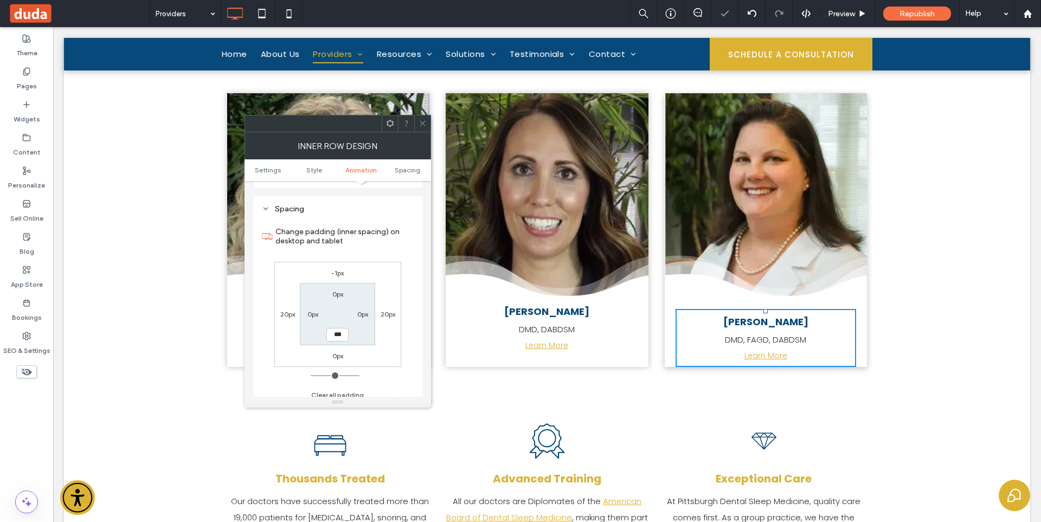
click at [420, 127] on span at bounding box center [422, 123] width 8 height 16
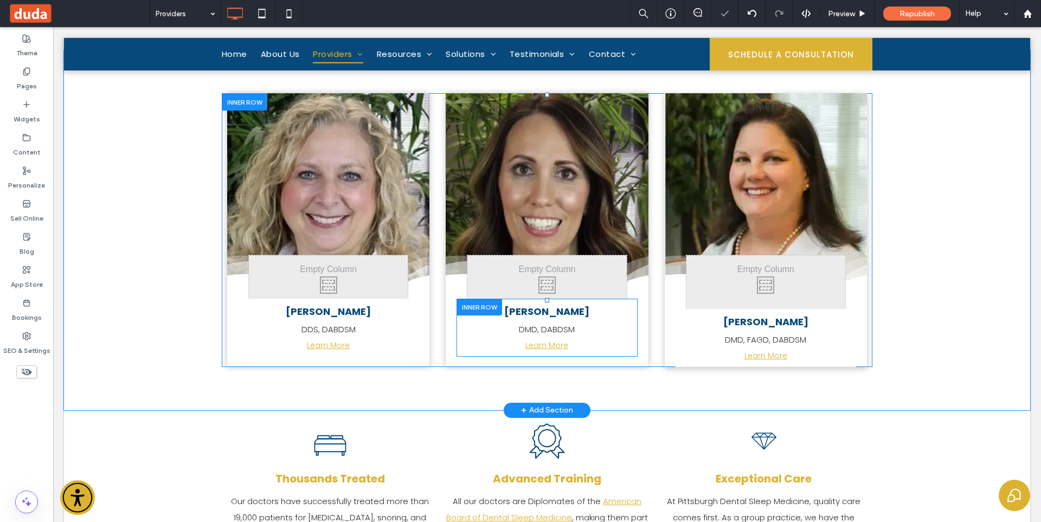
click at [471, 308] on div at bounding box center [479, 307] width 46 height 17
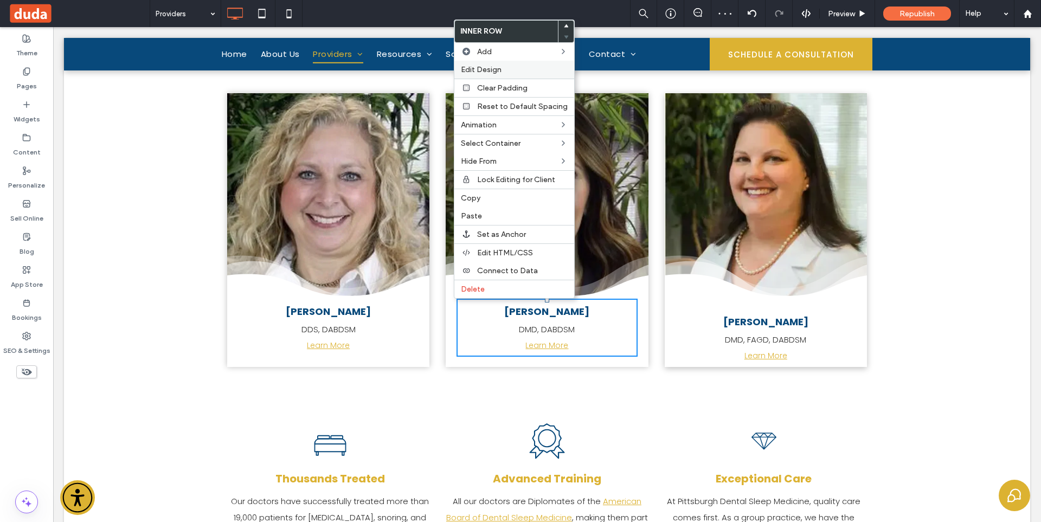
click at [506, 68] on label "Edit Design" at bounding box center [514, 69] width 107 height 9
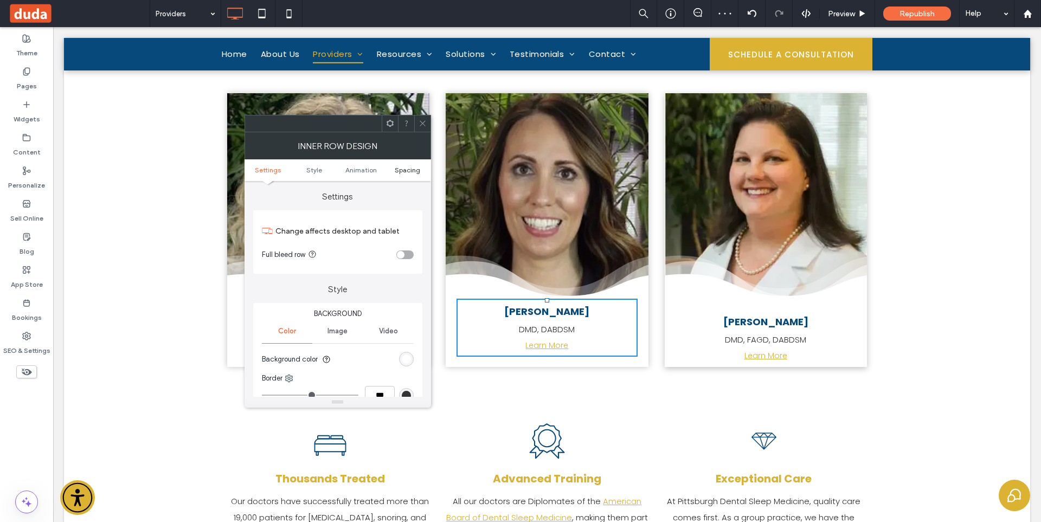
click at [405, 173] on span "Spacing" at bounding box center [407, 170] width 25 height 8
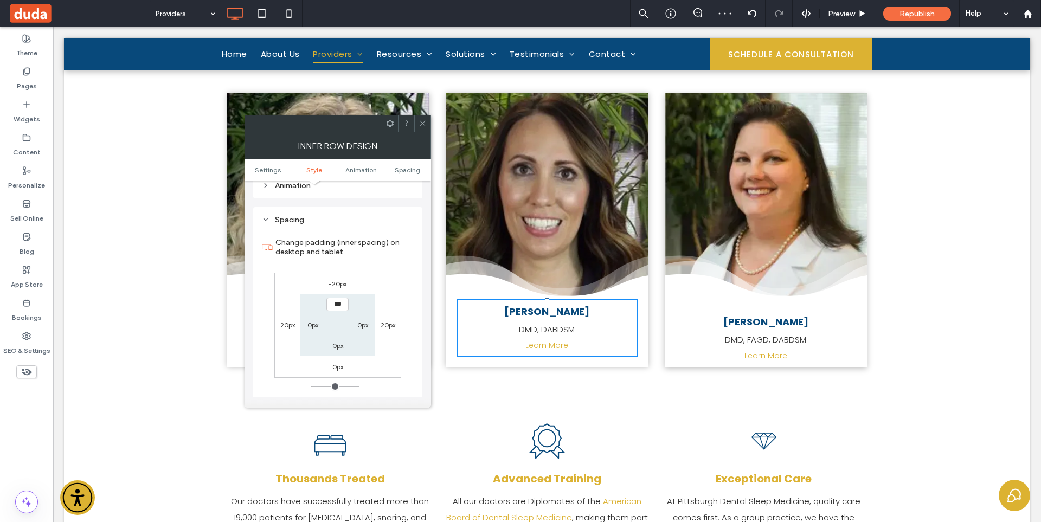
scroll to position [347, 0]
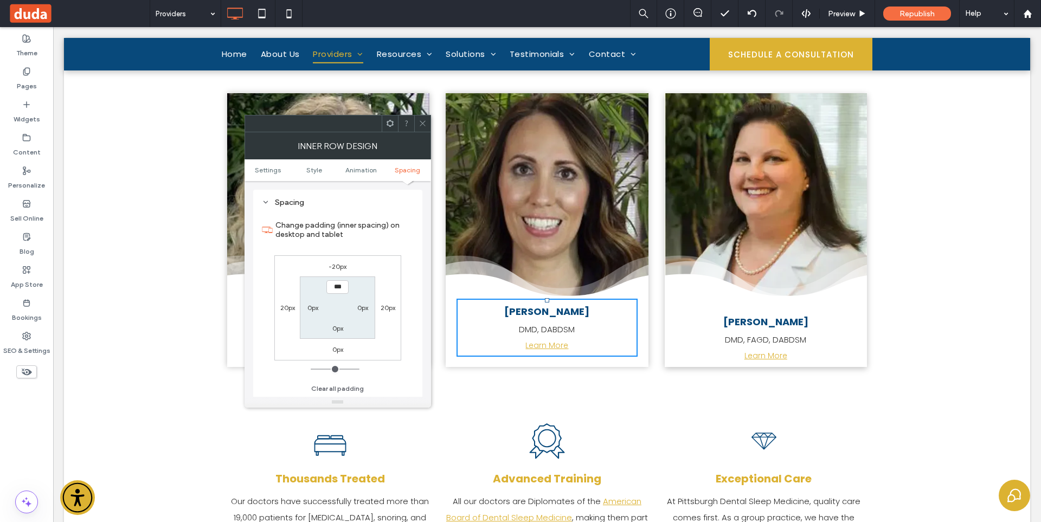
drag, startPoint x: 423, startPoint y: 122, endPoint x: 428, endPoint y: 139, distance: 17.0
click at [423, 125] on icon at bounding box center [422, 123] width 8 height 8
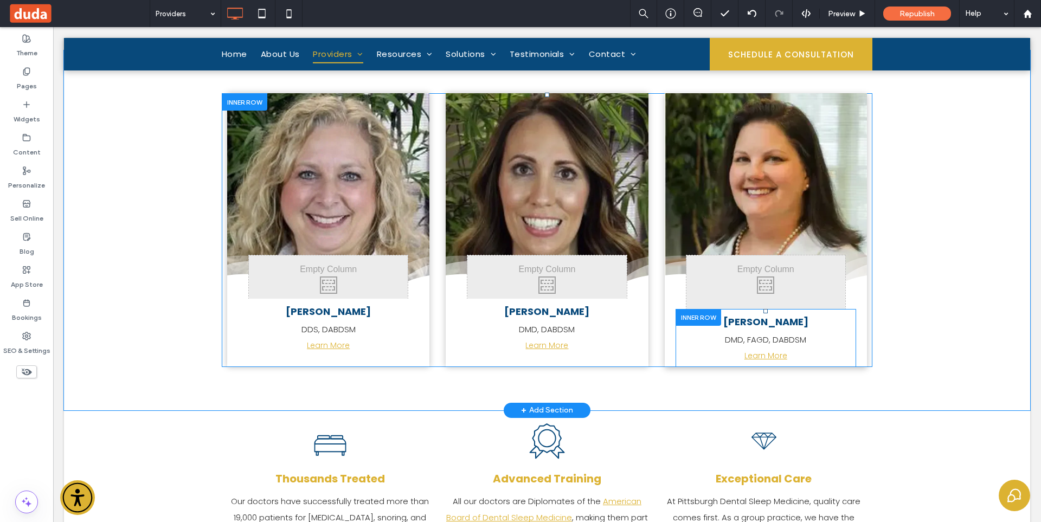
click at [675, 319] on div at bounding box center [698, 317] width 46 height 17
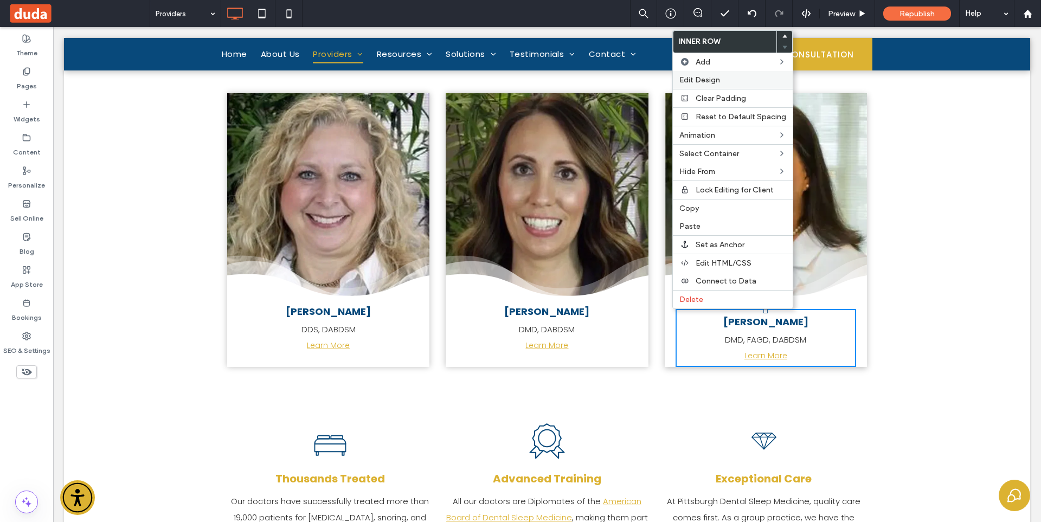
click at [708, 77] on span "Edit Design" at bounding box center [699, 79] width 41 height 9
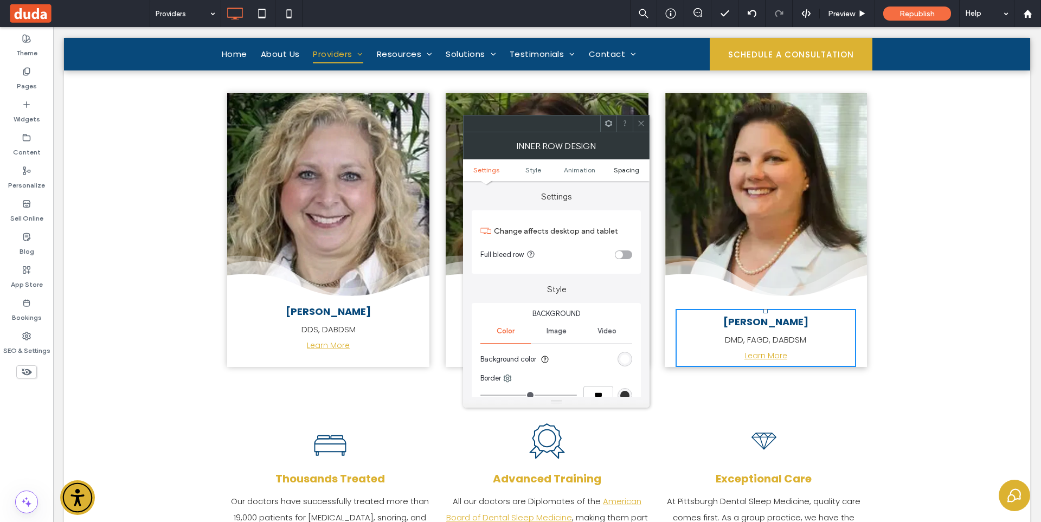
click at [618, 169] on span "Spacing" at bounding box center [625, 170] width 25 height 8
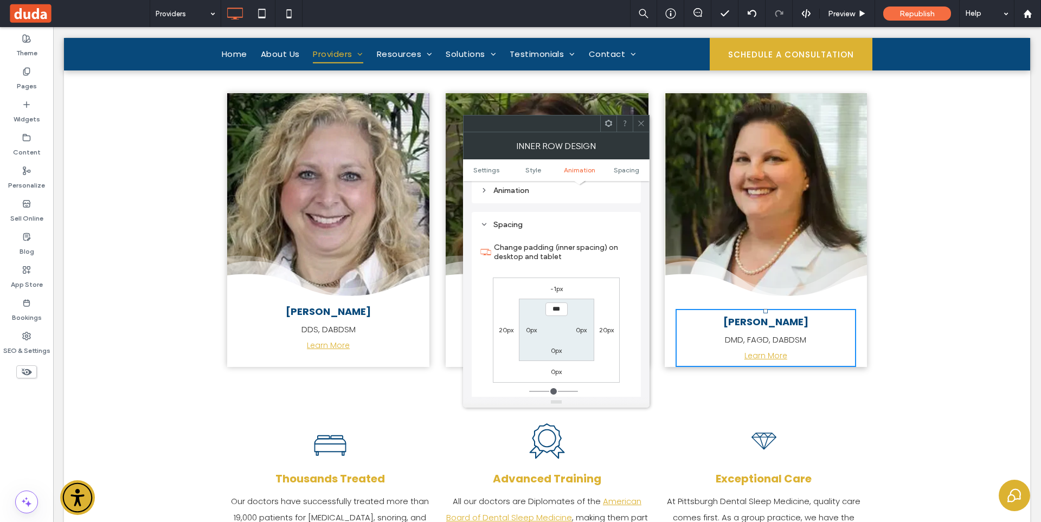
scroll to position [333, 0]
type input "*"
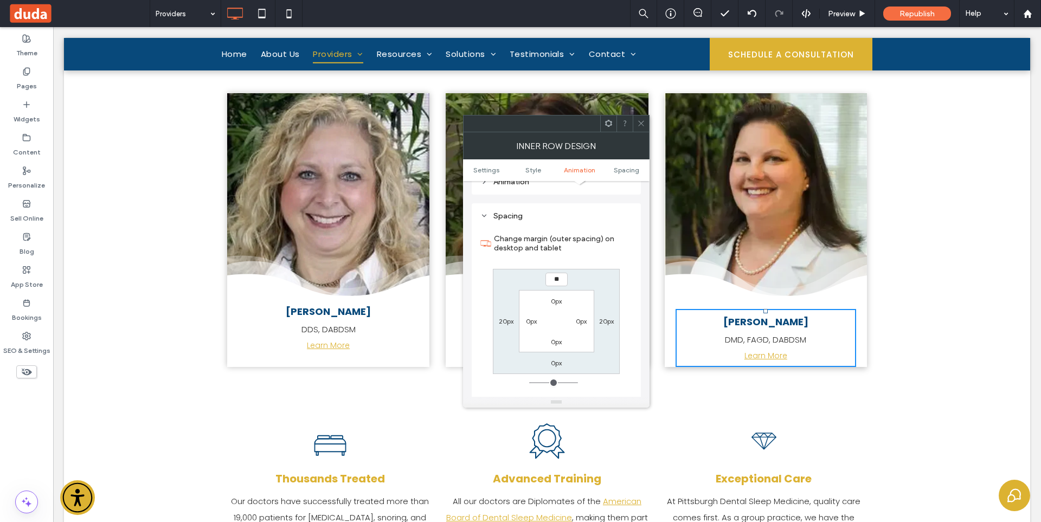
type input "***"
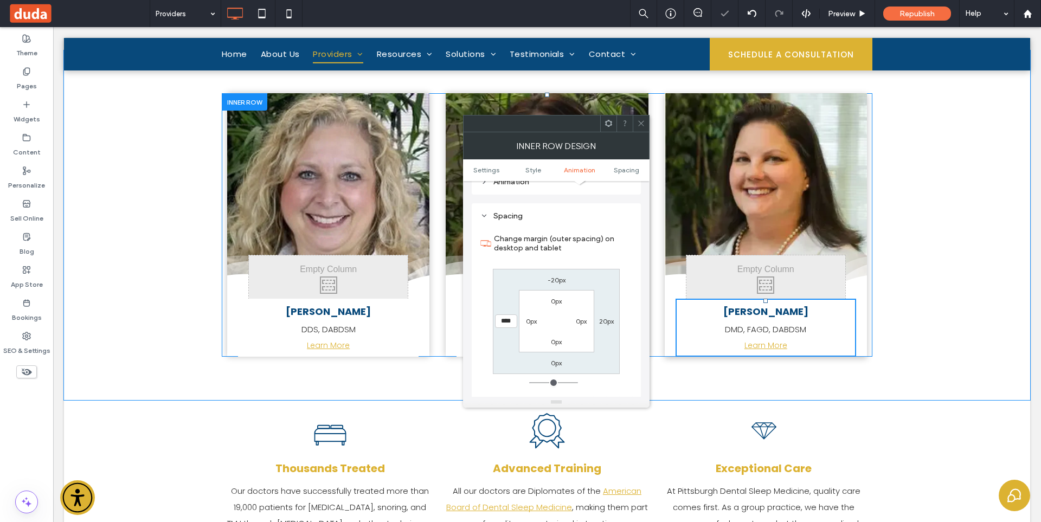
type input "*"
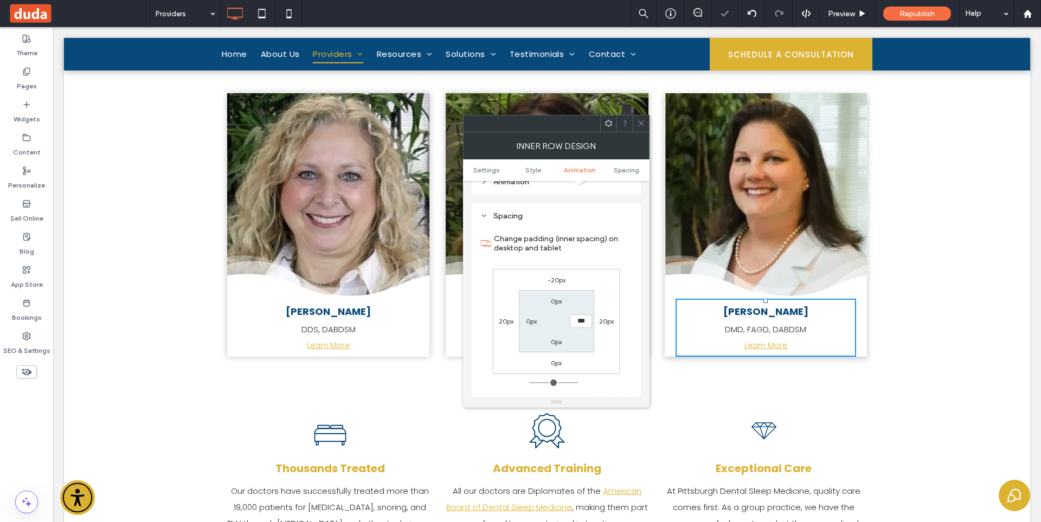
click at [642, 123] on icon at bounding box center [641, 123] width 8 height 8
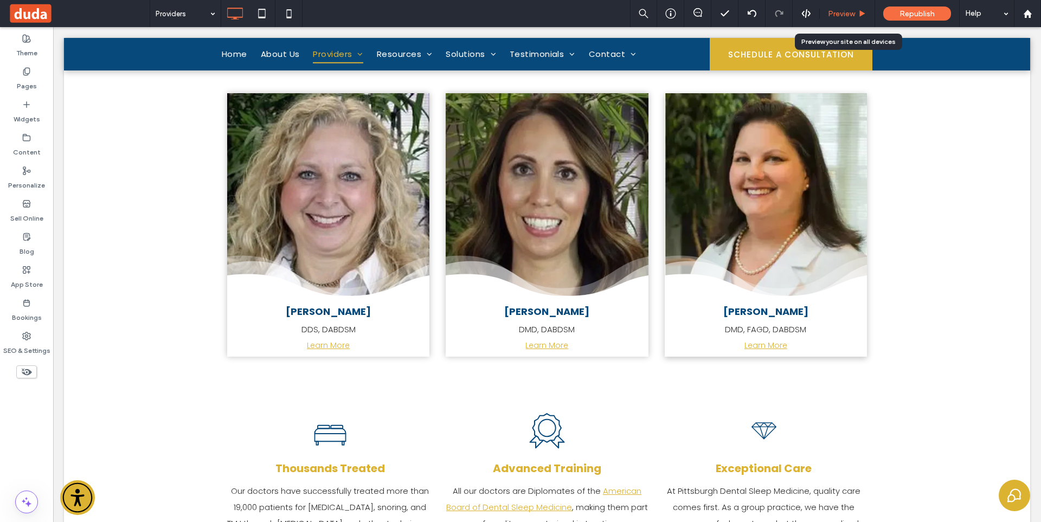
click at [831, 12] on span "Preview" at bounding box center [841, 13] width 27 height 9
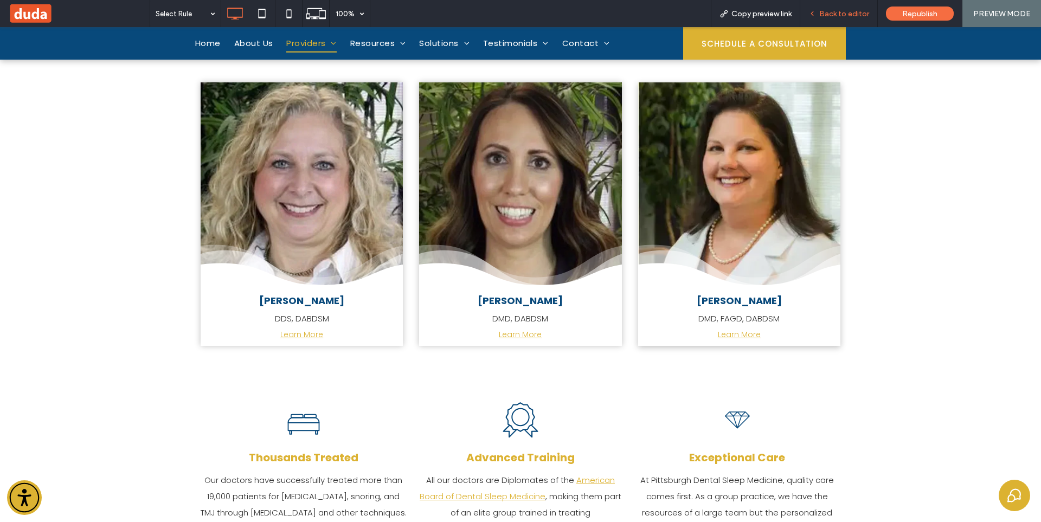
click at [832, 12] on span "Back to editor" at bounding box center [844, 13] width 50 height 9
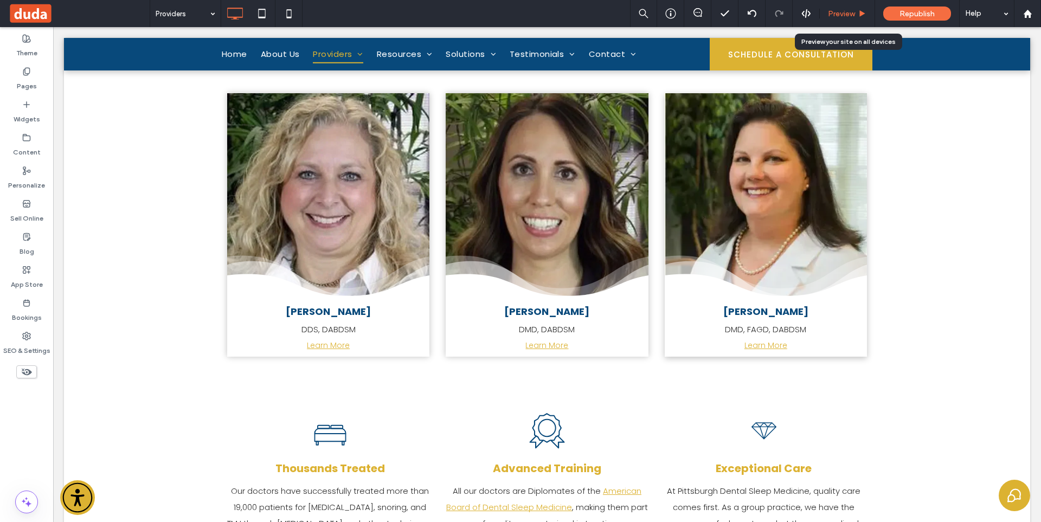
click at [834, 14] on span "Preview" at bounding box center [841, 13] width 27 height 9
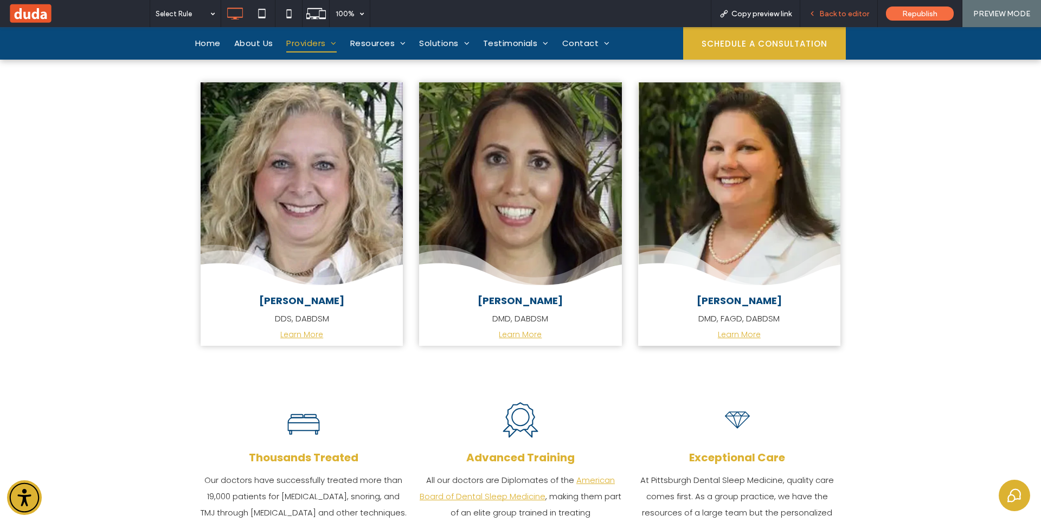
click at [830, 14] on span "Back to editor" at bounding box center [844, 13] width 50 height 9
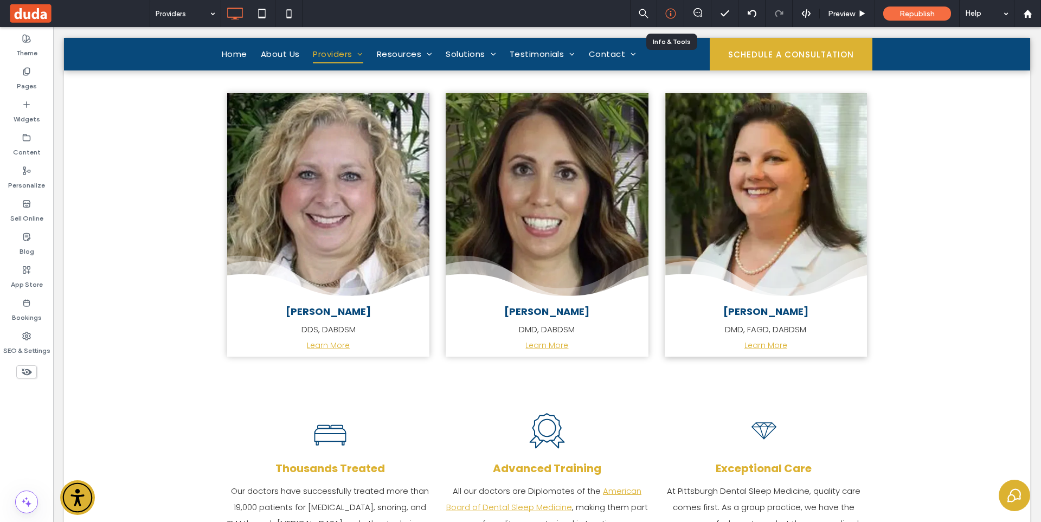
click at [658, 16] on div at bounding box center [670, 13] width 27 height 11
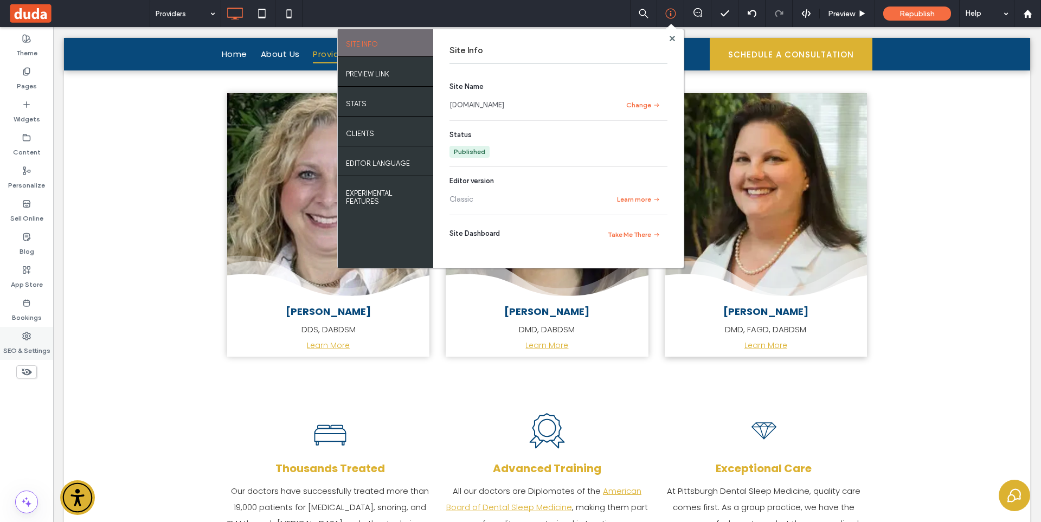
click at [30, 335] on icon at bounding box center [26, 336] width 9 height 9
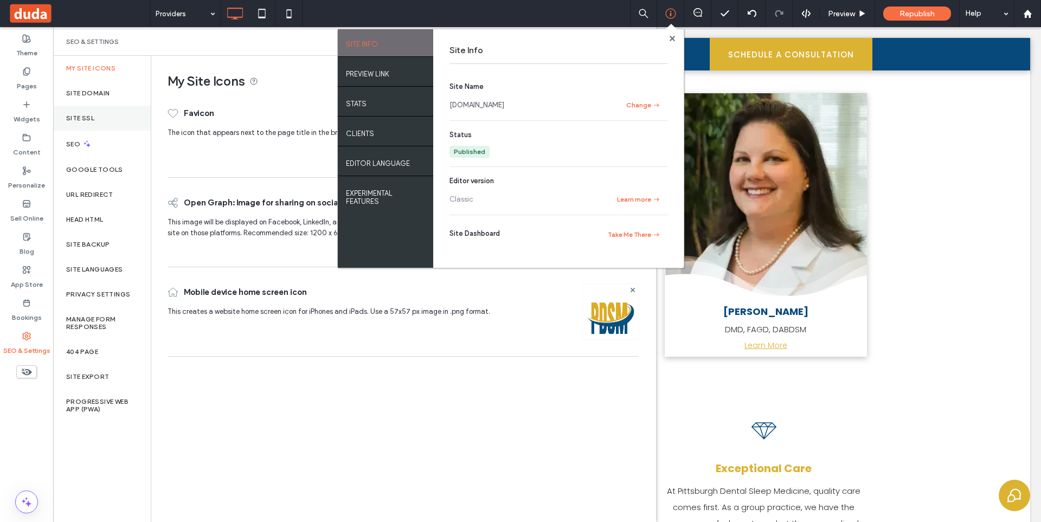
click at [93, 125] on div "Site SSL" at bounding box center [102, 118] width 98 height 25
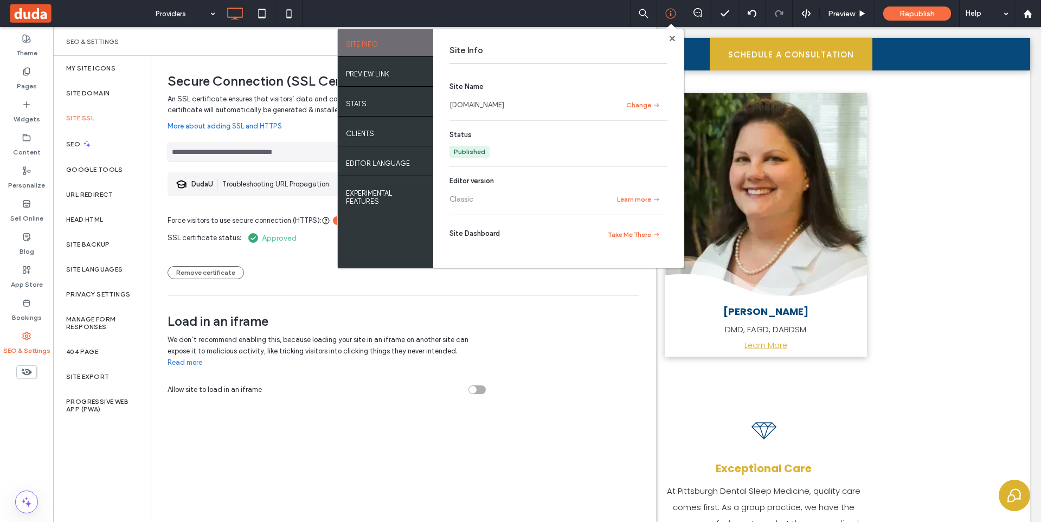
click at [111, 461] on div "My Site Icons Site Domain Site SSL SEO Google Tools URL Redirect Head HTML Site…" at bounding box center [102, 289] width 98 height 466
click at [673, 40] on use at bounding box center [671, 37] width 5 height 5
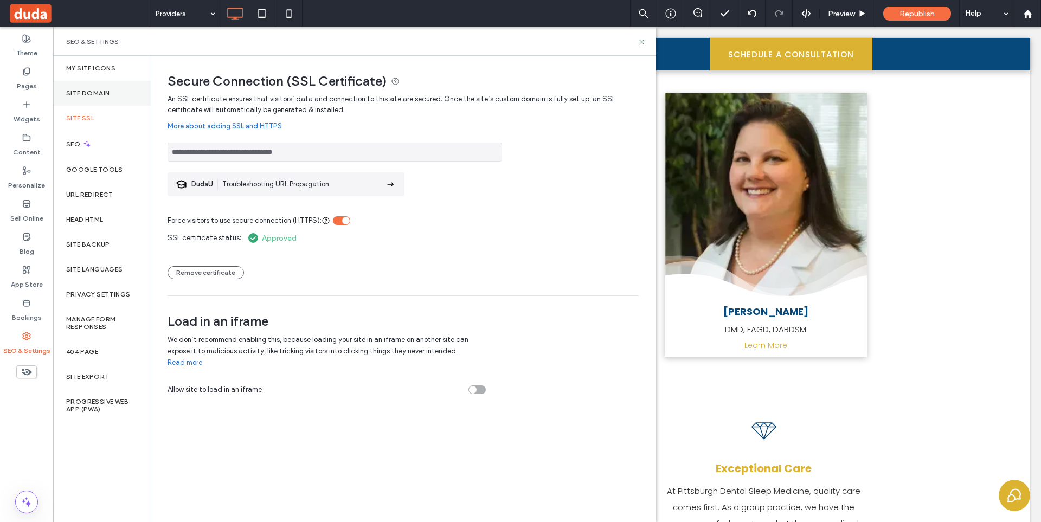
click at [110, 88] on div "Site Domain" at bounding box center [102, 93] width 98 height 25
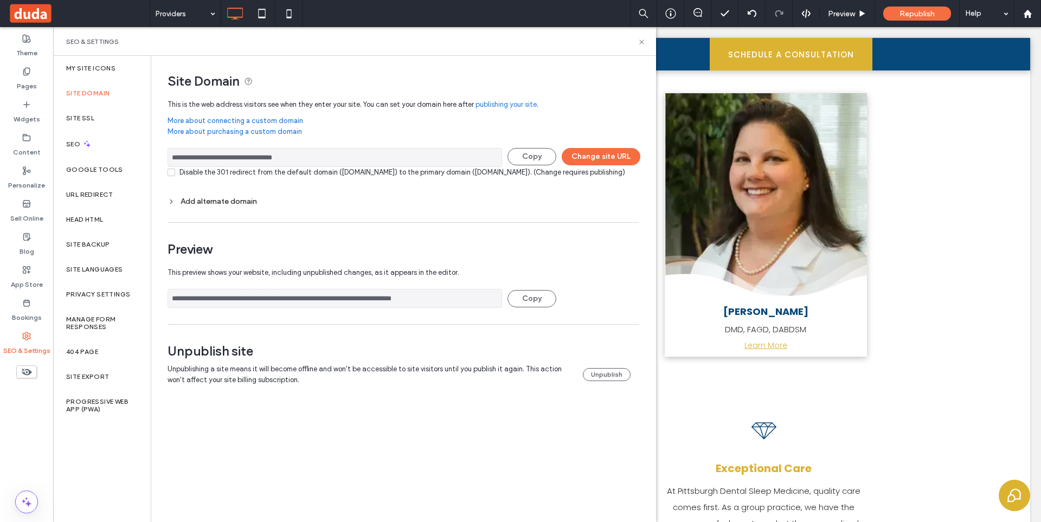
click at [328, 308] on input "**********" at bounding box center [334, 298] width 334 height 19
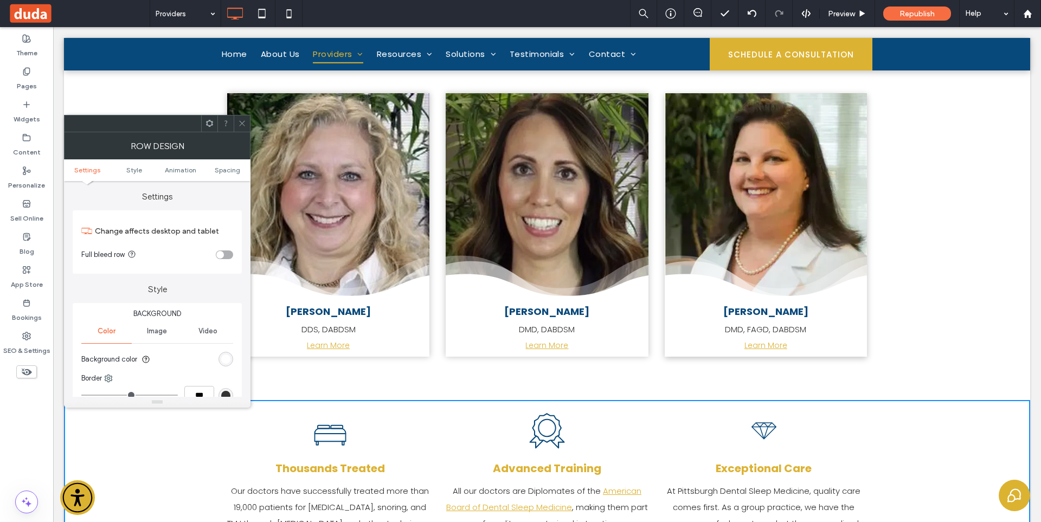
click at [29, 370] on use at bounding box center [27, 372] width 10 height 7
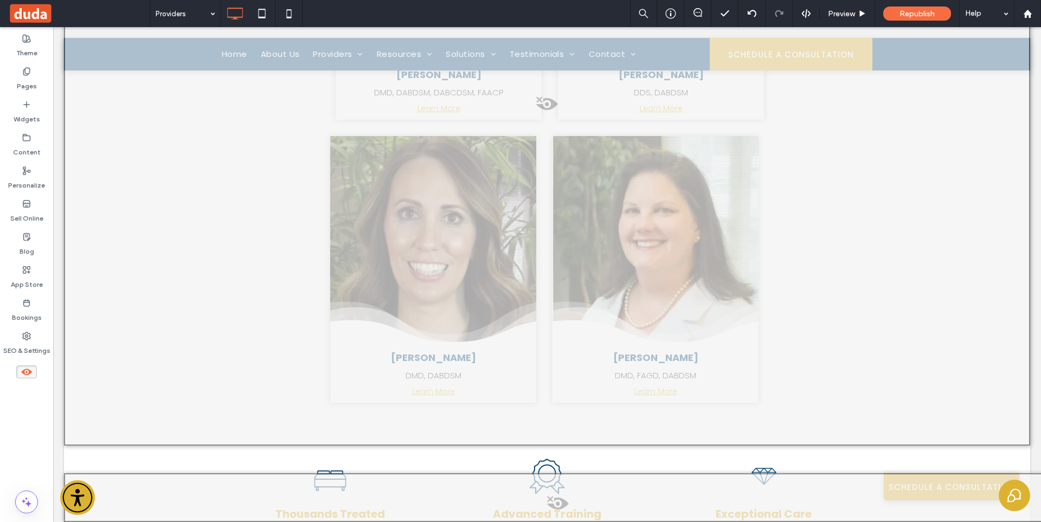
scroll to position [1409, 0]
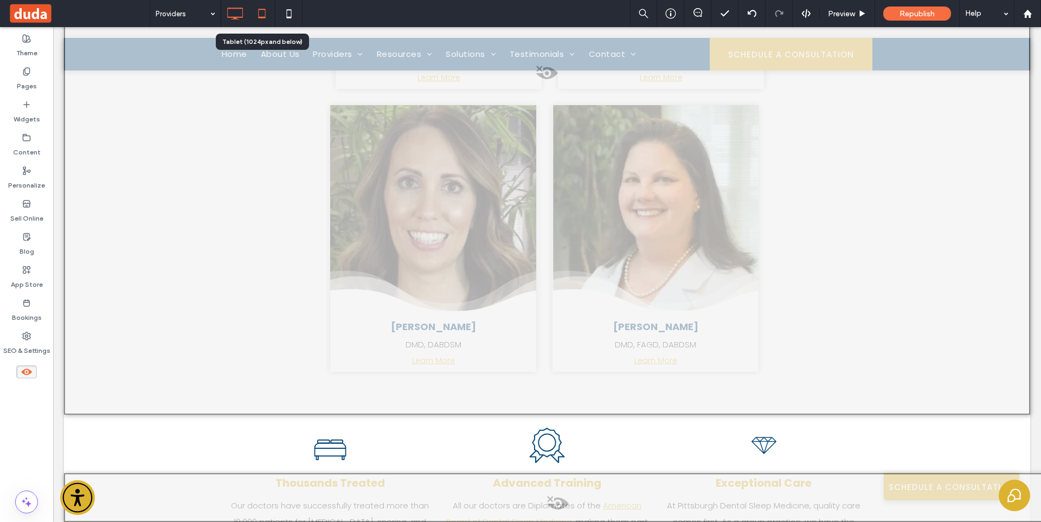
click at [265, 11] on use at bounding box center [261, 13] width 7 height 9
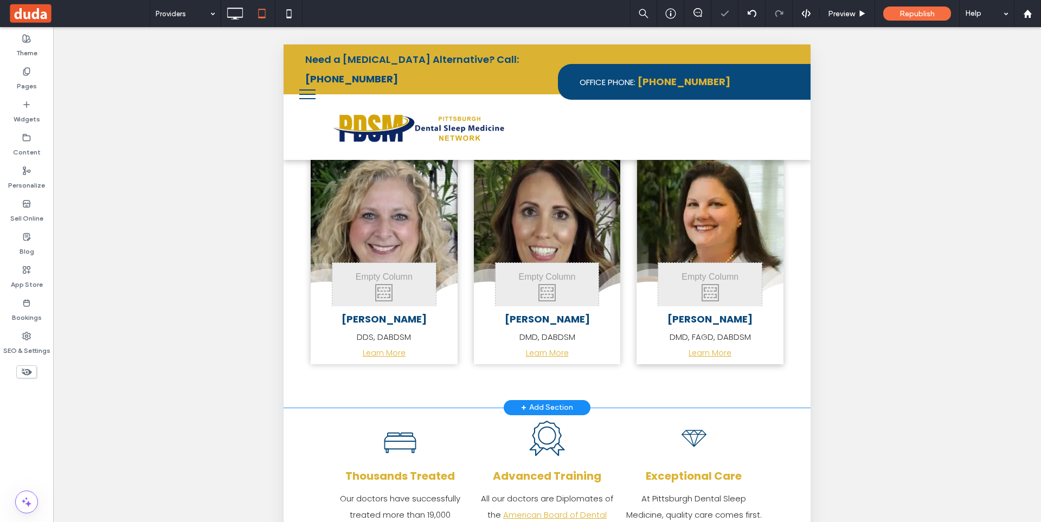
scroll to position [472, 0]
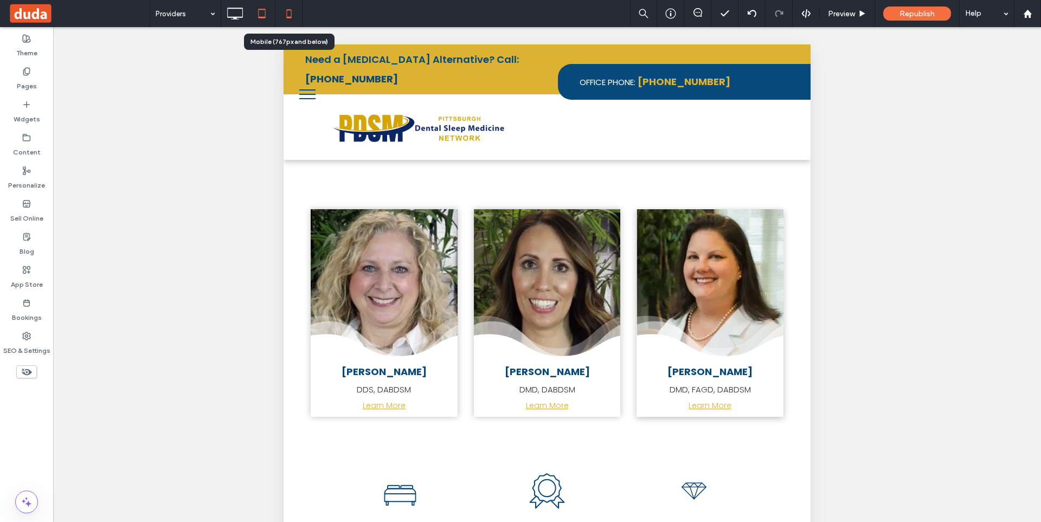
click at [293, 9] on icon at bounding box center [289, 14] width 22 height 22
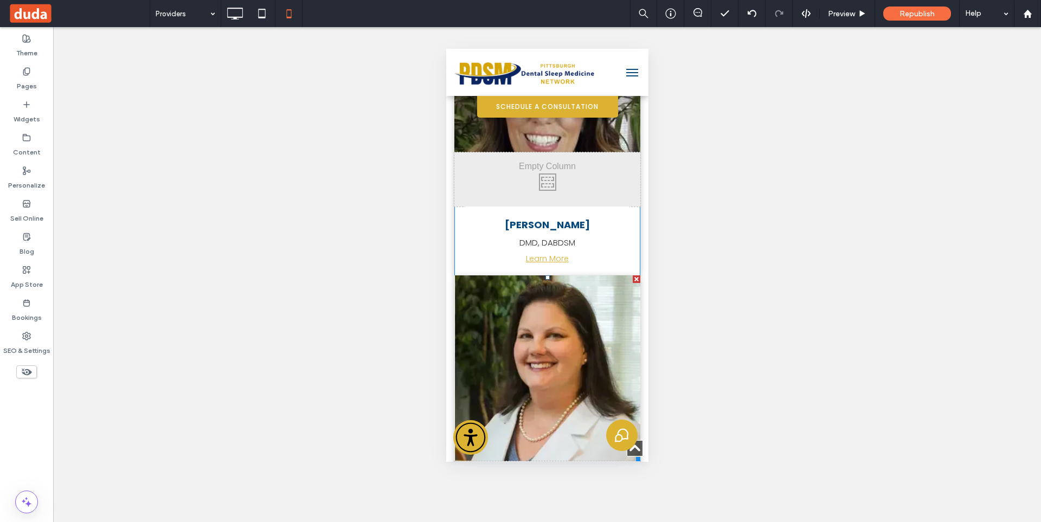
scroll to position [947, 0]
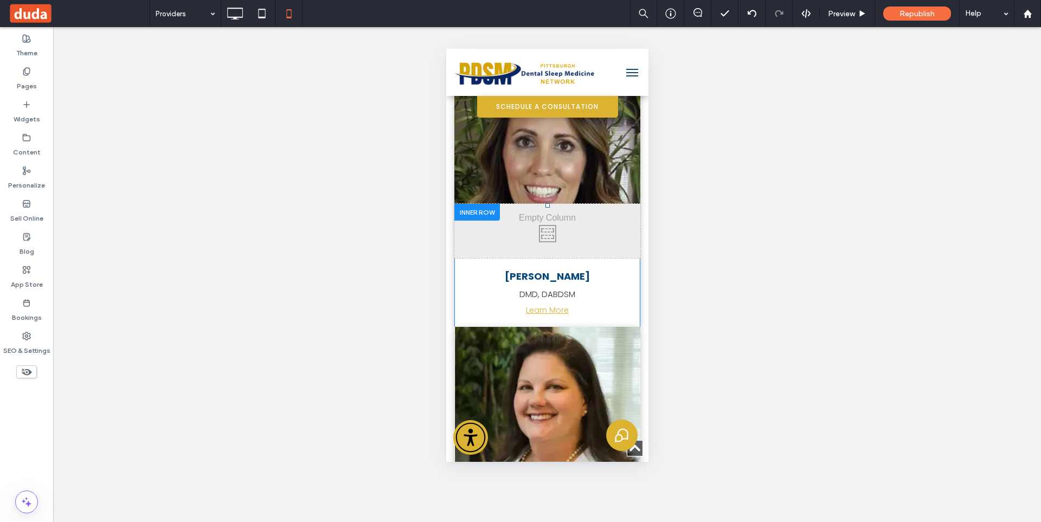
click at [468, 204] on div at bounding box center [477, 212] width 46 height 17
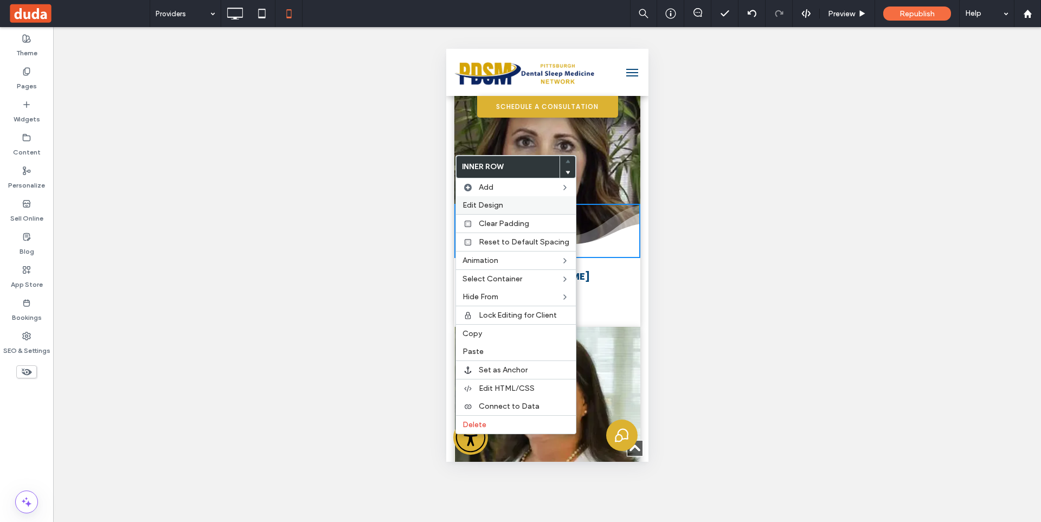
click at [492, 203] on span "Edit Design" at bounding box center [482, 205] width 41 height 9
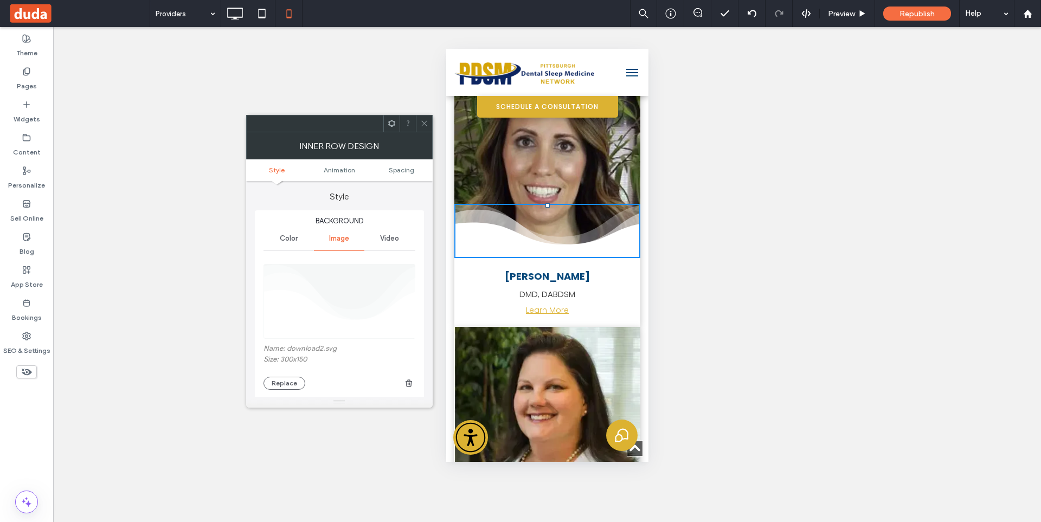
click at [408, 169] on span "Spacing" at bounding box center [401, 170] width 25 height 8
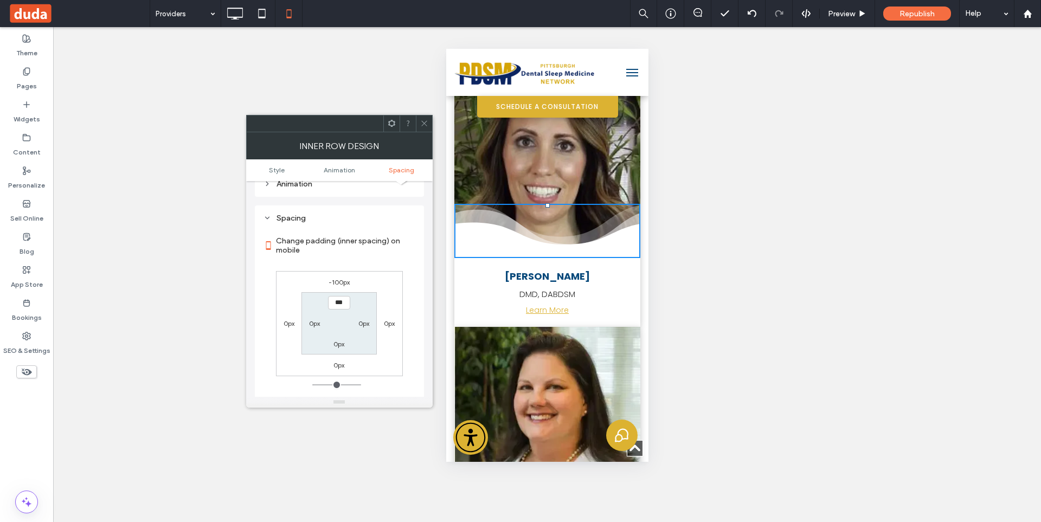
scroll to position [557, 0]
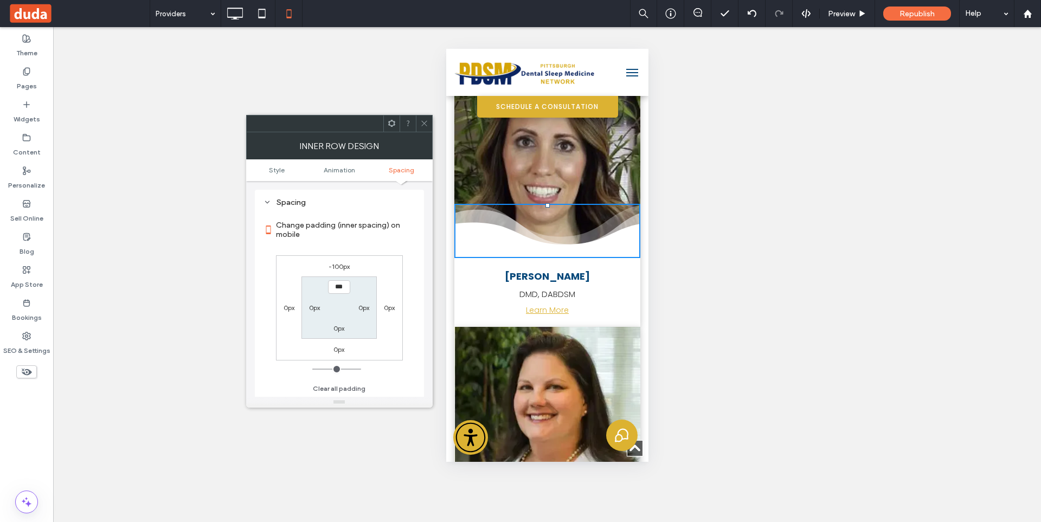
click at [422, 124] on icon at bounding box center [424, 123] width 8 height 8
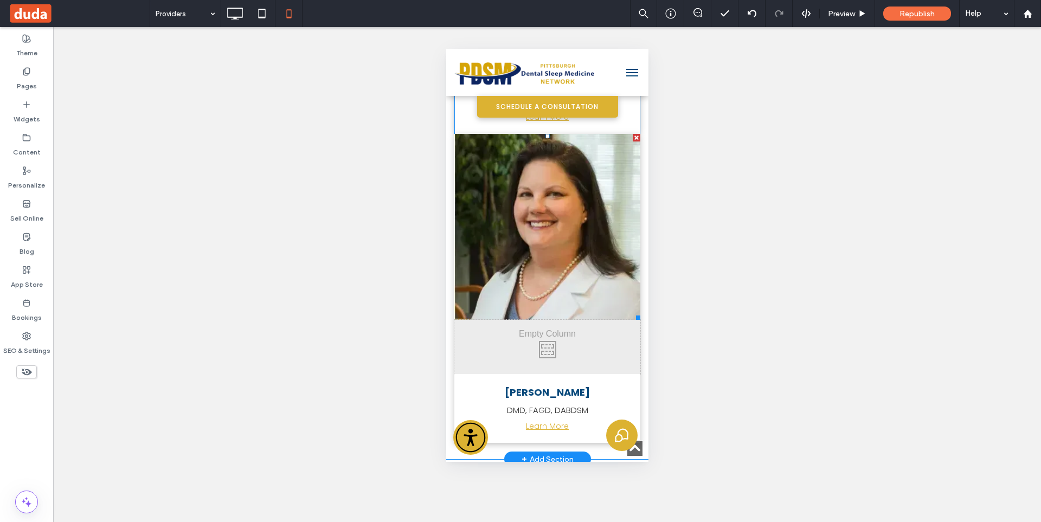
scroll to position [1164, 0]
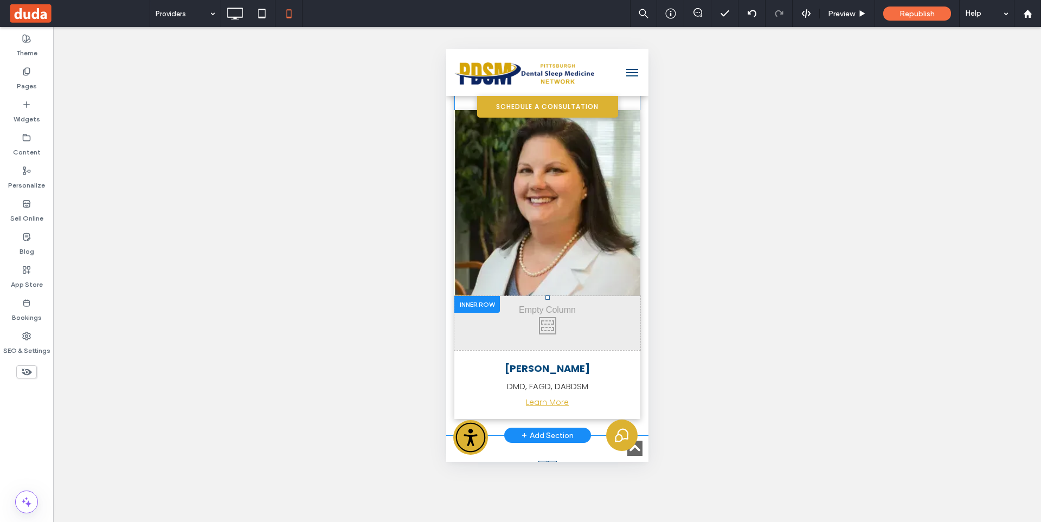
click at [475, 296] on div at bounding box center [477, 304] width 46 height 17
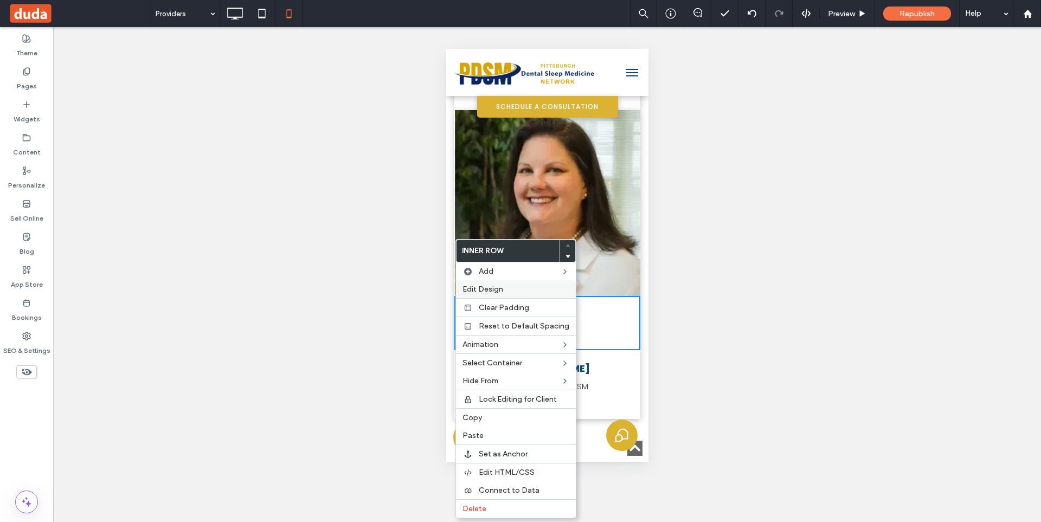
click at [486, 285] on span "Edit Design" at bounding box center [482, 289] width 41 height 9
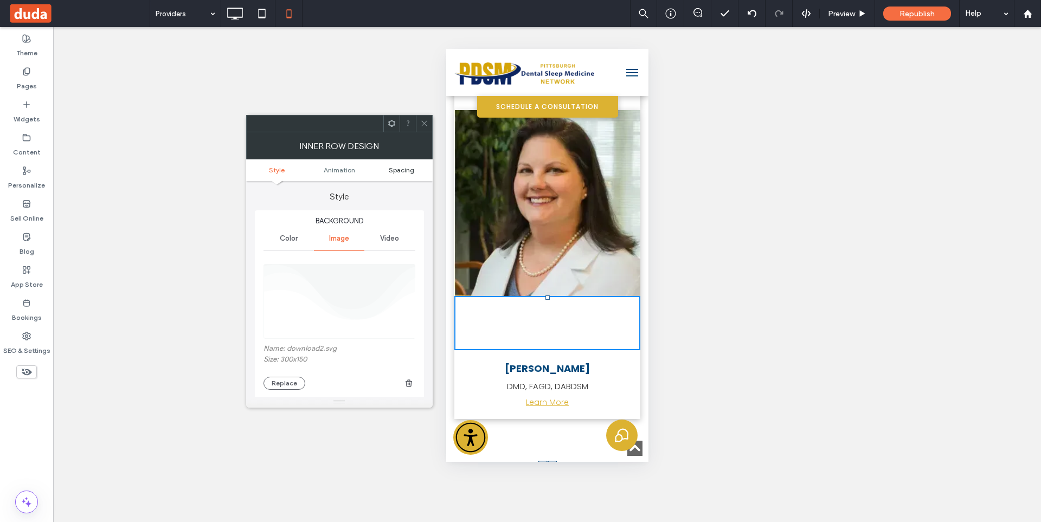
click at [403, 171] on span "Spacing" at bounding box center [401, 170] width 25 height 8
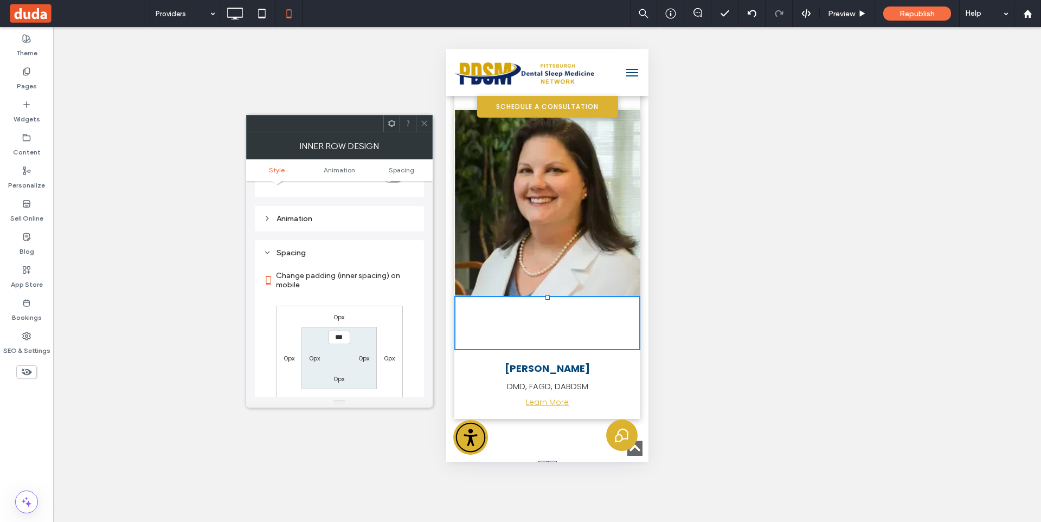
scroll to position [547, 0]
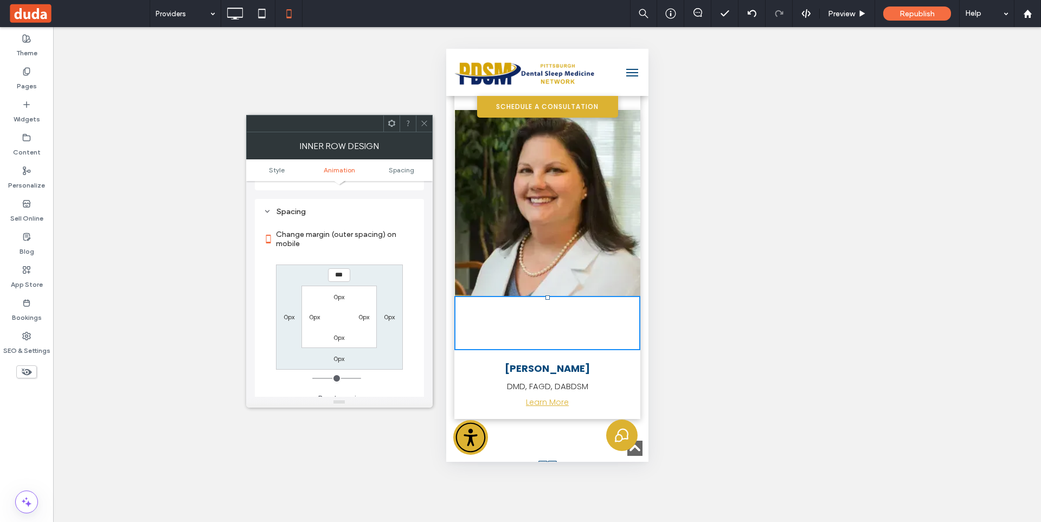
type input "****"
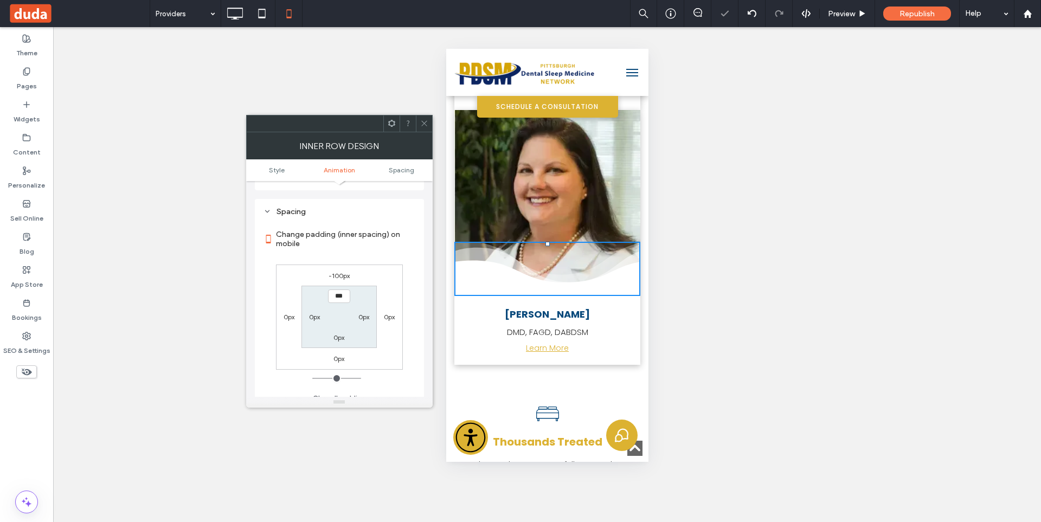
click at [425, 122] on icon at bounding box center [424, 123] width 8 height 8
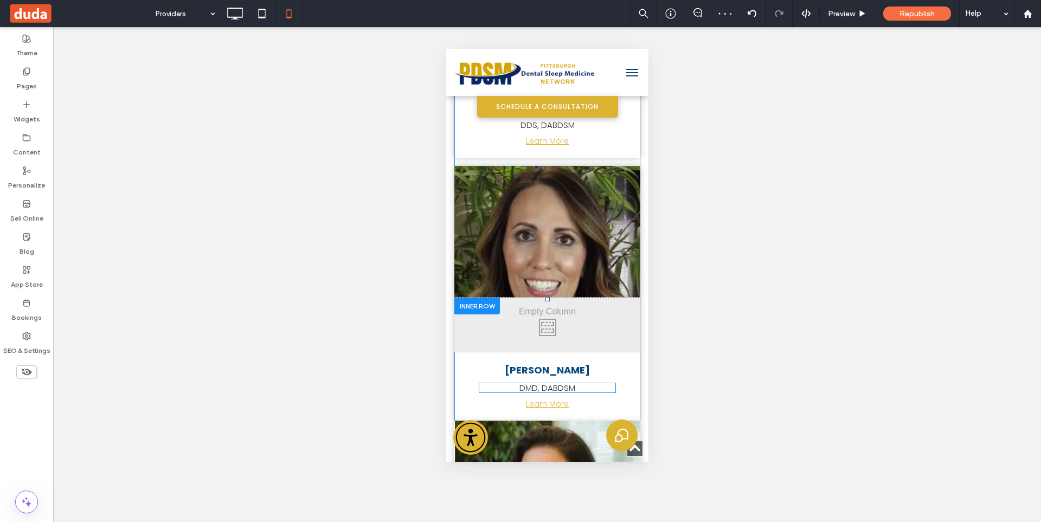
scroll to position [893, 0]
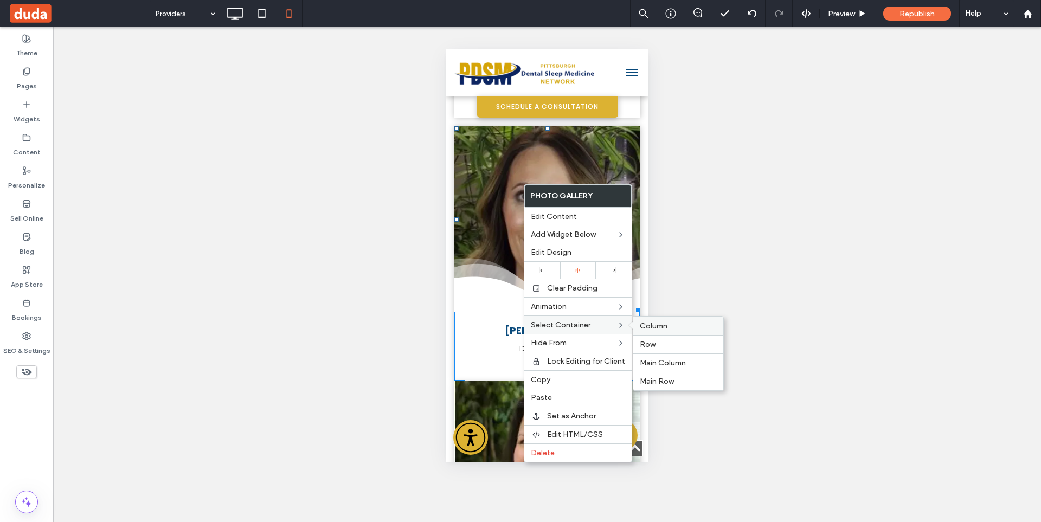
click at [654, 321] on div "Column" at bounding box center [678, 326] width 90 height 18
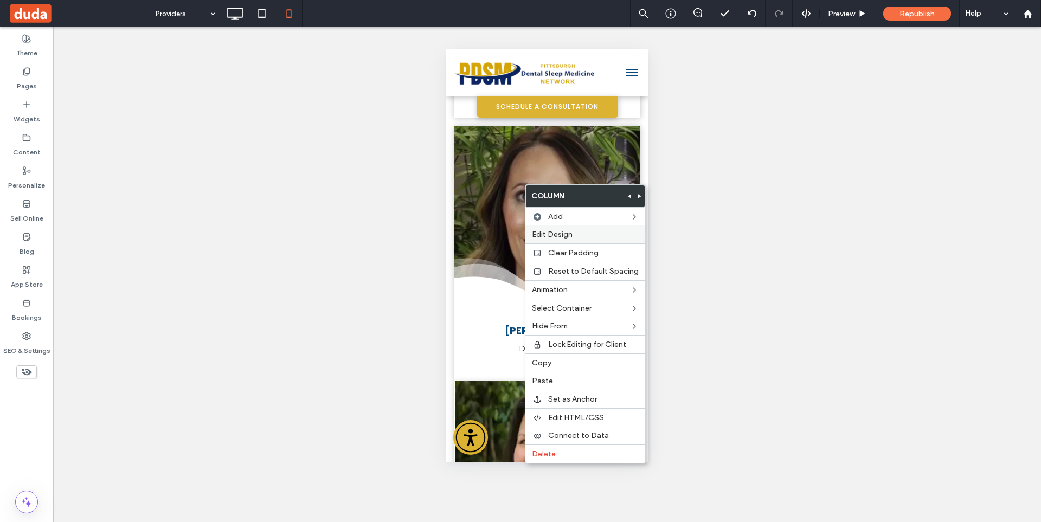
drag, startPoint x: 556, startPoint y: 229, endPoint x: 434, endPoint y: 151, distance: 145.5
click at [556, 229] on div "Edit Design" at bounding box center [585, 234] width 120 height 18
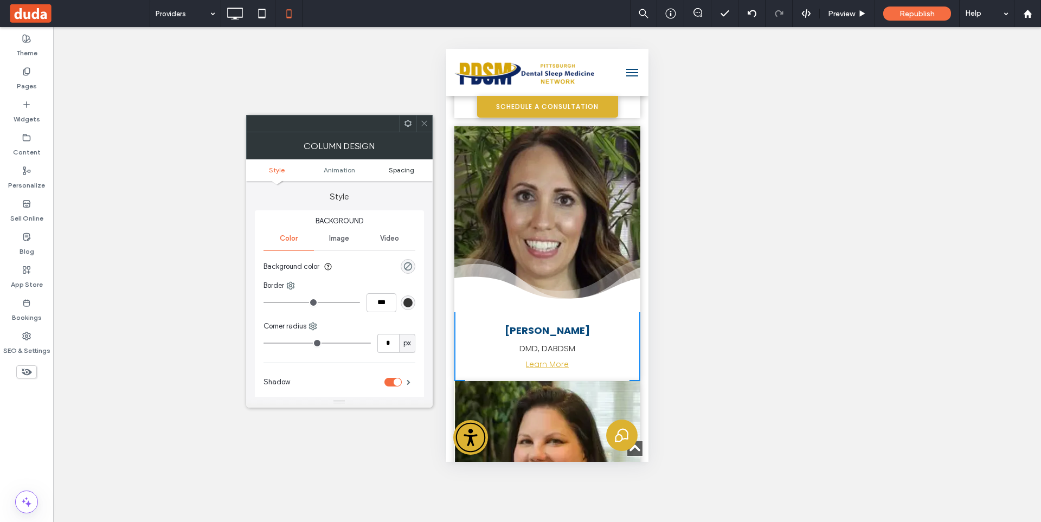
click at [395, 172] on span "Spacing" at bounding box center [401, 170] width 25 height 8
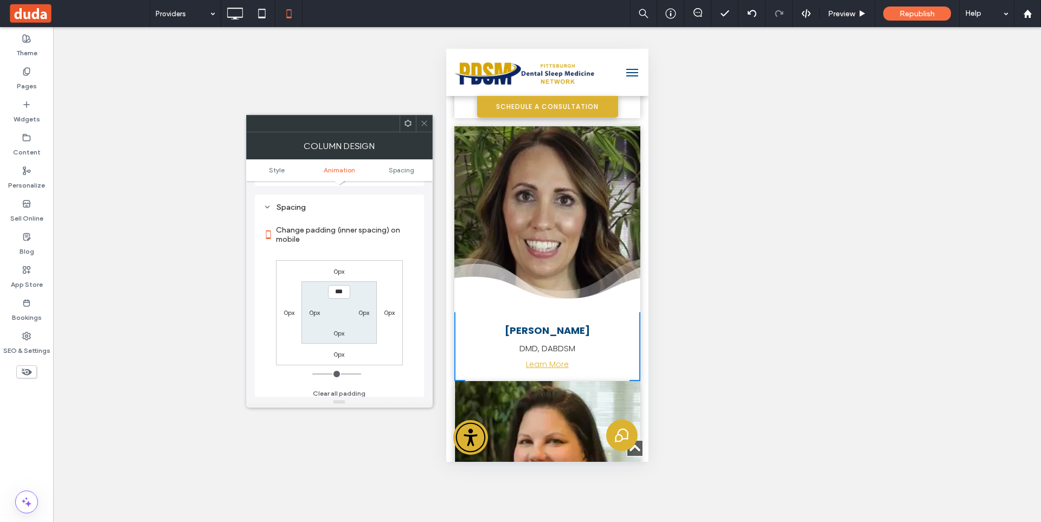
scroll to position [254, 0]
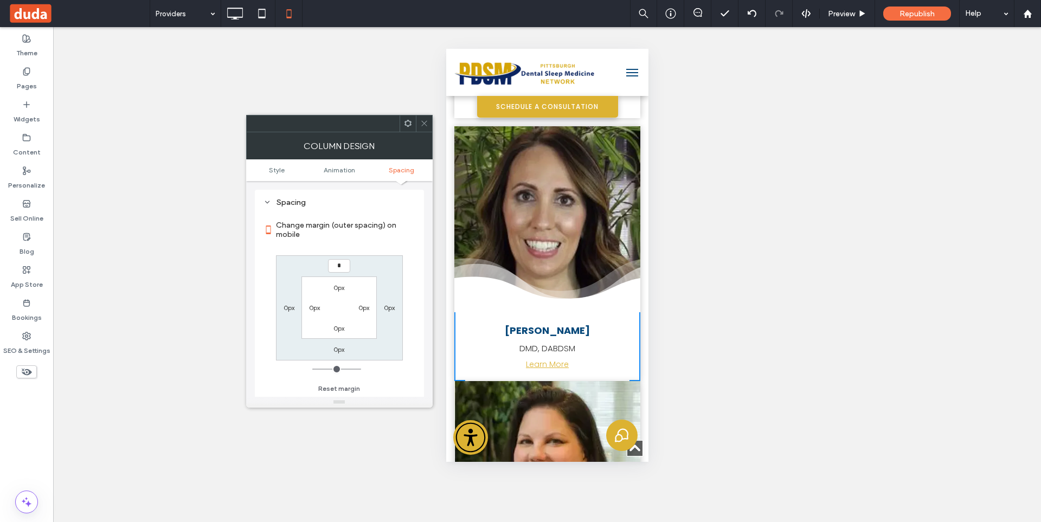
type input "**"
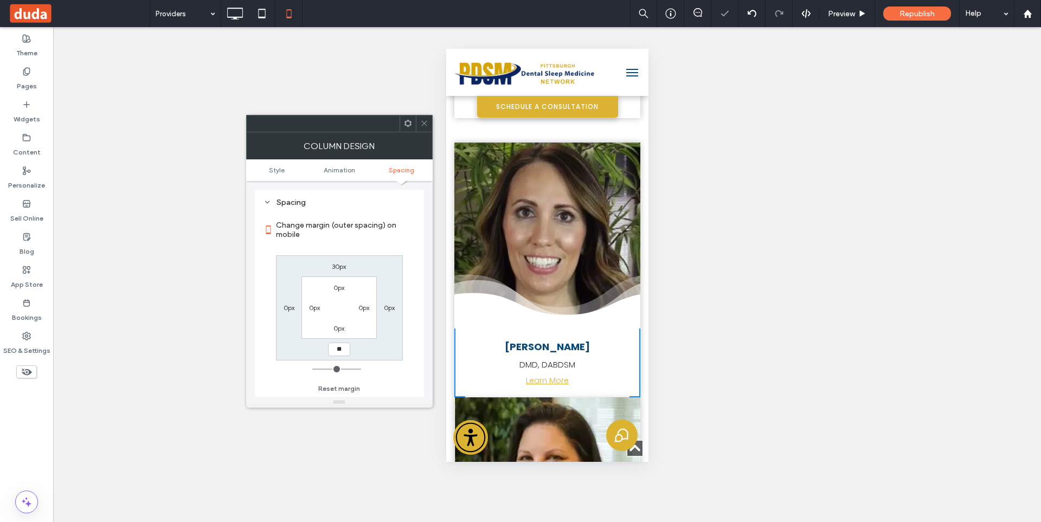
type input "**"
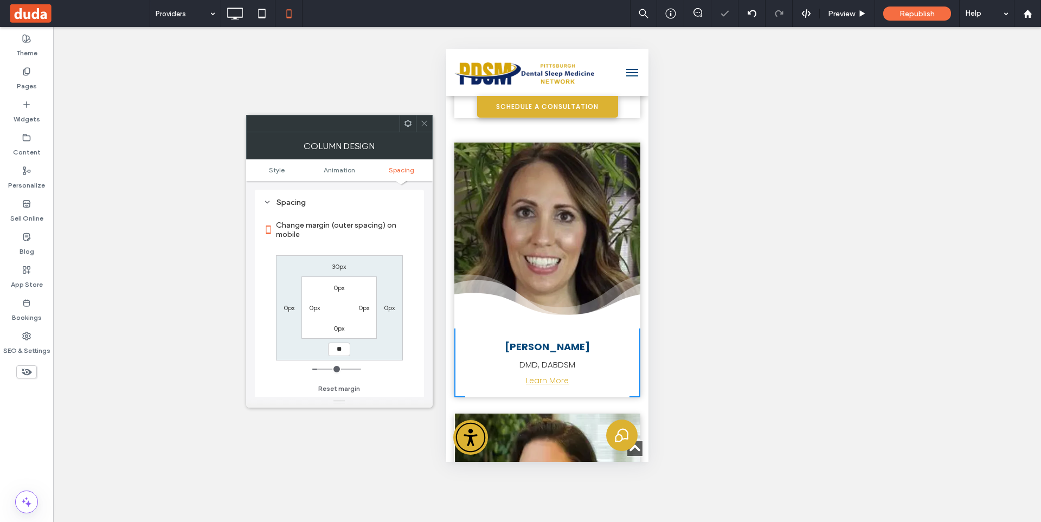
type input "**"
type input "****"
type input "*"
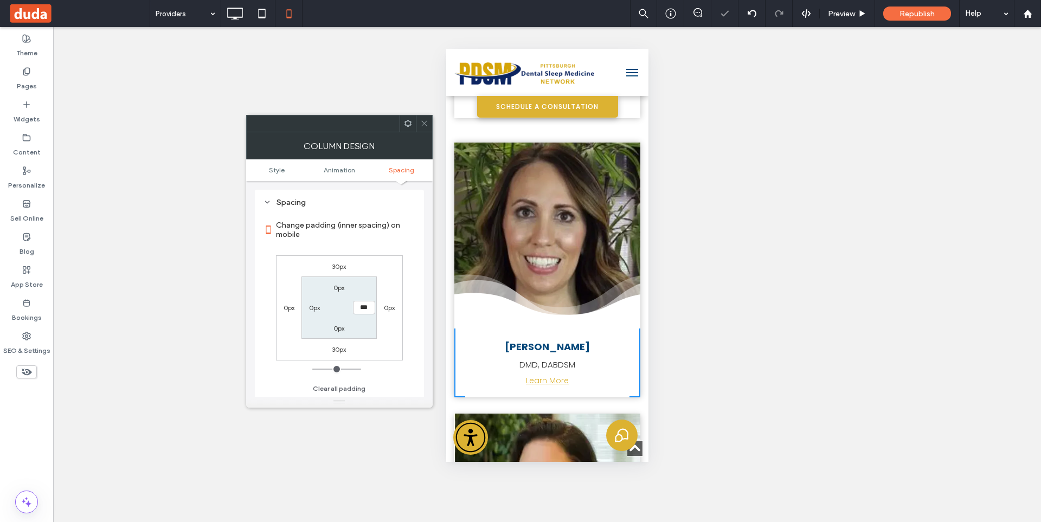
click at [427, 121] on icon at bounding box center [424, 123] width 8 height 8
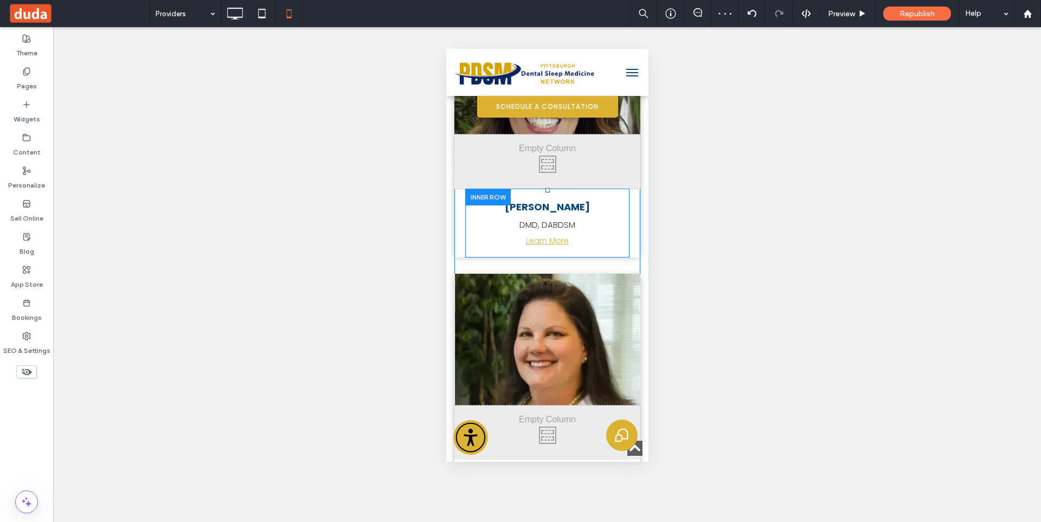
scroll to position [1002, 0]
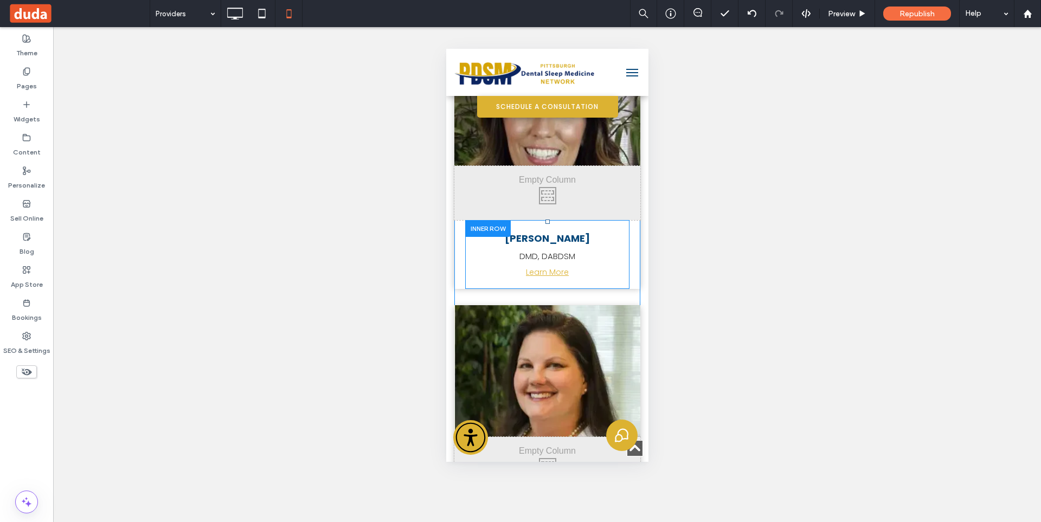
click at [480, 220] on div at bounding box center [487, 228] width 46 height 17
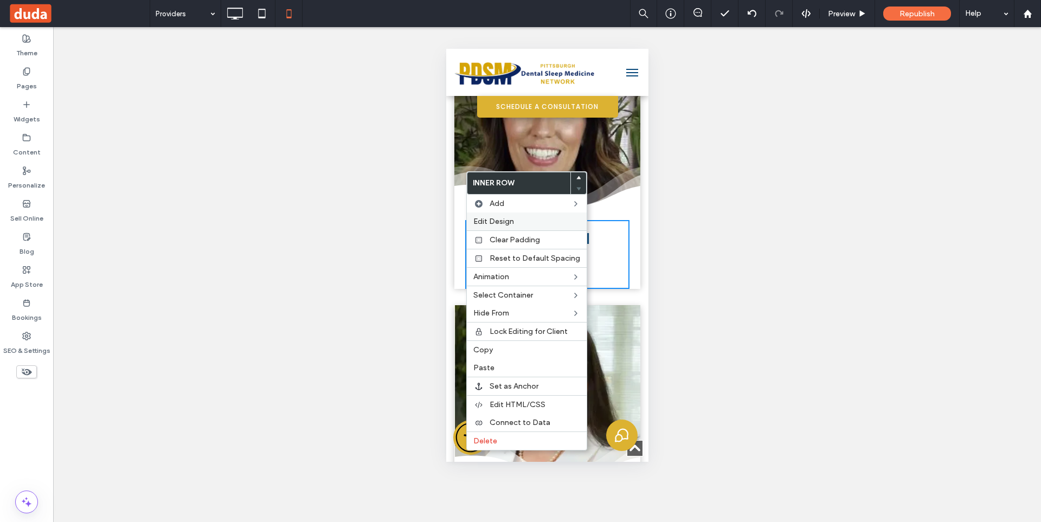
click at [496, 219] on span "Edit Design" at bounding box center [493, 221] width 41 height 9
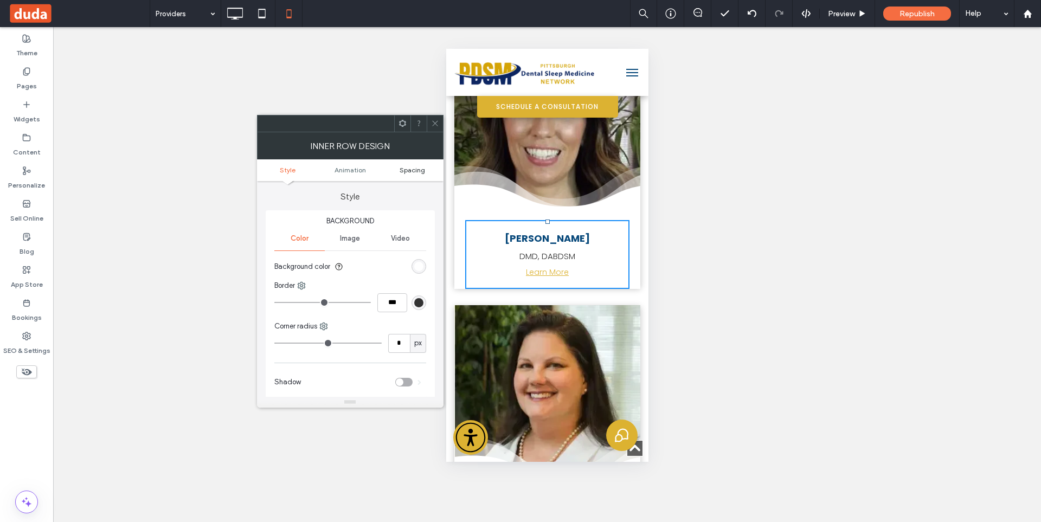
click at [412, 167] on span "Spacing" at bounding box center [411, 170] width 25 height 8
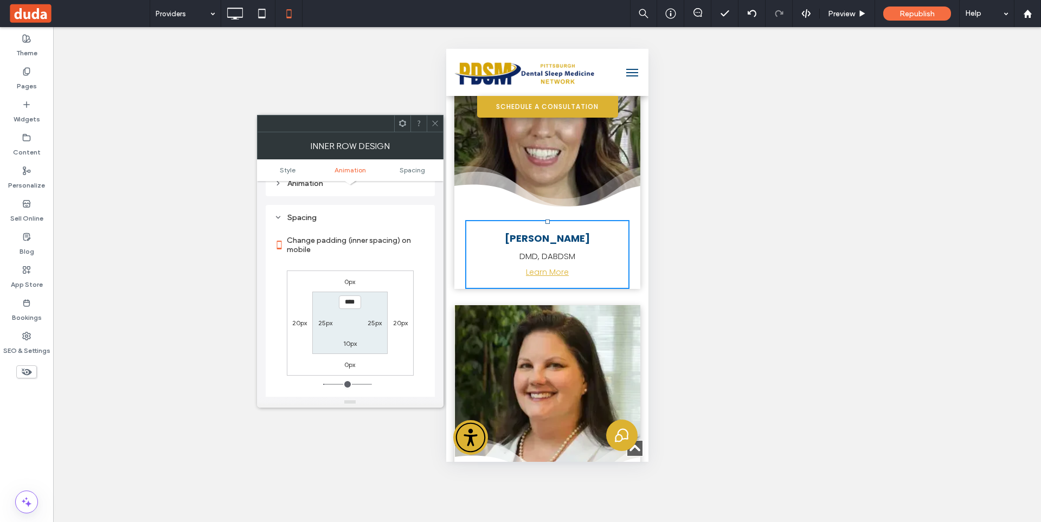
scroll to position [254, 0]
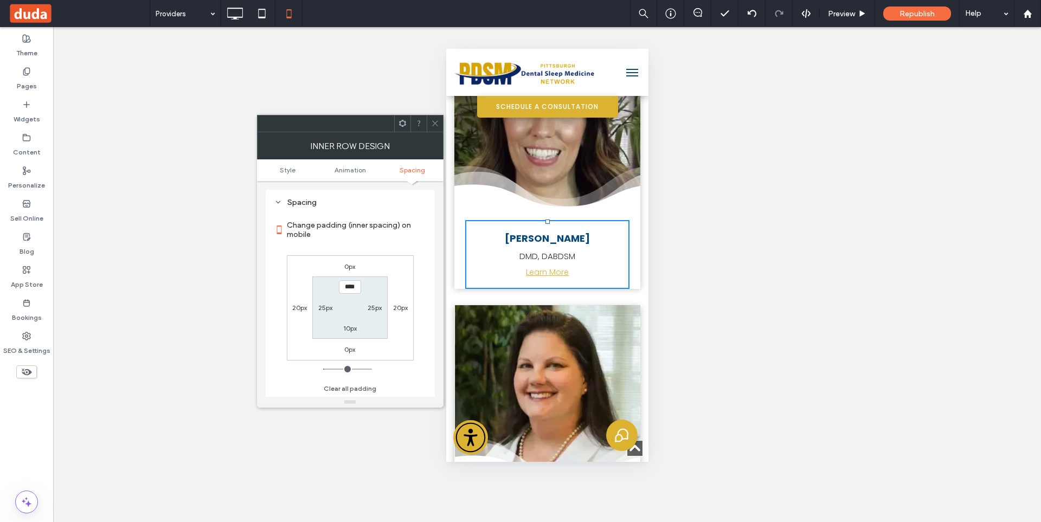
click at [437, 123] on icon at bounding box center [435, 123] width 8 height 8
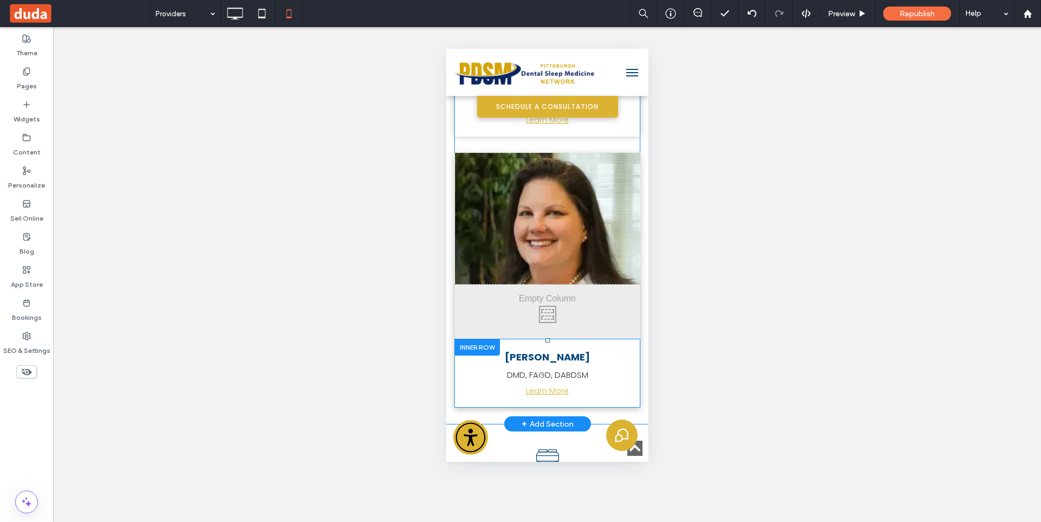
scroll to position [1164, 0]
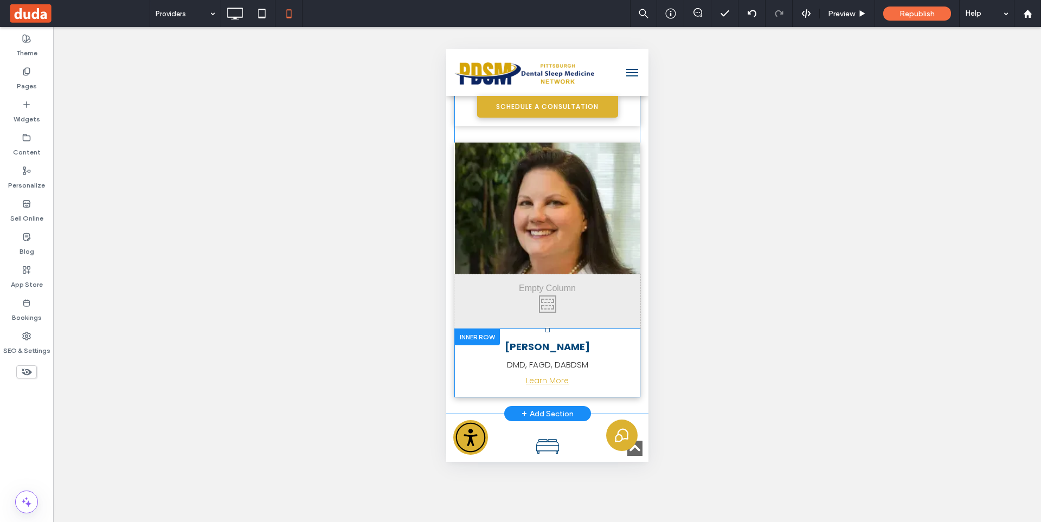
click at [480, 328] on div at bounding box center [477, 336] width 46 height 17
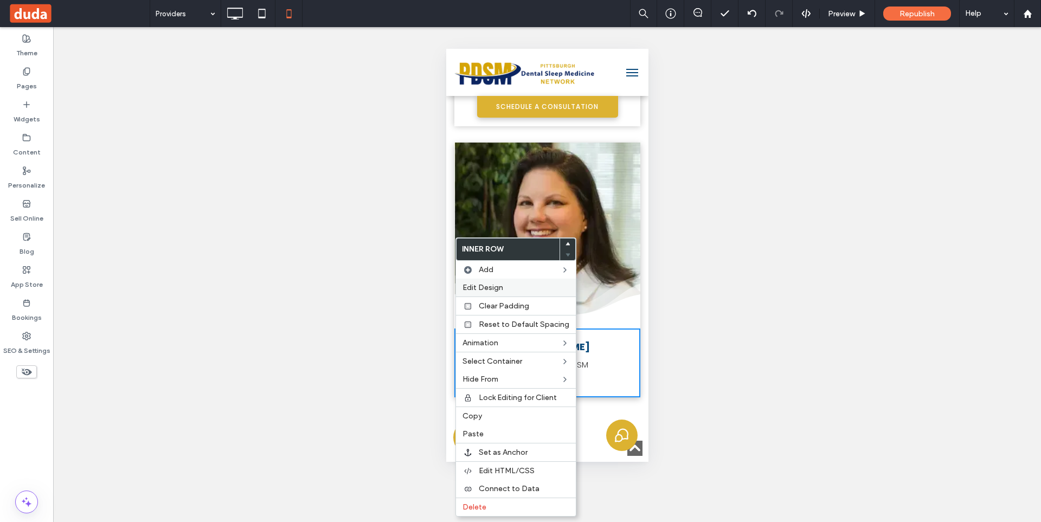
click at [490, 280] on div "Edit Design" at bounding box center [516, 288] width 120 height 18
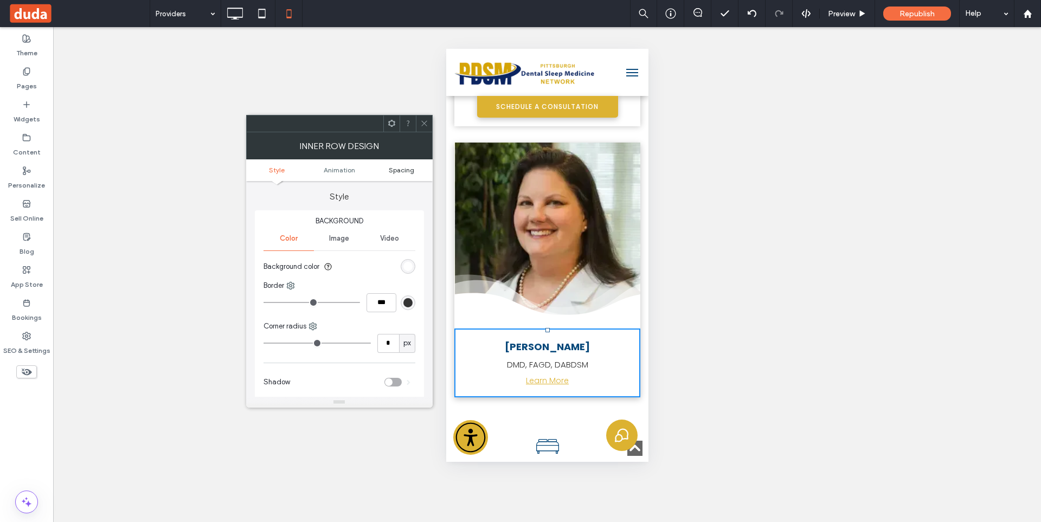
click at [409, 171] on span "Spacing" at bounding box center [401, 170] width 25 height 8
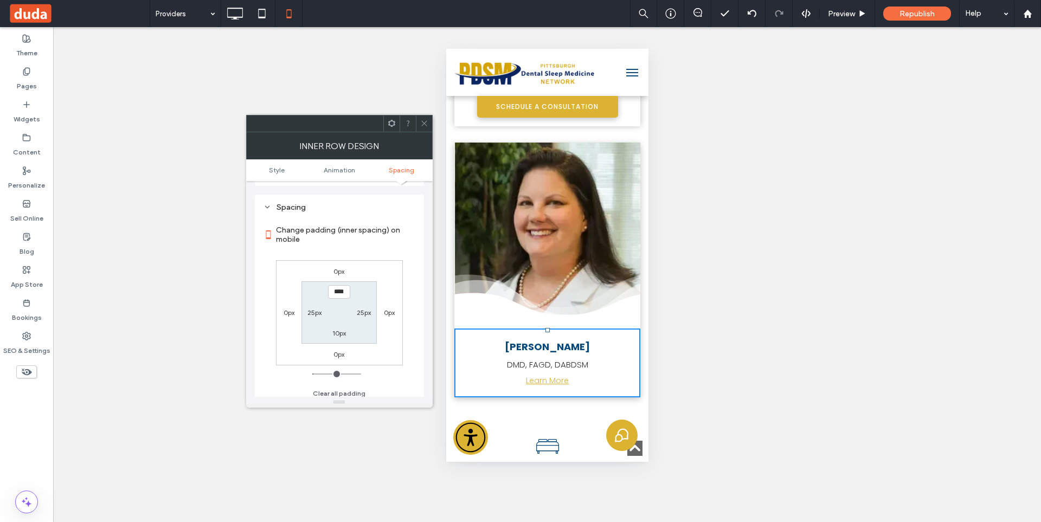
scroll to position [254, 0]
type input "*"
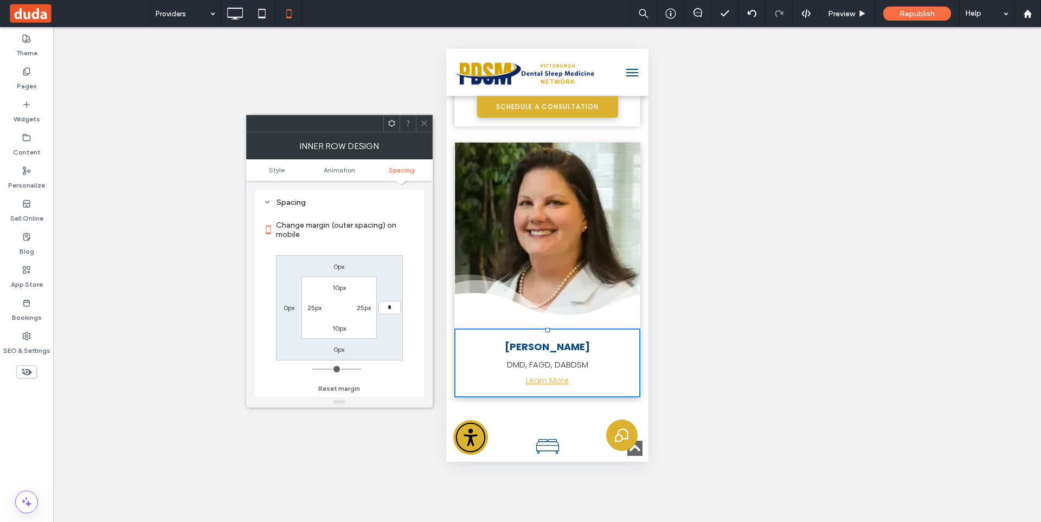
type input "**"
type input "****"
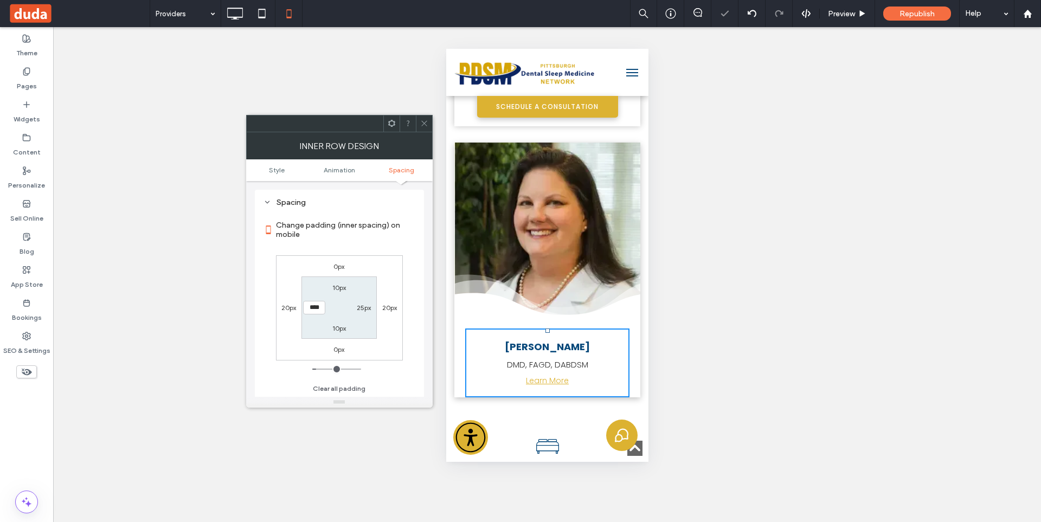
type input "*"
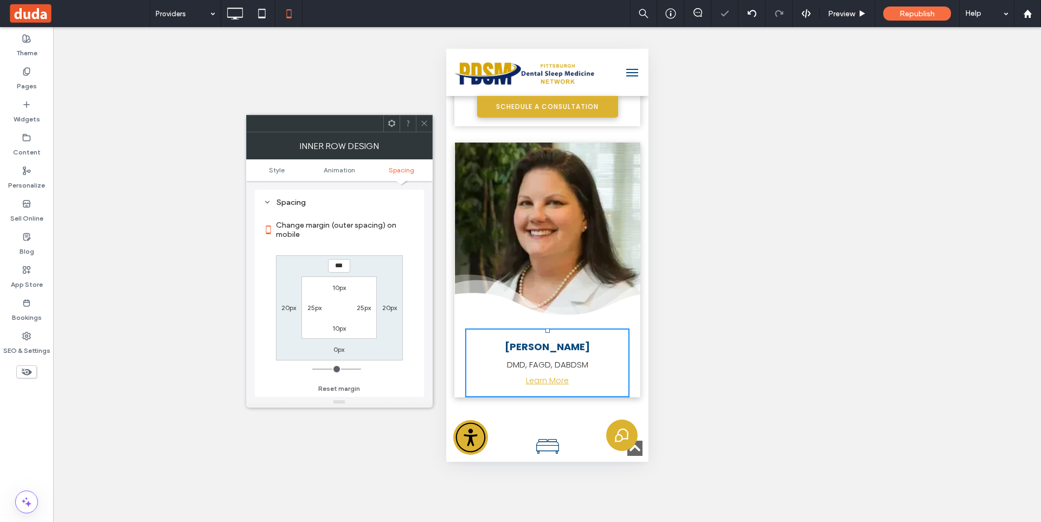
click at [427, 122] on icon at bounding box center [424, 123] width 8 height 8
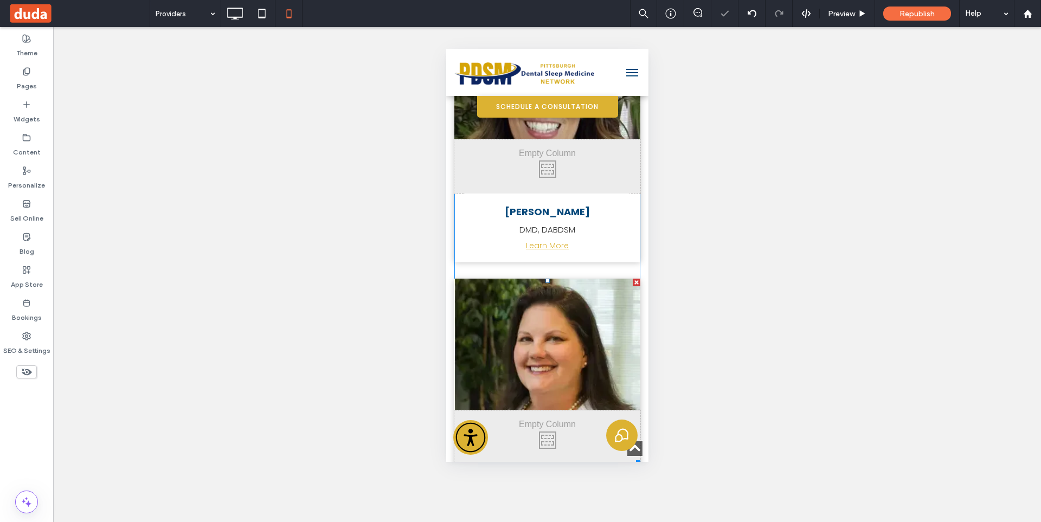
scroll to position [1002, 0]
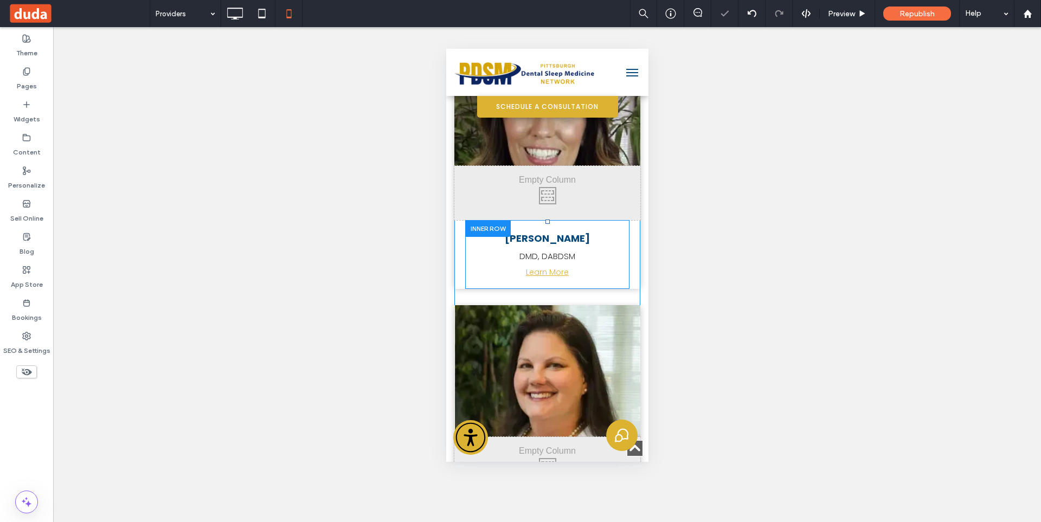
click at [478, 220] on div at bounding box center [487, 228] width 46 height 17
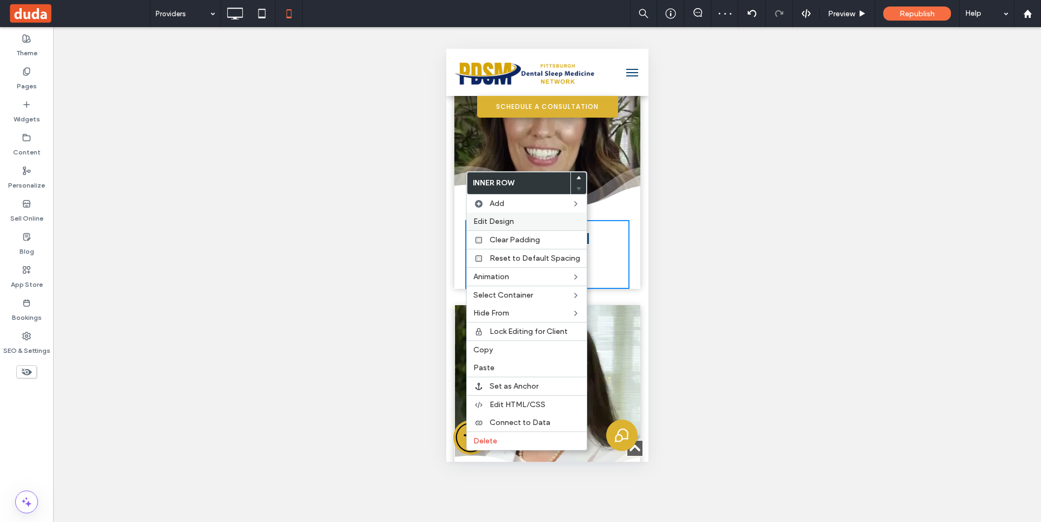
click at [489, 215] on div "Edit Design" at bounding box center [527, 221] width 120 height 18
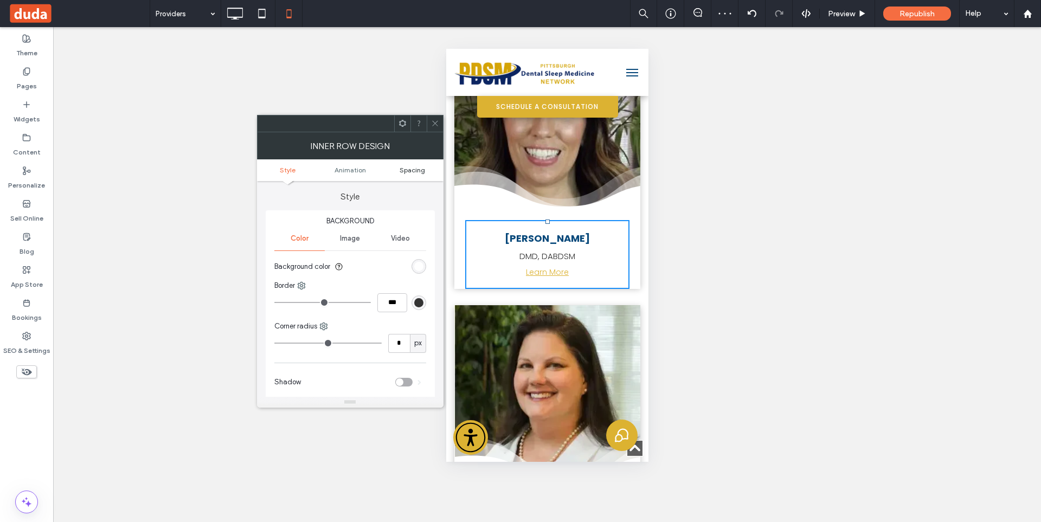
click at [408, 170] on span "Spacing" at bounding box center [411, 170] width 25 height 8
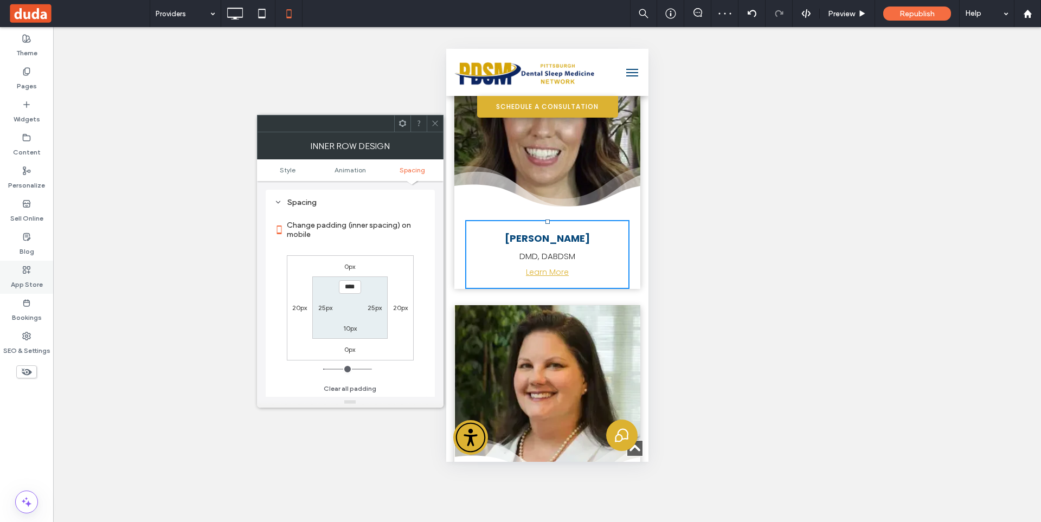
scroll to position [254, 0]
click at [435, 131] on span at bounding box center [435, 123] width 8 height 16
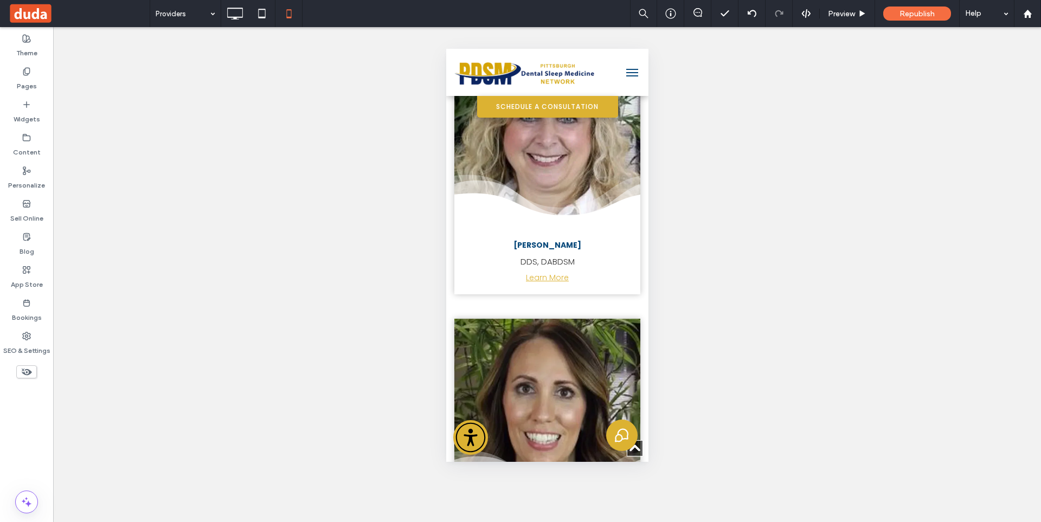
scroll to position [702, 0]
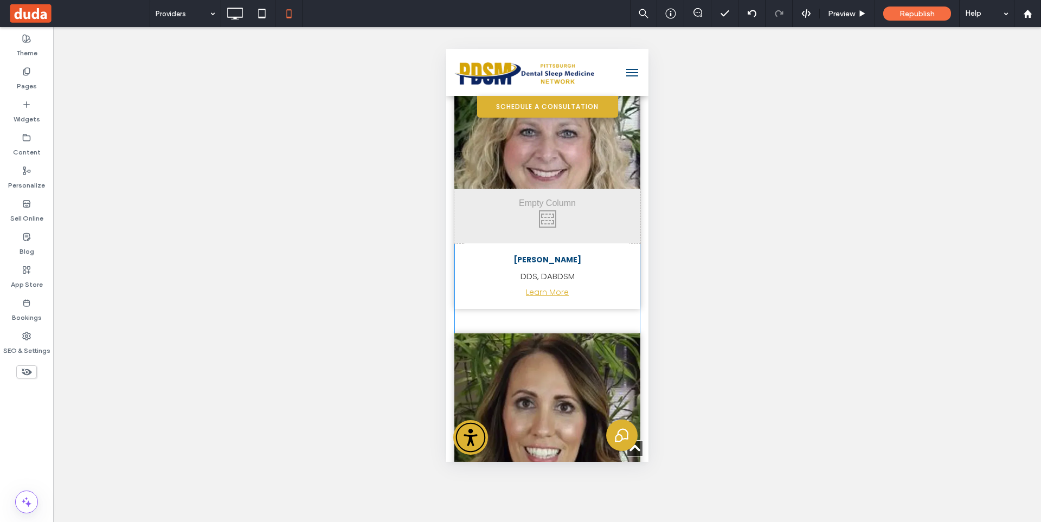
click at [540, 280] on div "City skyline Photo By: John Doe Button Click To Paste Chiarina Iregui DDS, DABD…" at bounding box center [547, 454] width 186 height 810
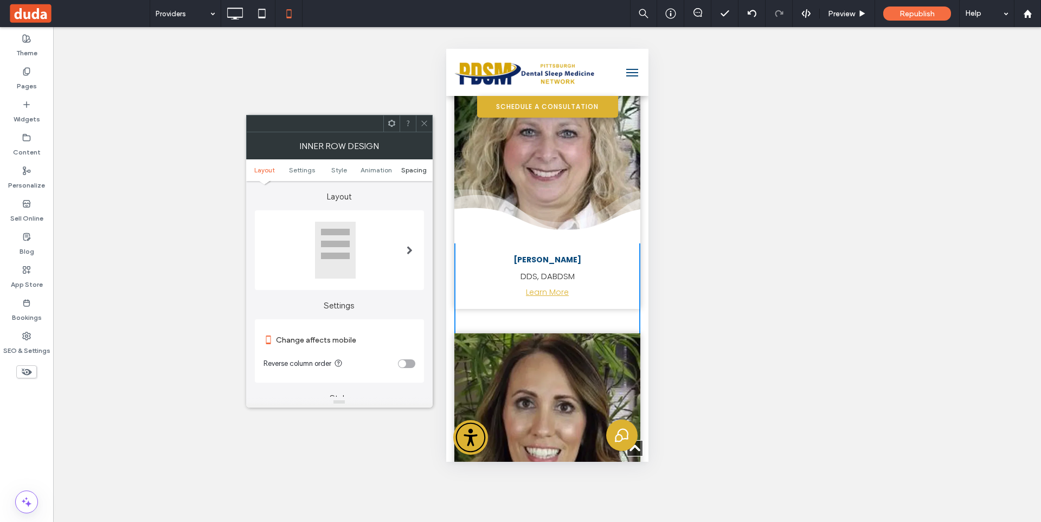
click at [412, 171] on span "Spacing" at bounding box center [413, 170] width 25 height 8
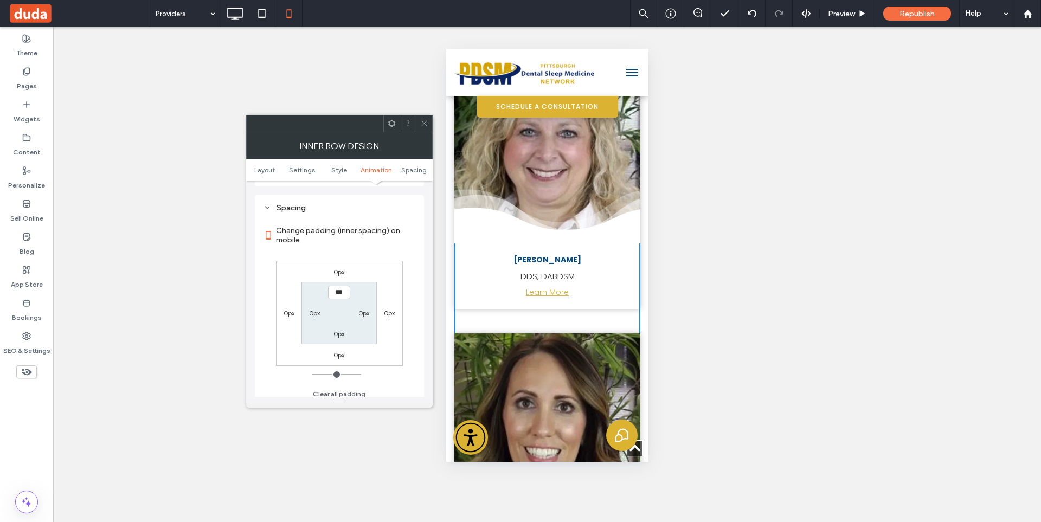
scroll to position [456, 0]
click at [425, 124] on icon at bounding box center [424, 123] width 8 height 8
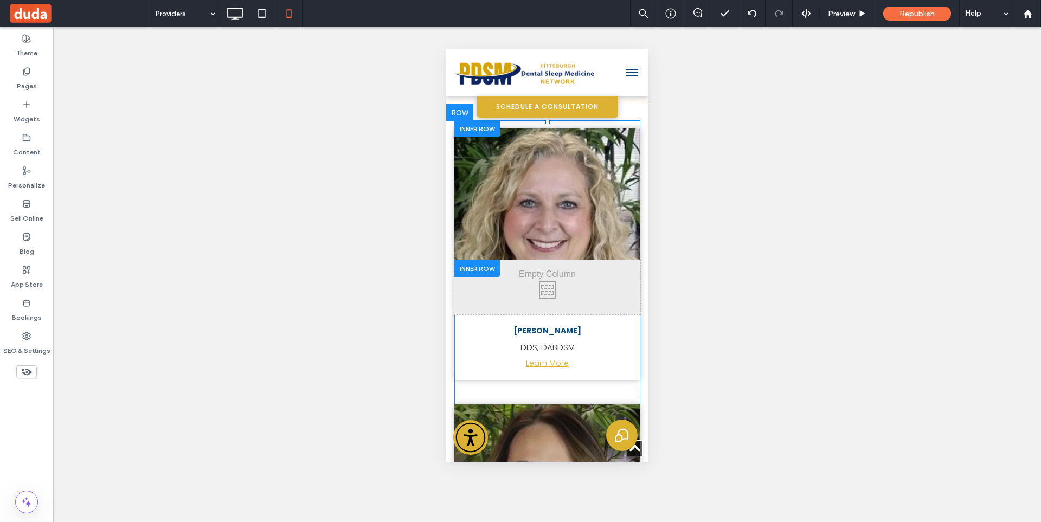
scroll to position [594, 0]
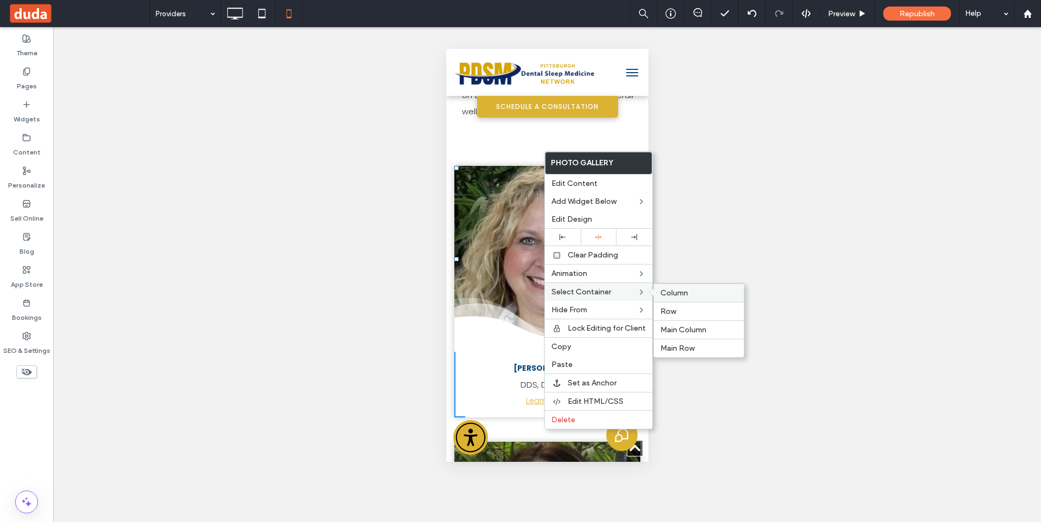
click at [677, 293] on span "Column" at bounding box center [674, 292] width 28 height 9
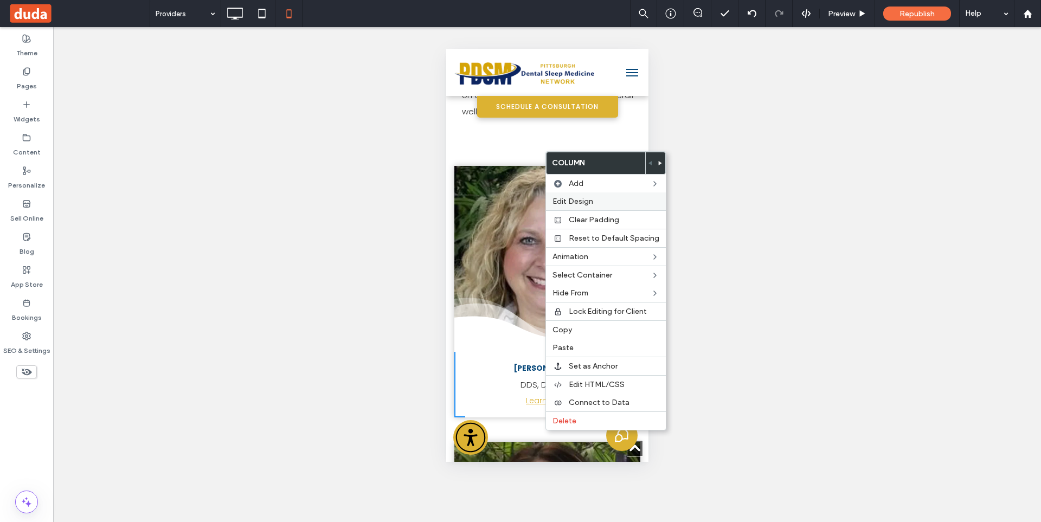
click at [578, 199] on span "Edit Design" at bounding box center [572, 201] width 41 height 9
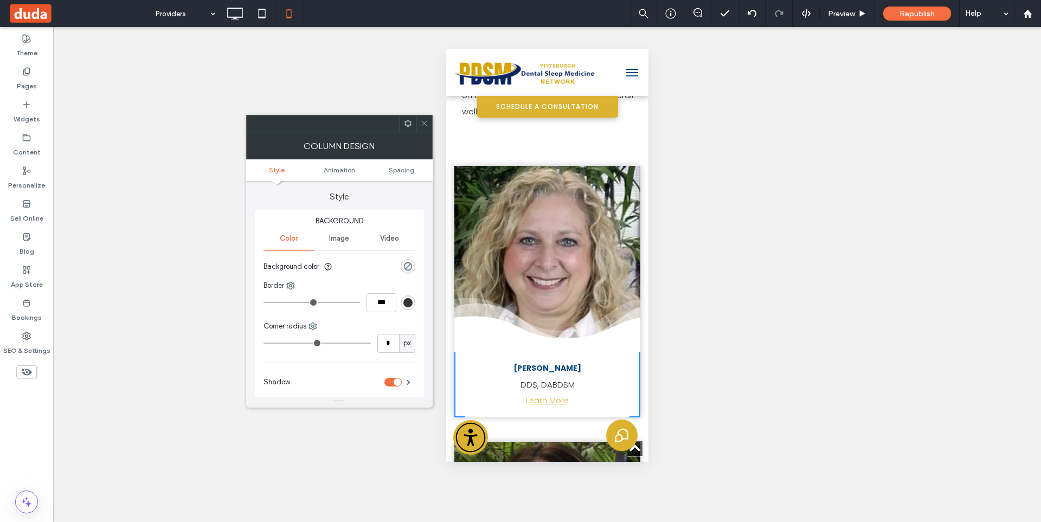
click at [405, 169] on span "Spacing" at bounding box center [401, 170] width 25 height 8
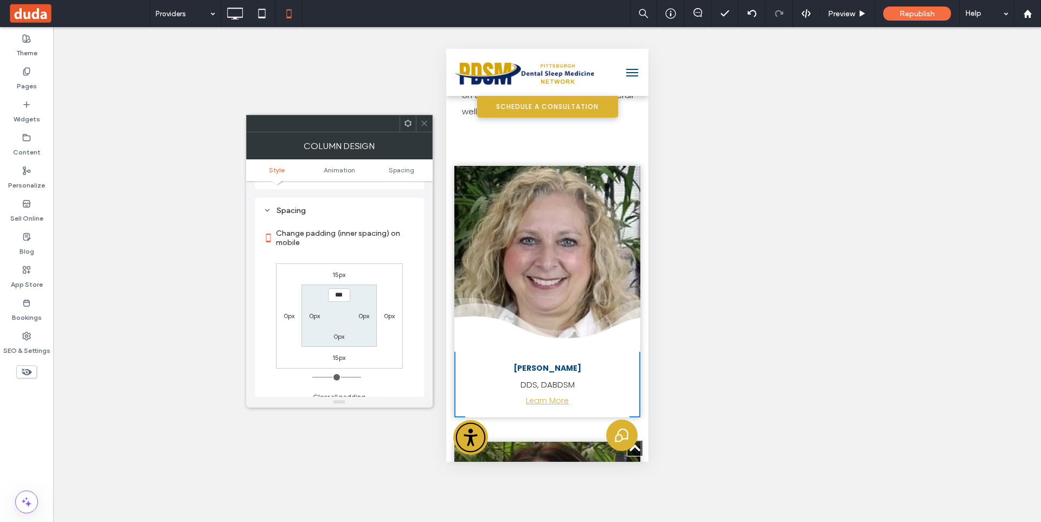
scroll to position [254, 0]
click at [423, 127] on span at bounding box center [424, 123] width 8 height 16
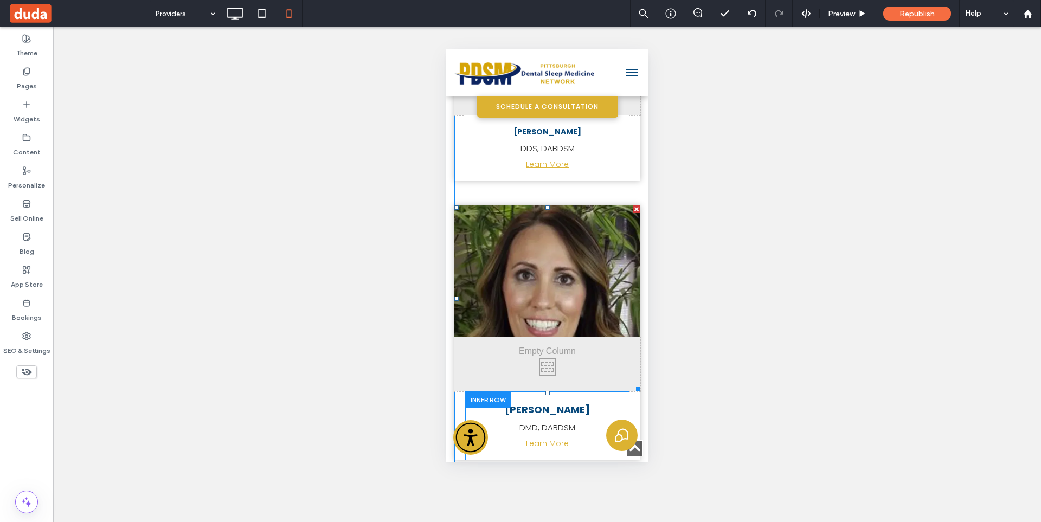
scroll to position [865, 0]
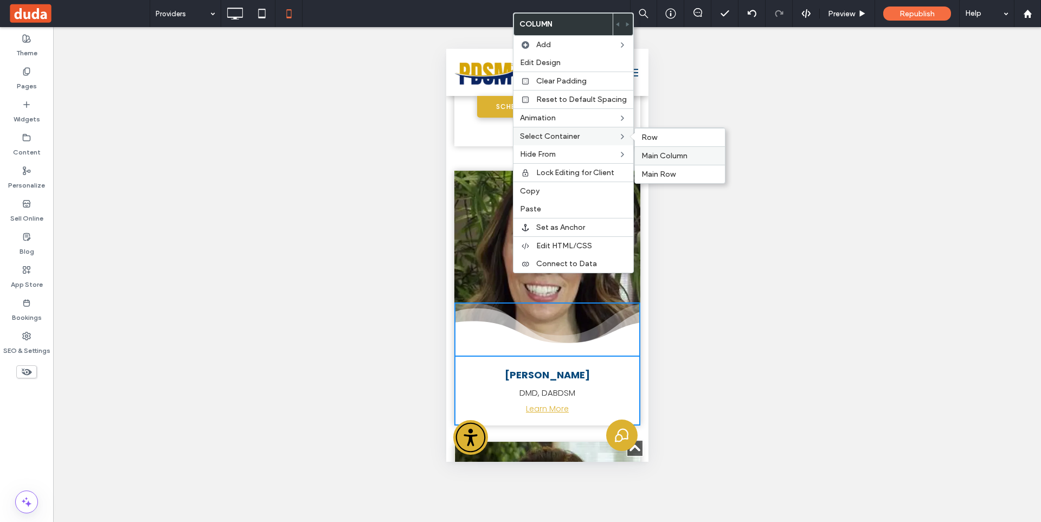
click at [645, 152] on span "Main Column" at bounding box center [664, 155] width 46 height 9
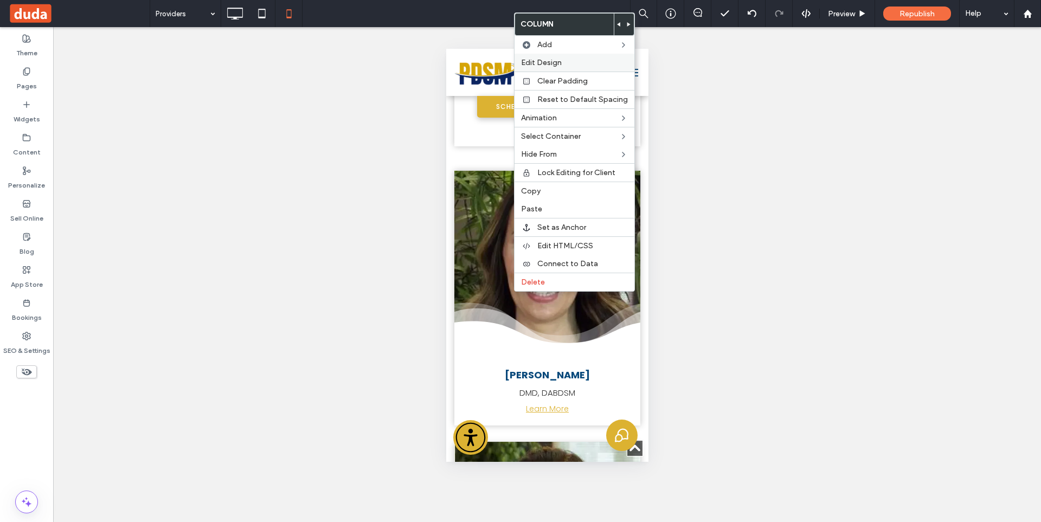
click at [546, 67] on span "Edit Design" at bounding box center [541, 62] width 41 height 9
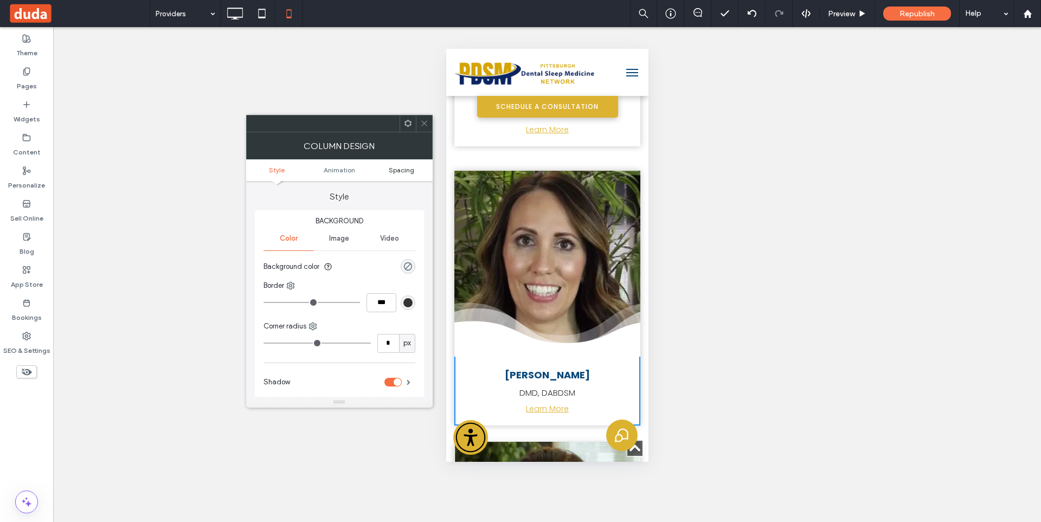
click at [405, 172] on span "Spacing" at bounding box center [401, 170] width 25 height 8
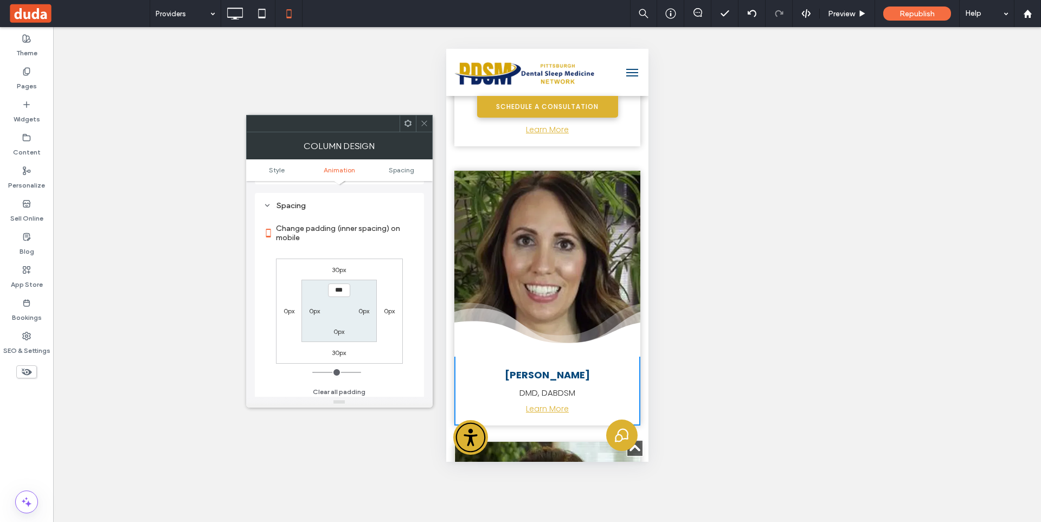
scroll to position [254, 0]
type input "**"
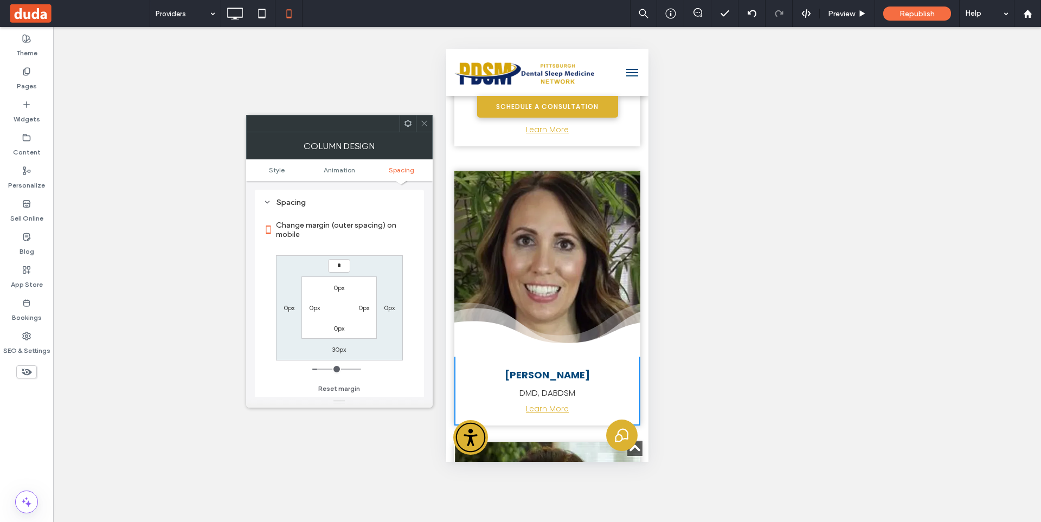
type input "**"
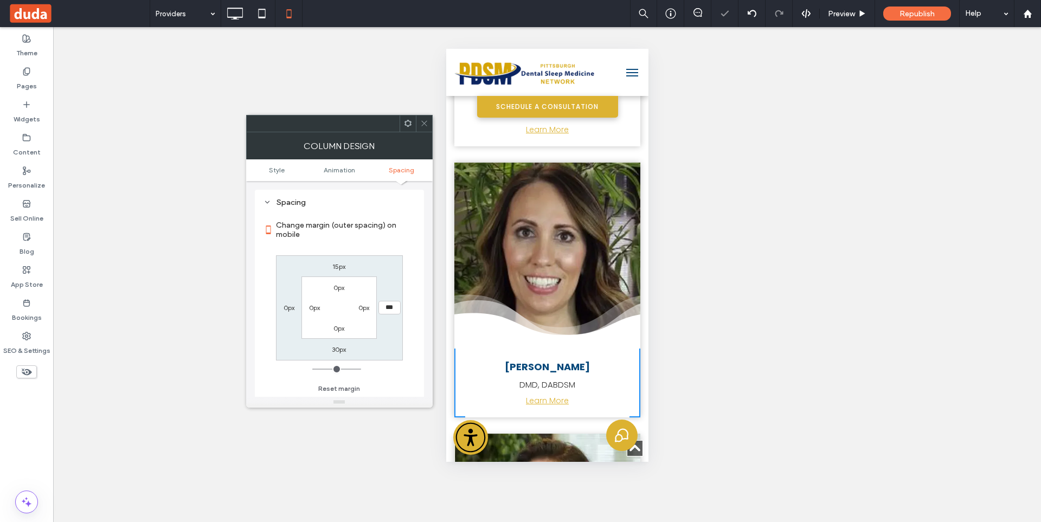
type input "**"
type input "****"
type input "*"
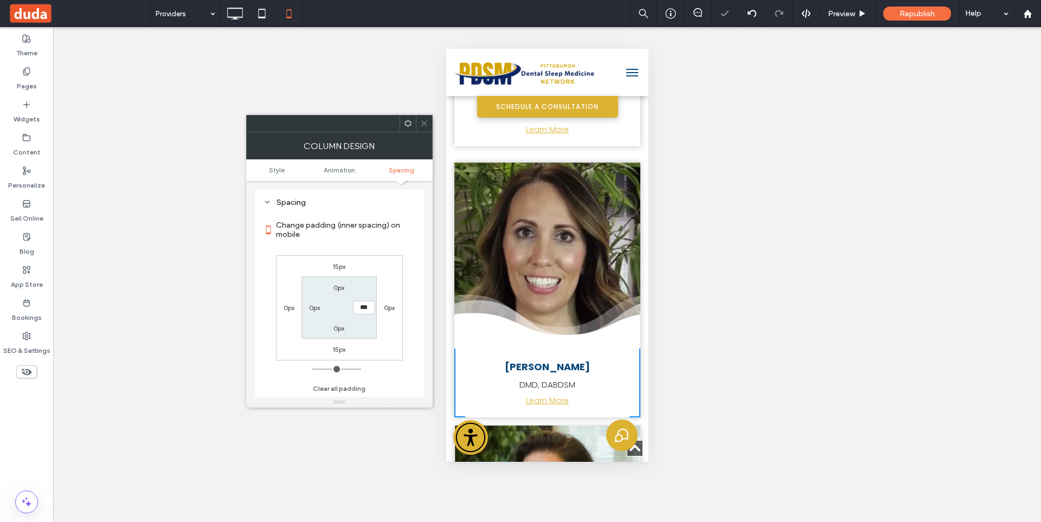
click at [425, 120] on icon at bounding box center [424, 123] width 8 height 8
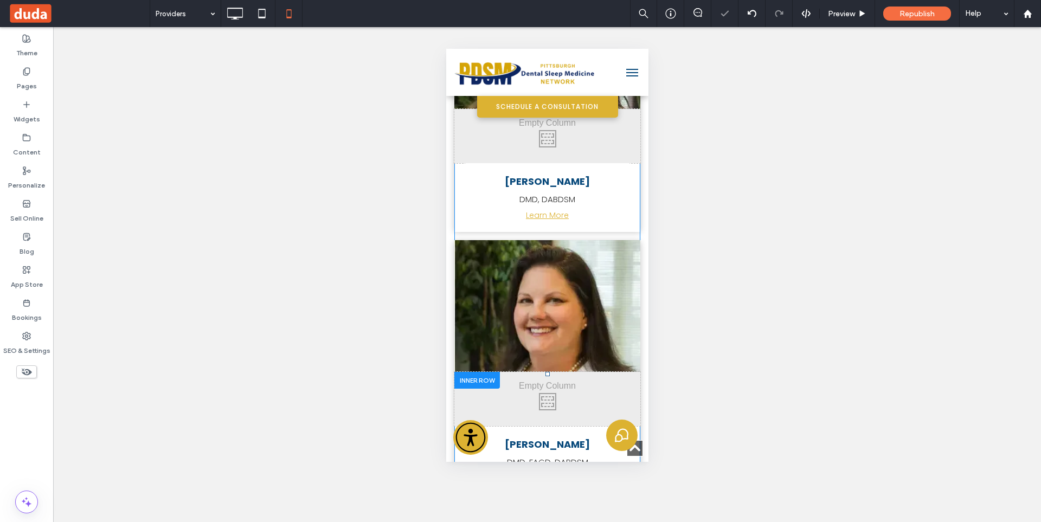
scroll to position [1082, 0]
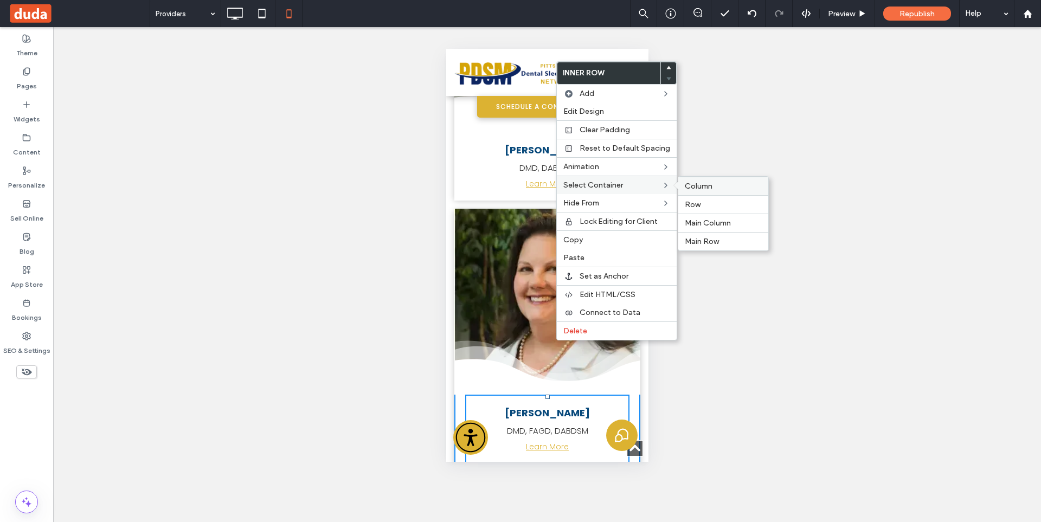
click at [706, 189] on span "Column" at bounding box center [698, 186] width 28 height 9
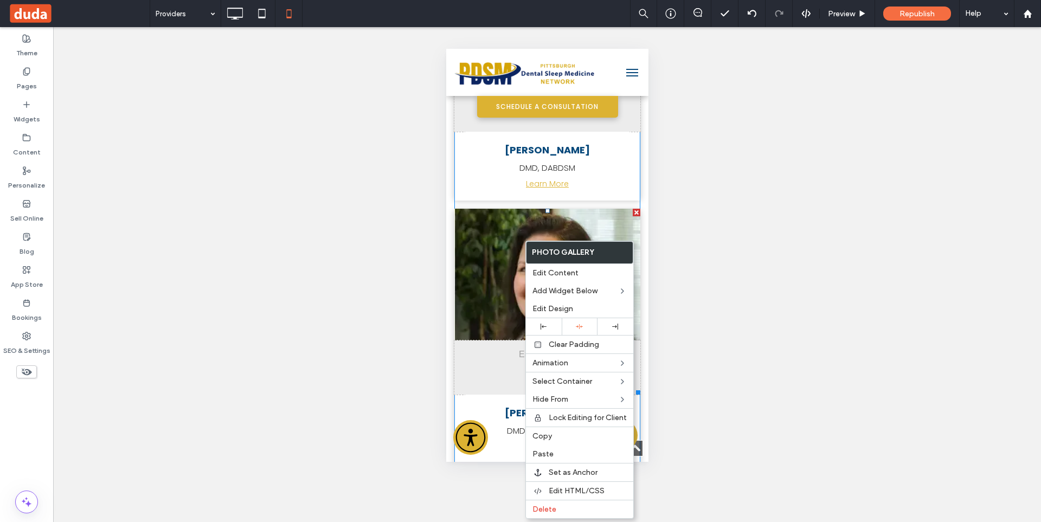
click at [524, 241] on link at bounding box center [547, 302] width 186 height 186
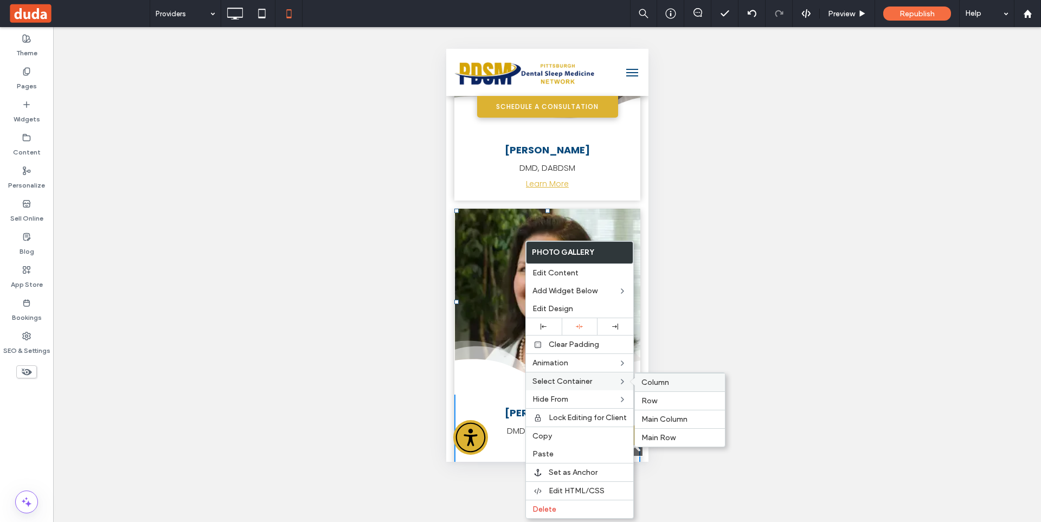
click at [663, 378] on span "Column" at bounding box center [655, 382] width 28 height 9
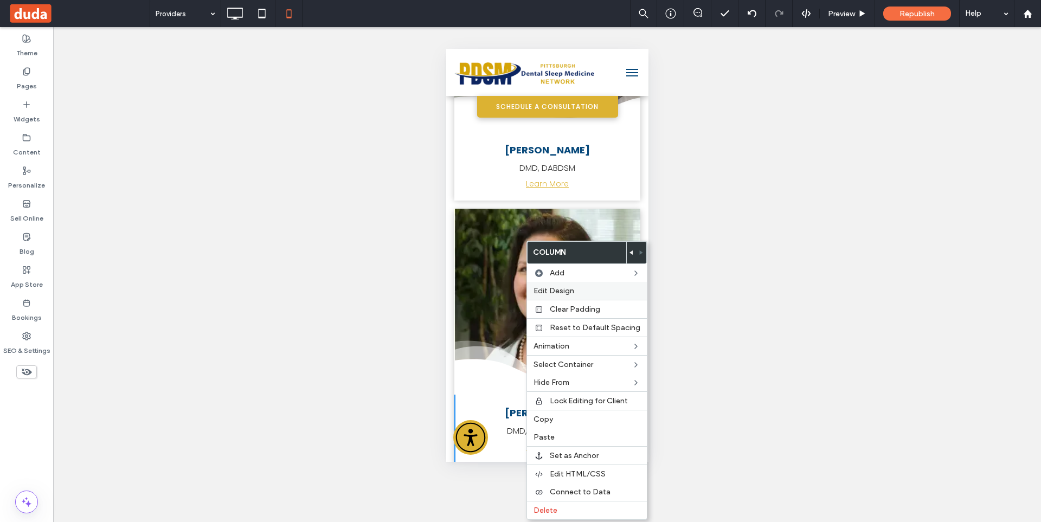
click at [563, 288] on span "Edit Design" at bounding box center [553, 290] width 41 height 9
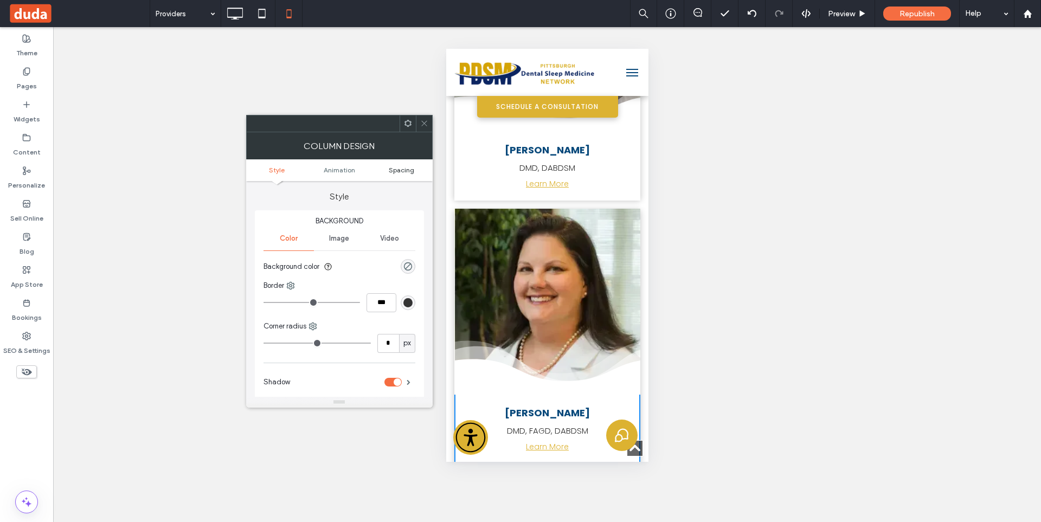
click at [404, 172] on span "Spacing" at bounding box center [401, 170] width 25 height 8
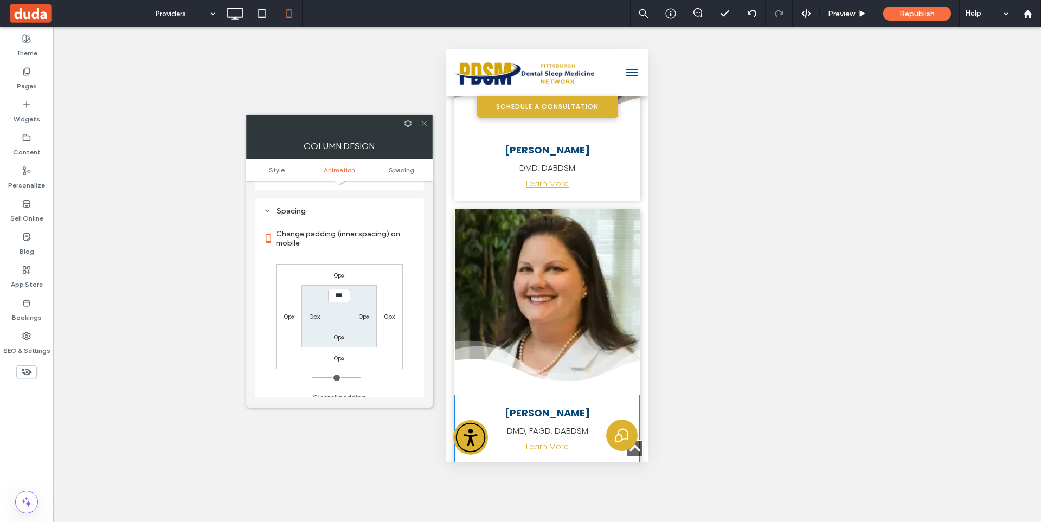
scroll to position [253, 0]
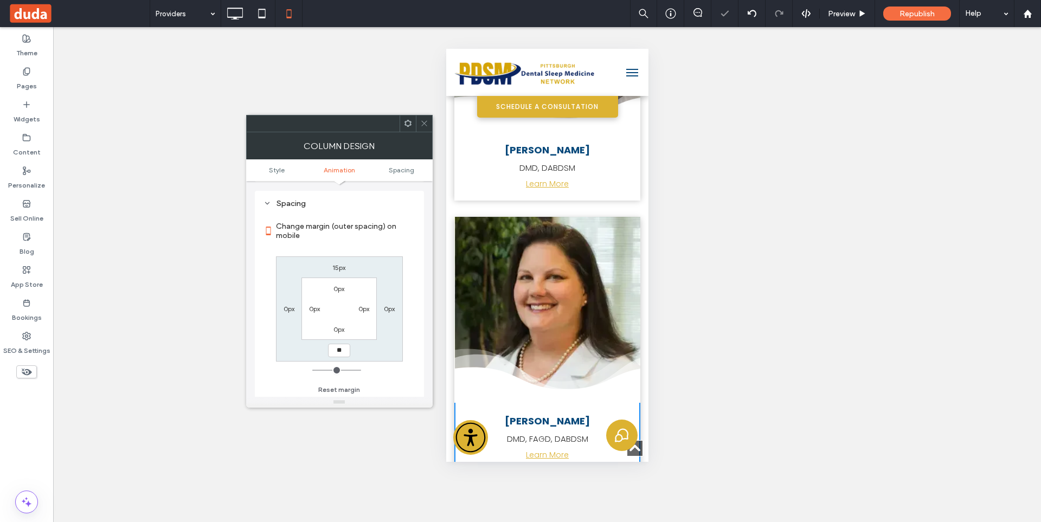
type input "**"
type input "****"
type input "*"
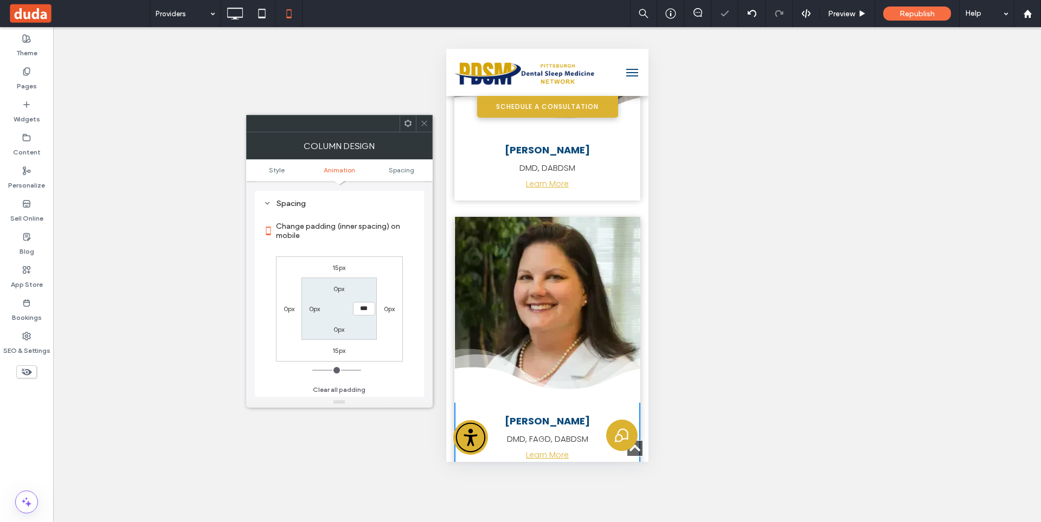
click at [425, 124] on icon at bounding box center [424, 123] width 8 height 8
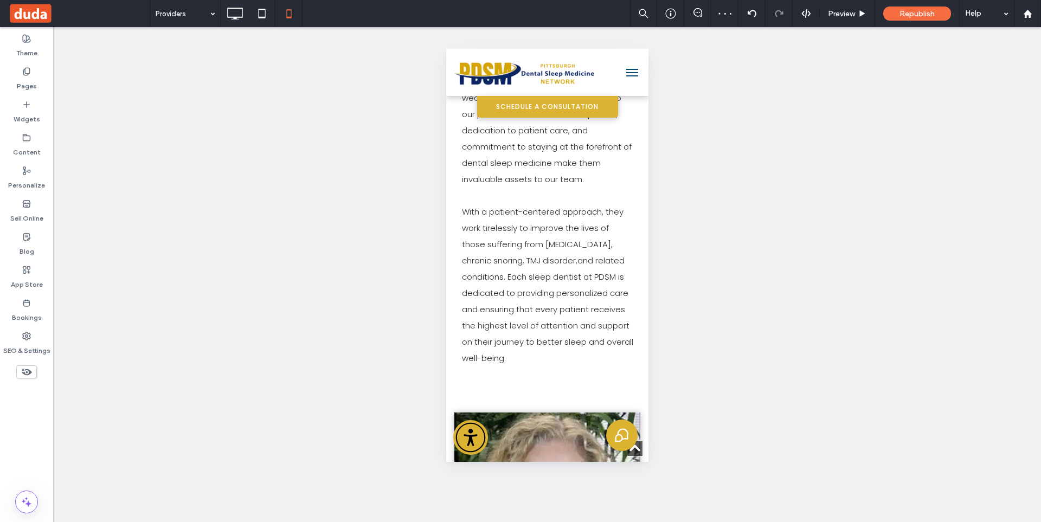
scroll to position [165, 0]
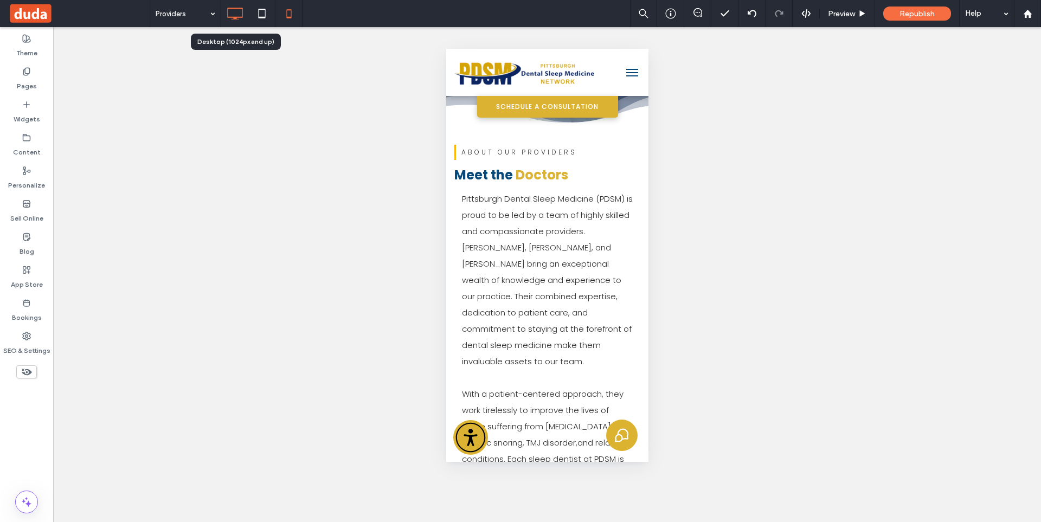
click at [228, 14] on icon at bounding box center [235, 14] width 22 height 22
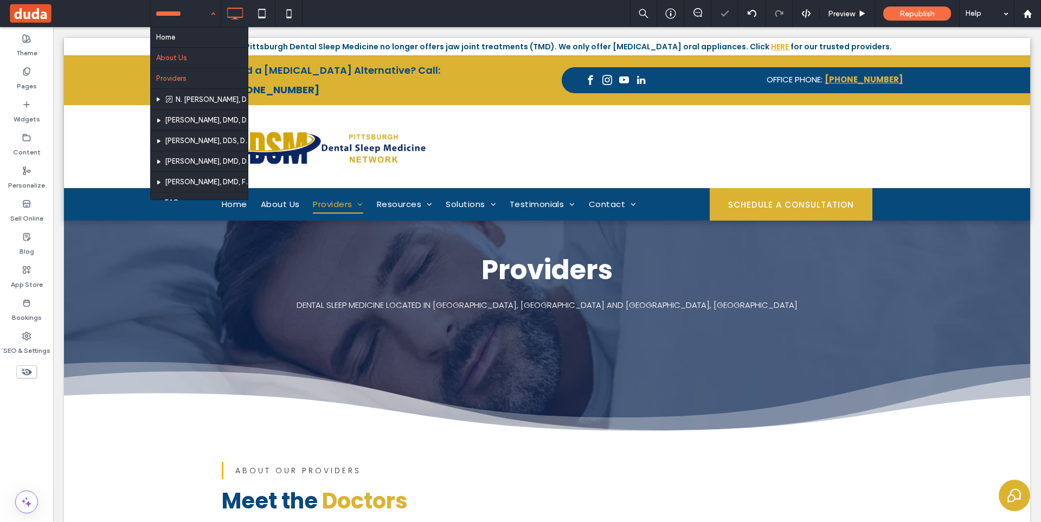
scroll to position [0, 0]
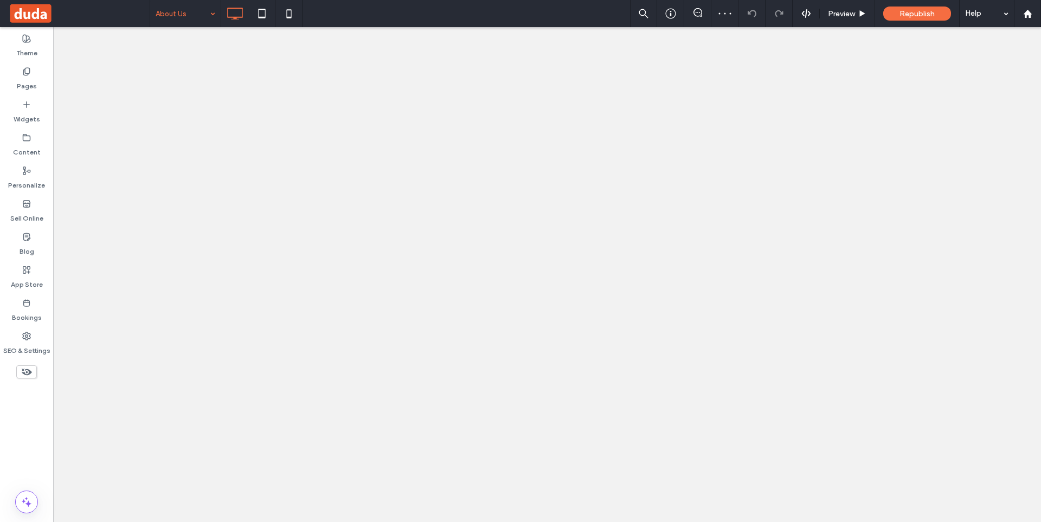
click at [198, 17] on input at bounding box center [183, 13] width 54 height 27
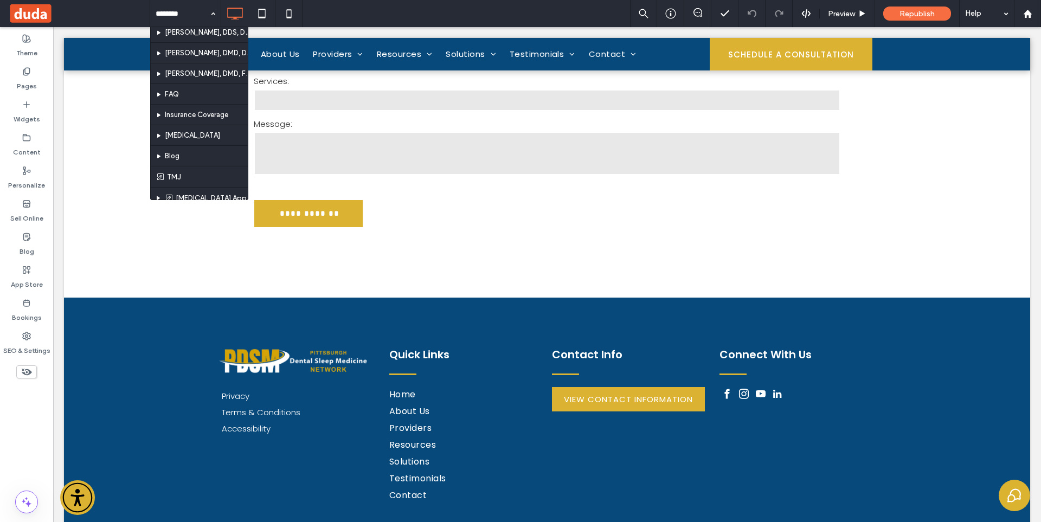
scroll to position [2544, 0]
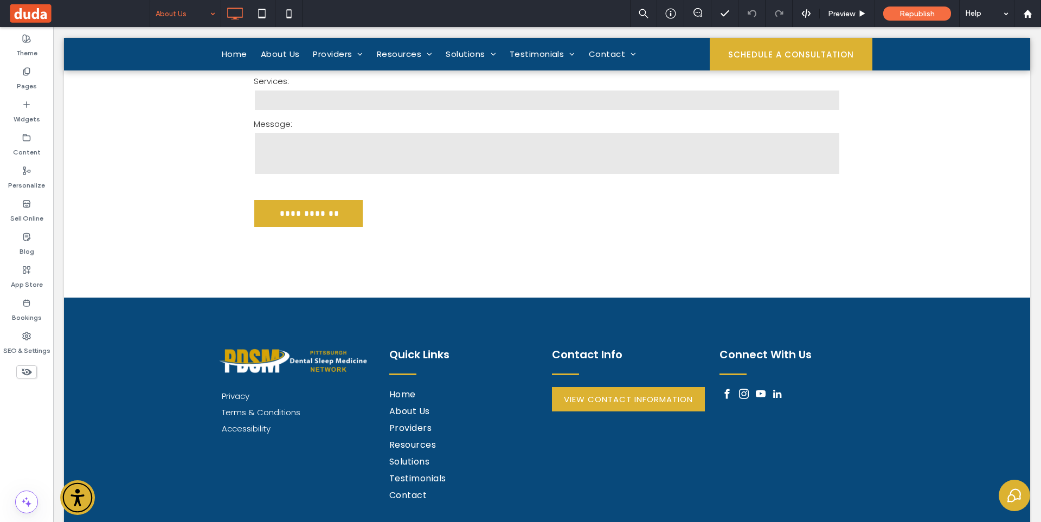
click at [199, 18] on input at bounding box center [183, 13] width 54 height 27
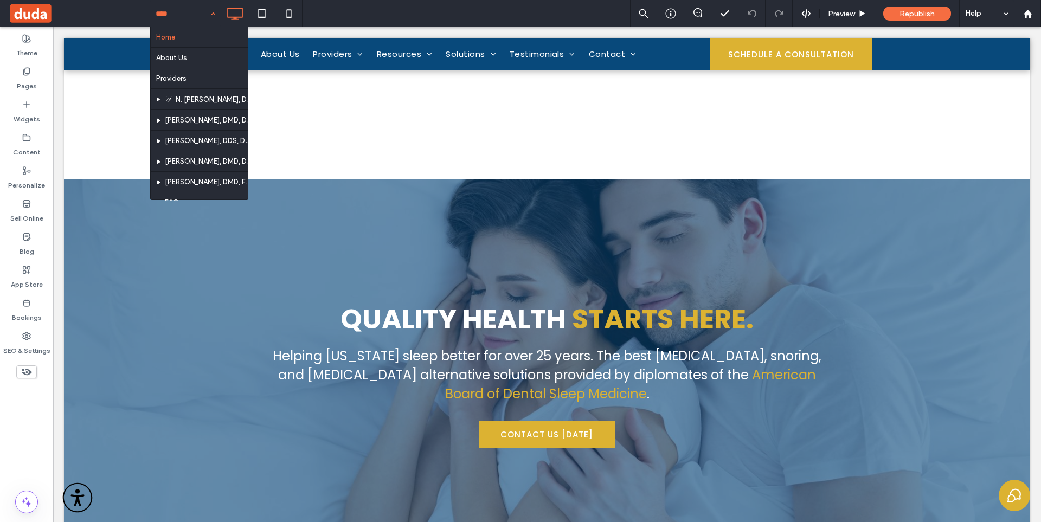
click at [28, 430] on div "Theme Pages Widgets Content Personalize Sell Online Blog App Store Bookings SEO…" at bounding box center [26, 274] width 53 height 495
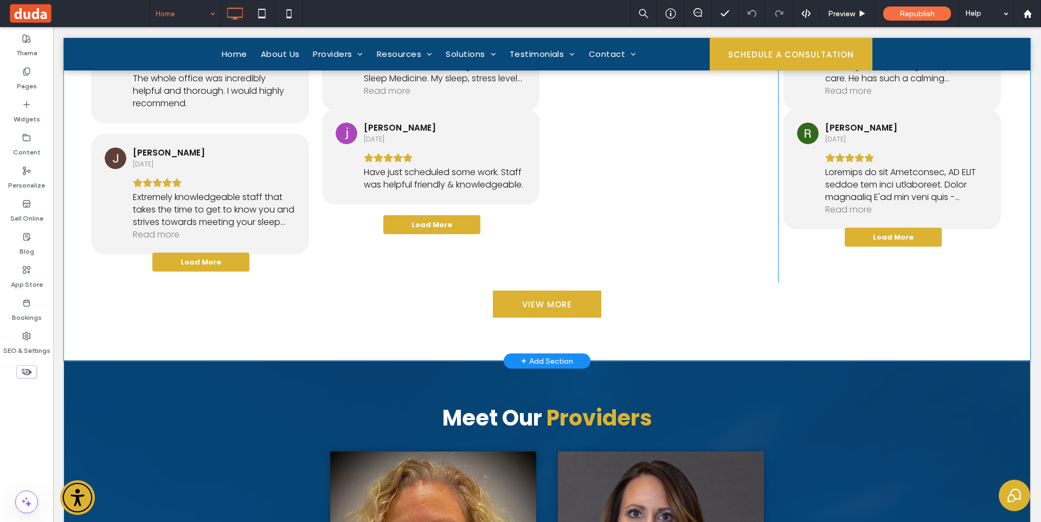
scroll to position [3570, 0]
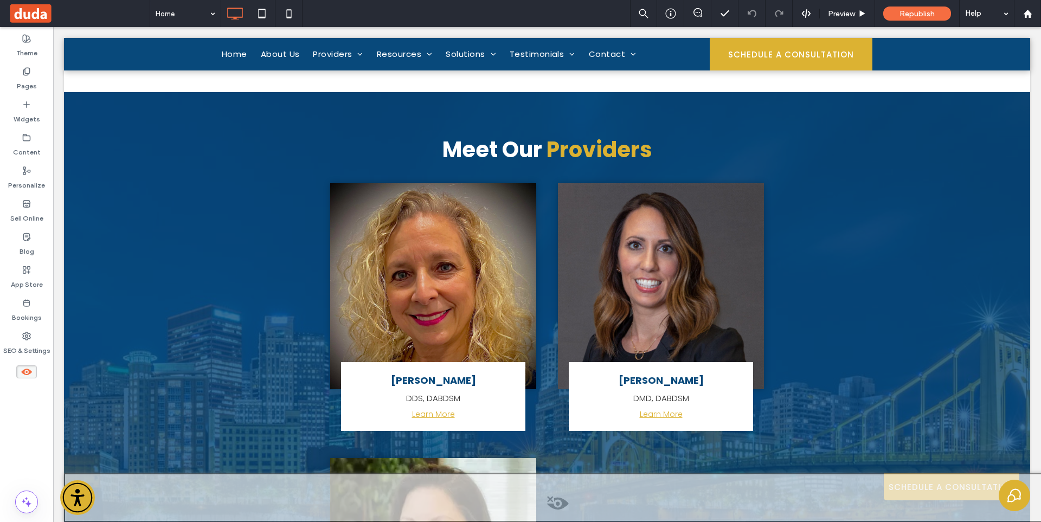
scroll to position [3977, 0]
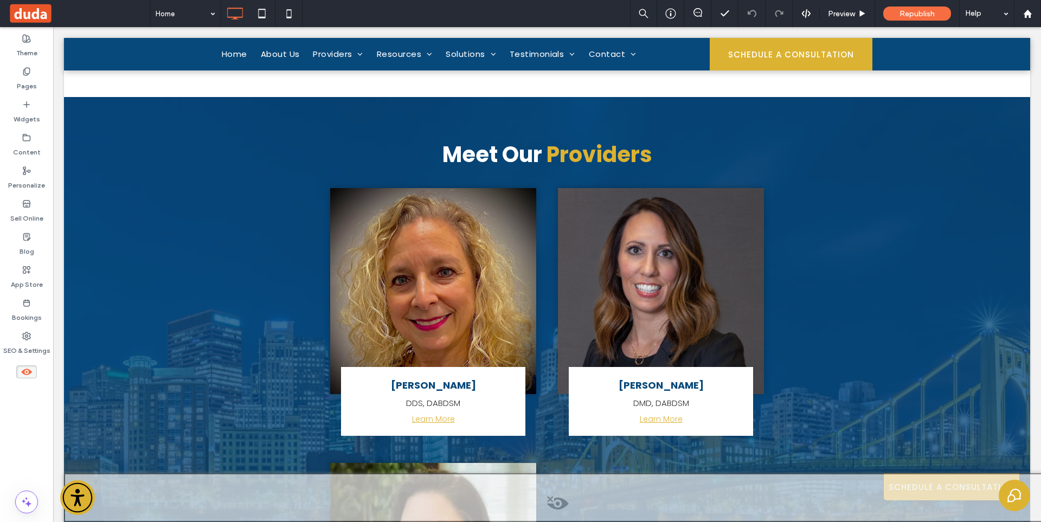
click at [31, 372] on use at bounding box center [26, 372] width 11 height 7
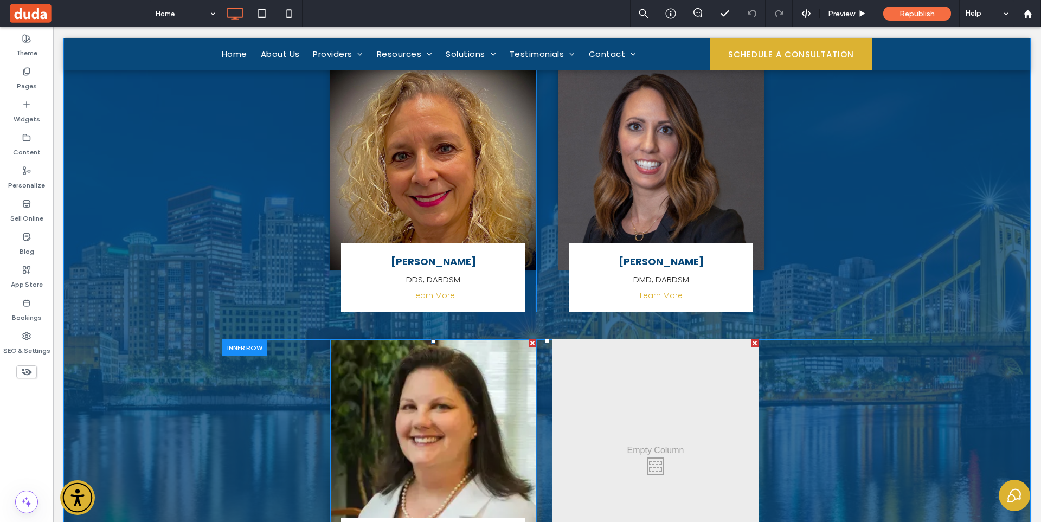
scroll to position [4125, 0]
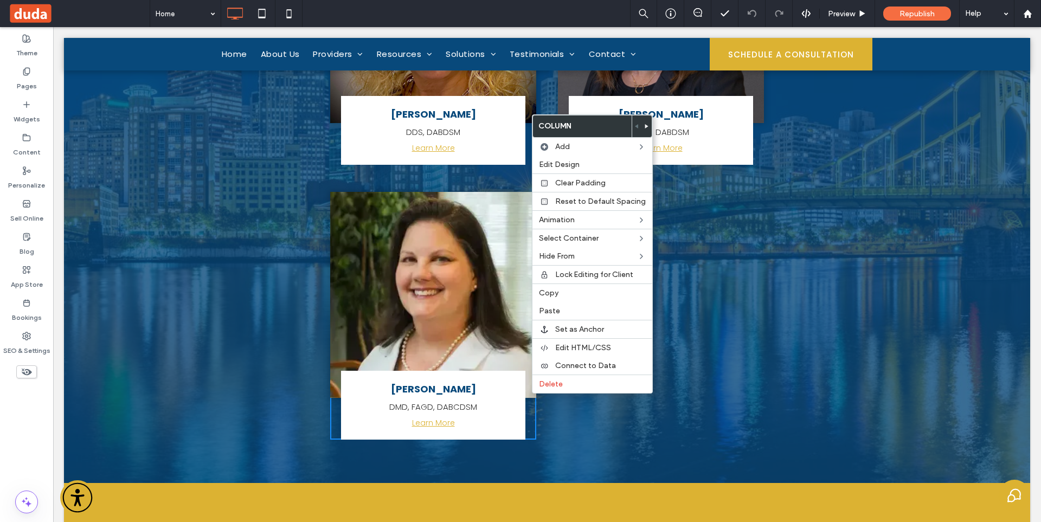
drag, startPoint x: 563, startPoint y: 292, endPoint x: 697, endPoint y: 312, distance: 135.9
click at [563, 291] on label "Copy" at bounding box center [592, 292] width 107 height 9
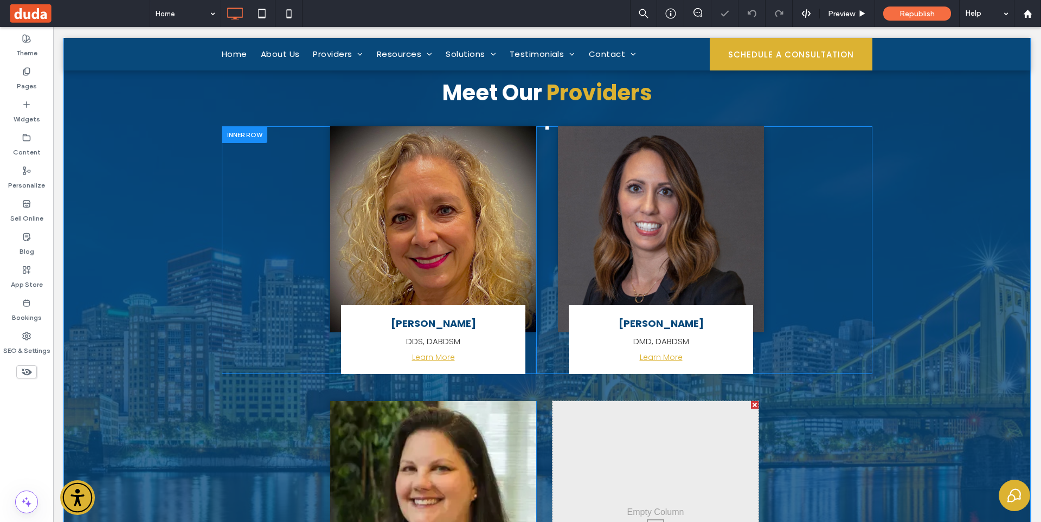
scroll to position [3908, 0]
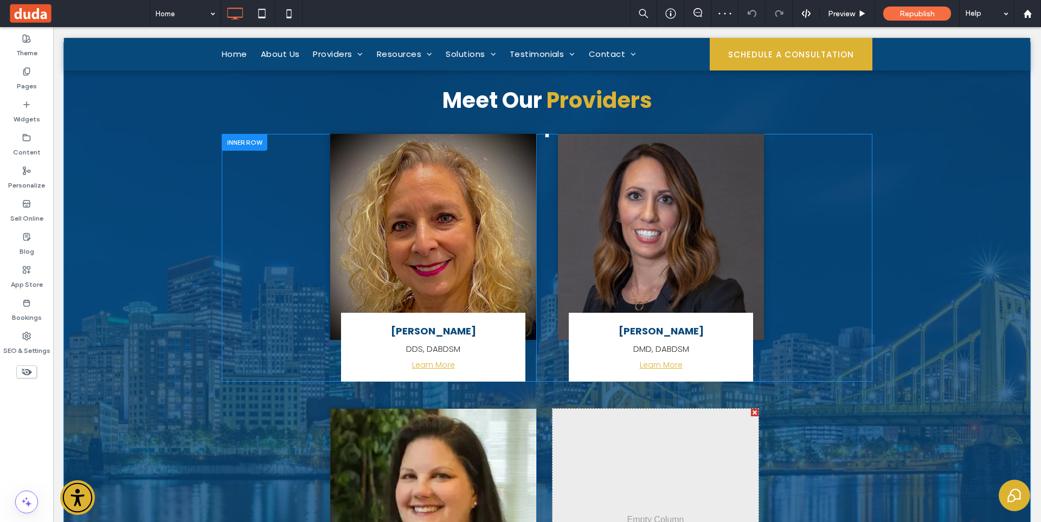
click at [757, 331] on div "[PERSON_NAME] DMD, DABDSM Learn More Click To Paste Click To Paste" at bounding box center [661, 258] width 206 height 248
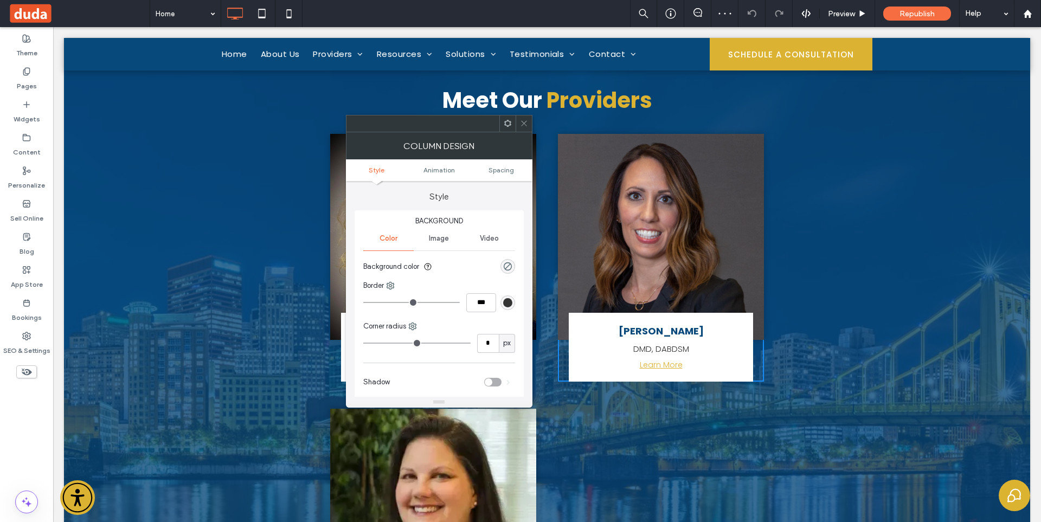
click at [507, 118] on span at bounding box center [507, 123] width 8 height 16
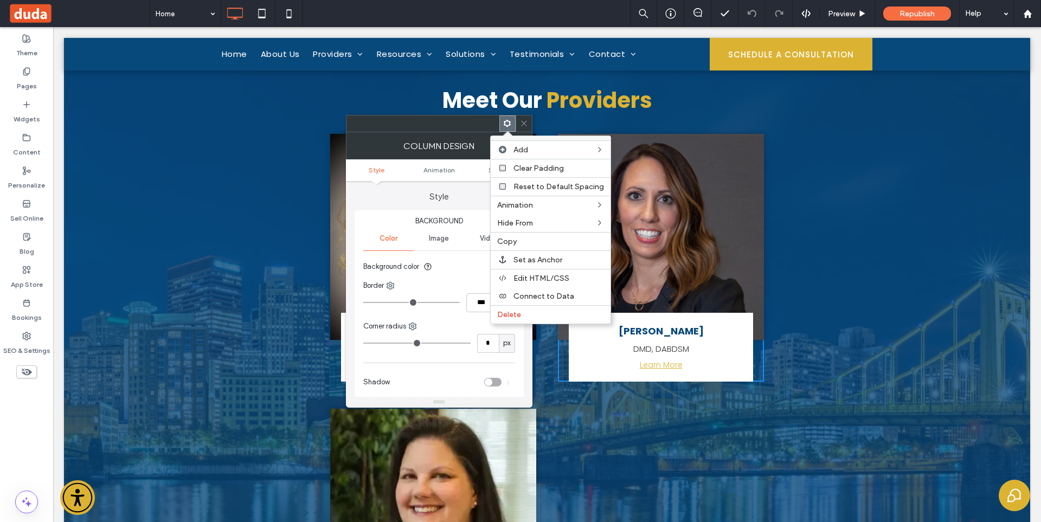
click at [801, 288] on div at bounding box center [546, 274] width 987 height 495
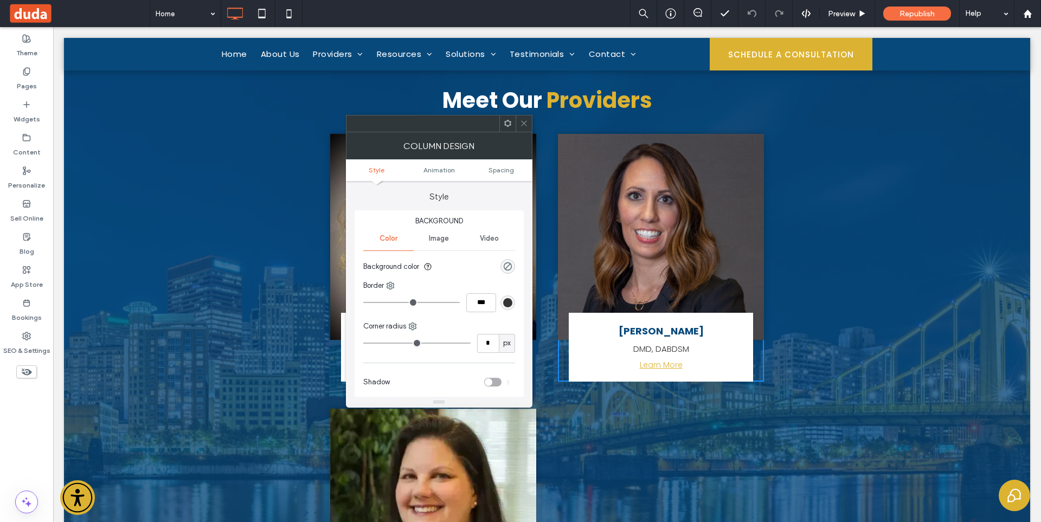
click at [506, 128] on span at bounding box center [507, 123] width 8 height 16
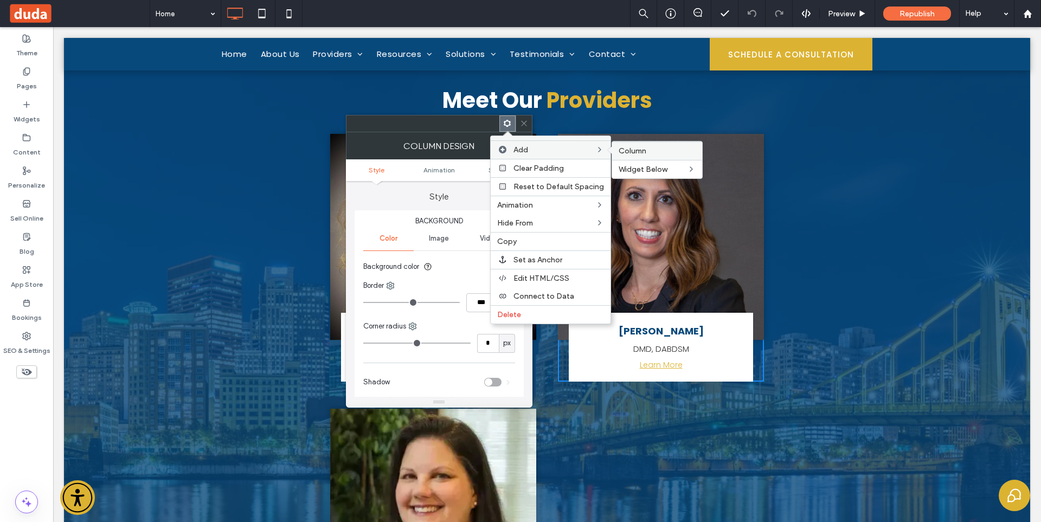
drag, startPoint x: 621, startPoint y: 144, endPoint x: 570, endPoint y: 128, distance: 53.0
click at [621, 144] on div "Column" at bounding box center [657, 150] width 90 height 18
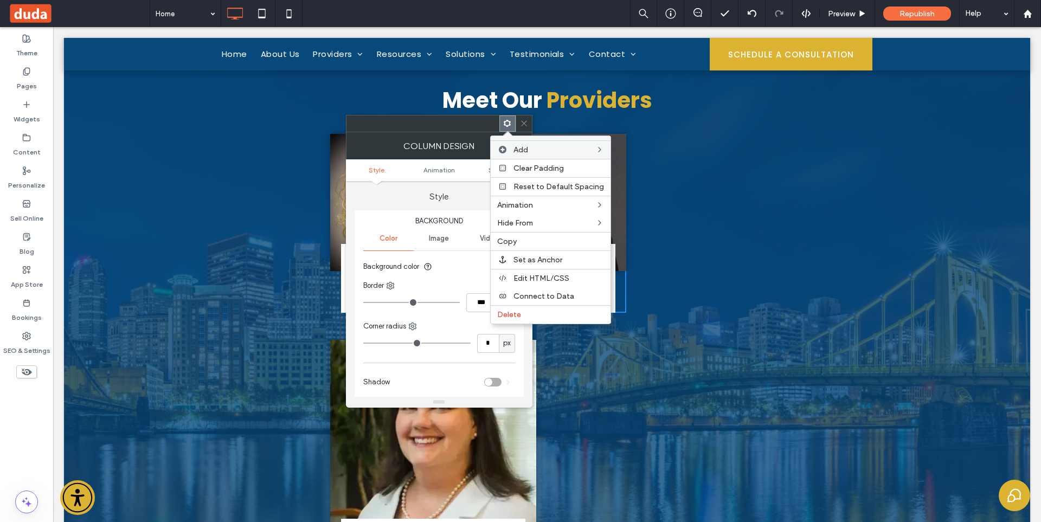
drag, startPoint x: 855, startPoint y: 309, endPoint x: 234, endPoint y: 162, distance: 637.9
click at [855, 309] on div "Meet Our Providers [PERSON_NAME] DDS, DABDSM Learn More Click To Paste Click To…" at bounding box center [547, 336] width 650 height 501
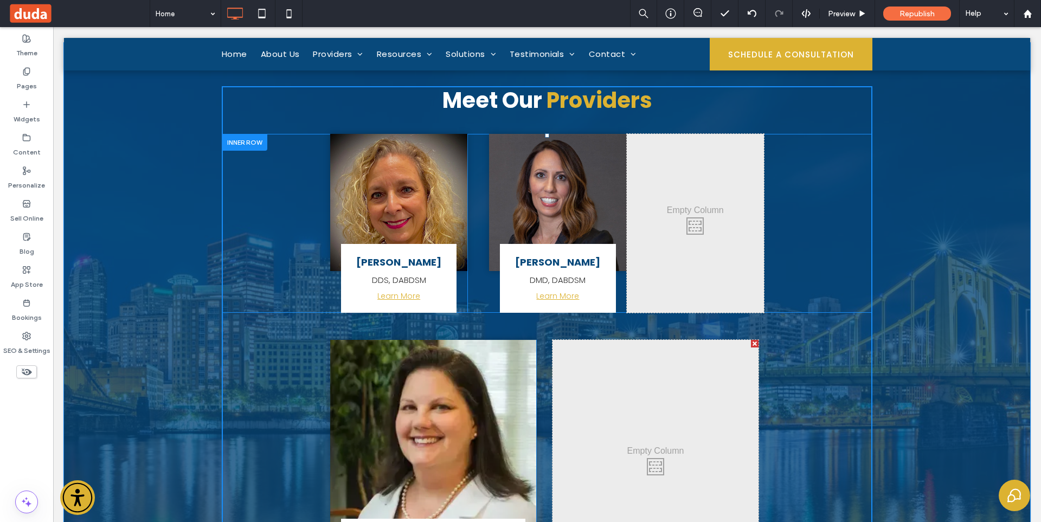
click at [252, 158] on div "[PERSON_NAME] DDS, DABDSM Learn More Click To Paste Click To Paste [PERSON_NAME…" at bounding box center [547, 223] width 650 height 179
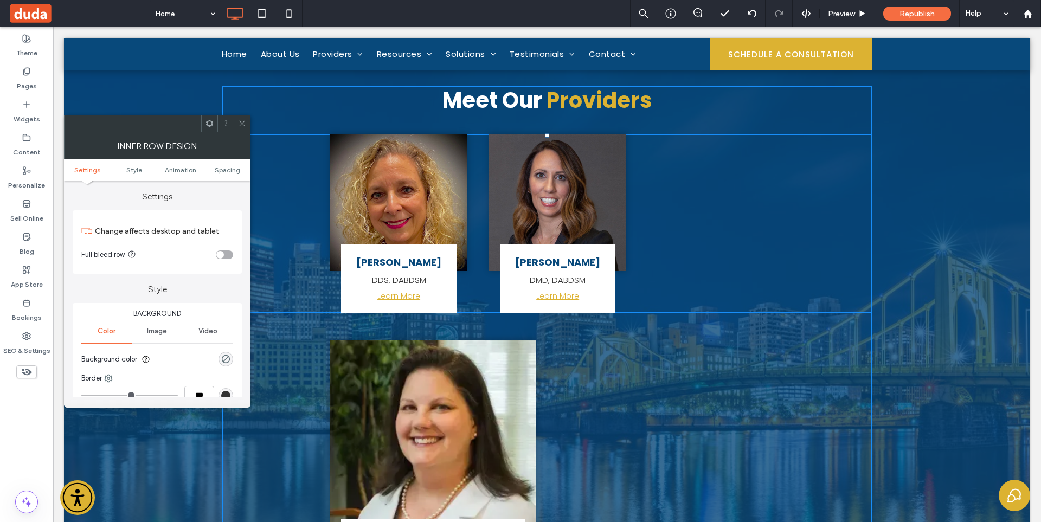
drag, startPoint x: 225, startPoint y: 167, endPoint x: 230, endPoint y: 178, distance: 11.6
click at [225, 167] on span "Spacing" at bounding box center [227, 170] width 25 height 8
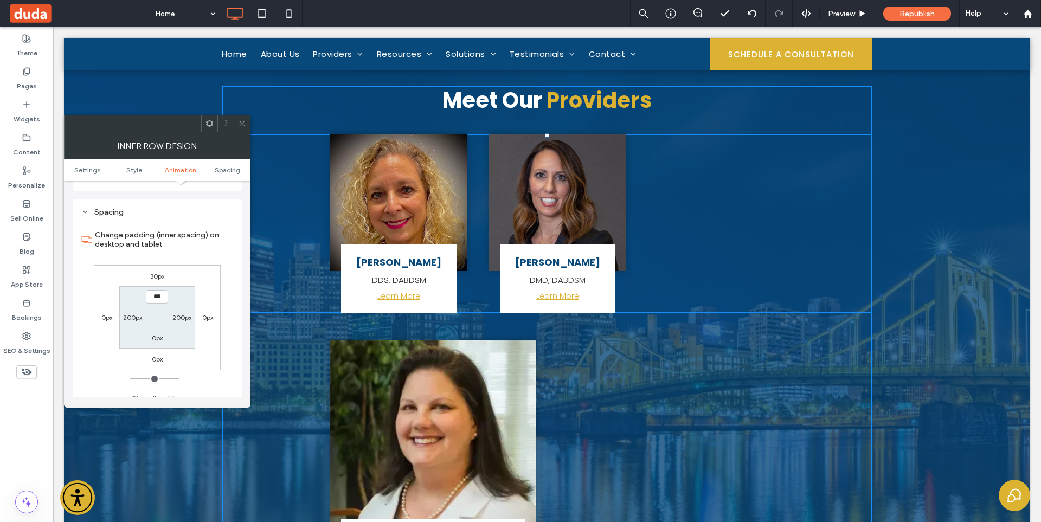
scroll to position [347, 0]
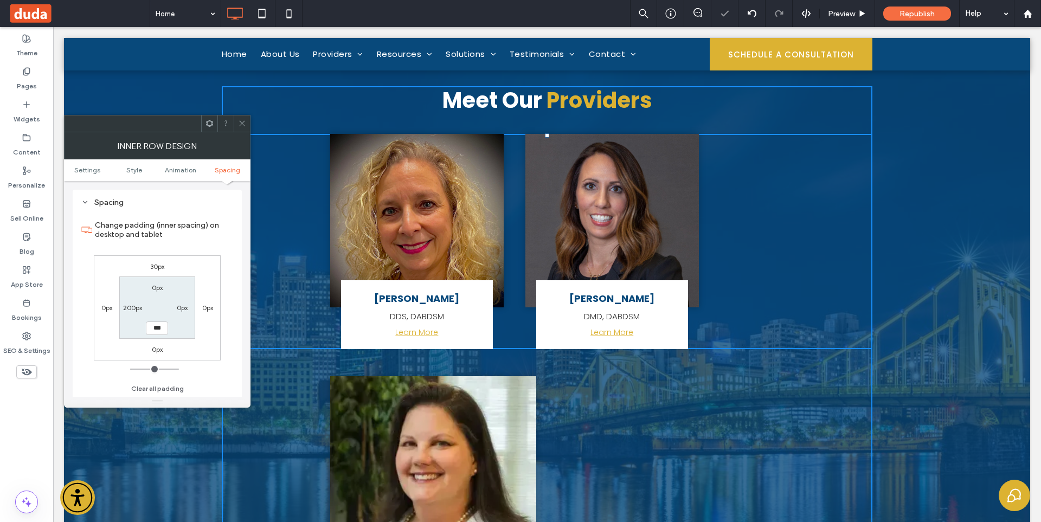
type input "***"
type input "*"
type input "***"
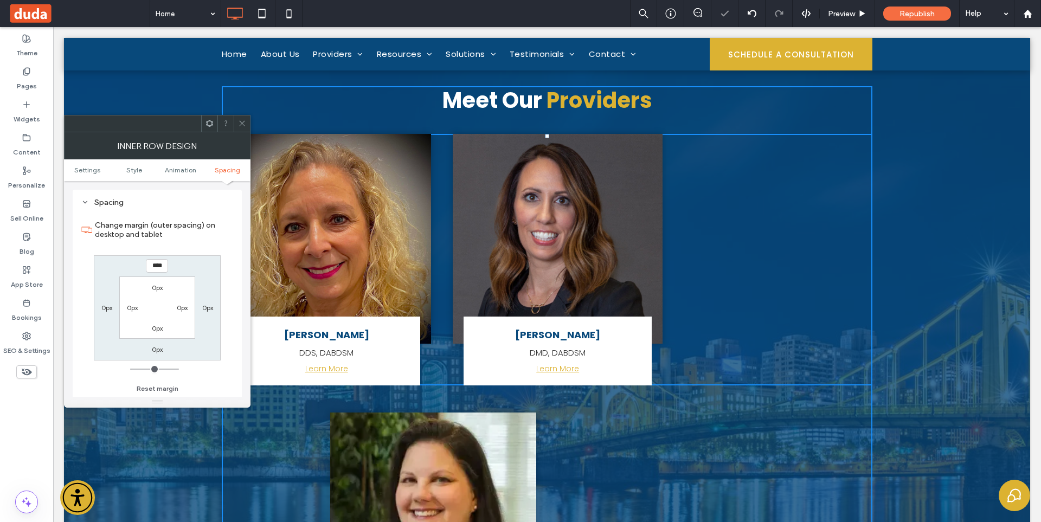
type input "**"
click at [243, 128] on span at bounding box center [242, 123] width 8 height 16
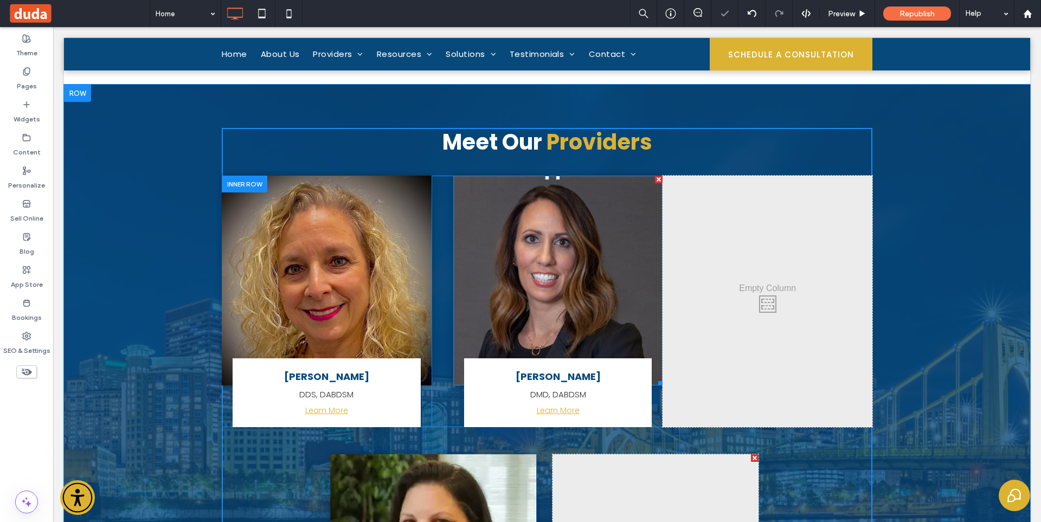
scroll to position [3854, 0]
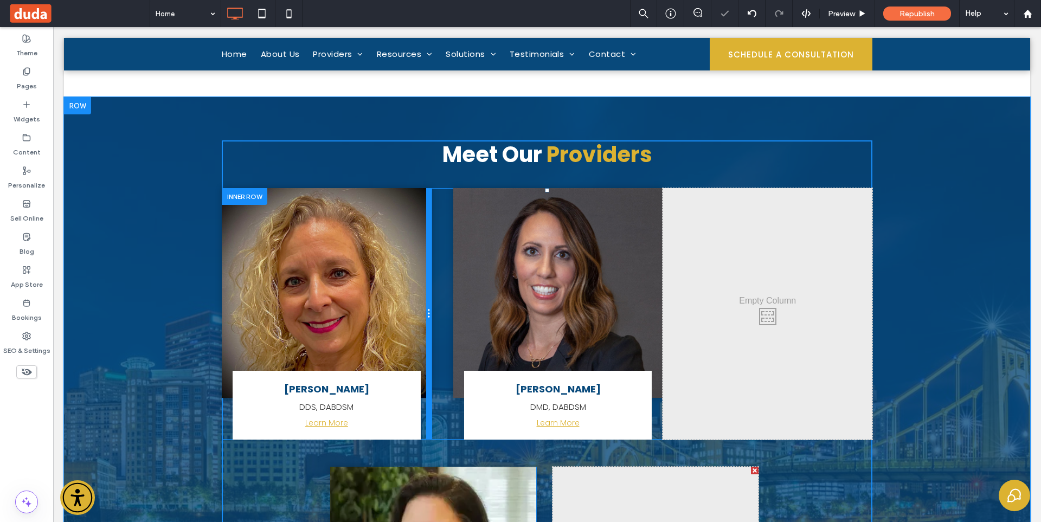
click at [426, 207] on div at bounding box center [428, 313] width 5 height 251
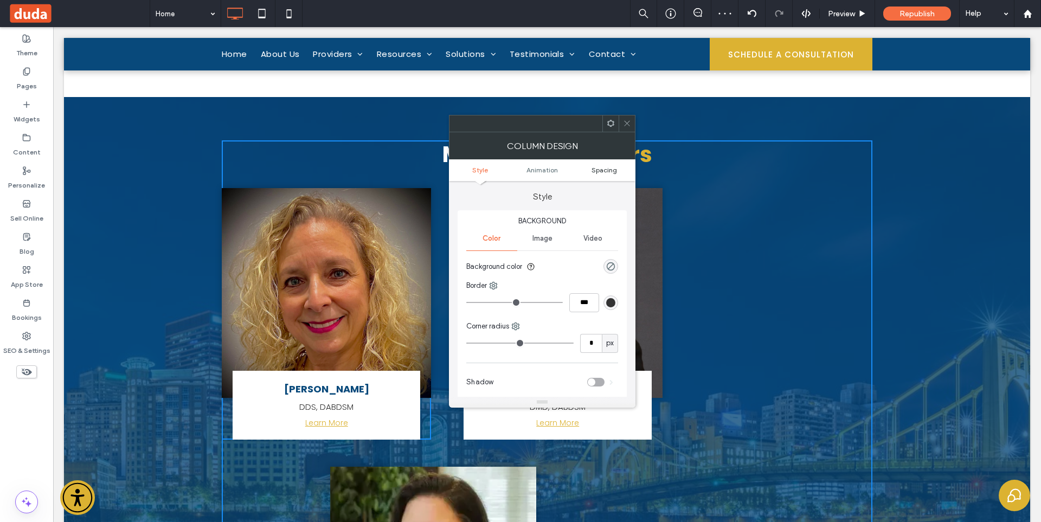
click at [608, 168] on span "Spacing" at bounding box center [603, 170] width 25 height 8
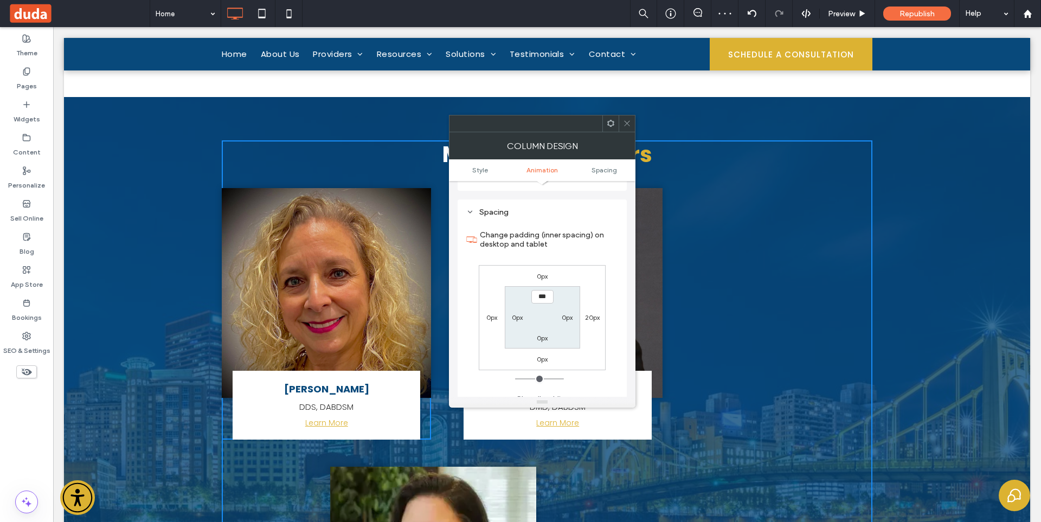
scroll to position [254, 0]
click at [625, 122] on icon at bounding box center [627, 123] width 8 height 8
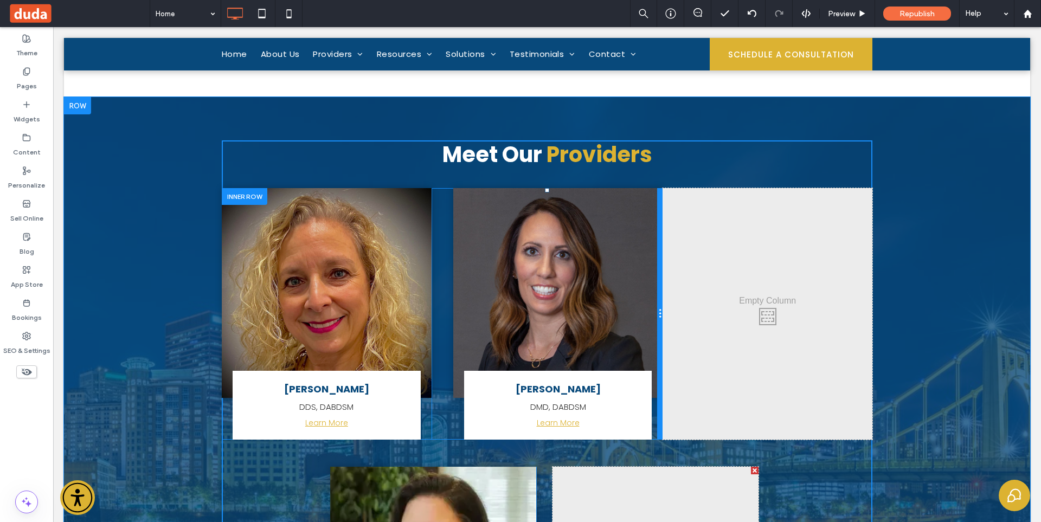
click at [657, 232] on div at bounding box center [659, 313] width 5 height 251
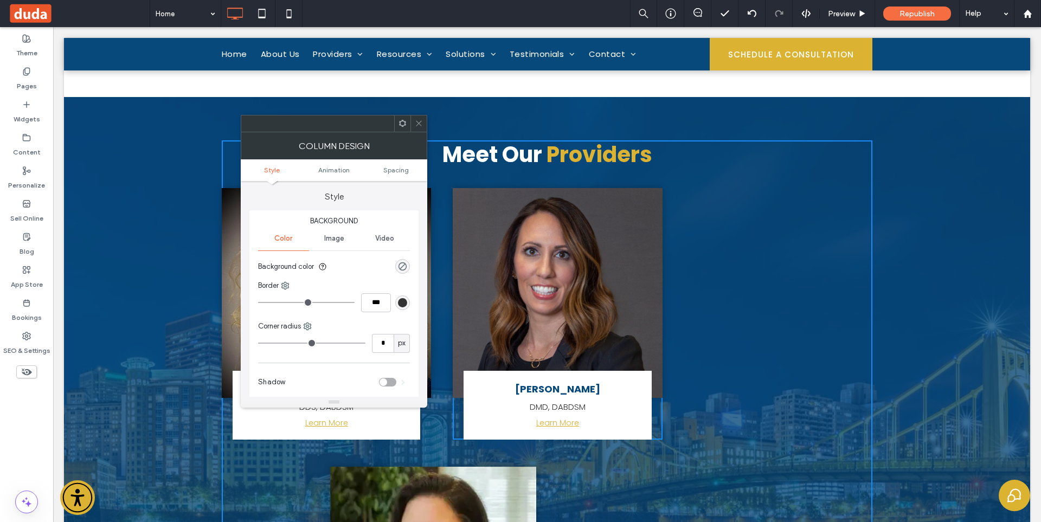
click at [406, 174] on ul "Style Animation Spacing" at bounding box center [334, 170] width 186 height 22
click at [394, 168] on span "Spacing" at bounding box center [395, 170] width 25 height 8
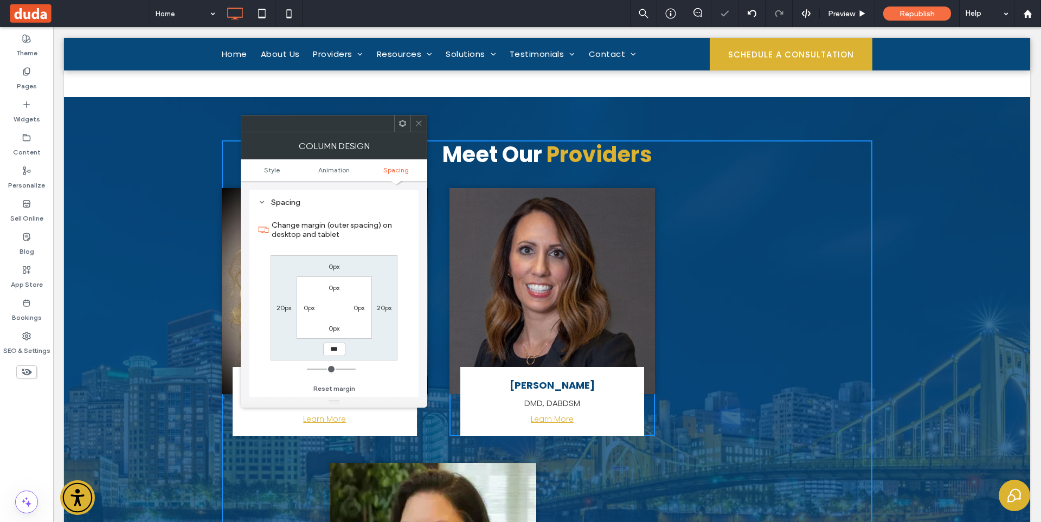
type input "*"
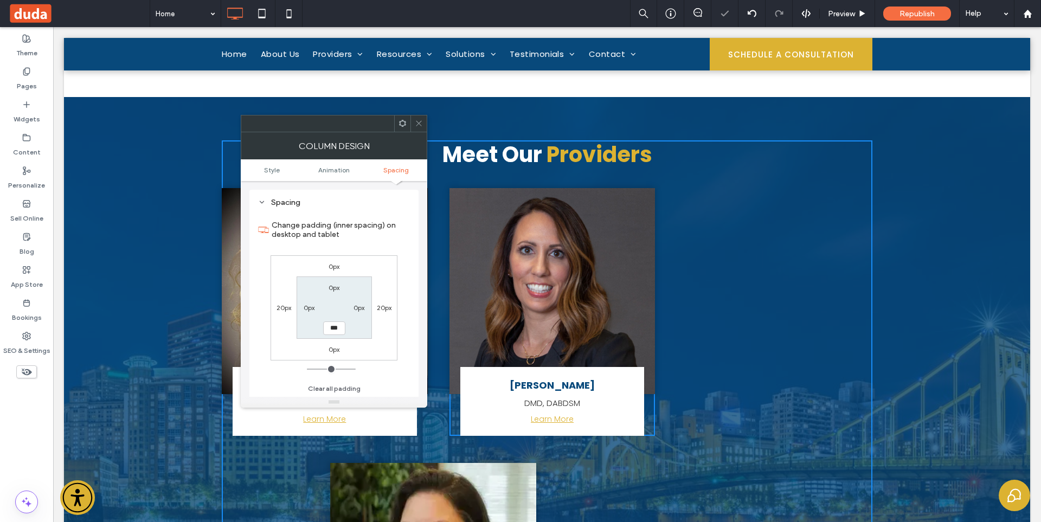
click at [422, 126] on icon at bounding box center [419, 123] width 8 height 8
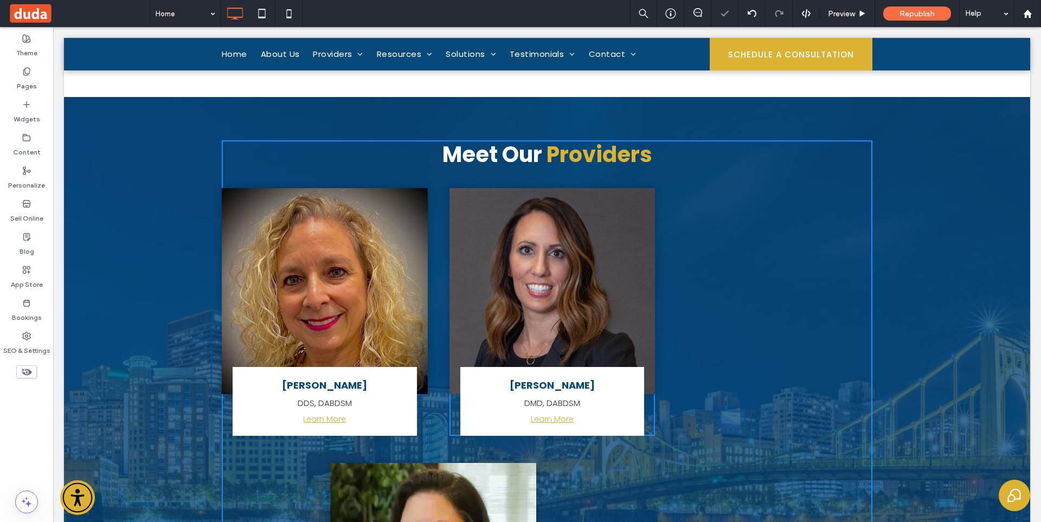
click at [747, 228] on div "Click To Paste Click To Paste" at bounding box center [769, 312] width 206 height 248
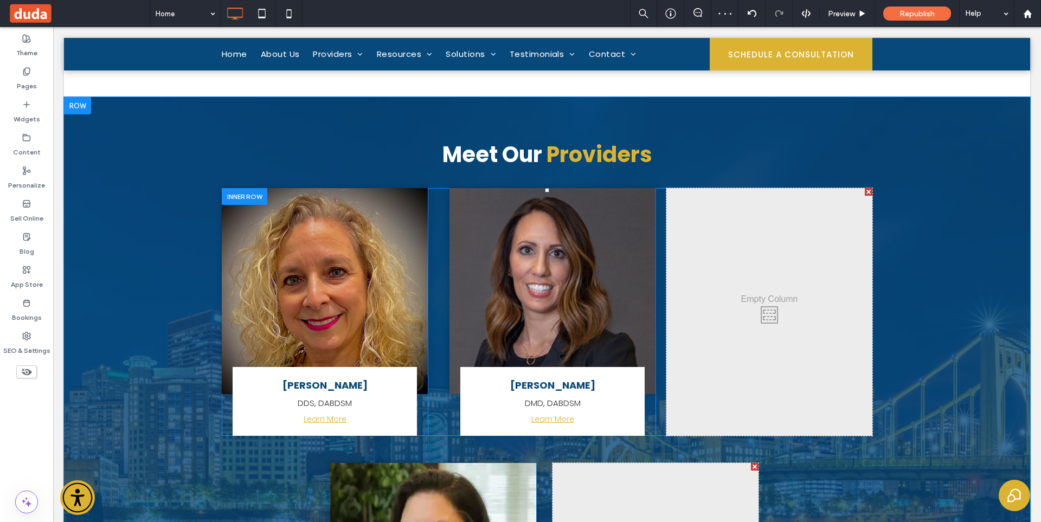
click at [710, 214] on div "Click To Paste Click To Paste" at bounding box center [769, 312] width 206 height 248
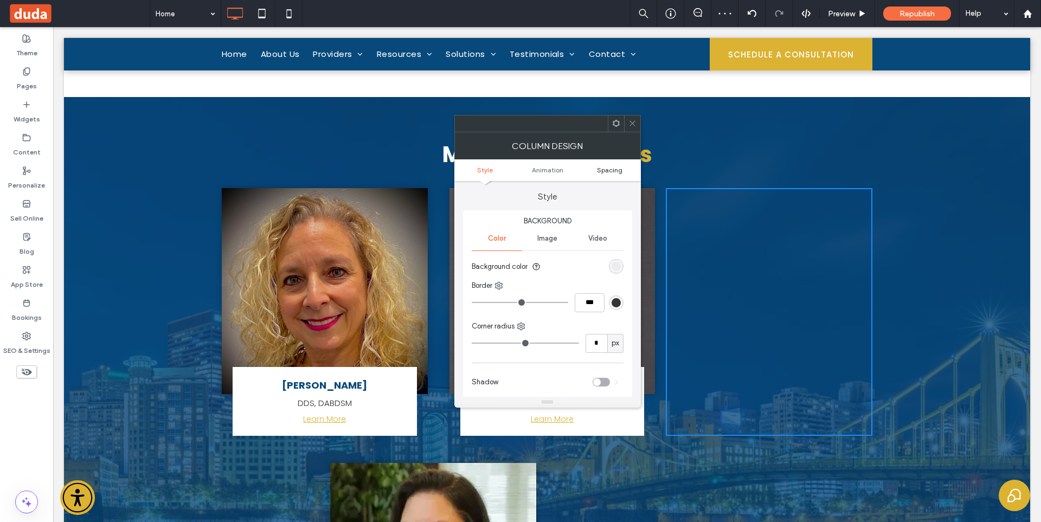
click at [611, 170] on span "Spacing" at bounding box center [609, 170] width 25 height 8
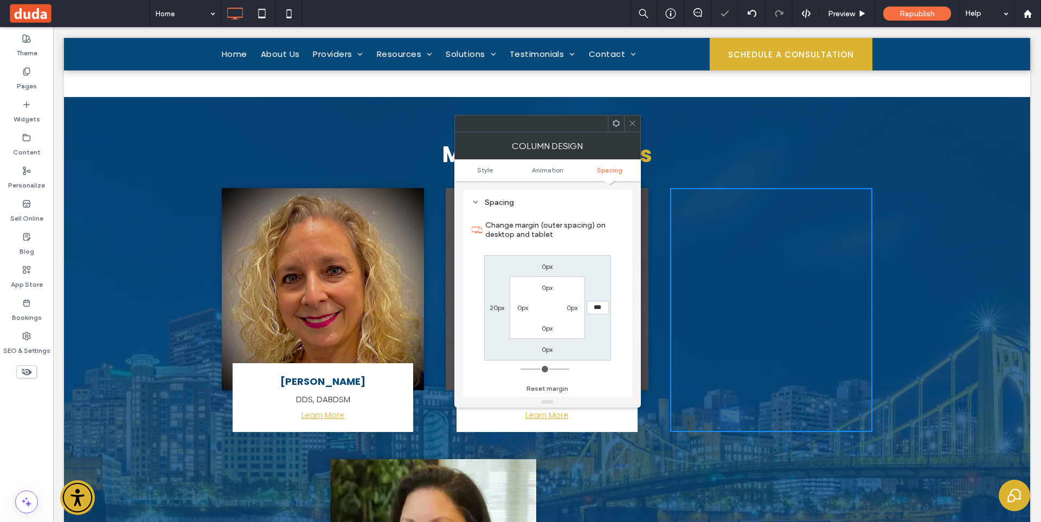
click at [629, 121] on icon at bounding box center [632, 123] width 8 height 8
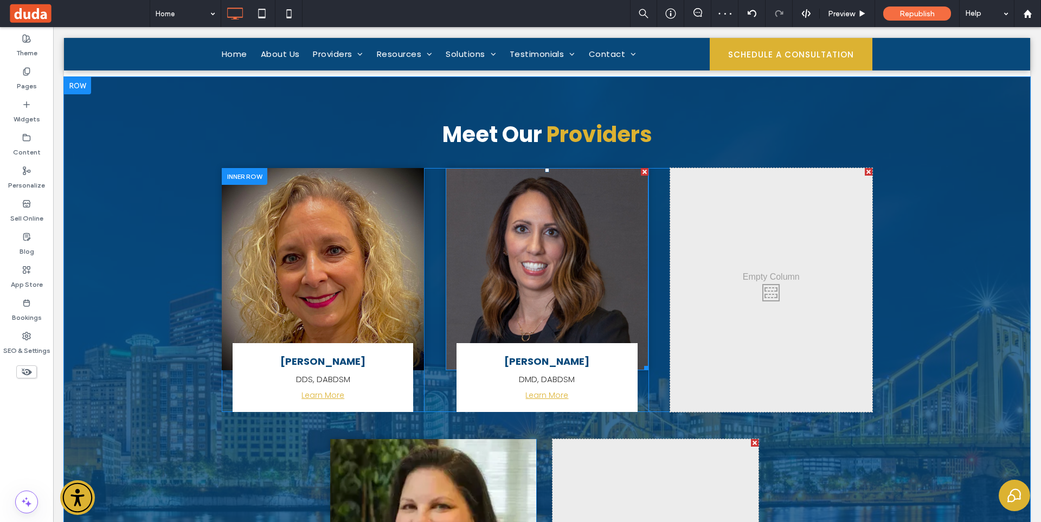
scroll to position [4016, 0]
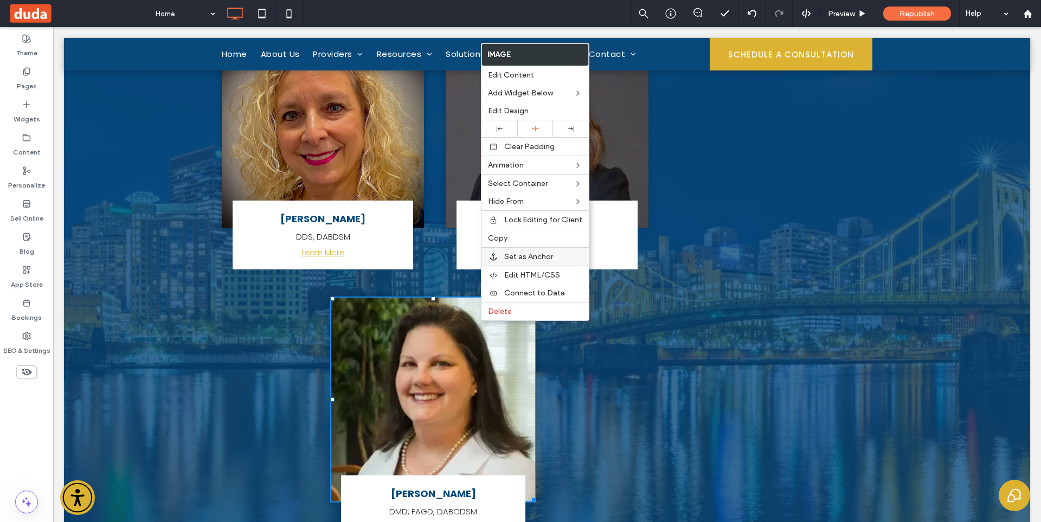
click at [512, 238] on label "Copy" at bounding box center [535, 238] width 94 height 9
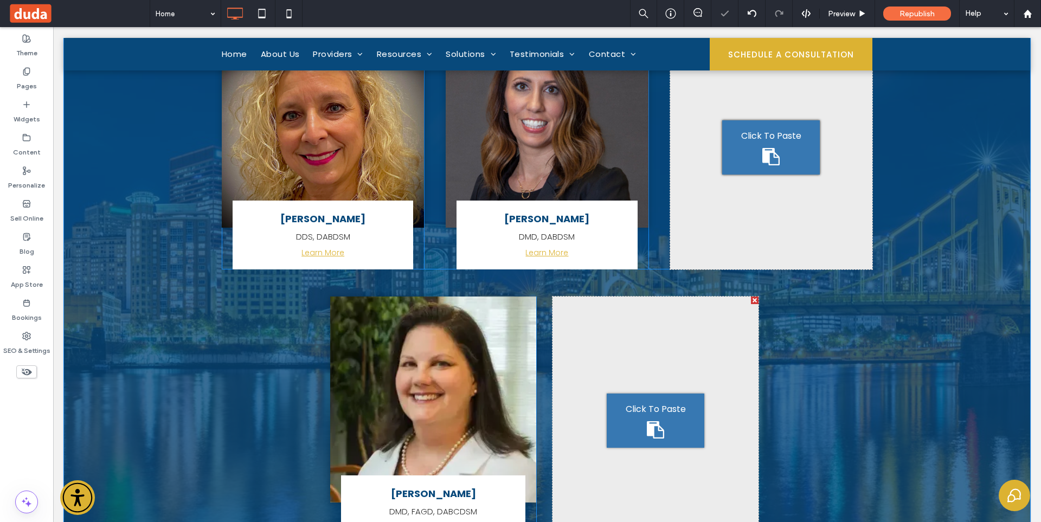
click at [772, 155] on div "Click To Paste" at bounding box center [771, 147] width 98 height 54
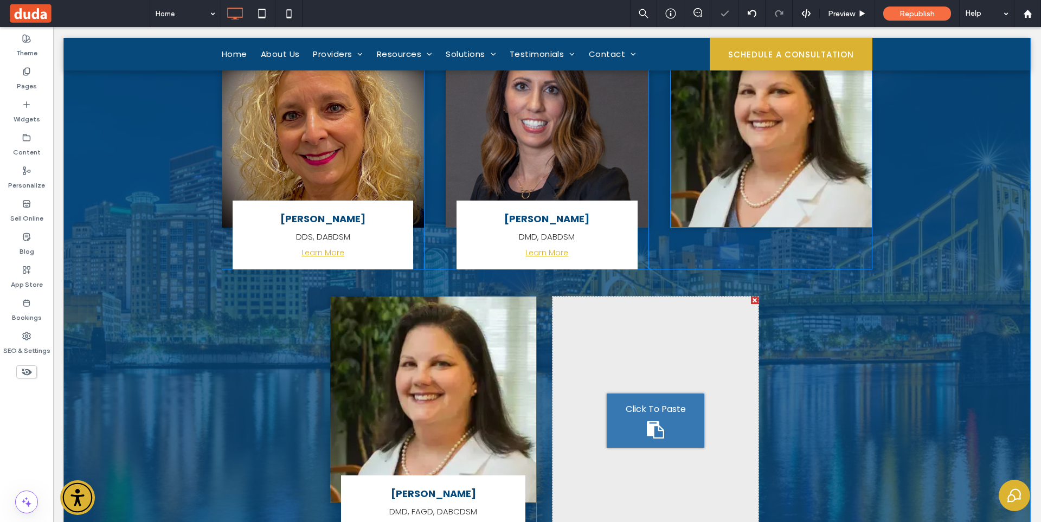
scroll to position [3854, 0]
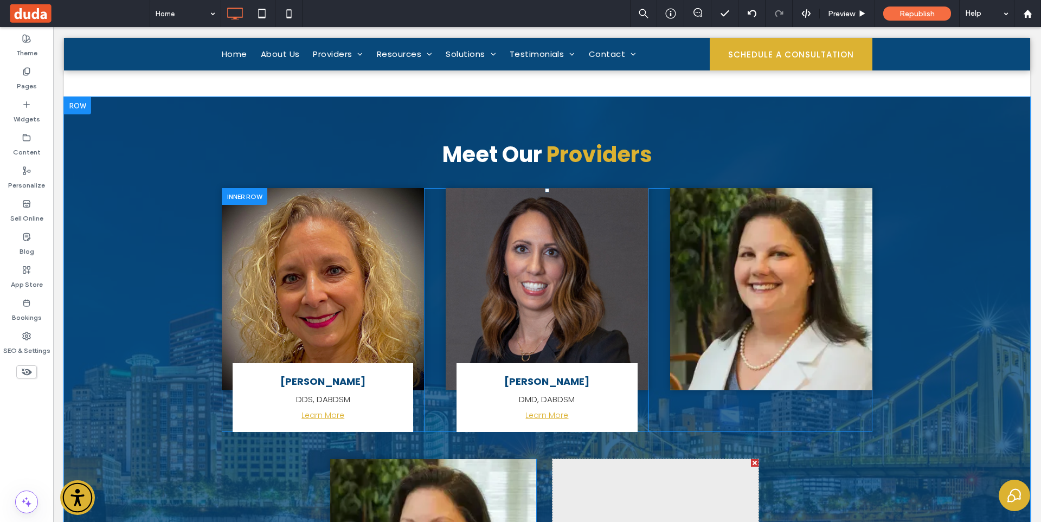
click at [239, 188] on div at bounding box center [245, 196] width 46 height 17
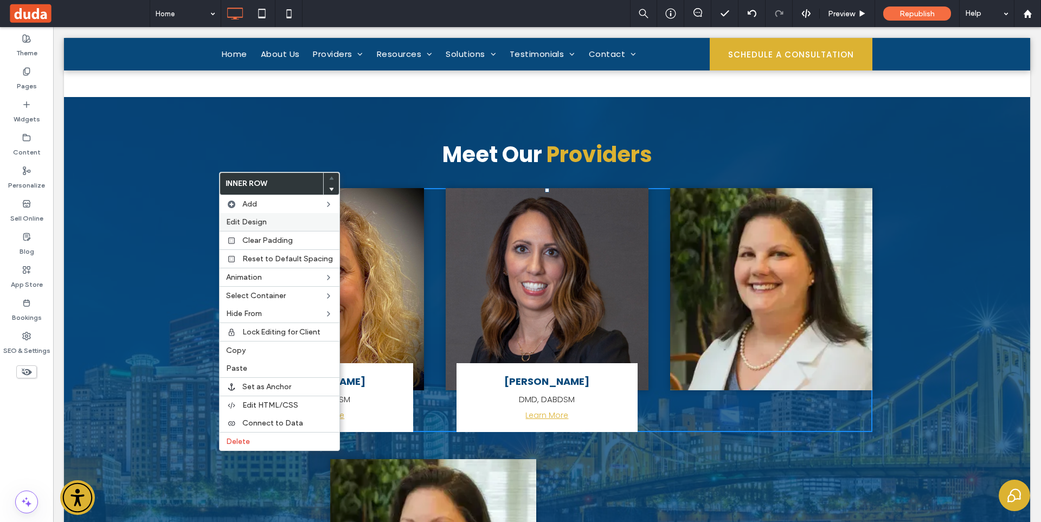
click at [259, 220] on span "Edit Design" at bounding box center [246, 221] width 41 height 9
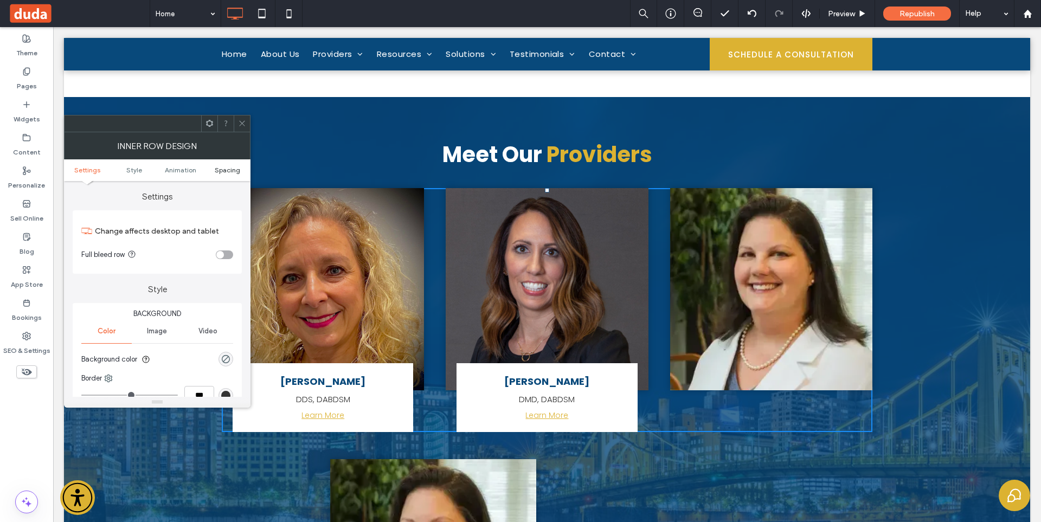
click at [228, 172] on span "Spacing" at bounding box center [227, 170] width 25 height 8
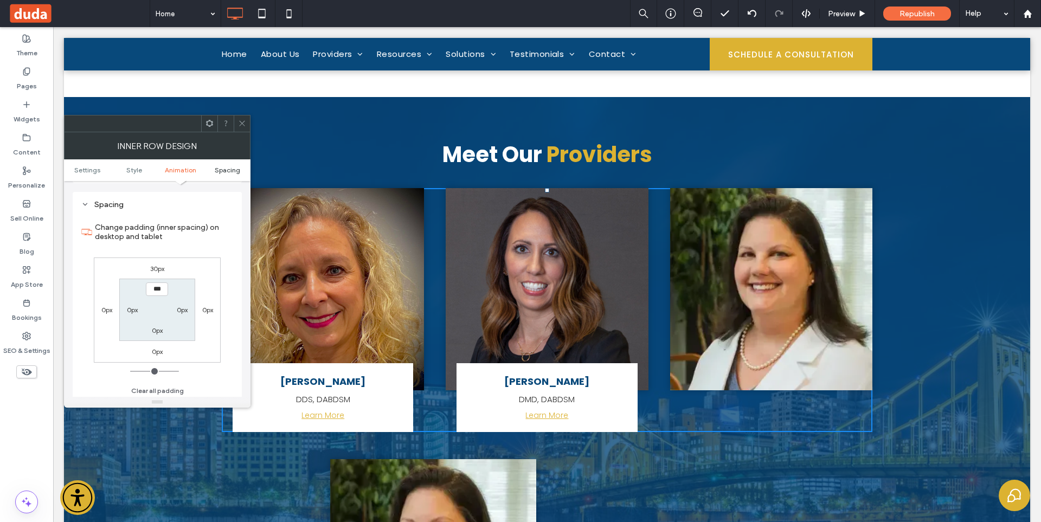
scroll to position [347, 0]
drag, startPoint x: 246, startPoint y: 128, endPoint x: 256, endPoint y: 187, distance: 60.0
click at [246, 128] on div at bounding box center [242, 123] width 16 height 16
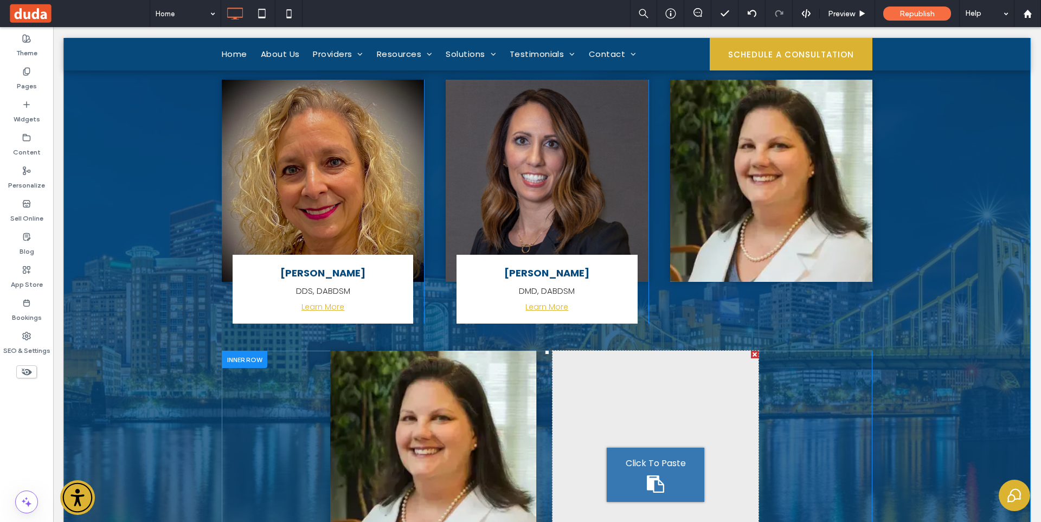
scroll to position [4179, 0]
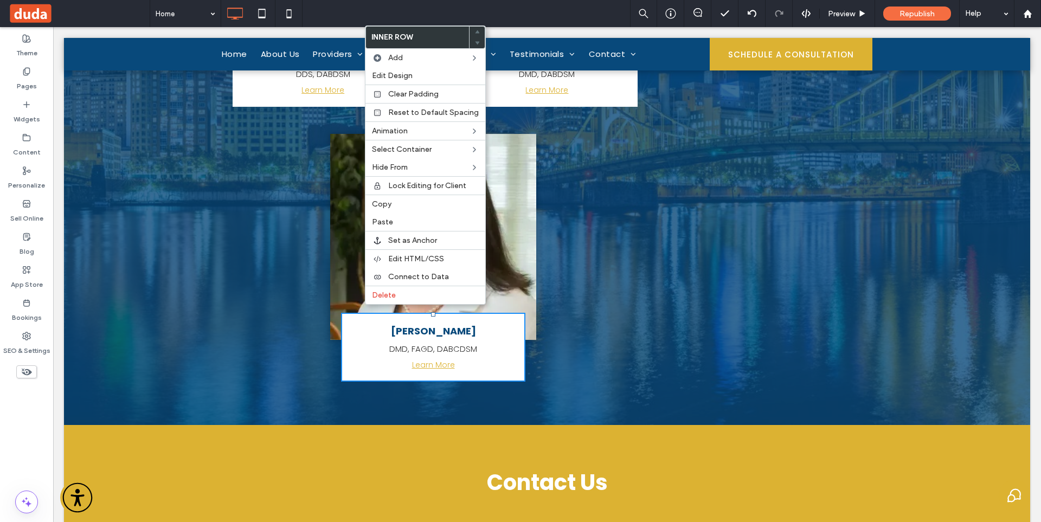
drag, startPoint x: 293, startPoint y: 273, endPoint x: 355, endPoint y: 247, distance: 66.8
click at [295, 272] on div "[PERSON_NAME] DMD, FAGD, DABCDSM Learn More Click To Paste Click To Paste Click…" at bounding box center [547, 258] width 650 height 248
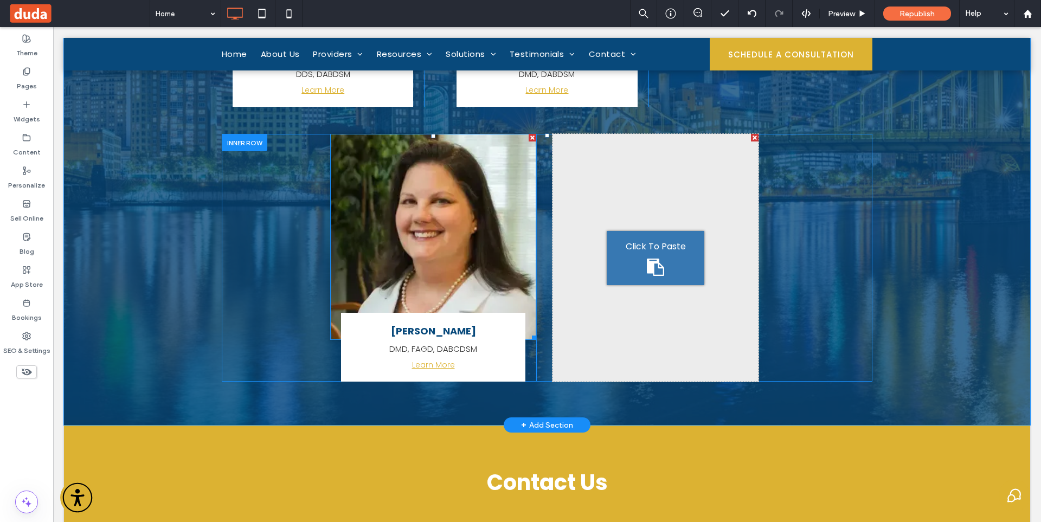
click at [495, 192] on img at bounding box center [433, 237] width 206 height 206
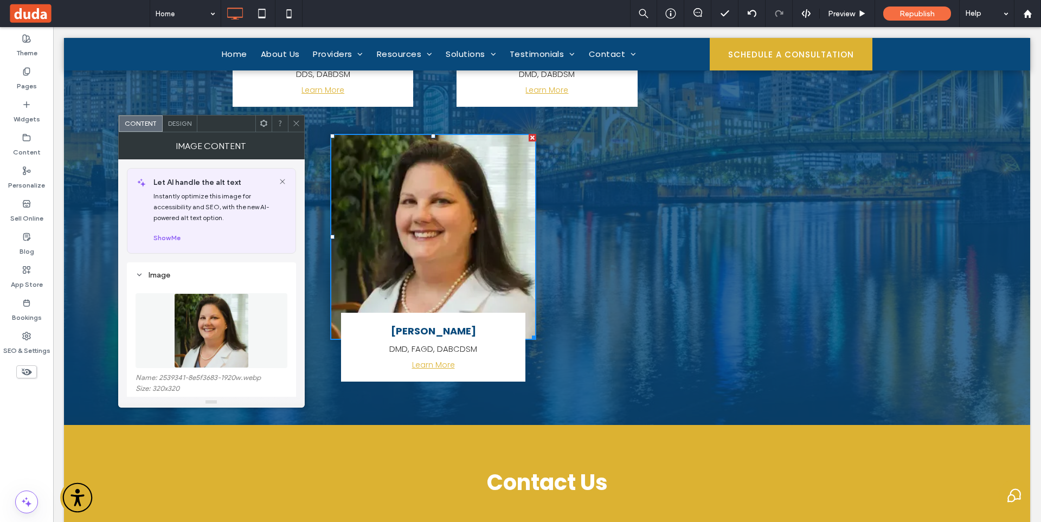
drag, startPoint x: 289, startPoint y: 127, endPoint x: 272, endPoint y: 107, distance: 26.5
click at [289, 127] on div at bounding box center [296, 123] width 16 height 16
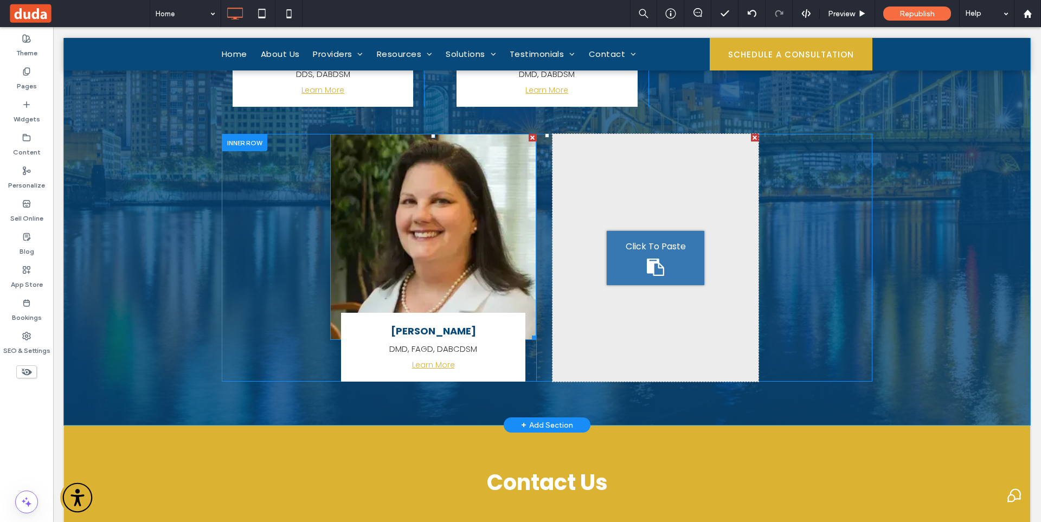
click at [528, 134] on div at bounding box center [532, 138] width 8 height 8
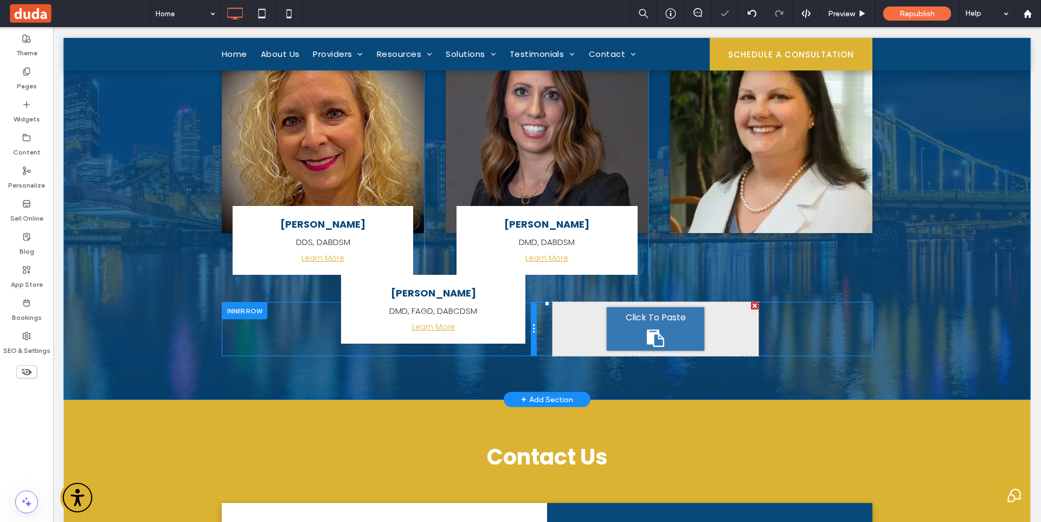
scroll to position [4016, 0]
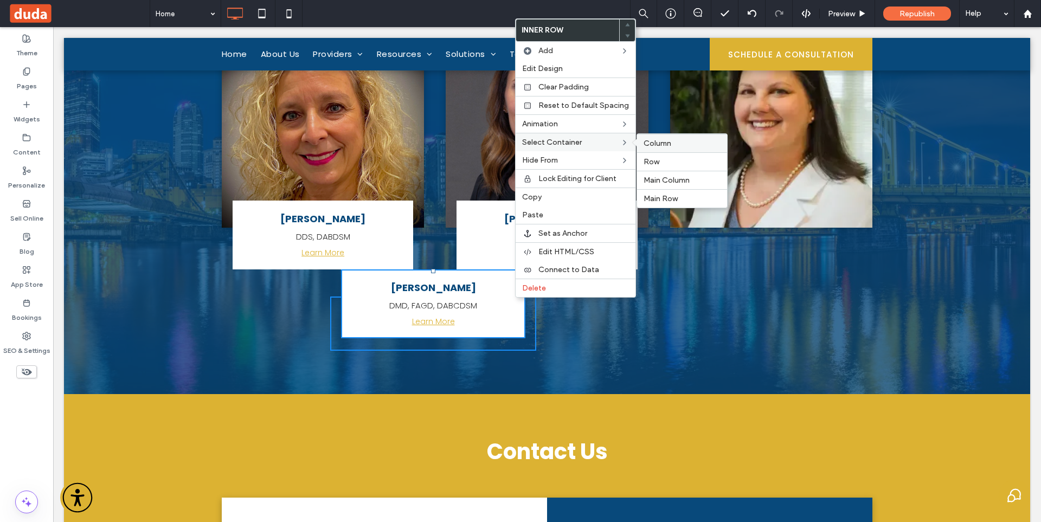
drag, startPoint x: 644, startPoint y: 140, endPoint x: 590, endPoint y: 120, distance: 57.8
click at [644, 140] on span "Column" at bounding box center [657, 143] width 28 height 9
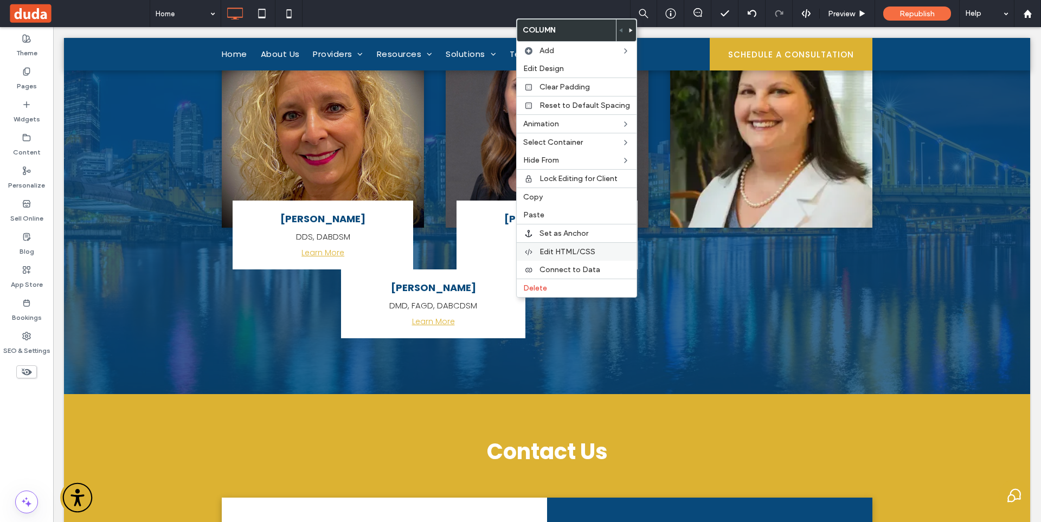
click at [567, 249] on span "Edit HTML/CSS" at bounding box center [567, 251] width 56 height 9
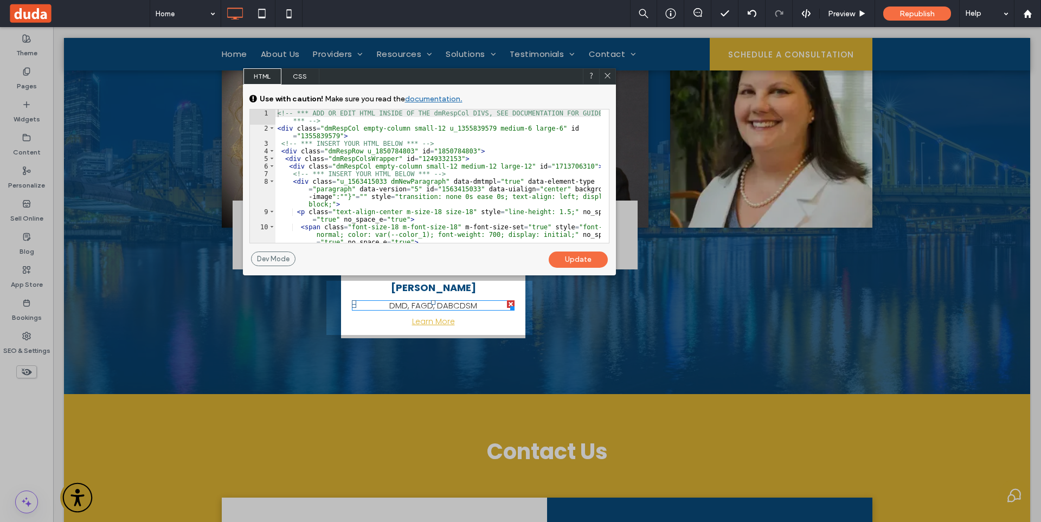
scroll to position [223, 0]
click at [401, 192] on div "<!-- *** ADD OR EDIT HTML INSIDE OF THE dmRespCol DIVS, SEE DOCUMENTATION FOR G…" at bounding box center [437, 187] width 325 height 156
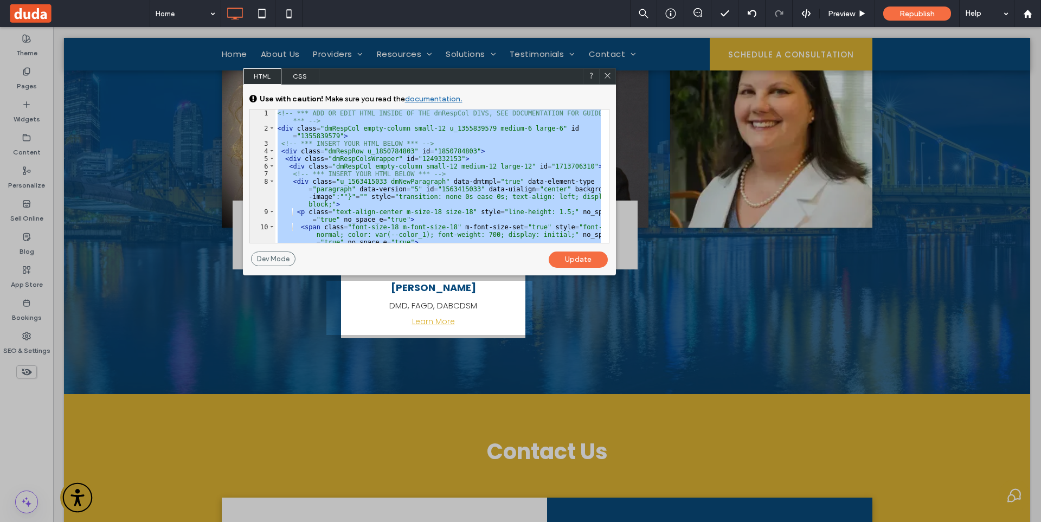
drag, startPoint x: 606, startPoint y: 75, endPoint x: 674, endPoint y: 215, distance: 155.9
click at [606, 75] on use at bounding box center [606, 75] width 5 height 5
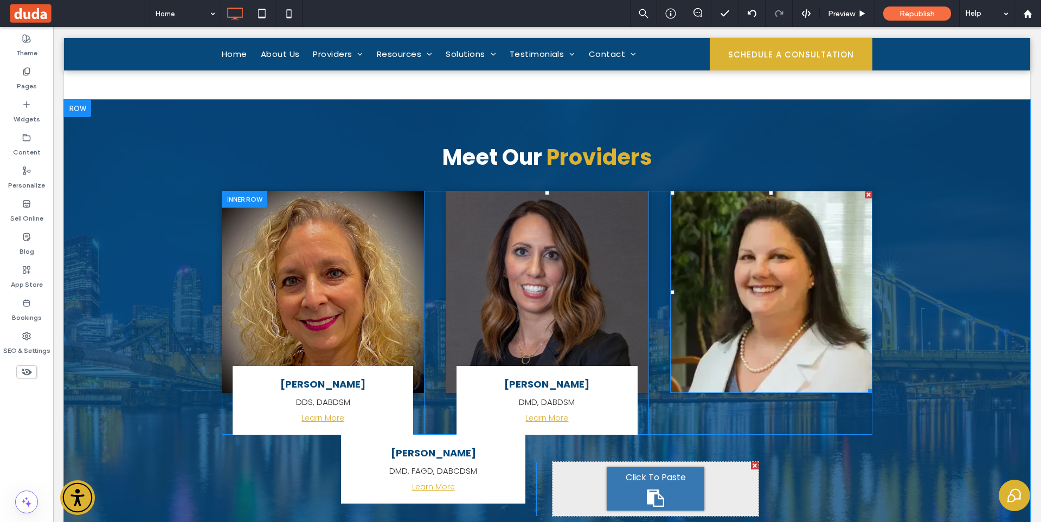
scroll to position [3908, 0]
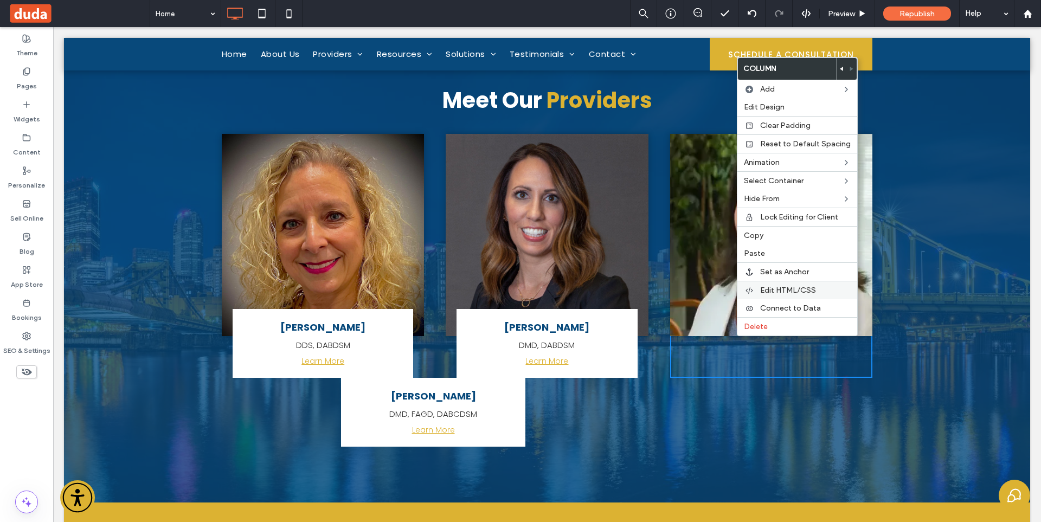
drag, startPoint x: 772, startPoint y: 288, endPoint x: 626, endPoint y: 247, distance: 151.6
click at [772, 288] on span "Edit HTML/CSS" at bounding box center [788, 290] width 56 height 9
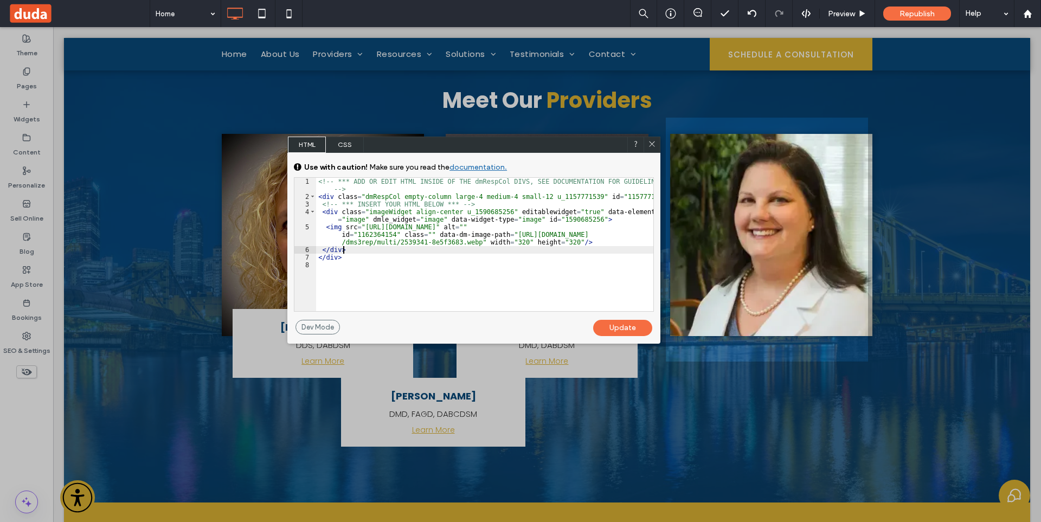
click at [390, 250] on div "<!-- *** ADD OR EDIT HTML INSIDE OF THE dmRespCol DIVS, SEE DOCUMENTATION FOR G…" at bounding box center [484, 256] width 337 height 156
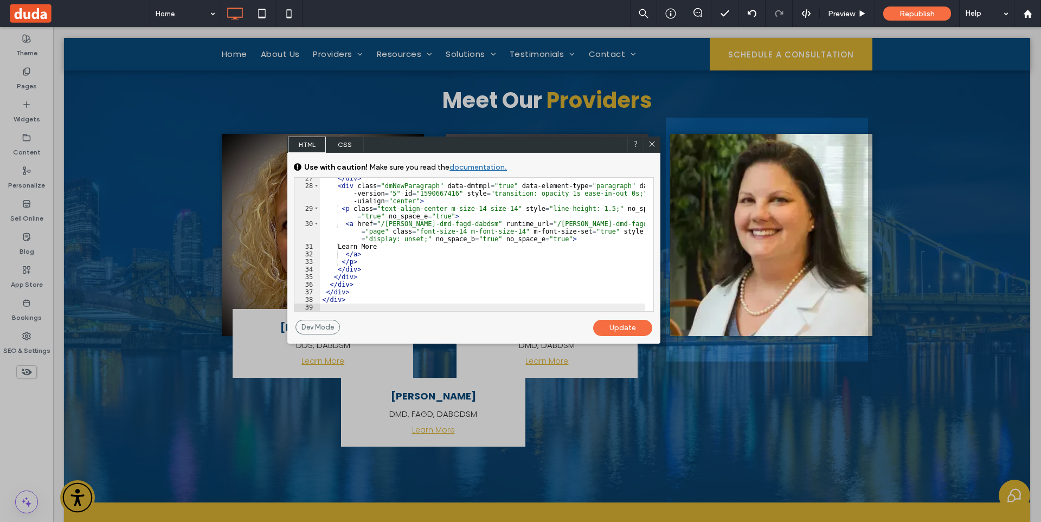
click at [603, 329] on div "Update" at bounding box center [622, 328] width 59 height 16
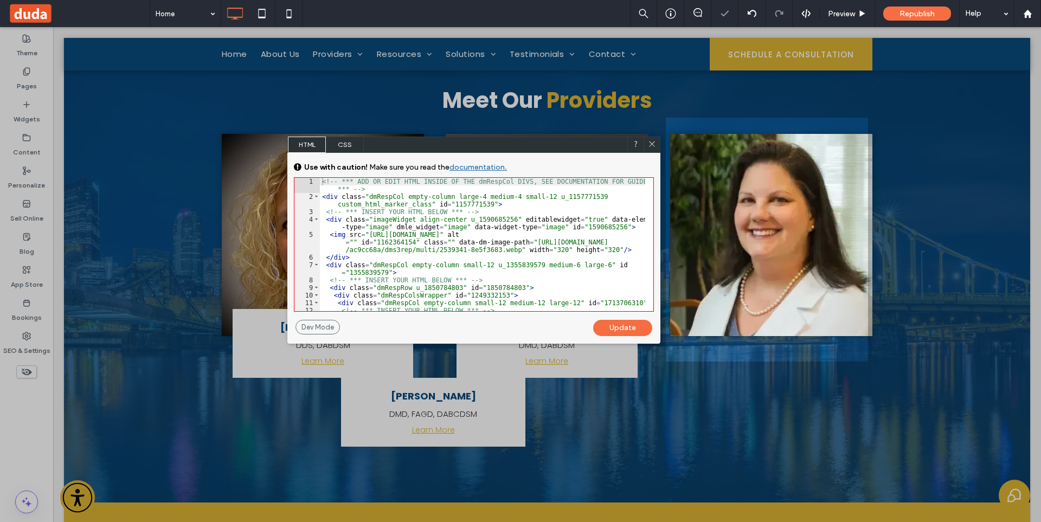
scroll to position [0, 0]
drag, startPoint x: 651, startPoint y: 145, endPoint x: 696, endPoint y: 335, distance: 196.1
click at [651, 145] on use at bounding box center [651, 143] width 5 height 5
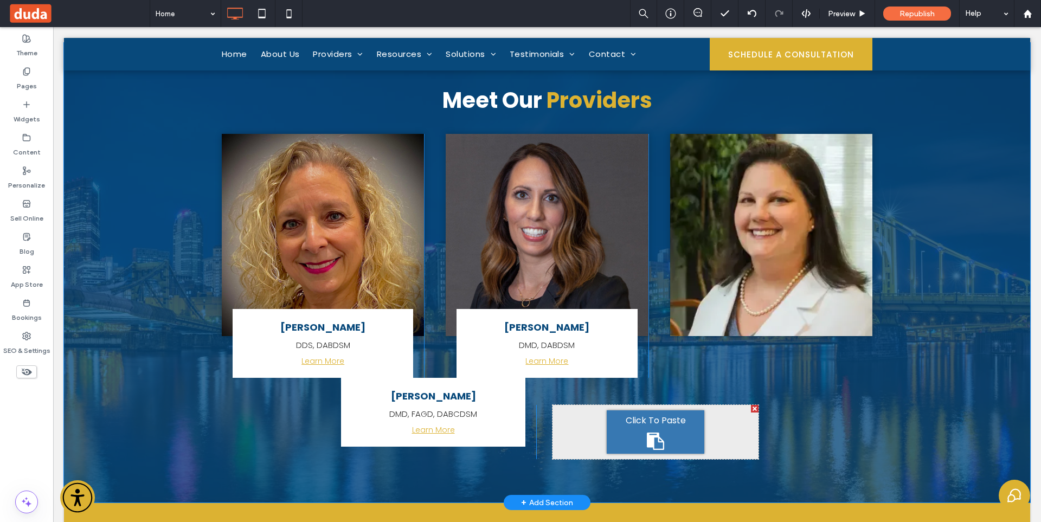
scroll to position [3745, 0]
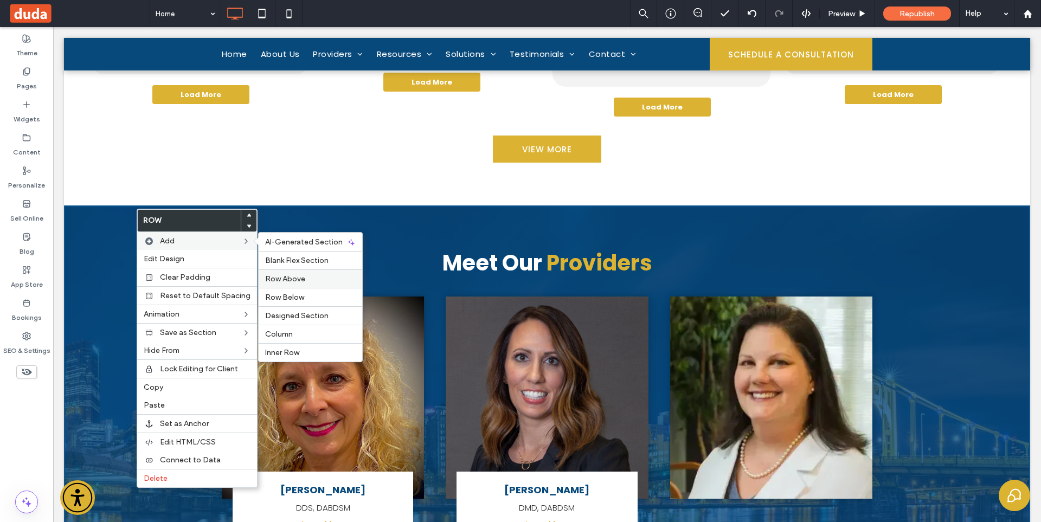
click at [290, 275] on span "Row Above" at bounding box center [285, 278] width 40 height 9
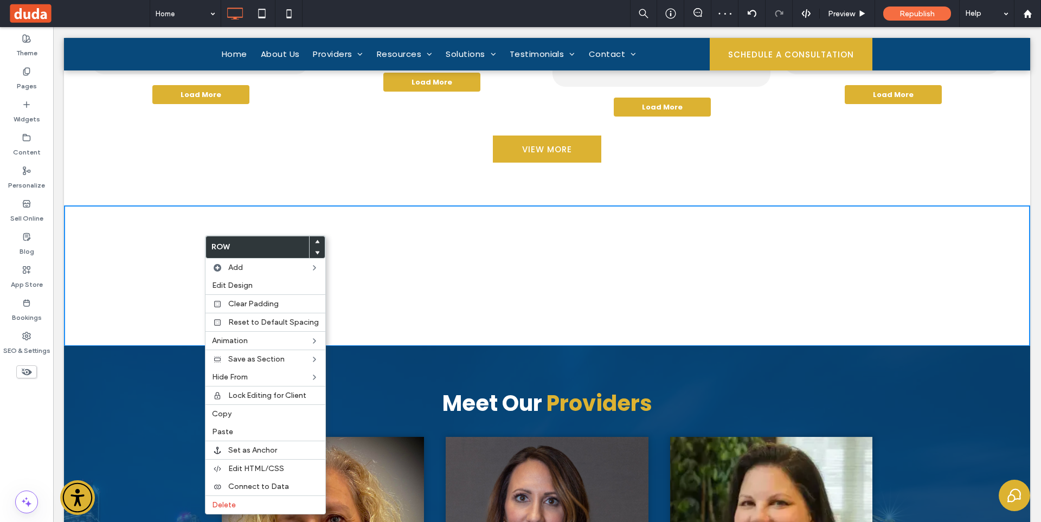
click at [256, 475] on div "Edit HTML/CSS" at bounding box center [265, 468] width 120 height 18
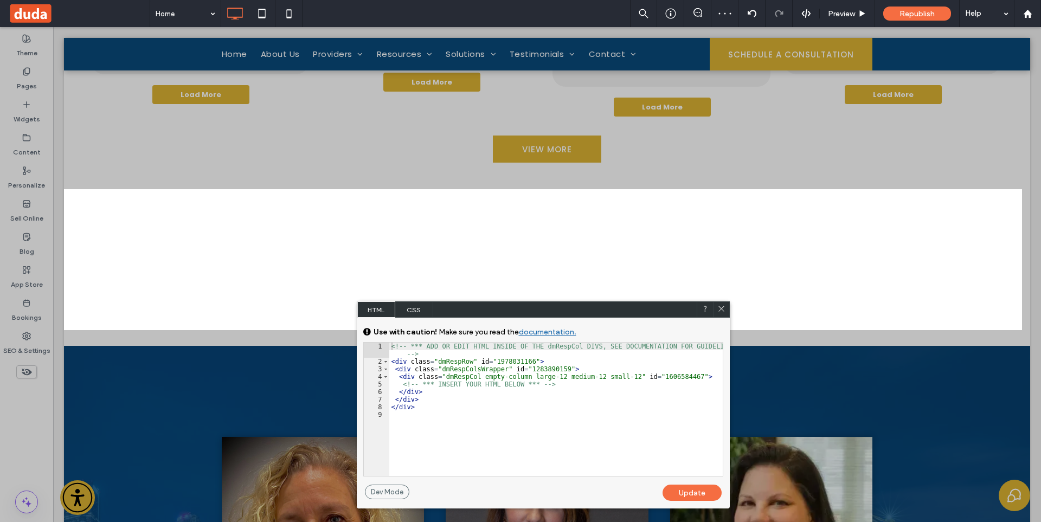
click at [440, 391] on div "<!-- *** ADD OR EDIT HTML INSIDE OF THE dmRespCol DIVS, SEE DOCUMENTATION FOR G…" at bounding box center [555, 421] width 333 height 156
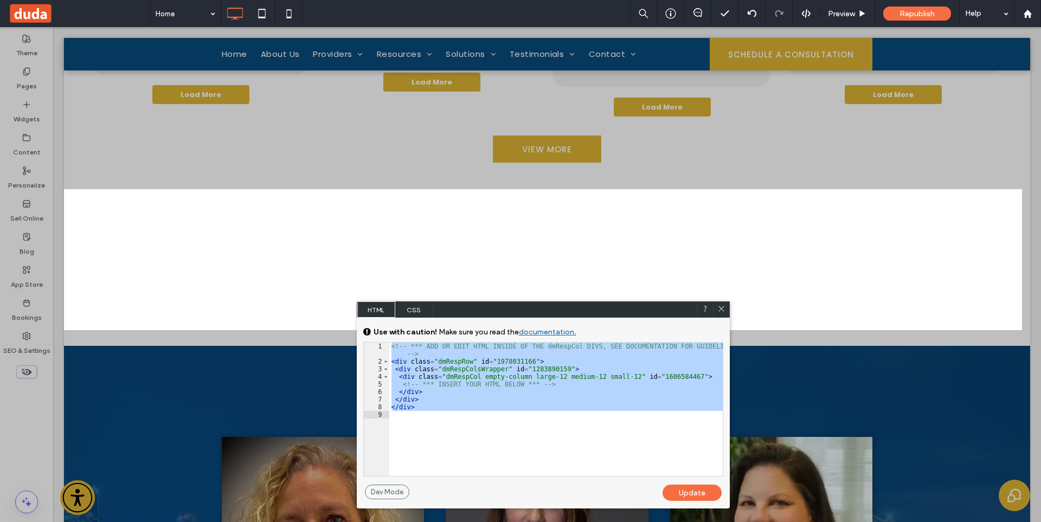
drag, startPoint x: 723, startPoint y: 306, endPoint x: 194, endPoint y: 250, distance: 531.9
click at [723, 306] on icon at bounding box center [721, 309] width 8 height 8
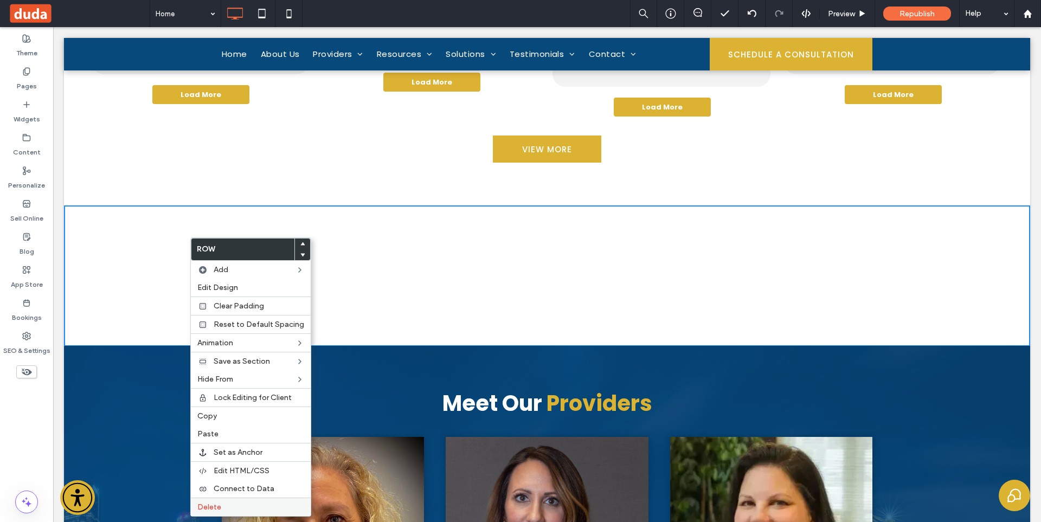
click at [228, 508] on label "Delete" at bounding box center [250, 506] width 107 height 9
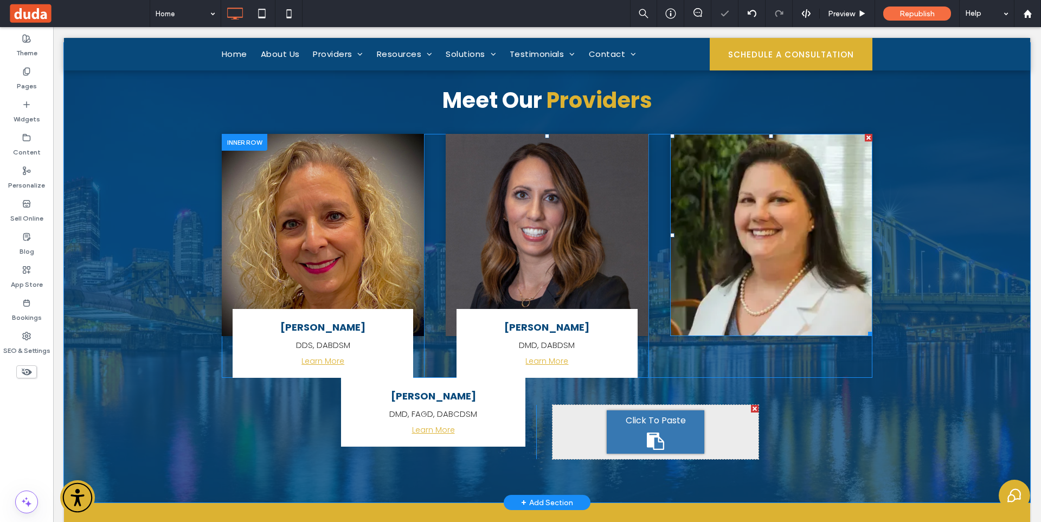
scroll to position [3962, 0]
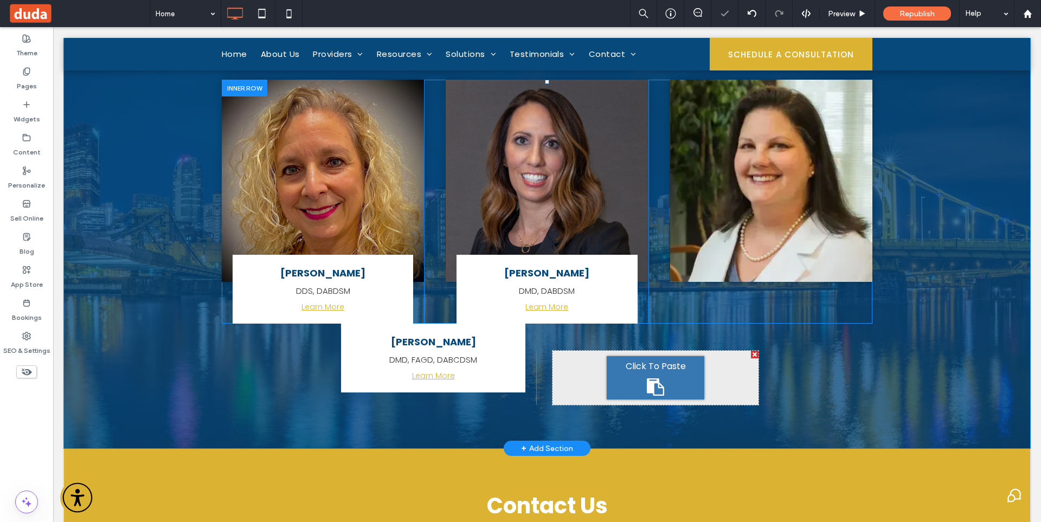
drag, startPoint x: 705, startPoint y: 280, endPoint x: 701, endPoint y: 271, distance: 10.0
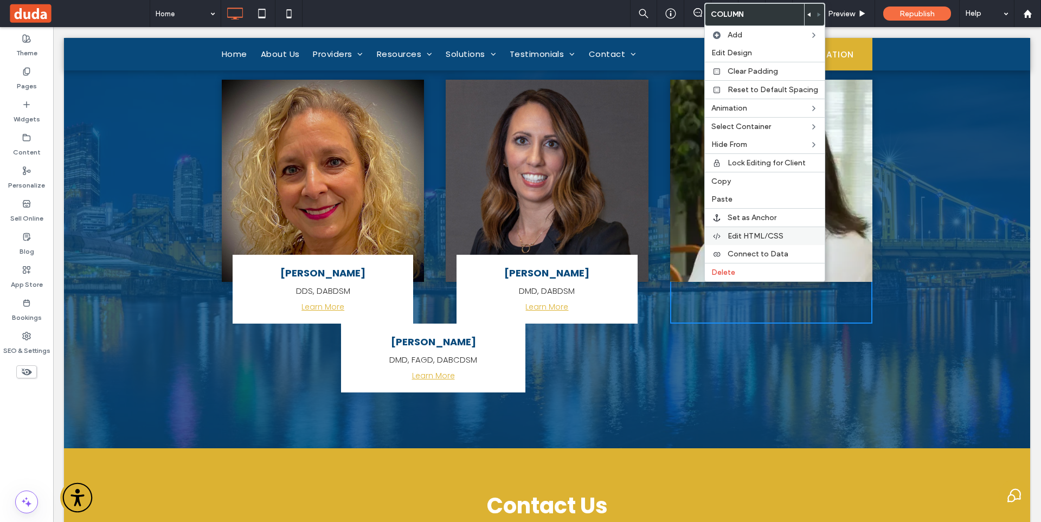
click at [749, 232] on span "Edit HTML/CSS" at bounding box center [755, 235] width 56 height 9
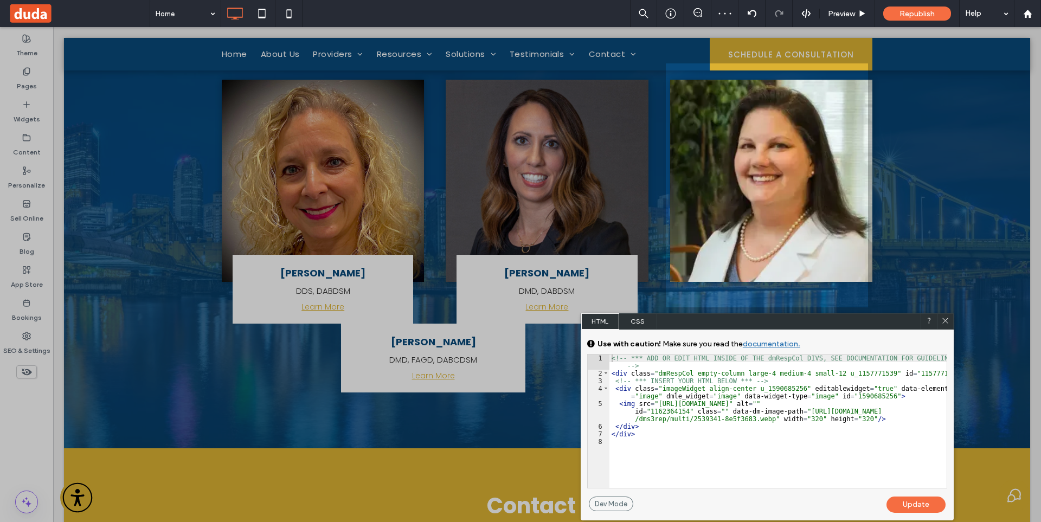
click at [668, 429] on div "<!-- *** ADD OR EDIT HTML INSIDE OF THE dmRespCol DIVS, SEE DOCUMENTATION FOR G…" at bounding box center [777, 432] width 337 height 156
type textarea "**"
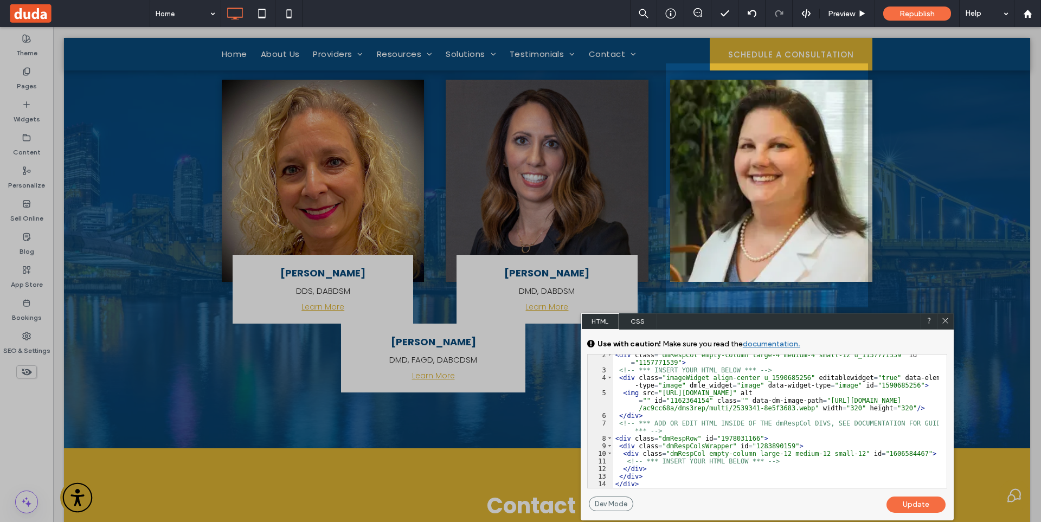
scroll to position [18, 0]
click at [902, 500] on div "Update" at bounding box center [915, 504] width 59 height 16
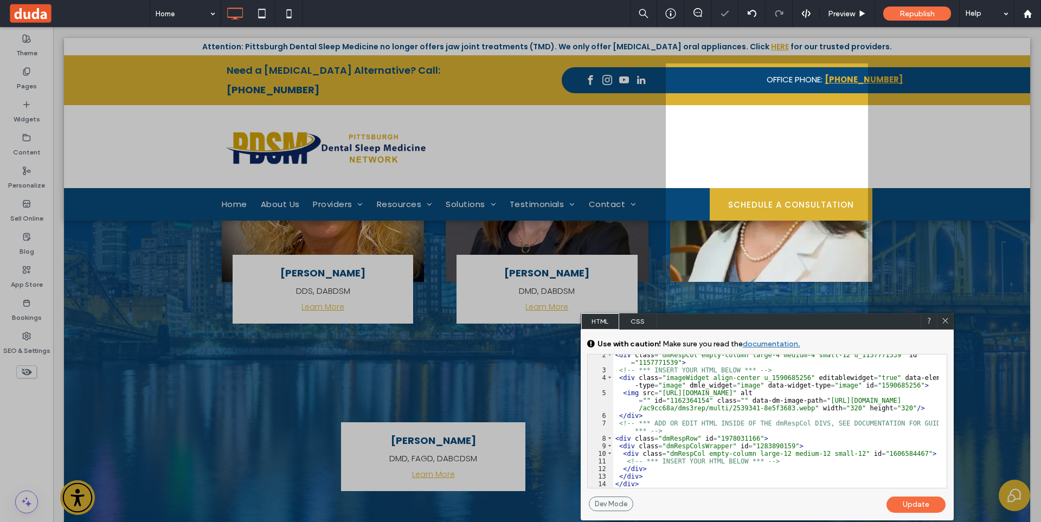
drag, startPoint x: 944, startPoint y: 320, endPoint x: 796, endPoint y: 346, distance: 150.8
click at [944, 320] on use at bounding box center [944, 320] width 5 height 5
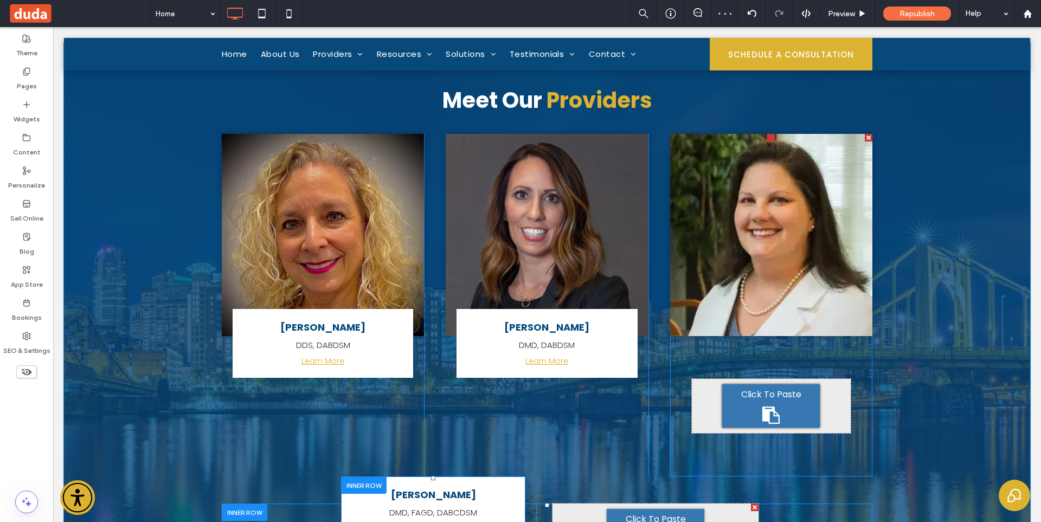
scroll to position [4016, 0]
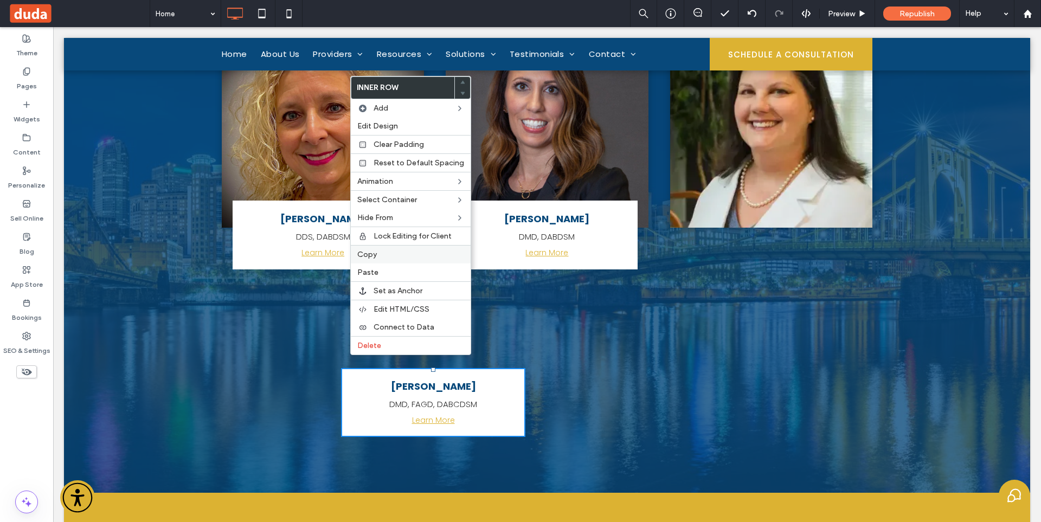
click at [379, 251] on label "Copy" at bounding box center [410, 254] width 107 height 9
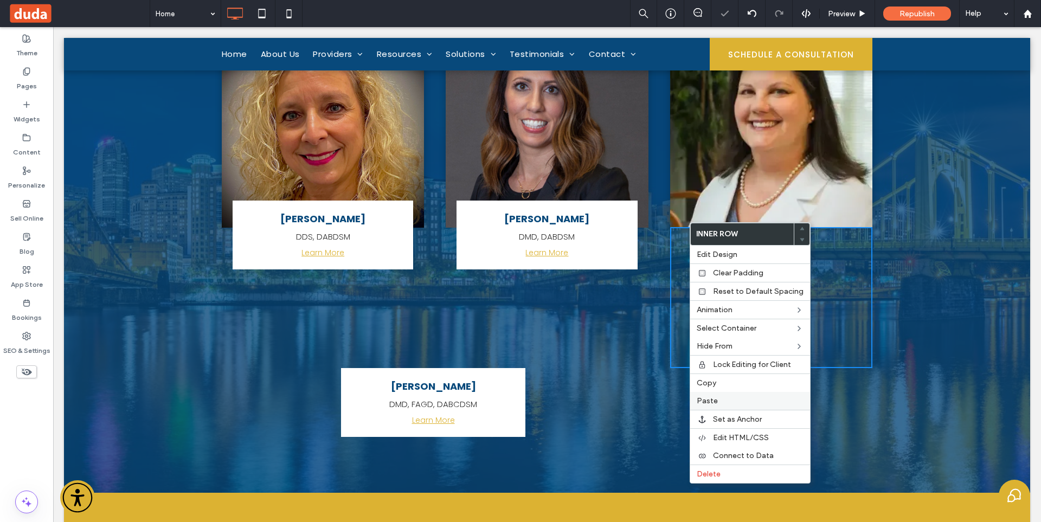
click at [728, 397] on label "Paste" at bounding box center [749, 400] width 107 height 9
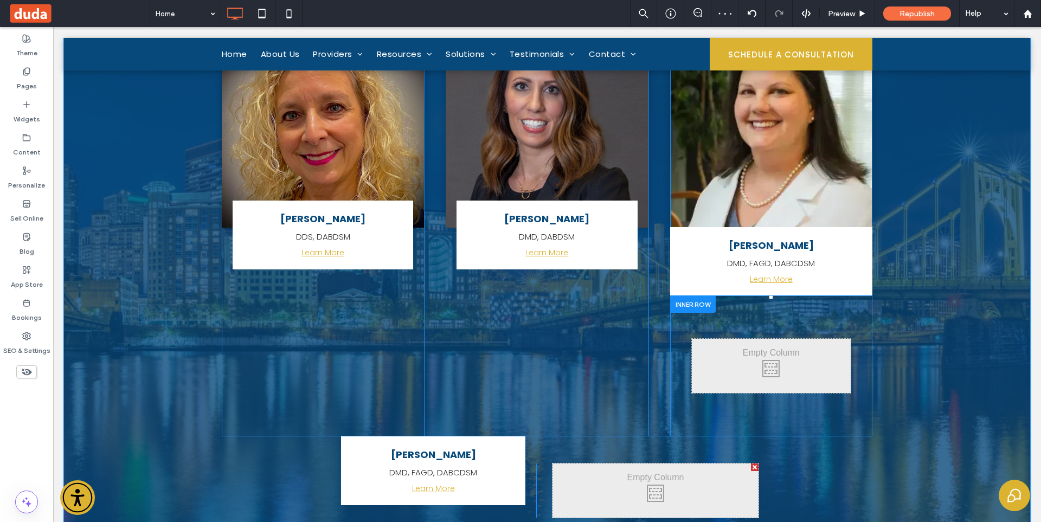
click at [690, 295] on div at bounding box center [693, 303] width 46 height 17
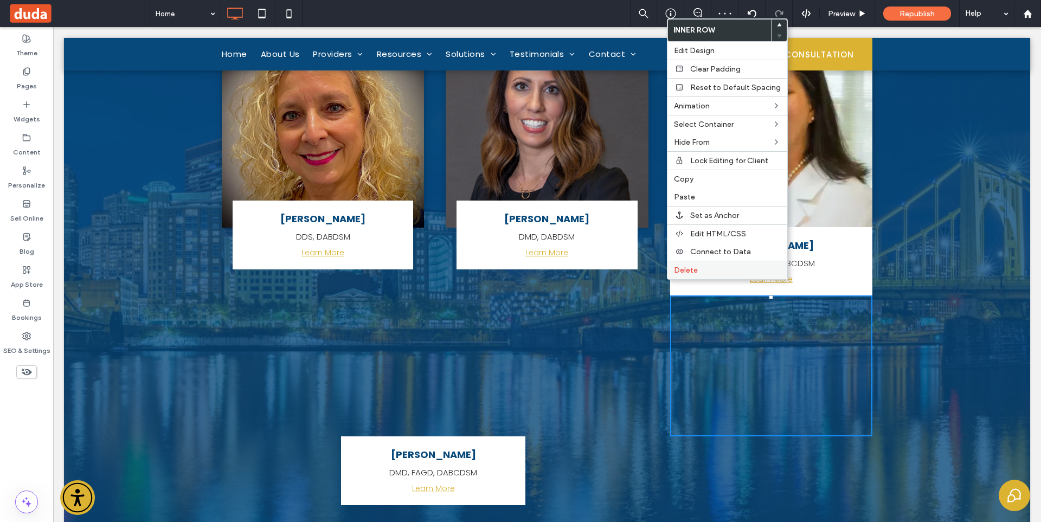
click at [702, 272] on label "Delete" at bounding box center [727, 270] width 107 height 9
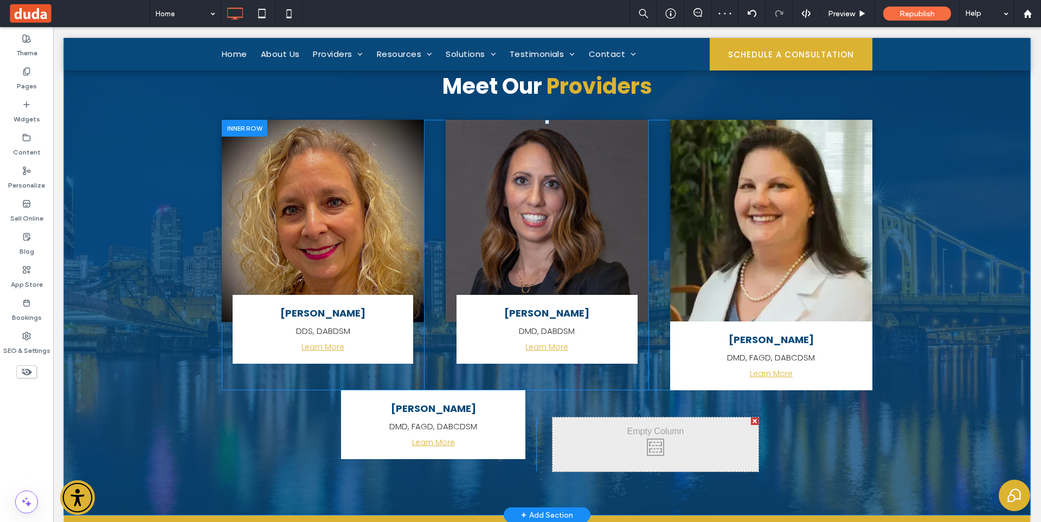
scroll to position [3908, 0]
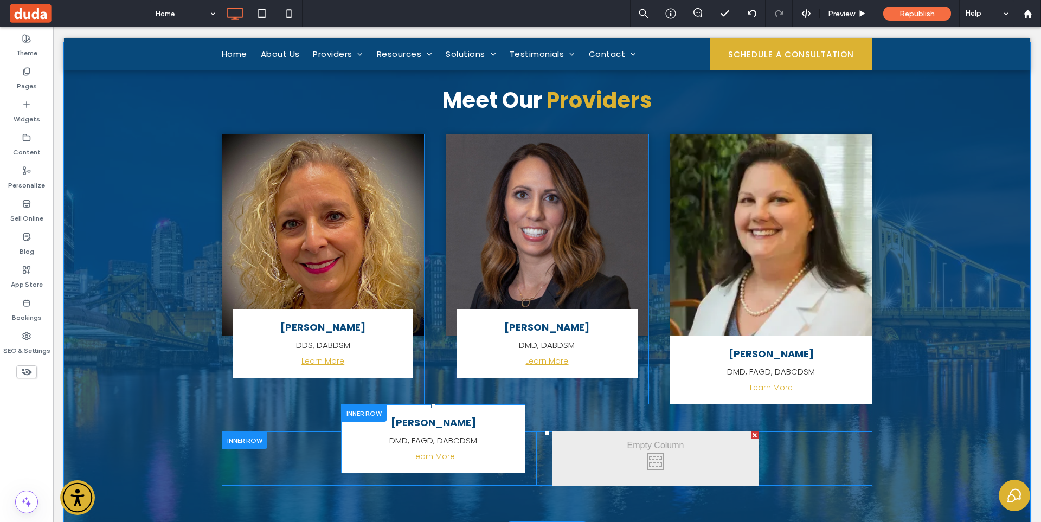
click at [370, 404] on div at bounding box center [364, 412] width 46 height 17
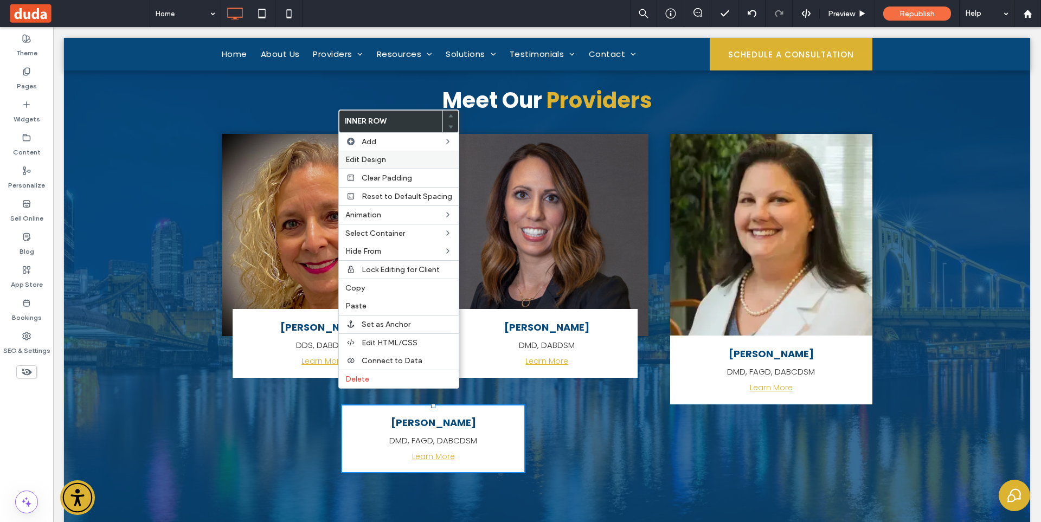
click at [389, 158] on label "Edit Design" at bounding box center [398, 159] width 107 height 9
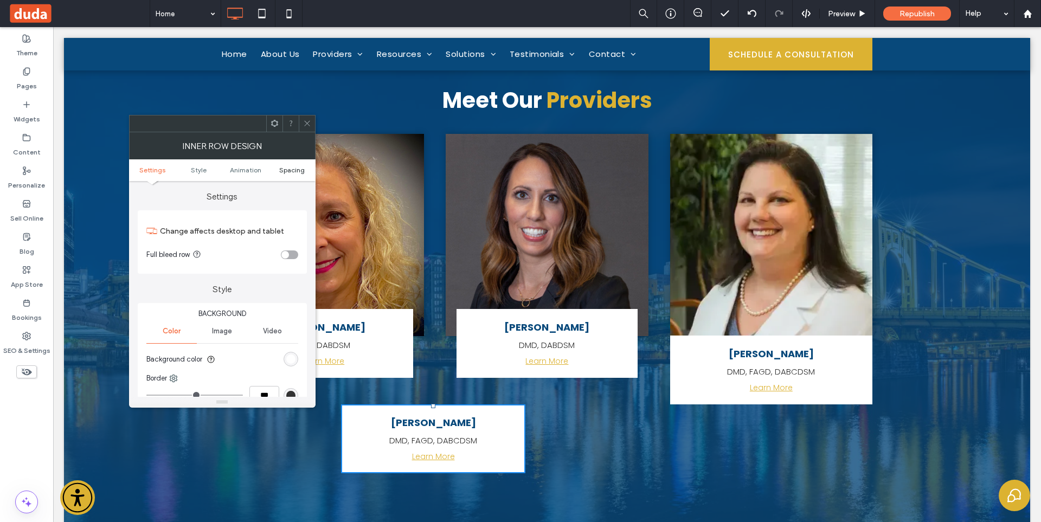
click at [295, 171] on span "Spacing" at bounding box center [291, 170] width 25 height 8
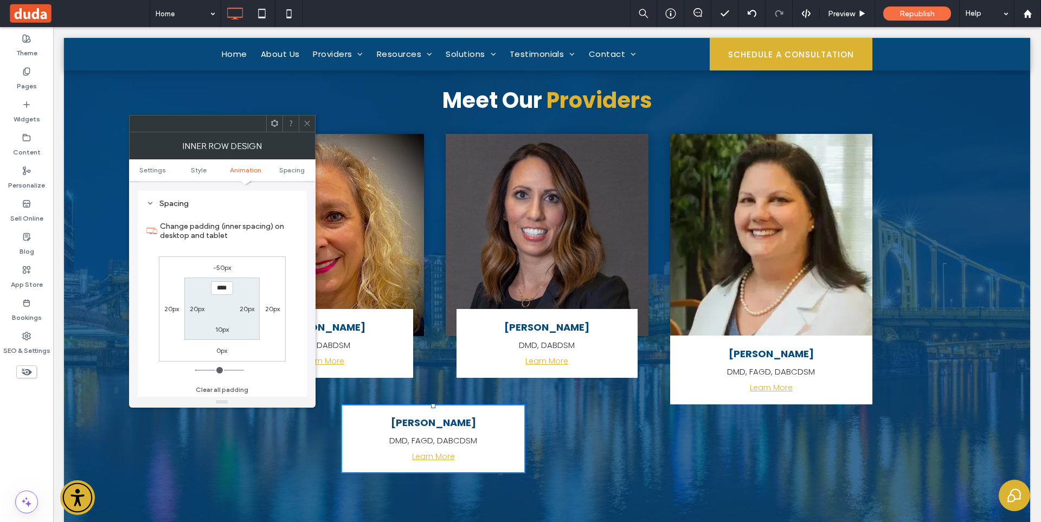
scroll to position [347, 0]
click at [309, 122] on icon at bounding box center [307, 123] width 8 height 8
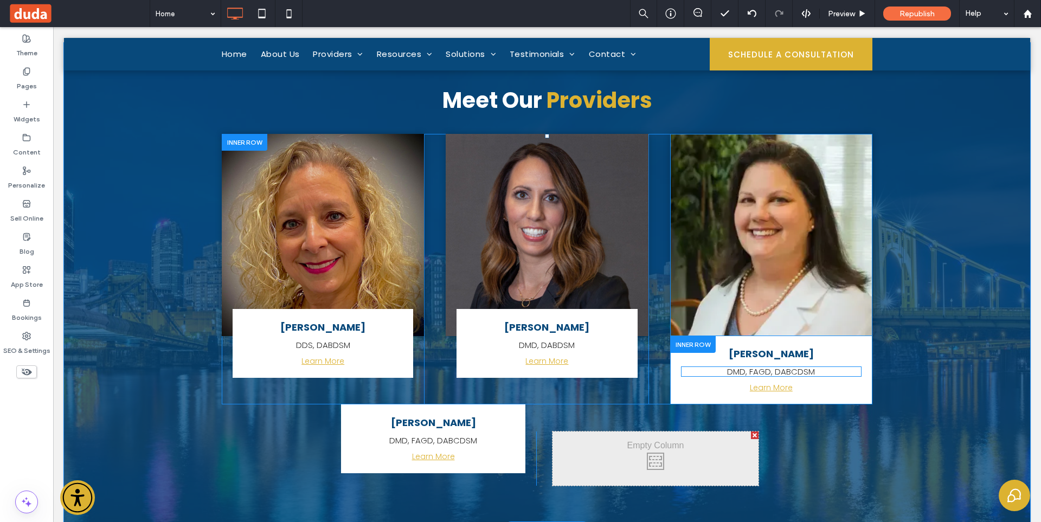
click at [688, 335] on div at bounding box center [693, 343] width 46 height 17
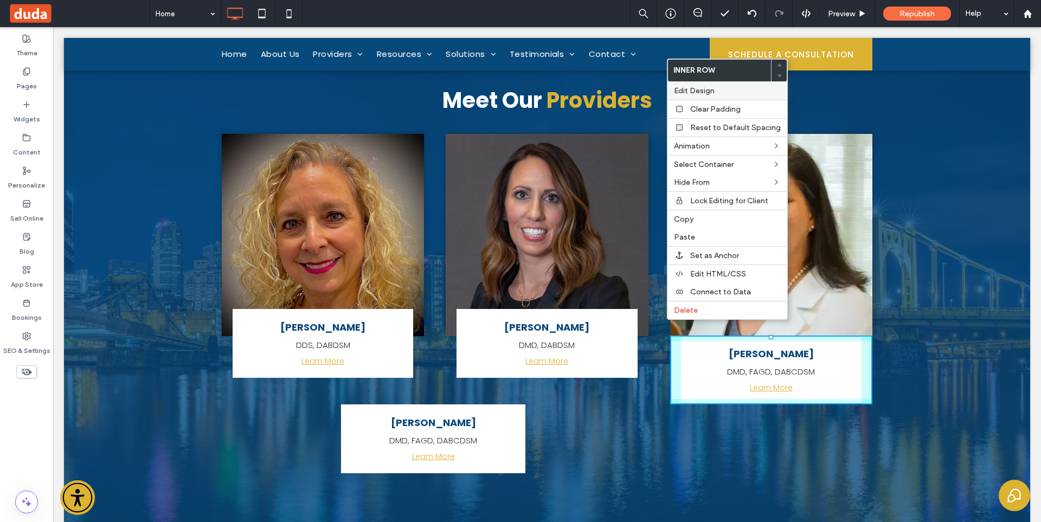
click at [689, 90] on span "Edit Design" at bounding box center [694, 90] width 41 height 9
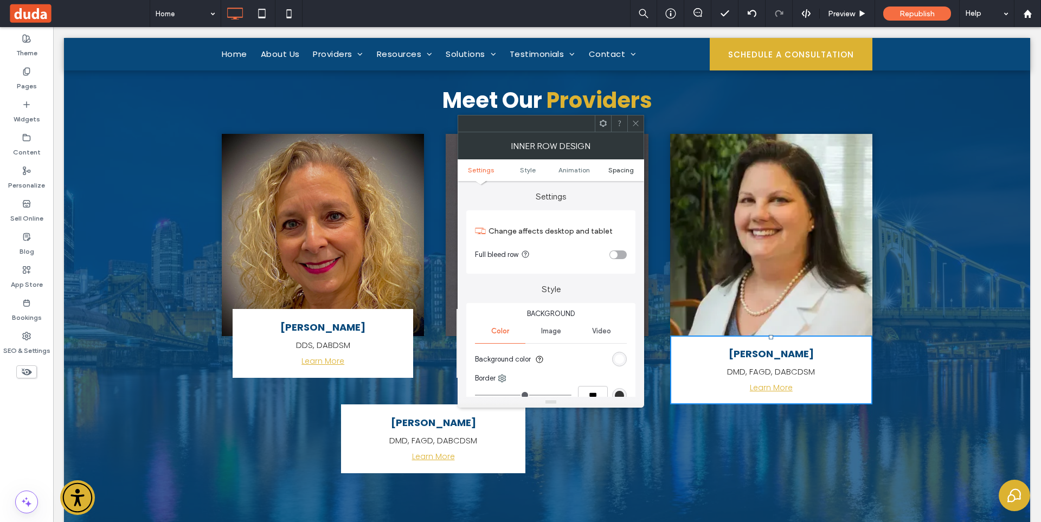
click at [617, 171] on span "Spacing" at bounding box center [620, 170] width 25 height 8
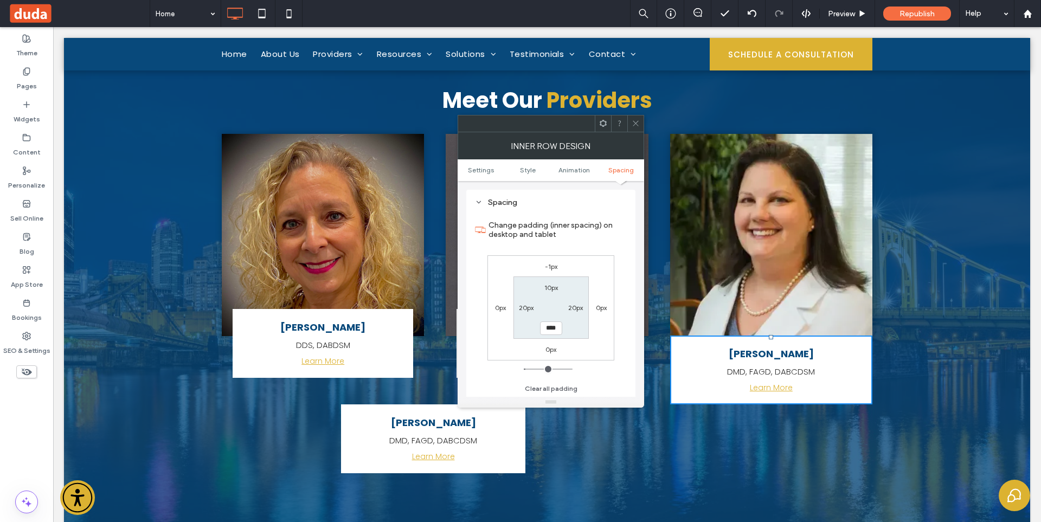
type input "*"
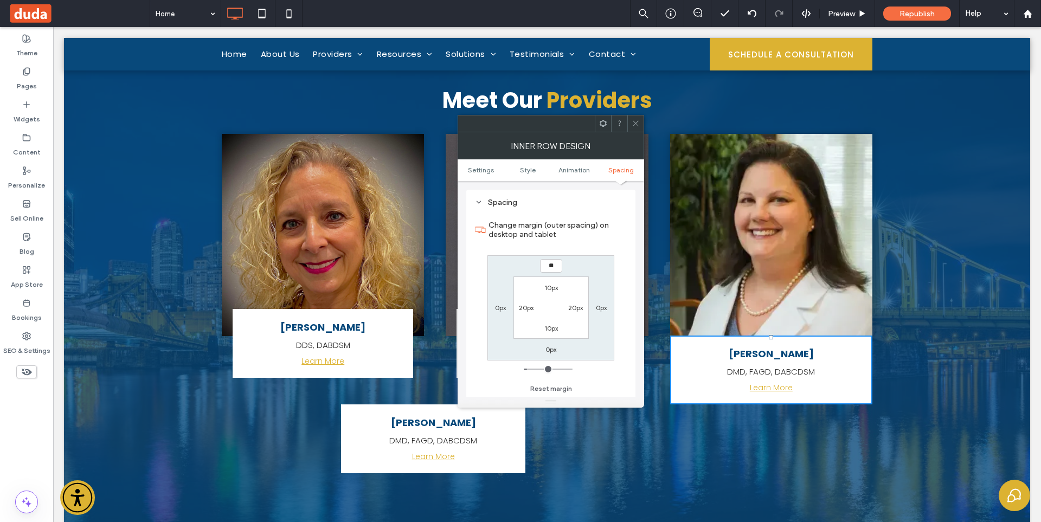
type input "***"
type input "*"
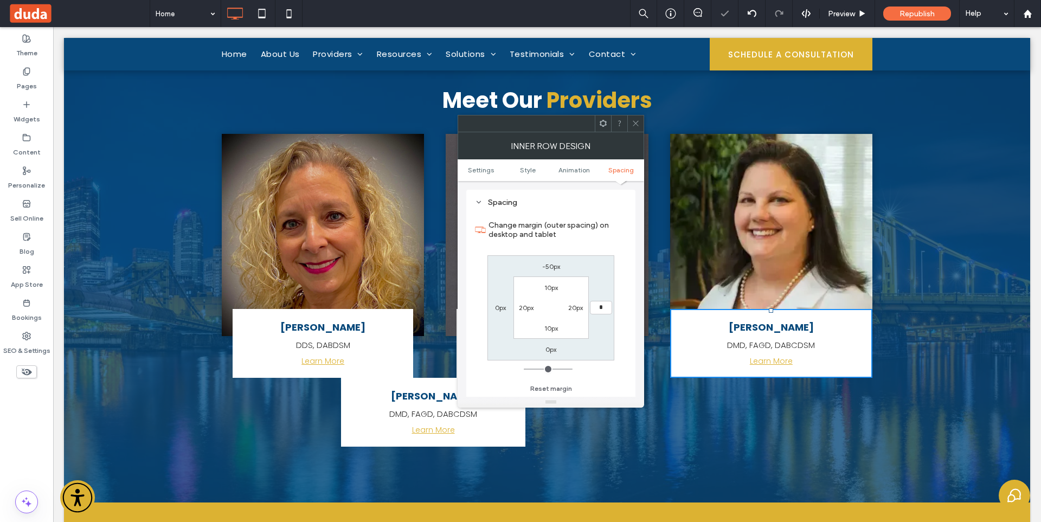
type input "**"
type input "****"
click at [634, 120] on icon at bounding box center [635, 123] width 8 height 8
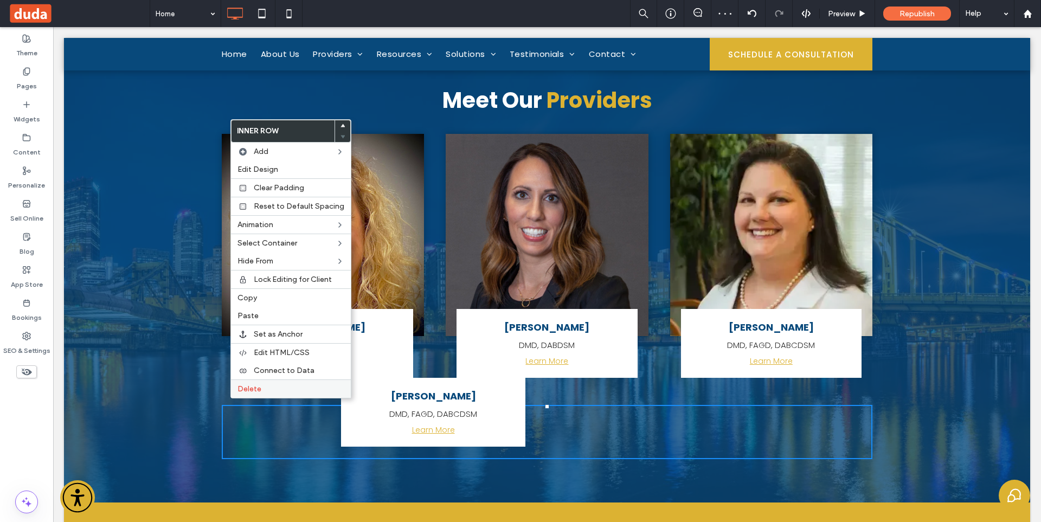
click at [249, 386] on span "Delete" at bounding box center [249, 388] width 24 height 9
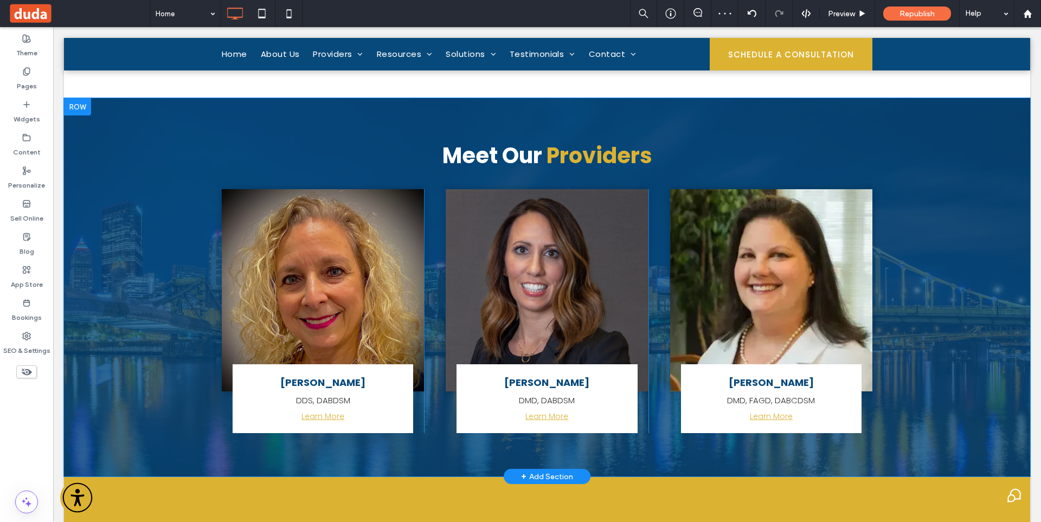
scroll to position [3800, 0]
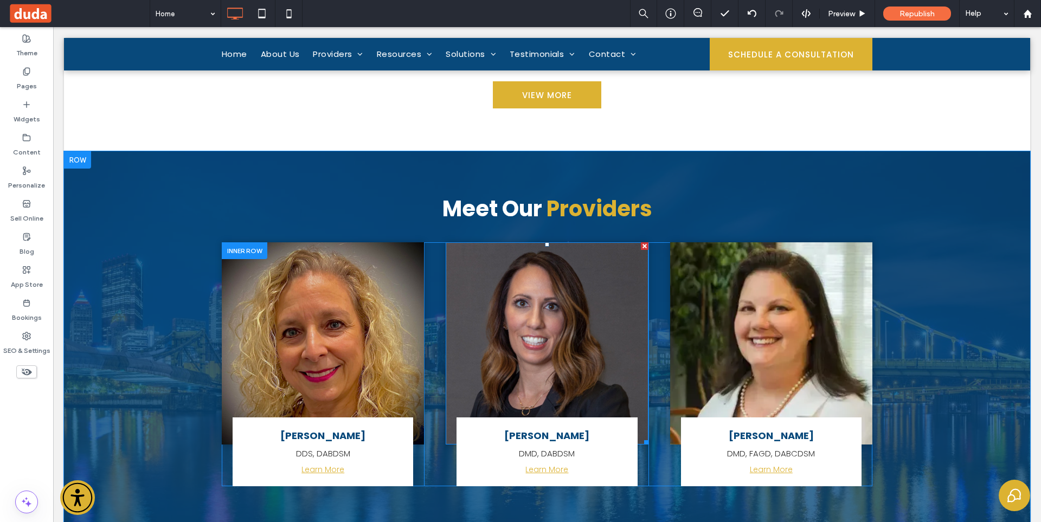
click at [547, 312] on img at bounding box center [546, 343] width 202 height 202
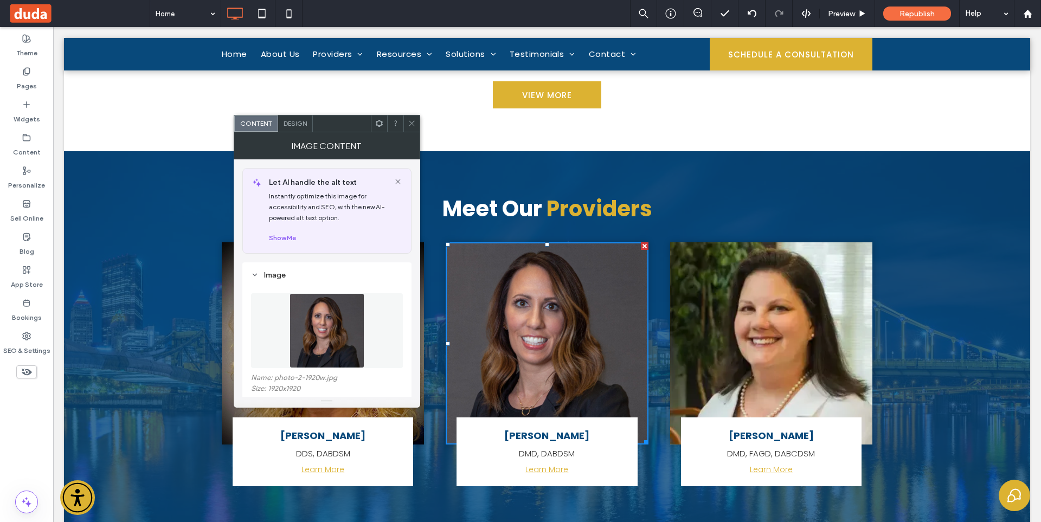
click at [415, 122] on icon at bounding box center [412, 123] width 8 height 8
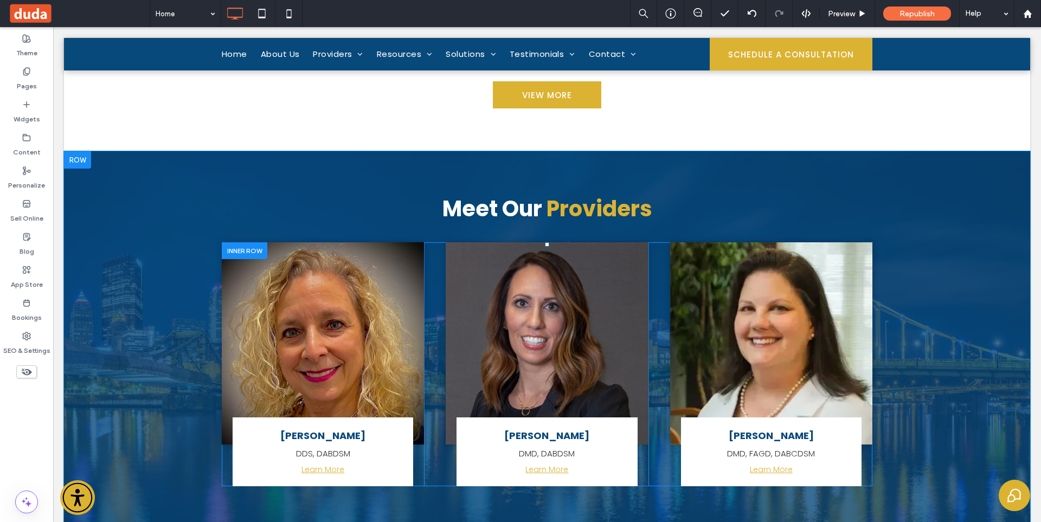
click at [448, 436] on div "[PERSON_NAME] DMD, DABDSM Learn More Click To Paste Click To Paste" at bounding box center [546, 364] width 202 height 244
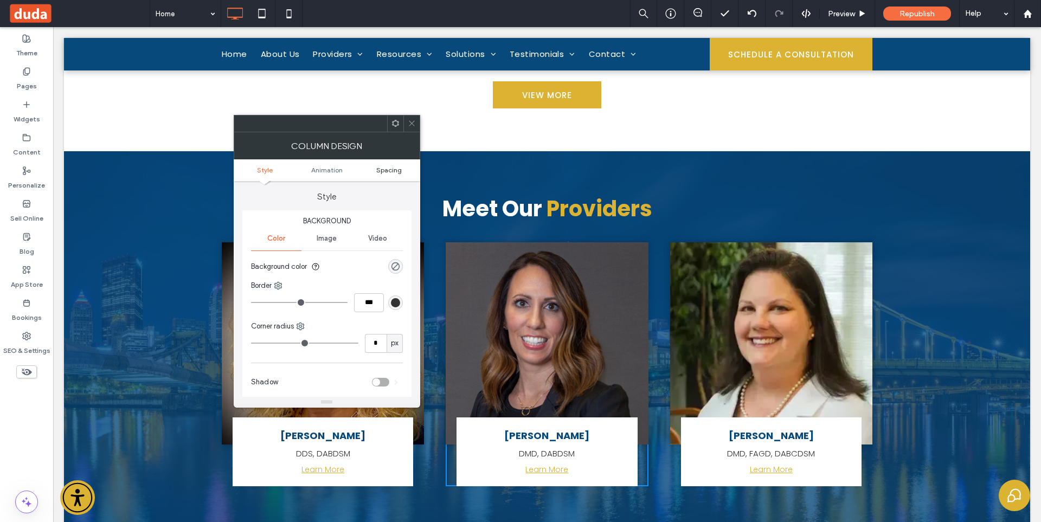
click at [389, 169] on span "Spacing" at bounding box center [388, 170] width 25 height 8
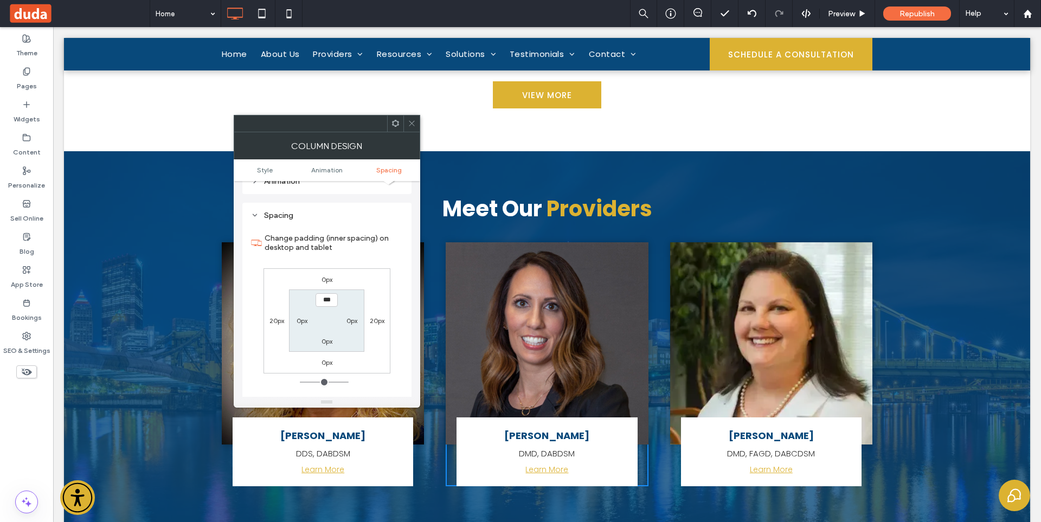
scroll to position [254, 0]
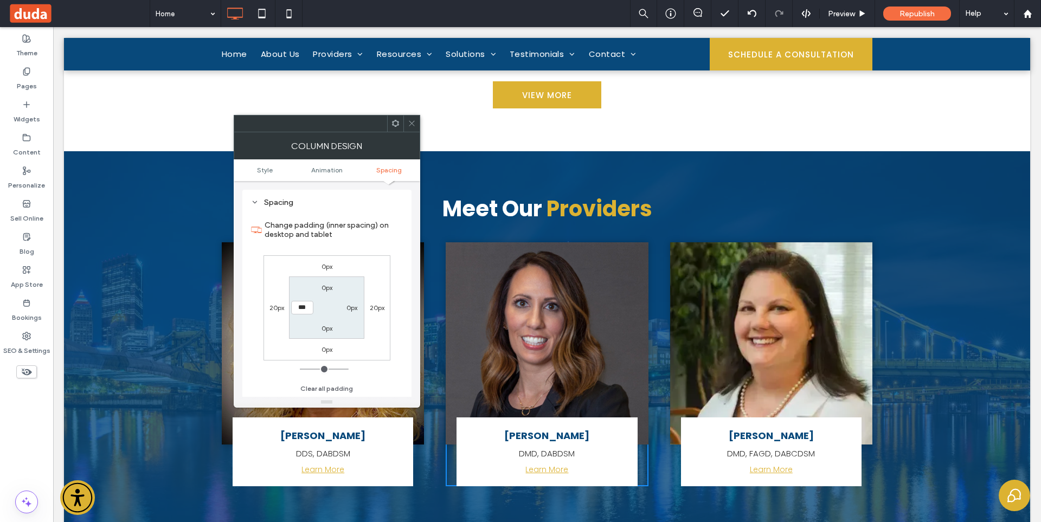
type input "**"
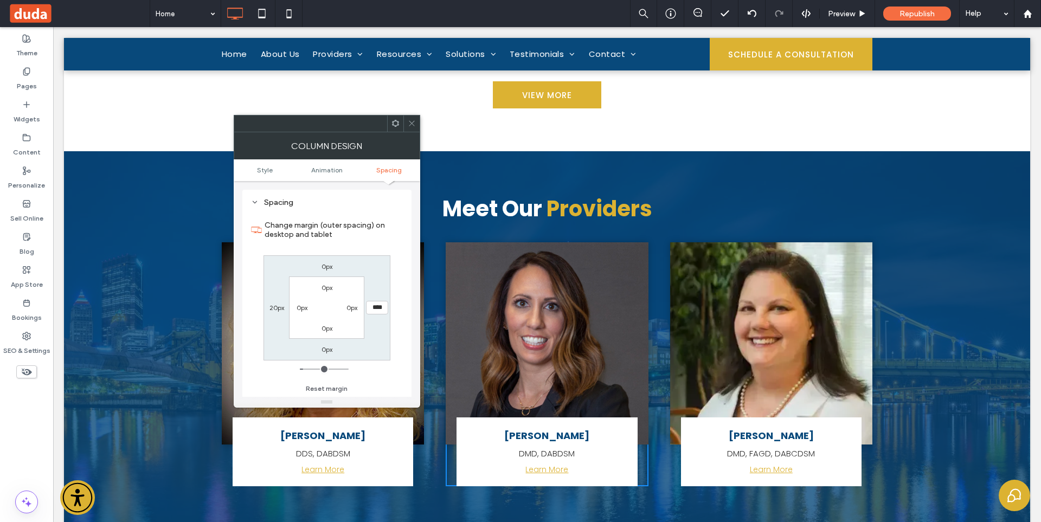
type input "*"
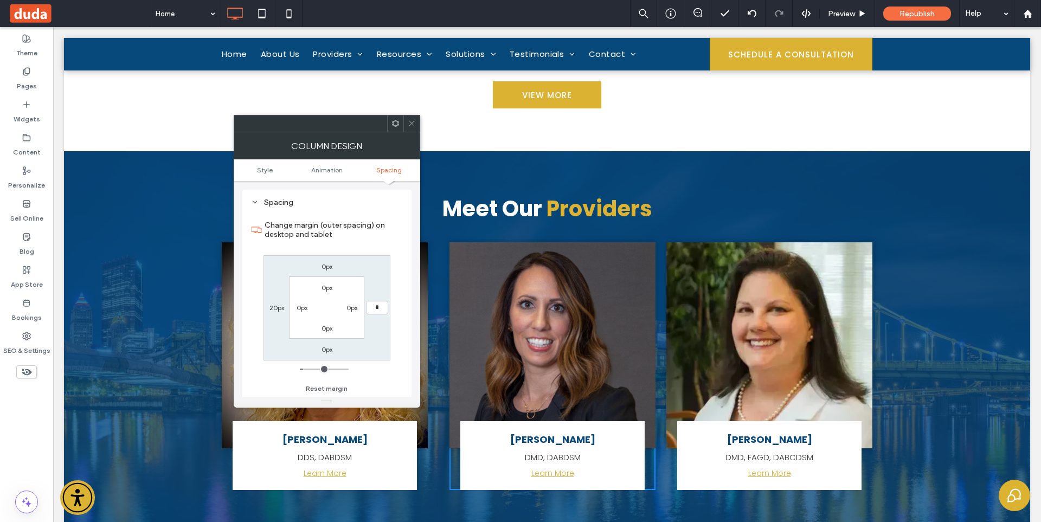
type input "**"
type input "*"
type input "***"
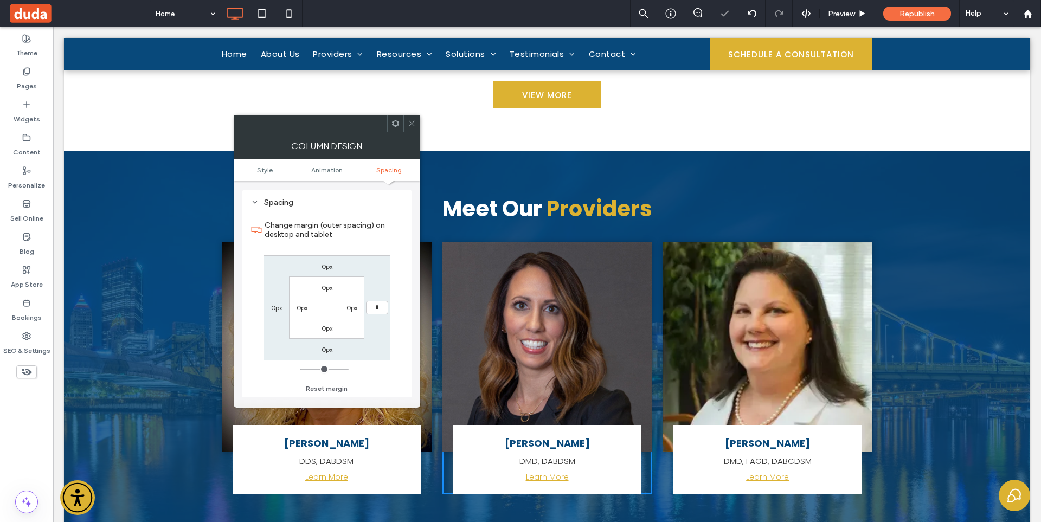
type input "**"
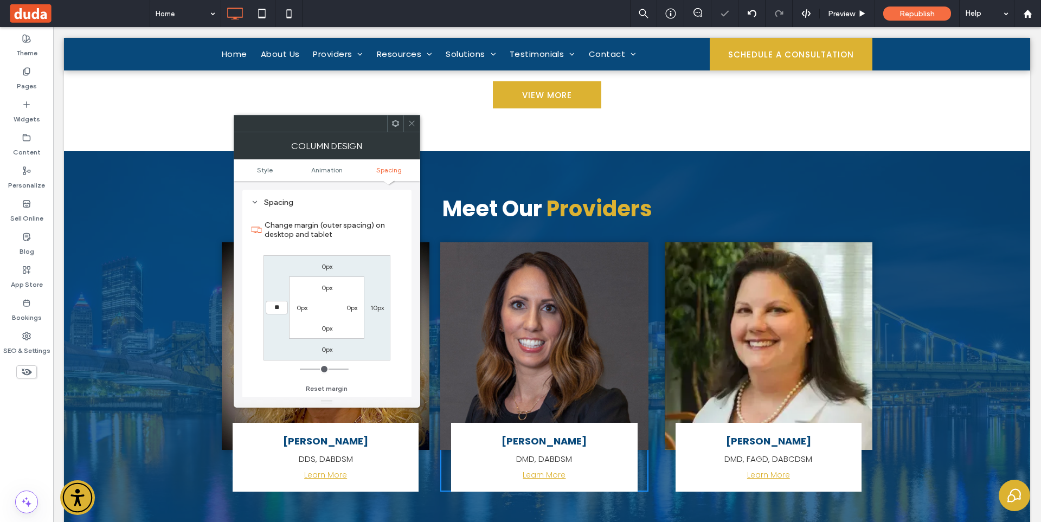
type input "**"
type input "****"
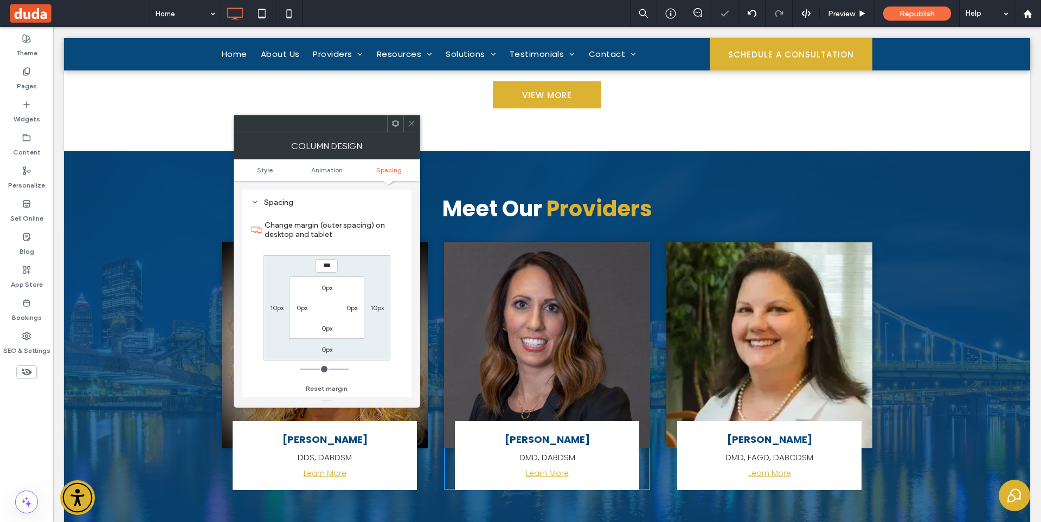
type input "**"
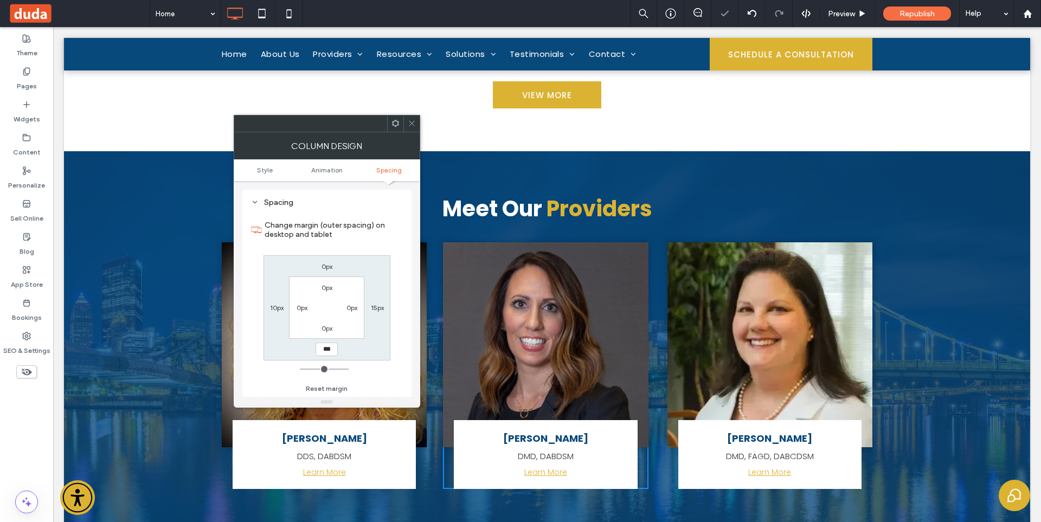
type input "**"
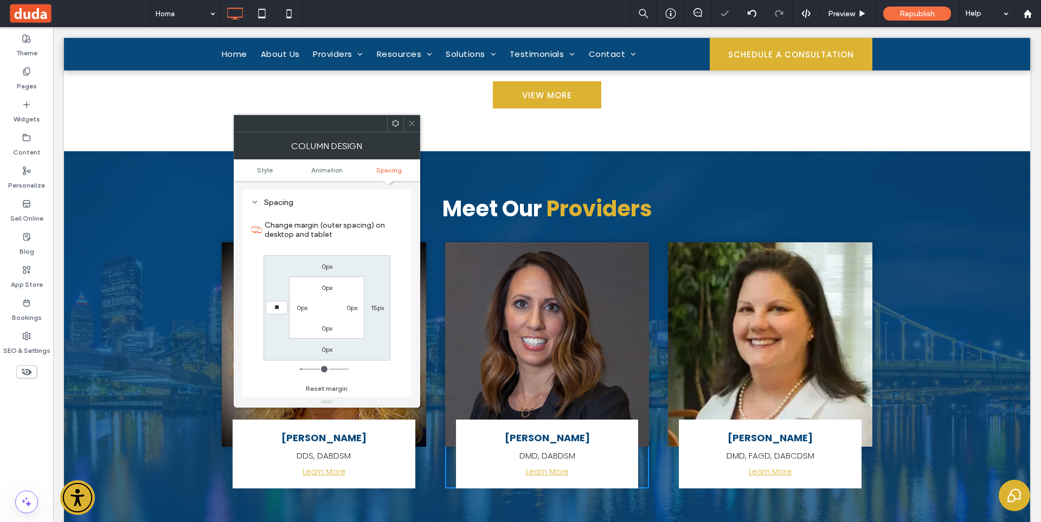
type input "**"
type input "****"
type input "*"
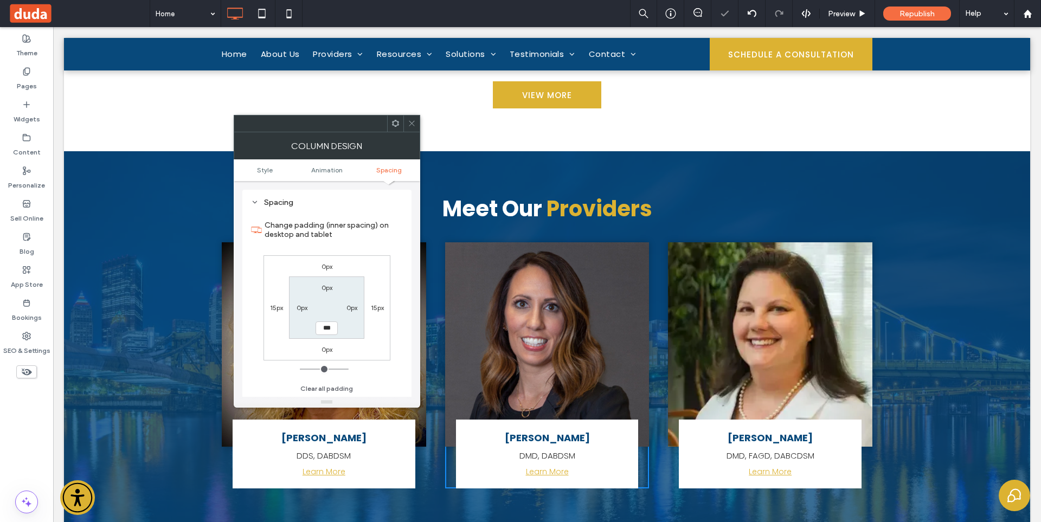
click at [414, 122] on icon at bounding box center [412, 123] width 8 height 8
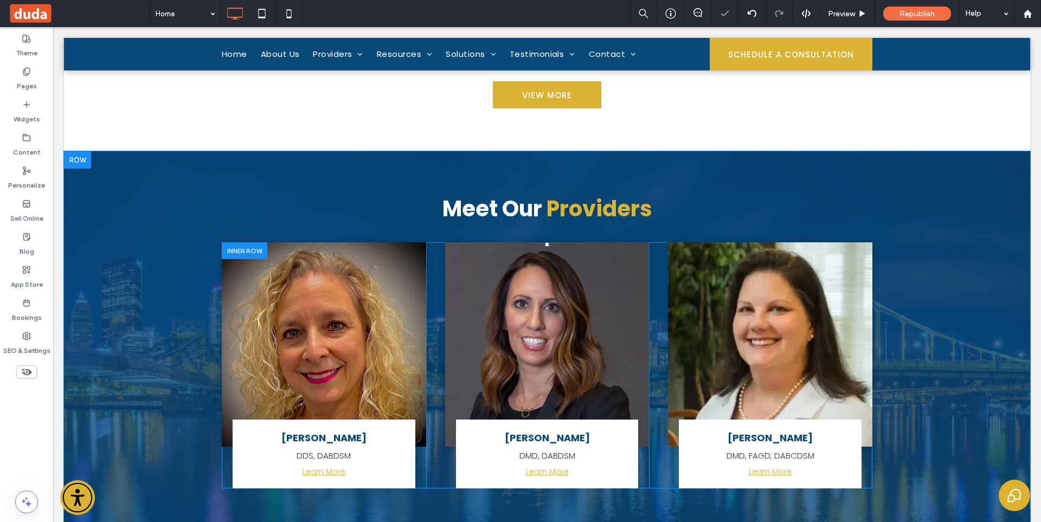
click at [417, 439] on div "[PERSON_NAME] DDS, DABDSM Learn More Click To Paste Click To Paste" at bounding box center [324, 365] width 204 height 246
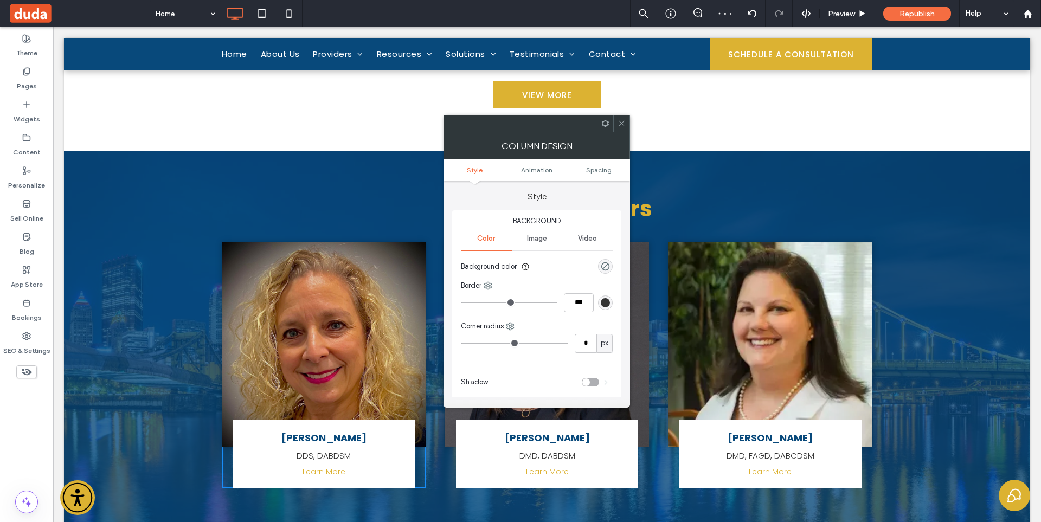
click at [607, 169] on span "Spacing" at bounding box center [598, 170] width 25 height 8
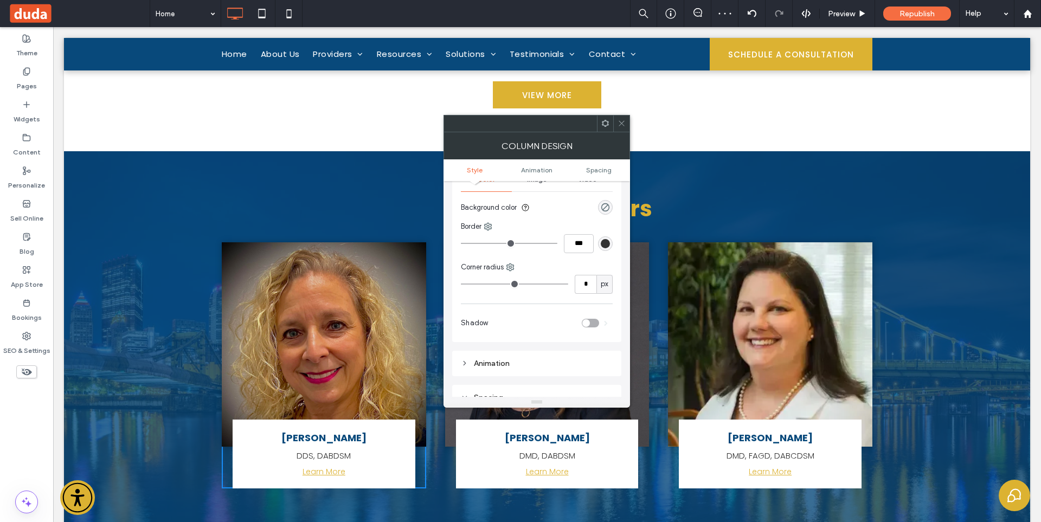
scroll to position [147, 0]
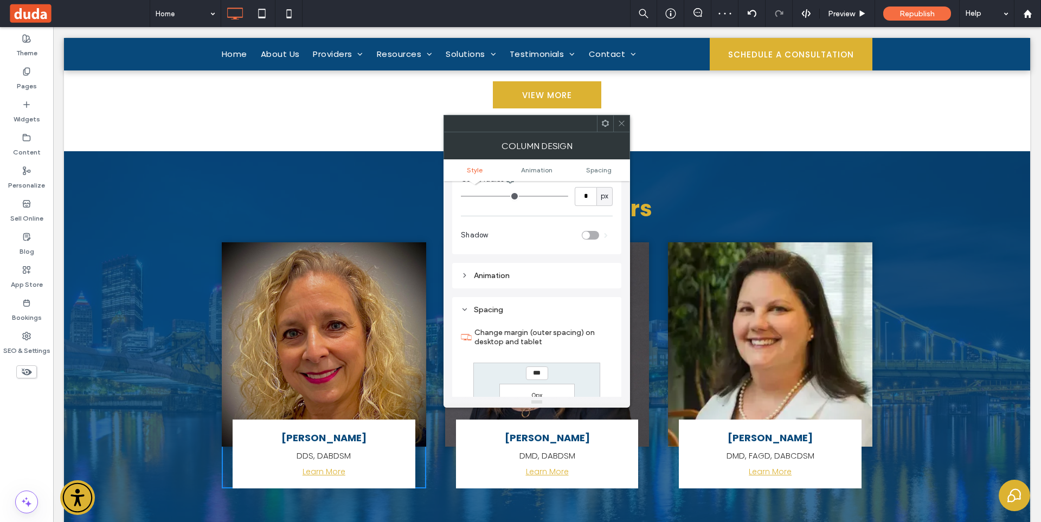
type input "**"
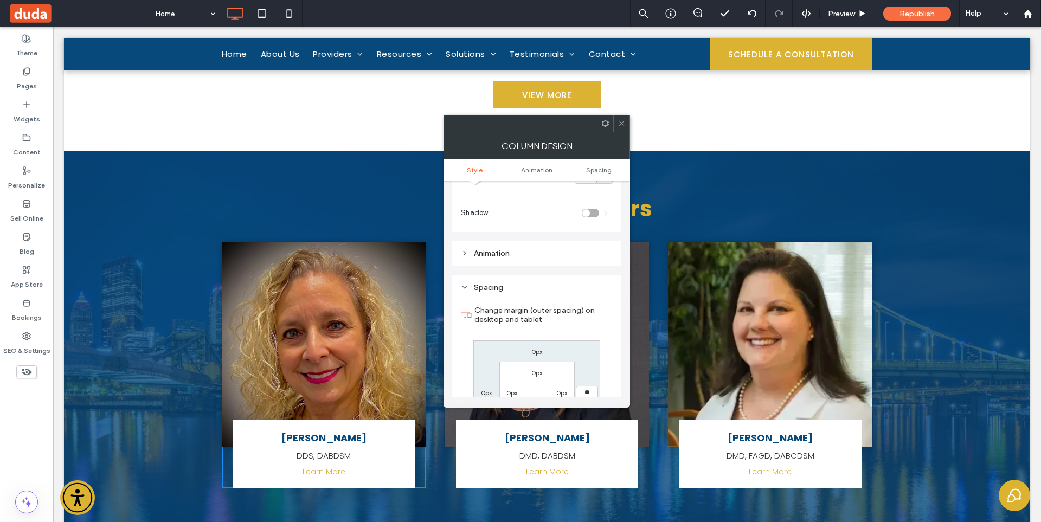
type input "**"
type input "****"
drag, startPoint x: 621, startPoint y: 117, endPoint x: 627, endPoint y: 230, distance: 112.9
click at [621, 118] on span at bounding box center [621, 123] width 8 height 16
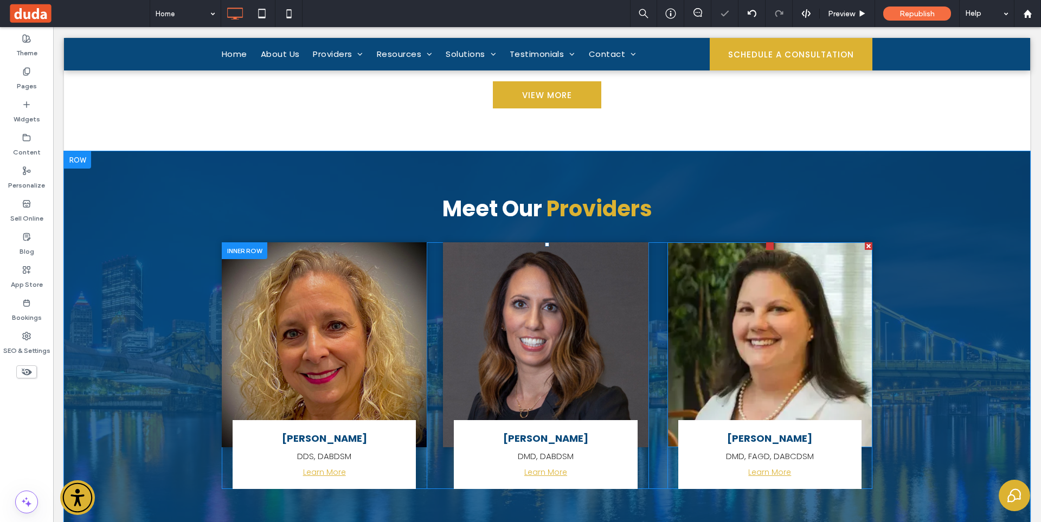
click at [667, 443] on div "[PERSON_NAME] DMD, FAGD, DABCDSM Learn More Click To Paste Click To Paste Click…" at bounding box center [769, 365] width 205 height 247
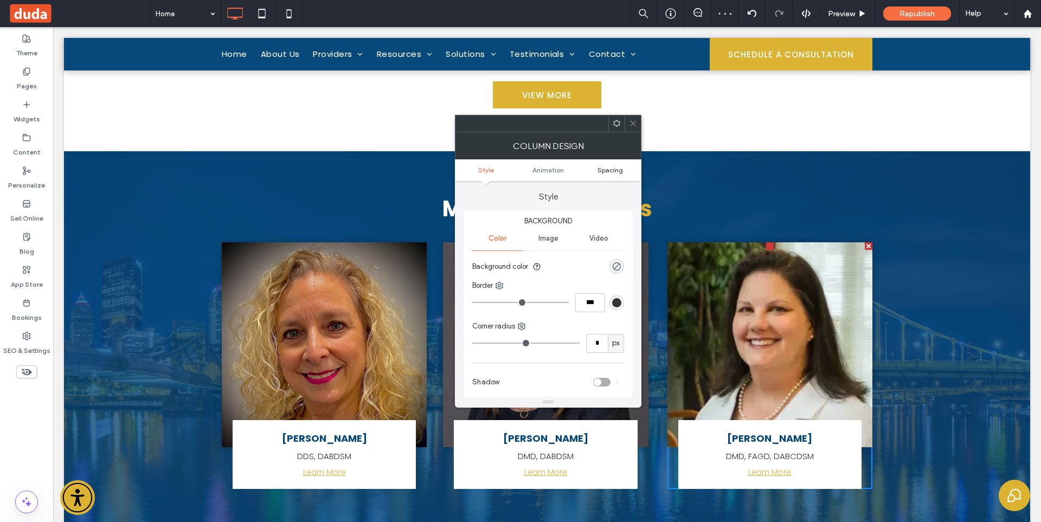
click at [601, 163] on ul "Style Animation Spacing" at bounding box center [548, 170] width 186 height 22
click at [606, 171] on span "Spacing" at bounding box center [609, 170] width 25 height 8
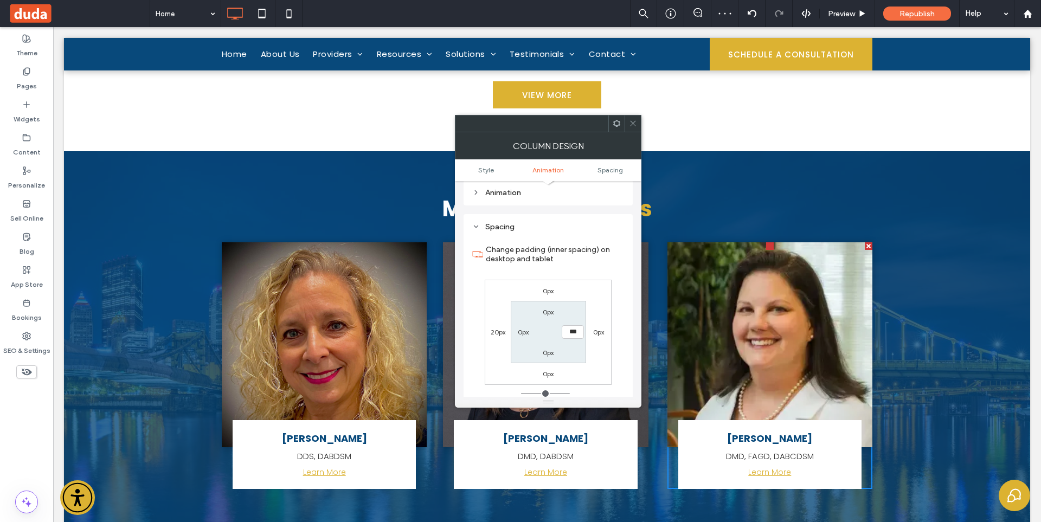
scroll to position [247, 0]
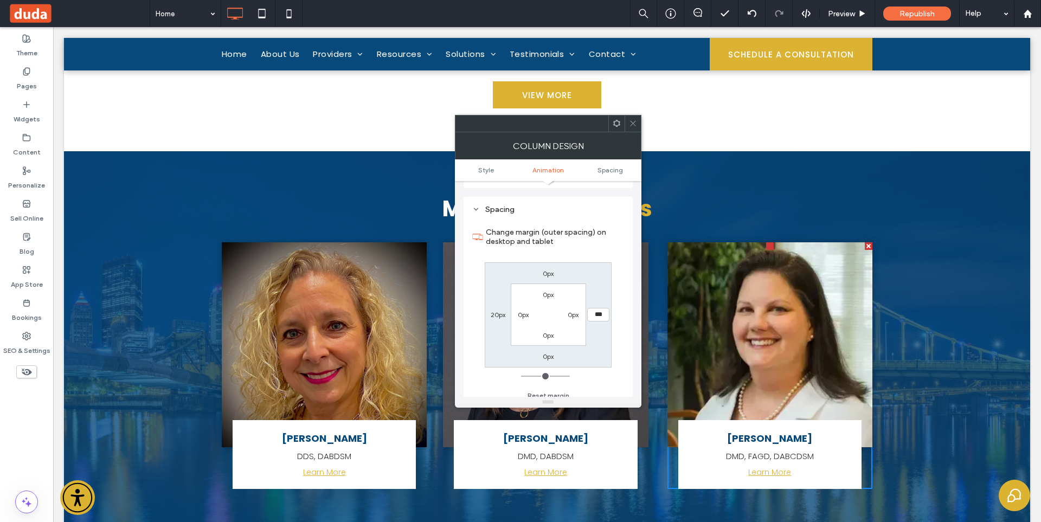
type input "**"
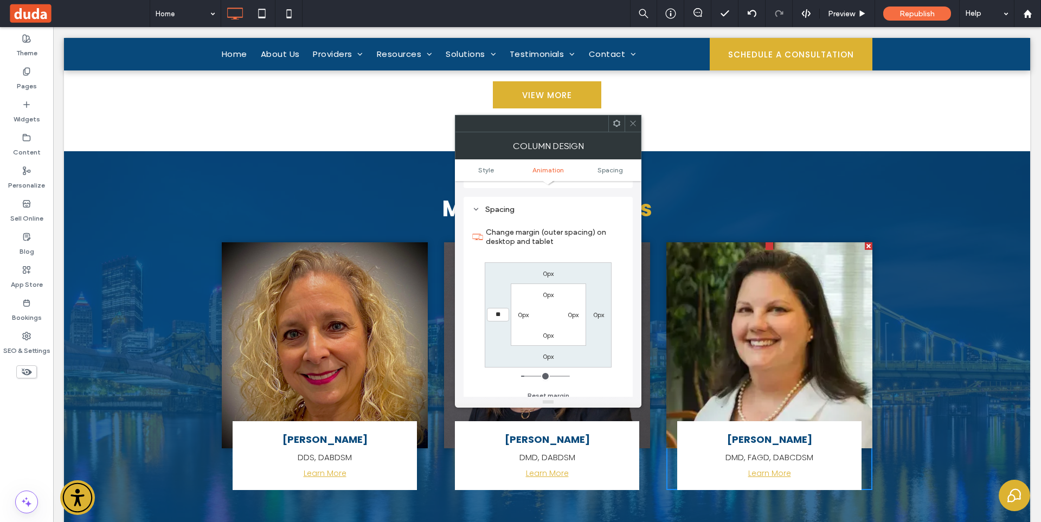
type input "**"
type input "****"
type input "*"
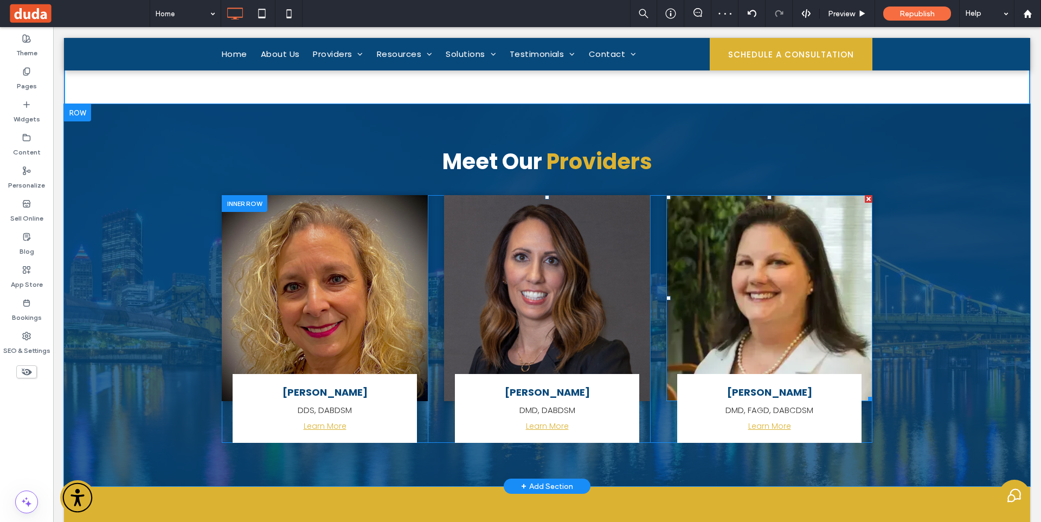
scroll to position [3854, 0]
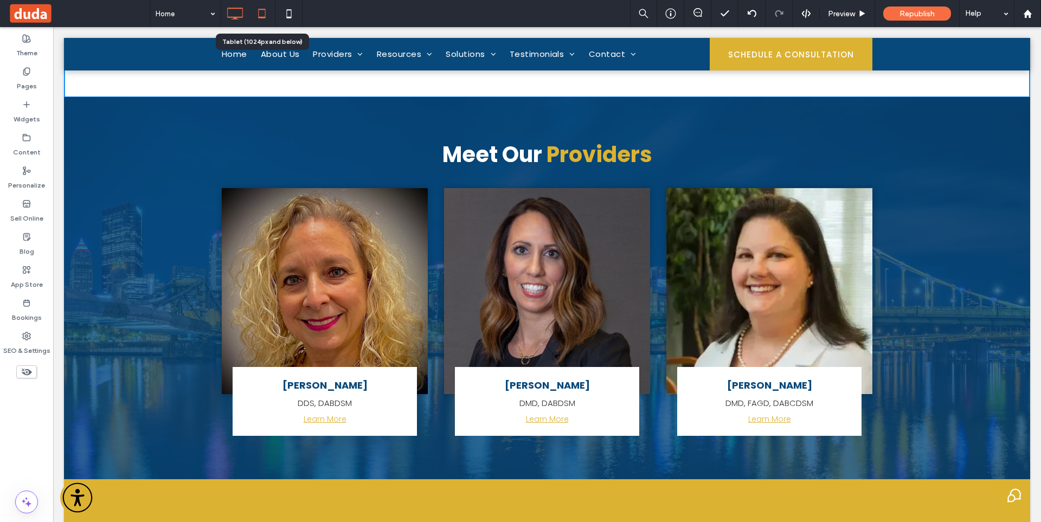
drag, startPoint x: 251, startPoint y: 14, endPoint x: 59, endPoint y: 197, distance: 265.6
click at [251, 14] on icon at bounding box center [262, 14] width 22 height 22
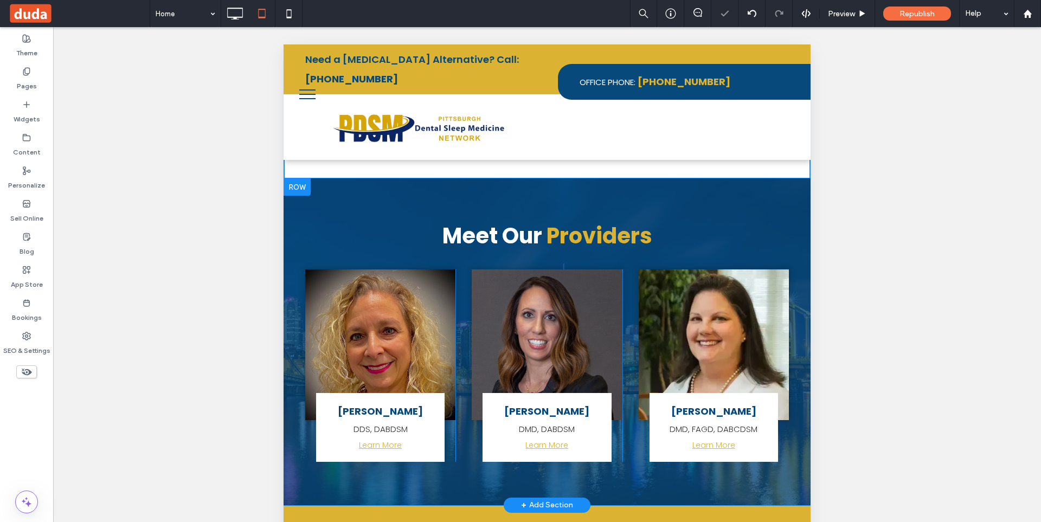
scroll to position [3908, 0]
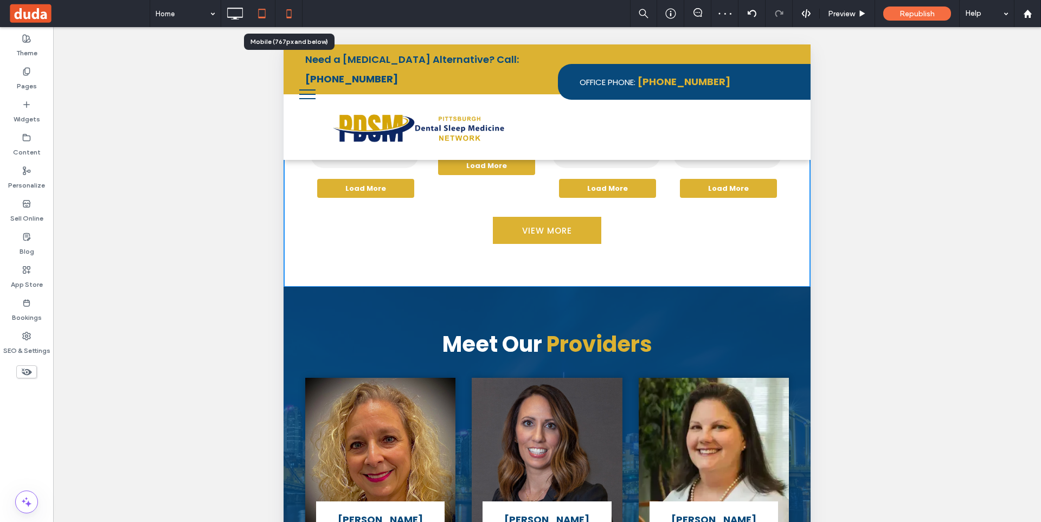
click at [292, 10] on icon at bounding box center [289, 14] width 22 height 22
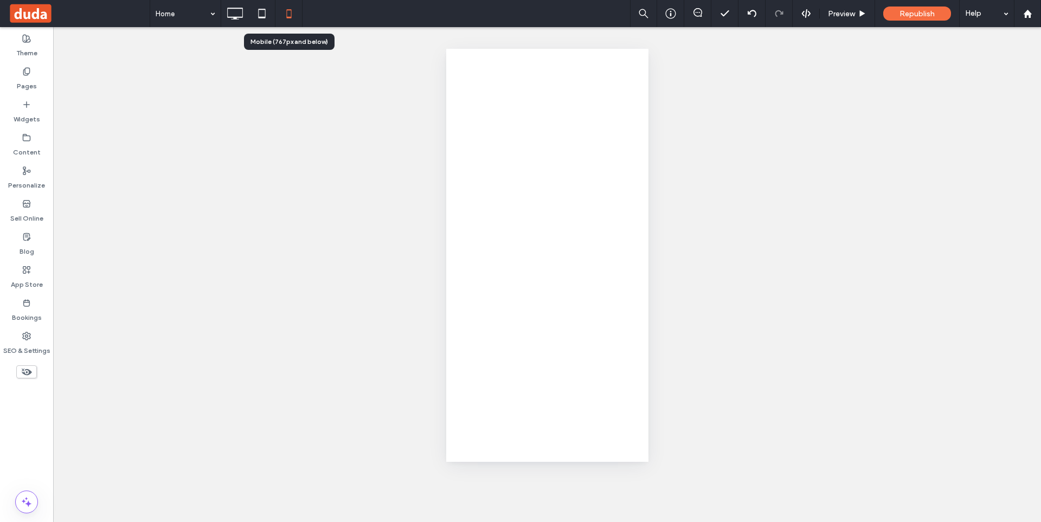
scroll to position [0, 0]
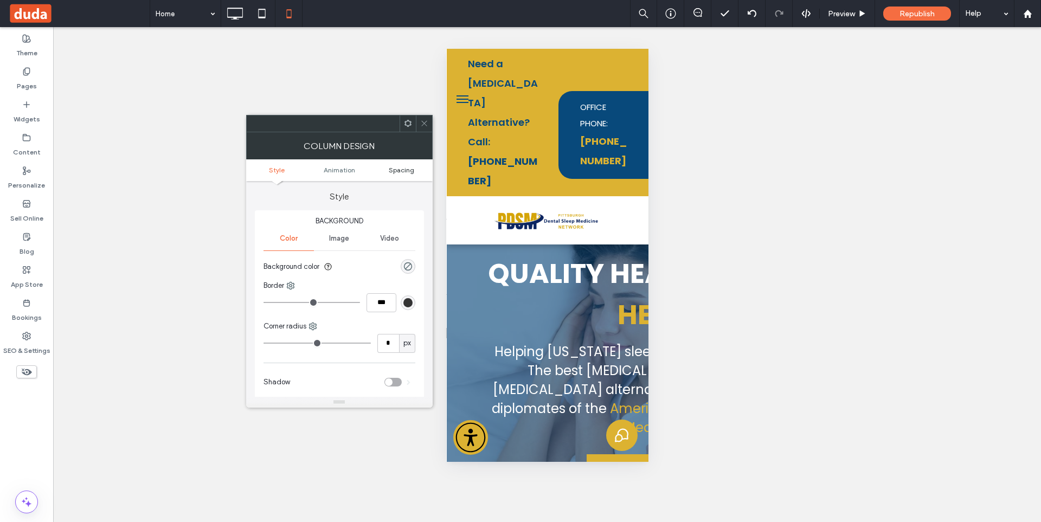
click at [401, 169] on span "Spacing" at bounding box center [401, 170] width 25 height 8
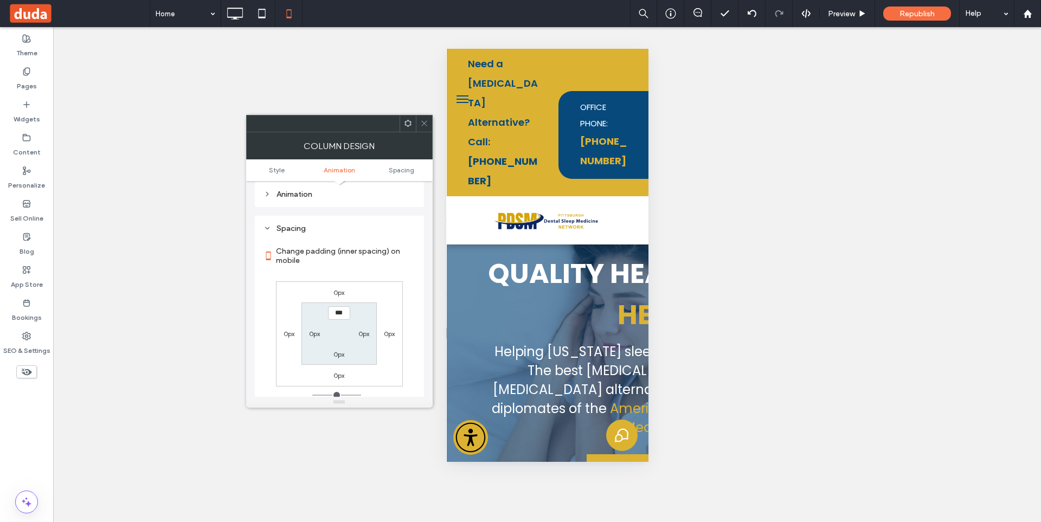
scroll to position [254, 0]
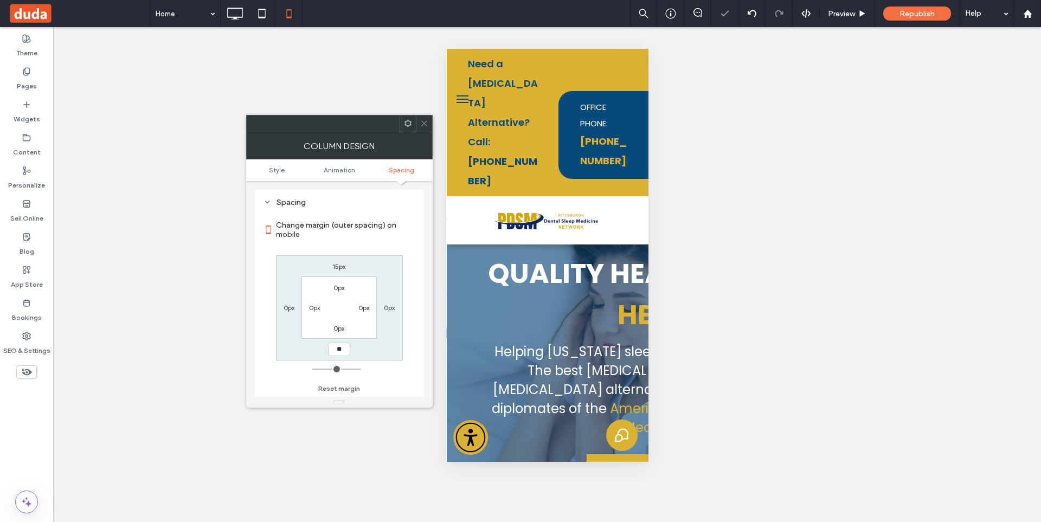
type input "**"
type input "****"
type input "*"
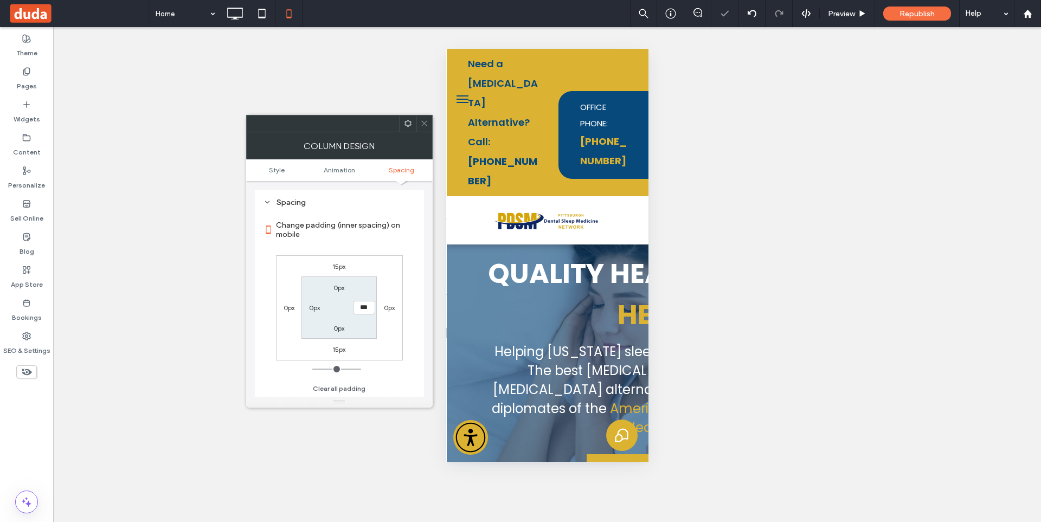
click at [425, 122] on use at bounding box center [423, 123] width 5 height 5
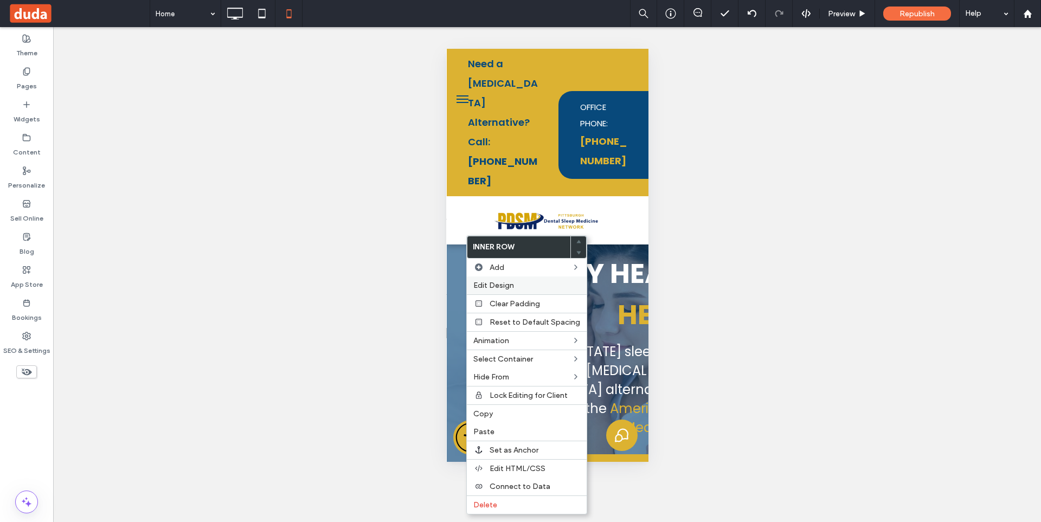
click at [500, 284] on span "Edit Design" at bounding box center [493, 285] width 41 height 9
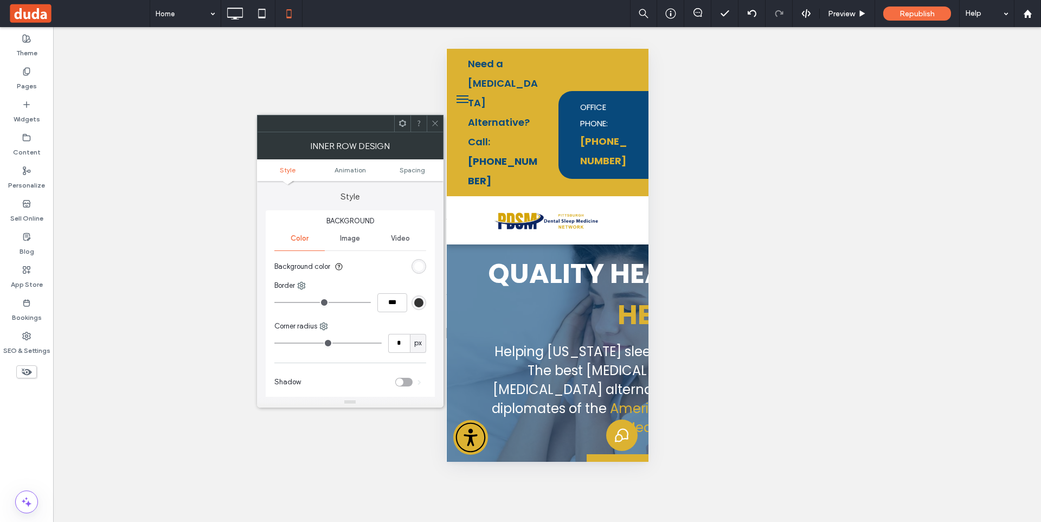
click at [404, 174] on ul "Style Animation Spacing" at bounding box center [350, 170] width 186 height 22
click at [414, 167] on span "Spacing" at bounding box center [411, 170] width 25 height 8
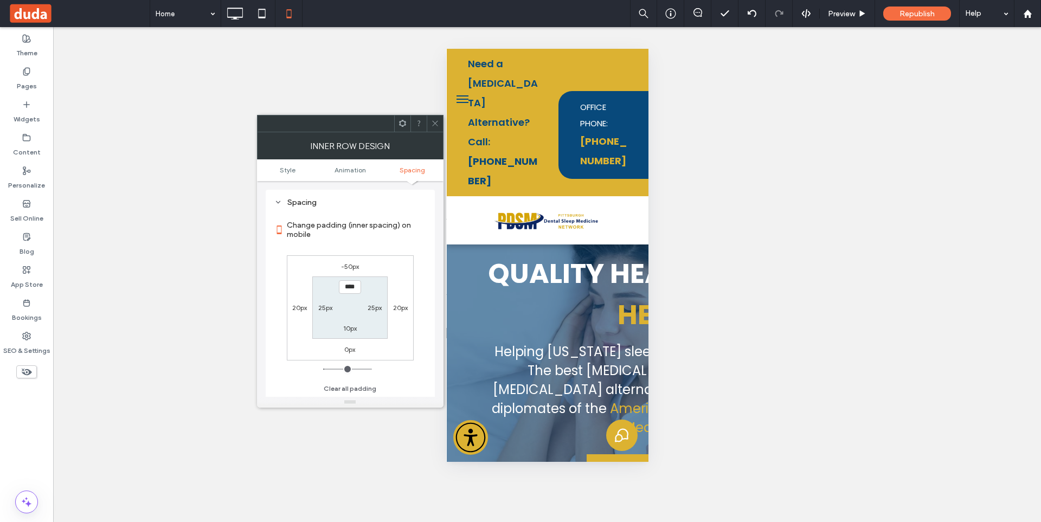
click at [436, 123] on icon at bounding box center [435, 123] width 8 height 8
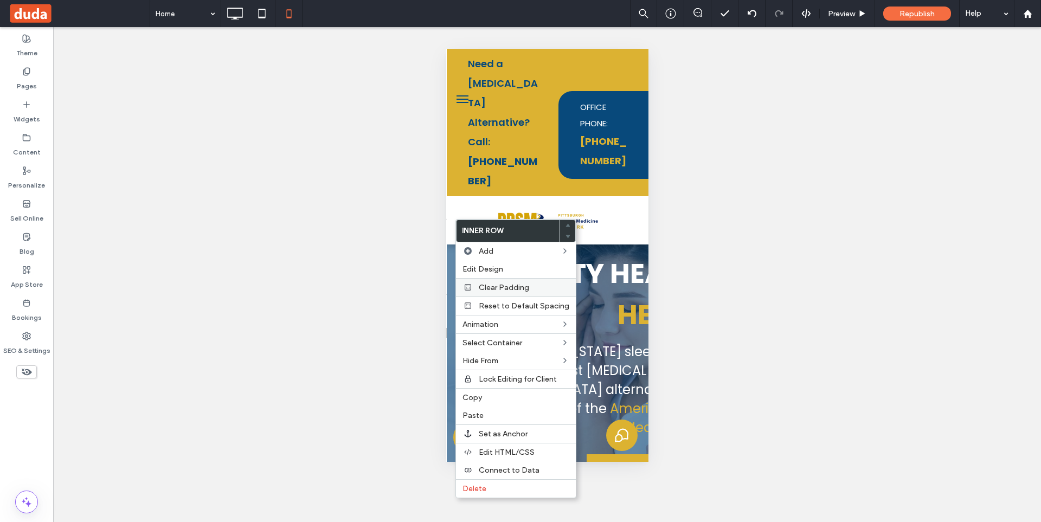
drag, startPoint x: 486, startPoint y: 262, endPoint x: 467, endPoint y: 279, distance: 25.3
click at [486, 263] on div "Edit Design" at bounding box center [516, 269] width 120 height 18
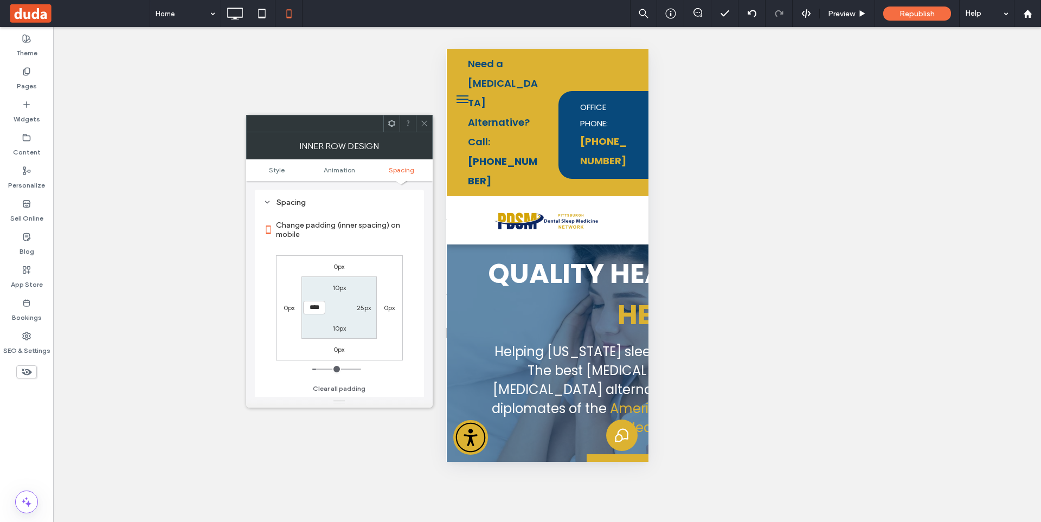
type input "*"
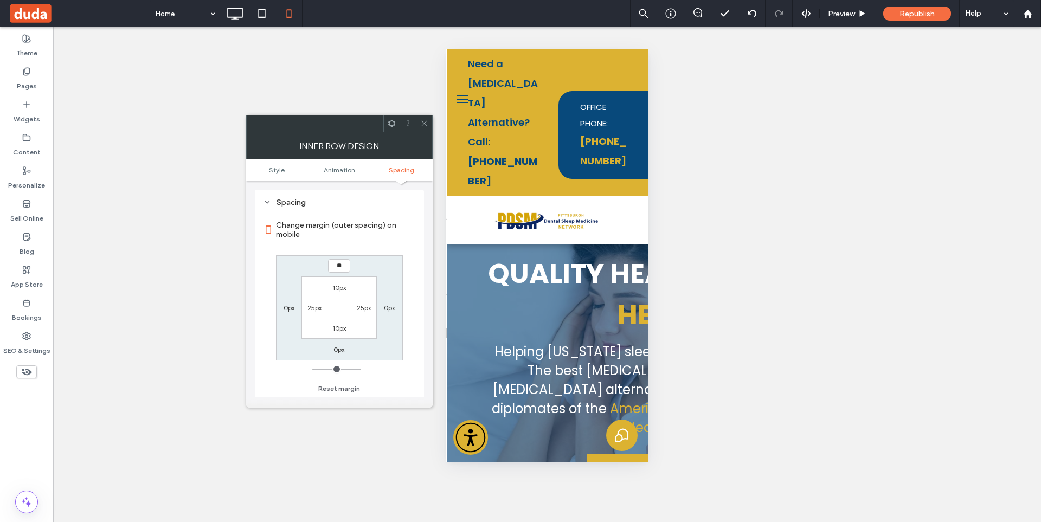
type input "***"
type input "**"
type input "****"
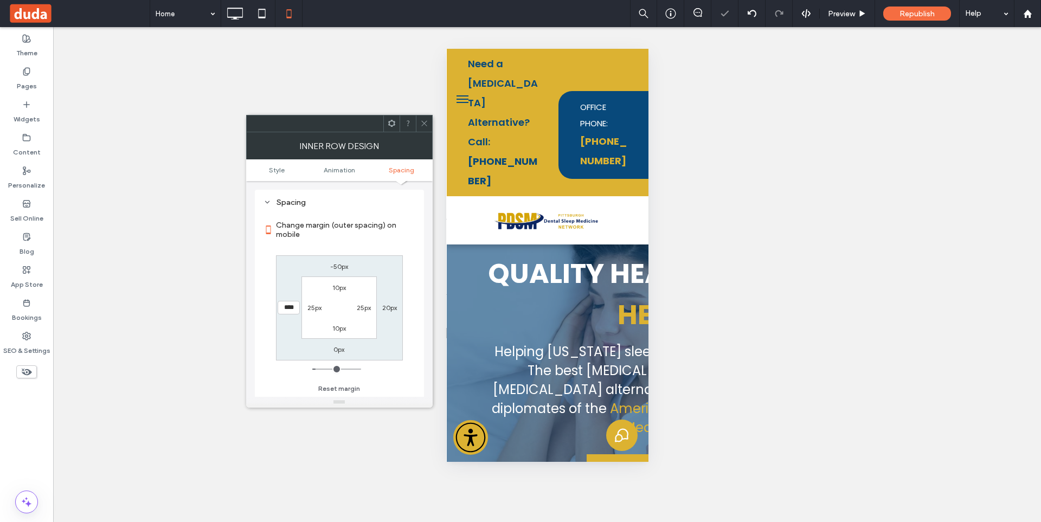
click at [425, 128] on span at bounding box center [424, 123] width 8 height 16
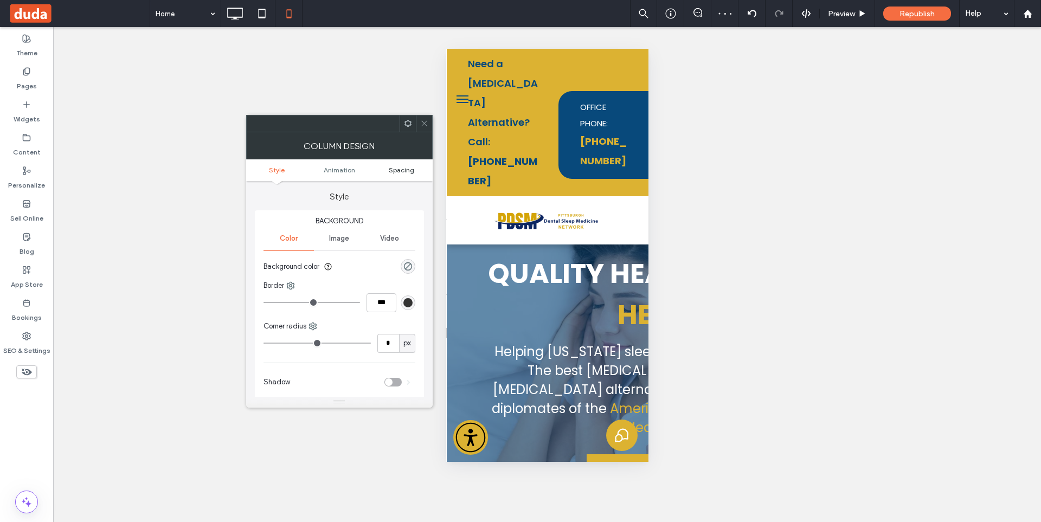
click at [398, 167] on span "Spacing" at bounding box center [401, 170] width 25 height 8
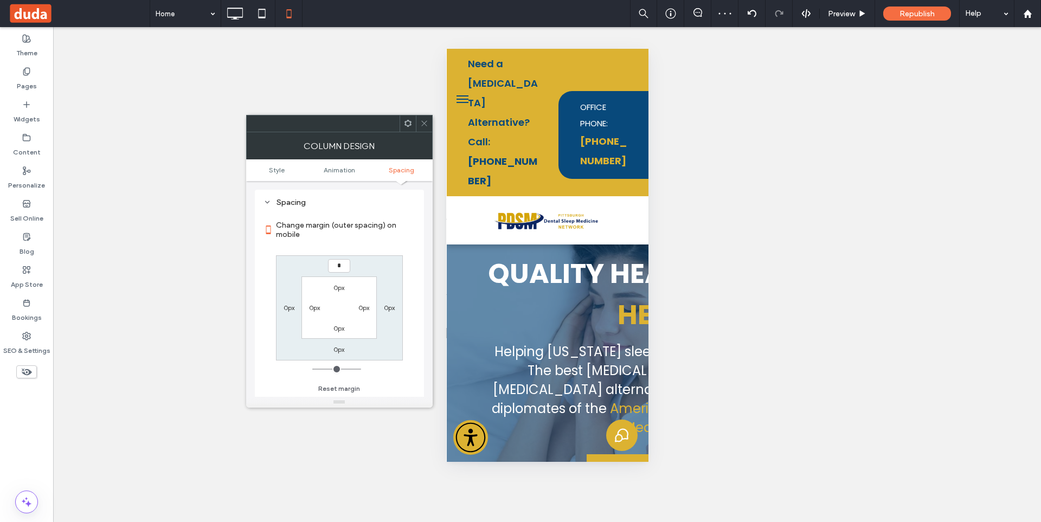
type input "**"
type input "****"
type input "*"
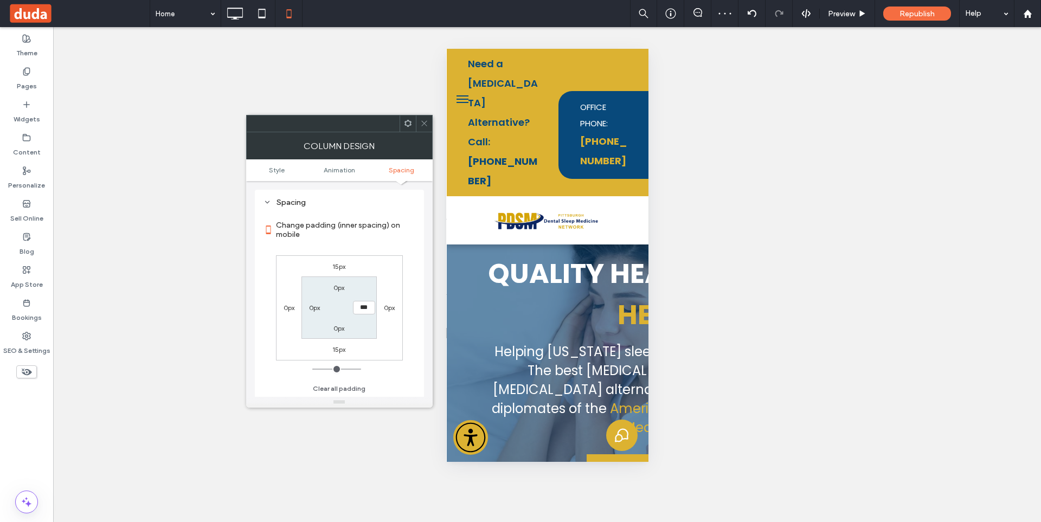
click at [424, 121] on icon at bounding box center [424, 123] width 8 height 8
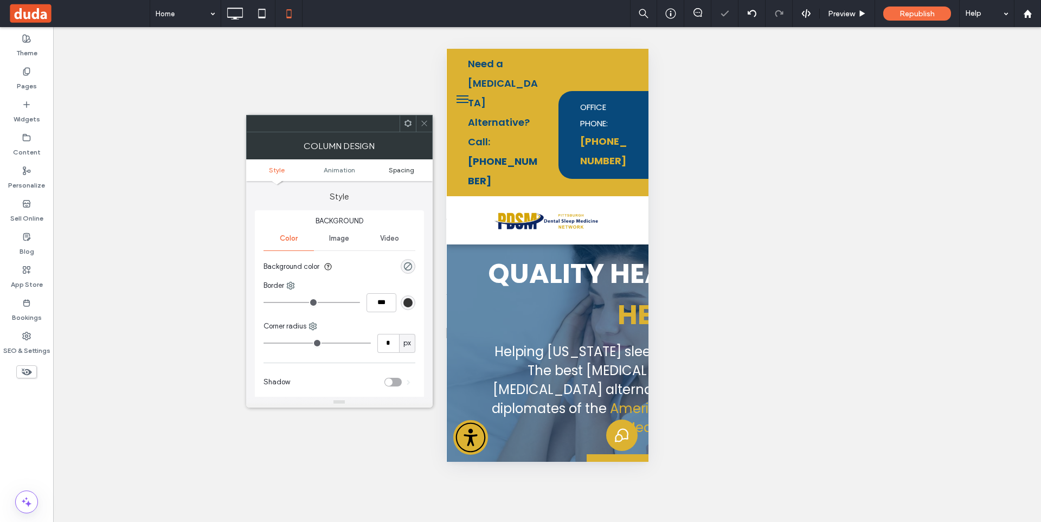
click at [401, 170] on span "Spacing" at bounding box center [401, 170] width 25 height 8
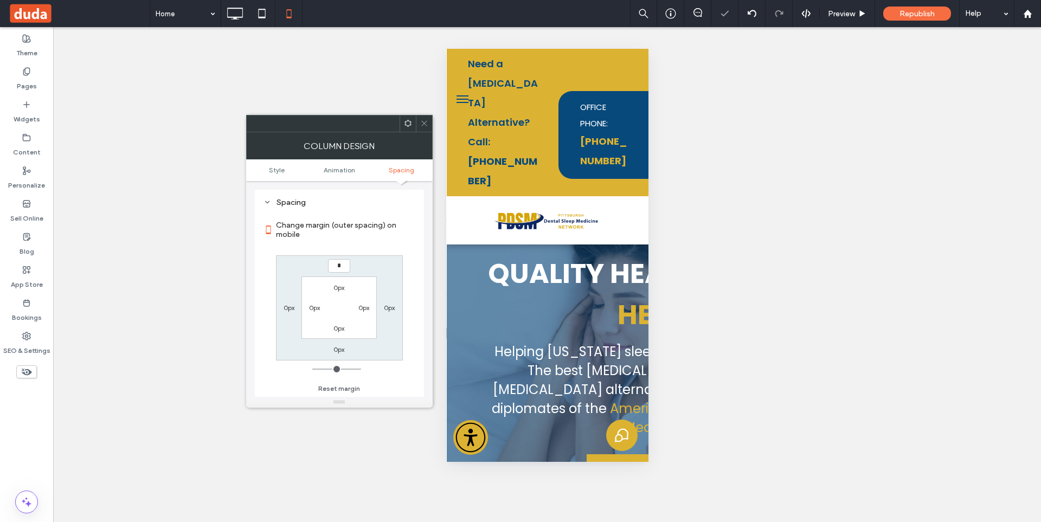
type input "**"
type input "****"
type input "*"
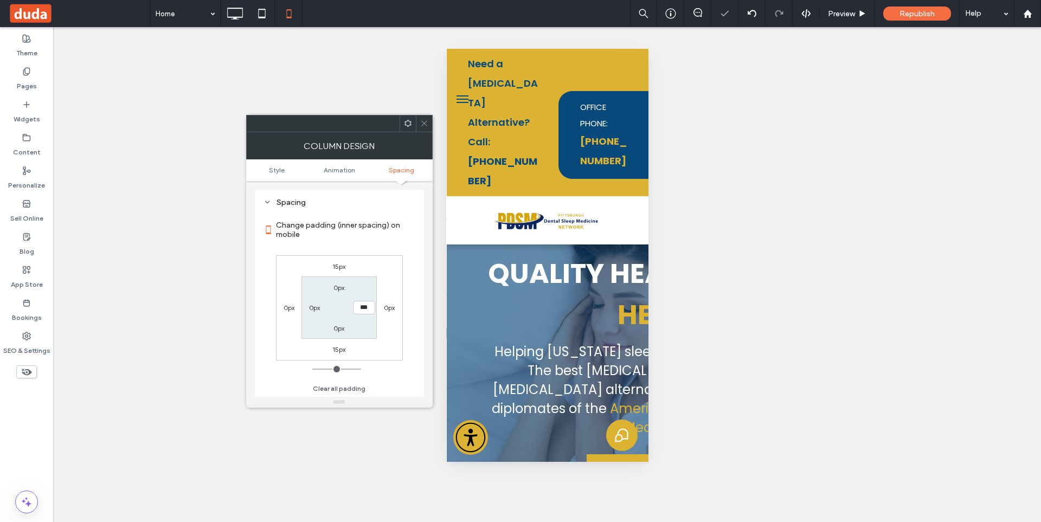
click at [427, 126] on icon at bounding box center [424, 123] width 8 height 8
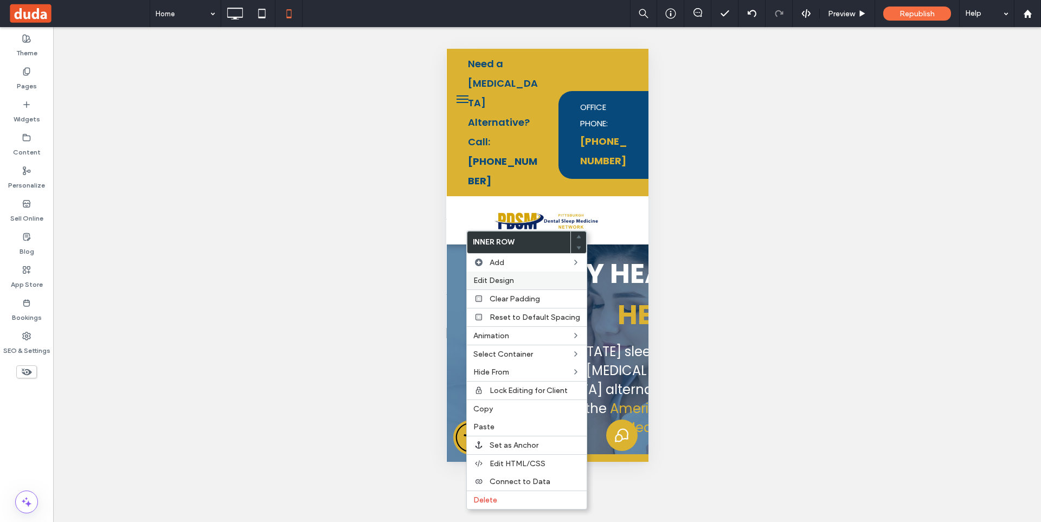
click at [502, 276] on div "Edit Design" at bounding box center [527, 281] width 120 height 18
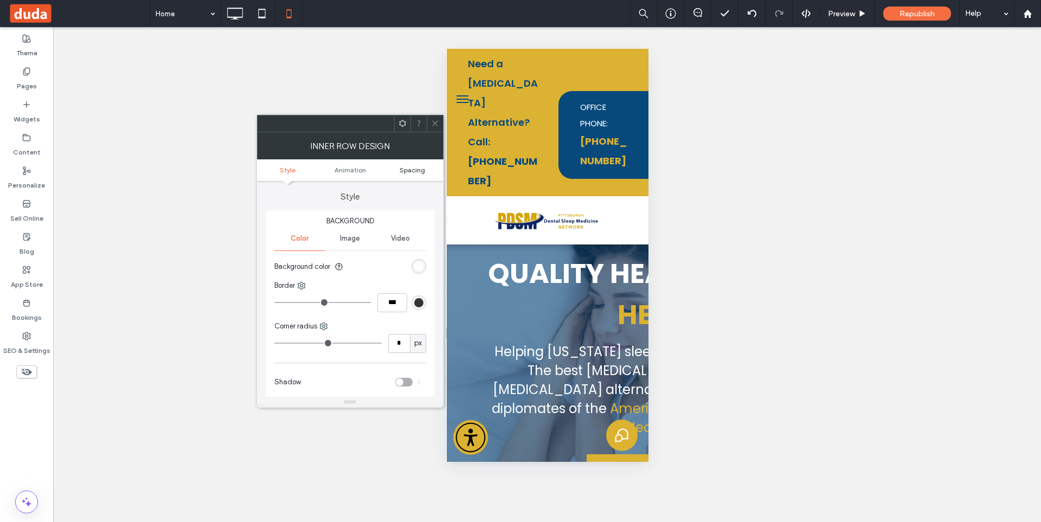
click at [415, 166] on span "Spacing" at bounding box center [411, 170] width 25 height 8
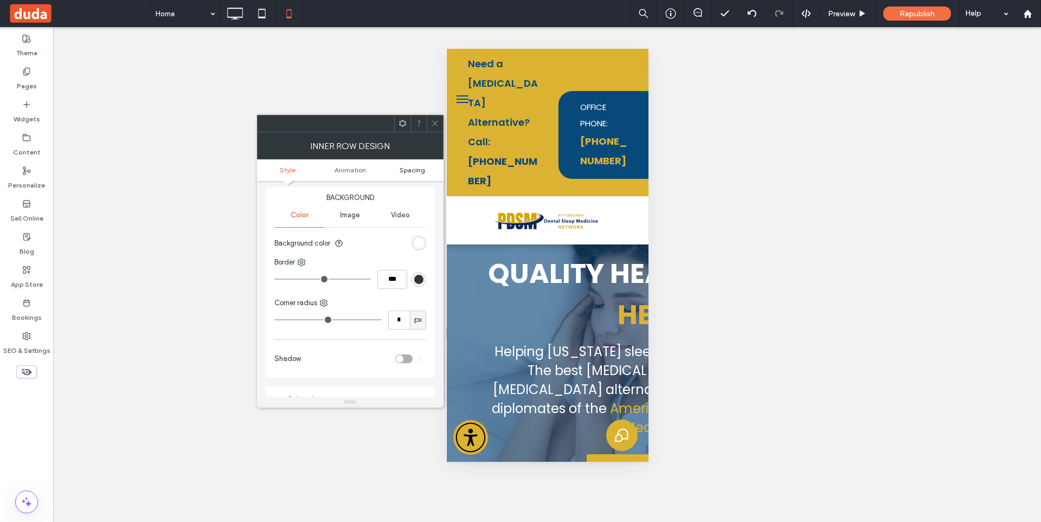
click at [416, 167] on span "Spacing" at bounding box center [411, 170] width 25 height 8
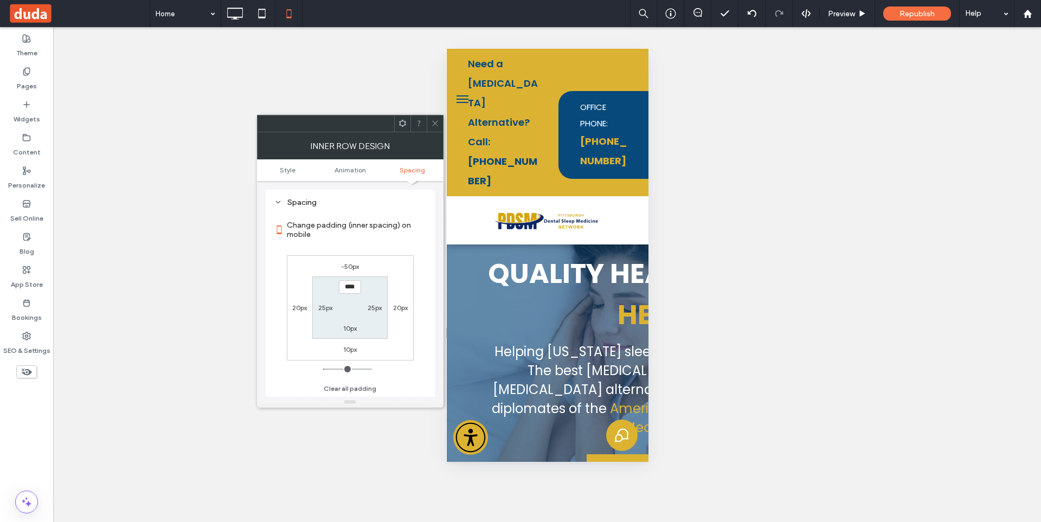
click at [345, 347] on label "10px" at bounding box center [350, 349] width 14 height 8
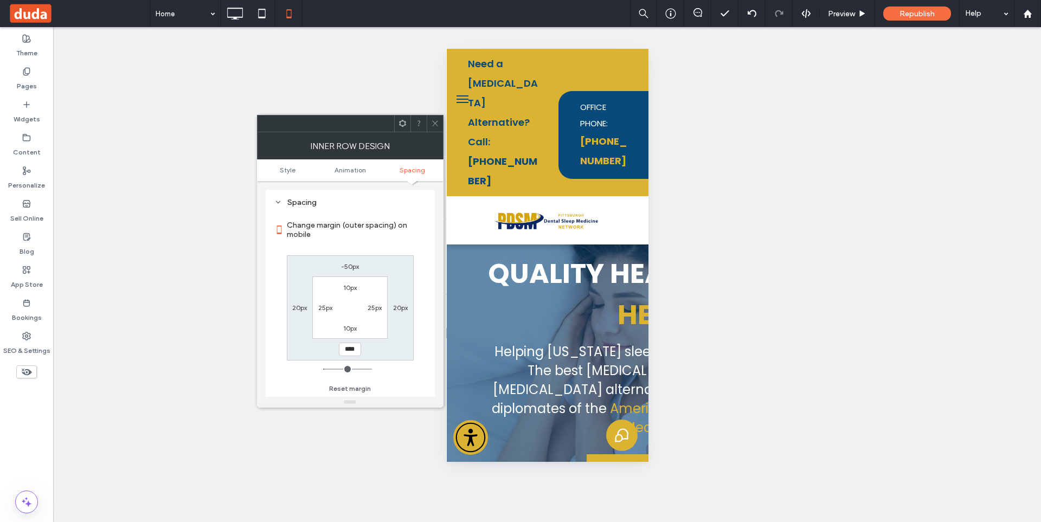
type input "*"
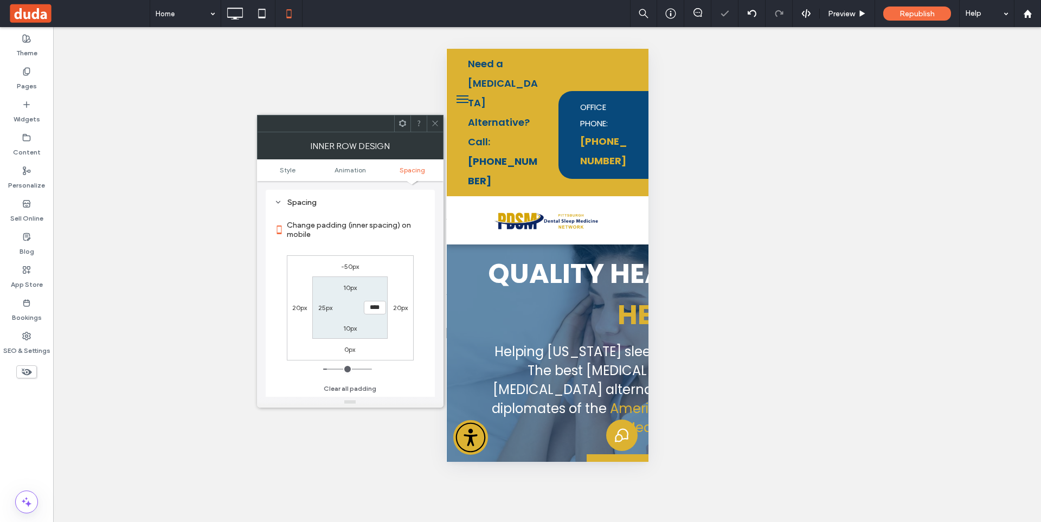
type input "**"
click at [432, 124] on icon at bounding box center [435, 123] width 8 height 8
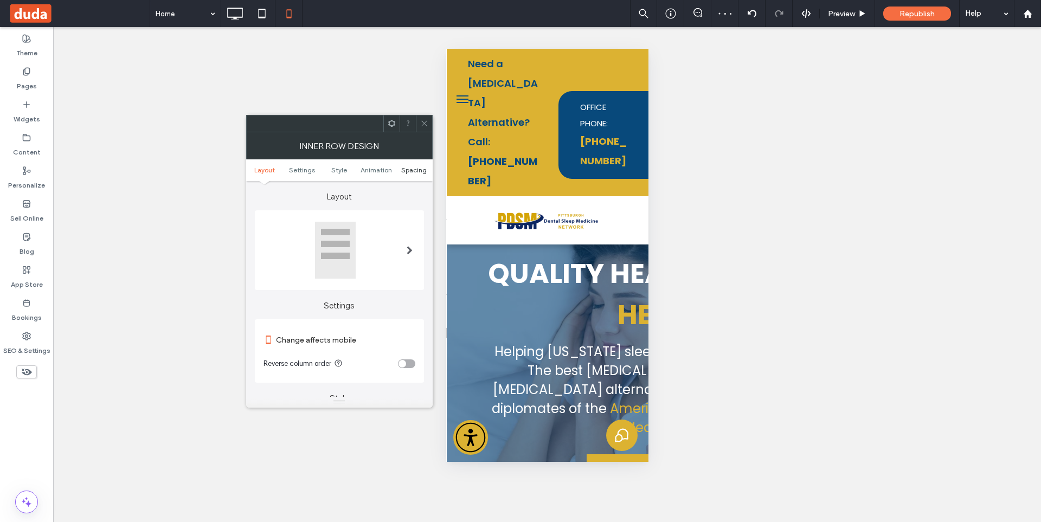
click at [421, 169] on span "Spacing" at bounding box center [413, 170] width 25 height 8
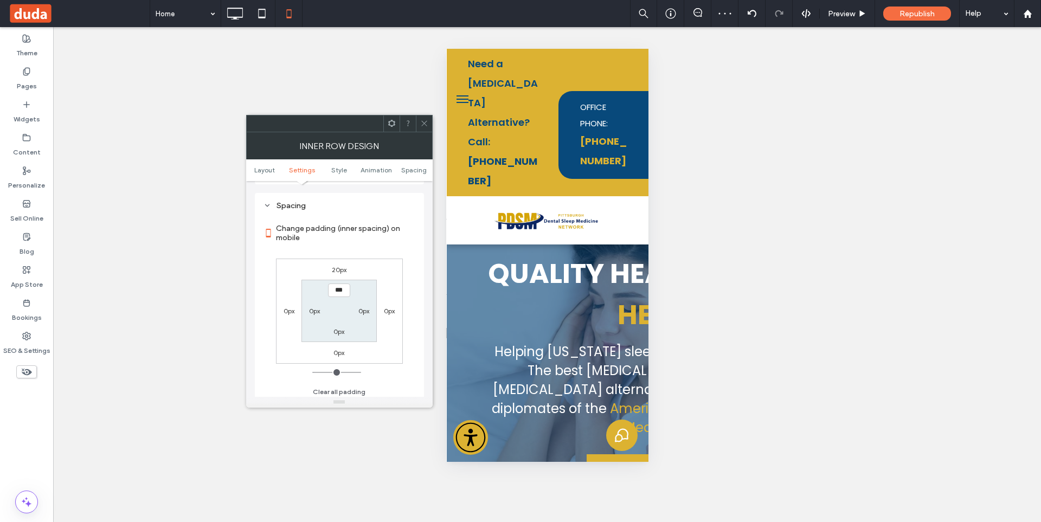
scroll to position [456, 0]
click at [342, 266] on label "20px" at bounding box center [339, 266] width 15 height 8
type input "**"
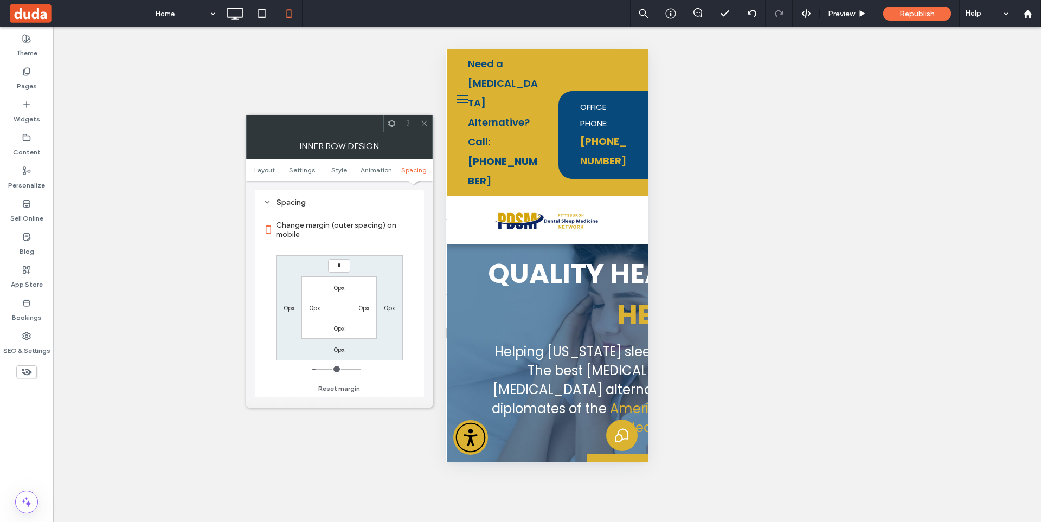
type input "*"
type input "**"
type input "****"
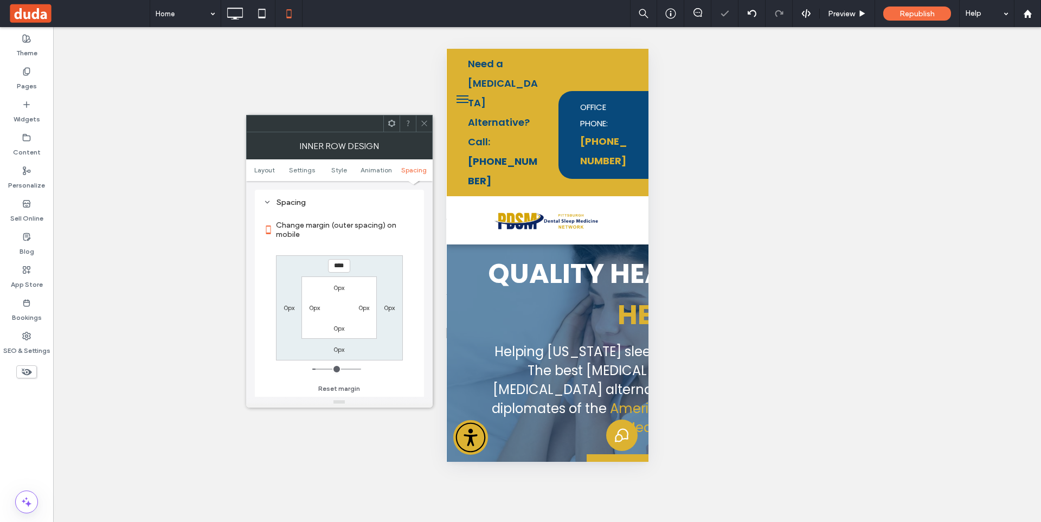
click at [428, 125] on icon at bounding box center [424, 123] width 8 height 8
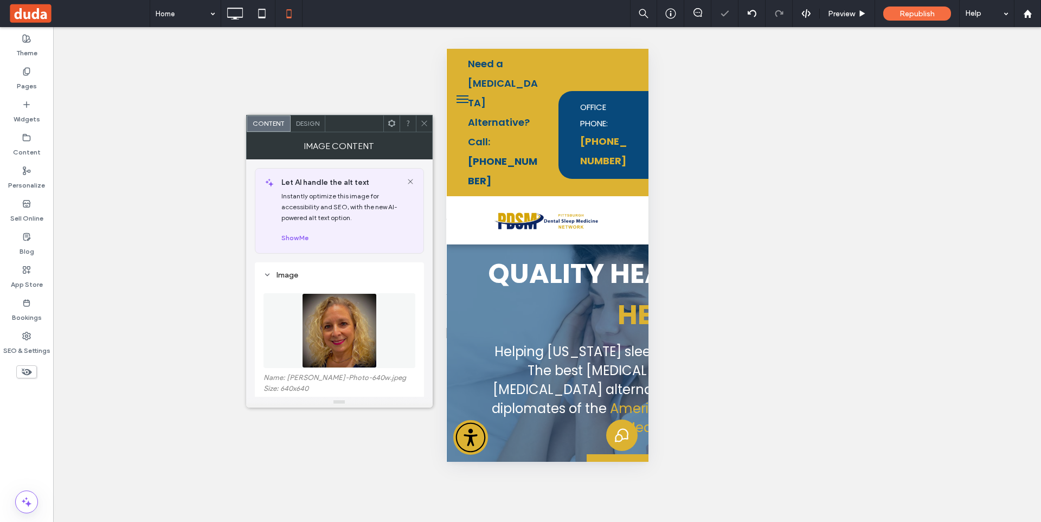
click at [322, 125] on div "Design" at bounding box center [307, 123] width 35 height 16
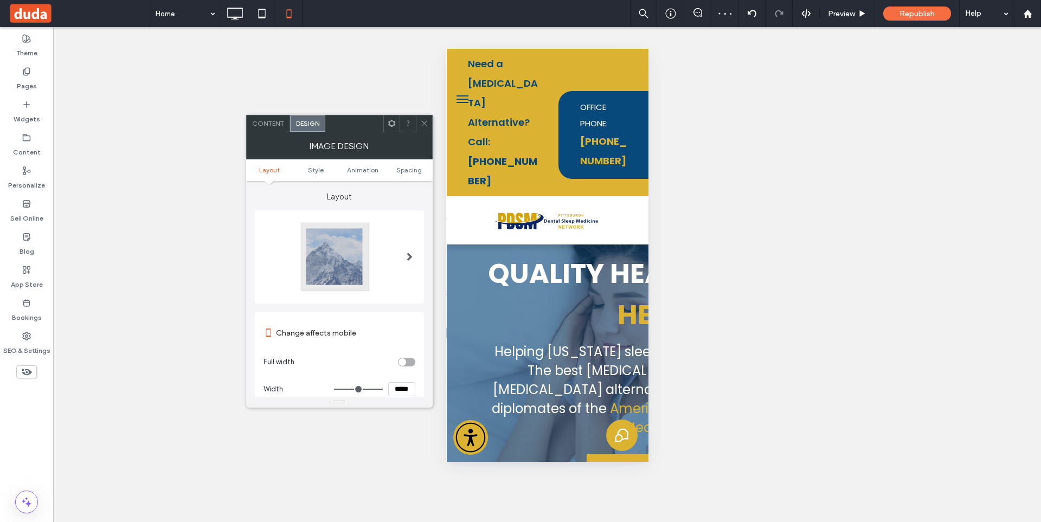
click at [403, 171] on span "Spacing" at bounding box center [408, 170] width 25 height 8
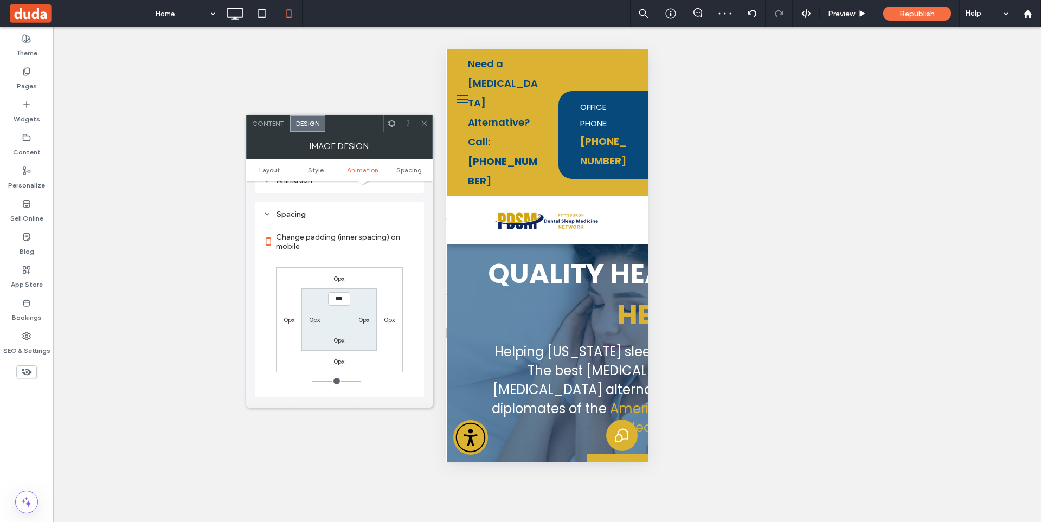
scroll to position [430, 0]
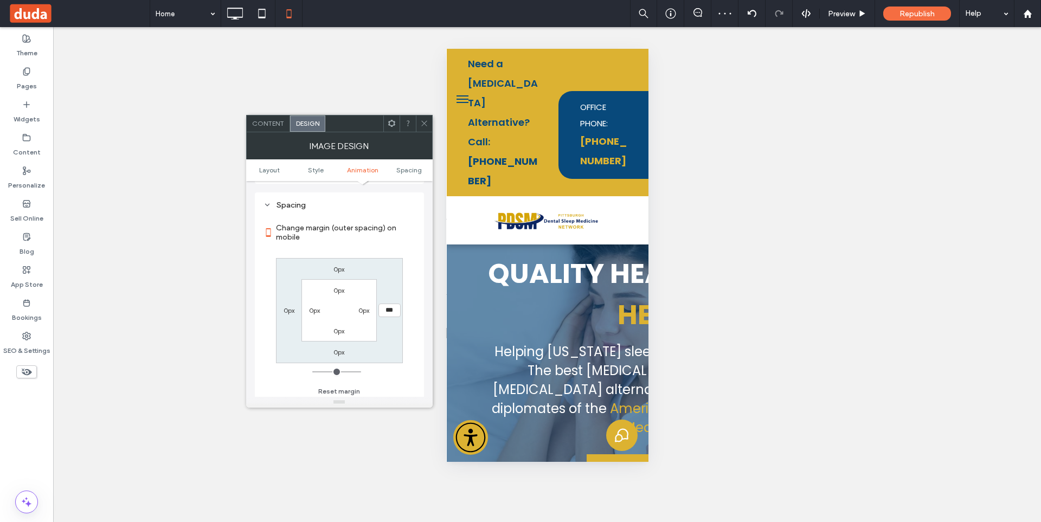
click at [427, 123] on icon at bounding box center [424, 123] width 8 height 8
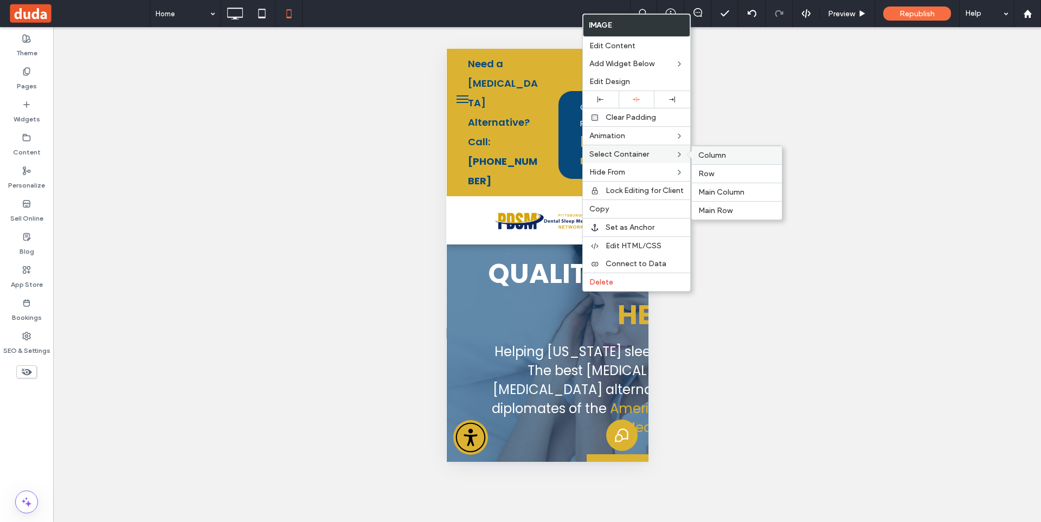
click at [714, 150] on div "Column" at bounding box center [737, 155] width 90 height 18
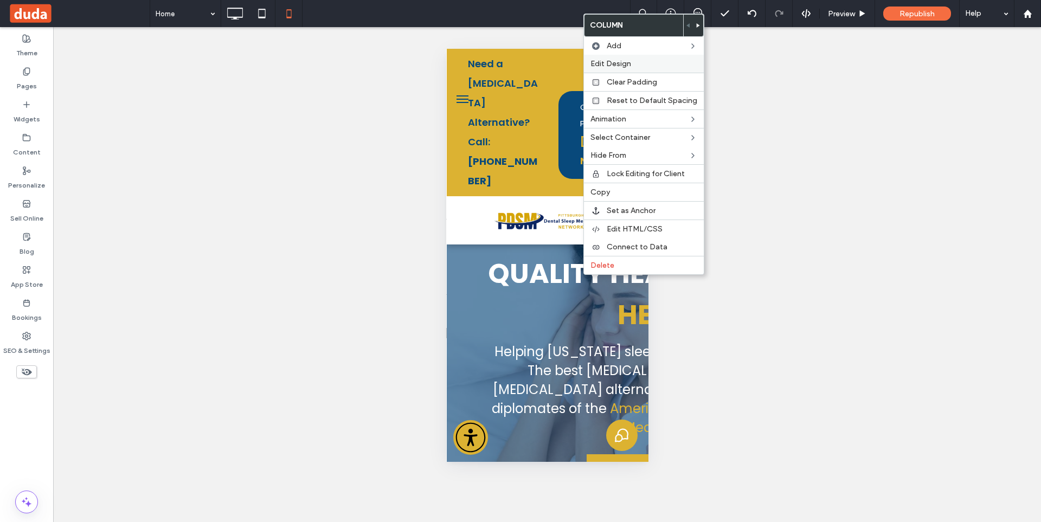
click at [621, 66] on span "Edit Design" at bounding box center [610, 63] width 41 height 9
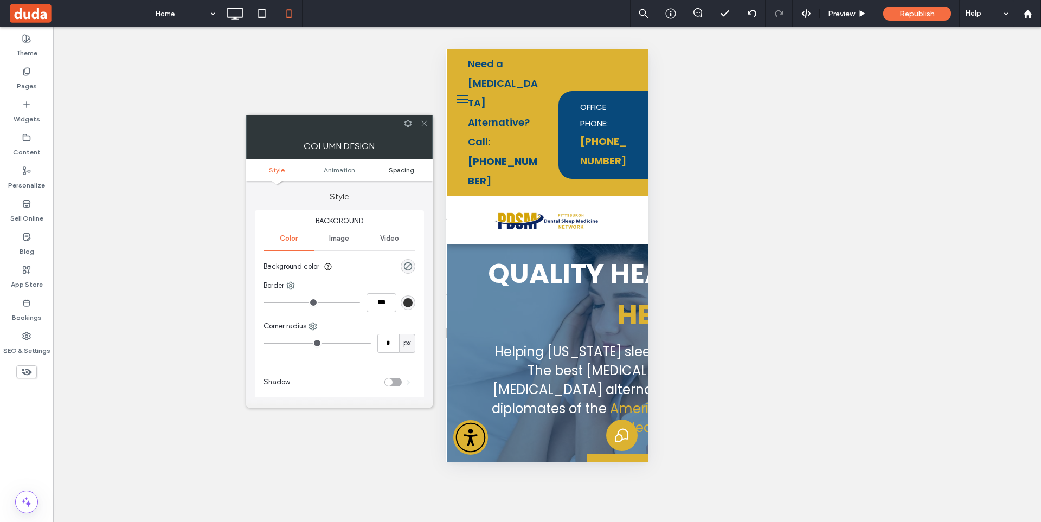
click at [397, 169] on span "Spacing" at bounding box center [401, 170] width 25 height 8
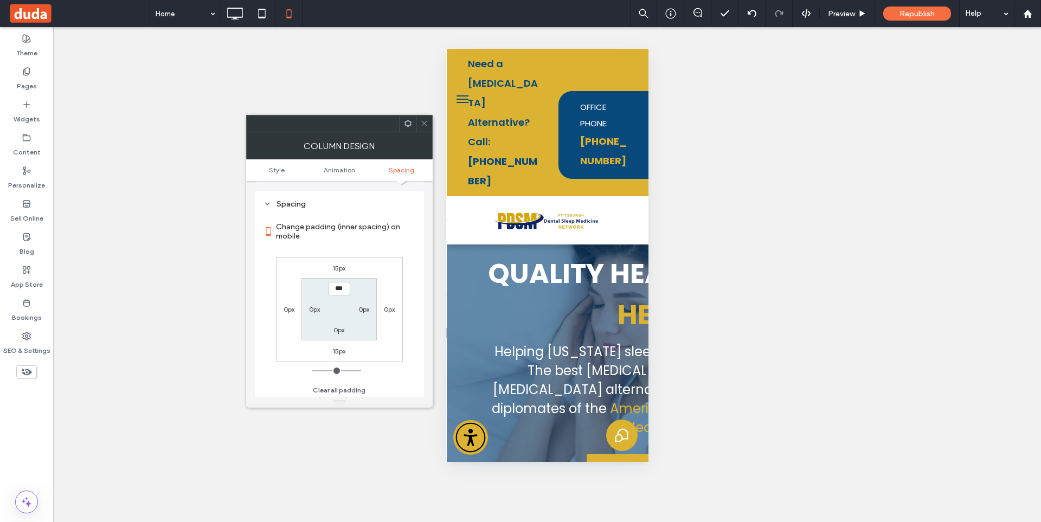
scroll to position [254, 0]
click at [334, 268] on label "15px" at bounding box center [338, 266] width 13 height 8
type input "**"
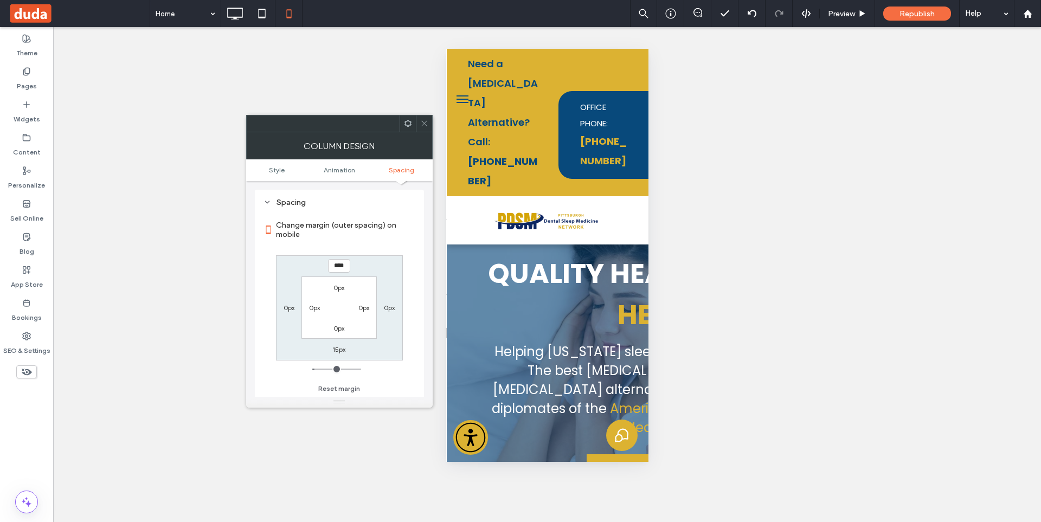
type input "*"
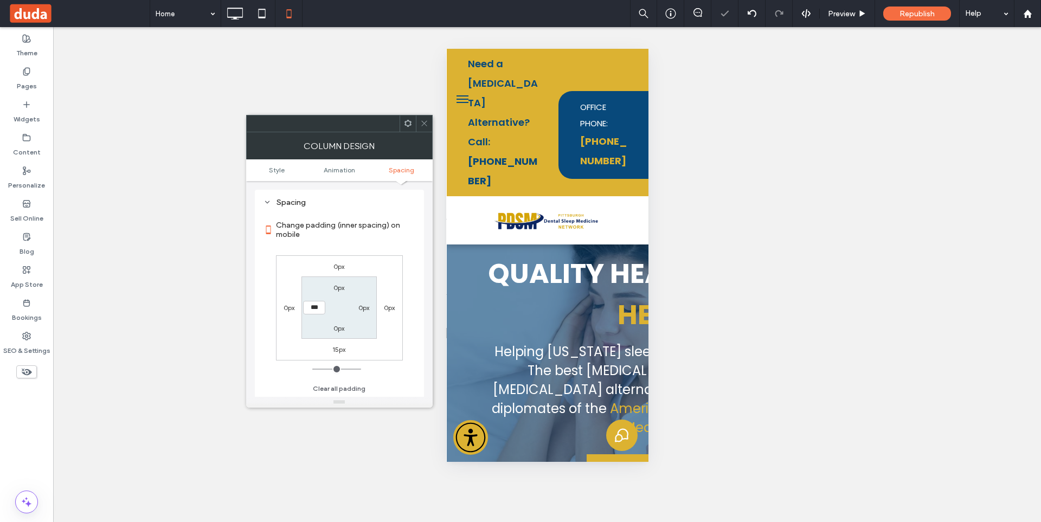
click at [421, 122] on icon at bounding box center [424, 123] width 8 height 8
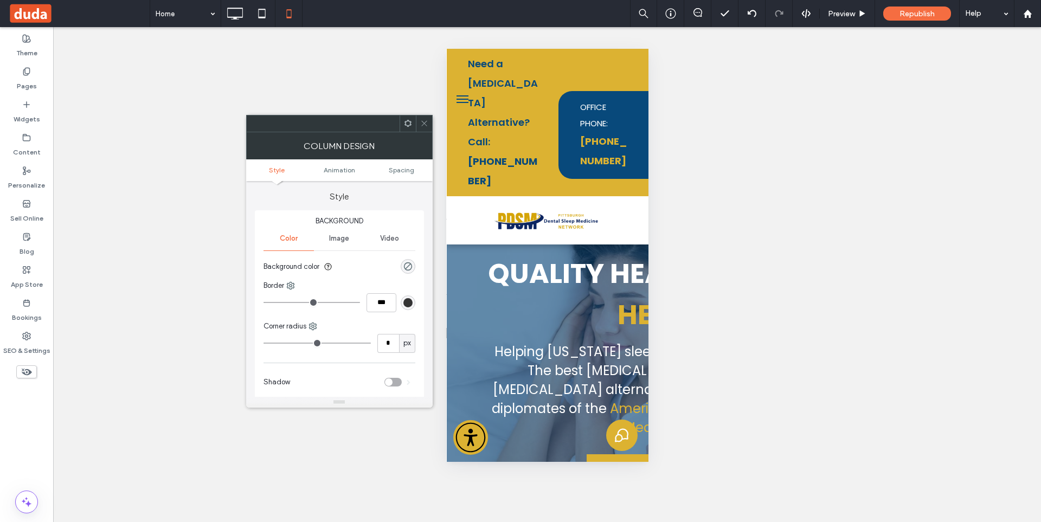
click at [405, 174] on ul "Style Animation Spacing" at bounding box center [339, 170] width 186 height 22
click at [408, 167] on span "Spacing" at bounding box center [401, 170] width 25 height 8
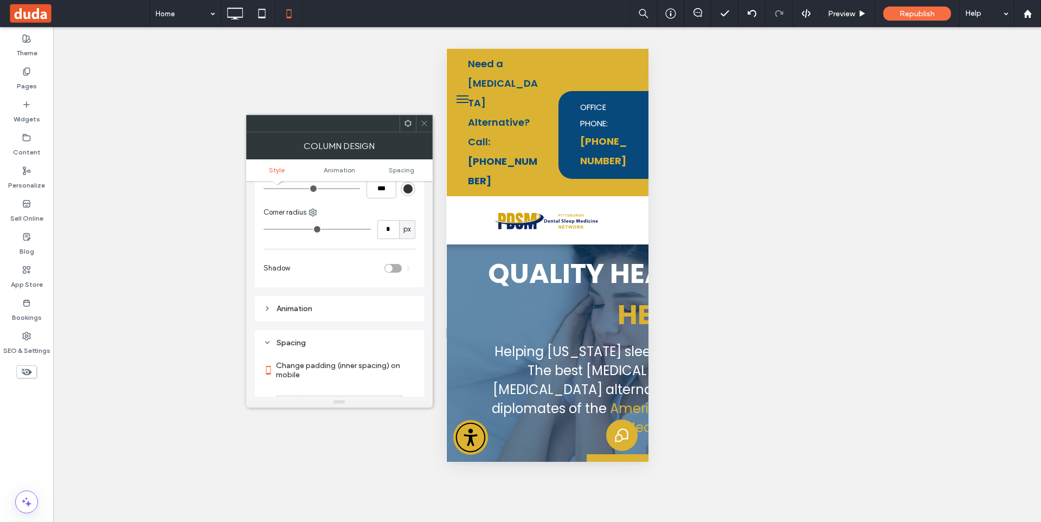
scroll to position [252, 0]
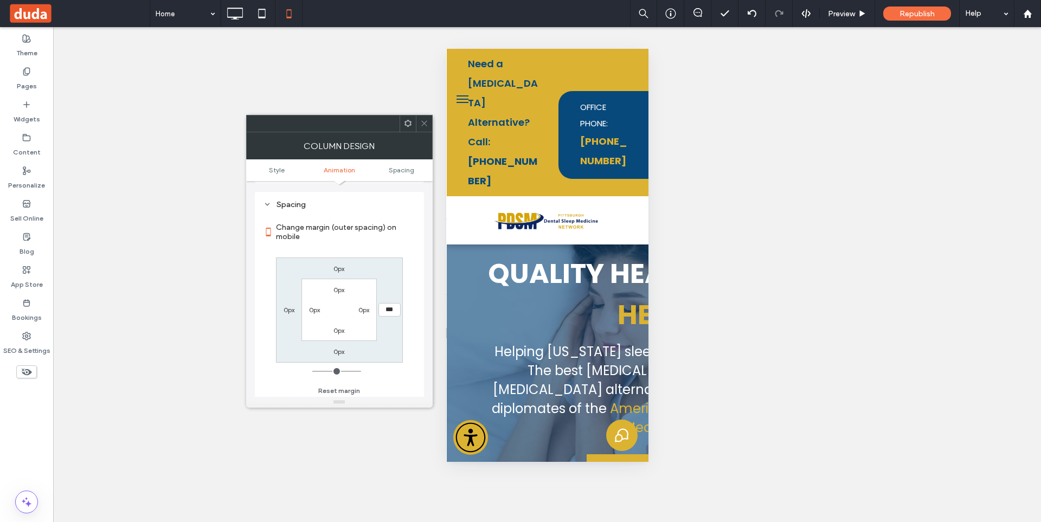
drag, startPoint x: 424, startPoint y: 128, endPoint x: 435, endPoint y: 164, distance: 37.2
click at [425, 129] on span at bounding box center [424, 123] width 8 height 16
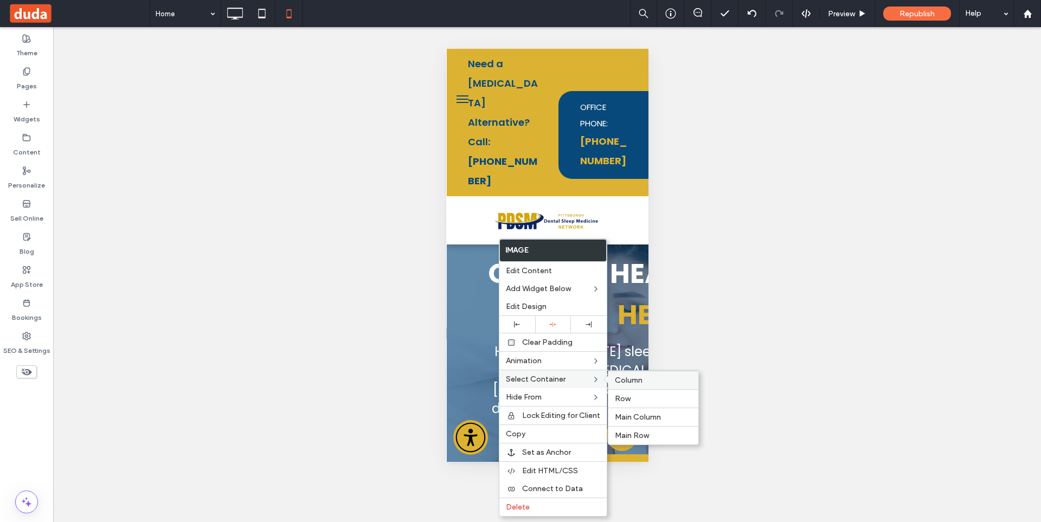
click at [636, 379] on span "Column" at bounding box center [629, 380] width 28 height 9
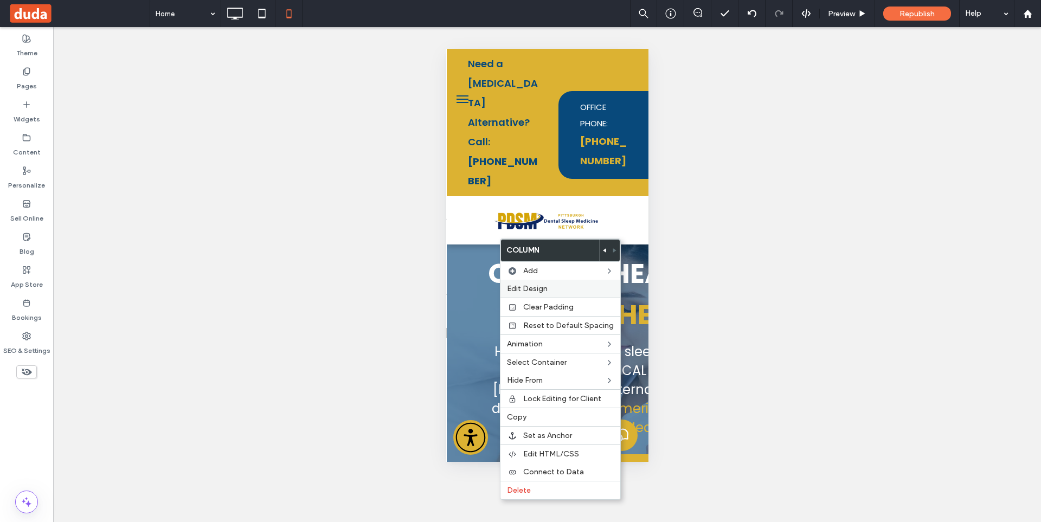
click at [542, 285] on span "Edit Design" at bounding box center [527, 288] width 41 height 9
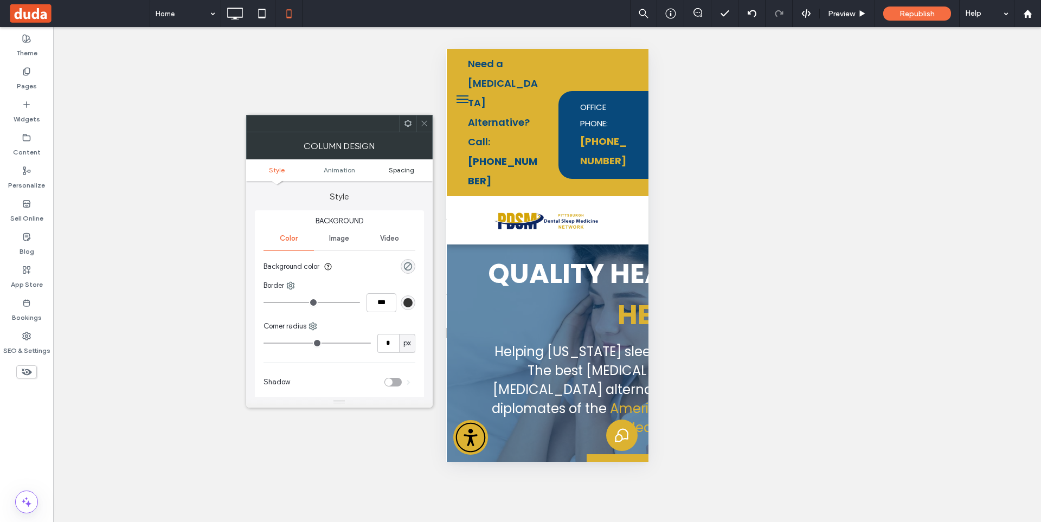
click at [410, 168] on span "Spacing" at bounding box center [401, 170] width 25 height 8
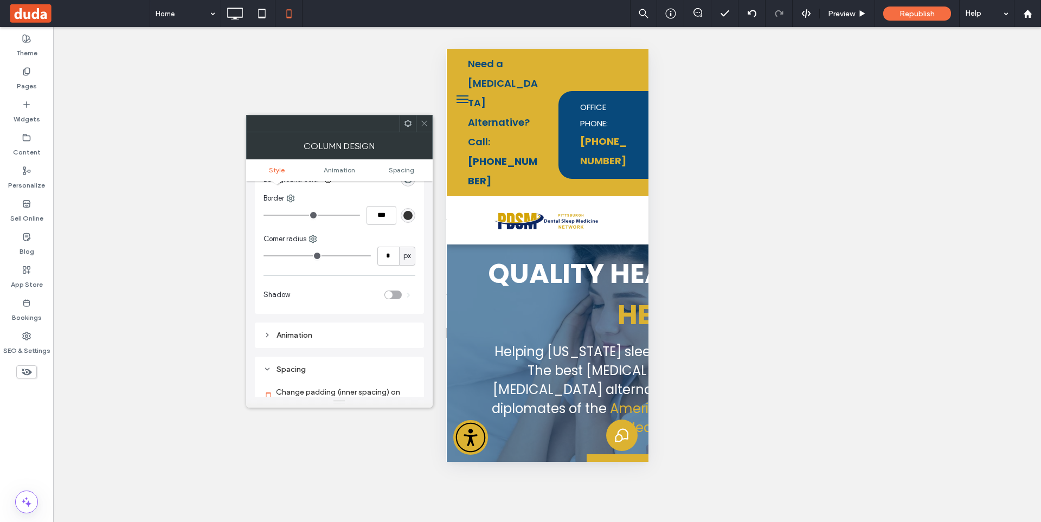
scroll to position [246, 0]
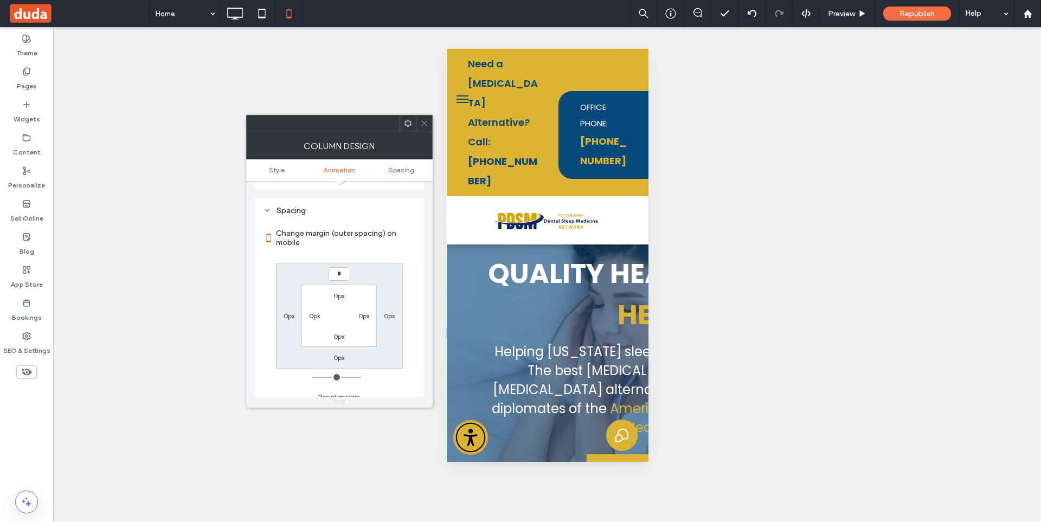
type input "**"
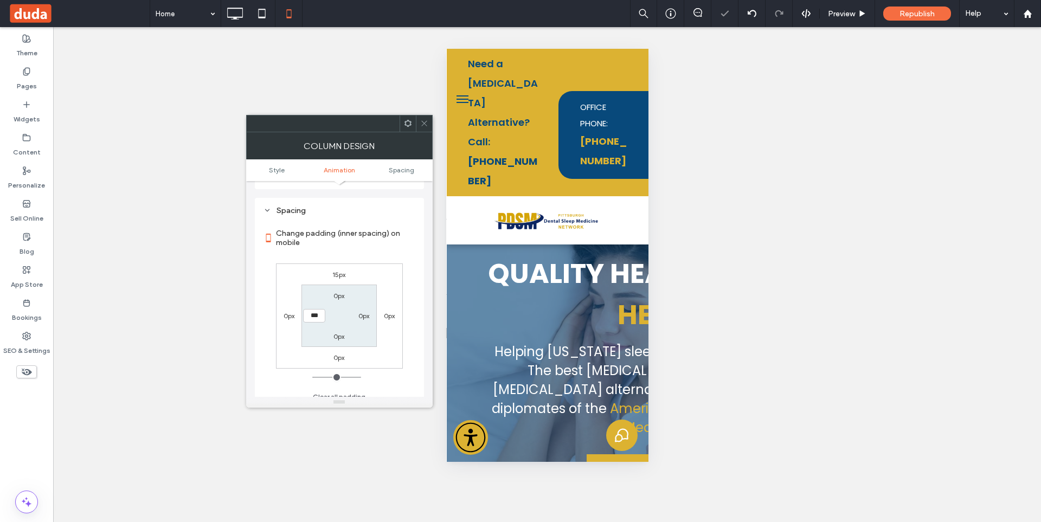
drag, startPoint x: 423, startPoint y: 127, endPoint x: 438, endPoint y: 155, distance: 32.0
click at [424, 127] on icon at bounding box center [424, 123] width 8 height 8
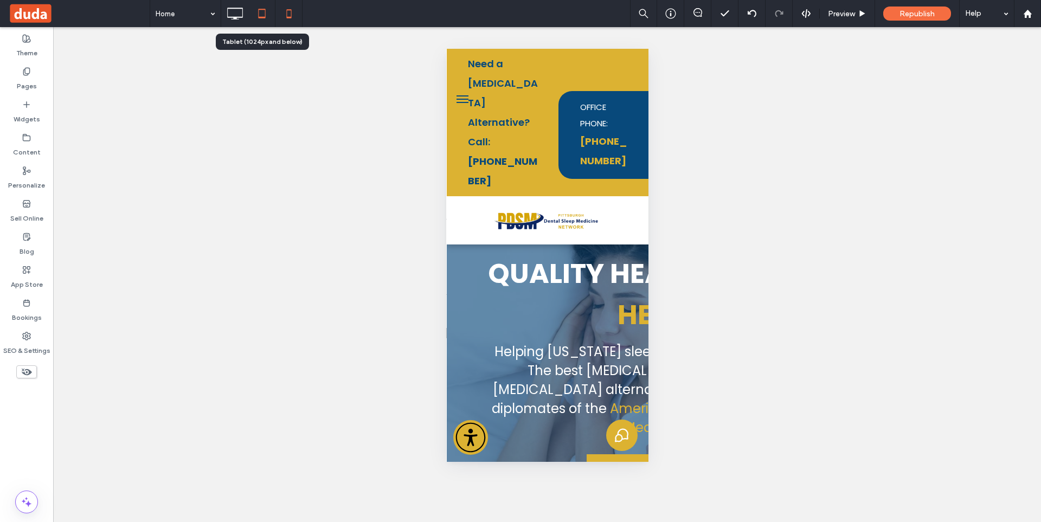
click at [249, 25] on div at bounding box center [261, 13] width 27 height 27
click at [236, 12] on icon at bounding box center [235, 14] width 22 height 22
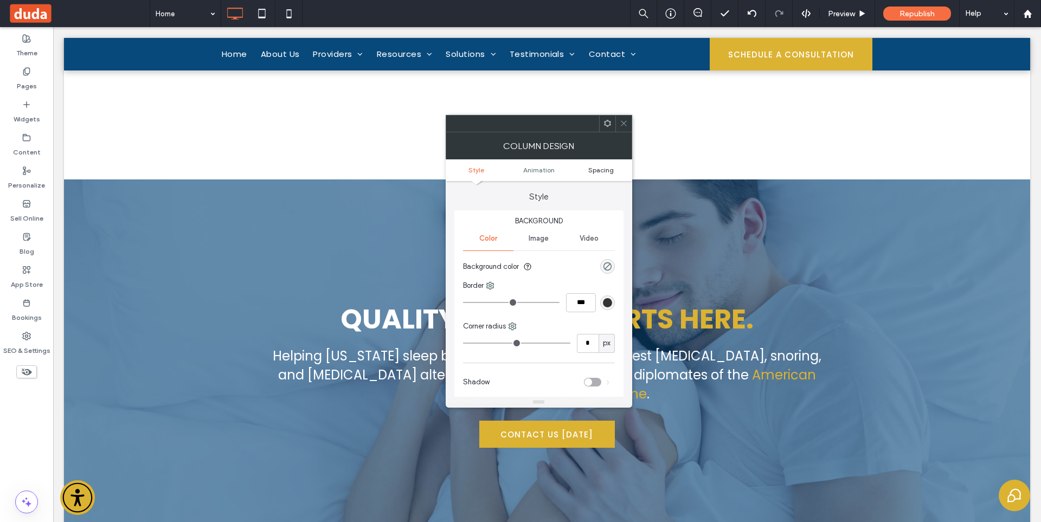
click at [606, 170] on span "Spacing" at bounding box center [600, 170] width 25 height 8
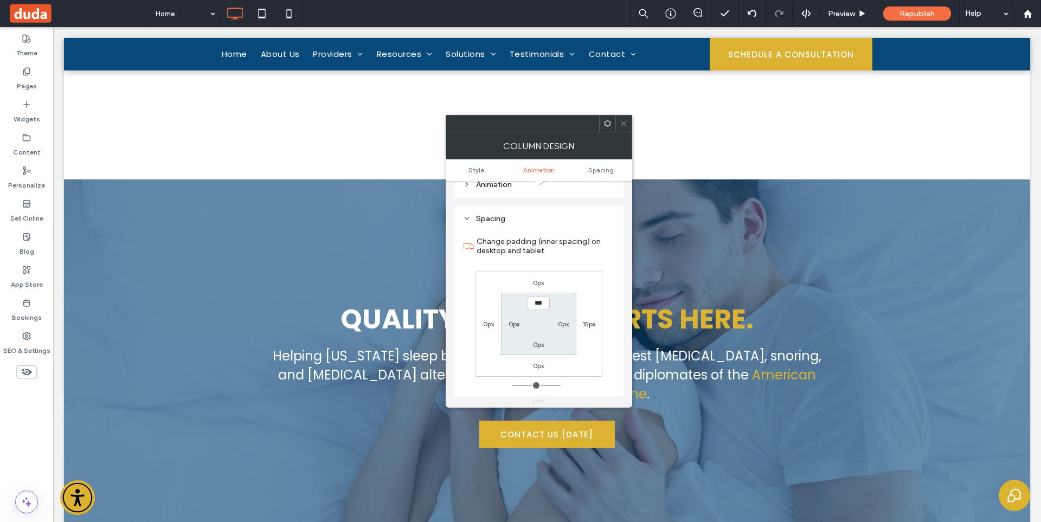
scroll to position [254, 0]
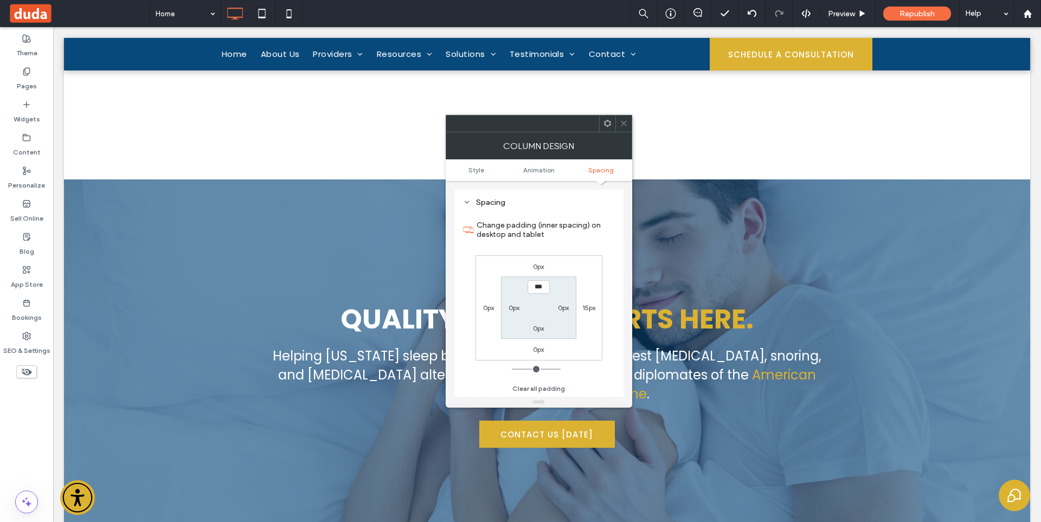
click at [625, 126] on icon at bounding box center [623, 123] width 8 height 8
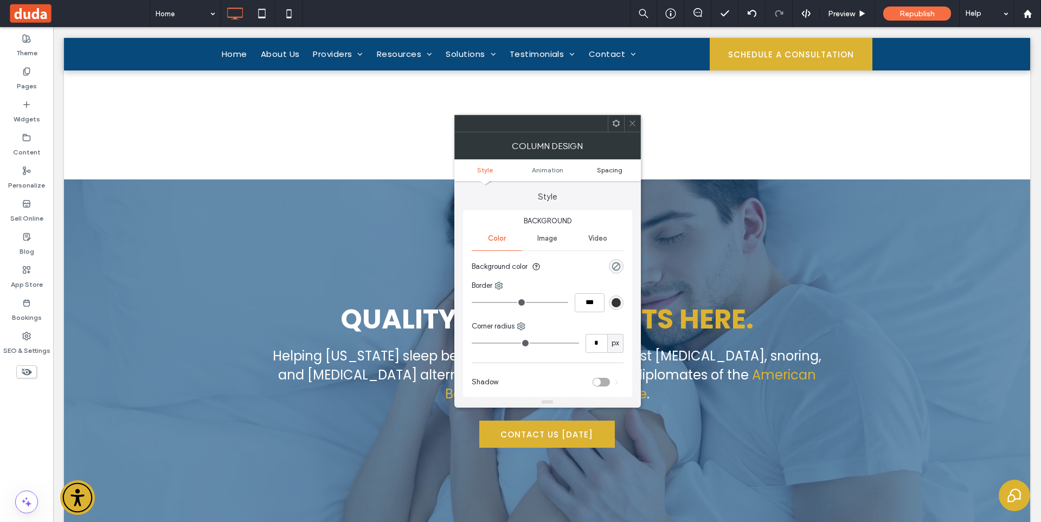
click at [618, 168] on span "Spacing" at bounding box center [609, 170] width 25 height 8
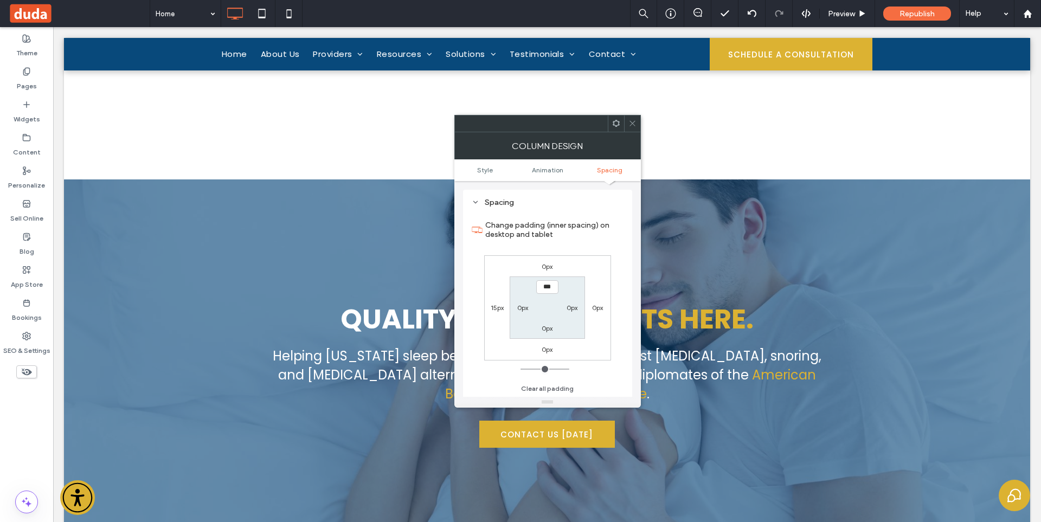
click at [630, 121] on icon at bounding box center [632, 123] width 8 height 8
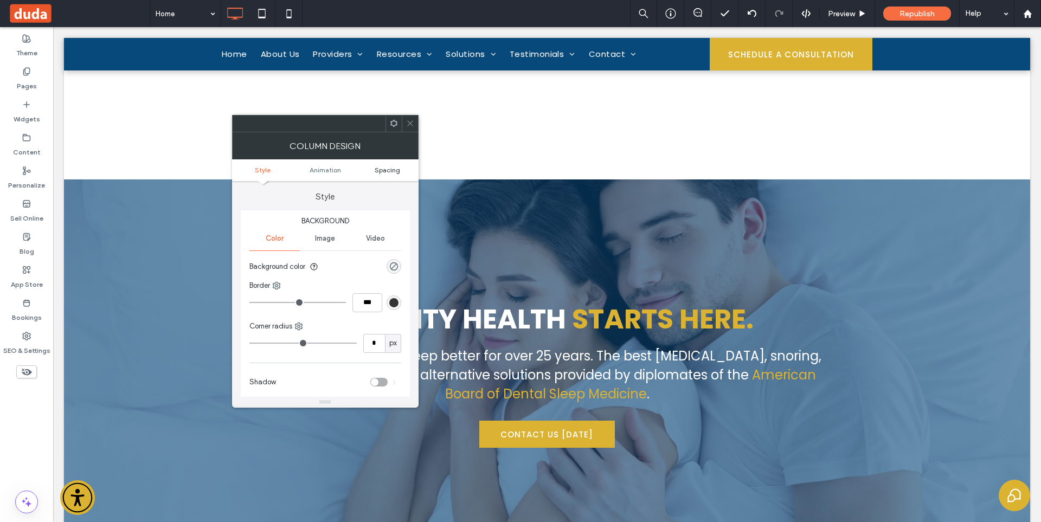
click at [393, 171] on span "Spacing" at bounding box center [386, 170] width 25 height 8
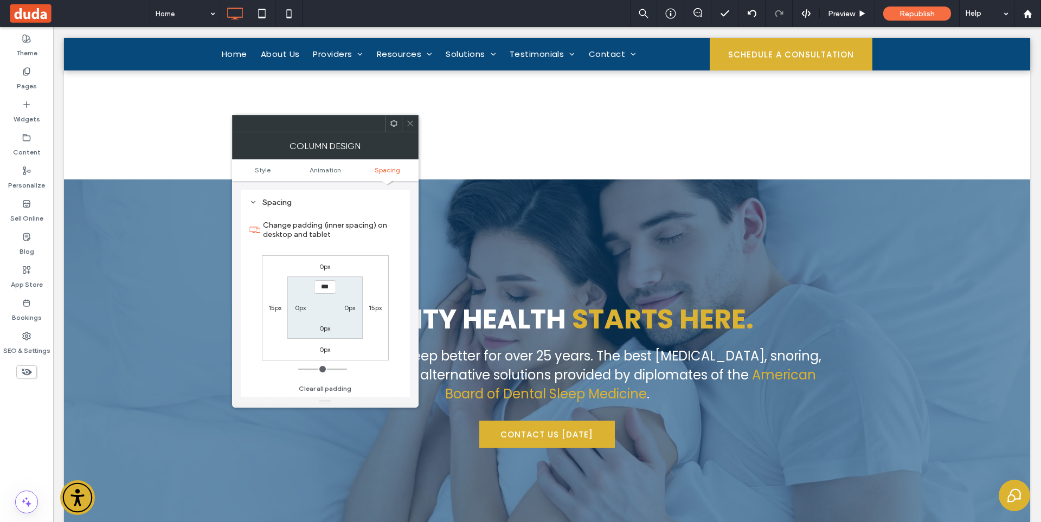
click at [408, 121] on icon at bounding box center [410, 123] width 8 height 8
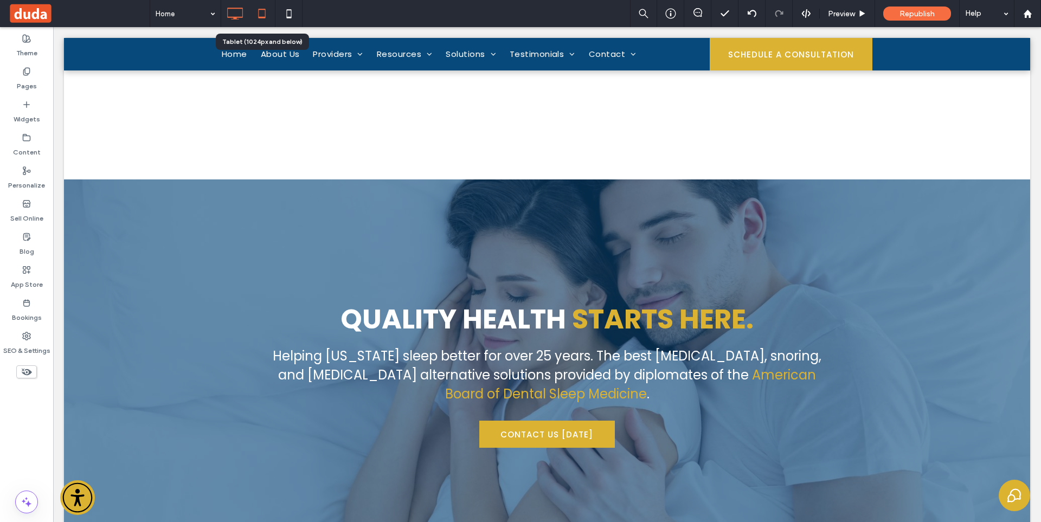
click at [263, 22] on icon at bounding box center [262, 14] width 22 height 22
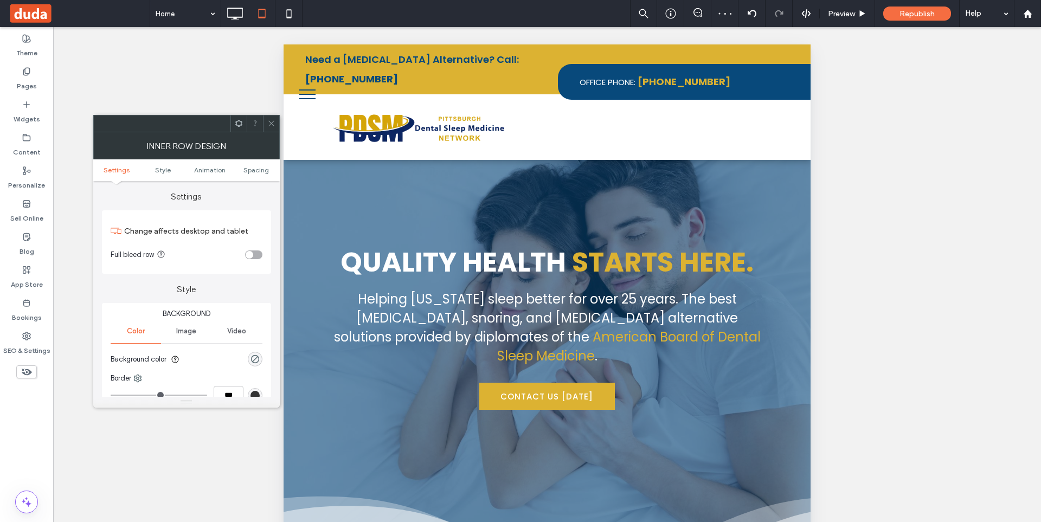
click at [274, 121] on icon at bounding box center [271, 123] width 8 height 8
click at [263, 171] on span "Spacing" at bounding box center [255, 170] width 25 height 8
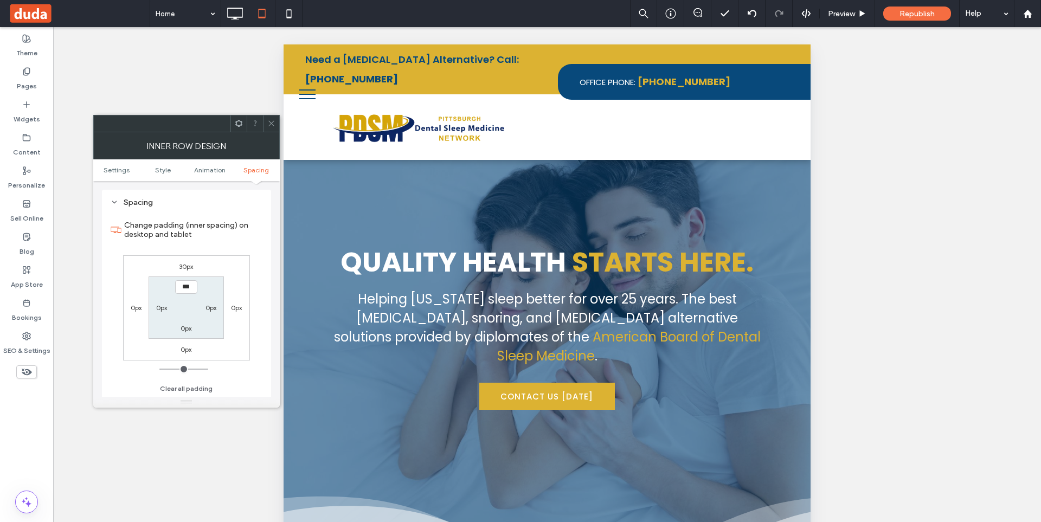
scroll to position [347, 0]
click at [269, 125] on icon at bounding box center [271, 123] width 8 height 8
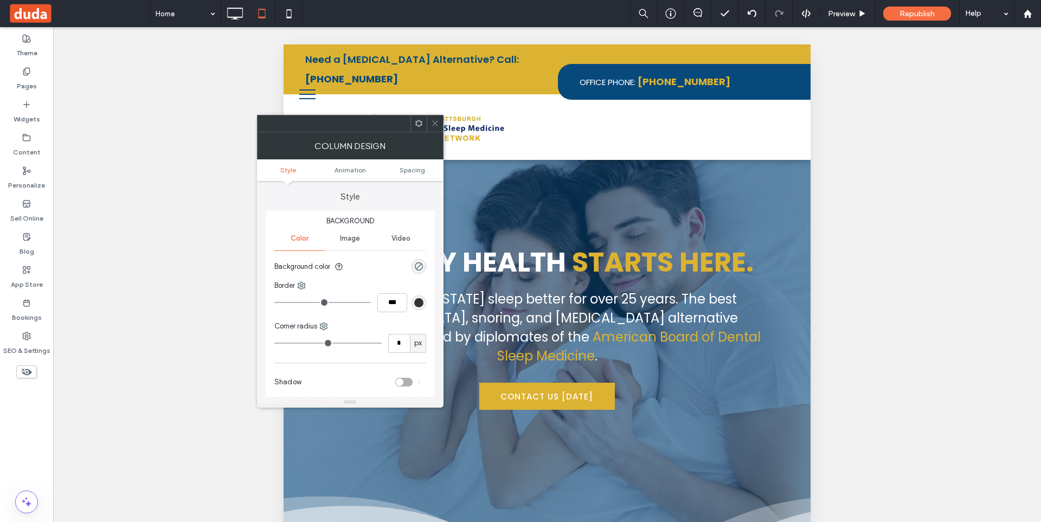
click at [414, 174] on ul "Style Animation Spacing" at bounding box center [350, 170] width 186 height 22
click at [418, 170] on span "Spacing" at bounding box center [411, 170] width 25 height 8
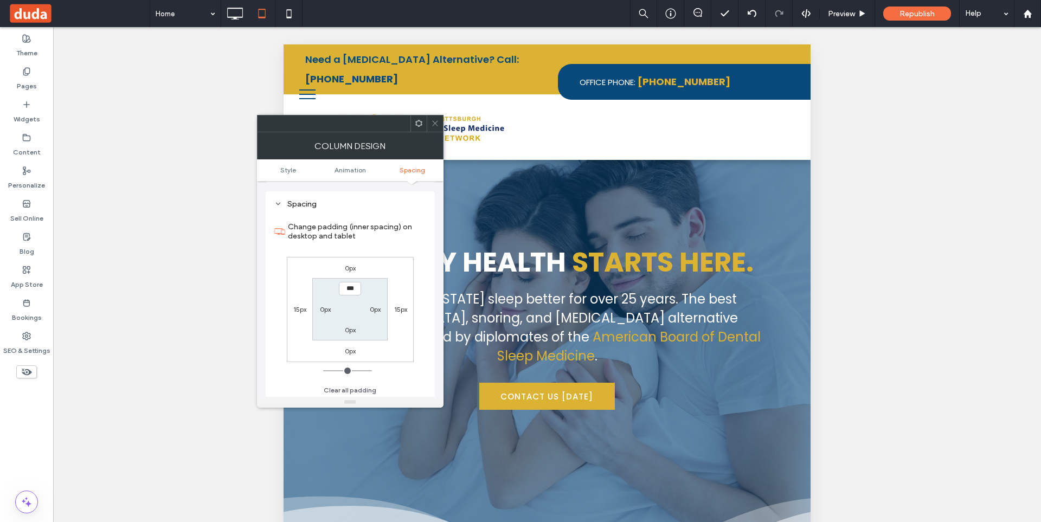
scroll to position [254, 0]
click at [435, 121] on icon at bounding box center [435, 123] width 8 height 8
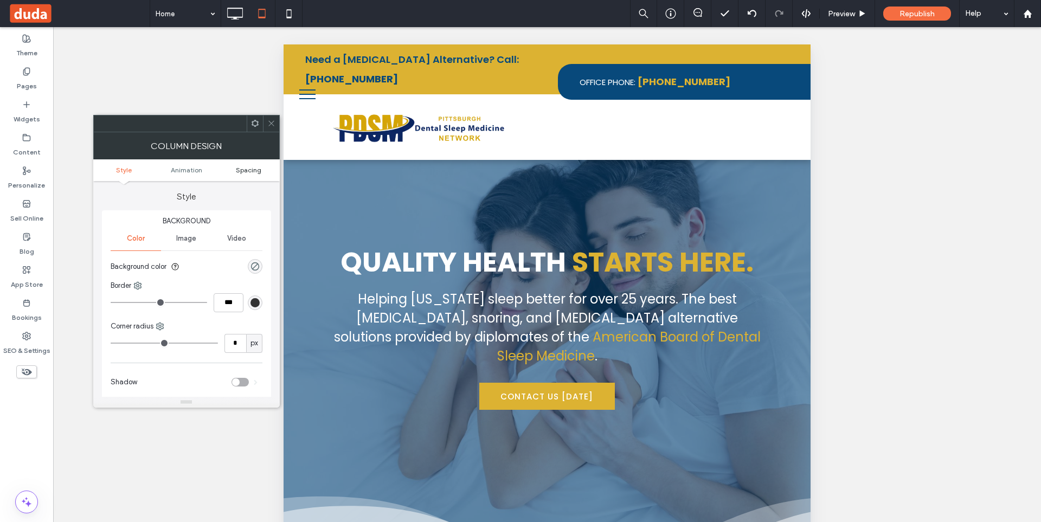
click at [248, 171] on span "Spacing" at bounding box center [248, 170] width 25 height 8
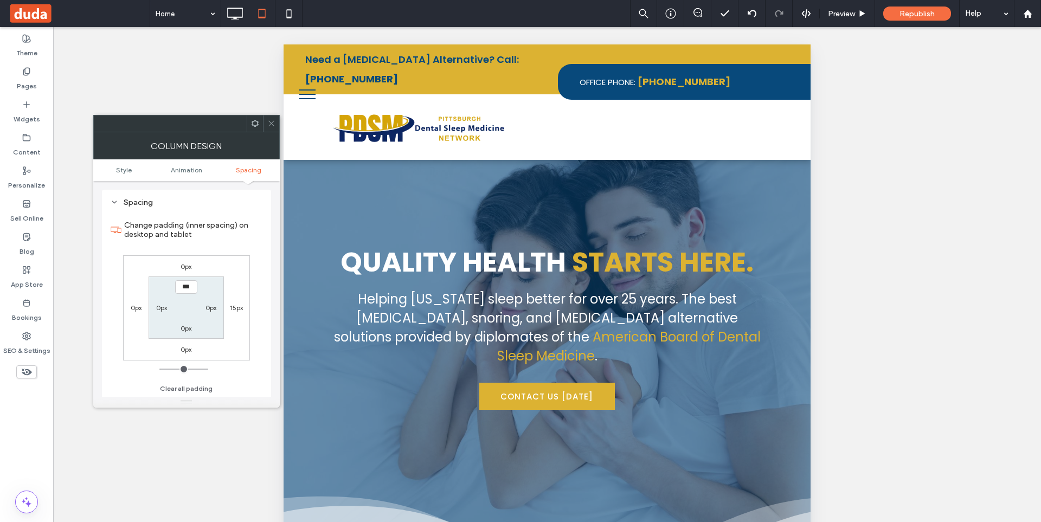
click at [269, 129] on span at bounding box center [271, 123] width 8 height 16
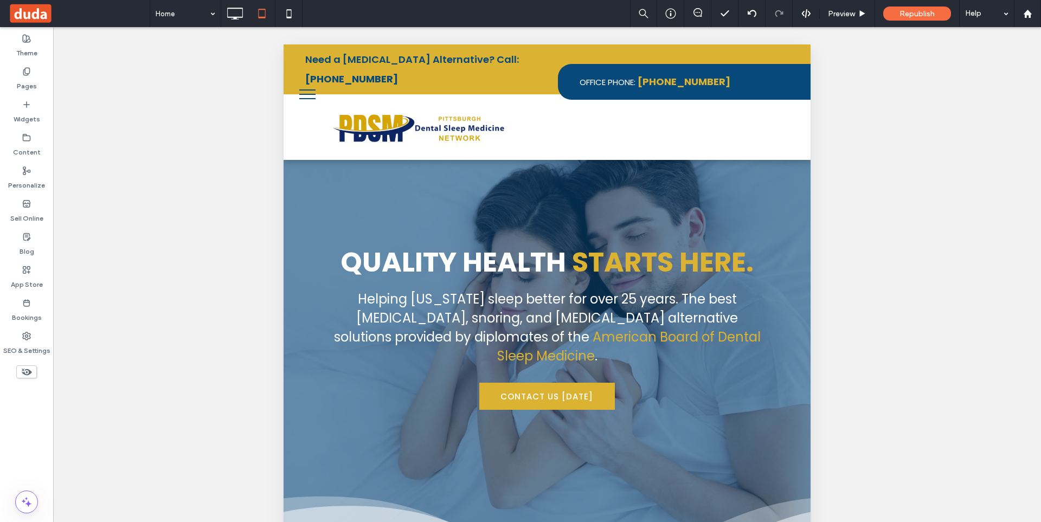
click at [292, 9] on icon at bounding box center [289, 14] width 22 height 22
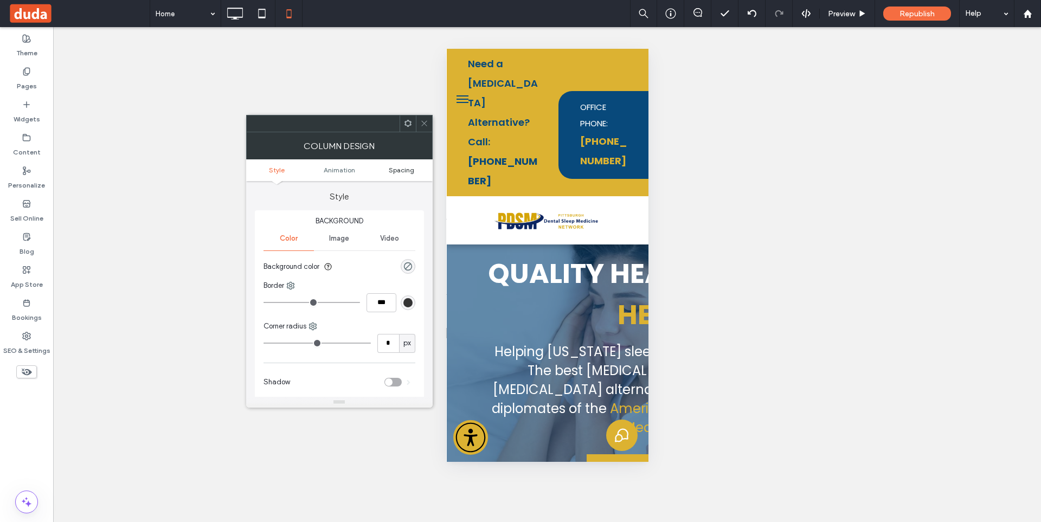
click at [403, 169] on span "Spacing" at bounding box center [401, 170] width 25 height 8
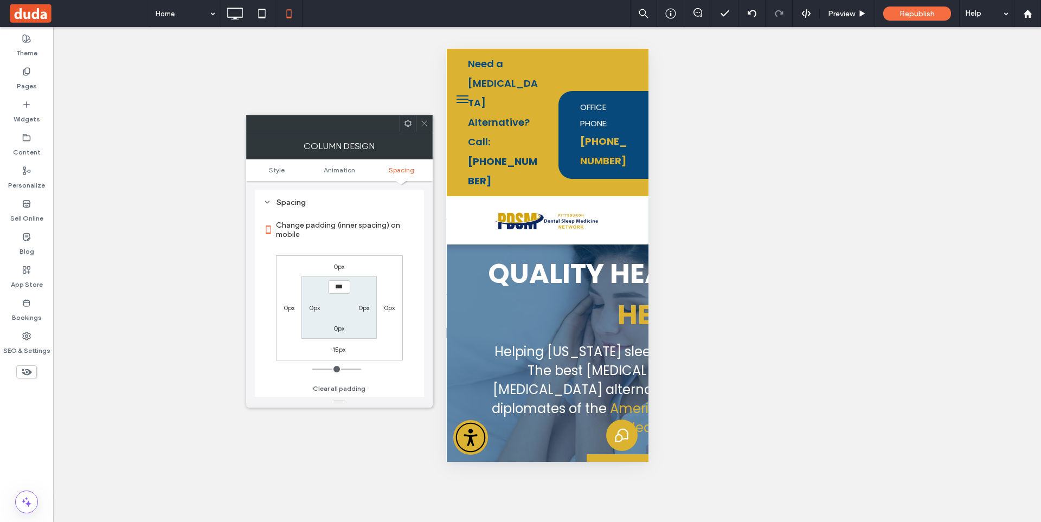
click at [424, 119] on span at bounding box center [424, 123] width 8 height 16
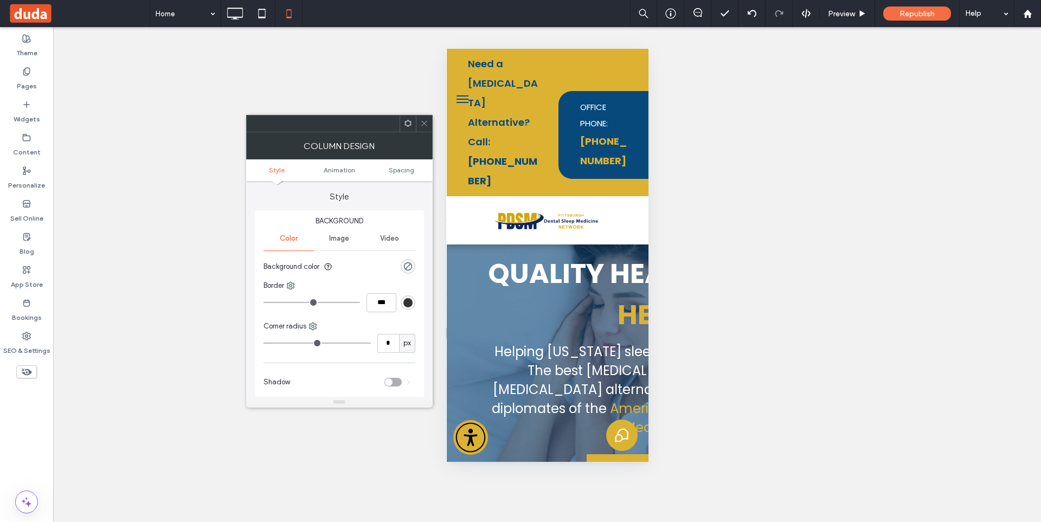
drag, startPoint x: 427, startPoint y: 127, endPoint x: 233, endPoint y: 27, distance: 218.1
click at [427, 127] on icon at bounding box center [424, 123] width 8 height 8
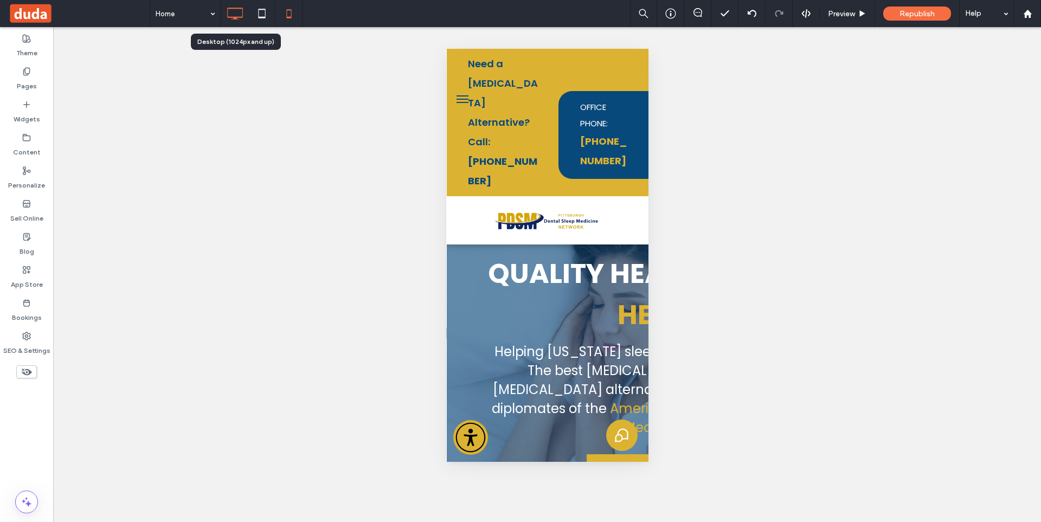
click at [231, 14] on icon at bounding box center [235, 14] width 22 height 22
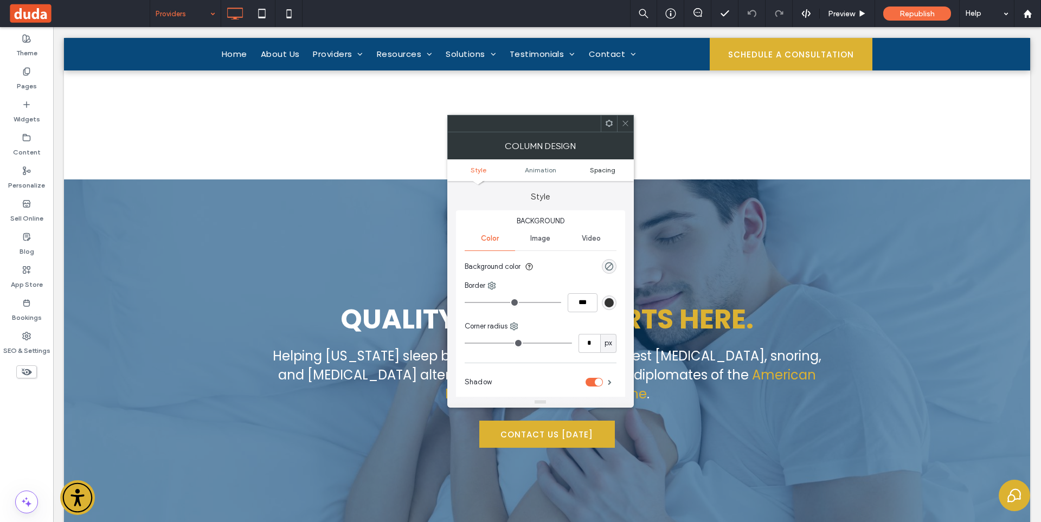
click at [603, 170] on span "Spacing" at bounding box center [602, 170] width 25 height 8
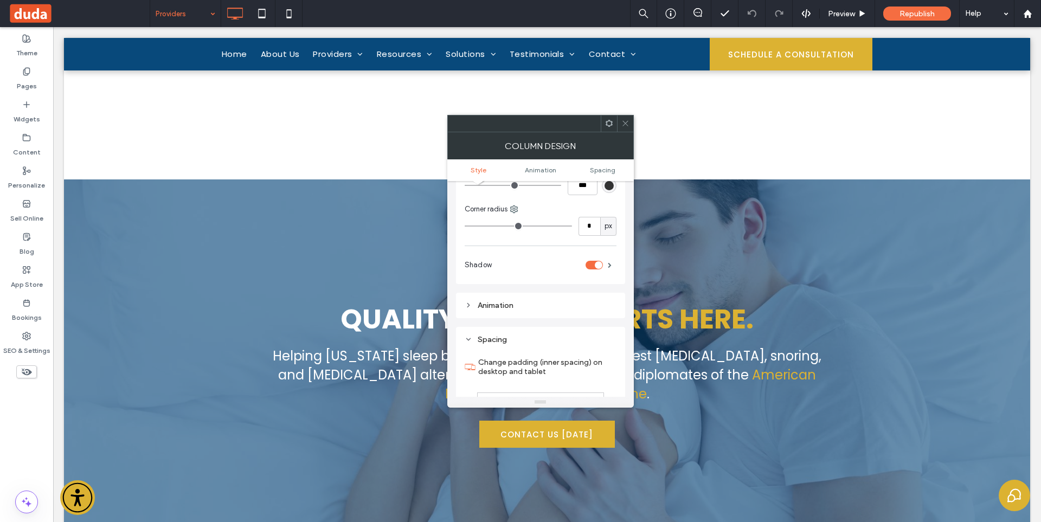
scroll to position [254, 0]
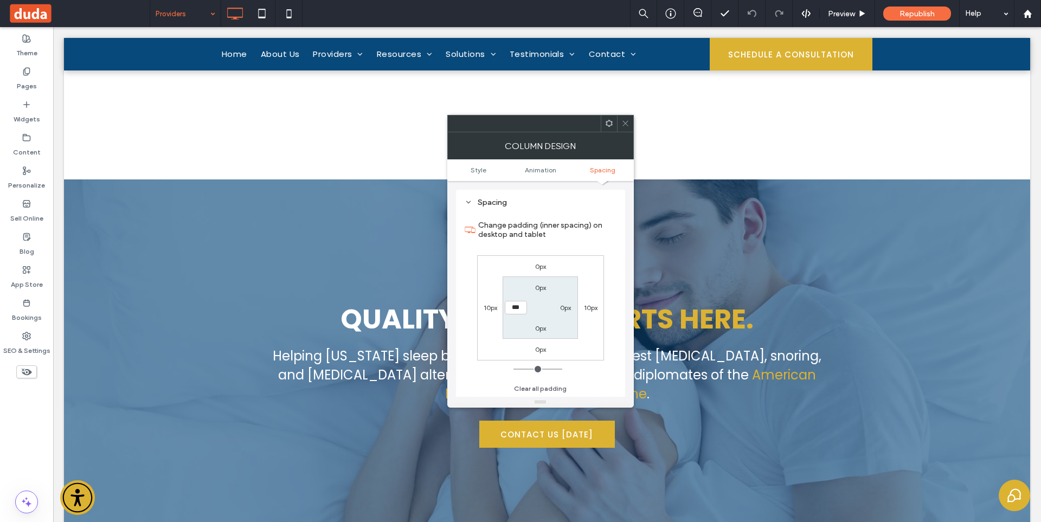
type input "**"
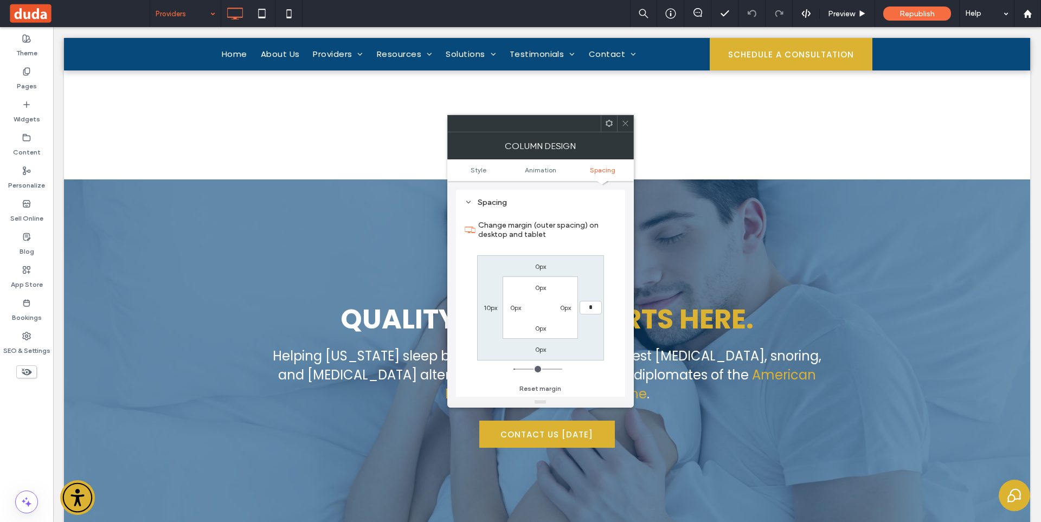
type input "**"
type input "*"
type input "***"
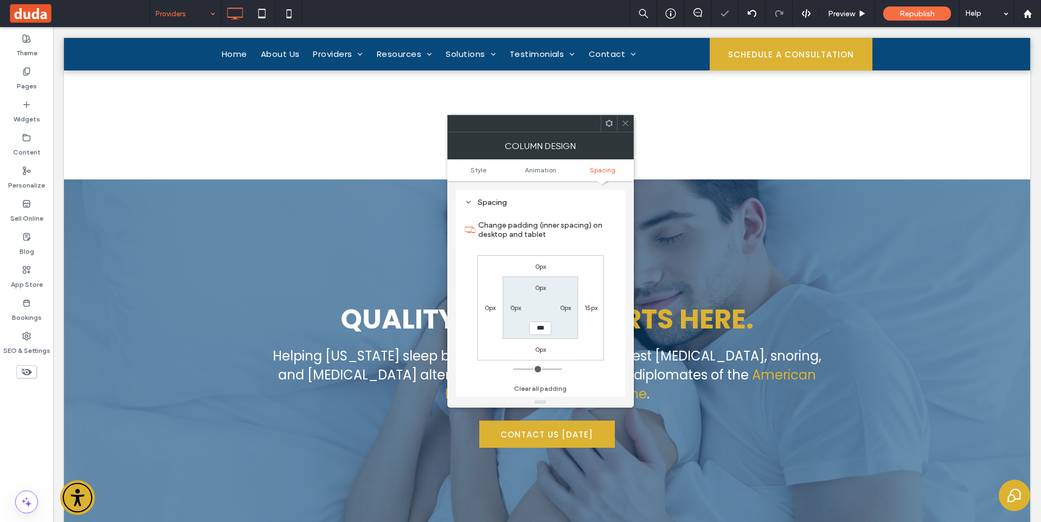
click at [625, 126] on icon at bounding box center [625, 123] width 8 height 8
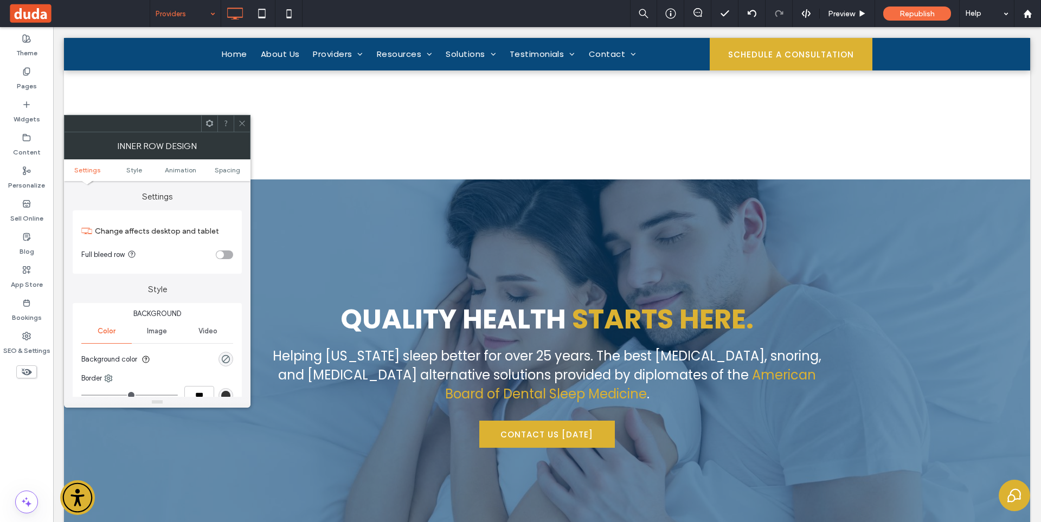
click at [237, 123] on div at bounding box center [242, 123] width 16 height 16
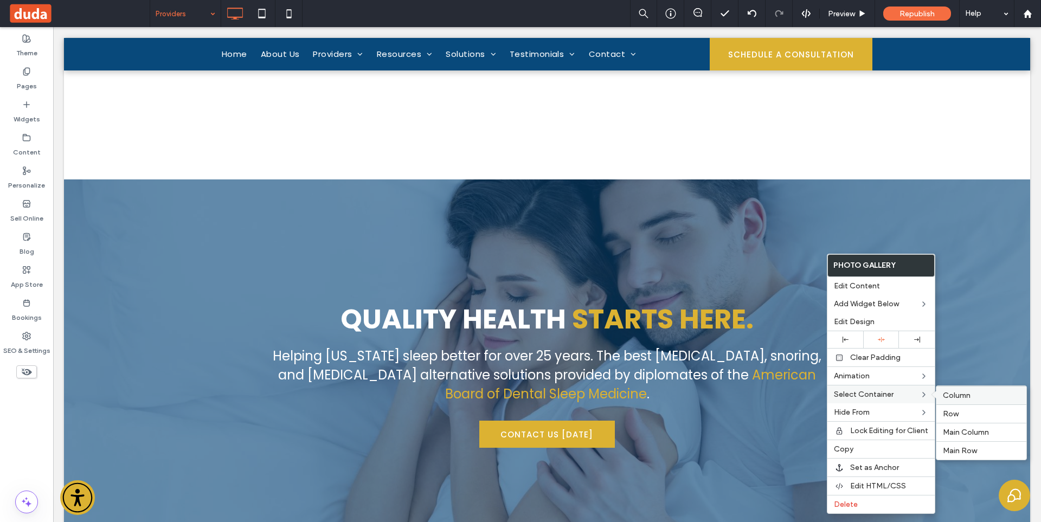
click at [944, 401] on div "Column" at bounding box center [981, 395] width 90 height 18
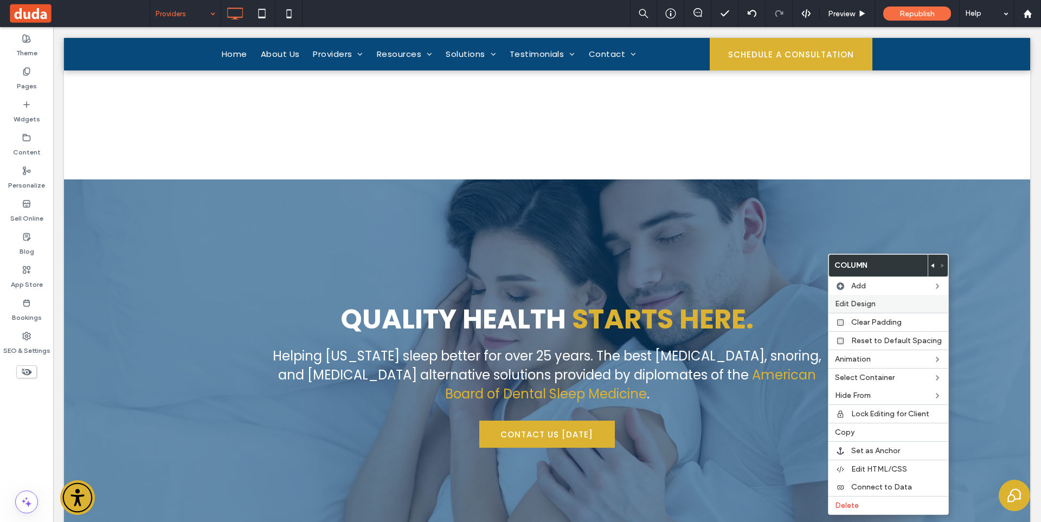
click at [867, 304] on span "Edit Design" at bounding box center [855, 303] width 41 height 9
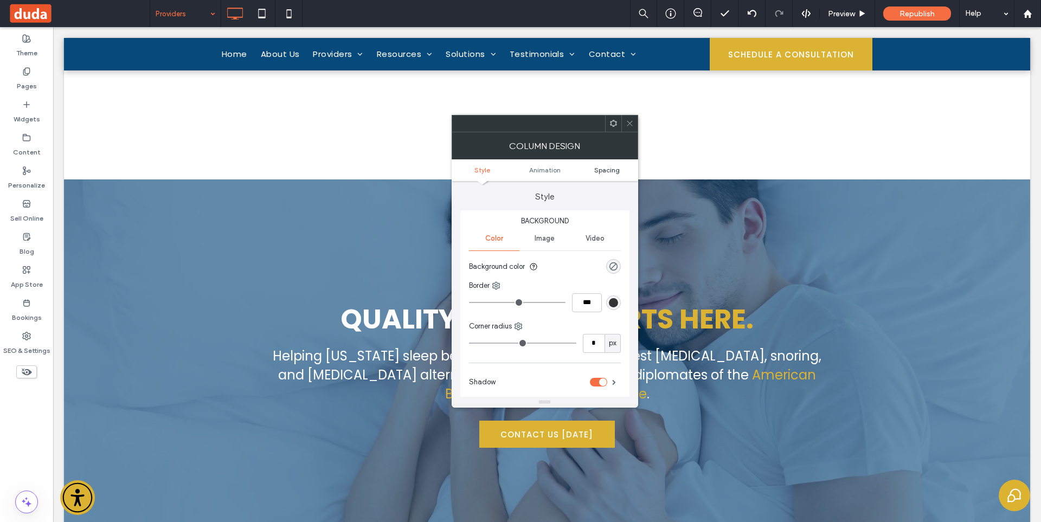
click at [608, 166] on span "Spacing" at bounding box center [606, 170] width 25 height 8
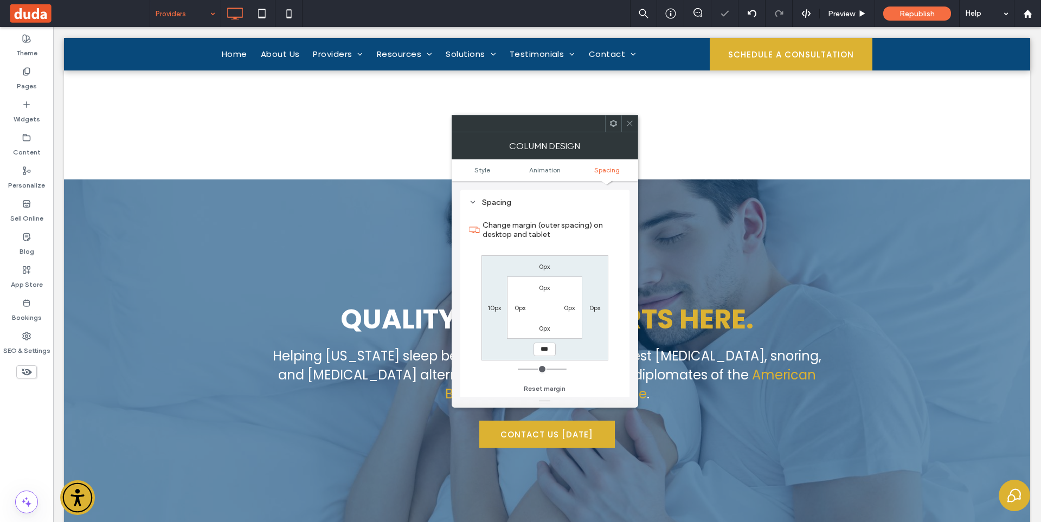
type input "**"
type input "****"
type input "*"
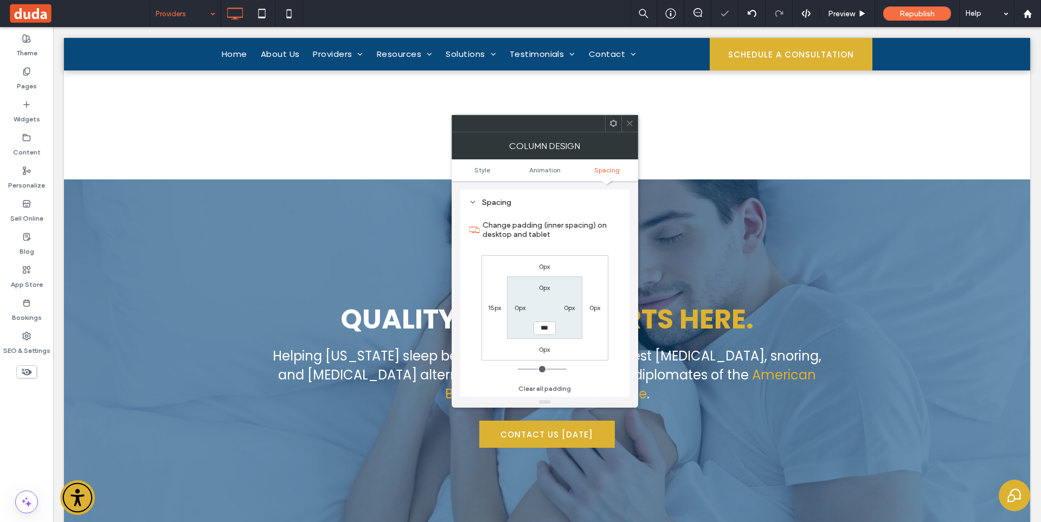
click at [630, 117] on span at bounding box center [629, 123] width 8 height 16
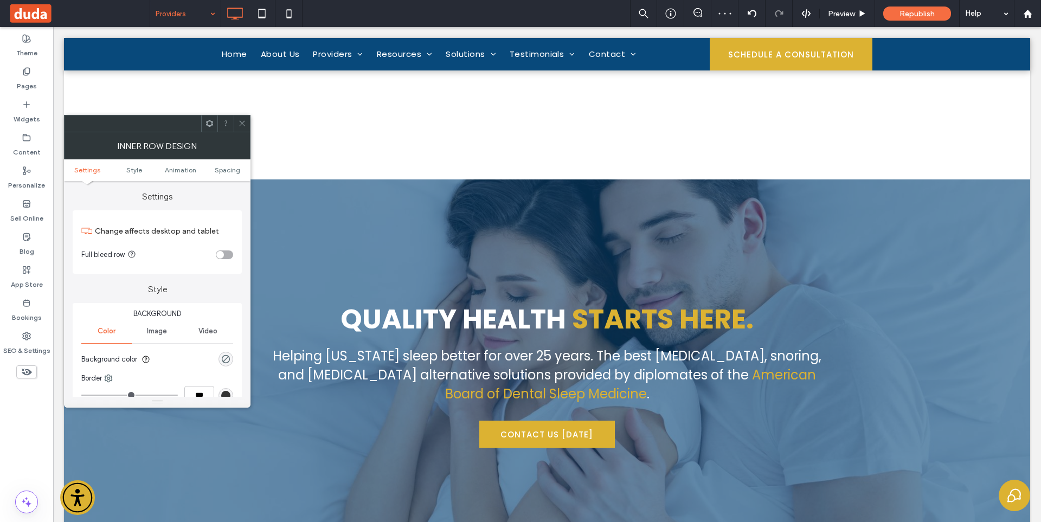
click at [237, 124] on div at bounding box center [242, 123] width 16 height 16
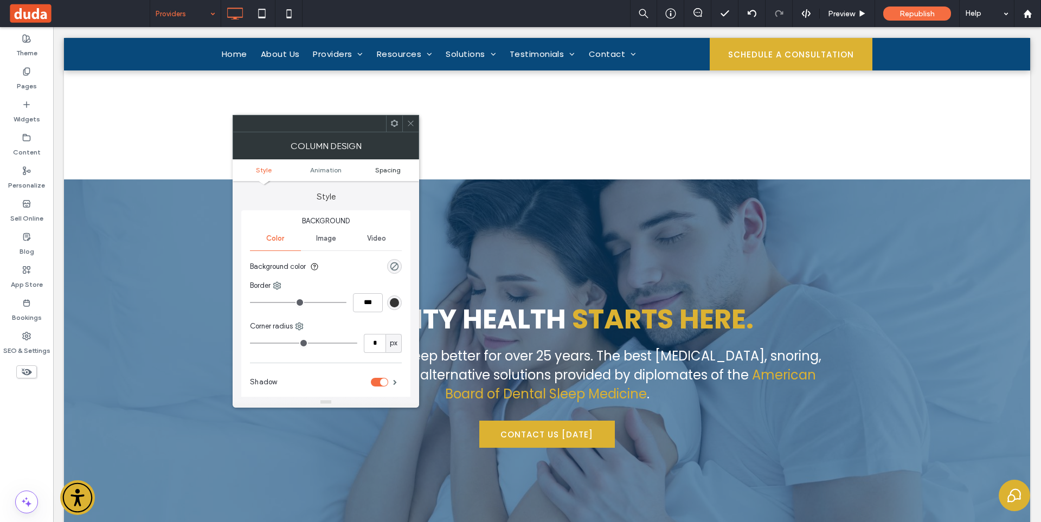
click at [390, 166] on ul "Style Animation Spacing" at bounding box center [325, 170] width 186 height 22
click at [392, 169] on span "Spacing" at bounding box center [387, 170] width 25 height 8
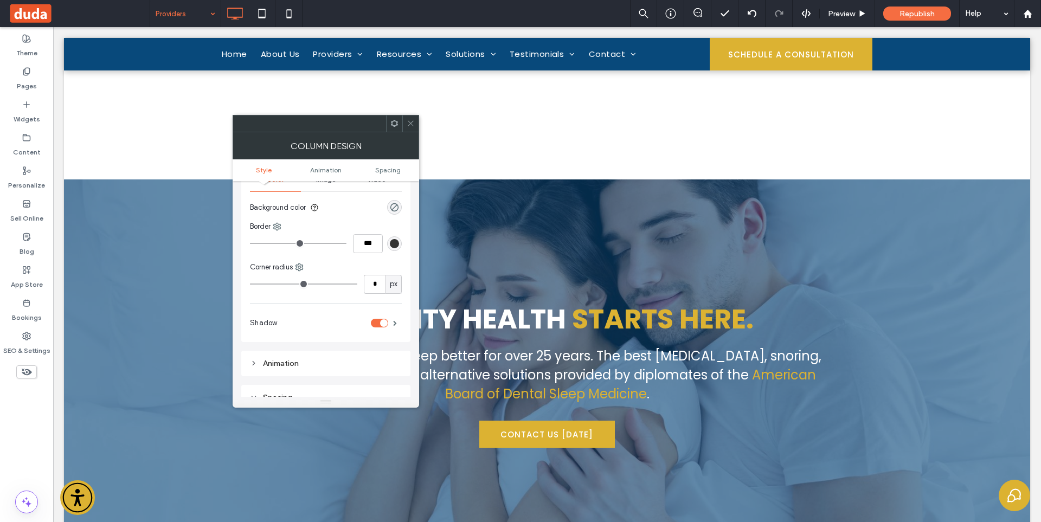
scroll to position [234, 0]
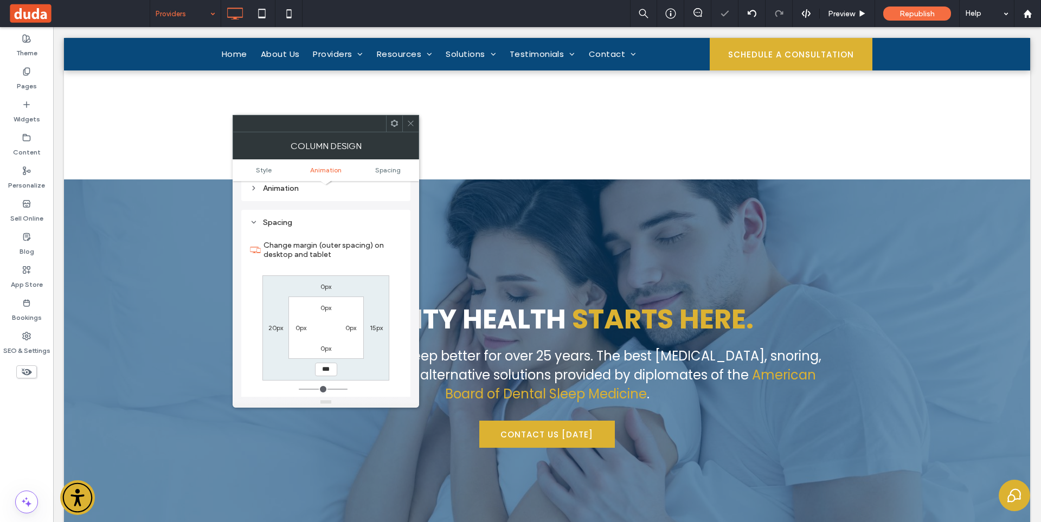
type input "**"
type input "****"
type input "*"
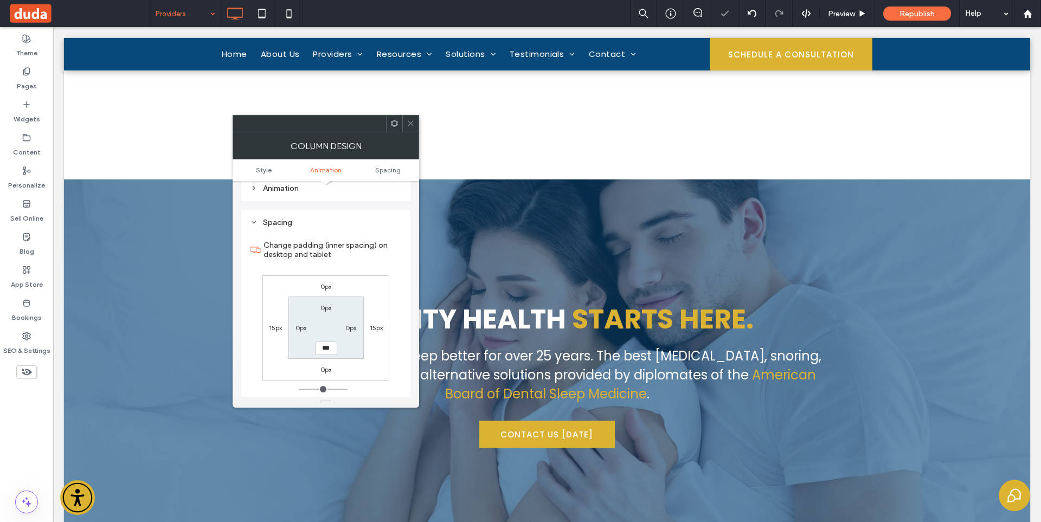
click at [410, 118] on span at bounding box center [410, 123] width 8 height 16
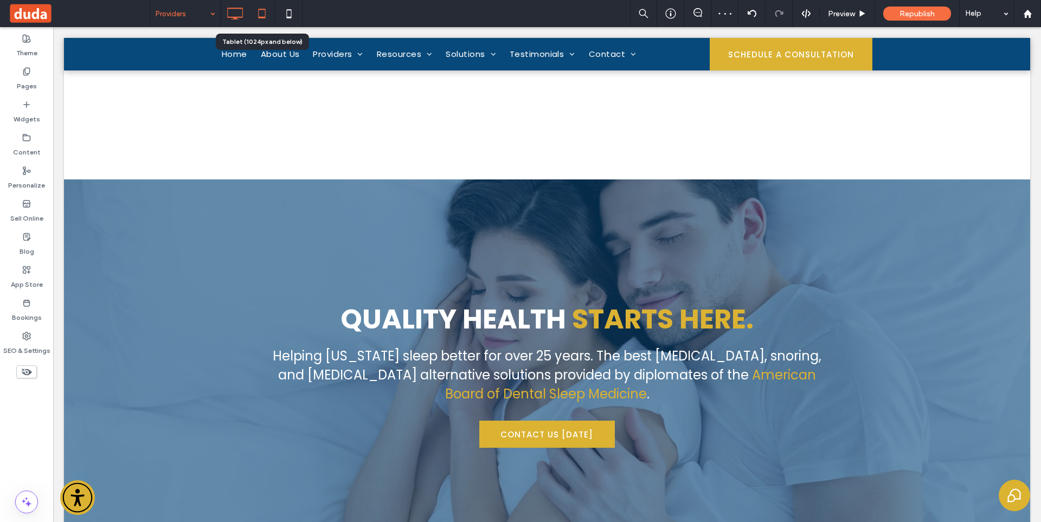
click at [268, 22] on icon at bounding box center [262, 14] width 22 height 22
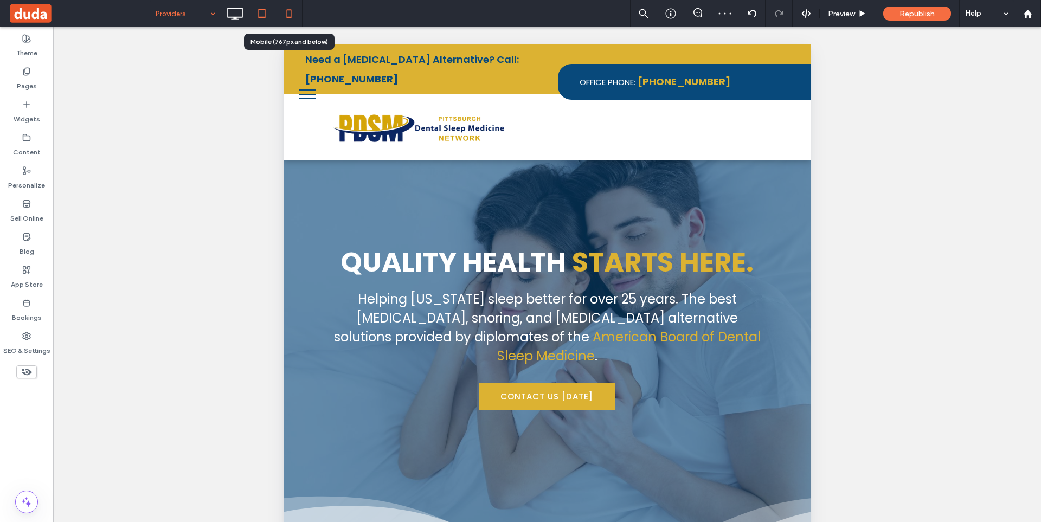
click at [288, 12] on icon at bounding box center [289, 14] width 22 height 22
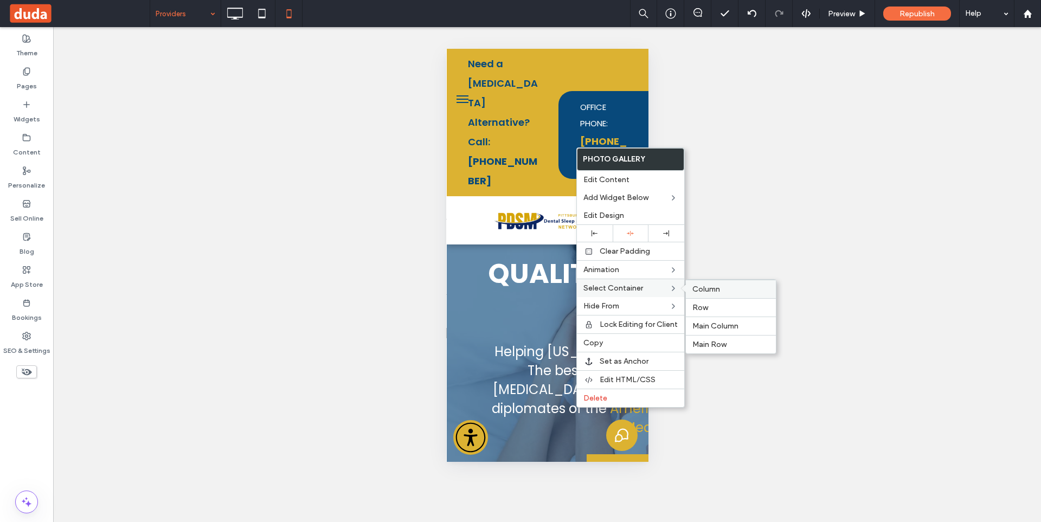
click at [699, 282] on div "Column" at bounding box center [731, 289] width 90 height 18
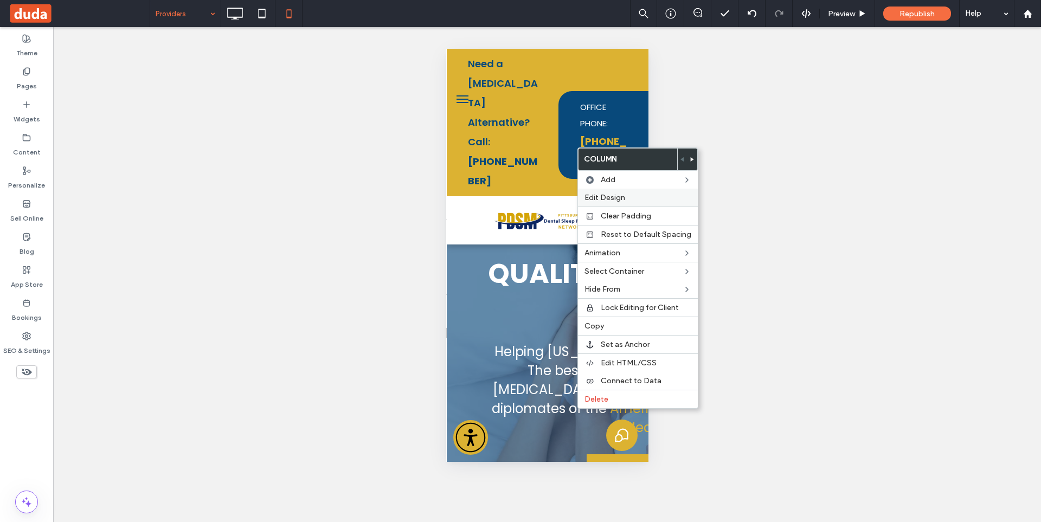
click at [613, 197] on span "Edit Design" at bounding box center [604, 197] width 41 height 9
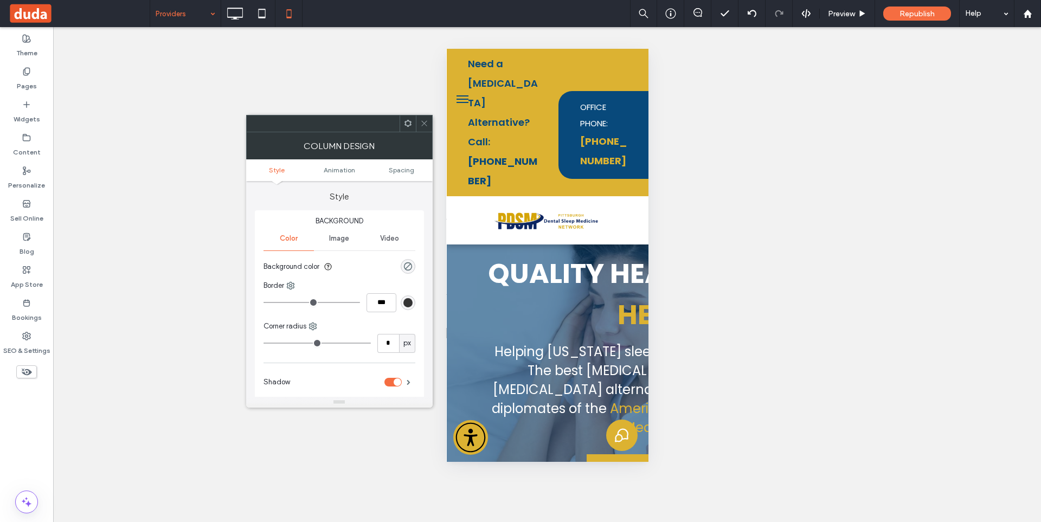
click at [405, 162] on ul "Style Animation Spacing" at bounding box center [339, 170] width 186 height 22
drag, startPoint x: 405, startPoint y: 169, endPoint x: 405, endPoint y: 195, distance: 26.0
click at [405, 170] on span "Spacing" at bounding box center [401, 170] width 25 height 8
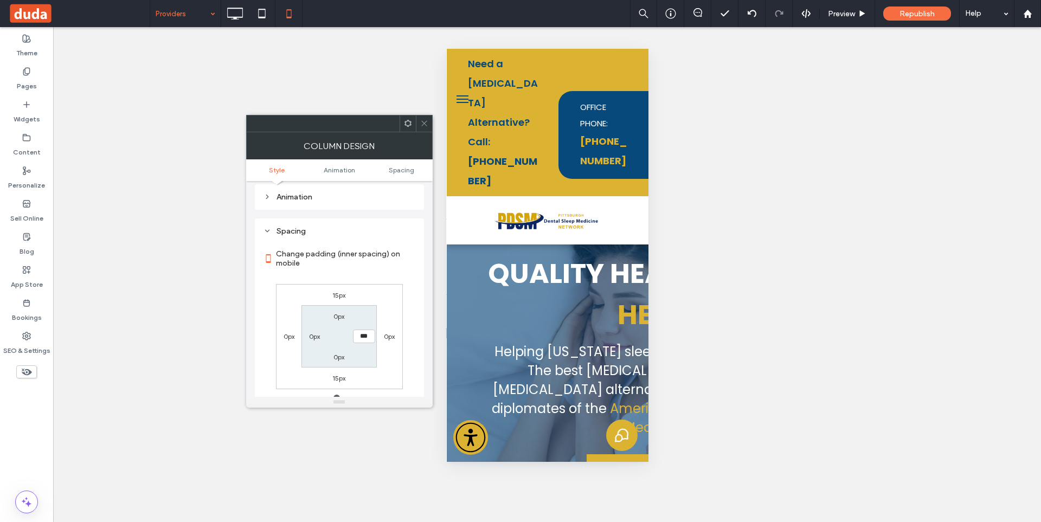
scroll to position [236, 0]
click at [346, 289] on div "15px 0px 15px 0px 0px *** 0px 0px" at bounding box center [339, 326] width 127 height 105
click at [341, 287] on label "15px" at bounding box center [338, 285] width 13 height 8
type input "**"
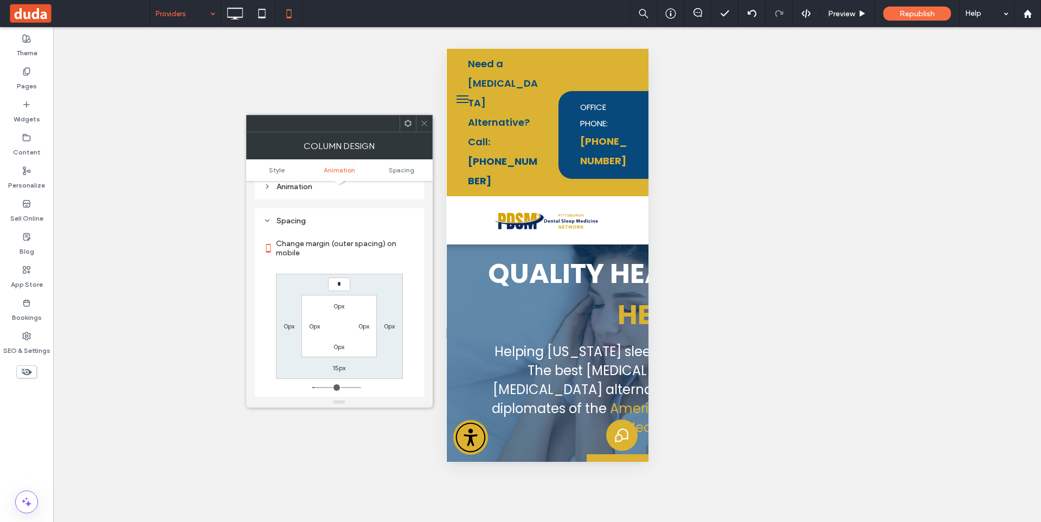
type input "*"
type input "***"
click at [427, 119] on span at bounding box center [424, 123] width 8 height 16
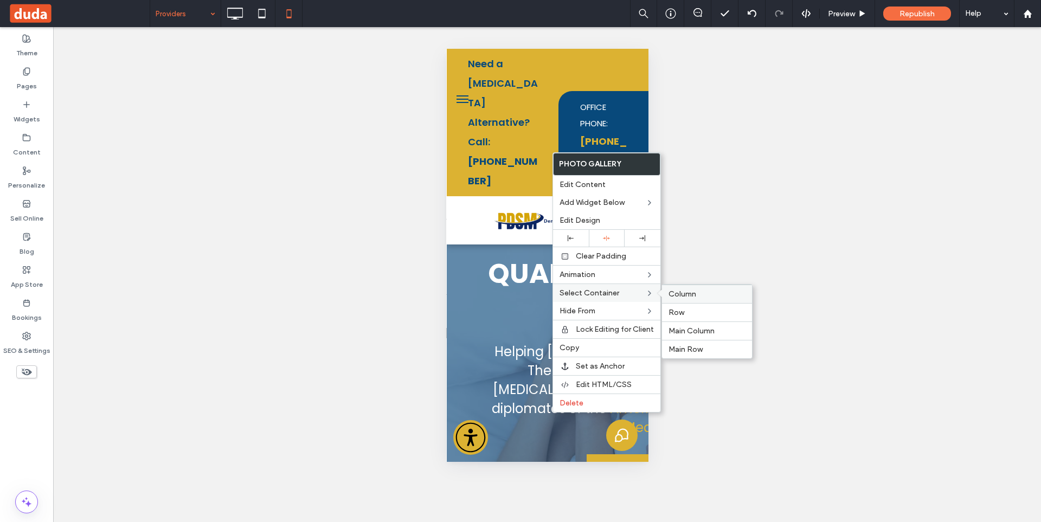
click at [683, 289] on span "Column" at bounding box center [682, 293] width 28 height 9
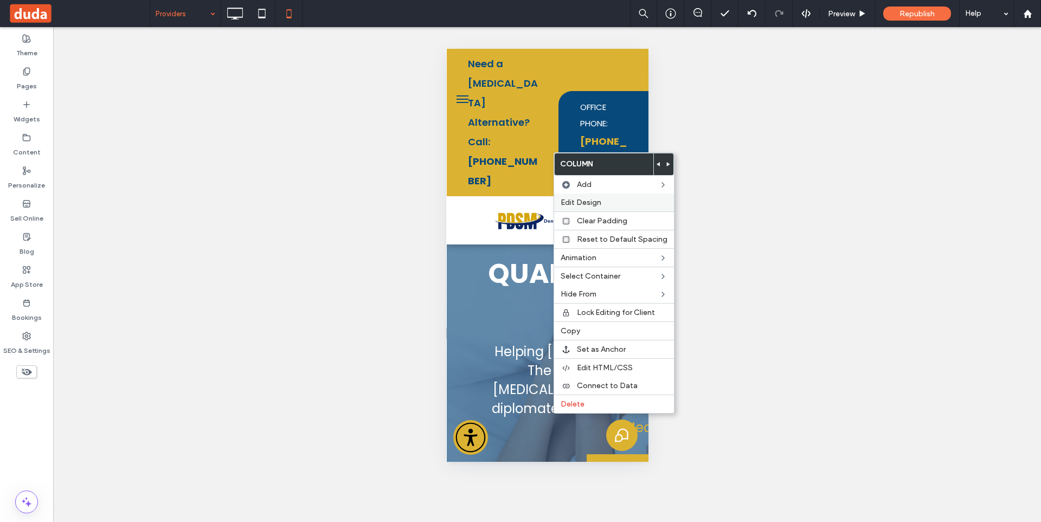
click at [593, 200] on span "Edit Design" at bounding box center [580, 202] width 41 height 9
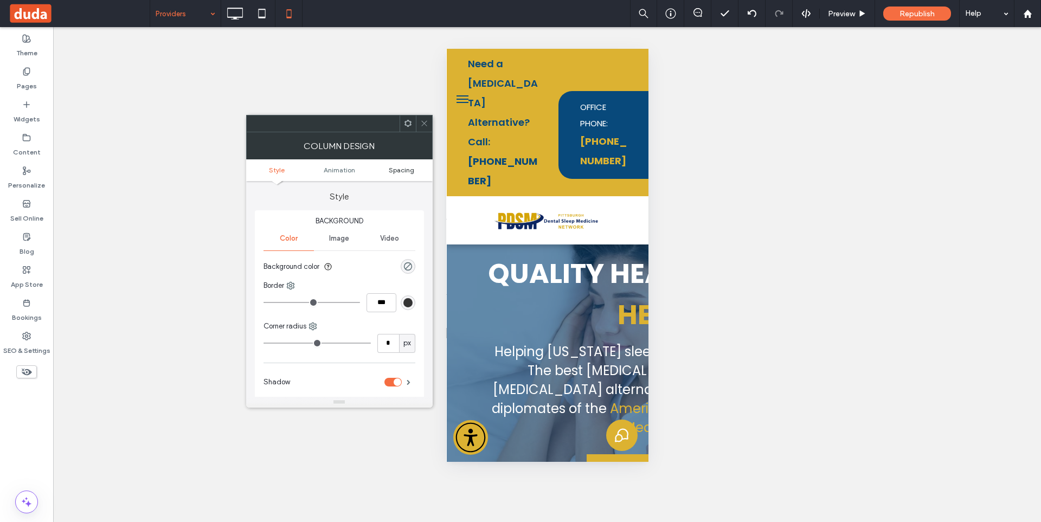
click at [414, 169] on span "Spacing" at bounding box center [401, 170] width 25 height 8
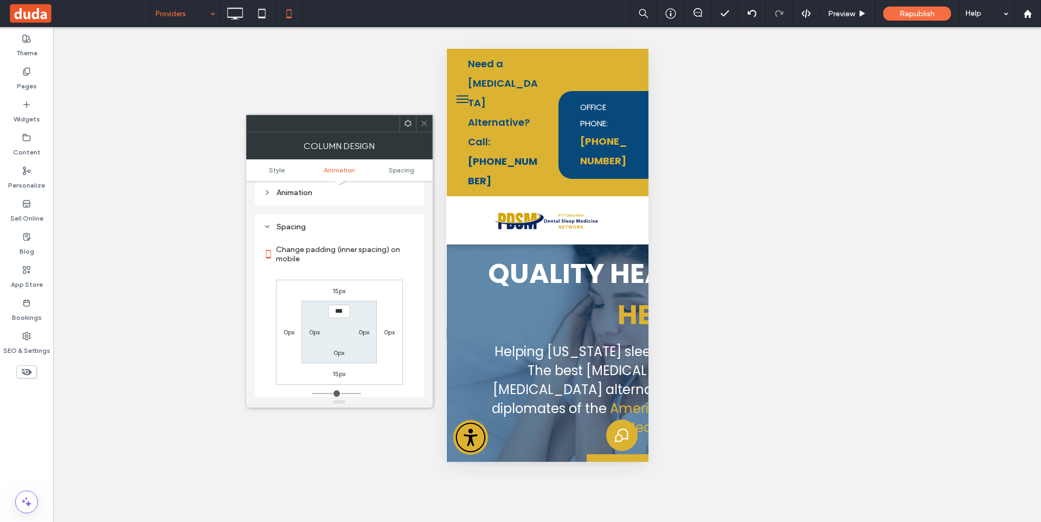
scroll to position [254, 0]
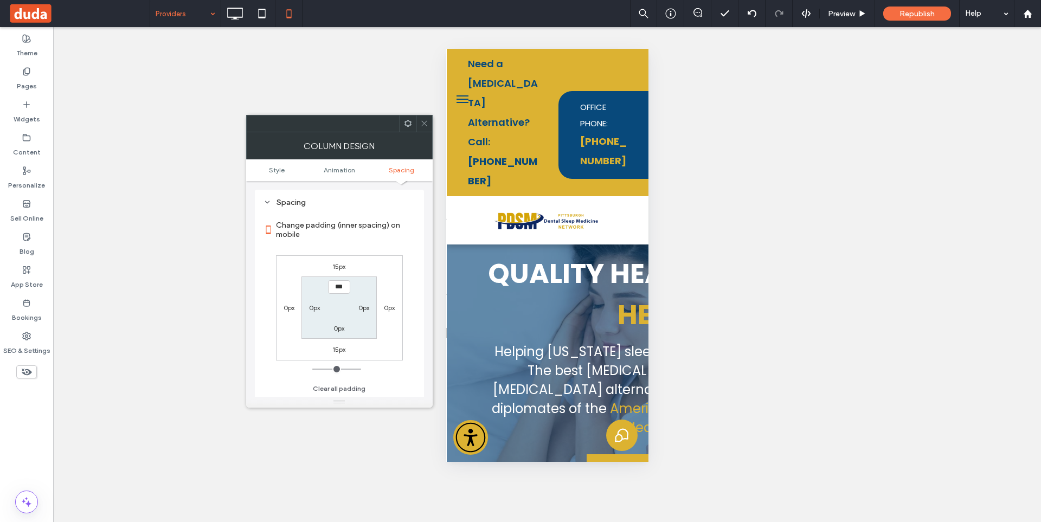
click at [427, 130] on span at bounding box center [424, 123] width 8 height 16
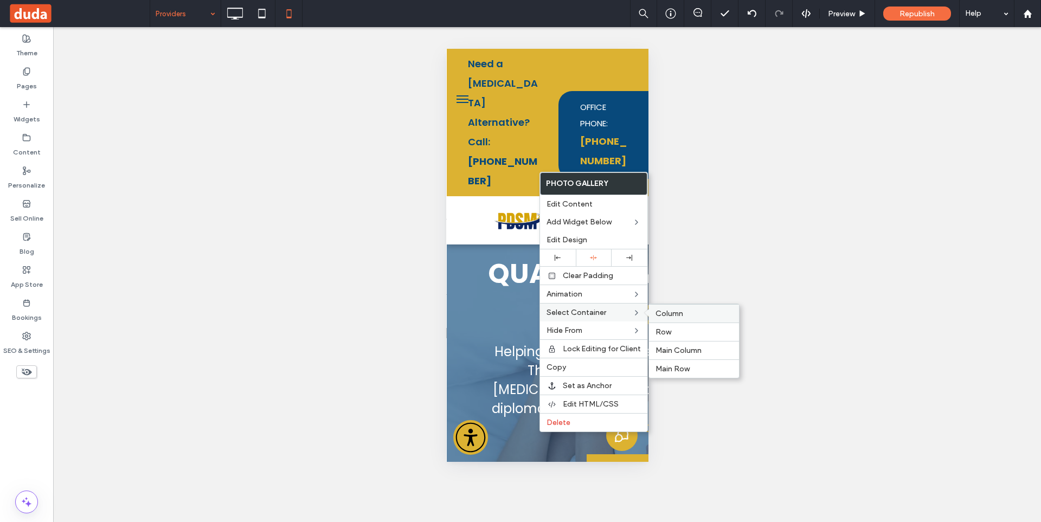
click at [663, 309] on span "Column" at bounding box center [669, 313] width 28 height 9
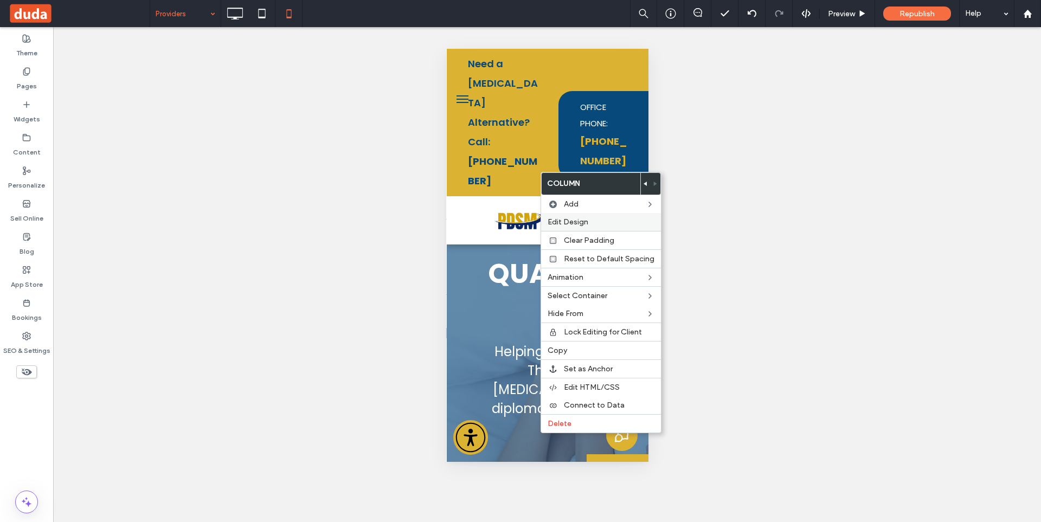
click at [579, 223] on span "Edit Design" at bounding box center [567, 221] width 41 height 9
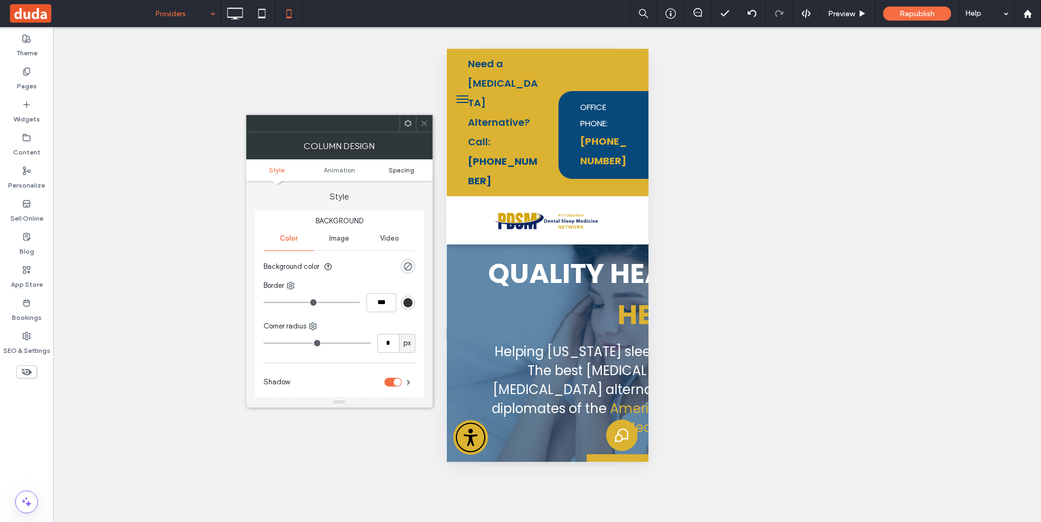
click at [409, 171] on span "Spacing" at bounding box center [401, 170] width 25 height 8
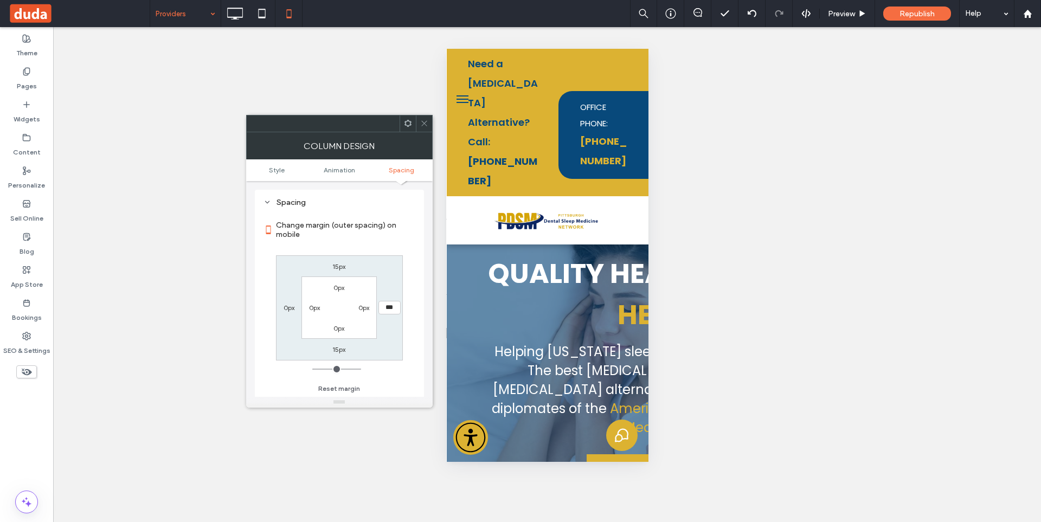
type input "**"
type input "*"
type input "***"
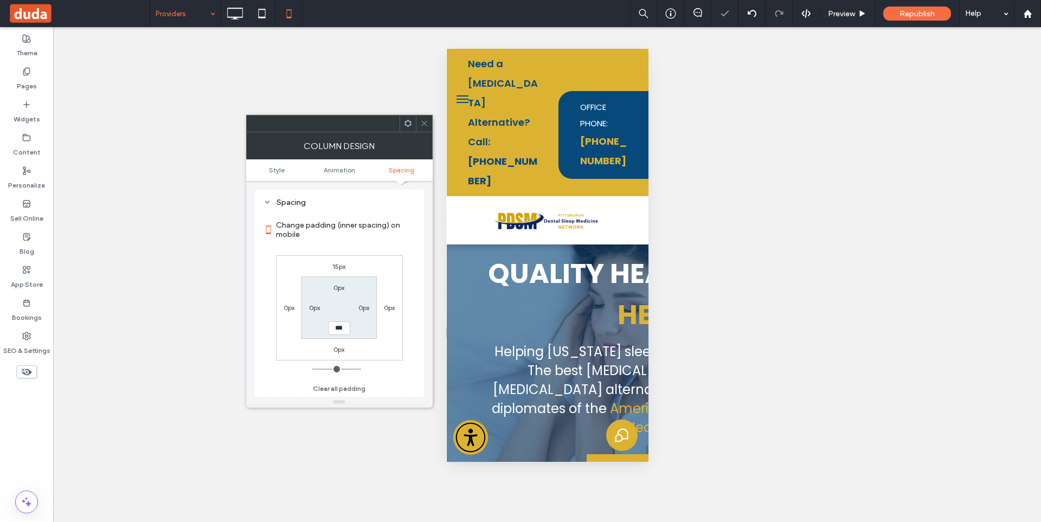
drag, startPoint x: 425, startPoint y: 124, endPoint x: 442, endPoint y: 135, distance: 20.7
click at [428, 124] on div at bounding box center [424, 123] width 16 height 16
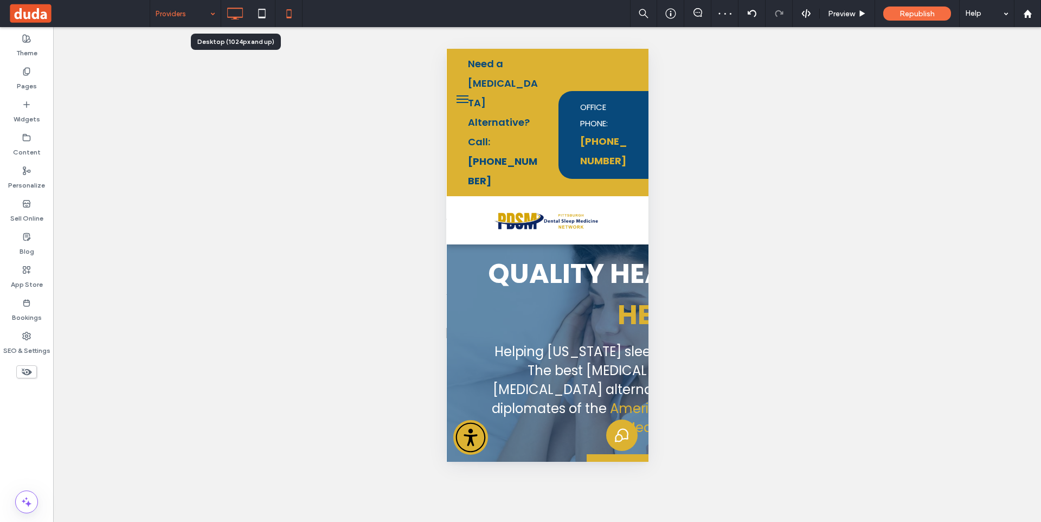
click at [226, 15] on icon at bounding box center [235, 14] width 22 height 22
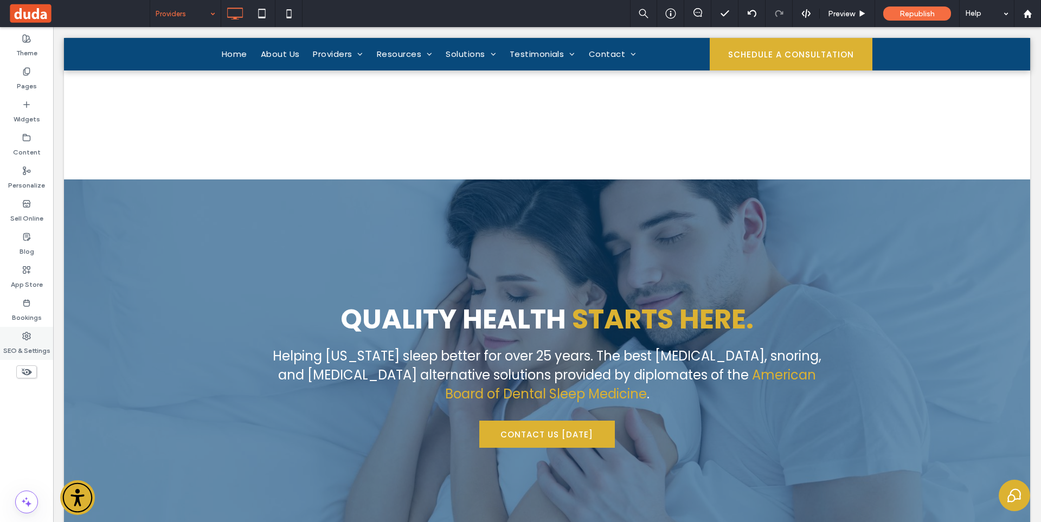
click at [40, 341] on label "SEO & Settings" at bounding box center [26, 347] width 47 height 15
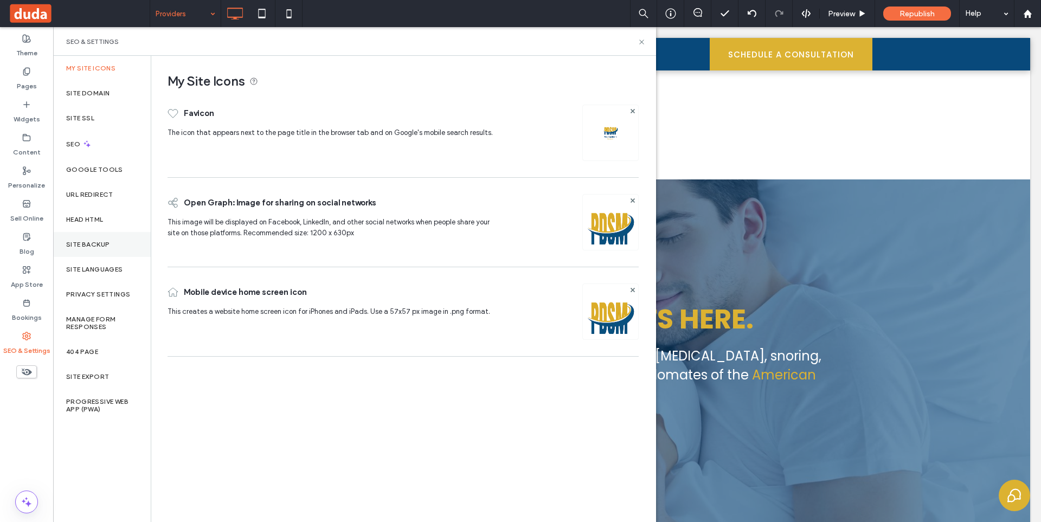
click at [100, 251] on div "Site Backup" at bounding box center [102, 244] width 98 height 25
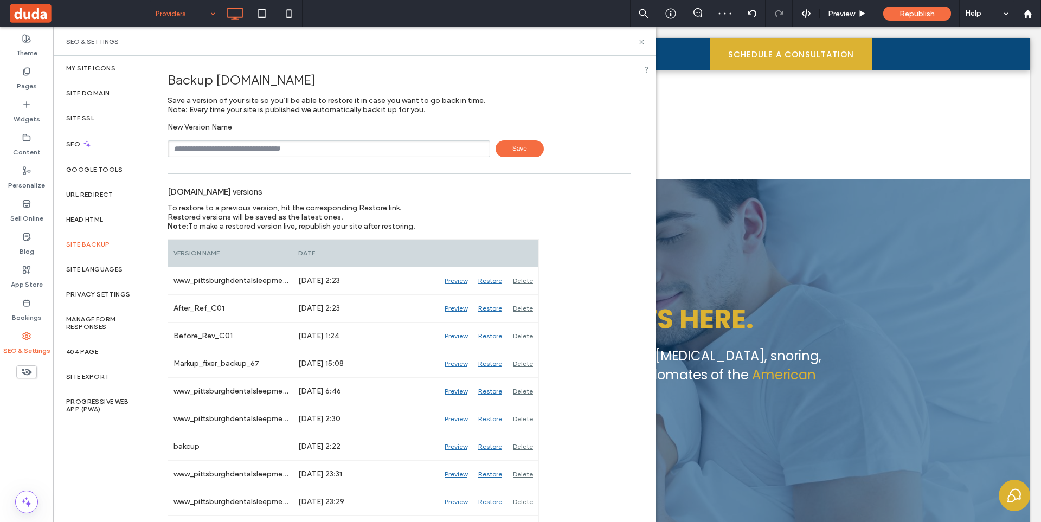
click at [288, 147] on input "text" at bounding box center [328, 148] width 322 height 17
click at [106, 436] on div "My Site Icons Site Domain Site SSL SEO Google Tools URL Redirect Head HTML Site…" at bounding box center [102, 289] width 98 height 466
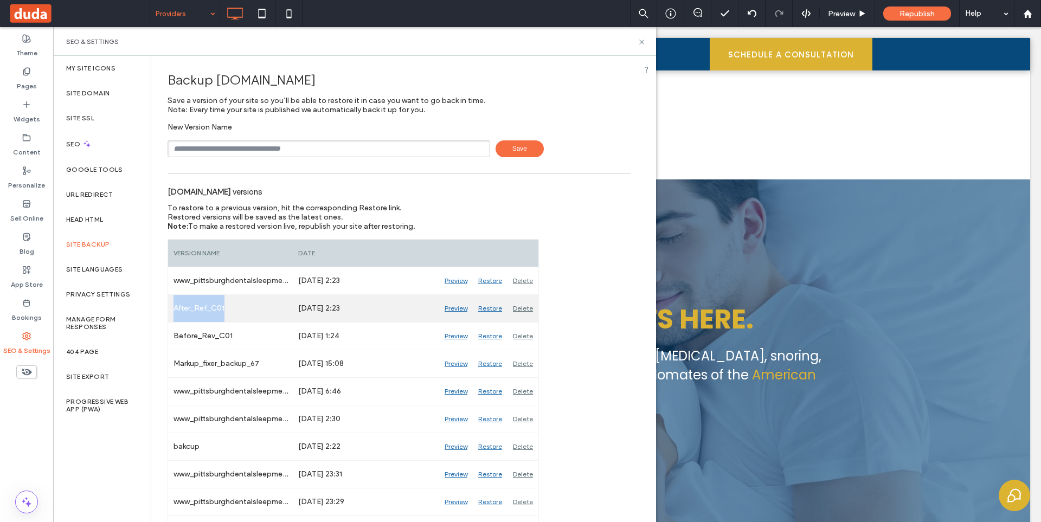
drag, startPoint x: 226, startPoint y: 311, endPoint x: 176, endPoint y: 311, distance: 49.9
click at [172, 312] on div "After_Ref_C01" at bounding box center [230, 308] width 125 height 27
copy div "After_Ref_C01"
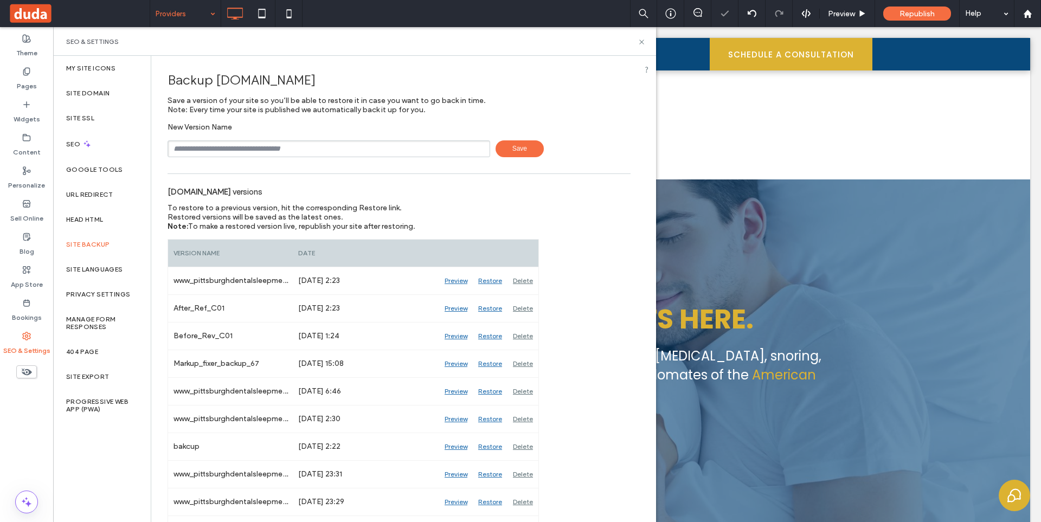
click at [250, 148] on div "Providers Preview Republish Help Site Comments Team & Clients Automate new comm…" at bounding box center [520, 261] width 1041 height 522
paste input "**********"
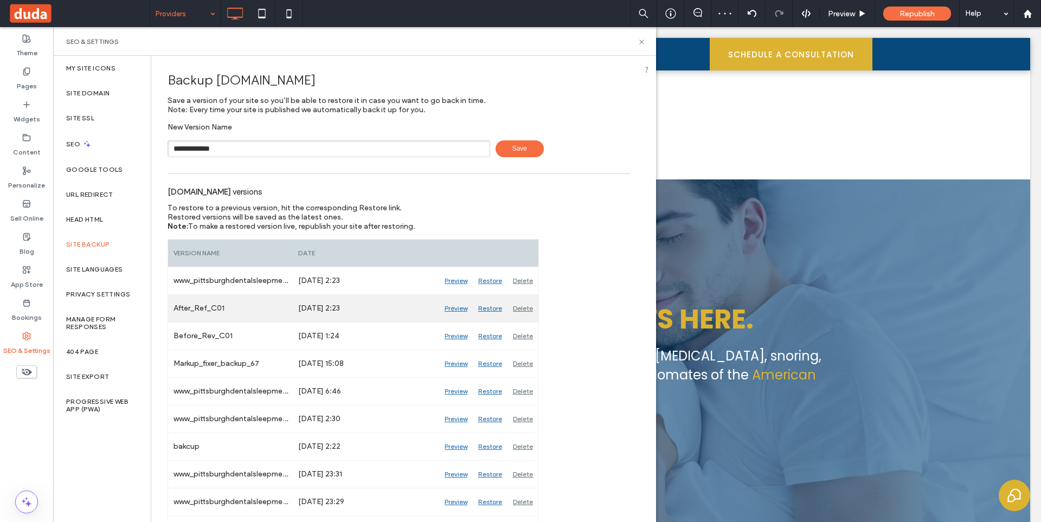
type input "**********"
click at [524, 308] on div "Delete" at bounding box center [522, 308] width 31 height 27
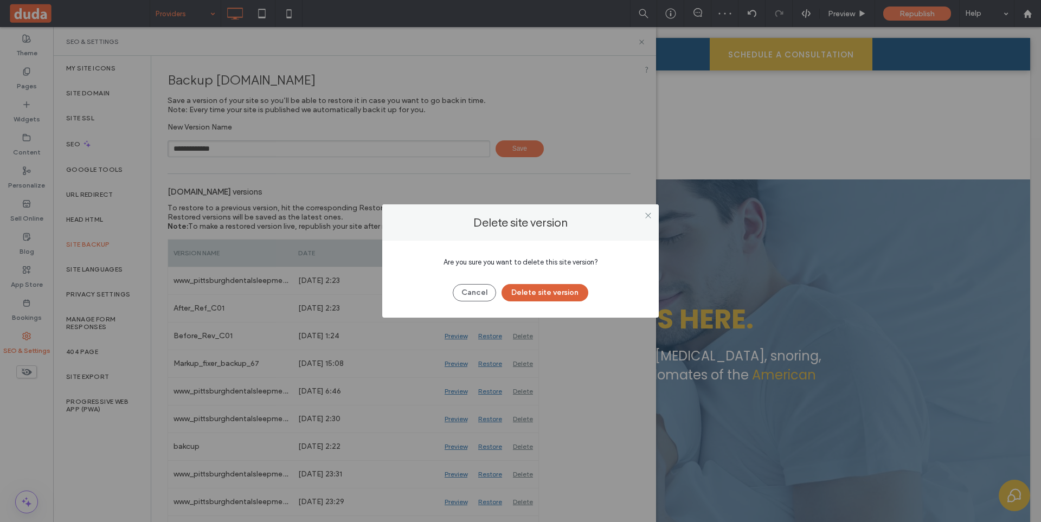
click at [540, 295] on button "Delete site version" at bounding box center [544, 292] width 87 height 17
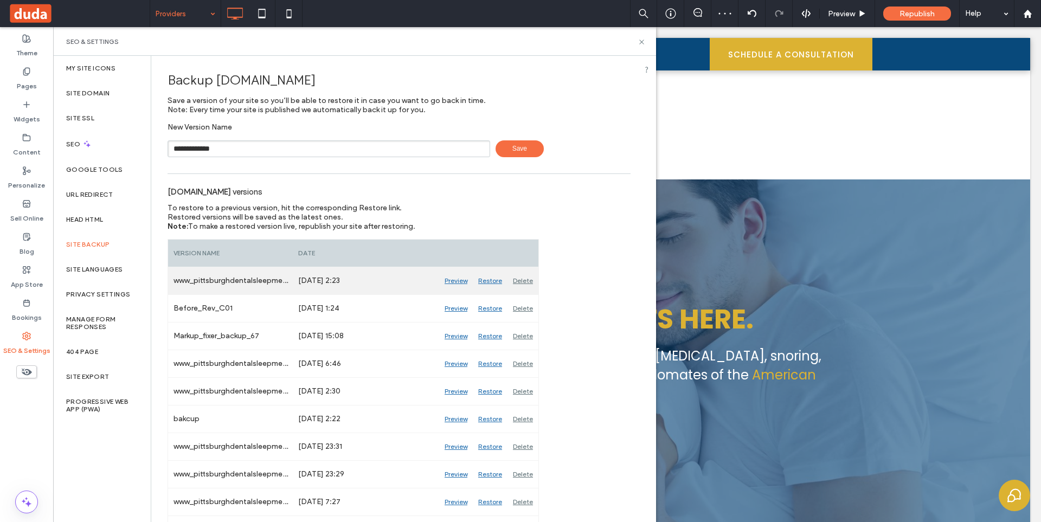
click at [530, 281] on div "Delete" at bounding box center [522, 280] width 31 height 27
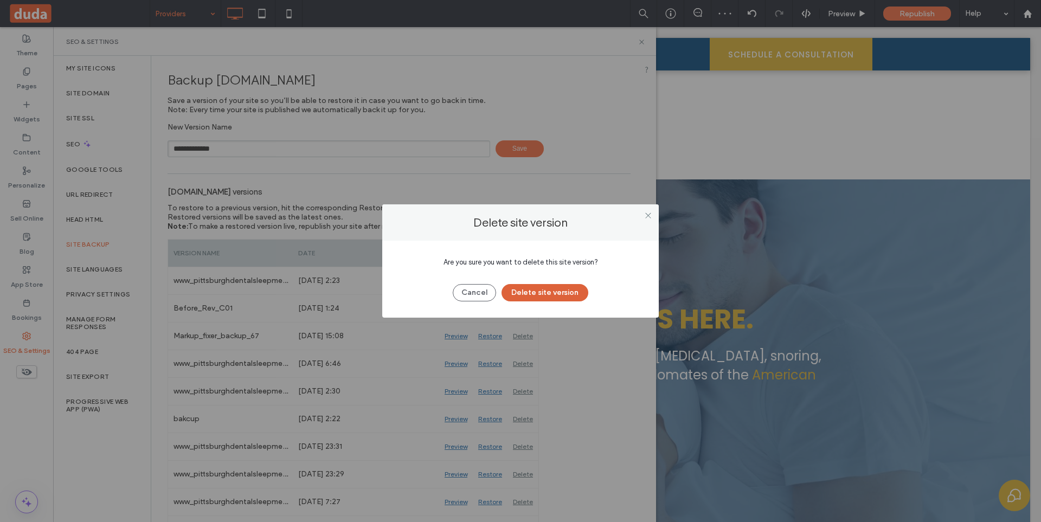
click at [552, 294] on button "Delete site version" at bounding box center [544, 292] width 87 height 17
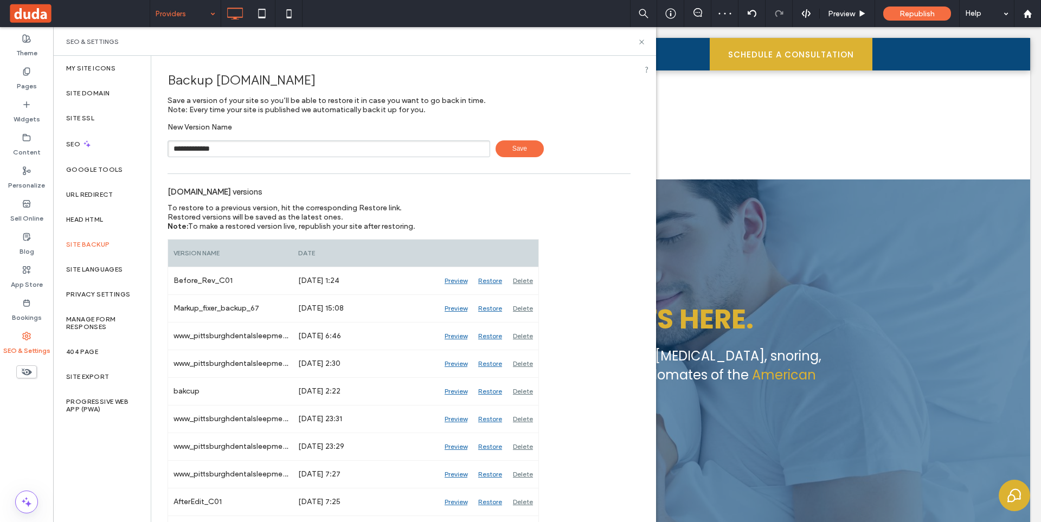
click at [505, 143] on span "Save" at bounding box center [519, 148] width 48 height 17
click at [642, 41] on use at bounding box center [641, 42] width 4 height 4
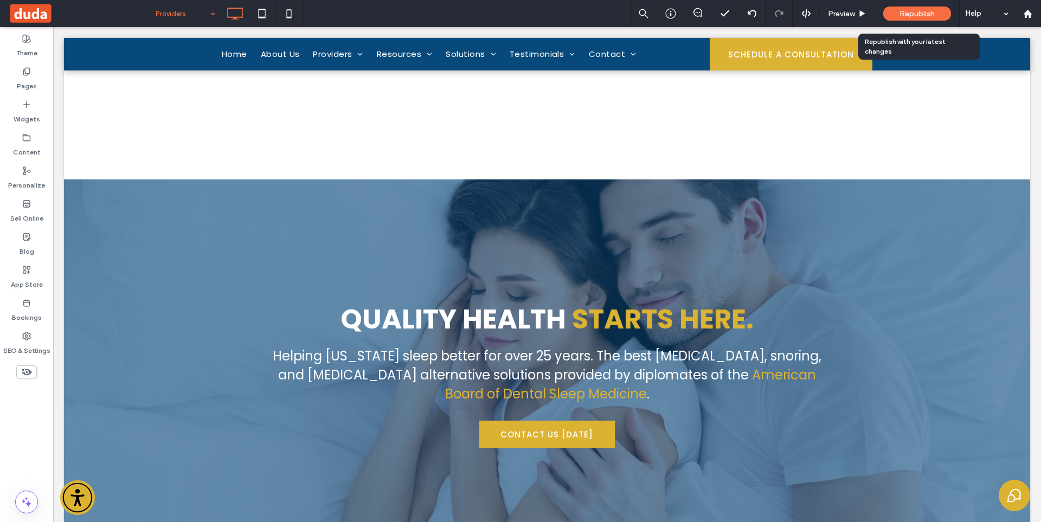
click at [894, 20] on div "Republish" at bounding box center [917, 14] width 68 height 14
click at [900, 14] on span "Republish" at bounding box center [916, 13] width 35 height 9
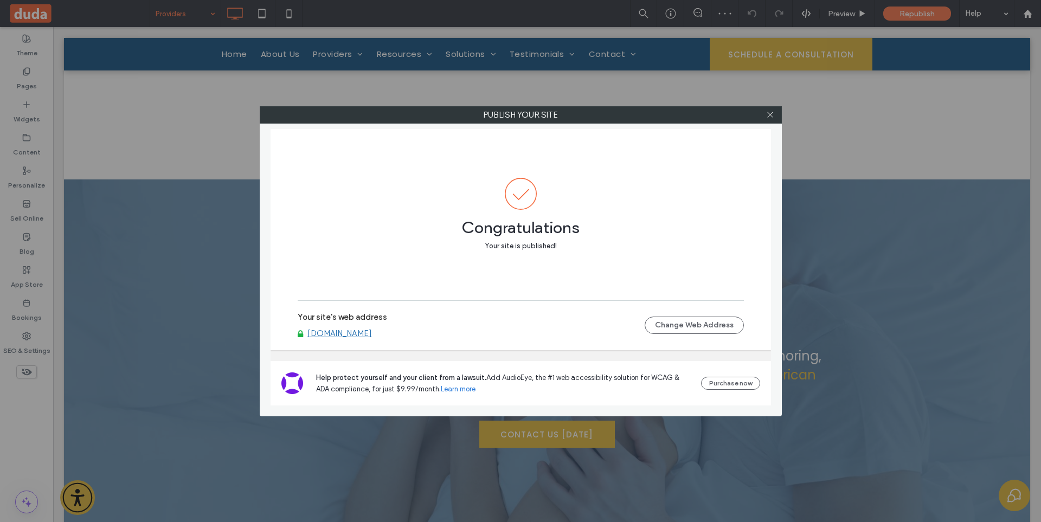
drag, startPoint x: 771, startPoint y: 112, endPoint x: 760, endPoint y: 110, distance: 11.5
click at [771, 112] on icon at bounding box center [770, 115] width 8 height 8
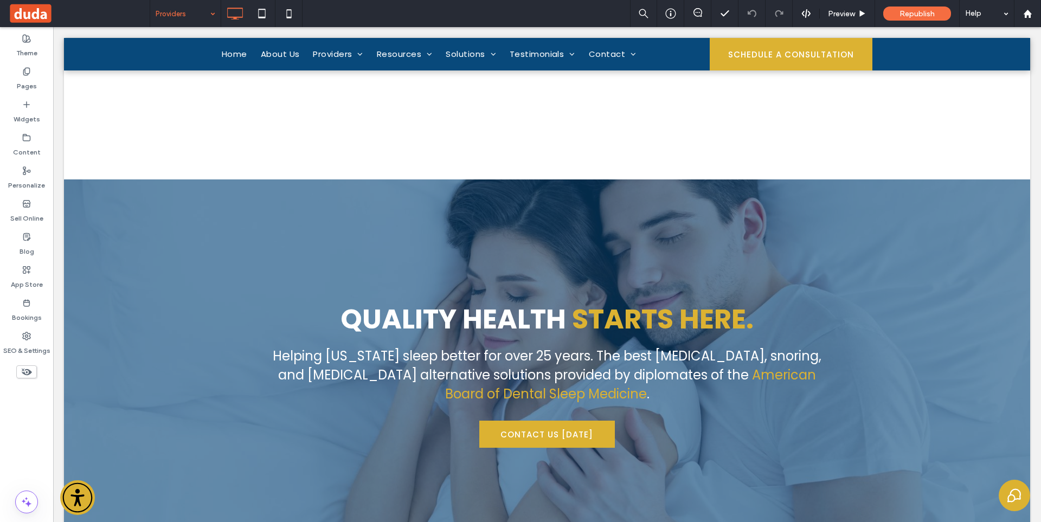
click at [41, 15] on span at bounding box center [78, 14] width 141 height 22
